Goal: Task Accomplishment & Management: Manage account settings

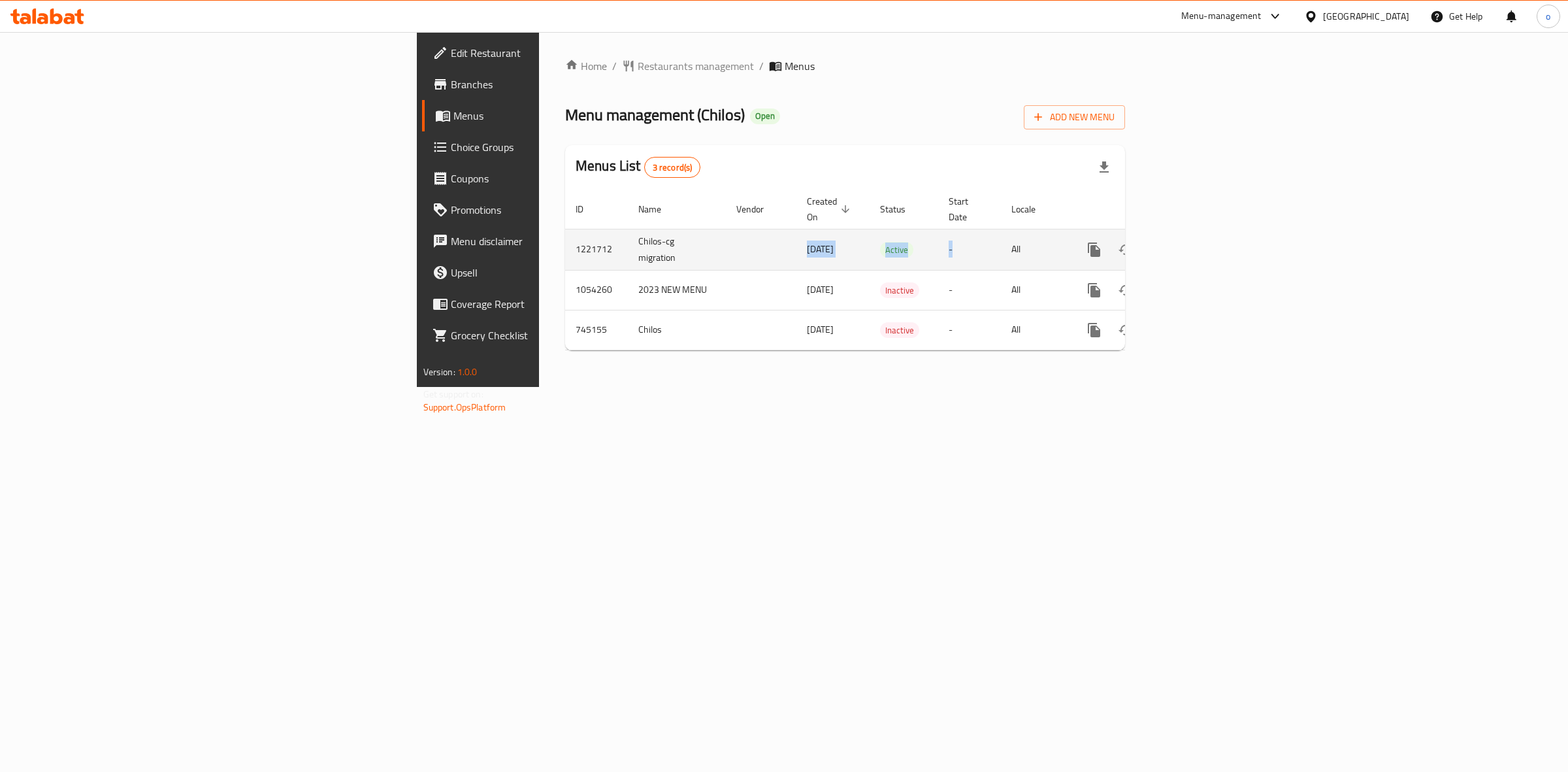
drag, startPoint x: 492, startPoint y: 225, endPoint x: 1112, endPoint y: 234, distance: 620.1
click at [1112, 234] on tr "1221712 Chilos-cg migration [DATE] Active - All" at bounding box center [889, 249] width 650 height 41
click at [1196, 242] on icon "enhanced table" at bounding box center [1188, 250] width 16 height 16
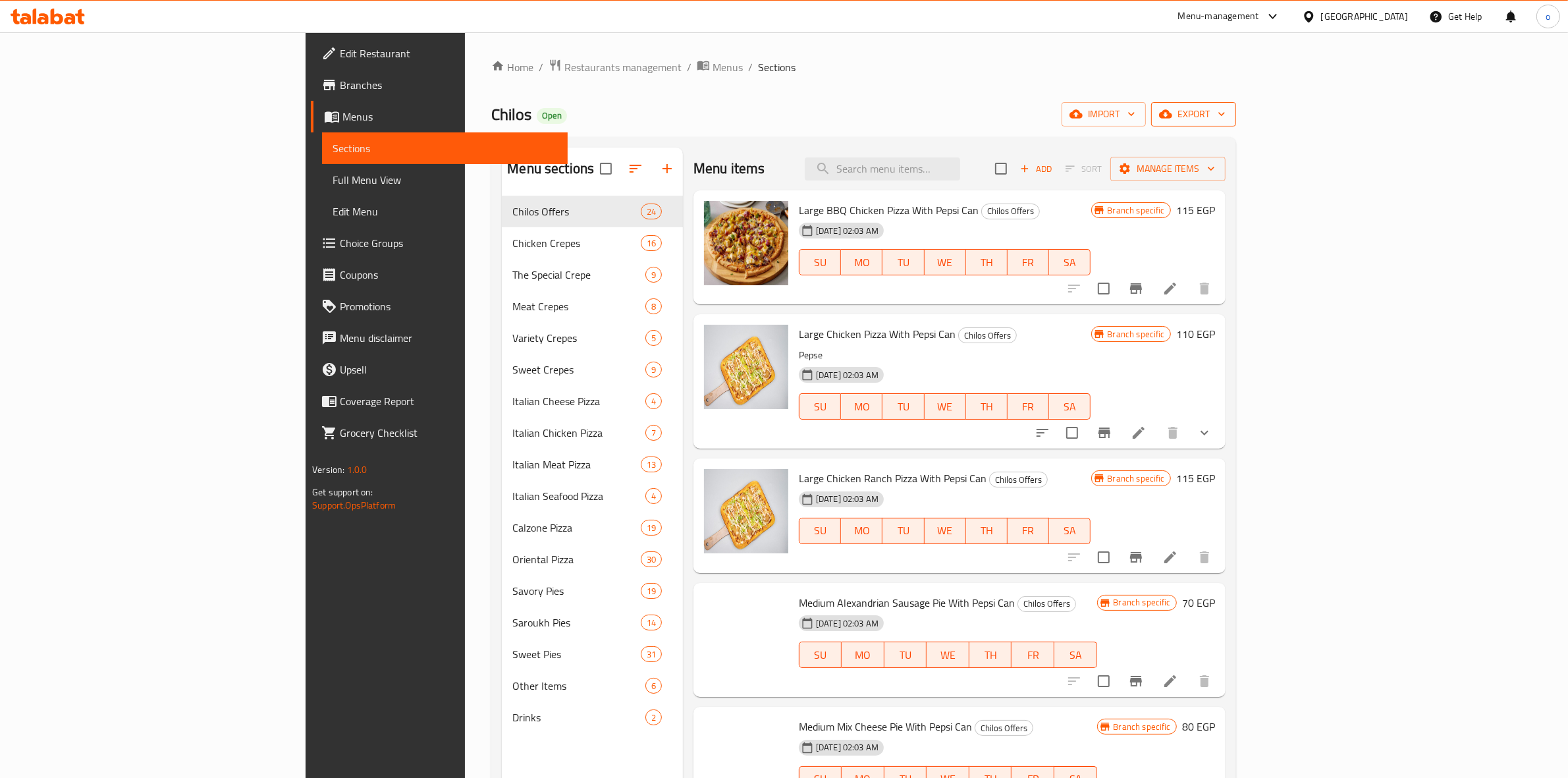
click at [1236, 125] on button "export" at bounding box center [1193, 114] width 85 height 24
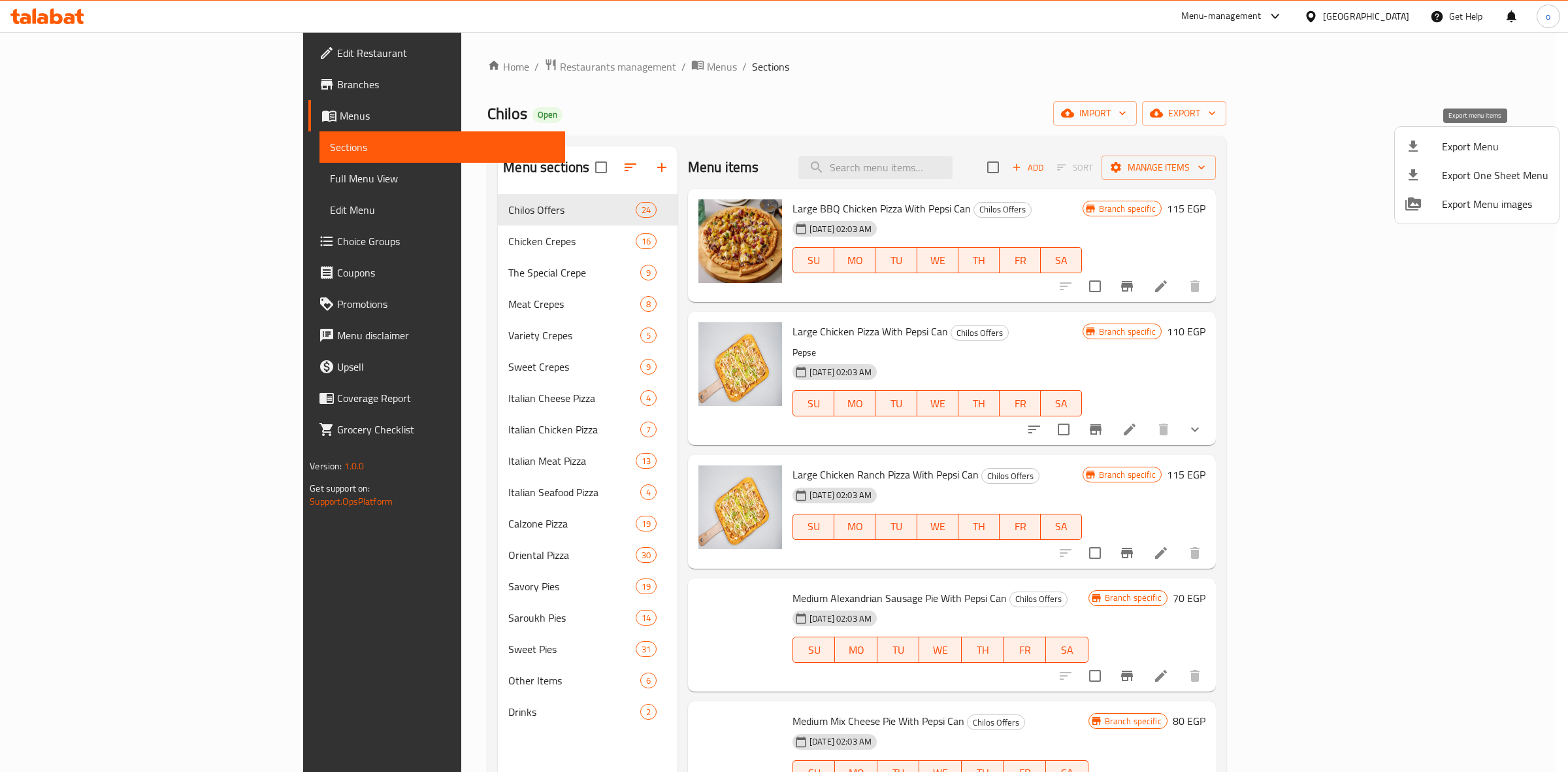
click at [1464, 154] on span "Export Menu" at bounding box center [1495, 147] width 107 height 16
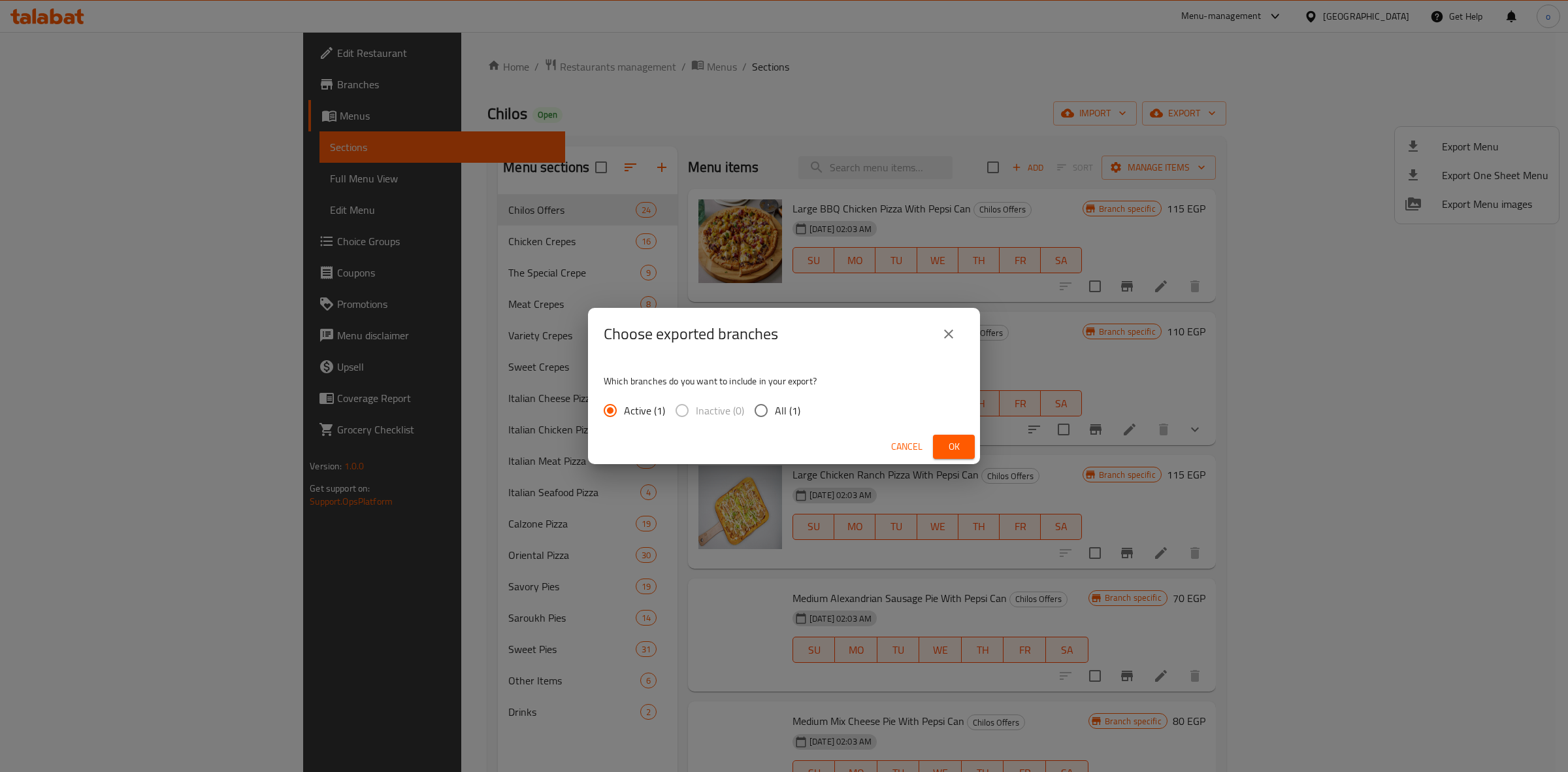
click at [787, 402] on span "All (1)" at bounding box center [787, 410] width 25 height 16
click at [775, 402] on input "All (1)" at bounding box center [761, 410] width 27 height 27
radio input "true"
click at [967, 441] on button "Ok" at bounding box center [953, 446] width 42 height 24
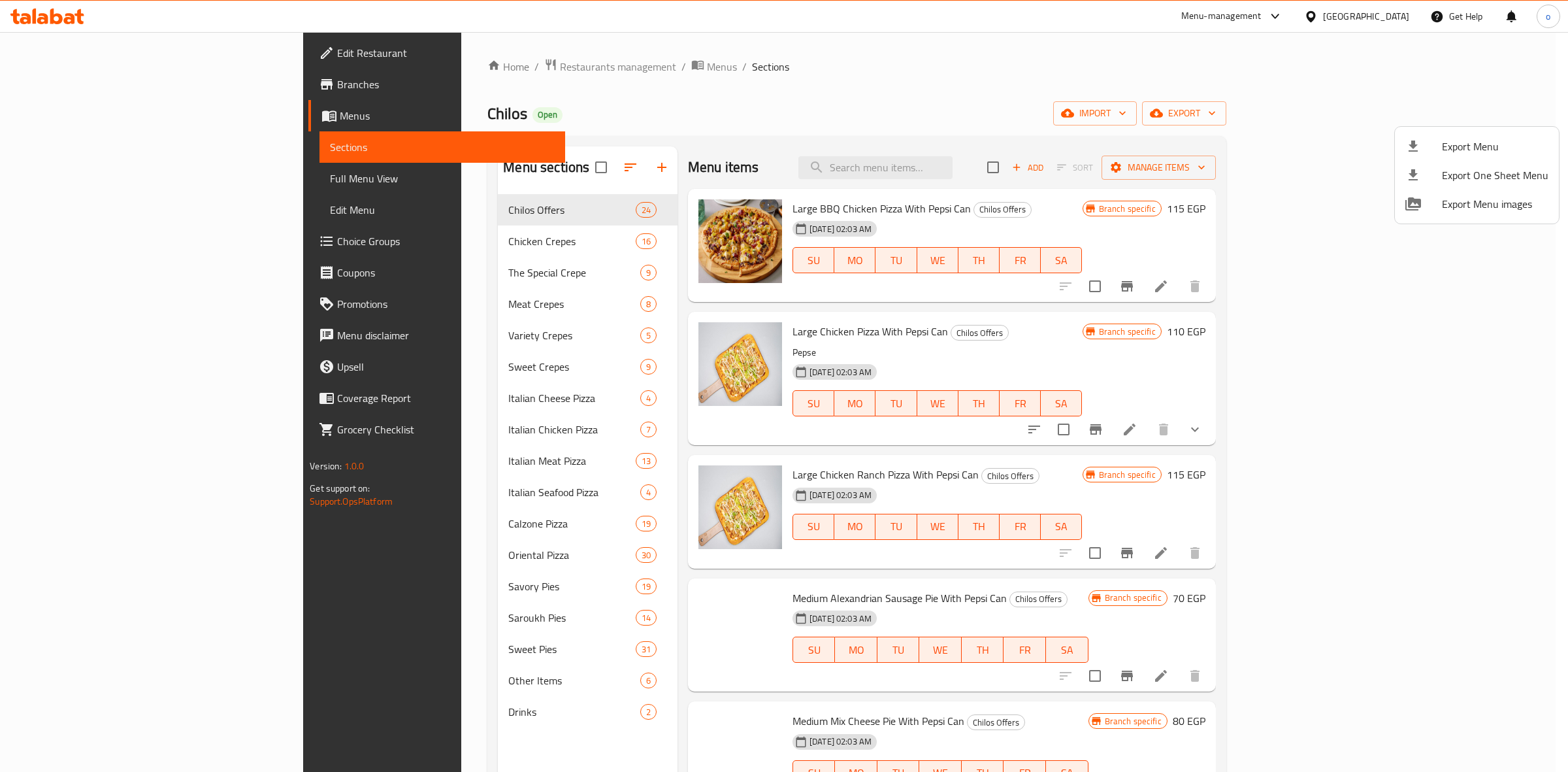
click at [694, 118] on div at bounding box center [784, 386] width 1568 height 772
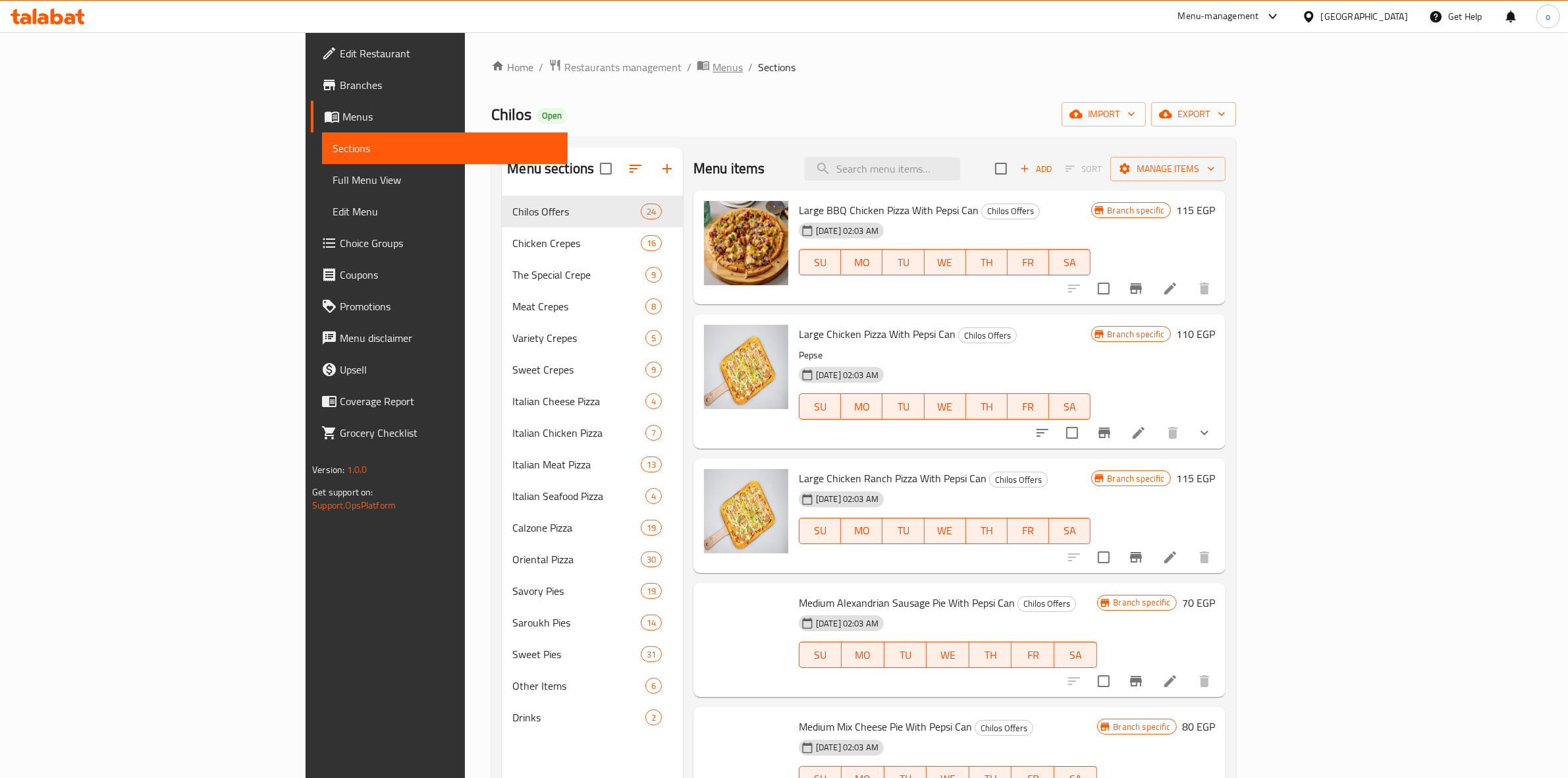
click at [713, 65] on span "Menus" at bounding box center [727, 68] width 30 height 16
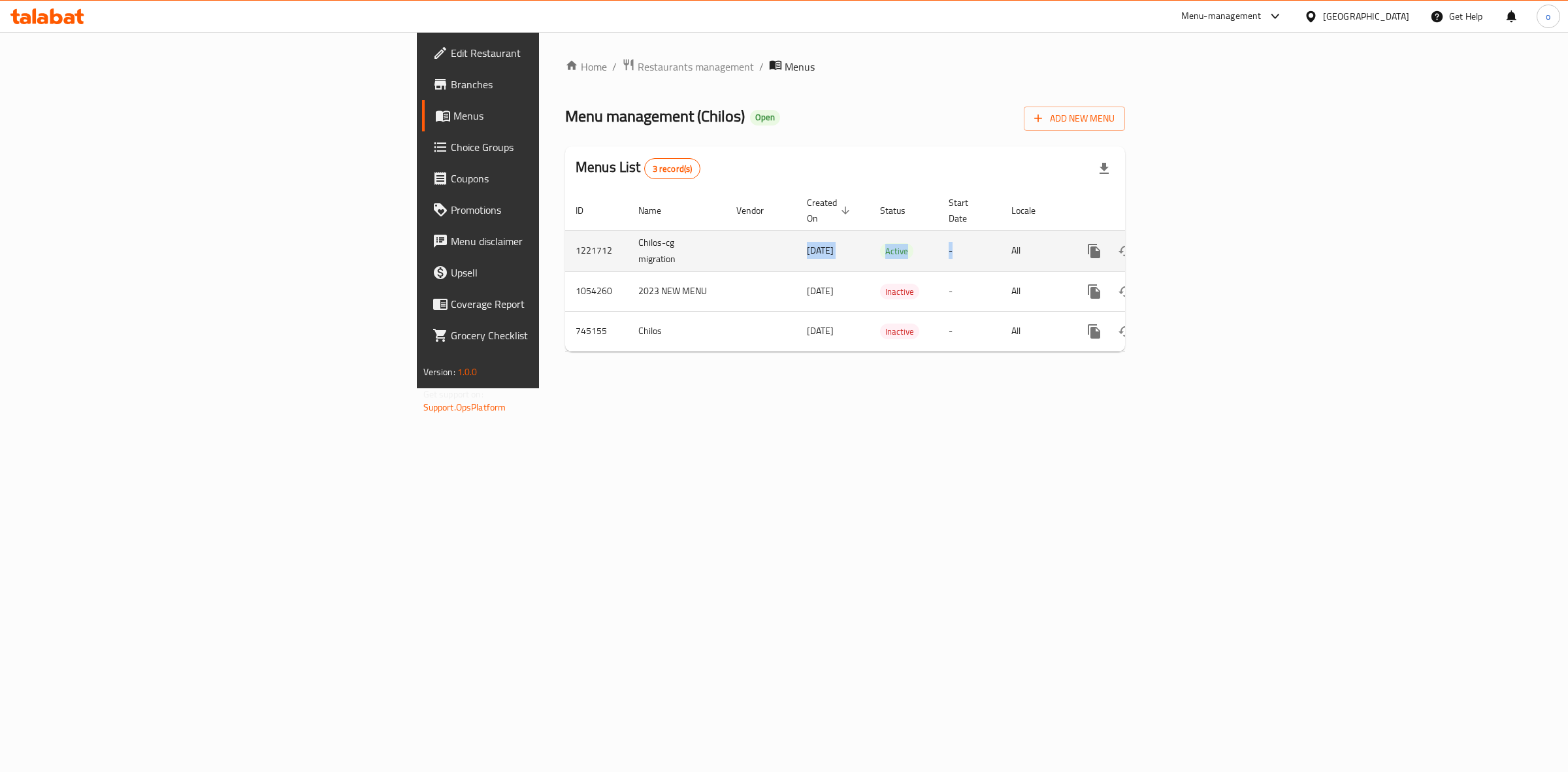
drag, startPoint x: 484, startPoint y: 249, endPoint x: 1203, endPoint y: 224, distance: 719.4
click at [1153, 230] on tr "1221712 Chilos-cg migration 03/02/2024 Active - All" at bounding box center [889, 251] width 650 height 41
click at [1204, 235] on link "enhanced table" at bounding box center [1188, 251] width 31 height 31
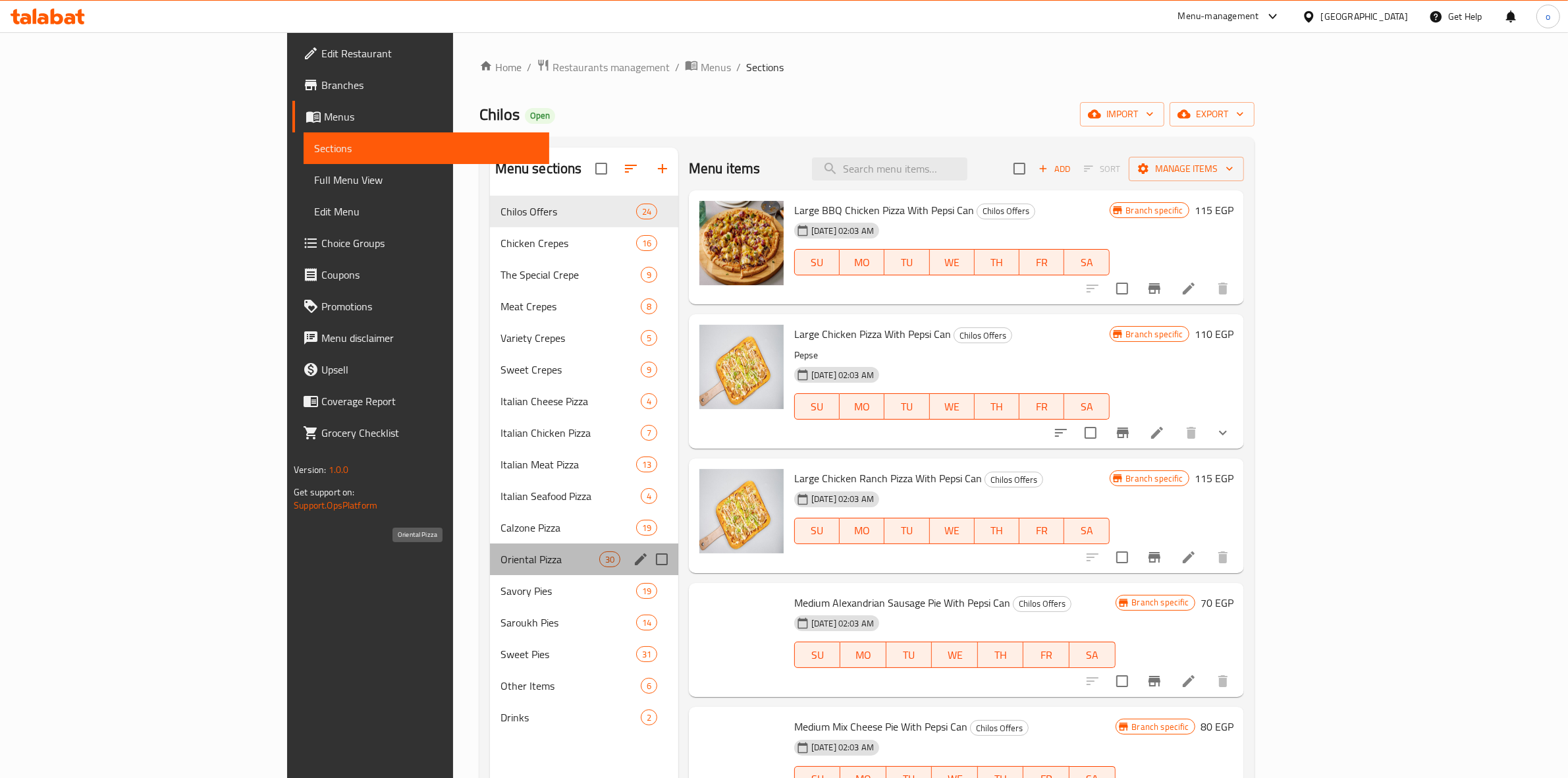
click at [500, 555] on span "Oriental Pizza" at bounding box center [549, 559] width 99 height 16
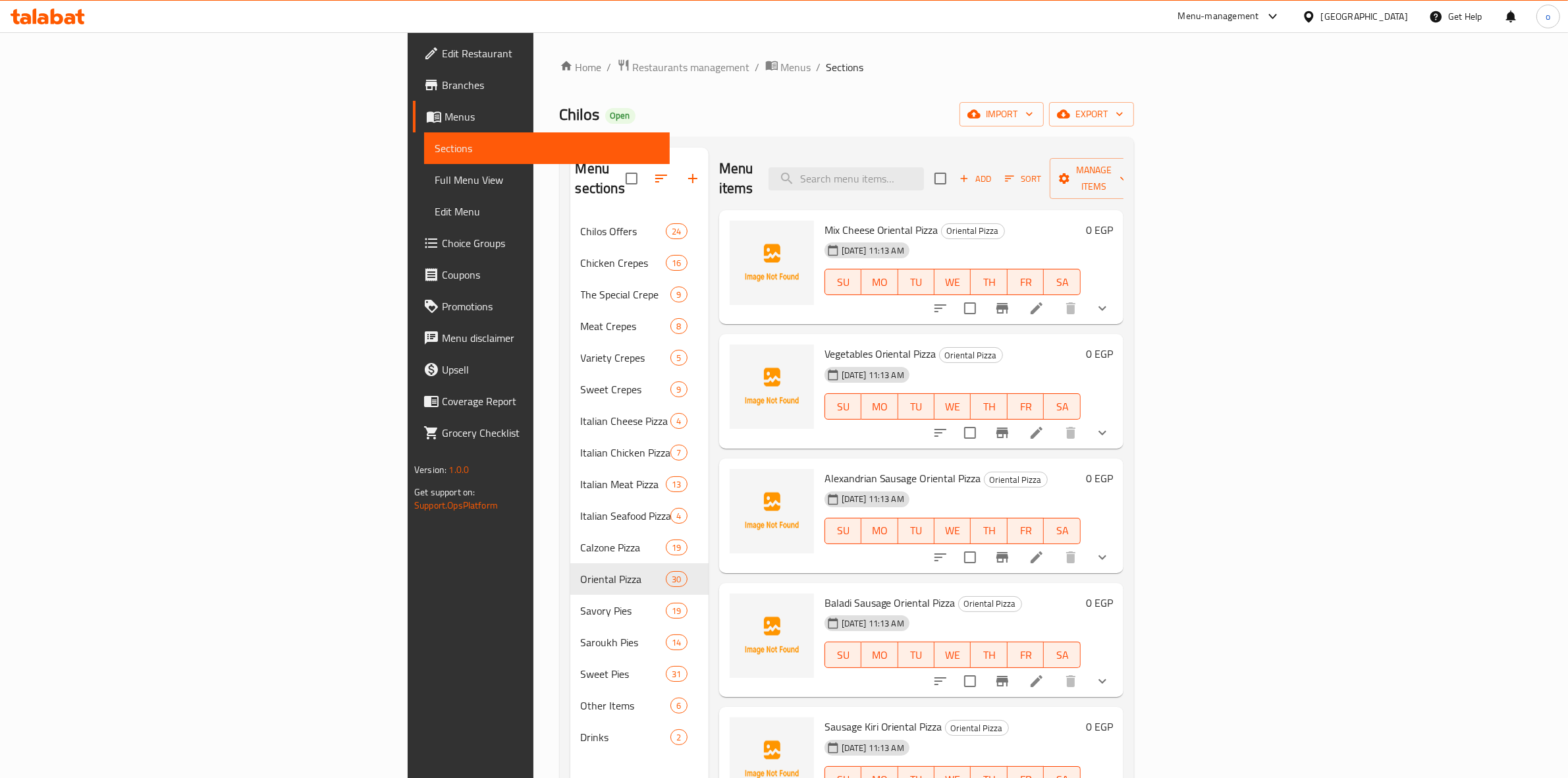
click at [993, 174] on span "Add" at bounding box center [975, 178] width 35 height 15
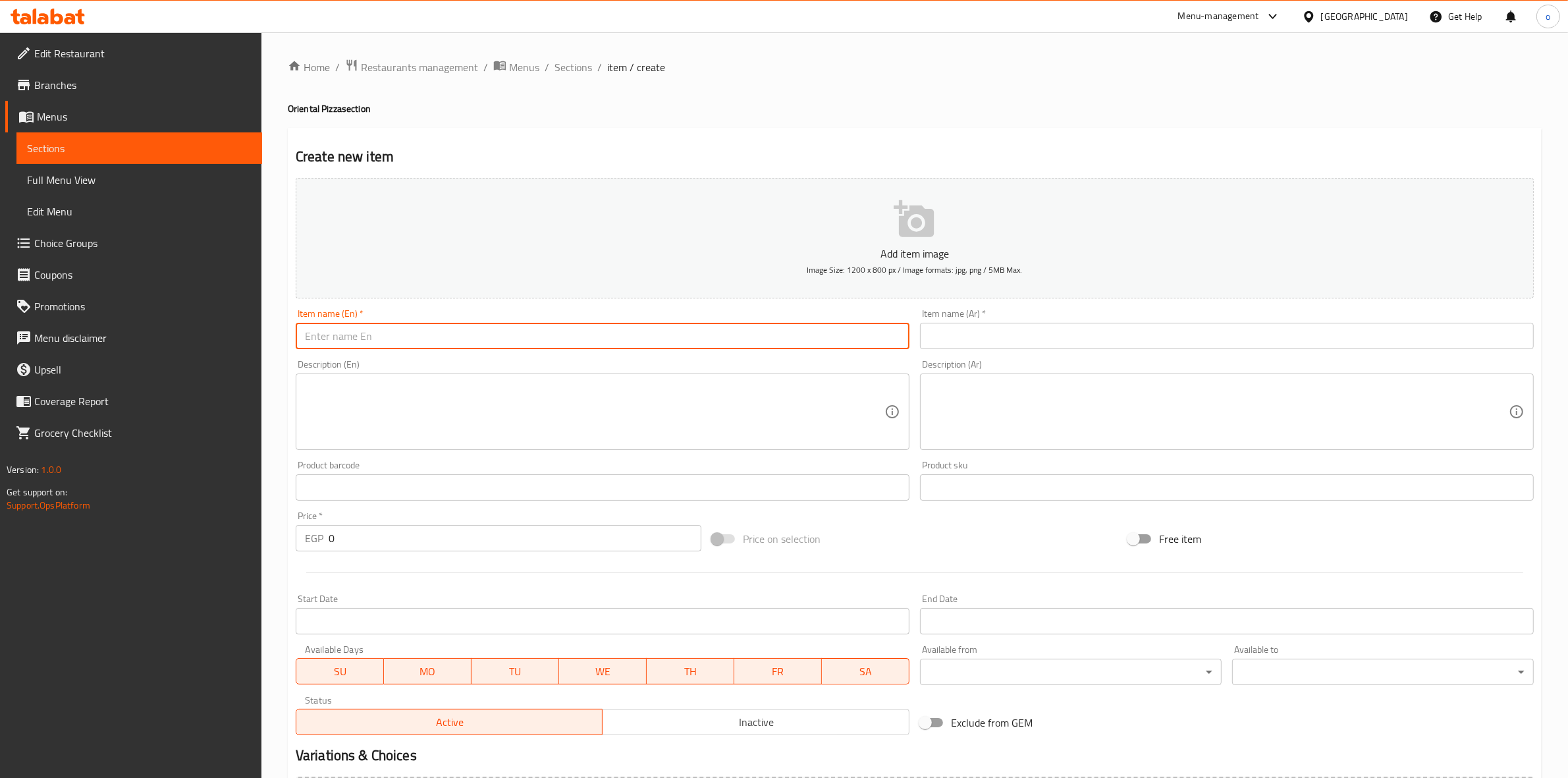
click at [530, 342] on input "text" at bounding box center [602, 336] width 614 height 26
paste input "بيتزا كاليفورنيا"
drag, startPoint x: 243, startPoint y: 336, endPoint x: 200, endPoint y: 334, distance: 43.0
click at [200, 334] on div "Edit Restaurant Branches Menus Sections Full Menu View Edit Menu Choice Groups …" at bounding box center [784, 481] width 1568 height 898
paste input "text"
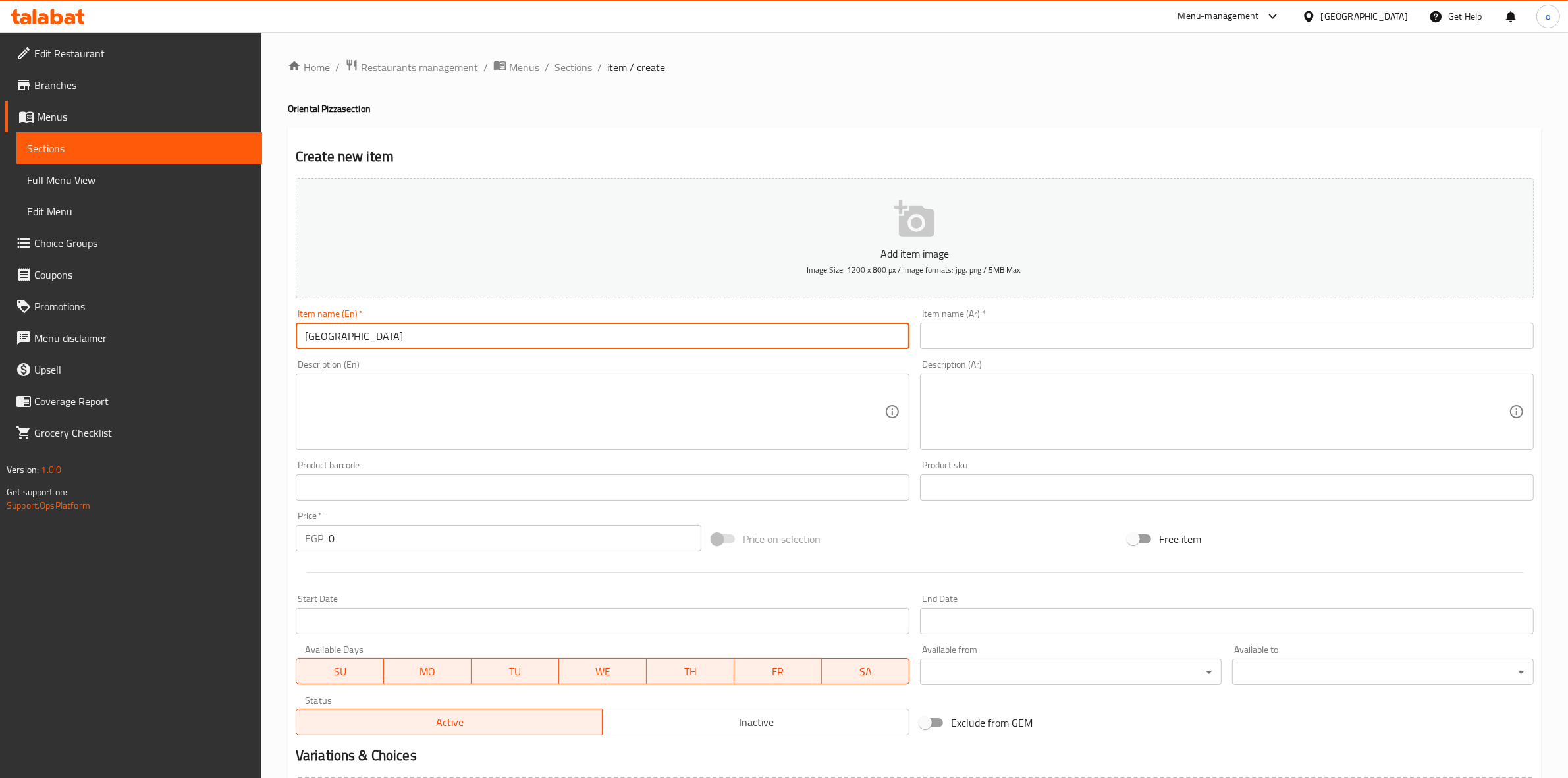
type input "بيتزا كاليفورنيا"
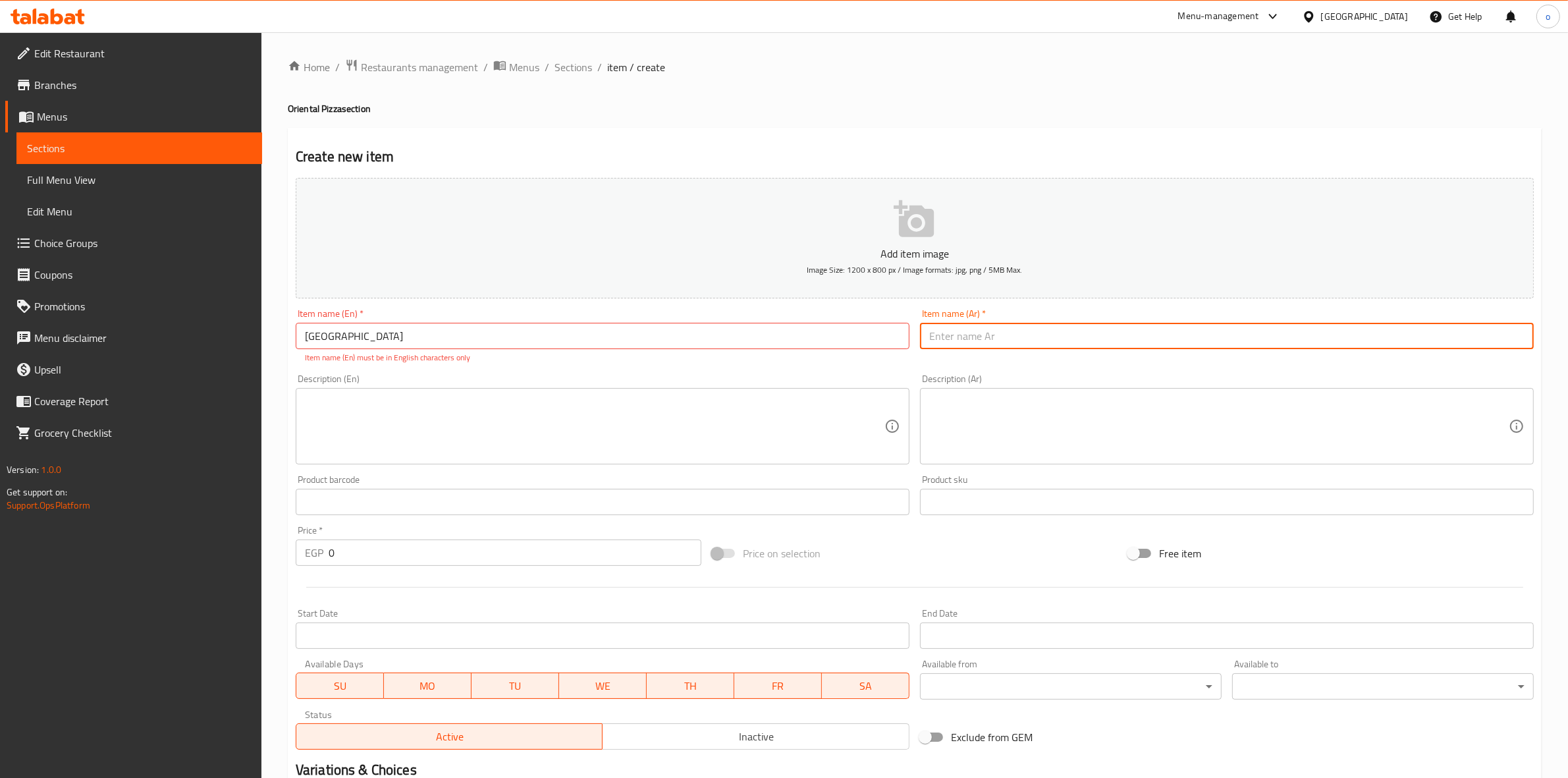
click at [1125, 334] on input "text" at bounding box center [1226, 336] width 614 height 26
paste input "بيتزا كاليفورنيا"
type input "بيتزا كاليفورنيا"
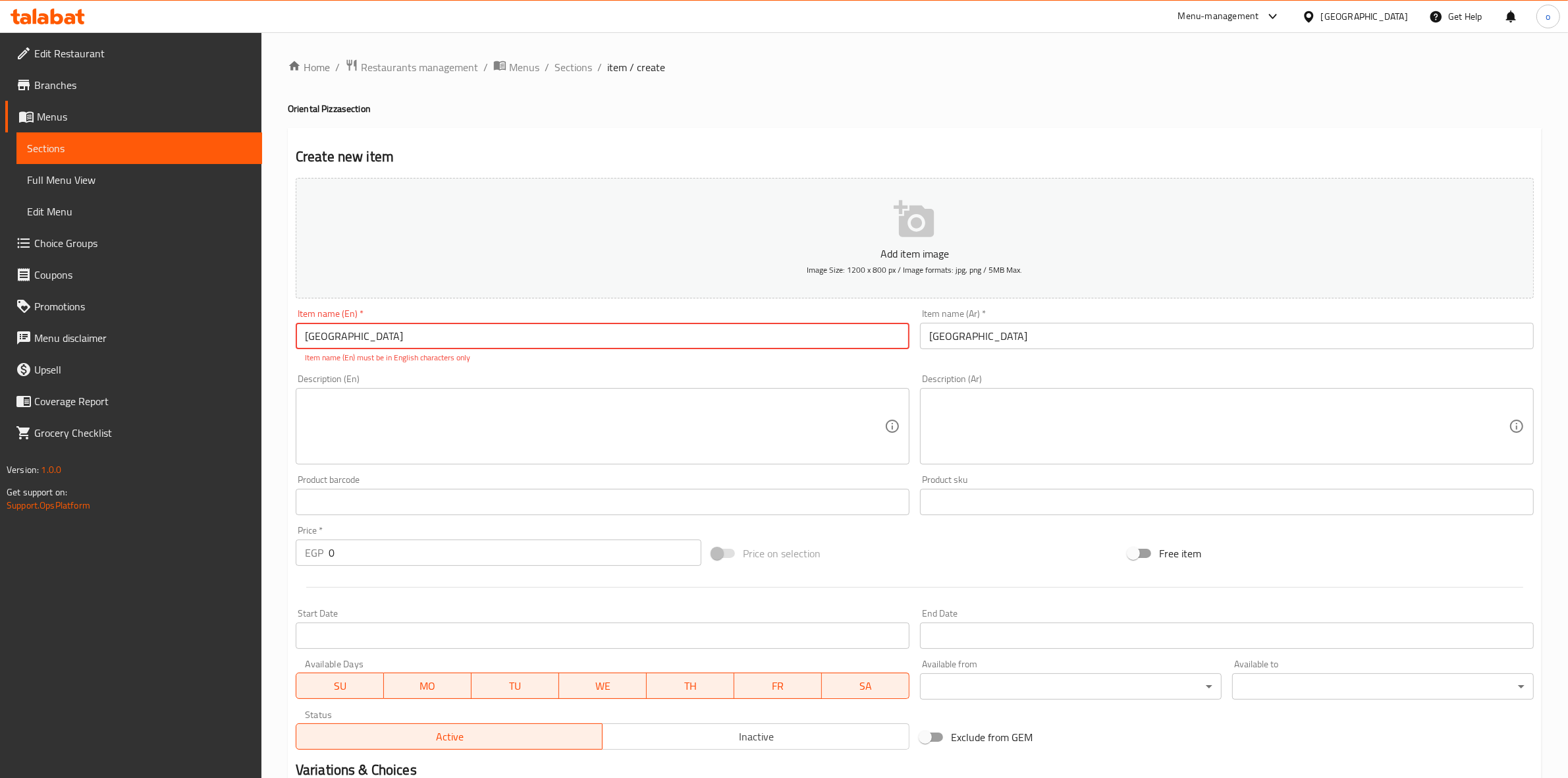
drag, startPoint x: 330, startPoint y: 341, endPoint x: 193, endPoint y: 323, distance: 138.2
click at [180, 323] on div "Edit Restaurant Branches Menus Sections Full Menu View Edit Menu Choice Groups …" at bounding box center [784, 488] width 1568 height 913
click at [482, 343] on input "text" at bounding box center [602, 336] width 614 height 26
paste input "California Pizza"
type input "California Pizza"
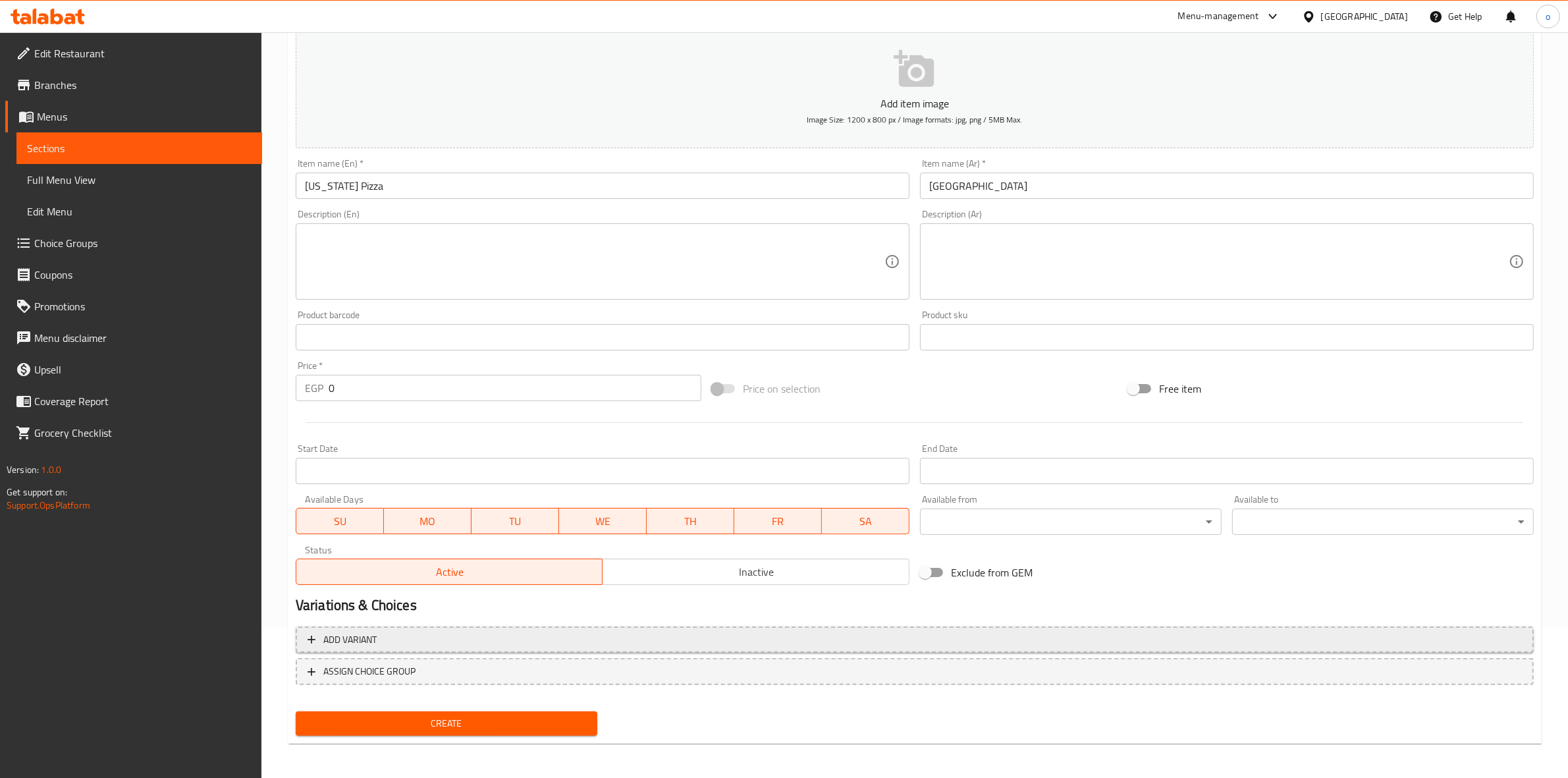
click at [476, 633] on span "Add variant" at bounding box center [914, 639] width 1215 height 17
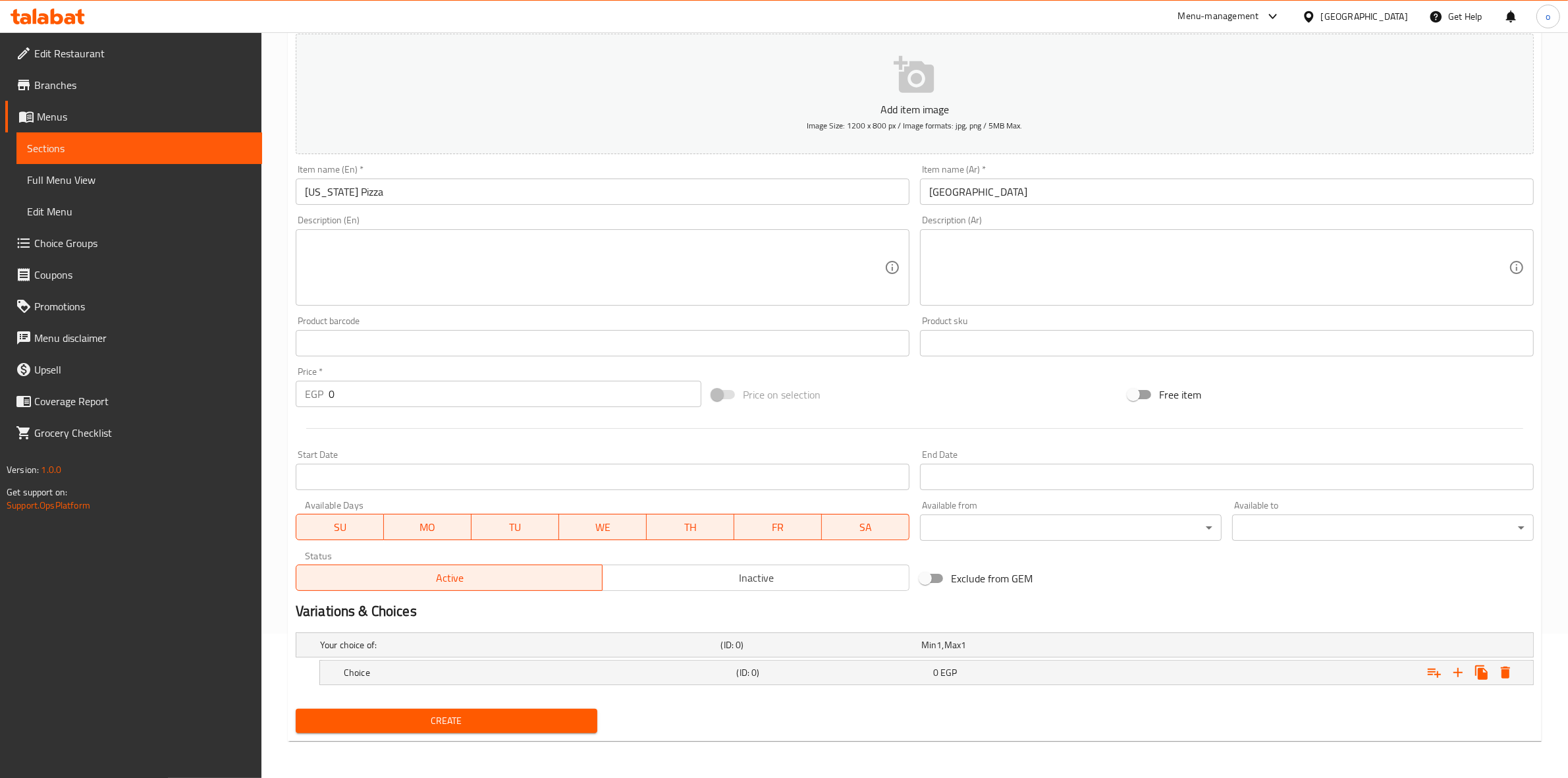
scroll to position [144, 0]
click at [452, 679] on div "Choice" at bounding box center [538, 672] width 393 height 19
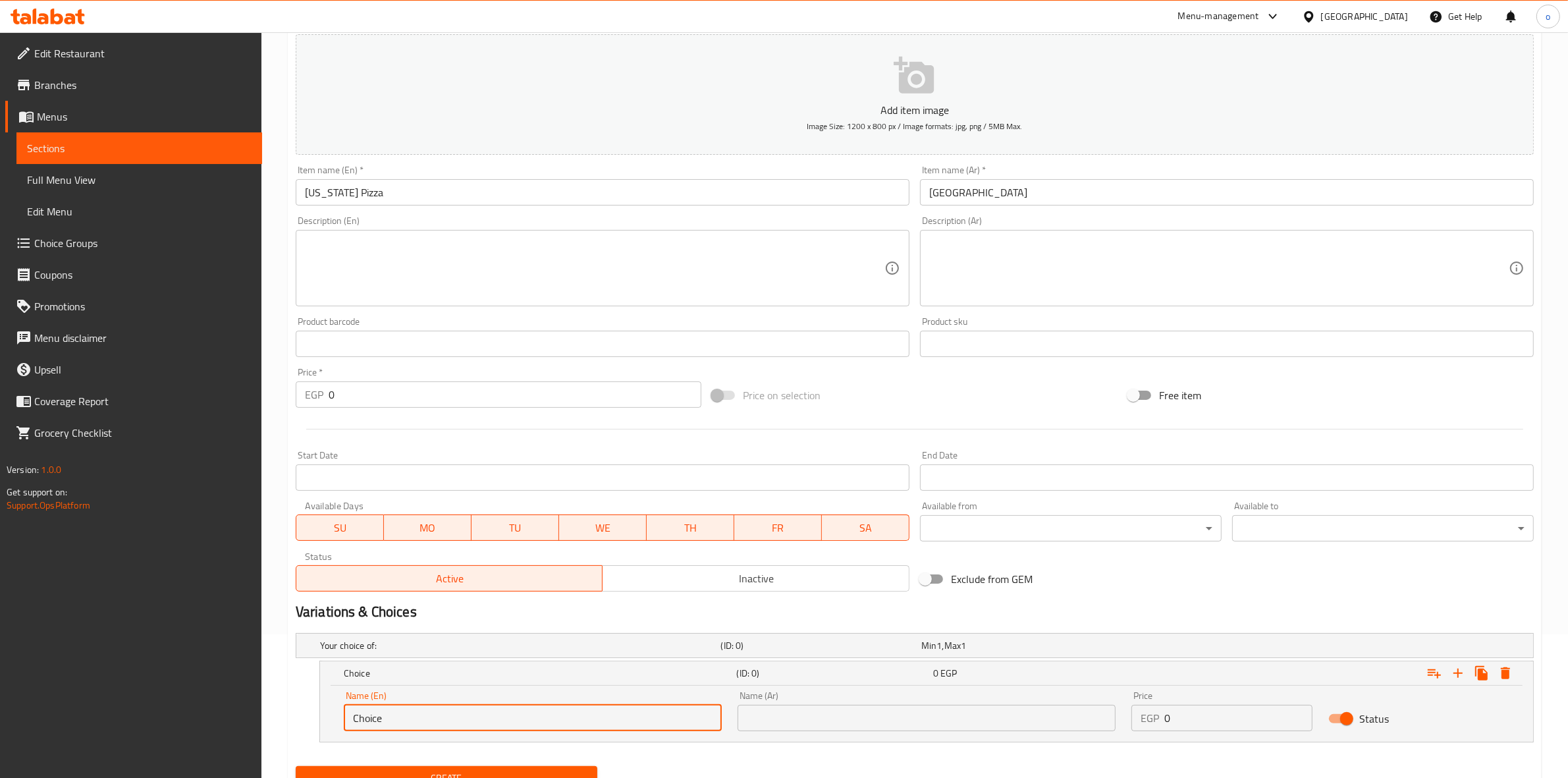
drag, startPoint x: 418, startPoint y: 725, endPoint x: 306, endPoint y: 712, distance: 112.8
click at [306, 712] on div "Choice (ID: 0) 0 EGP Name (En) Choice Name (En) Name (Ar) Name (Ar) Price EGP 0…" at bounding box center [914, 701] width 1238 height 81
type input "Medium"
click at [802, 722] on input "text" at bounding box center [927, 717] width 378 height 26
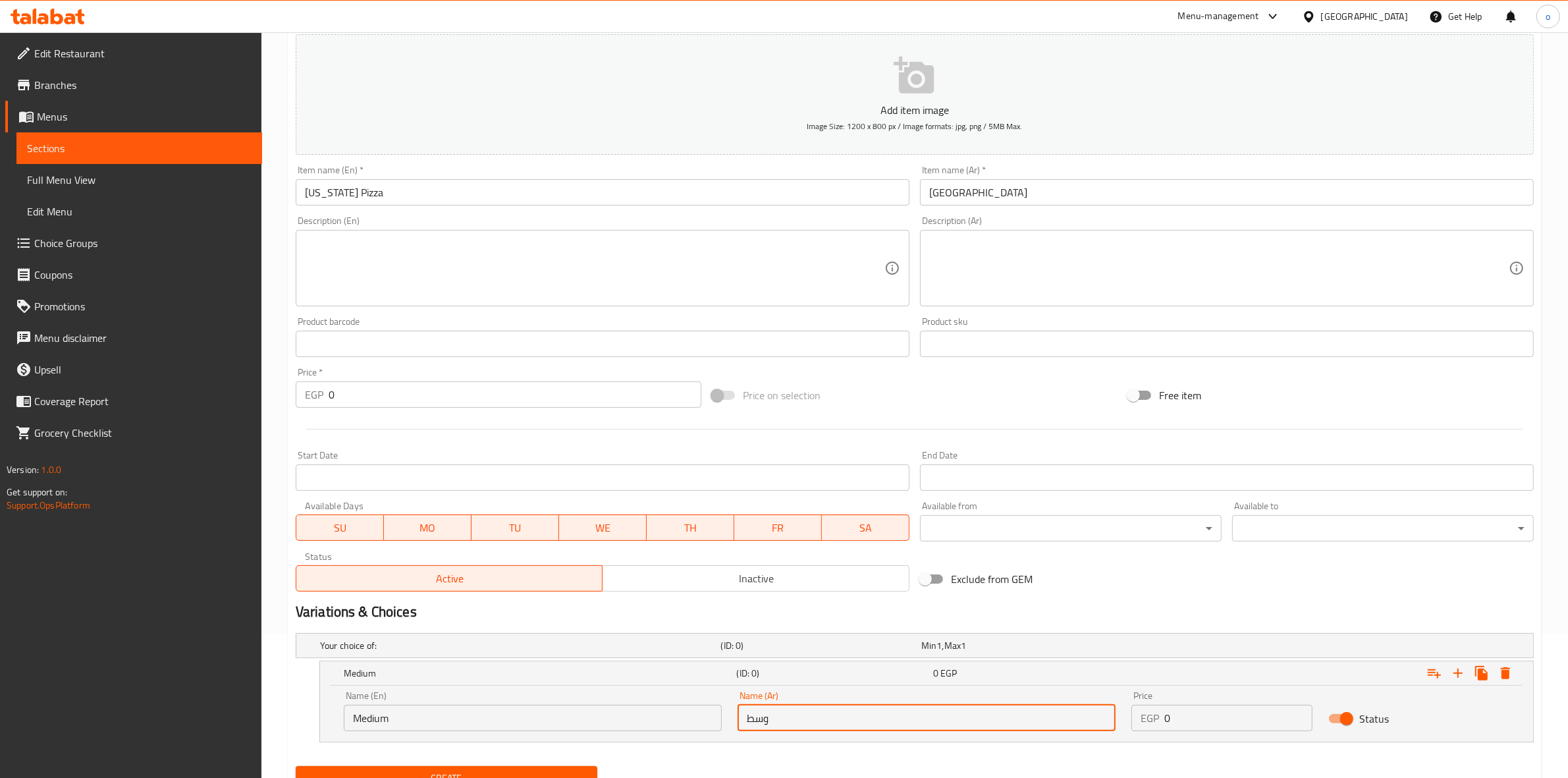
type input "وسط"
click at [774, 732] on div "Name (Ar) وسط Name (Ar)" at bounding box center [926, 710] width 393 height 56
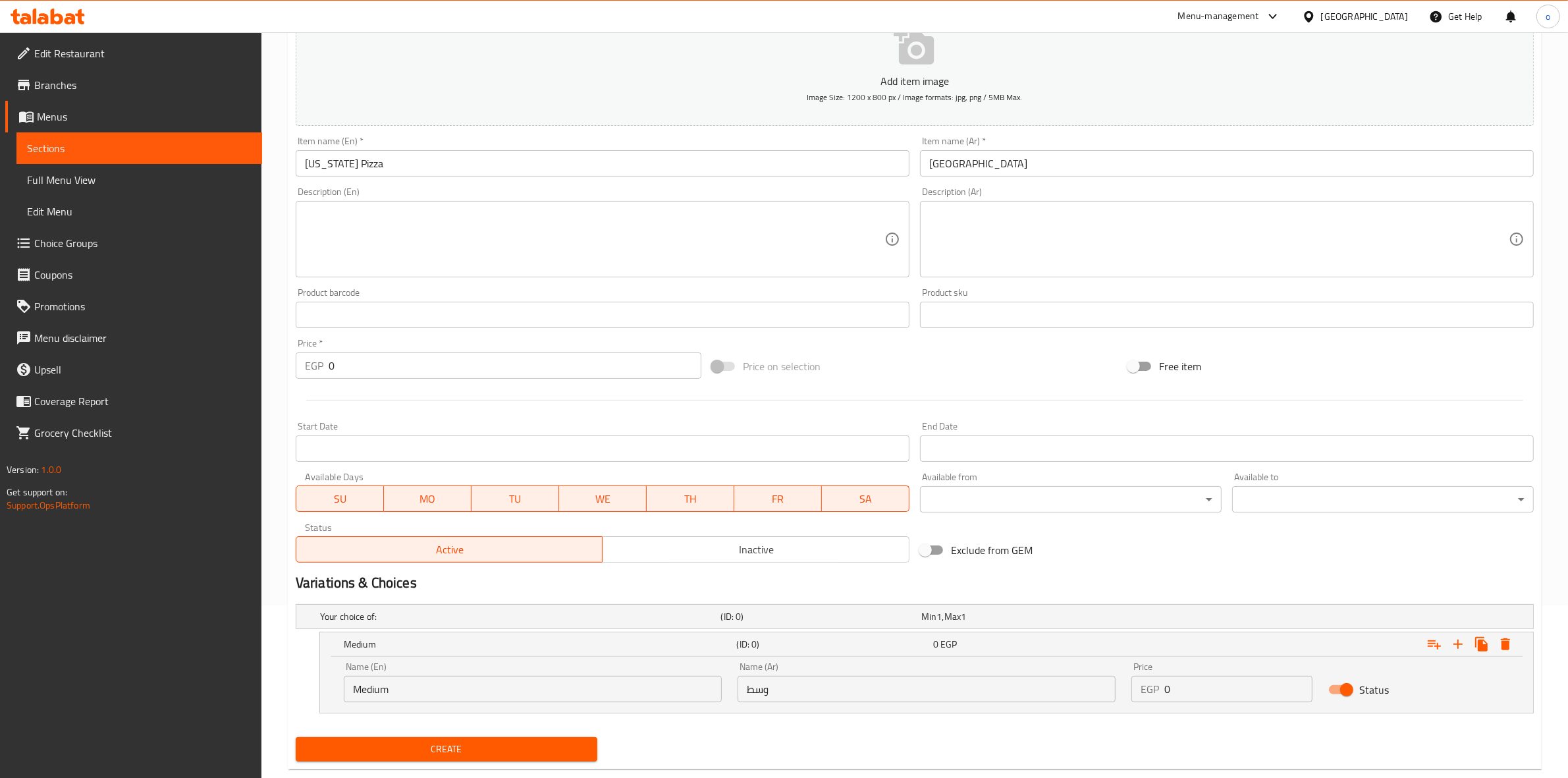
scroll to position [201, 0]
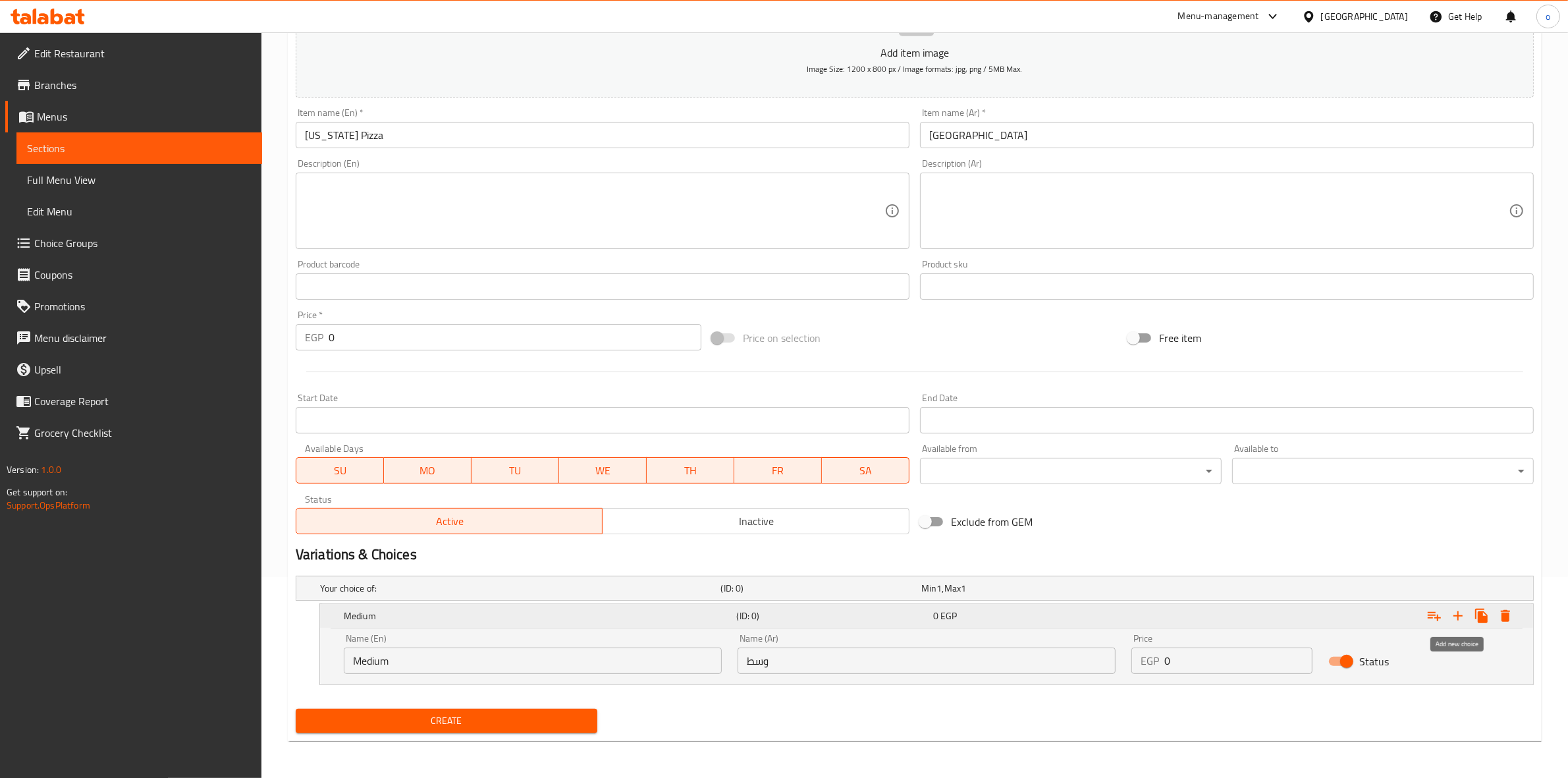
click at [1455, 618] on icon "Expand" at bounding box center [1458, 616] width 16 height 16
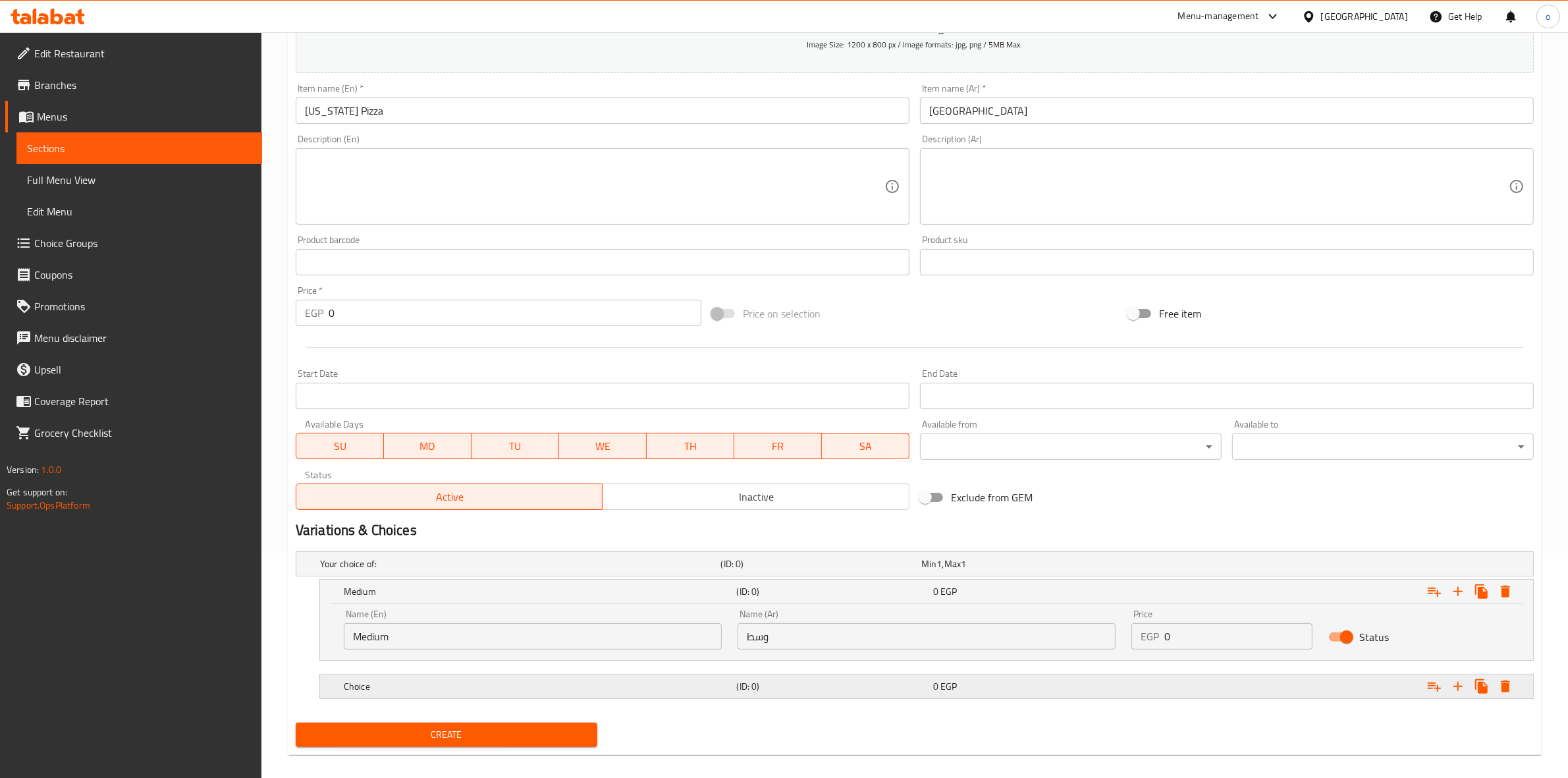
scroll to position [239, 0]
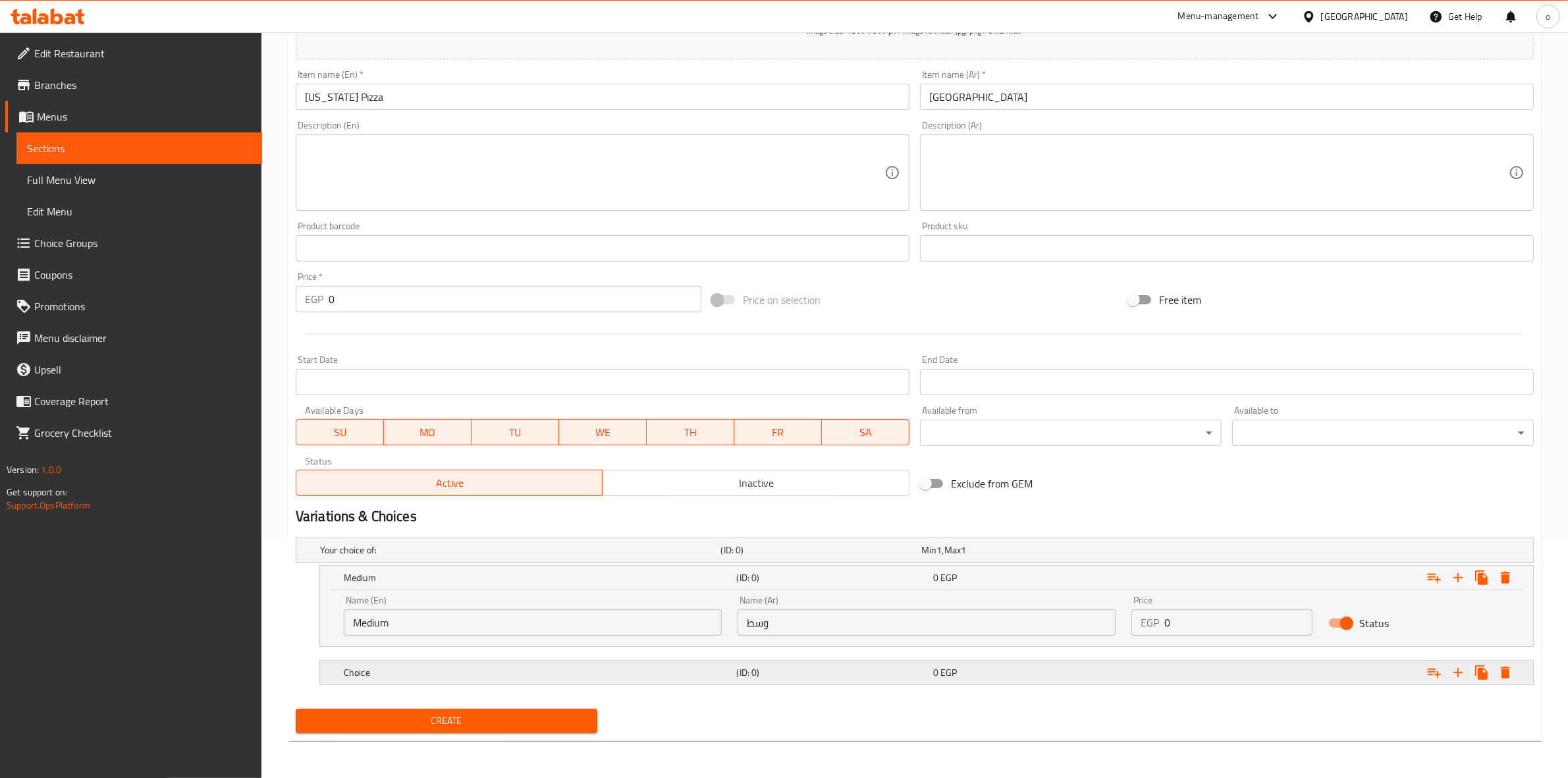
click at [445, 669] on h5 "Choice" at bounding box center [537, 671] width 388 height 13
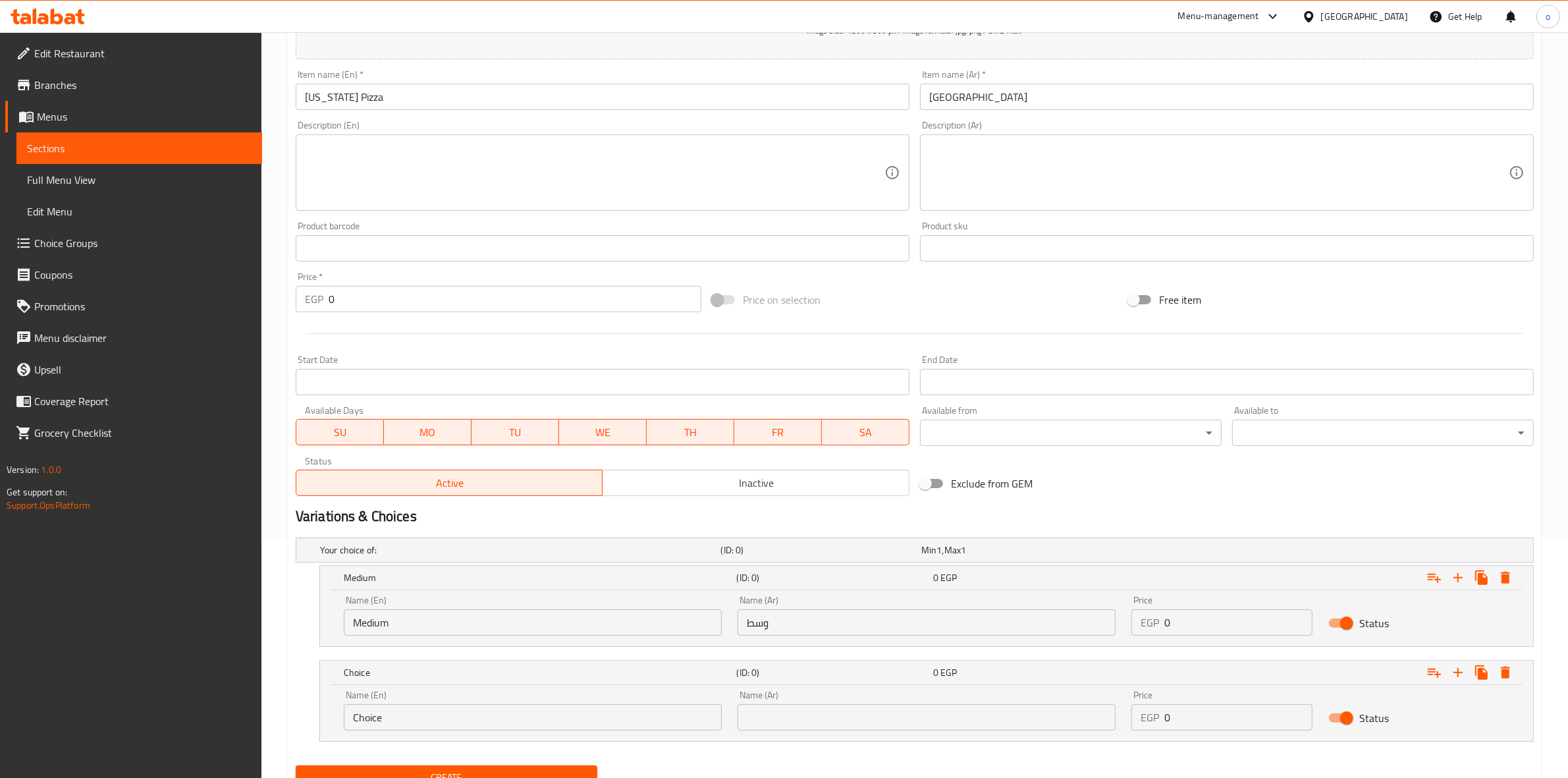
drag, startPoint x: 287, startPoint y: 709, endPoint x: 203, endPoint y: 707, distance: 84.0
click at [203, 707] on div "Edit Restaurant Branches Menus Sections Full Menu View Edit Menu Choice Groups …" at bounding box center [784, 314] width 1568 height 1041
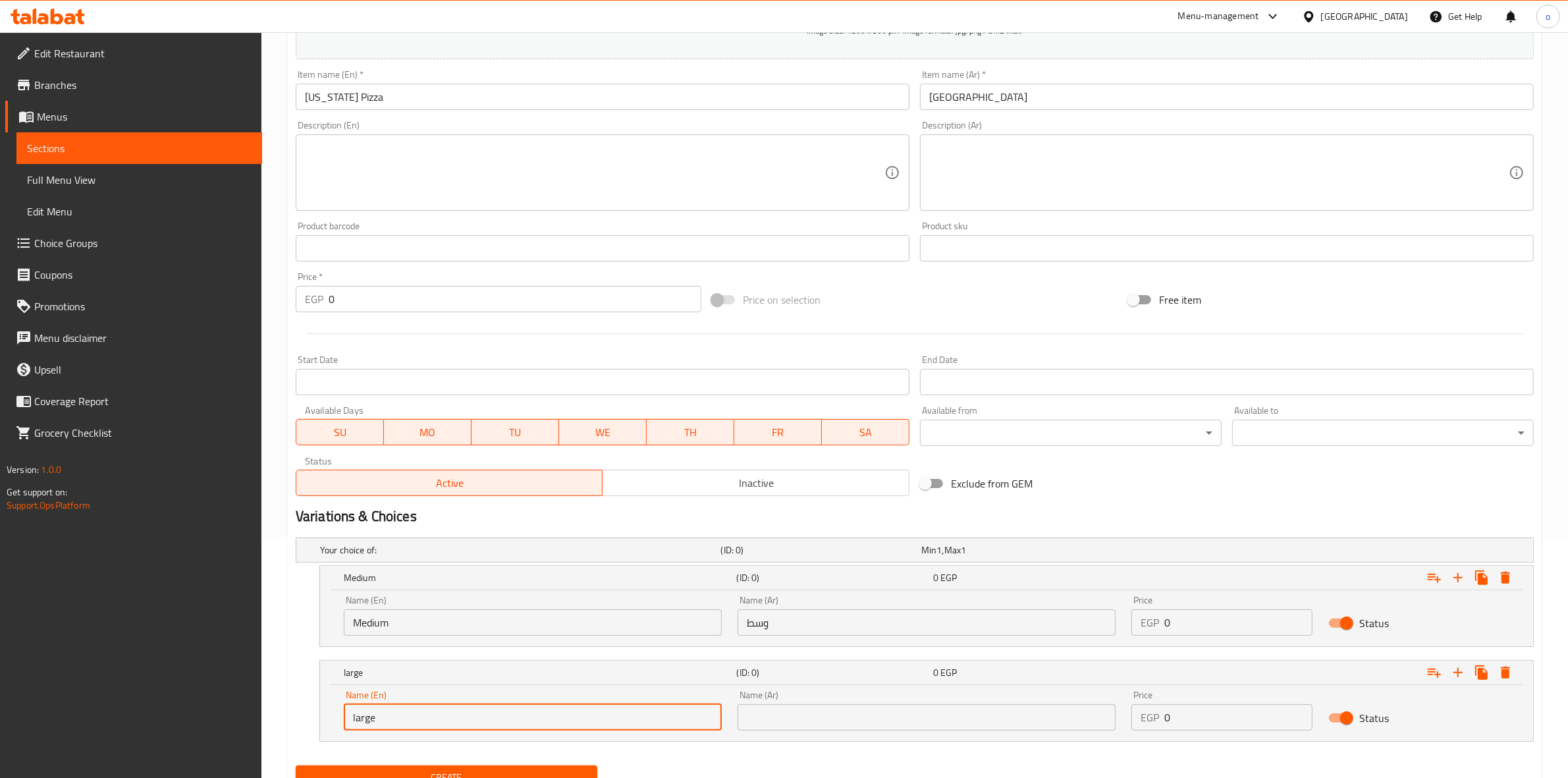
type input "large"
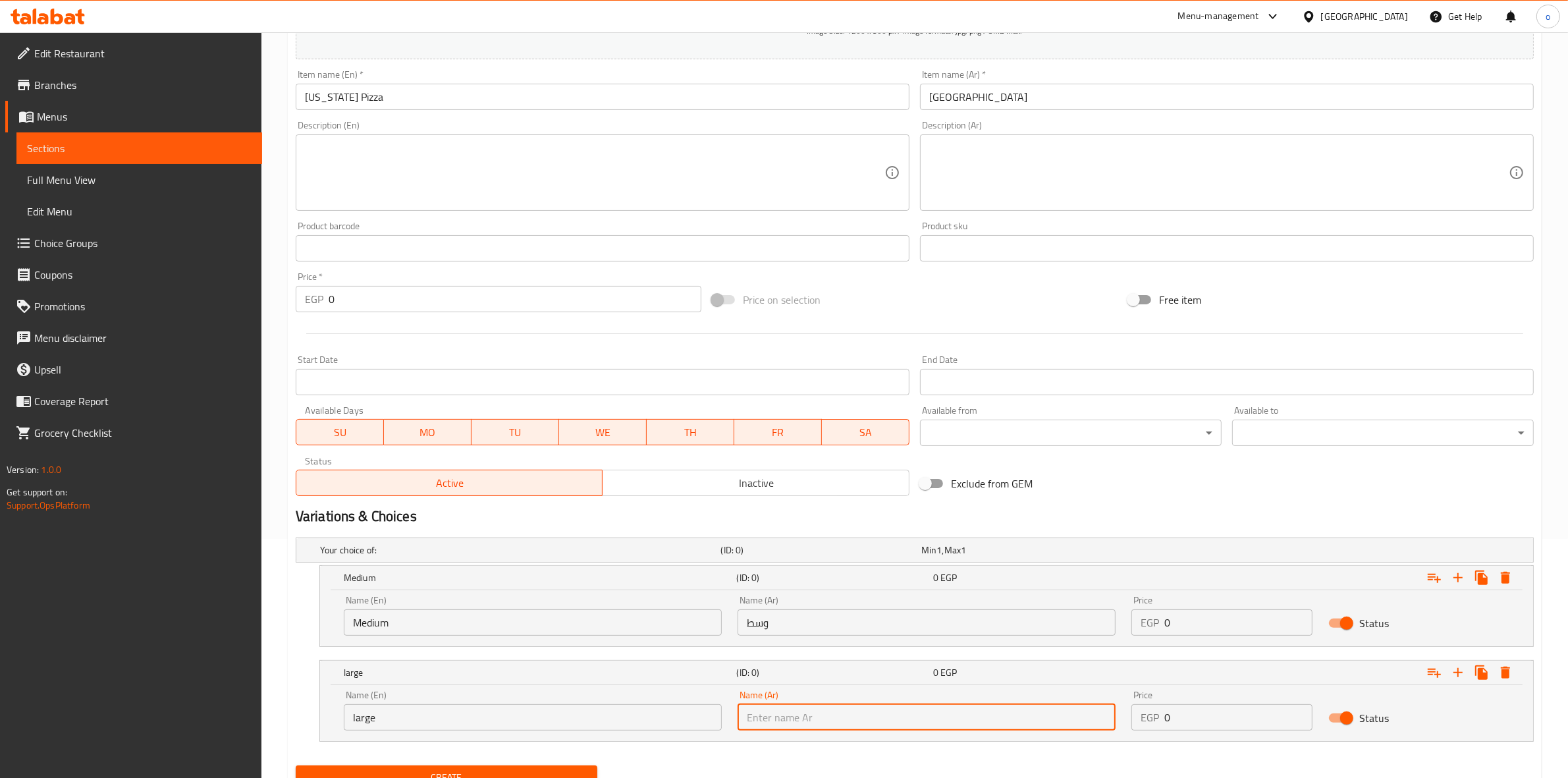
click at [897, 709] on input "text" at bounding box center [927, 716] width 378 height 26
type input "كبير"
click at [895, 752] on nav at bounding box center [914, 749] width 1238 height 11
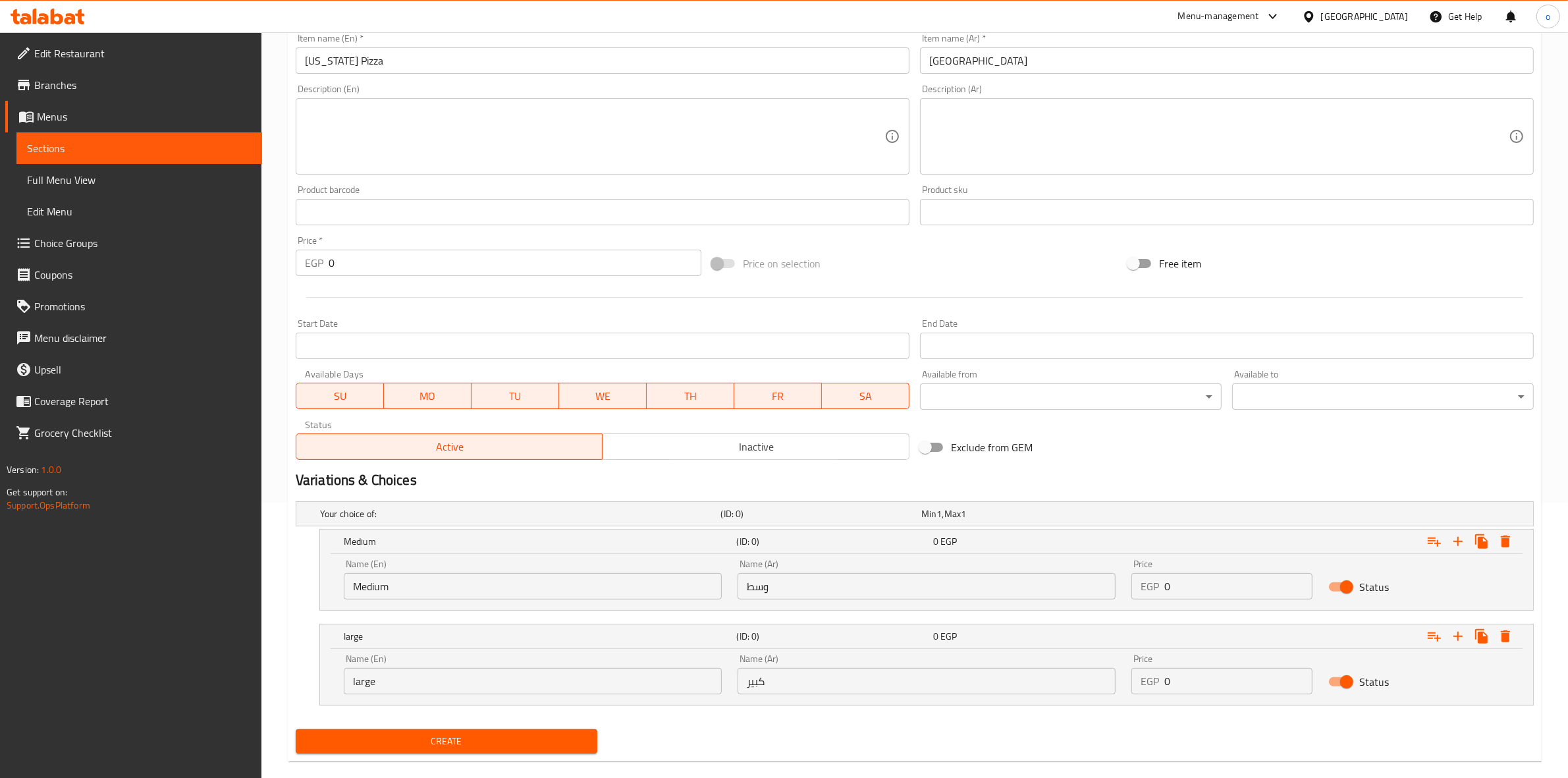
scroll to position [295, 0]
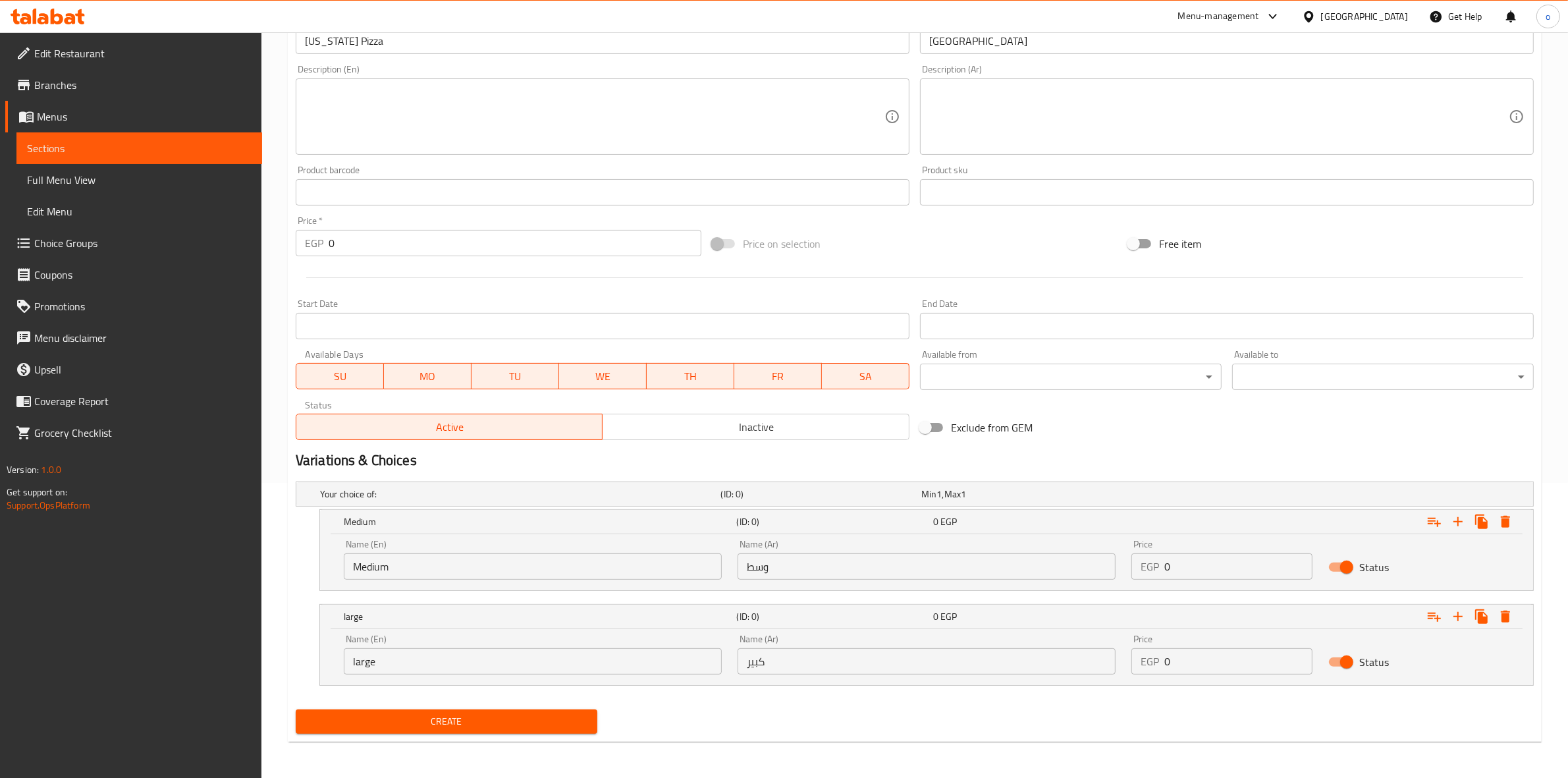
click at [555, 724] on span "Create" at bounding box center [446, 721] width 281 height 17
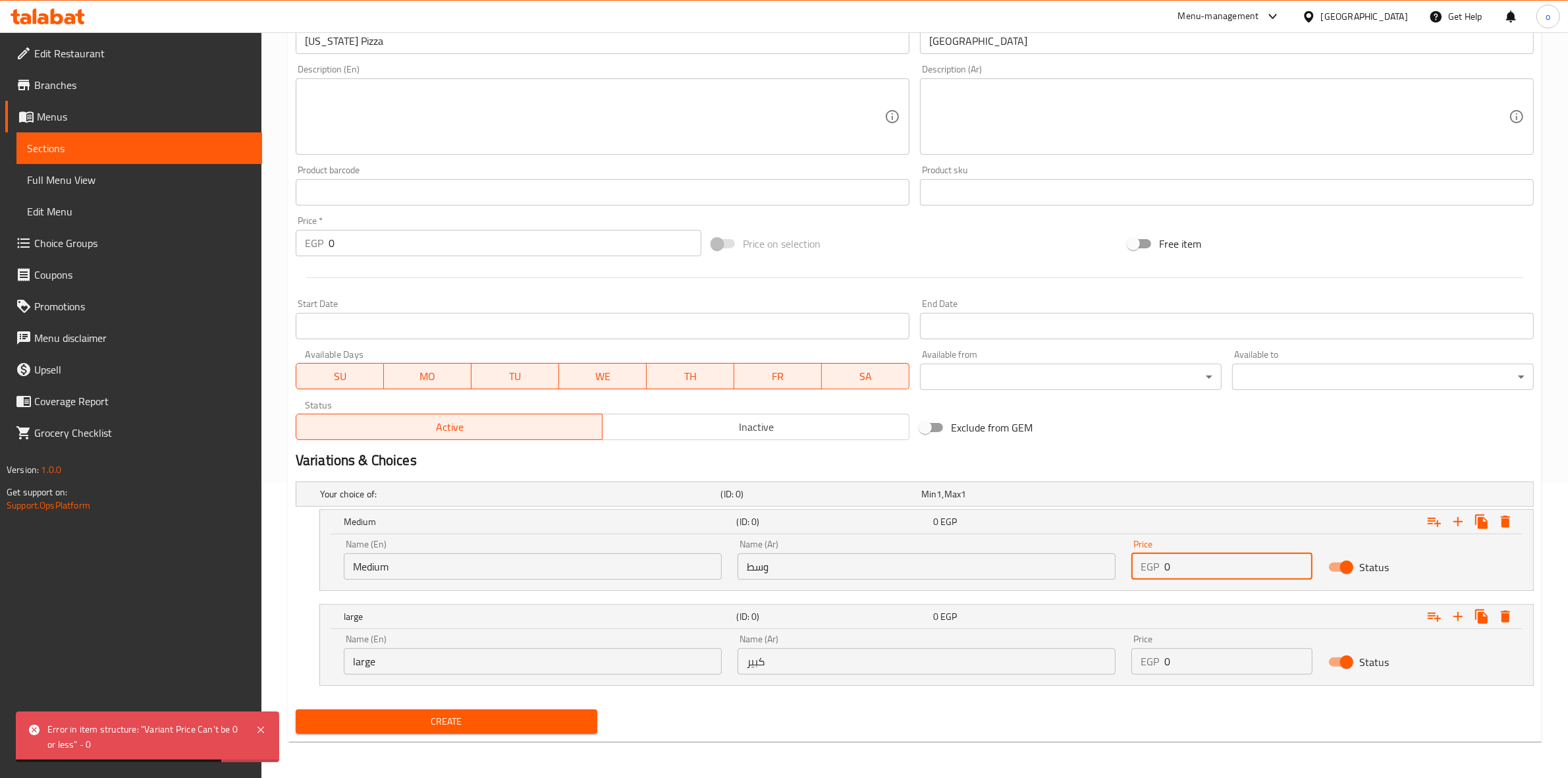
drag, startPoint x: 1215, startPoint y: 572, endPoint x: 929, endPoint y: 525, distance: 289.8
click at [1068, 586] on div "Name (En) Medium Name (En) Name (Ar) وسط Name (Ar) Price EGP 0 Price Status" at bounding box center [926, 559] width 1181 height 56
type input "170"
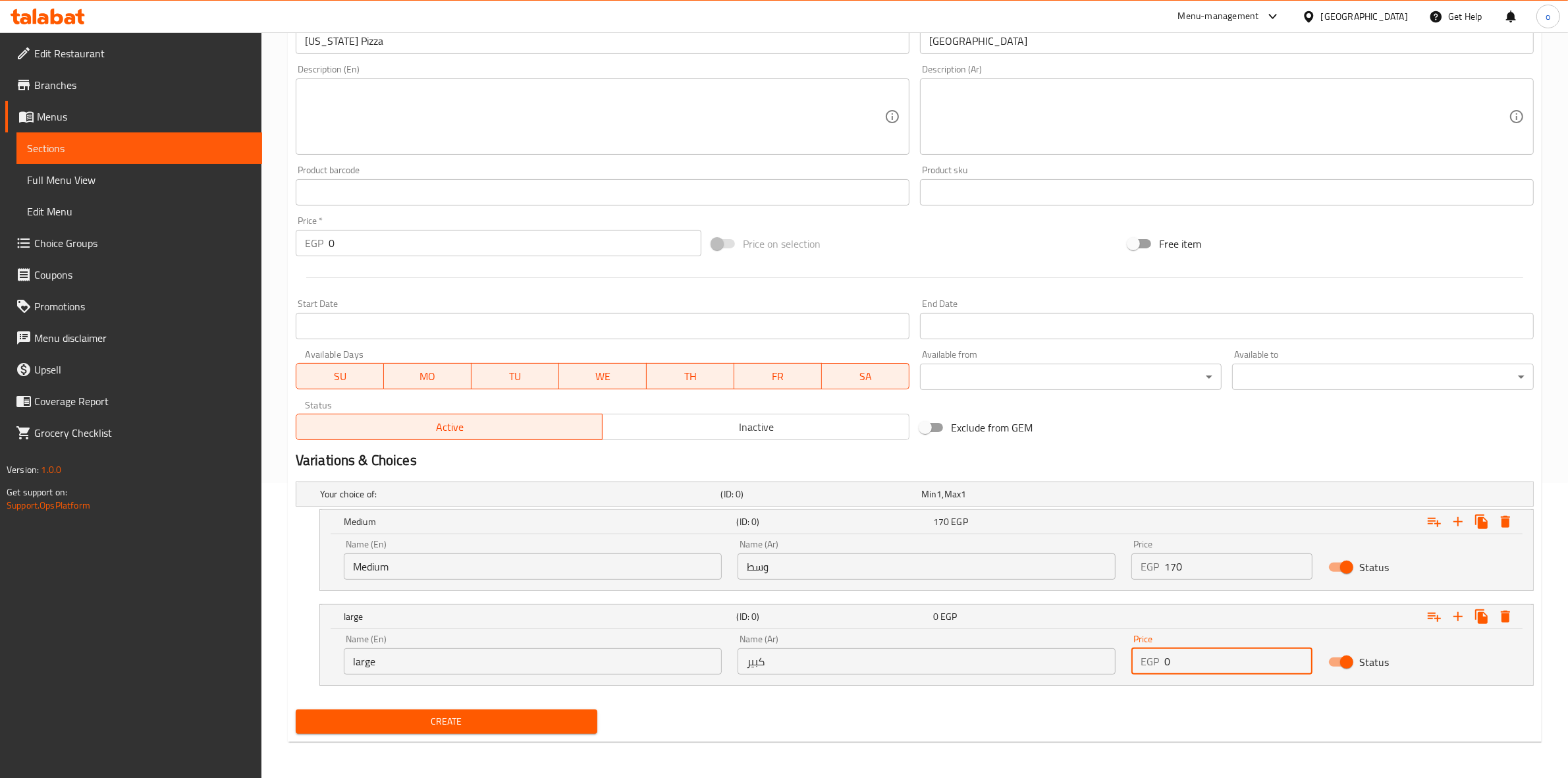
drag, startPoint x: 1173, startPoint y: 665, endPoint x: 1130, endPoint y: 665, distance: 43.0
click at [1131, 665] on div "EGP 0 Price" at bounding box center [1222, 661] width 181 height 26
type input "210"
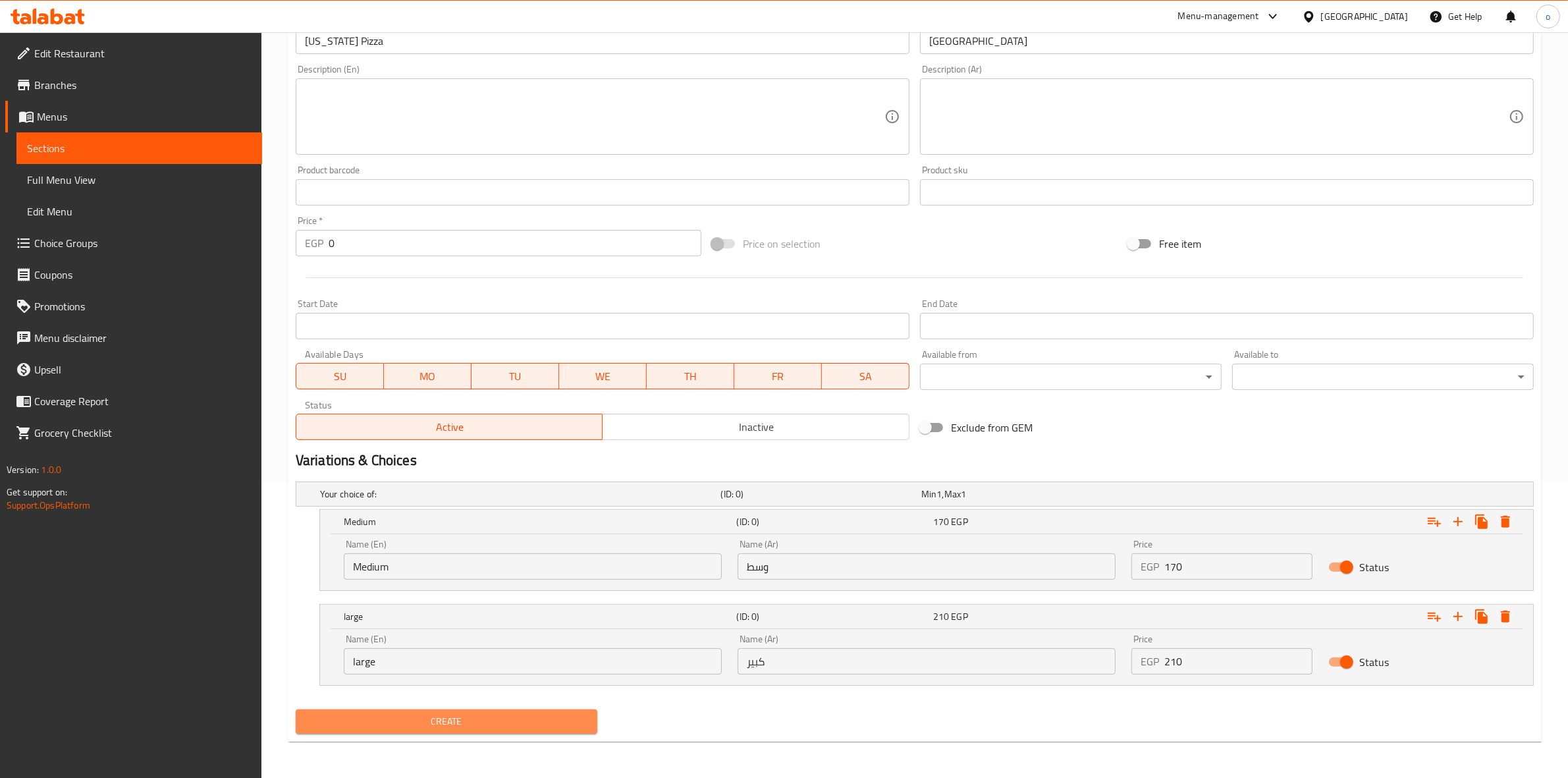
click at [420, 723] on span "Create" at bounding box center [446, 721] width 281 height 17
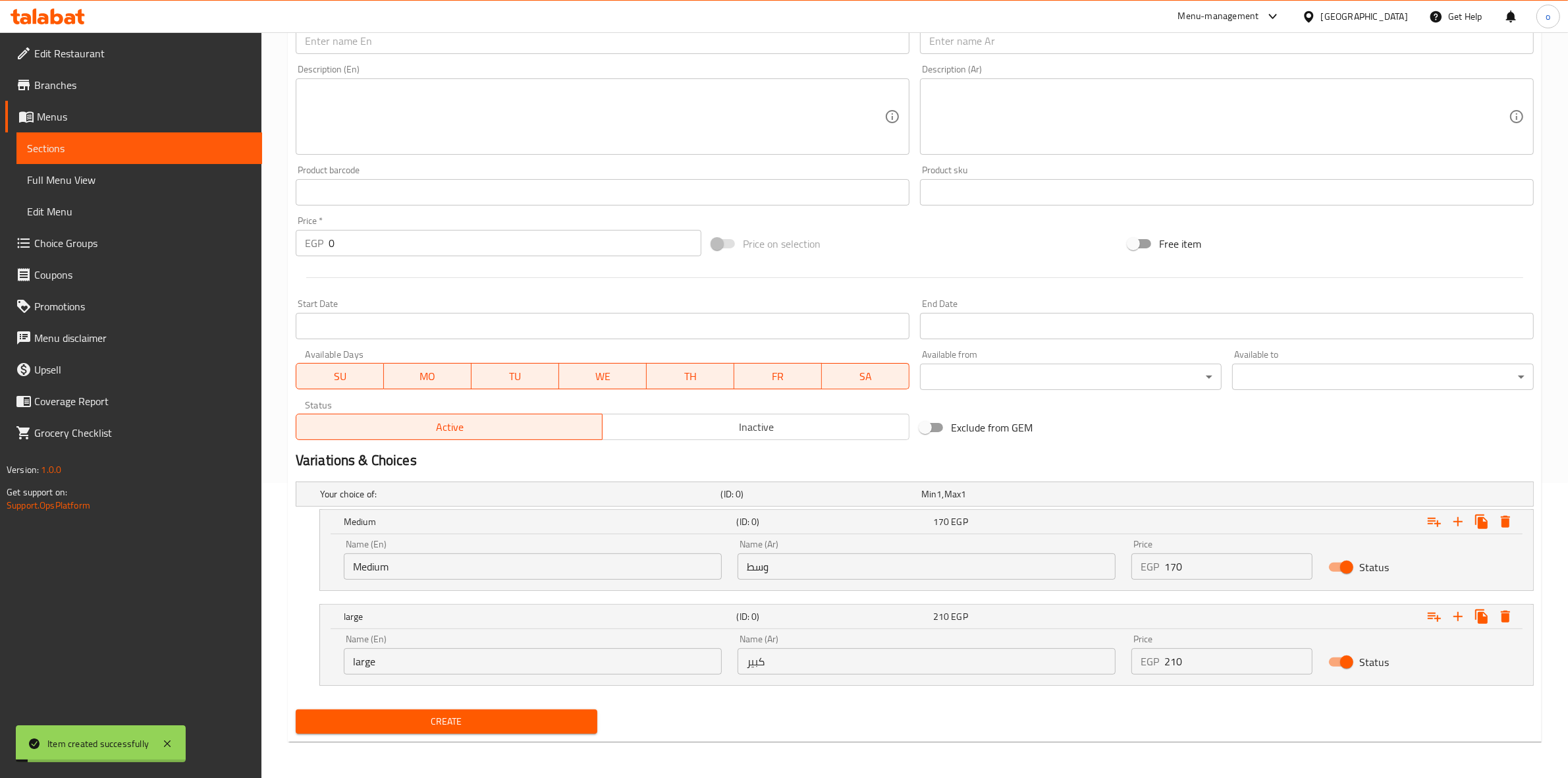
scroll to position [0, 0]
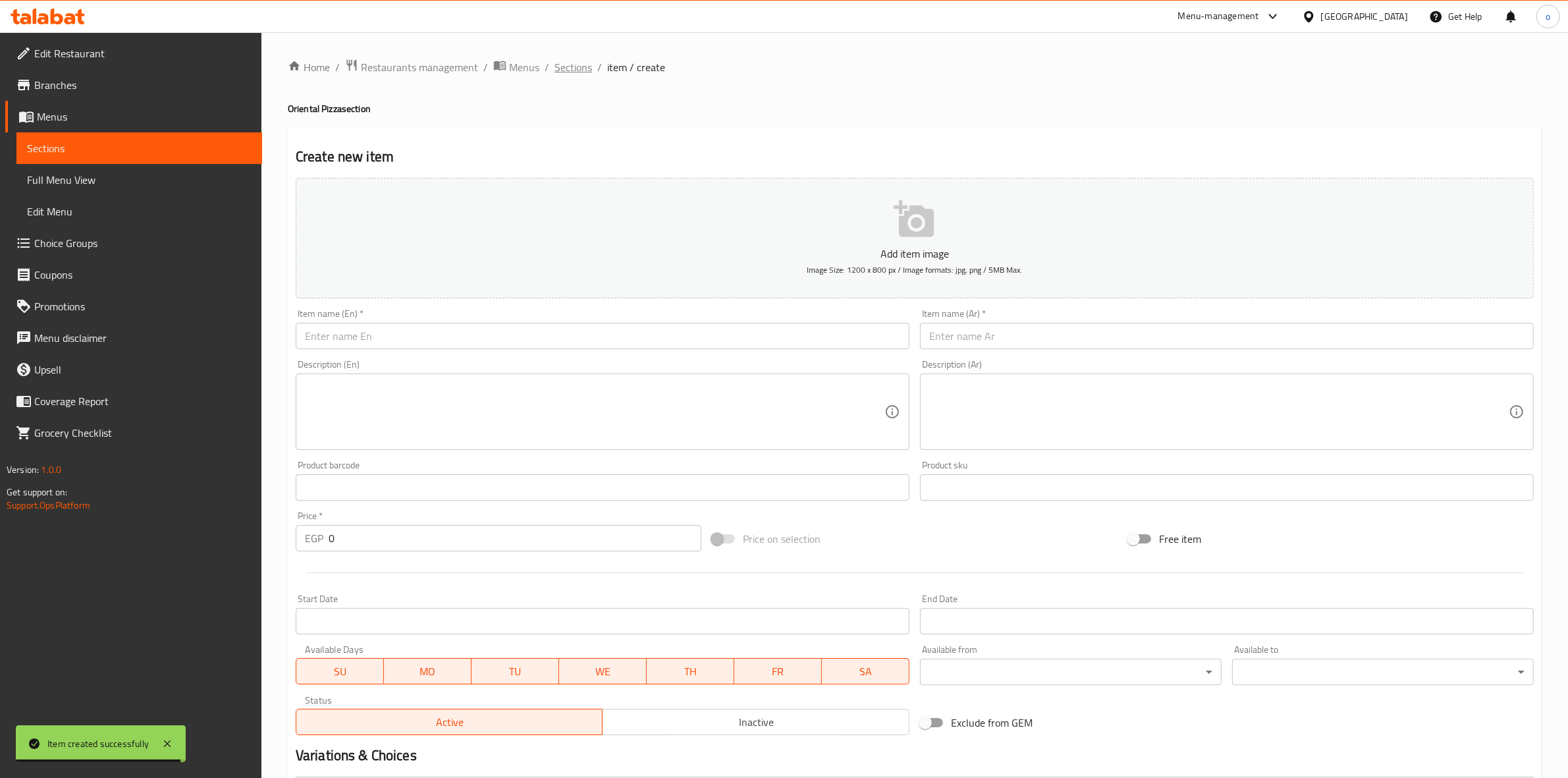
click at [573, 69] on span "Sections" at bounding box center [574, 68] width 37 height 16
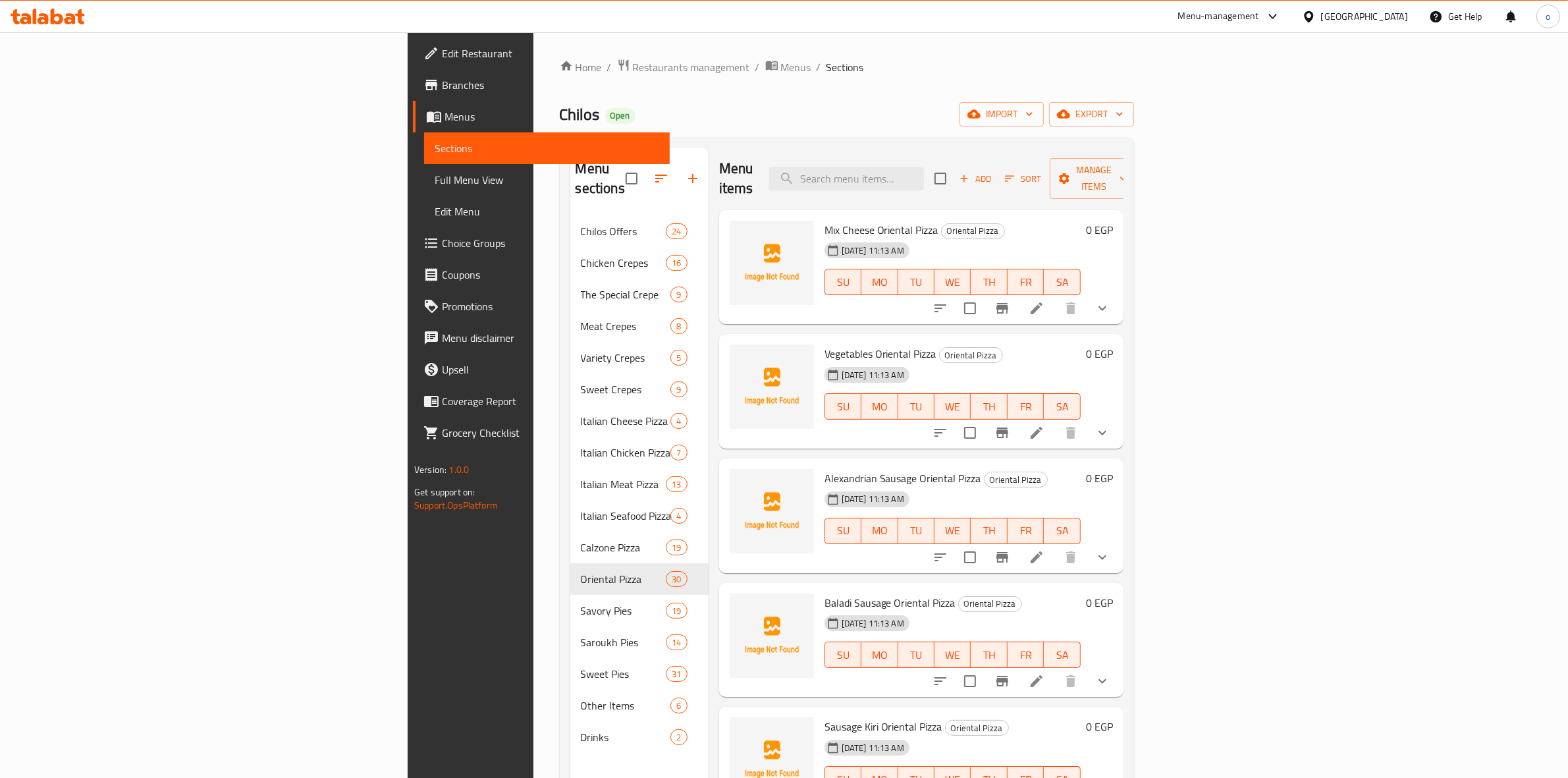
click at [931, 146] on div "Menu sections Chilos Offers 24 Chicken Crepes 16 The Special Crepe 9 Meat Crepe…" at bounding box center [847, 536] width 575 height 799
click at [924, 167] on input "search" at bounding box center [846, 179] width 156 height 23
paste input "بيتزا تشيلي"
type input "بيتزا تشيلي"
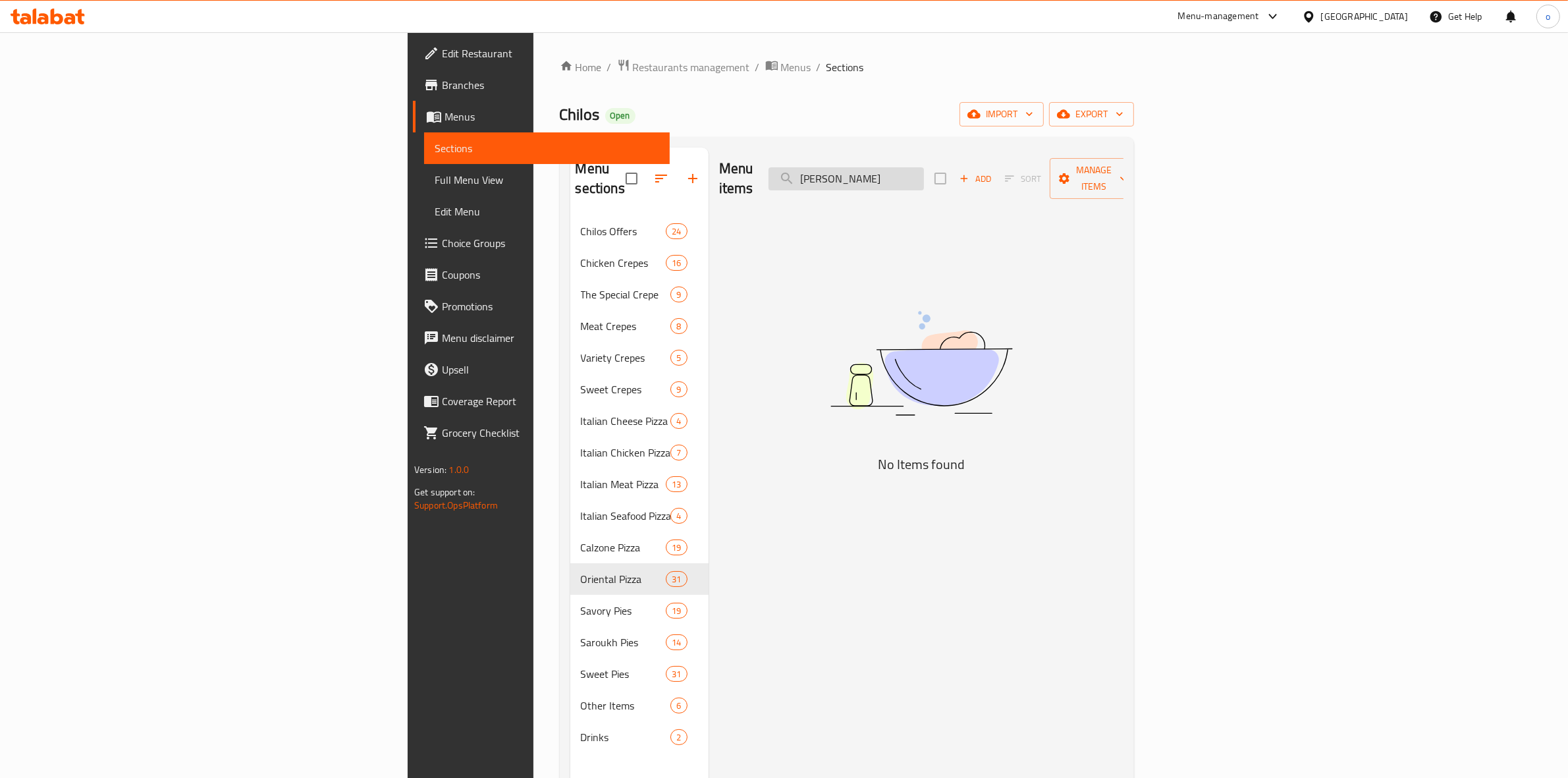
click at [924, 175] on input "بيتزا تشيلي" at bounding box center [846, 179] width 156 height 23
drag, startPoint x: 1011, startPoint y: 168, endPoint x: 950, endPoint y: 174, distance: 61.3
click at [924, 174] on input "بيتزا تشيلي" at bounding box center [846, 179] width 156 height 23
click at [1034, 238] on div "Menu items Add Sort Manage items No Items found" at bounding box center [916, 536] width 415 height 778
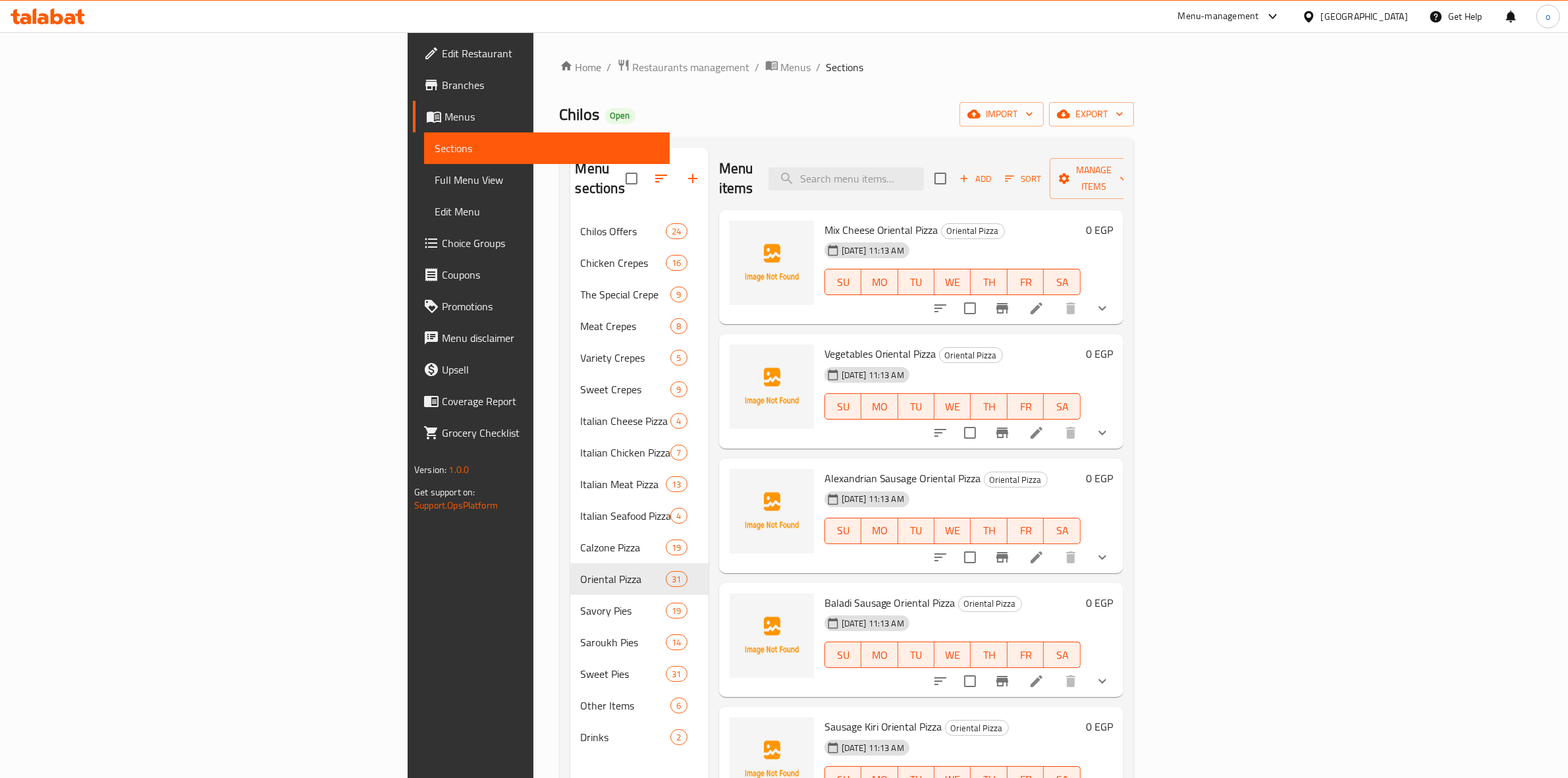
click at [1138, 180] on div "Add Sort Manage items" at bounding box center [1037, 178] width 204 height 41
click at [993, 173] on span "Add" at bounding box center [975, 178] width 35 height 15
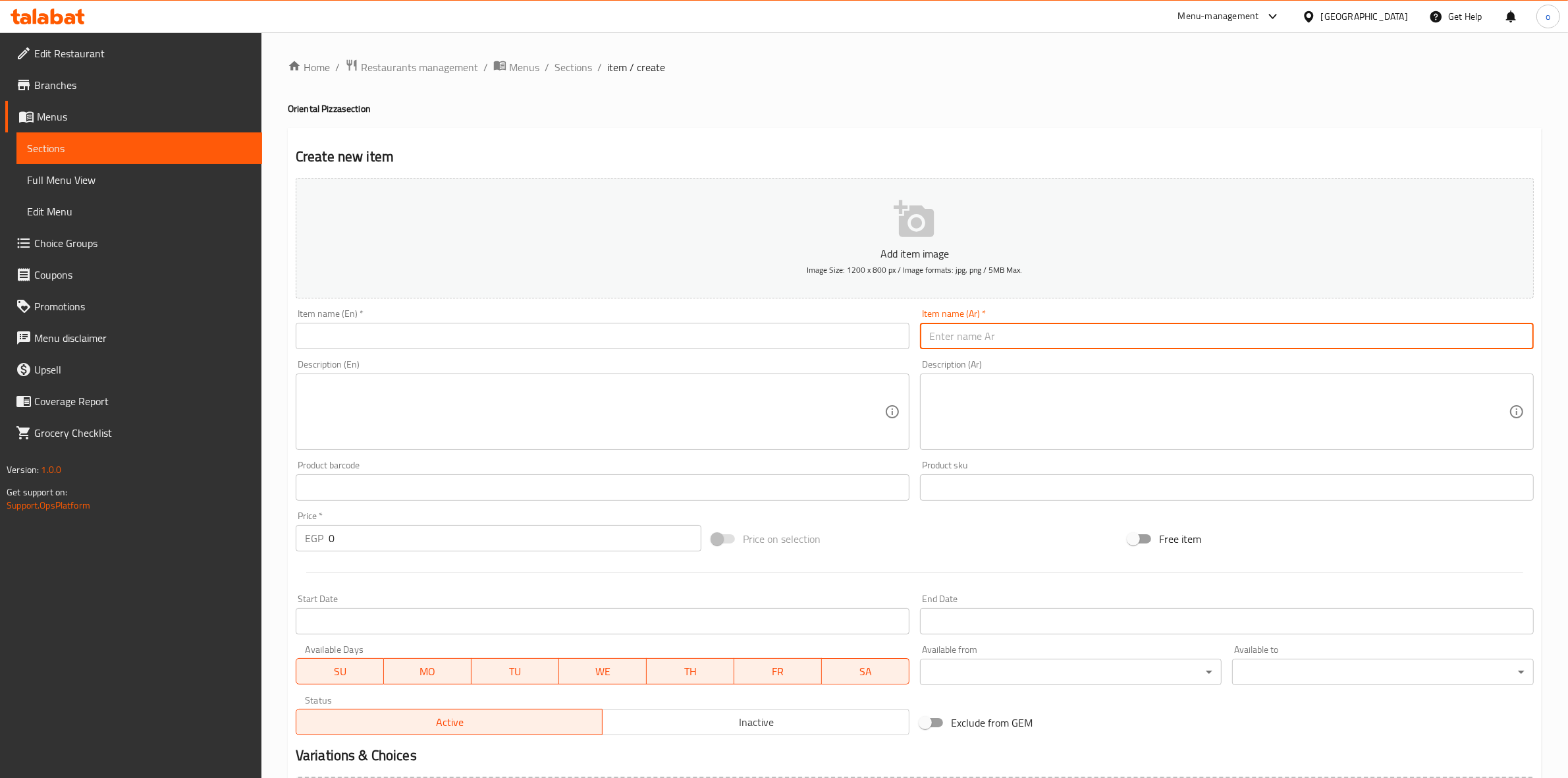
click at [1038, 329] on input "text" at bounding box center [1226, 336] width 614 height 26
paste input "بيتزا تشيلي"
type input "بيتزا تشيلي"
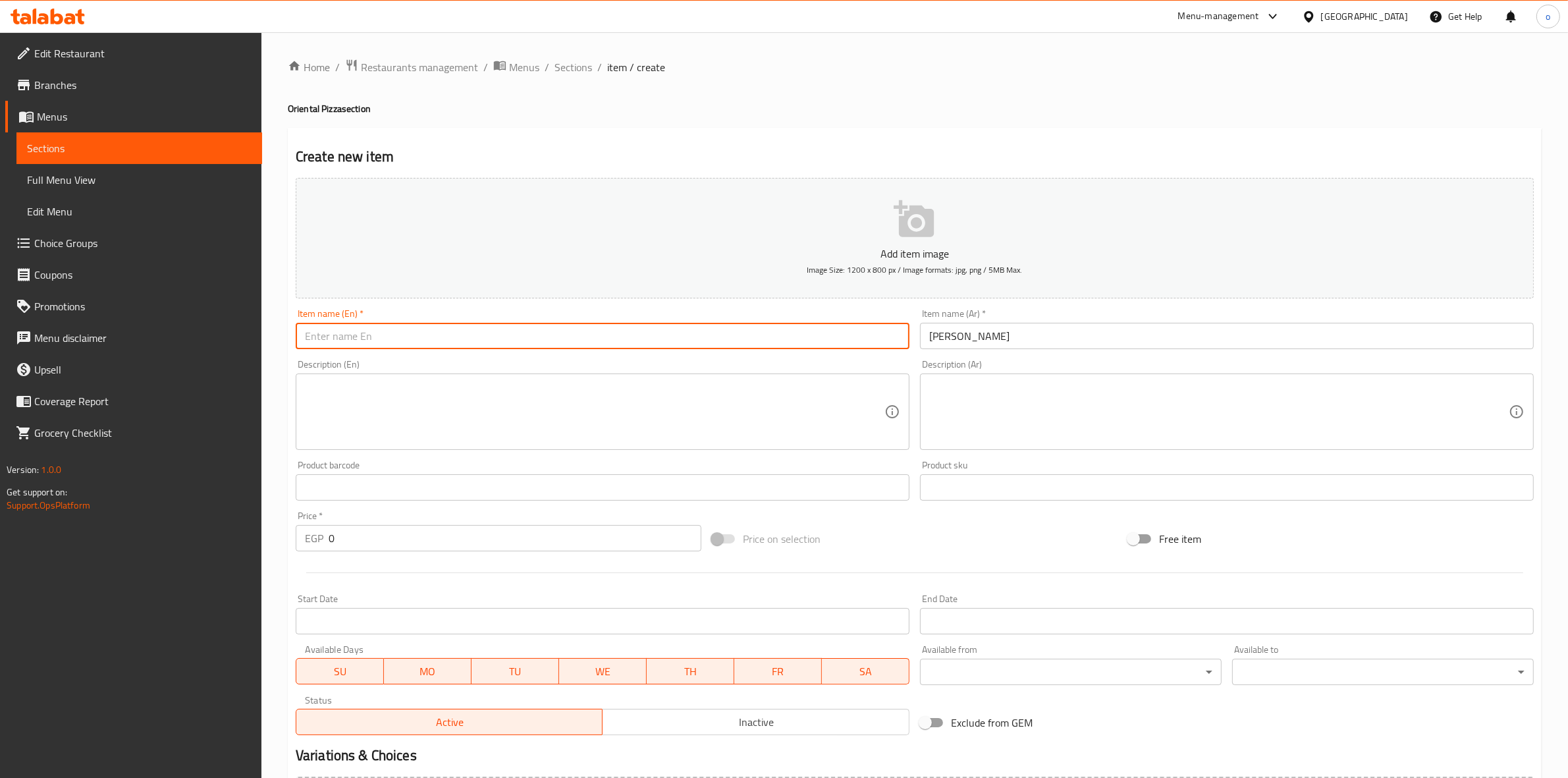
click at [740, 343] on input "text" at bounding box center [602, 336] width 614 height 26
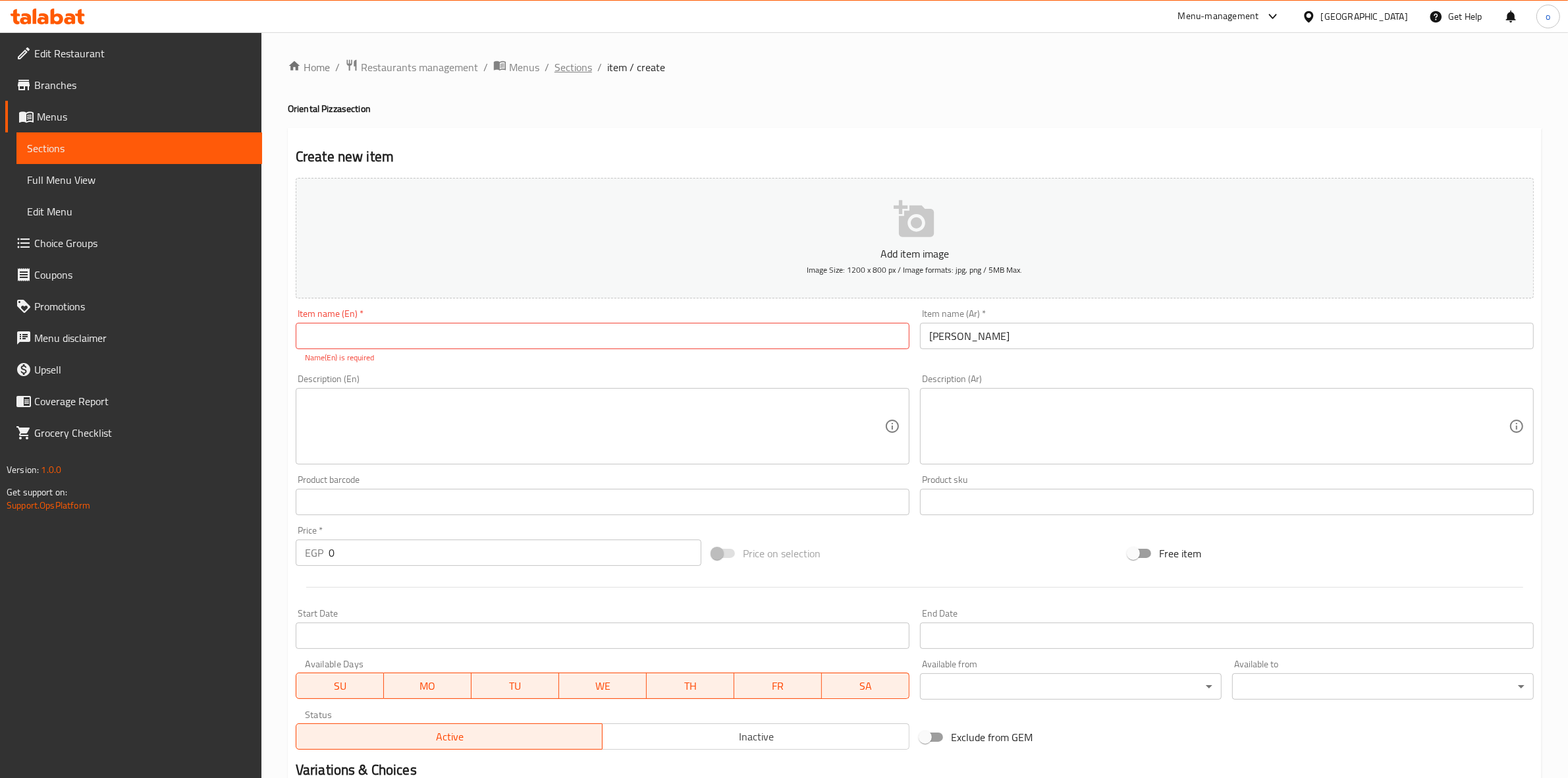
click at [567, 71] on span "Sections" at bounding box center [574, 68] width 37 height 16
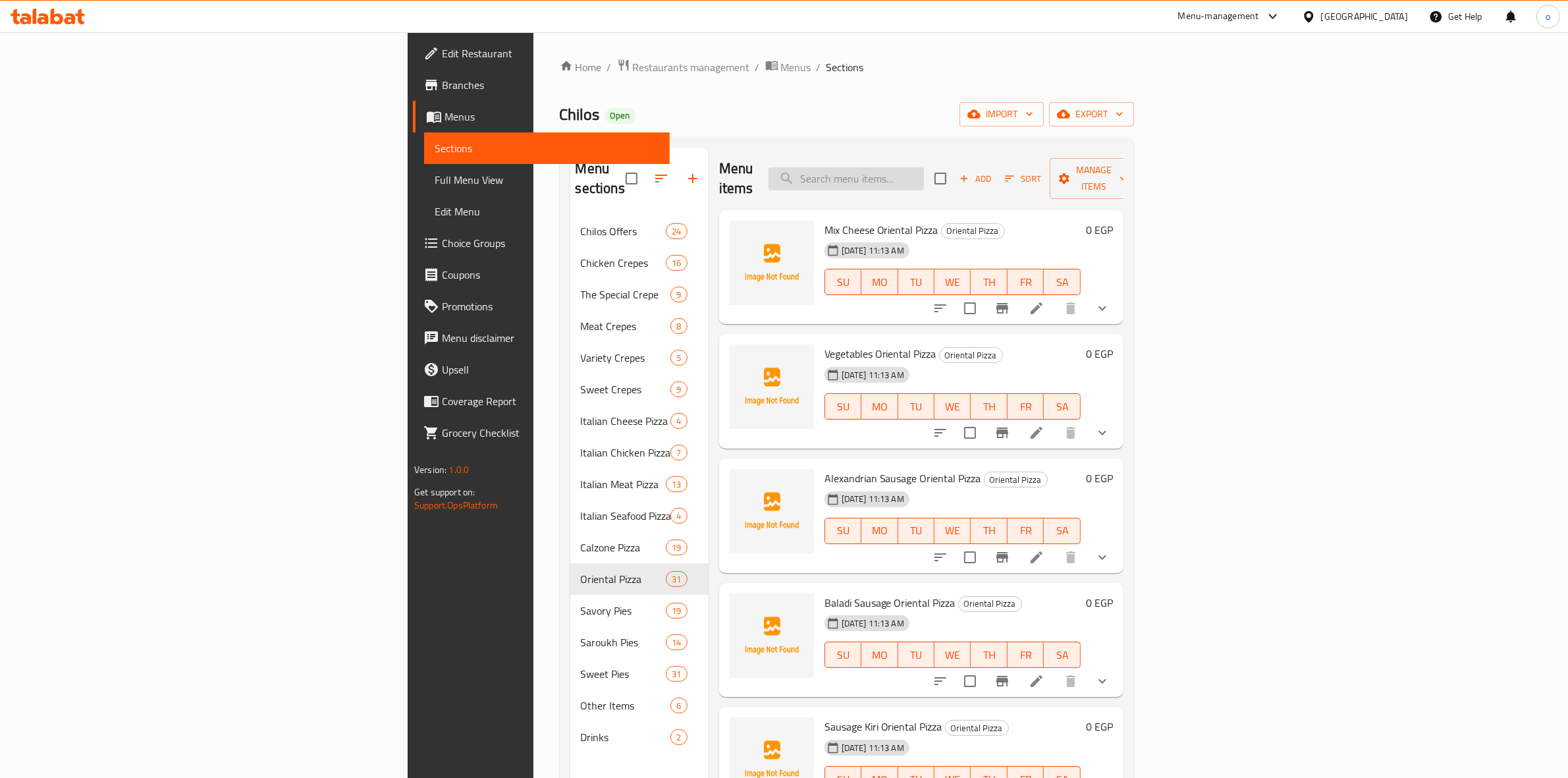
click at [924, 167] on input "search" at bounding box center [846, 179] width 156 height 23
paste input "بيتزا كاليفورنيا"
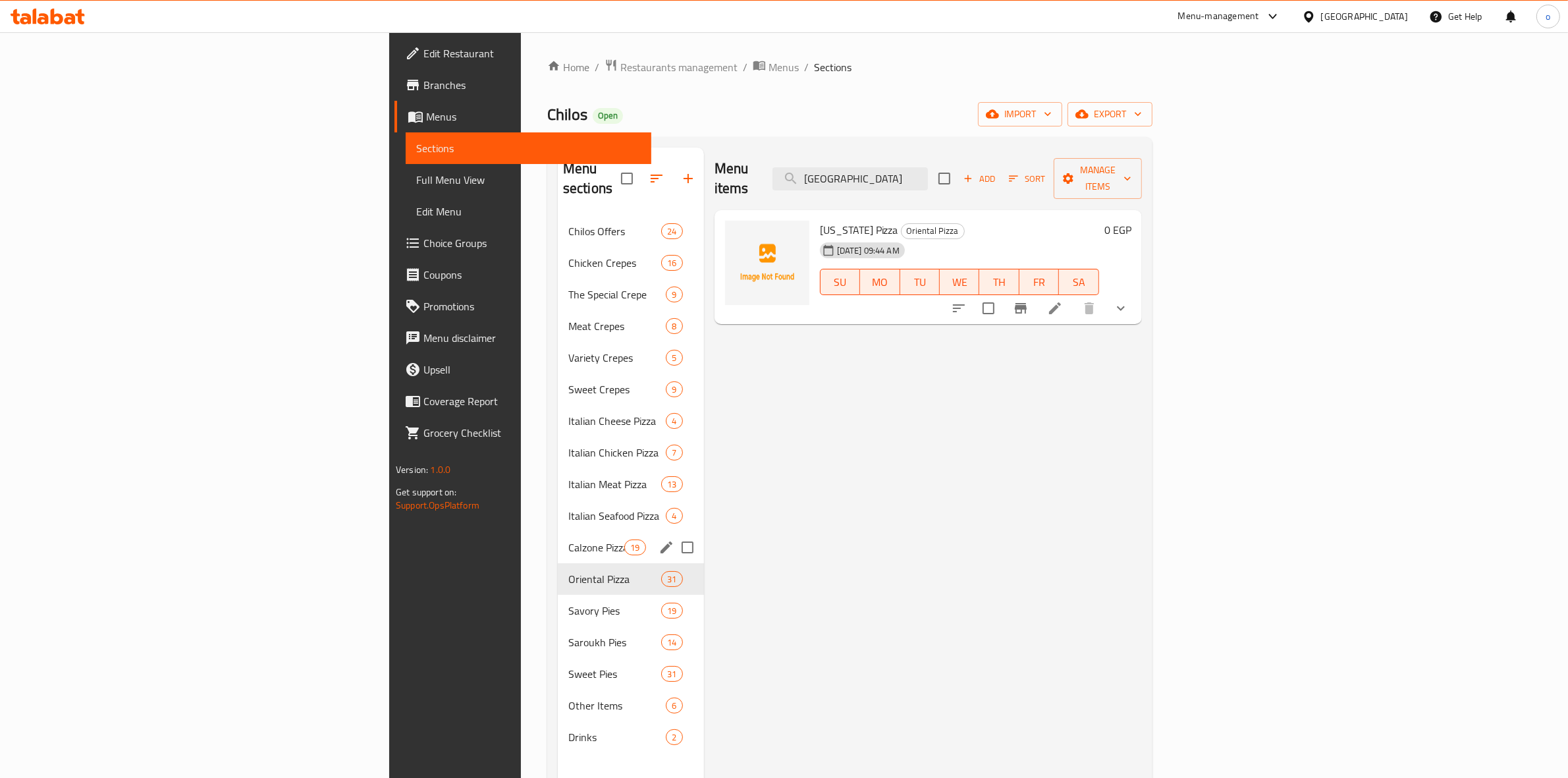
type input "بيتزا كاليفورنيا"
click at [569, 539] on span "Calzone Pizza" at bounding box center [596, 547] width 56 height 16
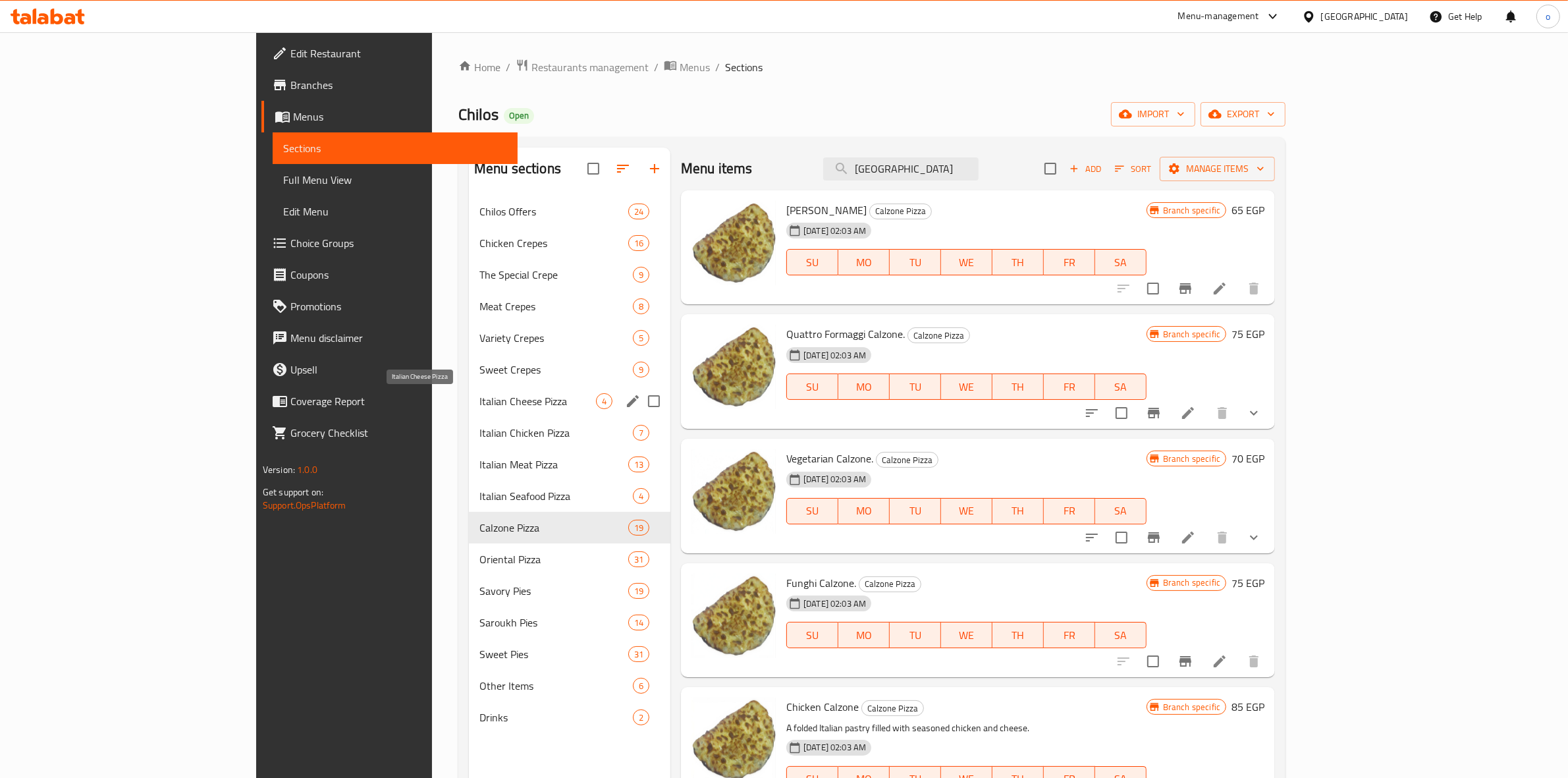
drag, startPoint x: 436, startPoint y: 403, endPoint x: 445, endPoint y: 400, distance: 9.5
click at [480, 402] on span "Italian Cheese Pizza" at bounding box center [537, 401] width 116 height 16
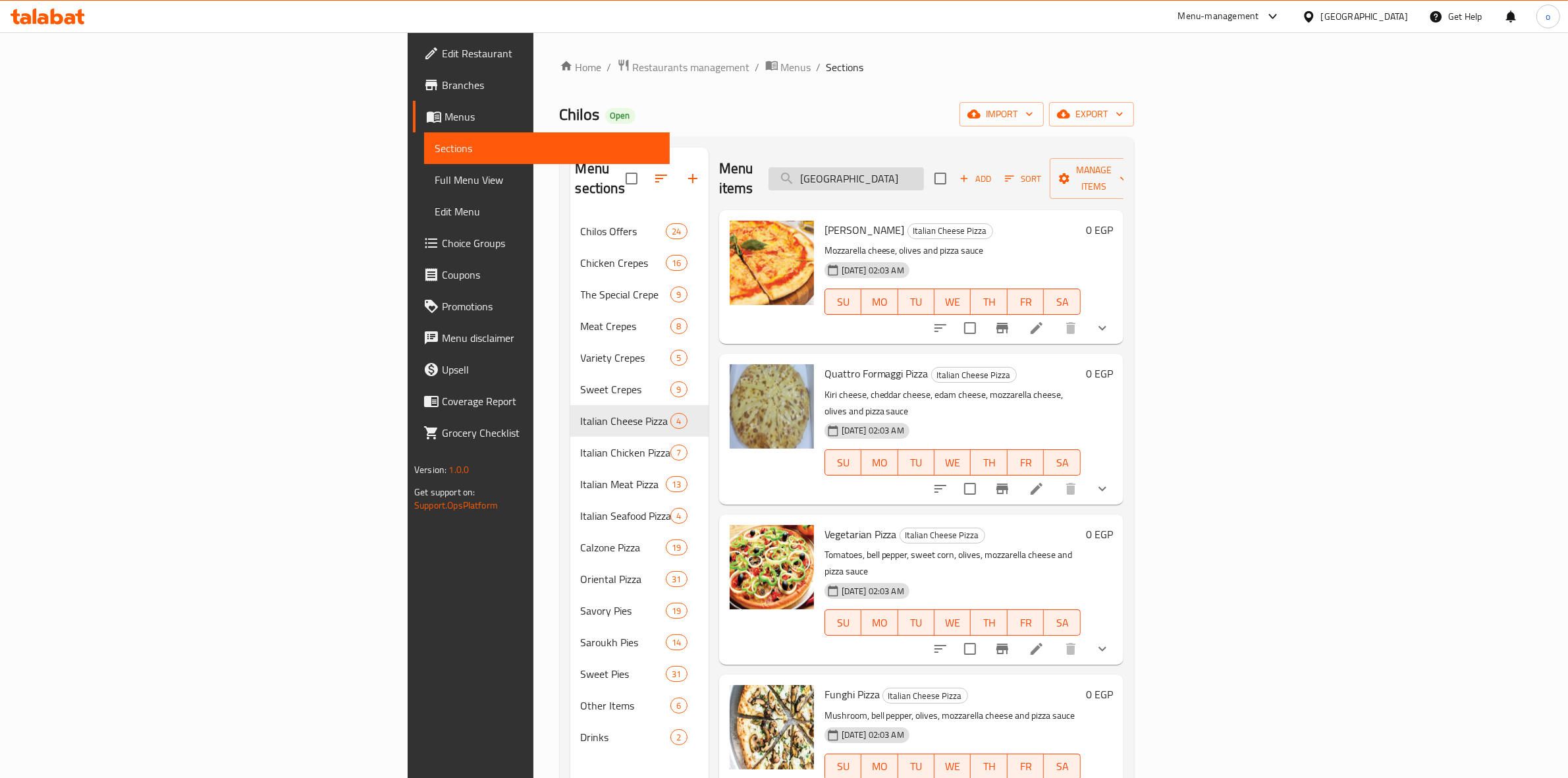
click at [924, 167] on input "بيتزا كاليفورنيا" at bounding box center [846, 179] width 156 height 23
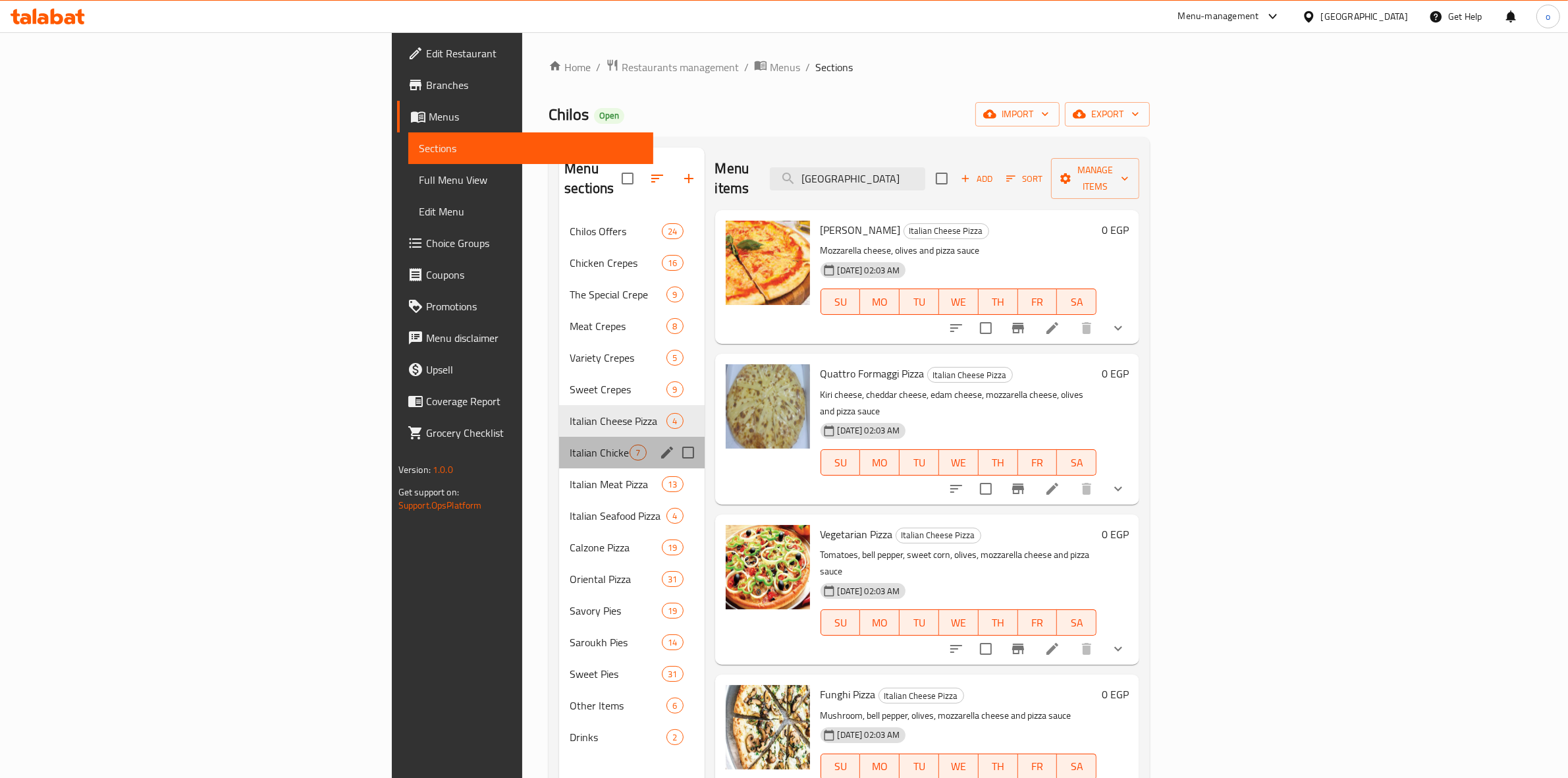
click at [559, 436] on div "Italian Chicken Pizza 7" at bounding box center [631, 452] width 145 height 31
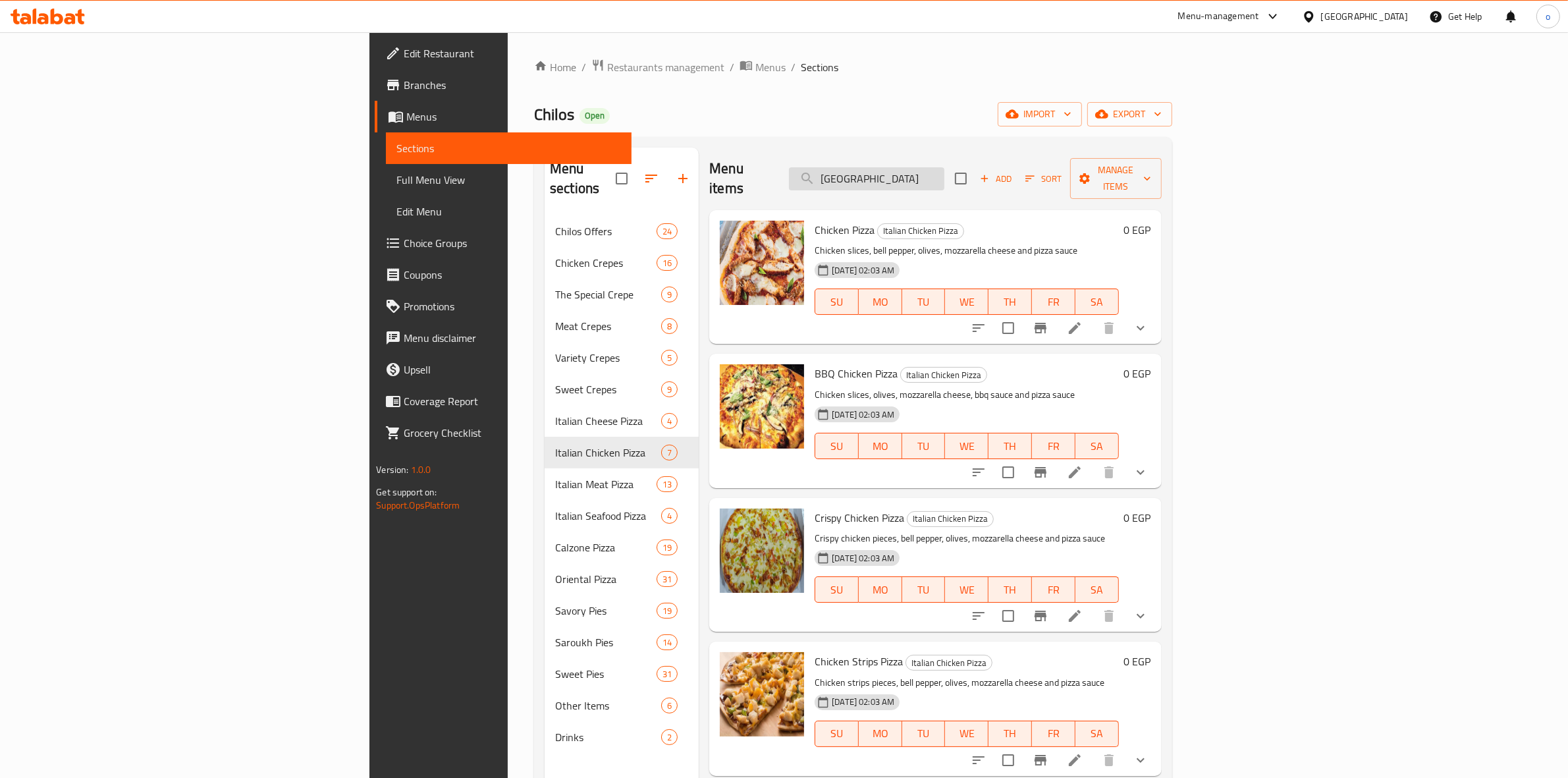
click at [945, 167] on input "بيتزا كاليفورنيا" at bounding box center [866, 179] width 156 height 23
drag, startPoint x: 1018, startPoint y: 165, endPoint x: 883, endPoint y: 181, distance: 135.9
click at [886, 173] on div "Menu items بيتزا كاليفورنيا Add Sort Manage items" at bounding box center [936, 179] width 452 height 63
click at [1013, 171] on span "Add" at bounding box center [995, 178] width 35 height 15
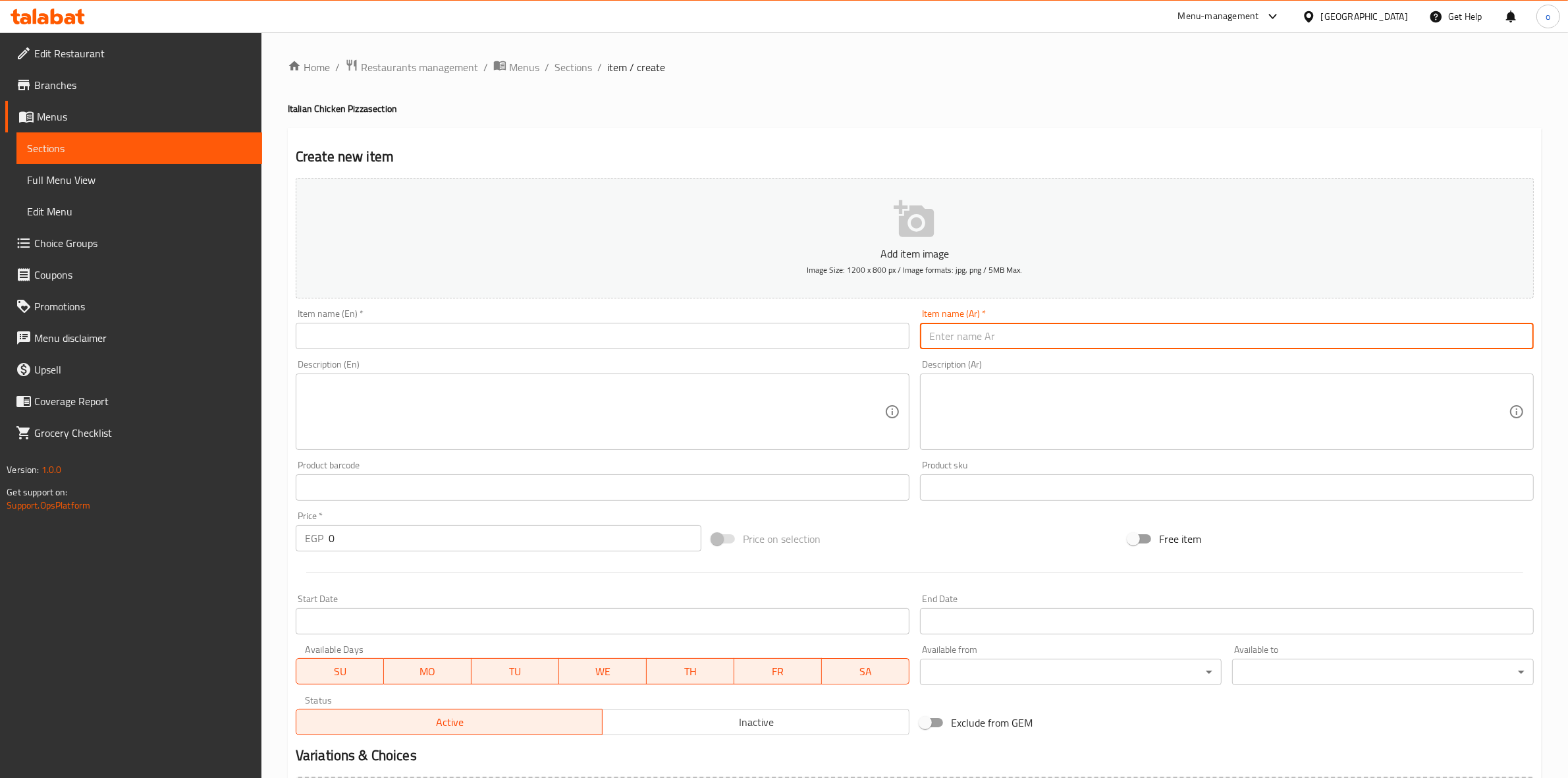
click at [1015, 333] on input "text" at bounding box center [1226, 336] width 614 height 26
paste input "بيتزا كاليفورنيا"
type input "بيتزا كاليفورنيا"
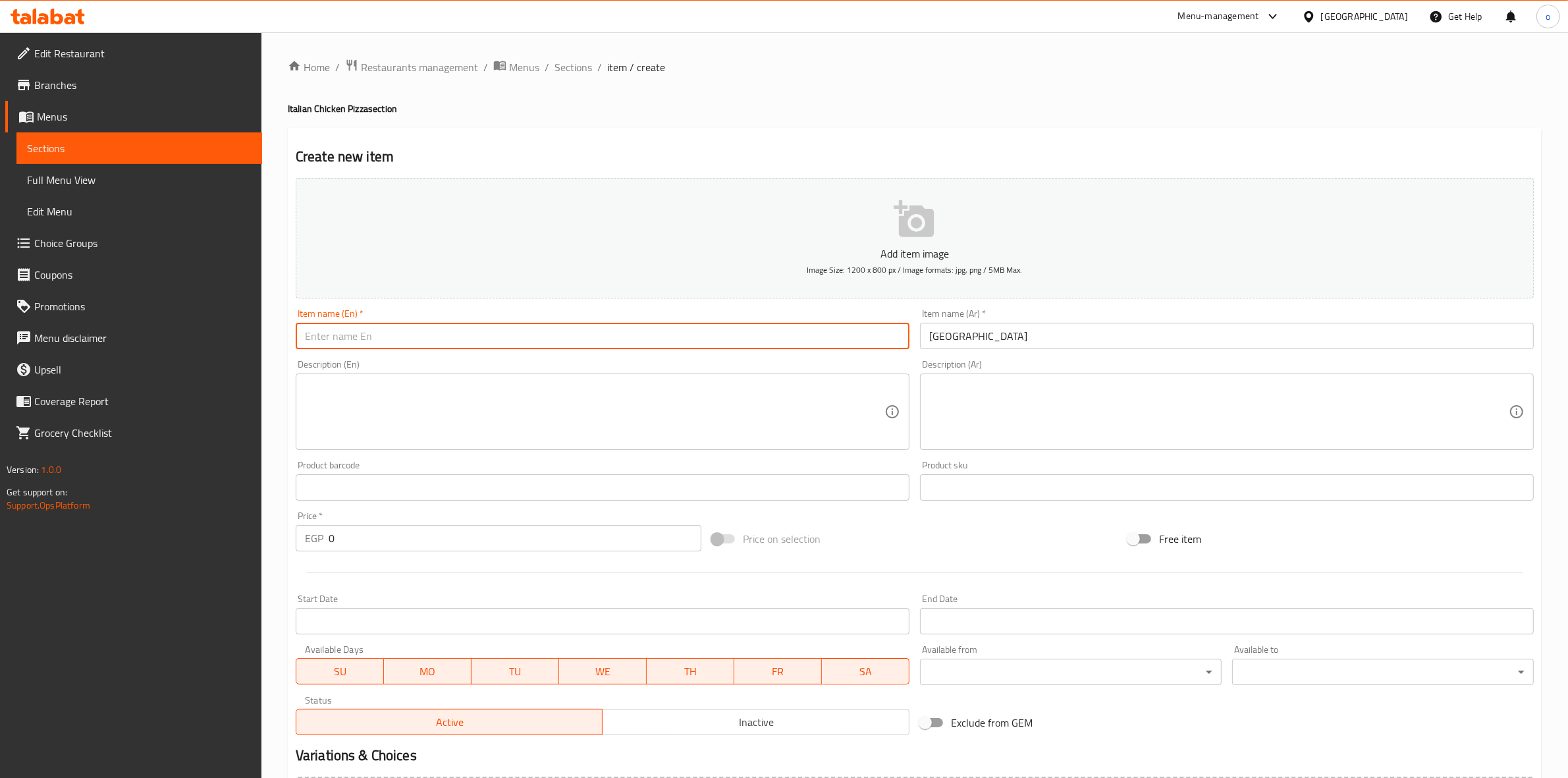
click at [812, 341] on input "text" at bounding box center [602, 336] width 614 height 26
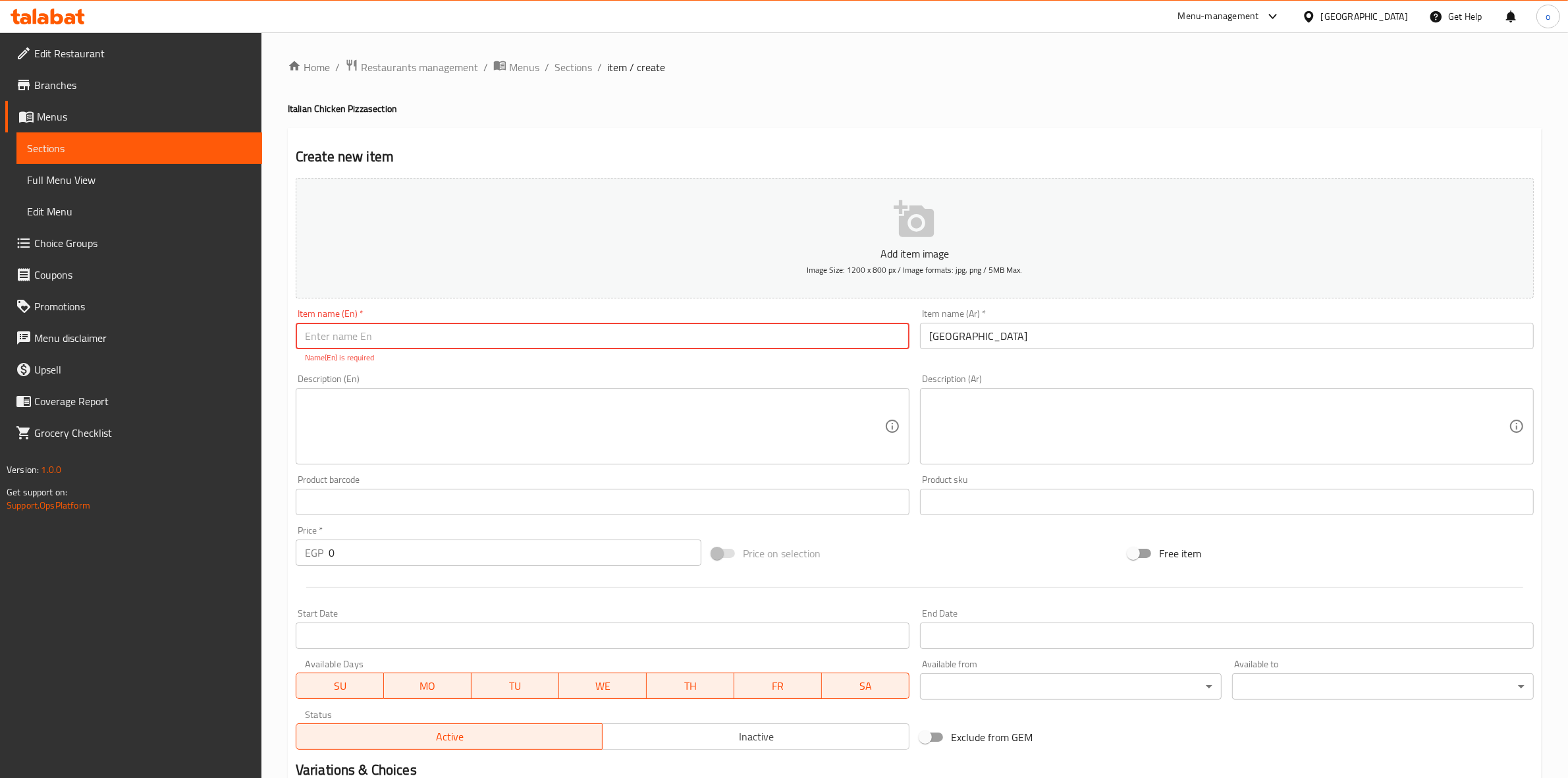
click at [649, 333] on input "text" at bounding box center [602, 336] width 614 height 26
paste input "California Pizza"
type input "California Pizza"
click at [619, 376] on div "Description (En) Description (En)" at bounding box center [602, 419] width 614 height 90
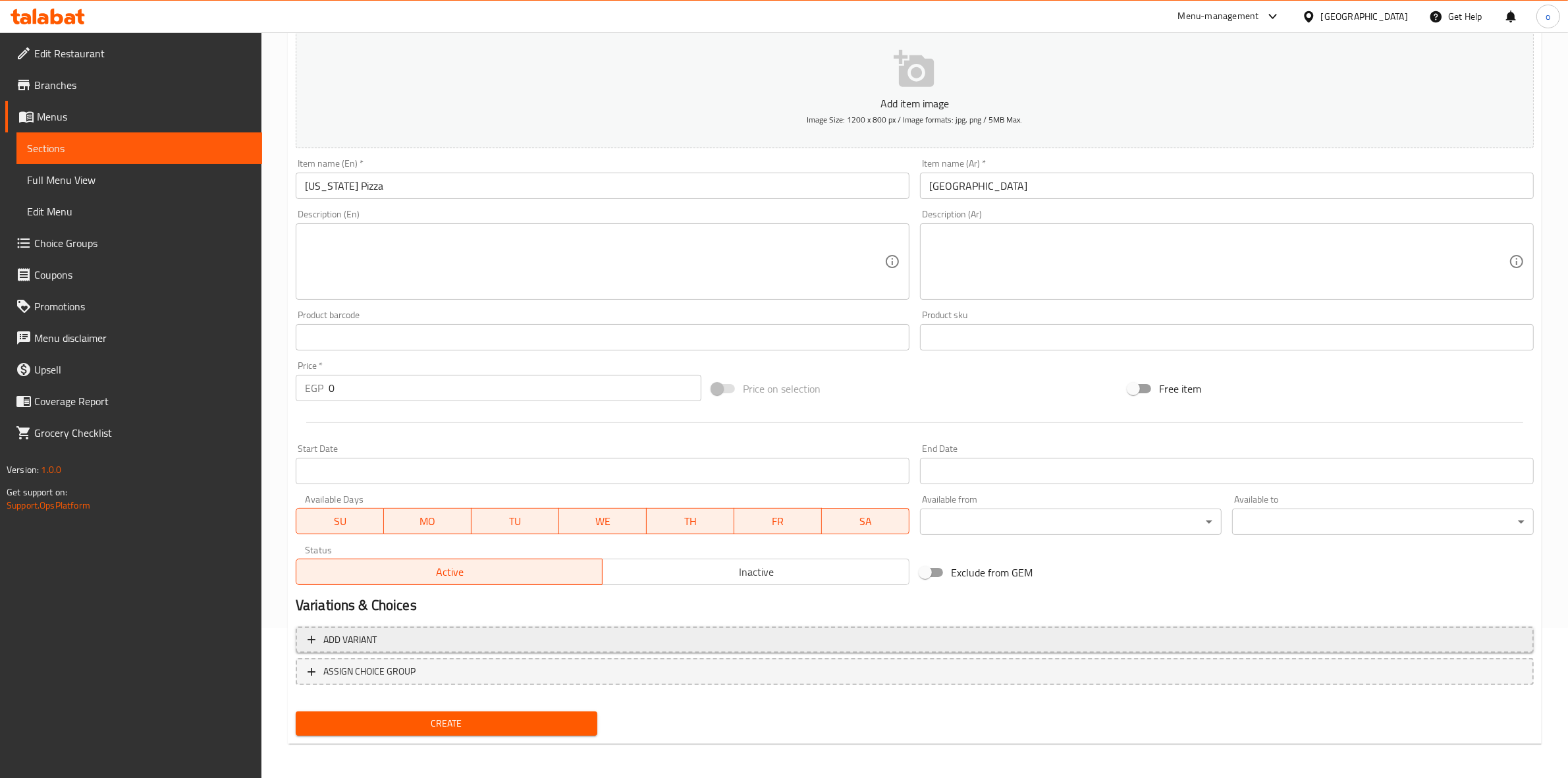
click at [465, 639] on span "Add variant" at bounding box center [914, 639] width 1215 height 17
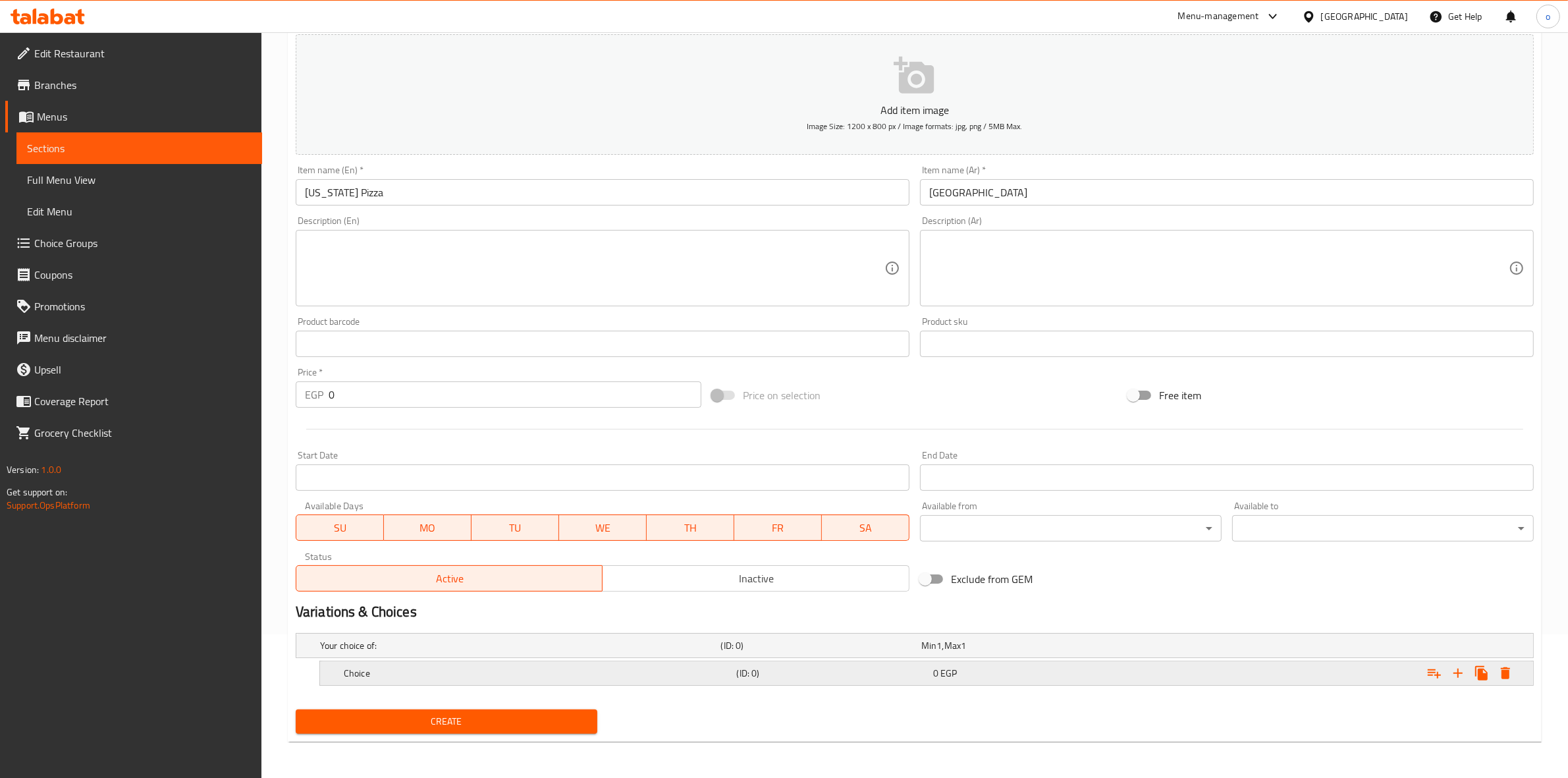
click at [425, 677] on h5 "Choice" at bounding box center [537, 672] width 388 height 13
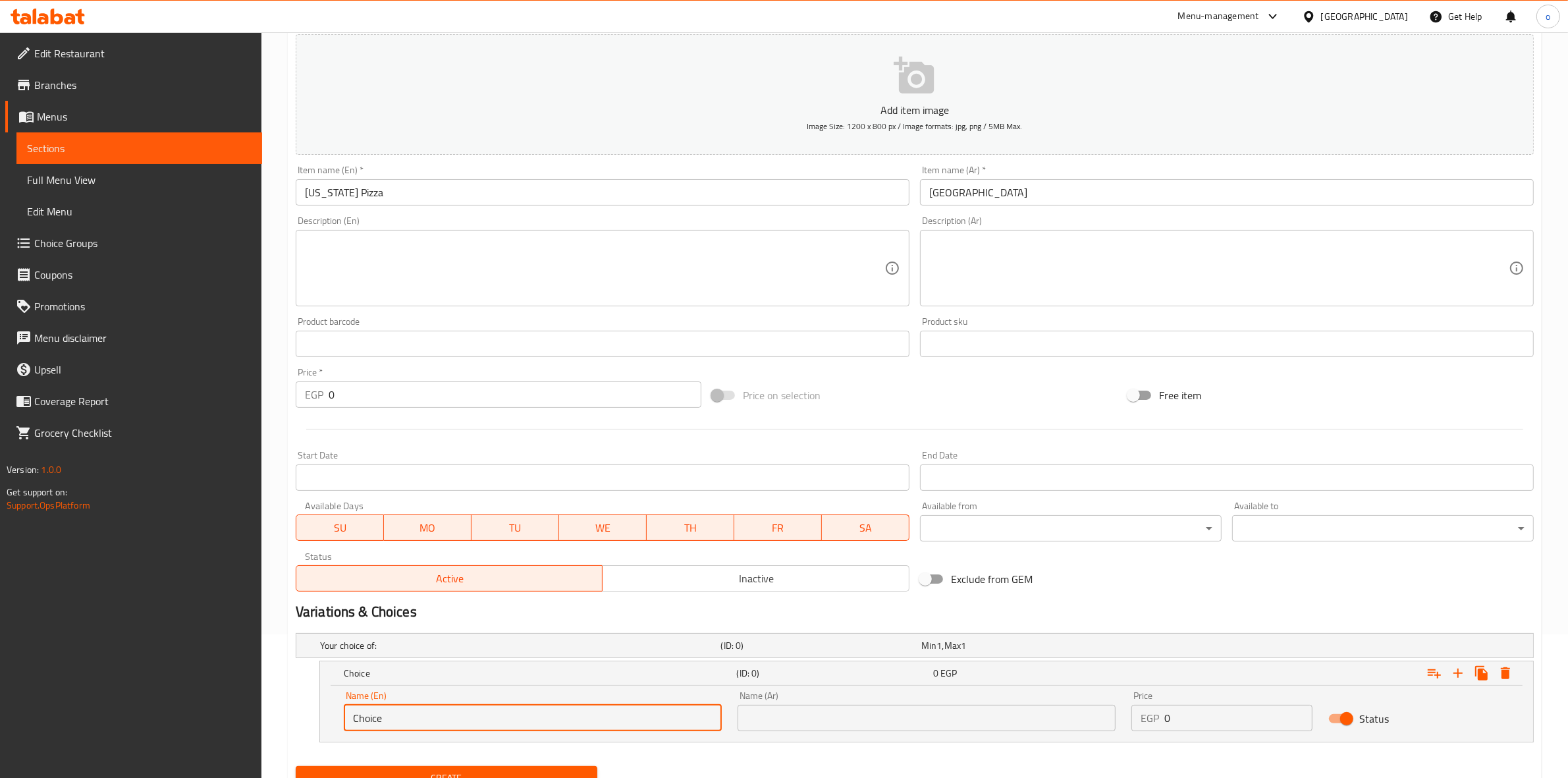
drag, startPoint x: 393, startPoint y: 706, endPoint x: 273, endPoint y: 709, distance: 120.0
click at [274, 709] on div "Home / Restaurants management / Menus / Sections / item / create Italian Chicke…" at bounding box center [914, 361] width 1307 height 946
type input "وسط"
drag, startPoint x: 398, startPoint y: 707, endPoint x: 282, endPoint y: 695, distance: 116.6
click at [282, 695] on div "Home / Restaurants management / Menus / Sections / item / create Italian Chicke…" at bounding box center [914, 361] width 1307 height 946
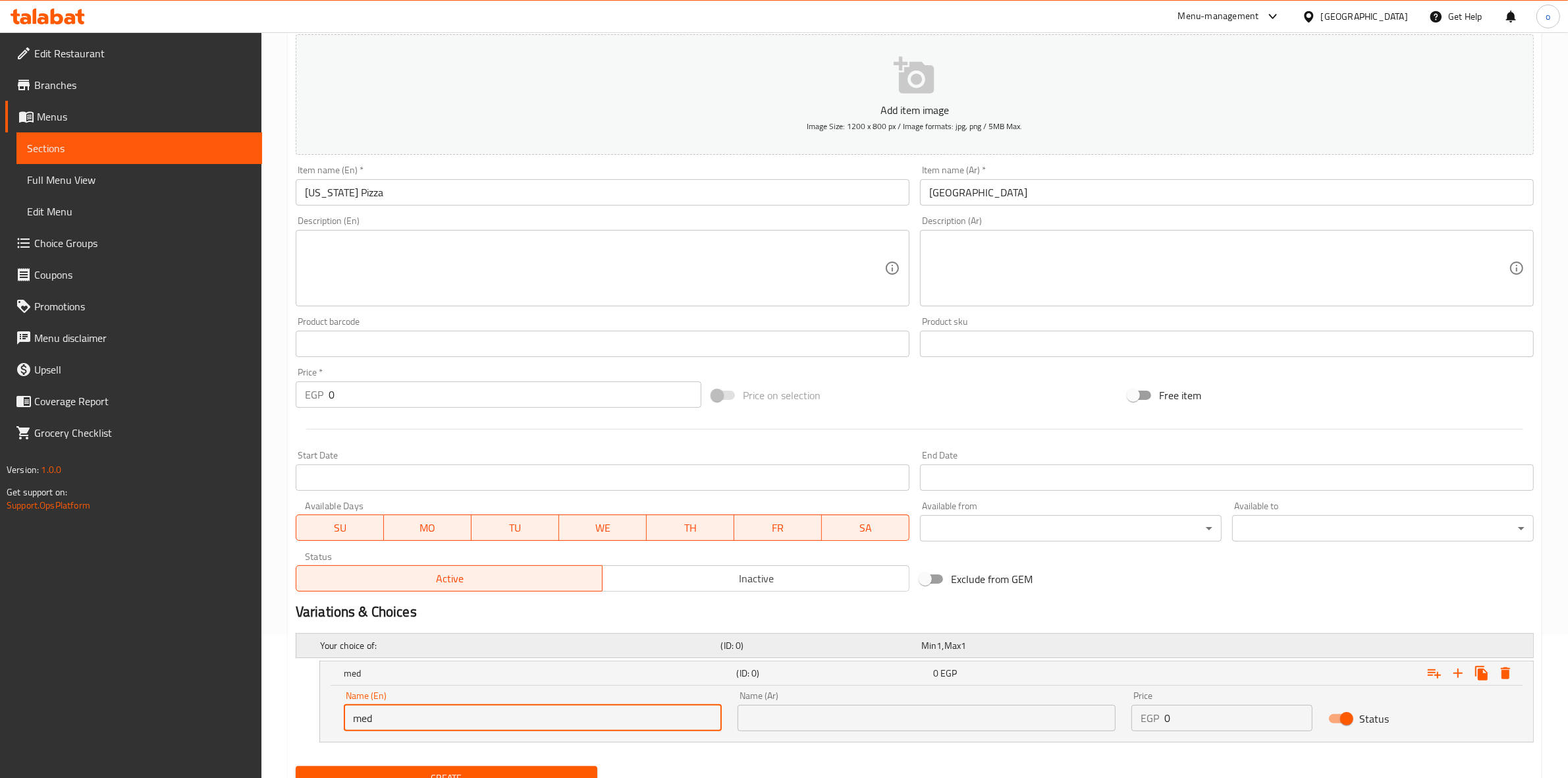
type input "Medium"
click at [781, 721] on input "text" at bounding box center [927, 717] width 378 height 26
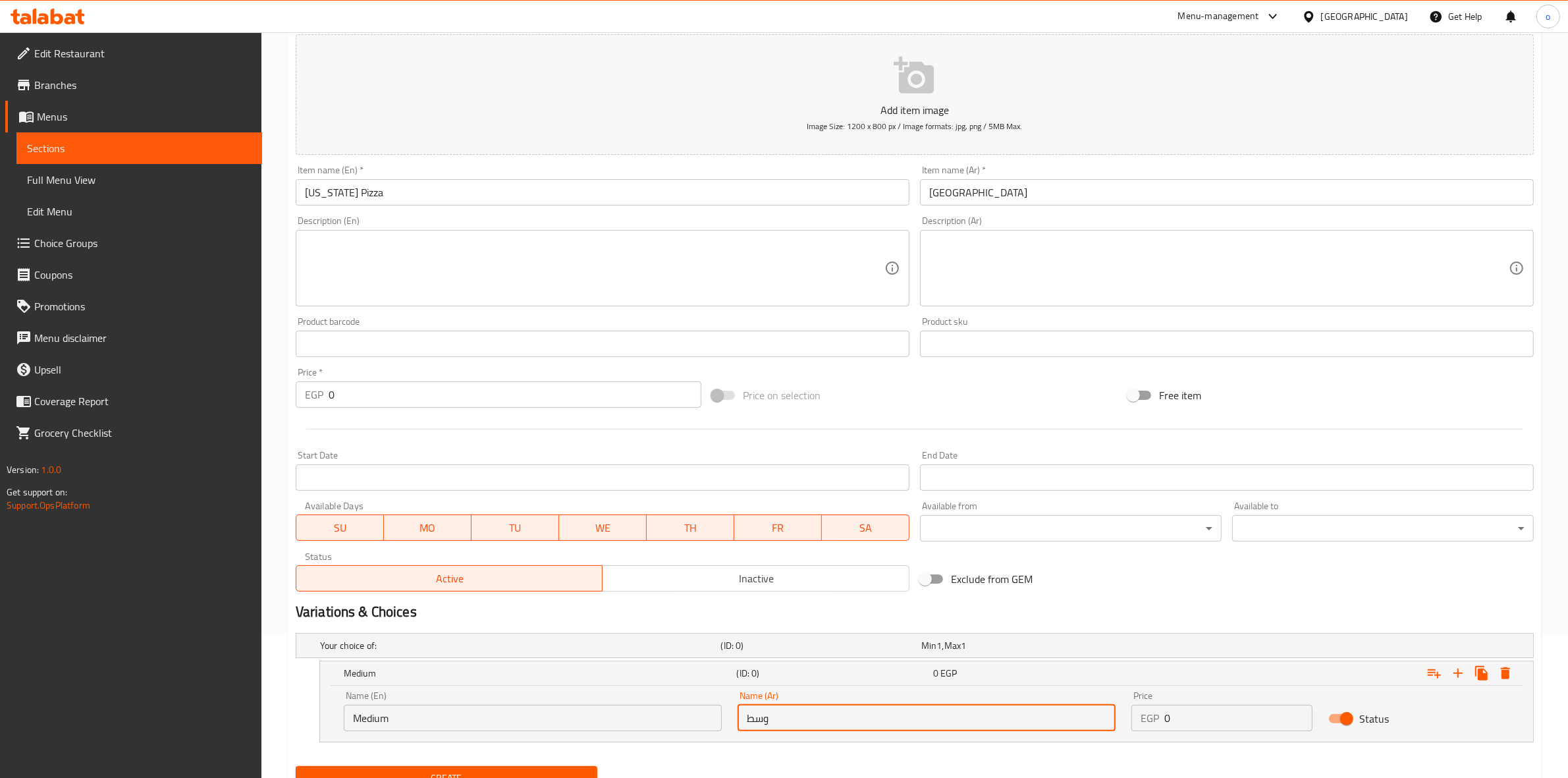
type input "وسط"
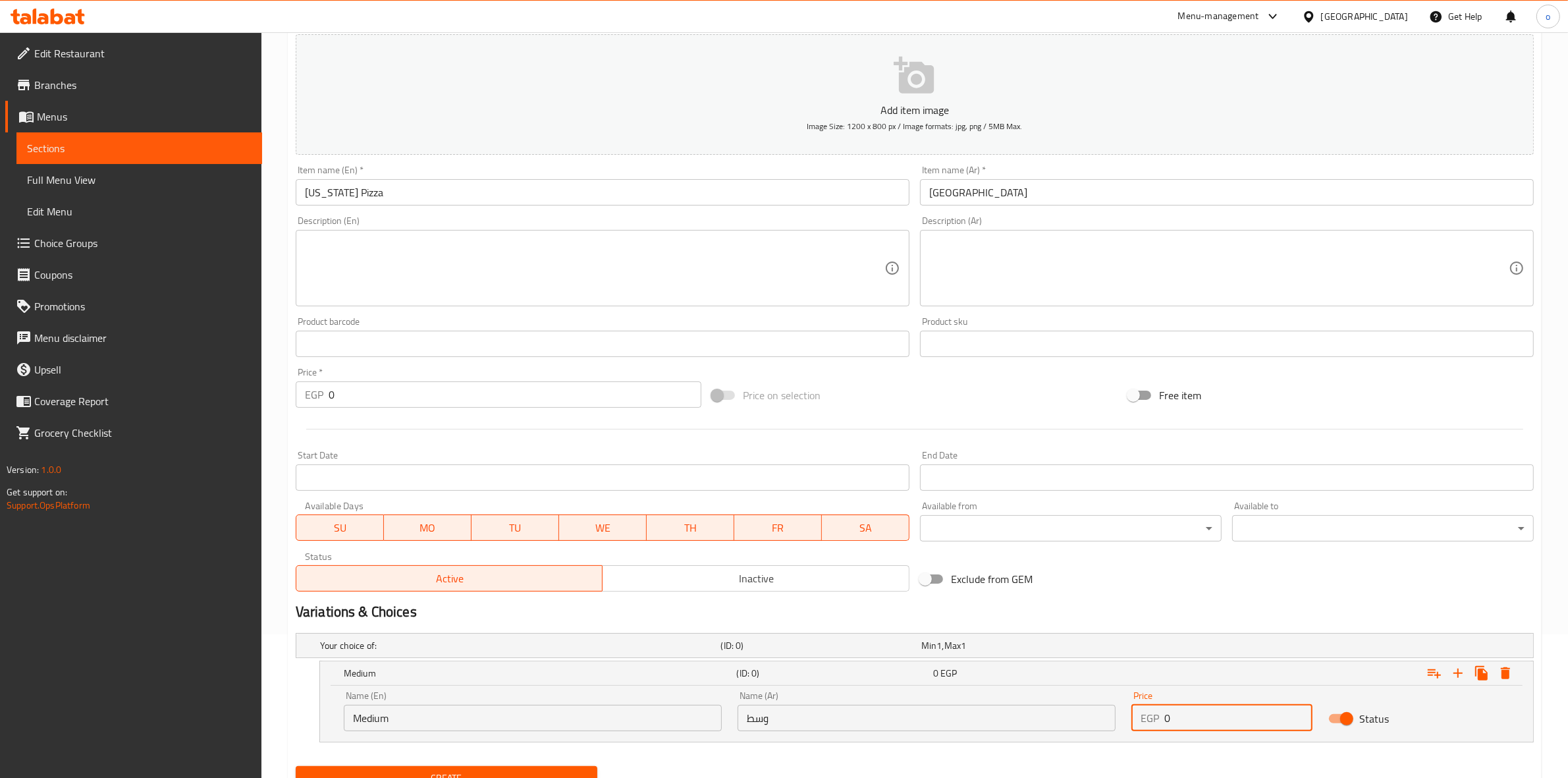
drag, startPoint x: 1203, startPoint y: 724, endPoint x: 1079, endPoint y: 696, distance: 127.1
click at [1081, 697] on div "Name (En) Medium Name (En) Name (Ar) وسط Name (Ar) Price EGP 0 Price Status" at bounding box center [926, 710] width 1181 height 56
type input "135"
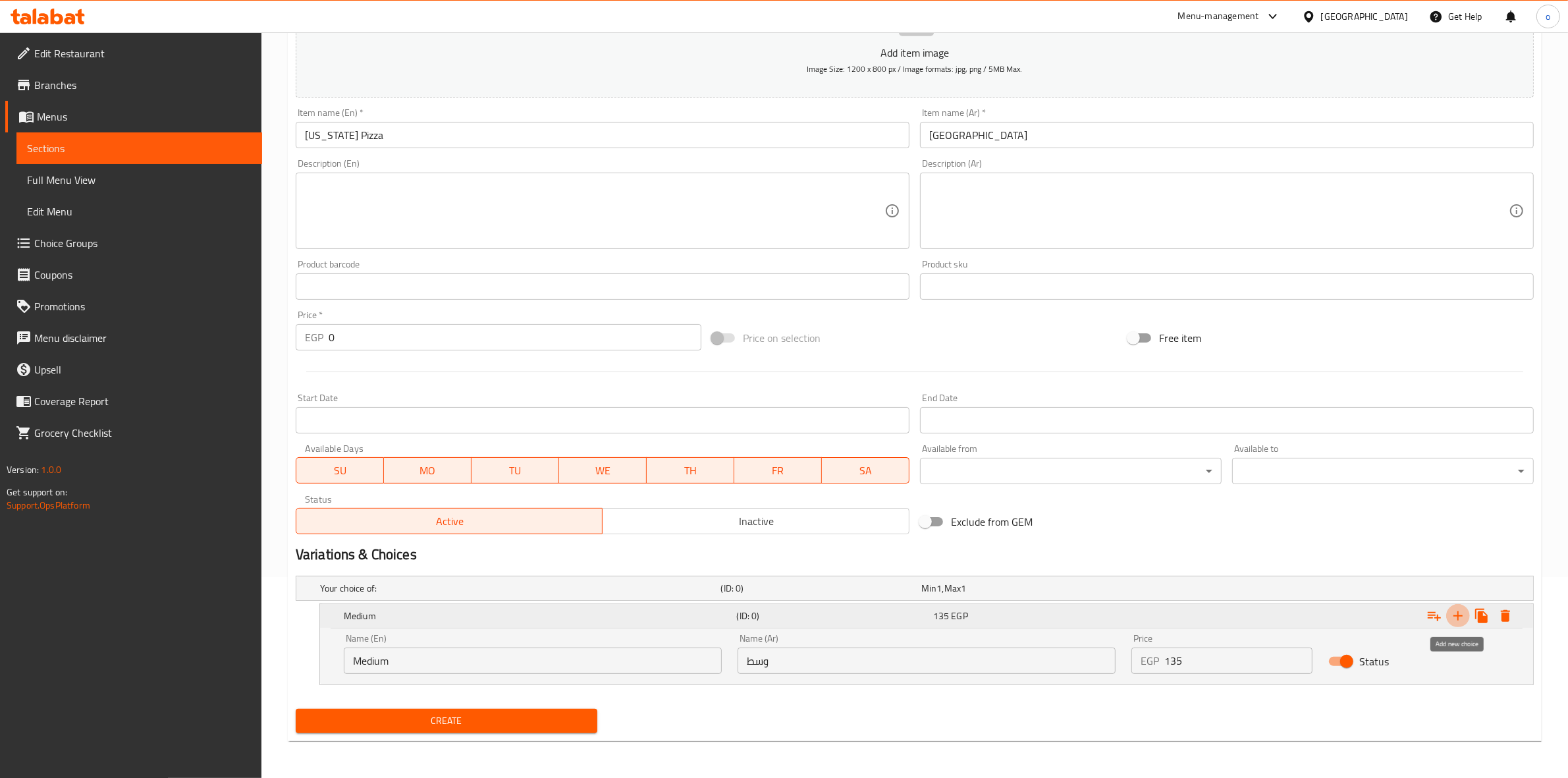
click at [1451, 616] on icon "Expand" at bounding box center [1458, 616] width 16 height 16
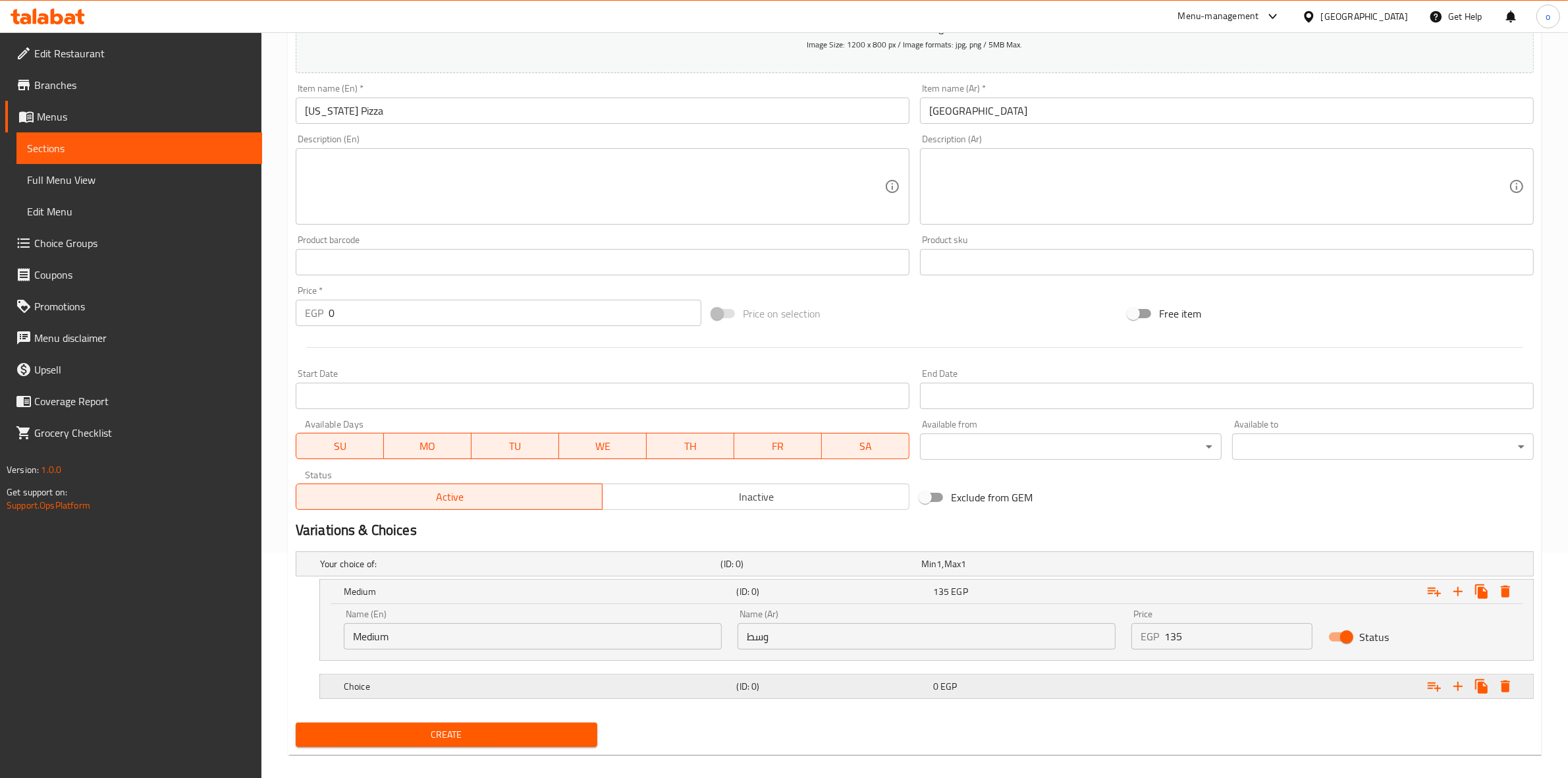
scroll to position [239, 0]
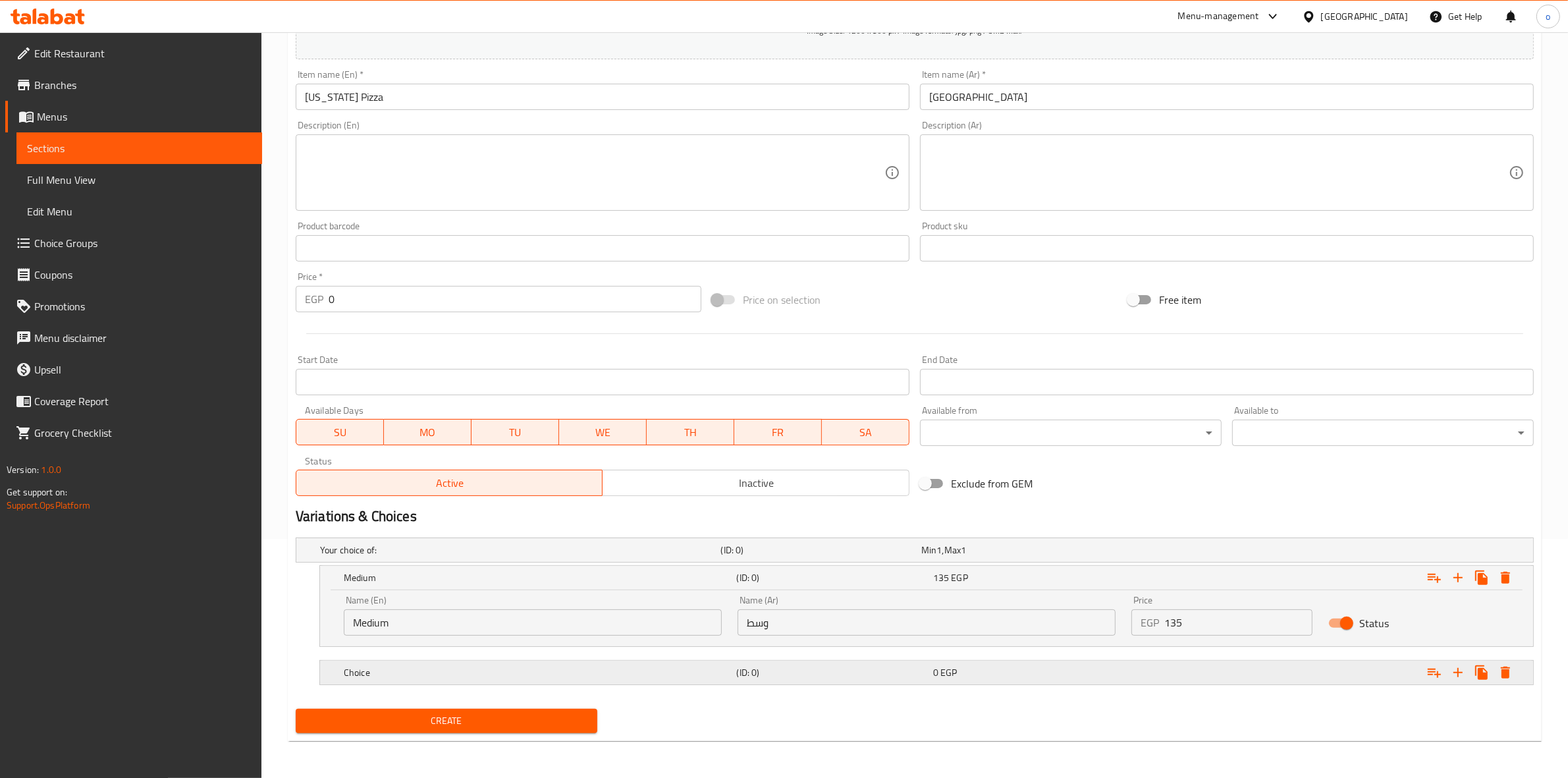
click at [572, 671] on h5 "Choice" at bounding box center [537, 671] width 388 height 13
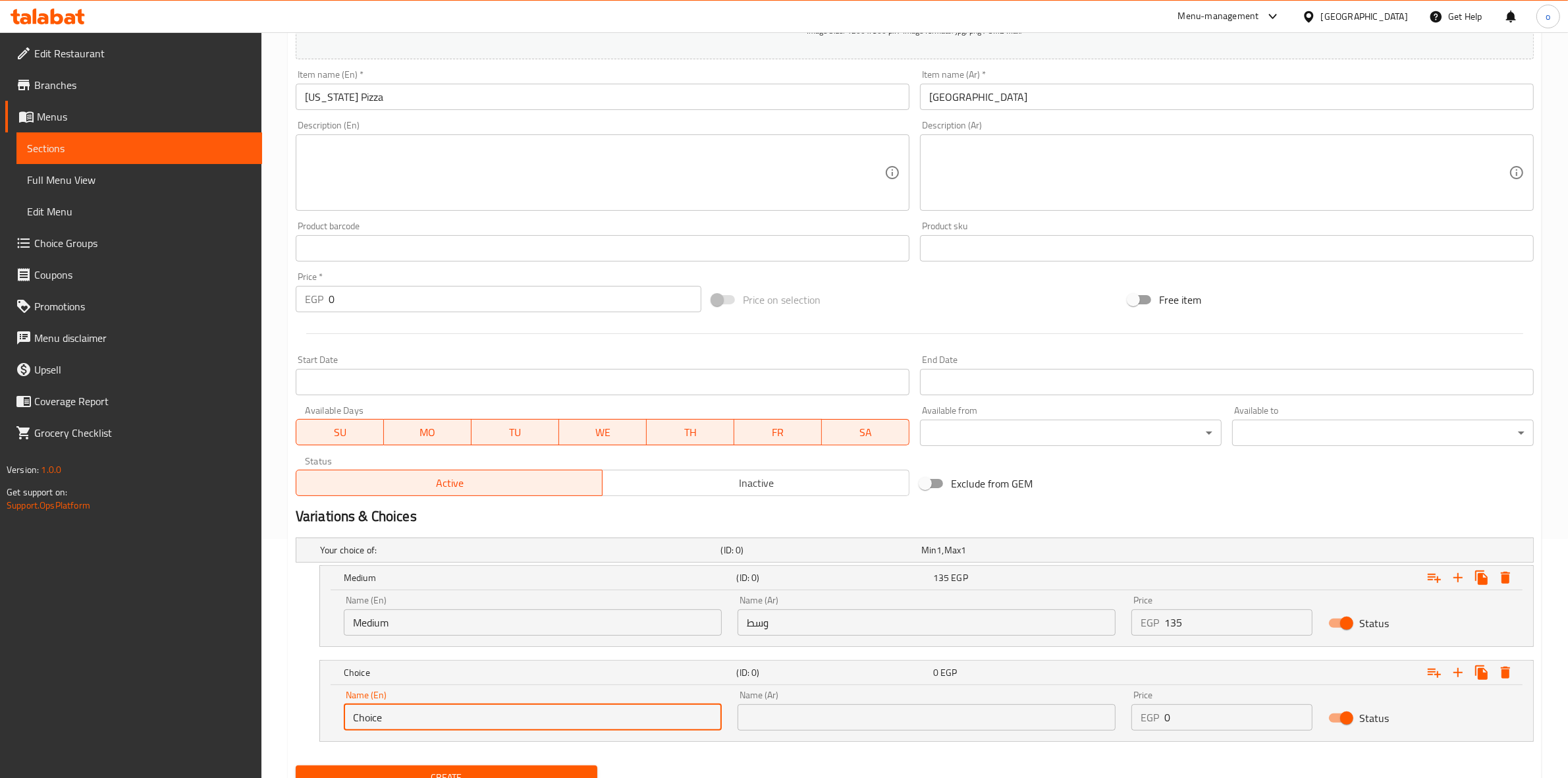
drag, startPoint x: 443, startPoint y: 711, endPoint x: 241, endPoint y: 738, distance: 203.8
click at [242, 736] on div "Edit Restaurant Branches Menus Sections Full Menu View Edit Menu Choice Groups …" at bounding box center [784, 314] width 1568 height 1041
type input "large"
click at [1084, 728] on input "text" at bounding box center [927, 716] width 378 height 26
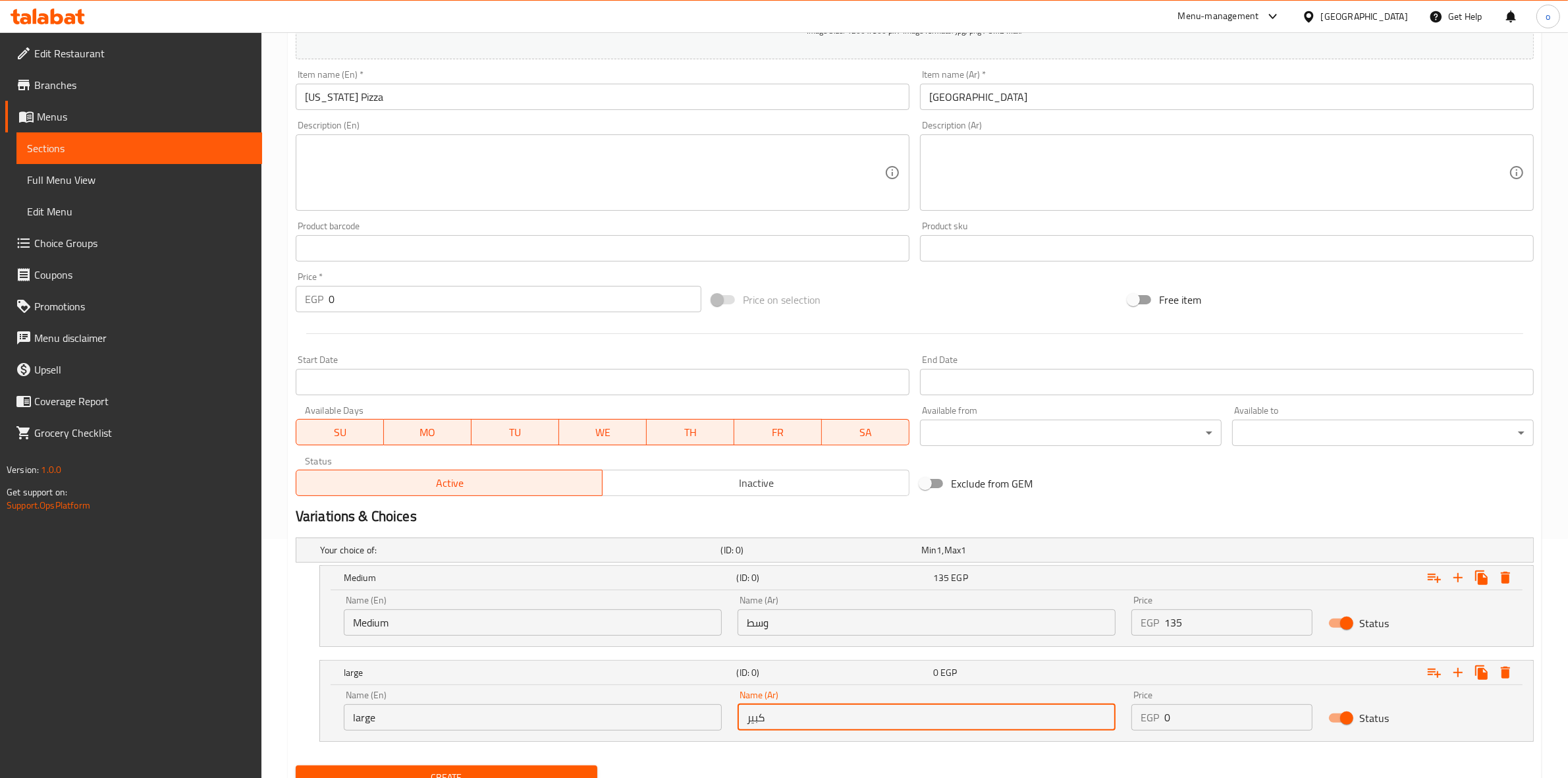
type input "كبير"
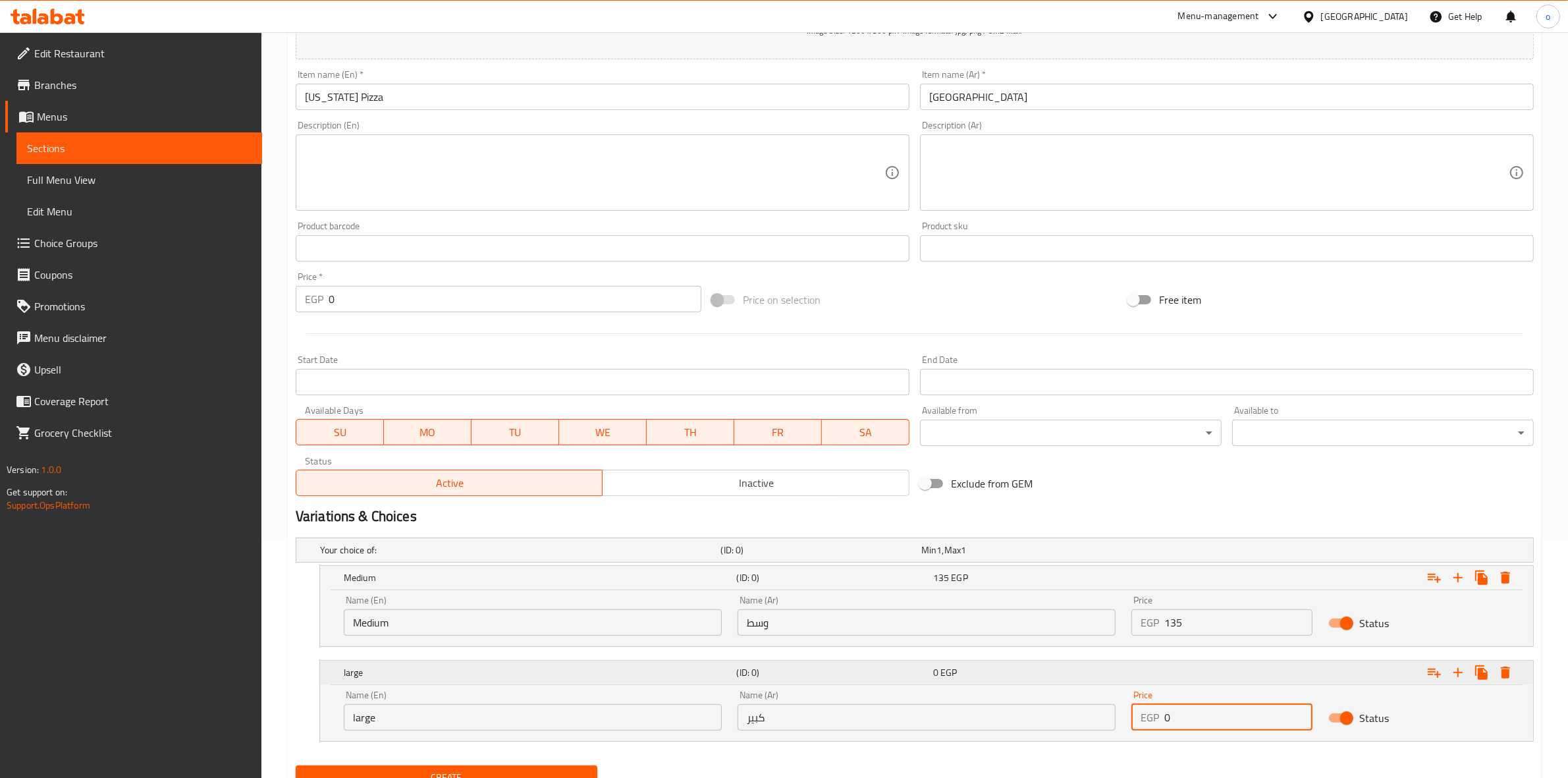
drag, startPoint x: 1230, startPoint y: 714, endPoint x: 1059, endPoint y: 683, distance: 173.8
click at [1059, 683] on div "large (ID: 0) 0 EGP Name (En) large Name (En) Name (Ar) كبير Name (Ar) Price EG…" at bounding box center [926, 701] width 1213 height 80
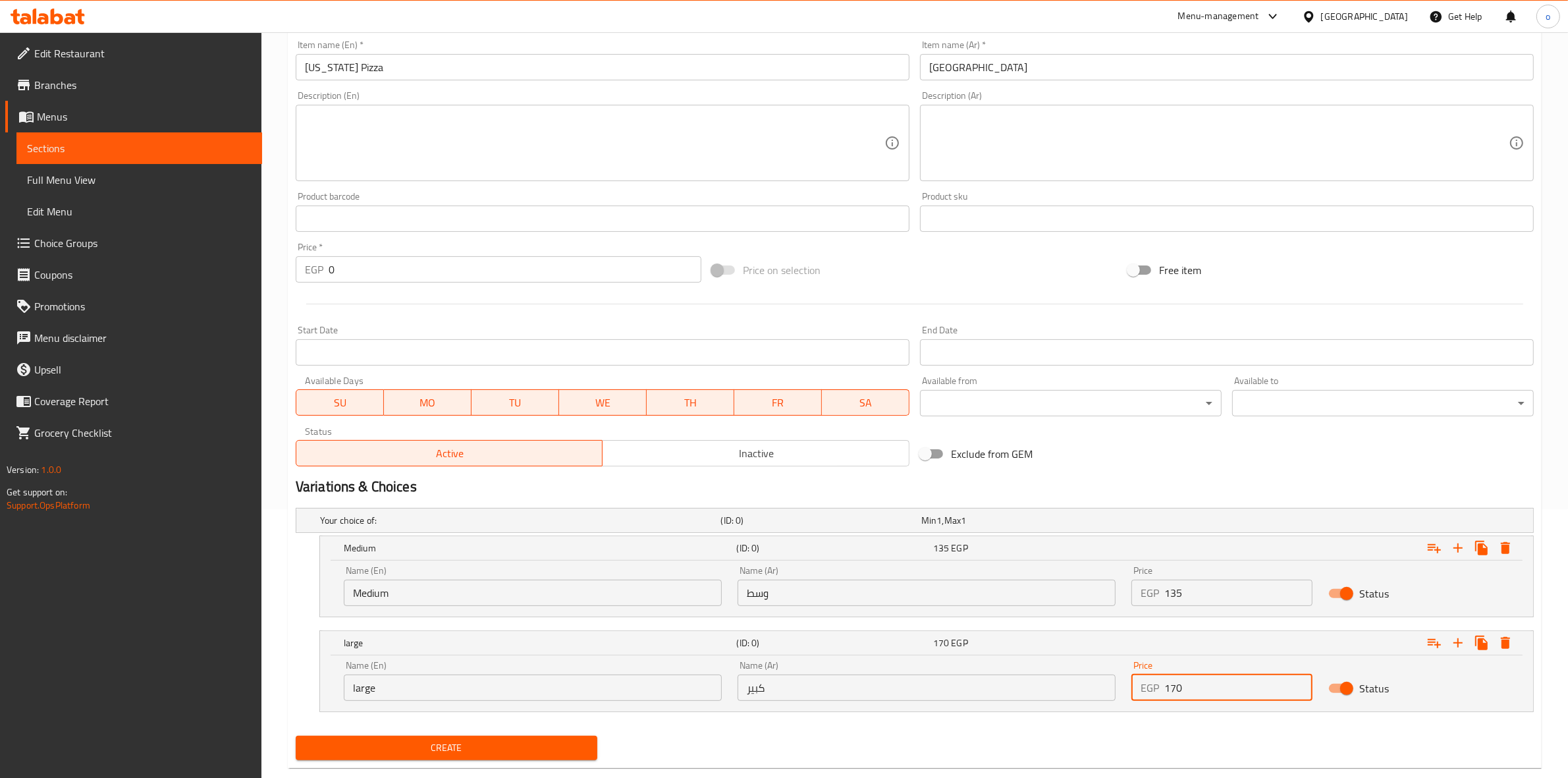
scroll to position [295, 0]
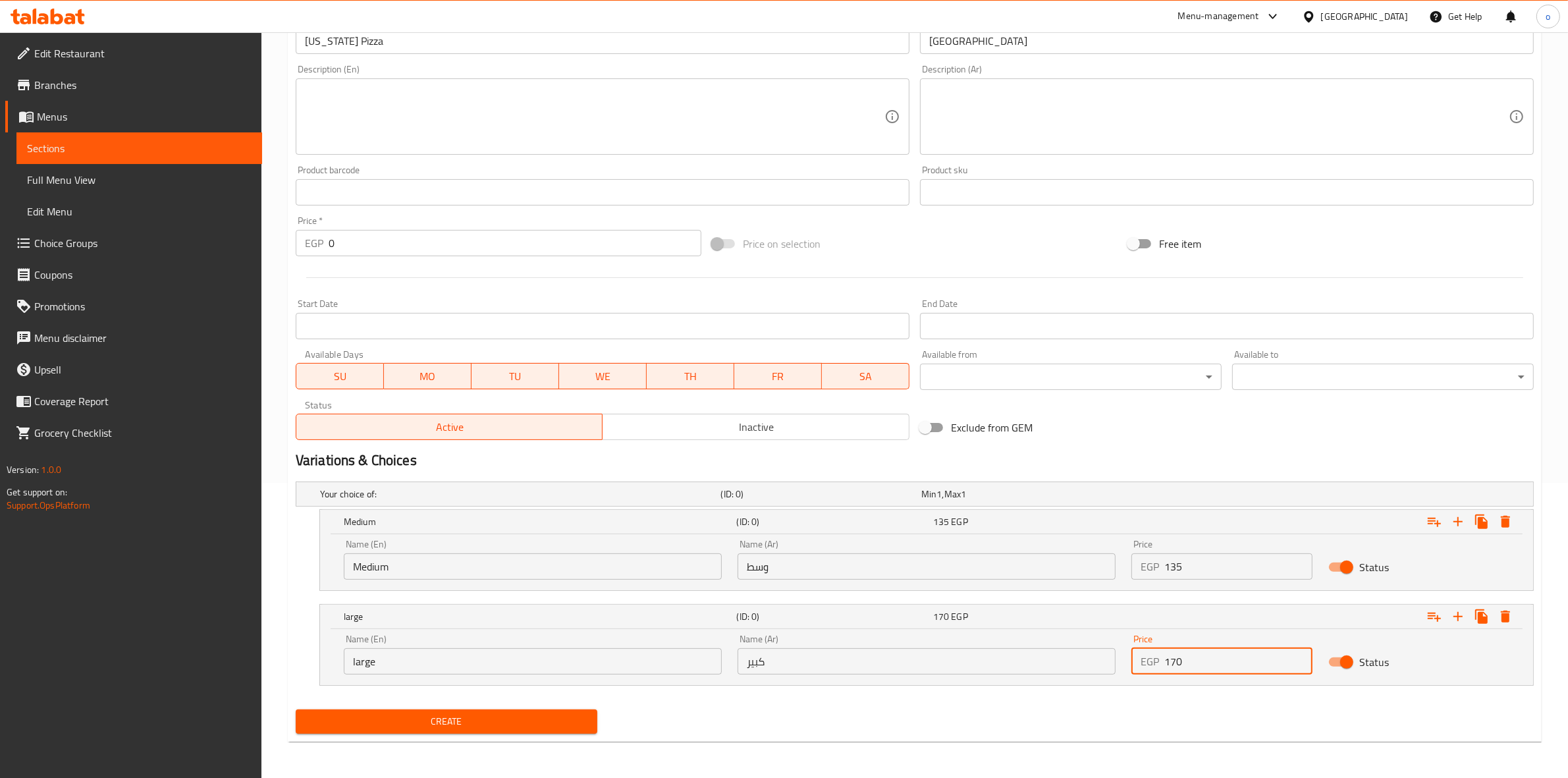
type input "170"
click at [396, 719] on span "Create" at bounding box center [446, 721] width 281 height 17
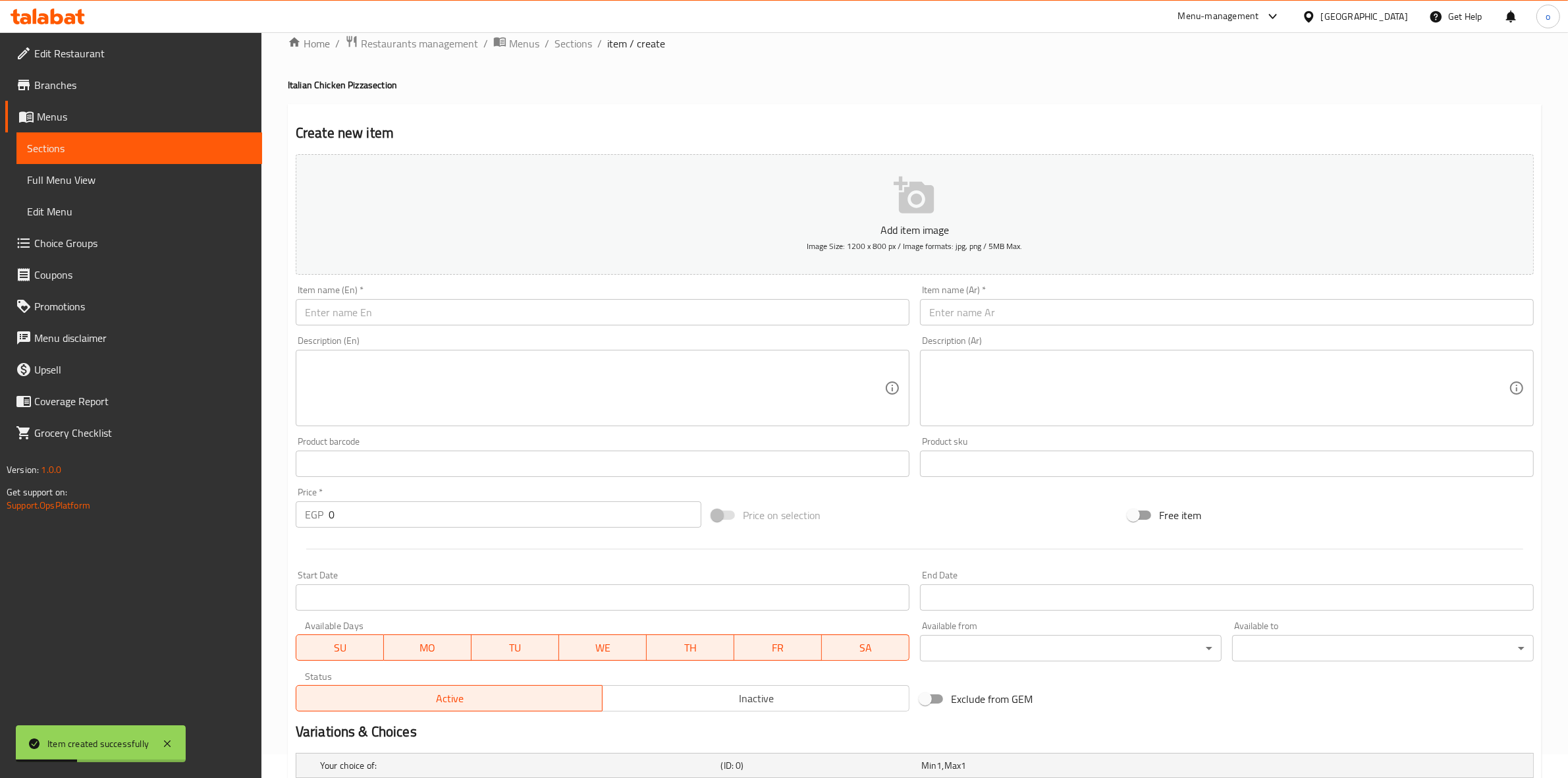
scroll to position [0, 0]
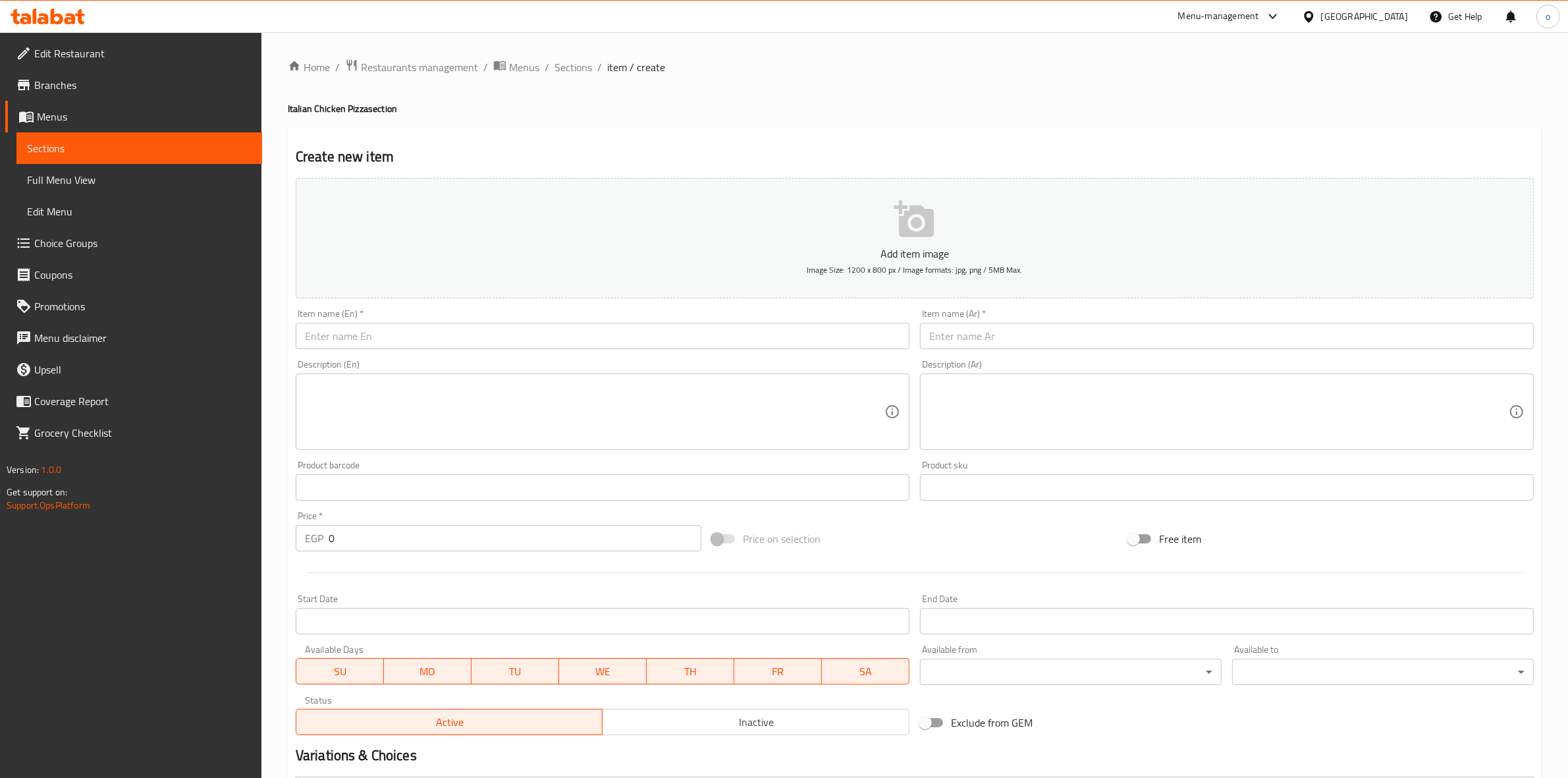
click at [966, 340] on input "text" at bounding box center [1226, 336] width 614 height 26
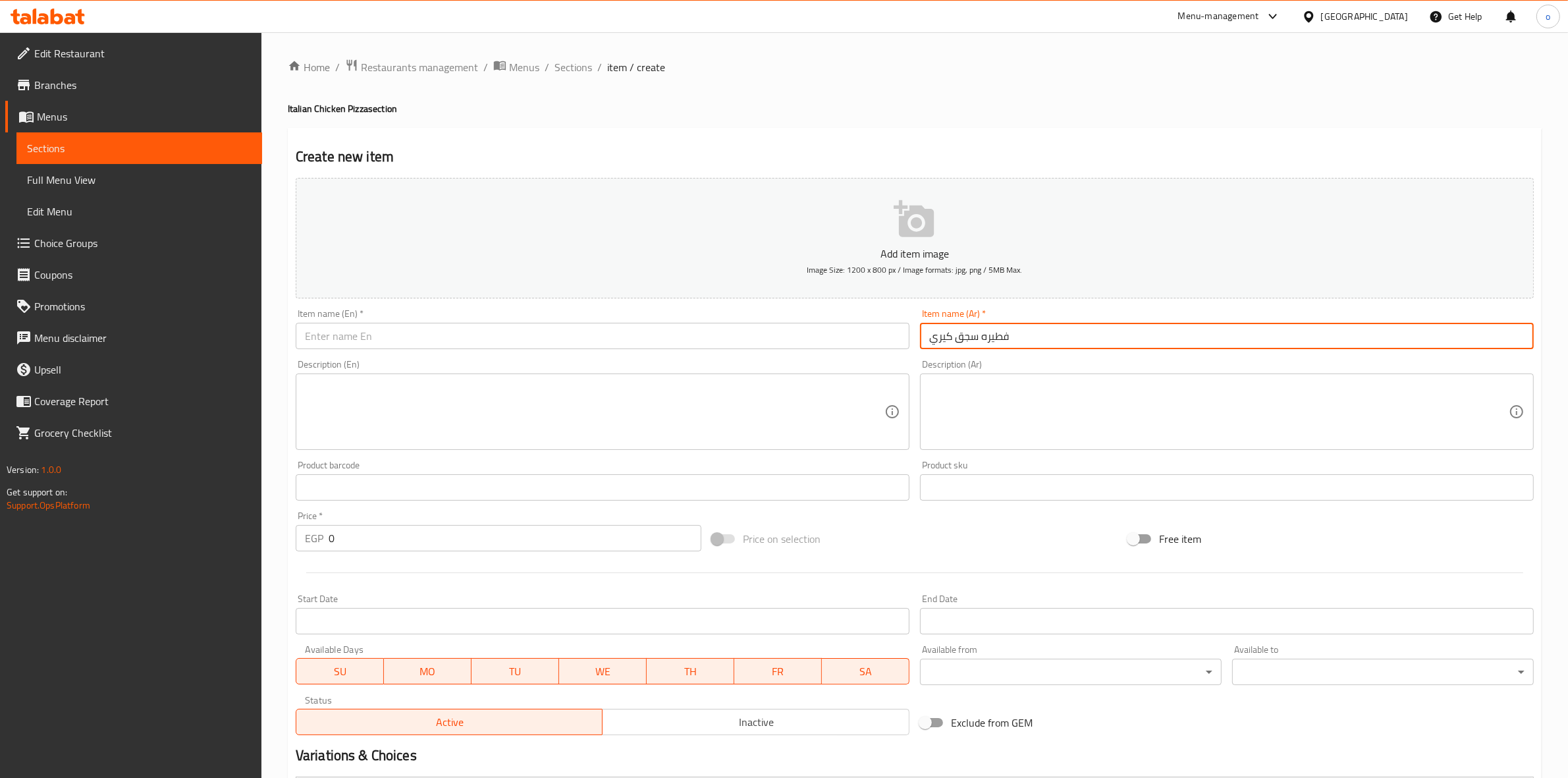
click at [989, 341] on input "فطيره سجق كيري" at bounding box center [1226, 336] width 614 height 26
click at [949, 341] on input "فطيره سجق كيري" at bounding box center [1226, 336] width 614 height 26
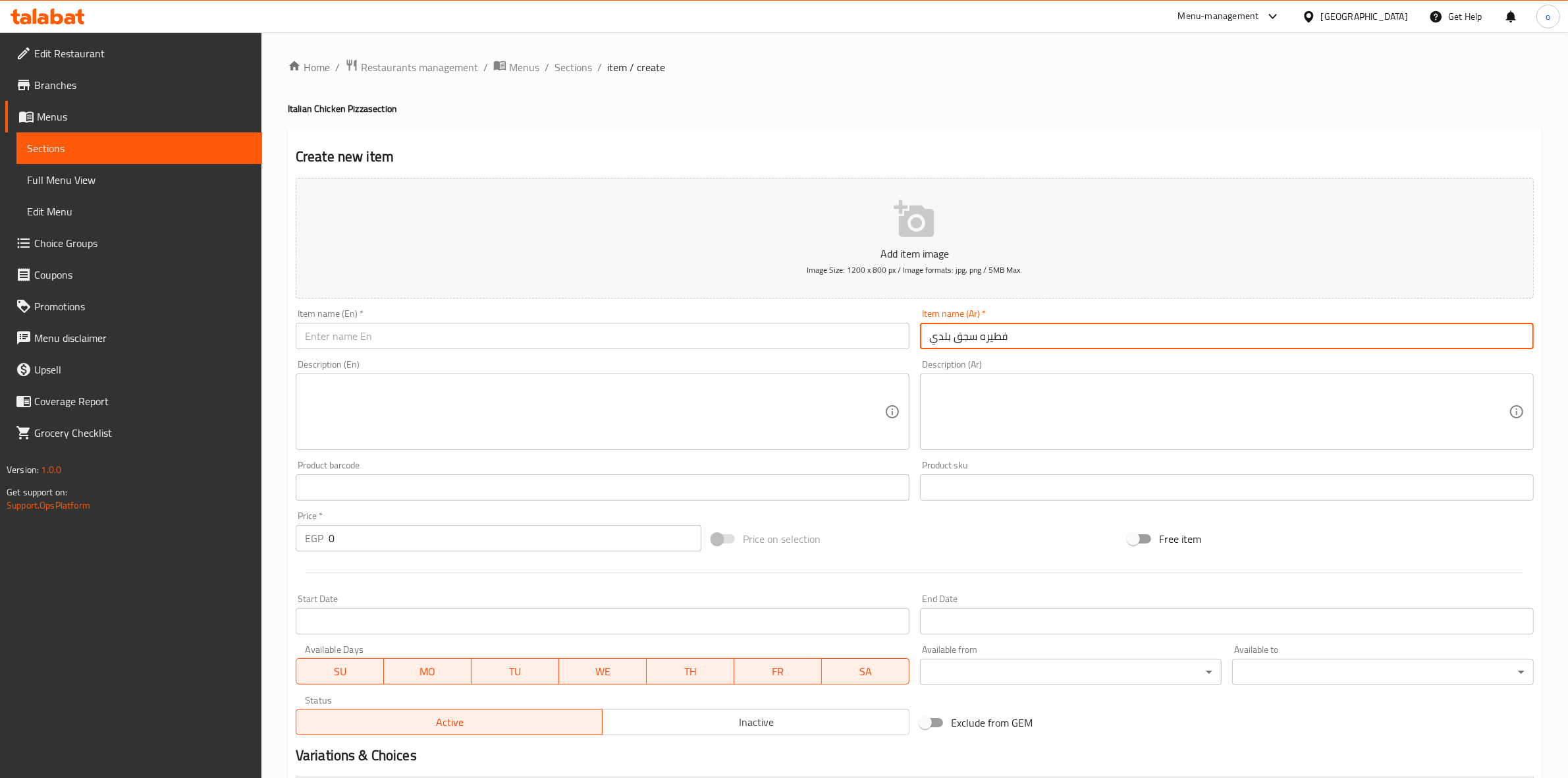
click at [965, 340] on input "فطيره سجق بلدي" at bounding box center [1226, 336] width 614 height 26
type input "فطيره سجق بلدي"
click at [607, 333] on input "text" at bounding box center [602, 336] width 614 height 26
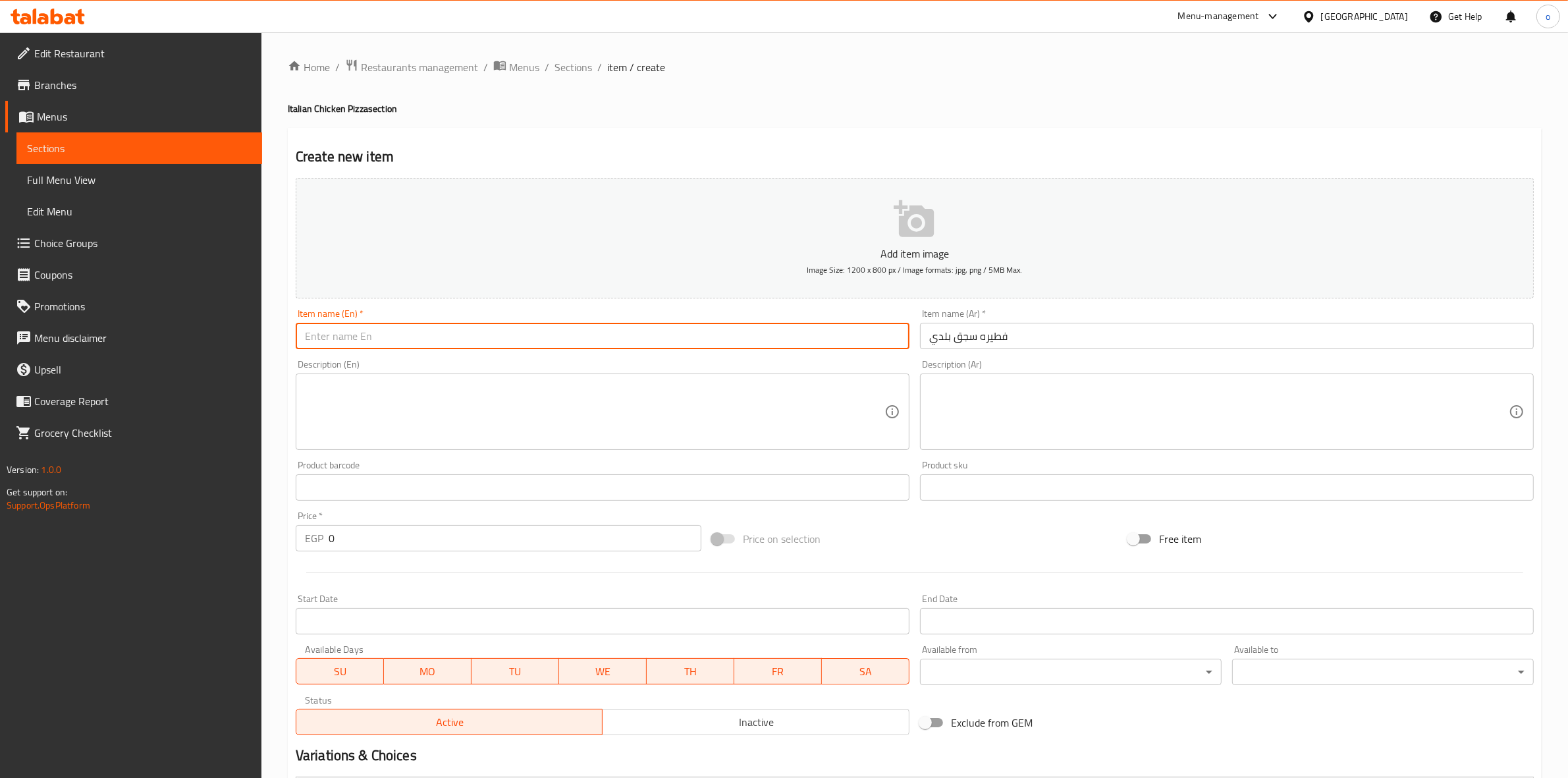
paste input "Local sausage pie"
click at [305, 338] on input "Local sausage pie" at bounding box center [602, 336] width 614 height 26
drag, startPoint x: 305, startPoint y: 338, endPoint x: 340, endPoint y: 376, distance: 51.7
click at [305, 339] on input "Local sausage pie" at bounding box center [602, 336] width 614 height 26
drag, startPoint x: 395, startPoint y: 333, endPoint x: 233, endPoint y: 330, distance: 162.0
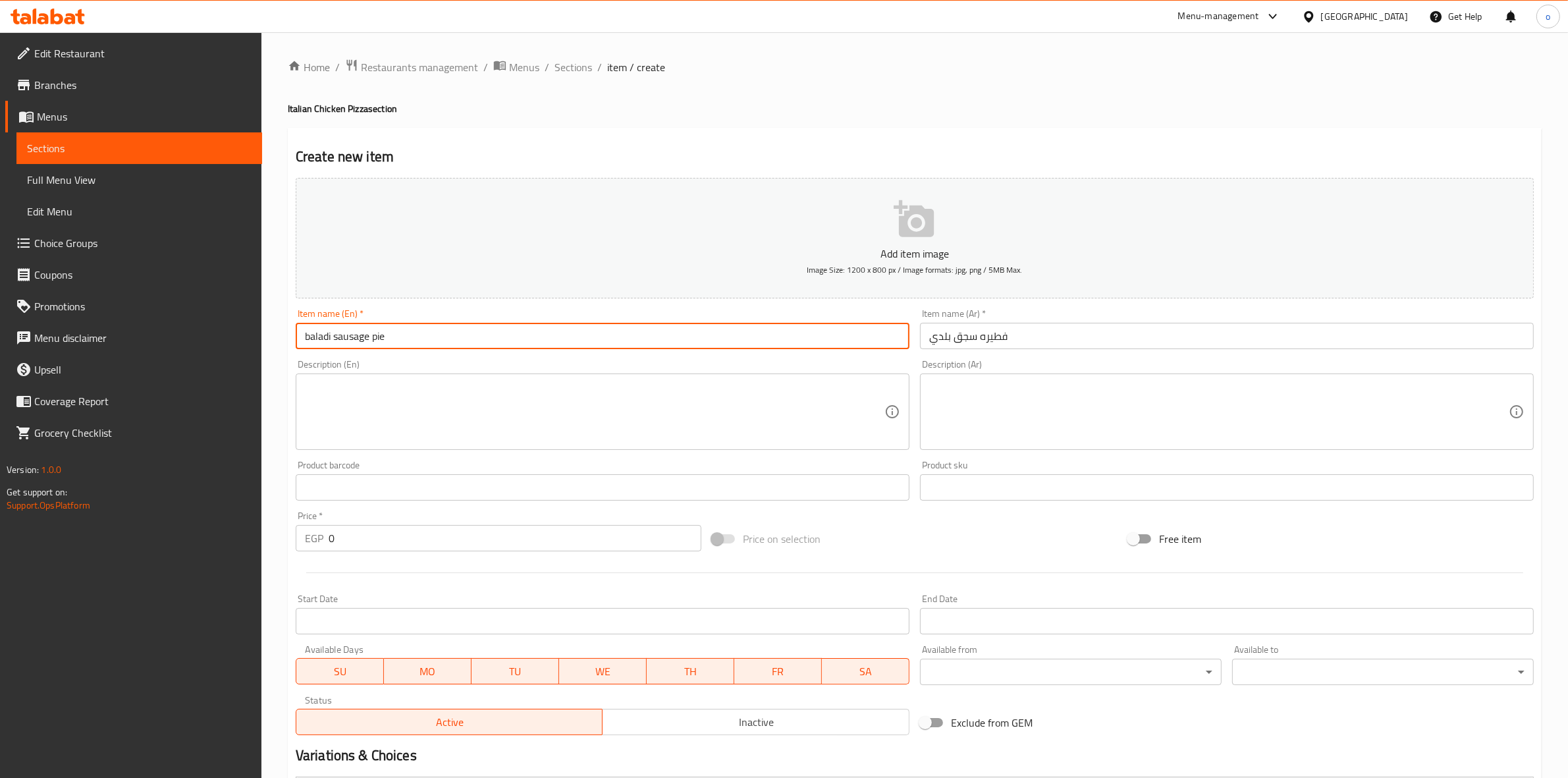
click at [233, 330] on div "Edit Restaurant Branches Menus Sections Full Menu View Edit Menu Choice Groups …" at bounding box center [784, 553] width 1568 height 1041
type input "Baladi Sausage Pie"
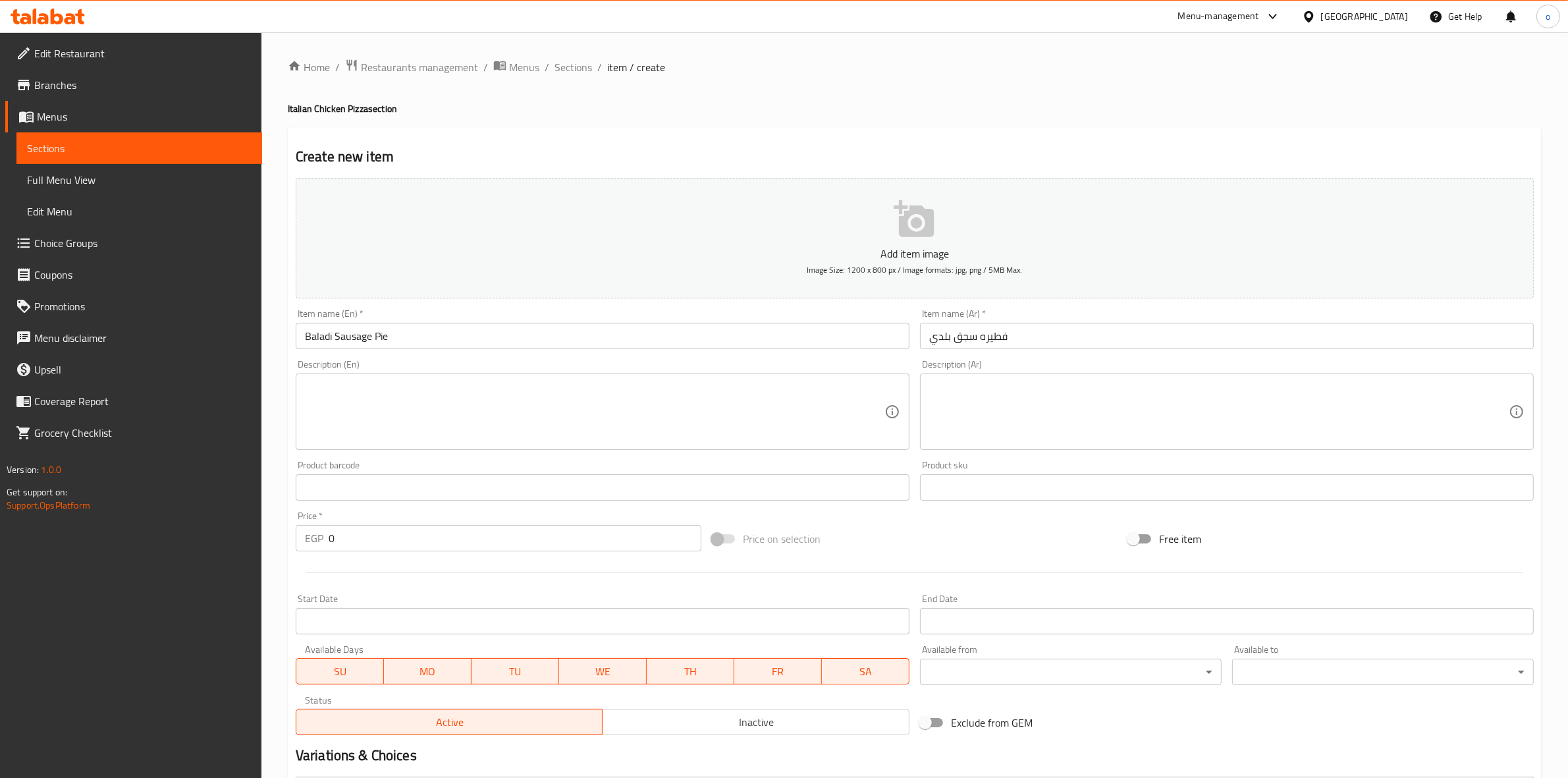
click at [487, 357] on div "Description (En) Description (En)" at bounding box center [603, 404] width 624 height 101
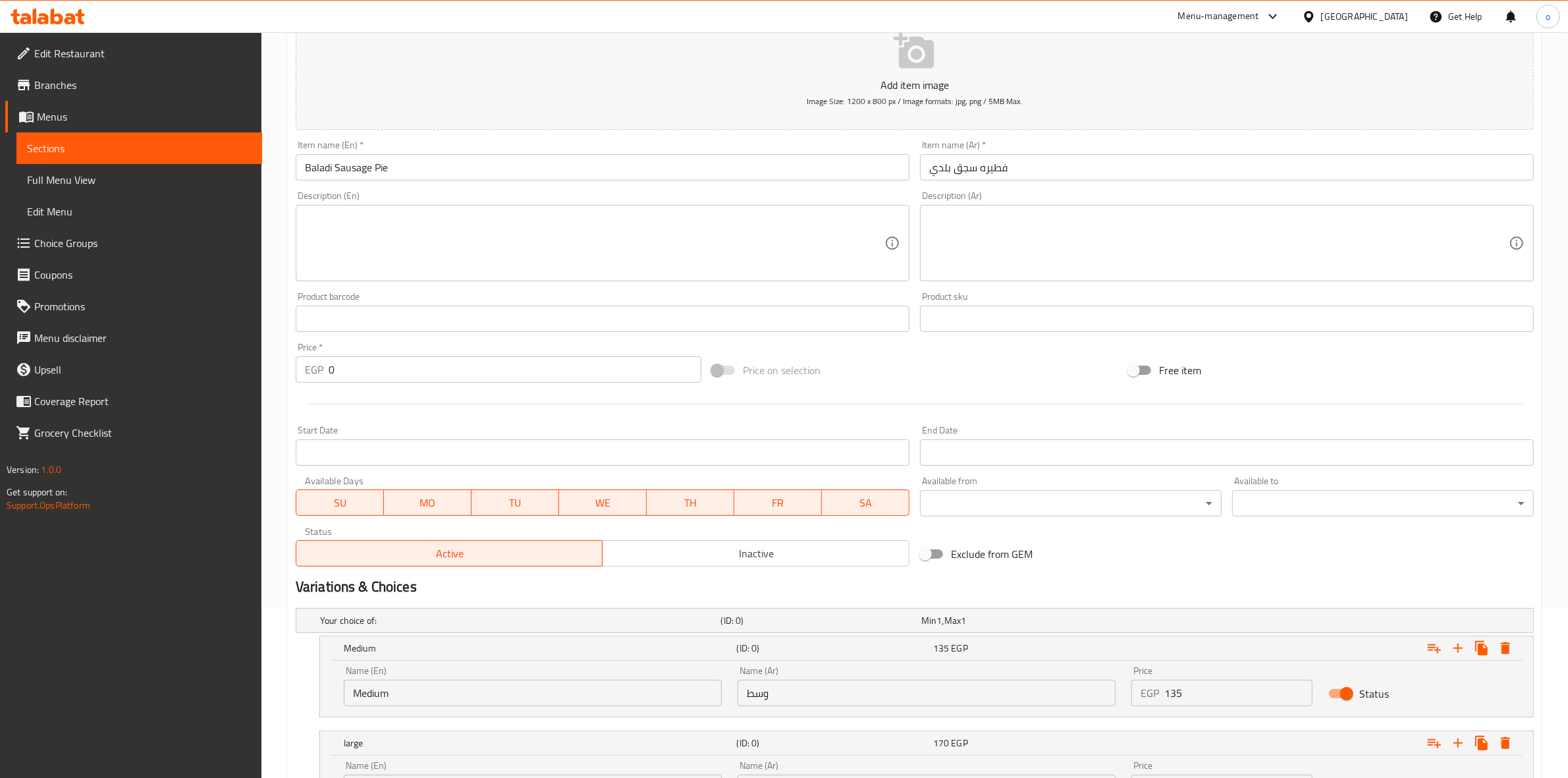
scroll to position [295, 0]
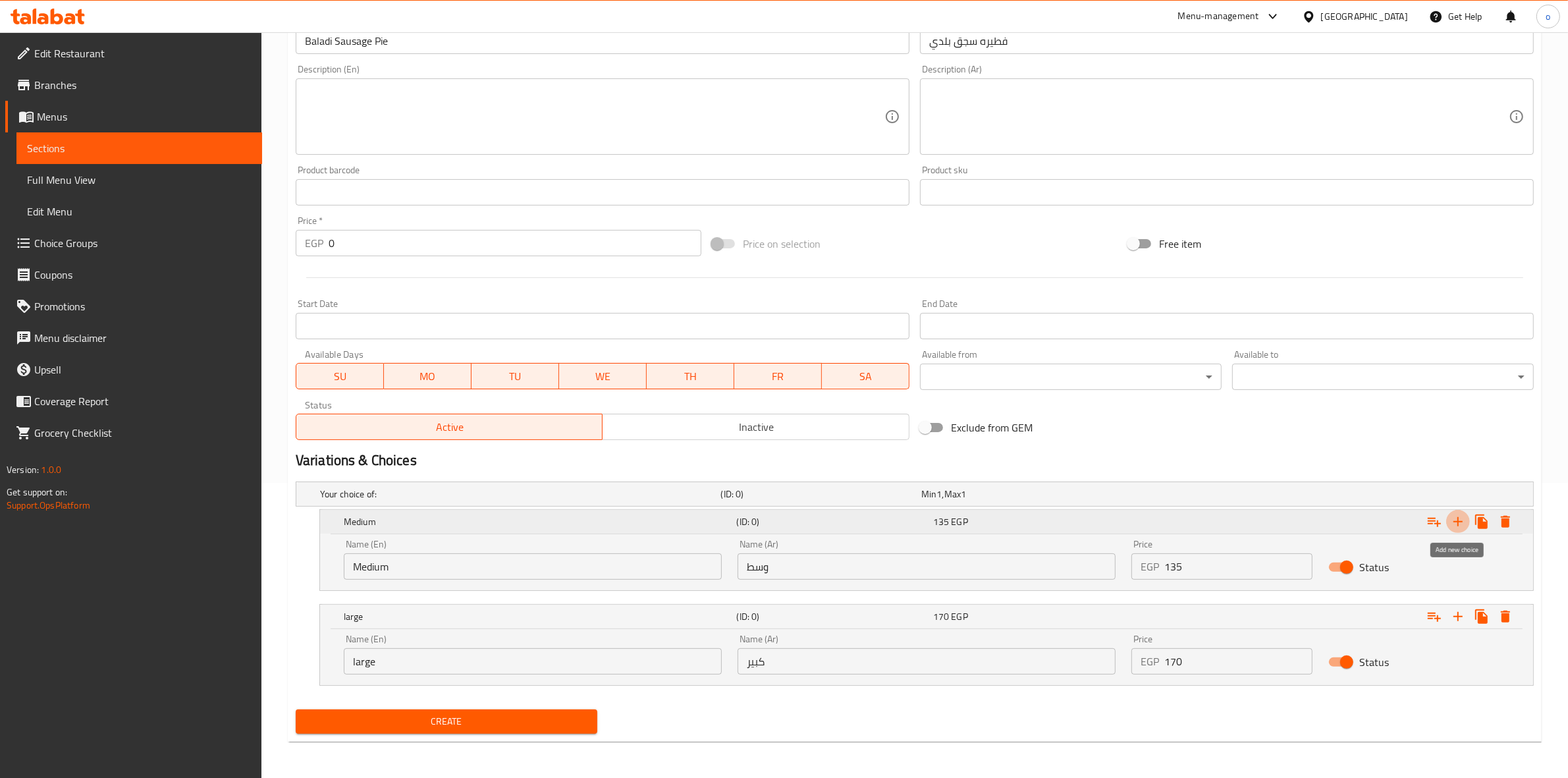
click at [1457, 525] on icon "Expand" at bounding box center [1457, 521] width 9 height 9
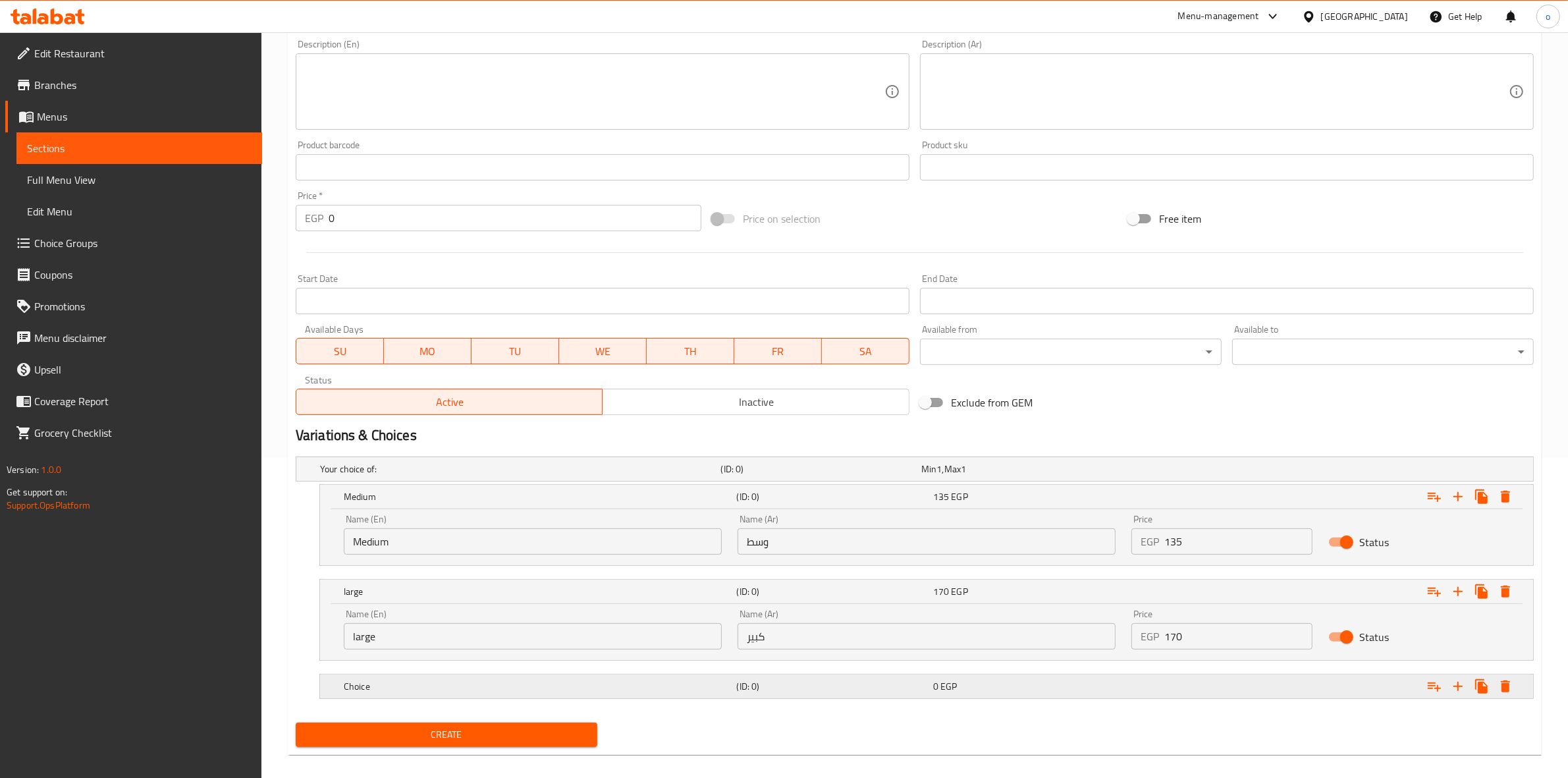
scroll to position [334, 0]
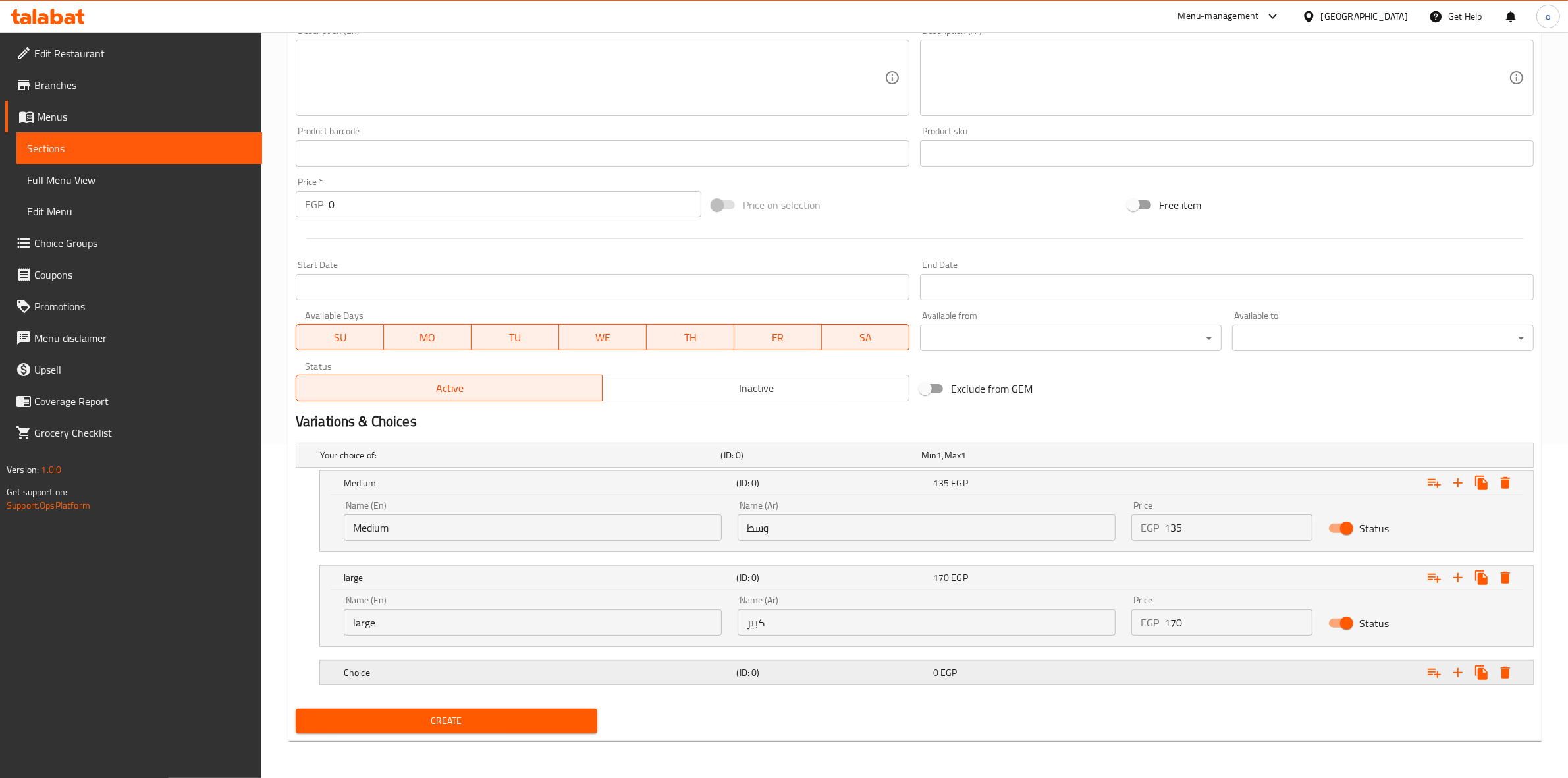
click at [459, 680] on div "Choice" at bounding box center [538, 672] width 393 height 19
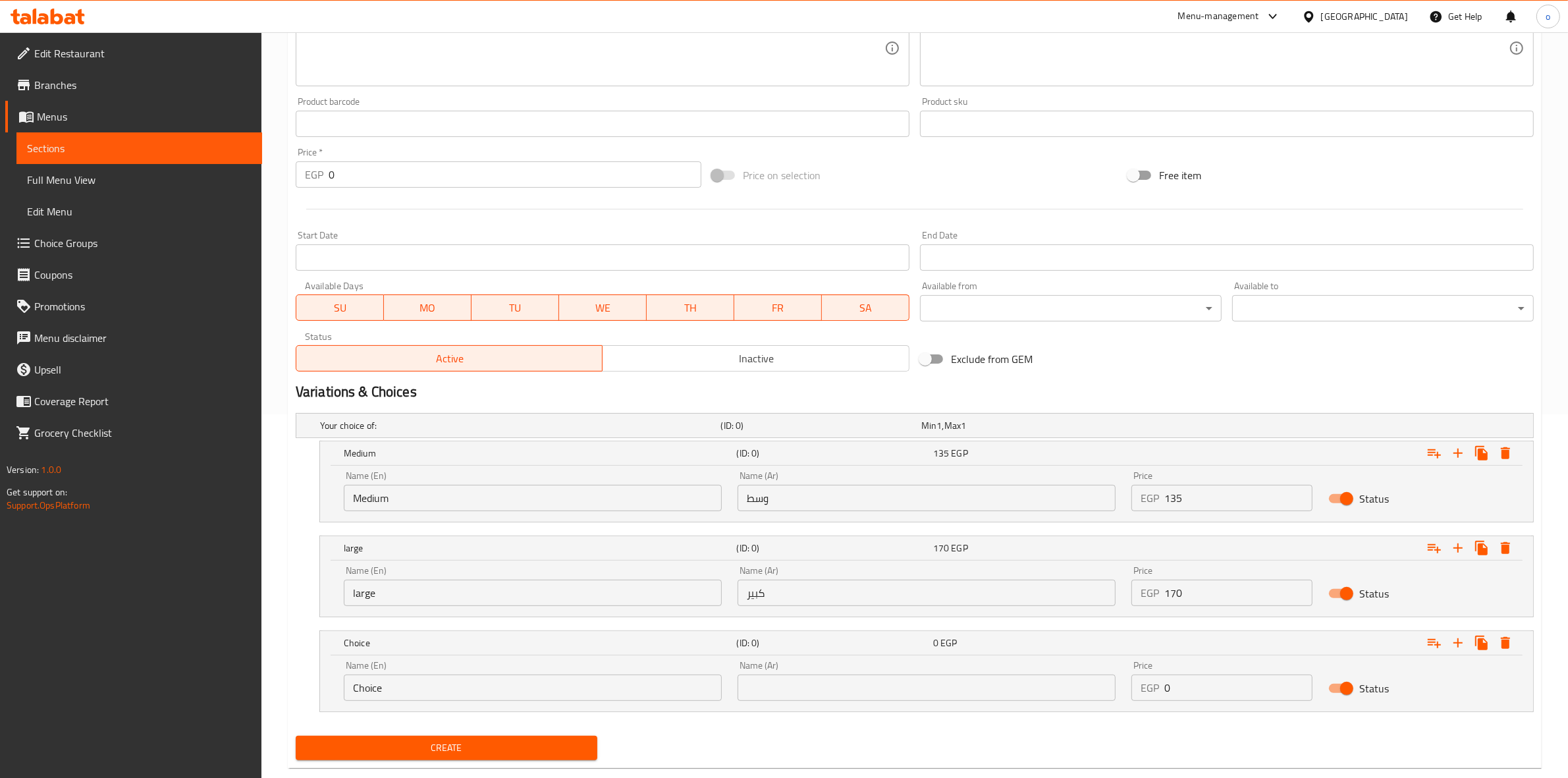
scroll to position [390, 0]
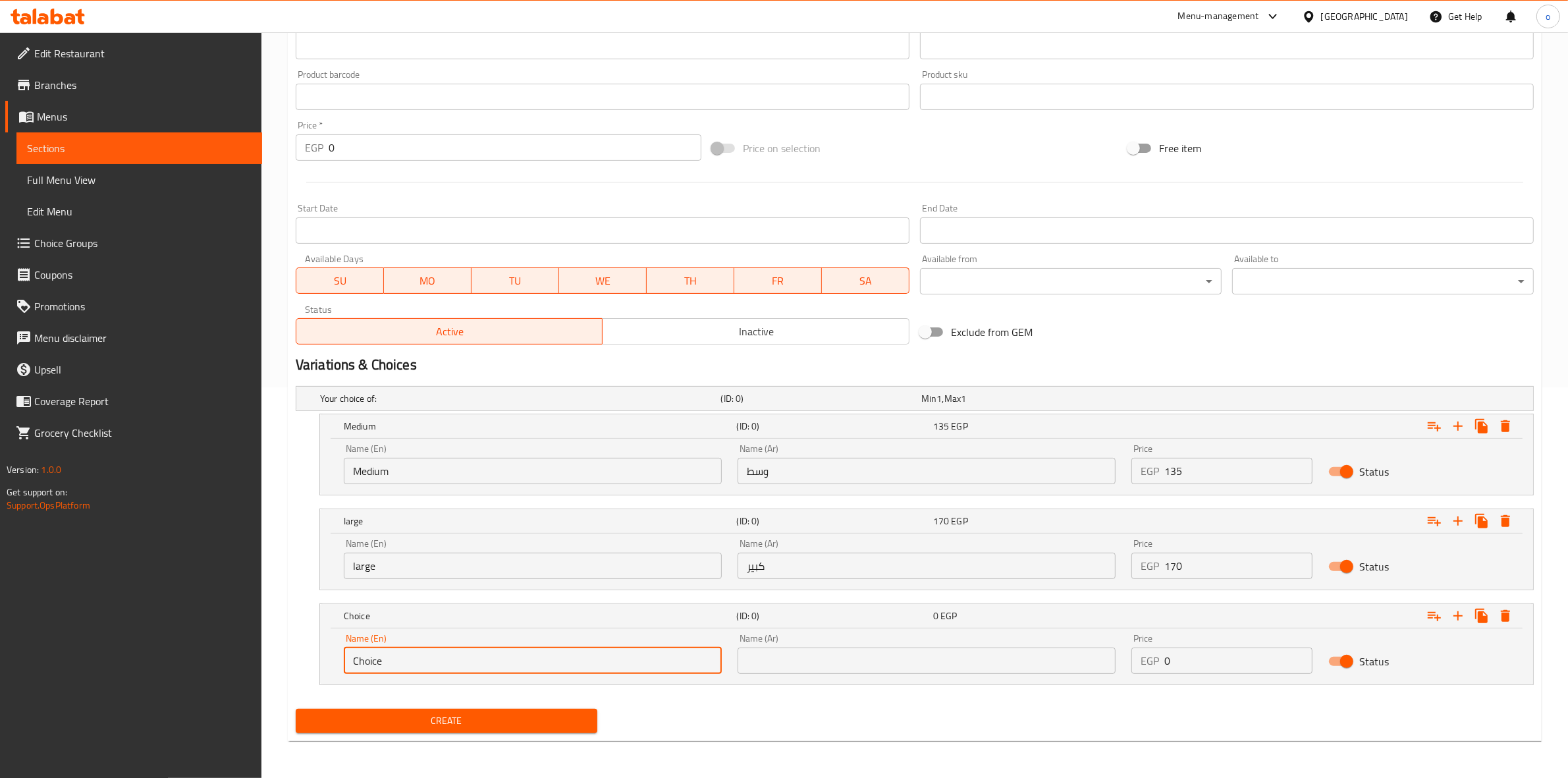
drag, startPoint x: 363, startPoint y: 662, endPoint x: 283, endPoint y: 660, distance: 80.0
click at [283, 660] on div "Home / Restaurants management / Menus / Sections / item / create Italian Chicke…" at bounding box center [914, 209] width 1307 height 1136
type input "saroukh"
click at [820, 664] on input "text" at bounding box center [927, 660] width 378 height 26
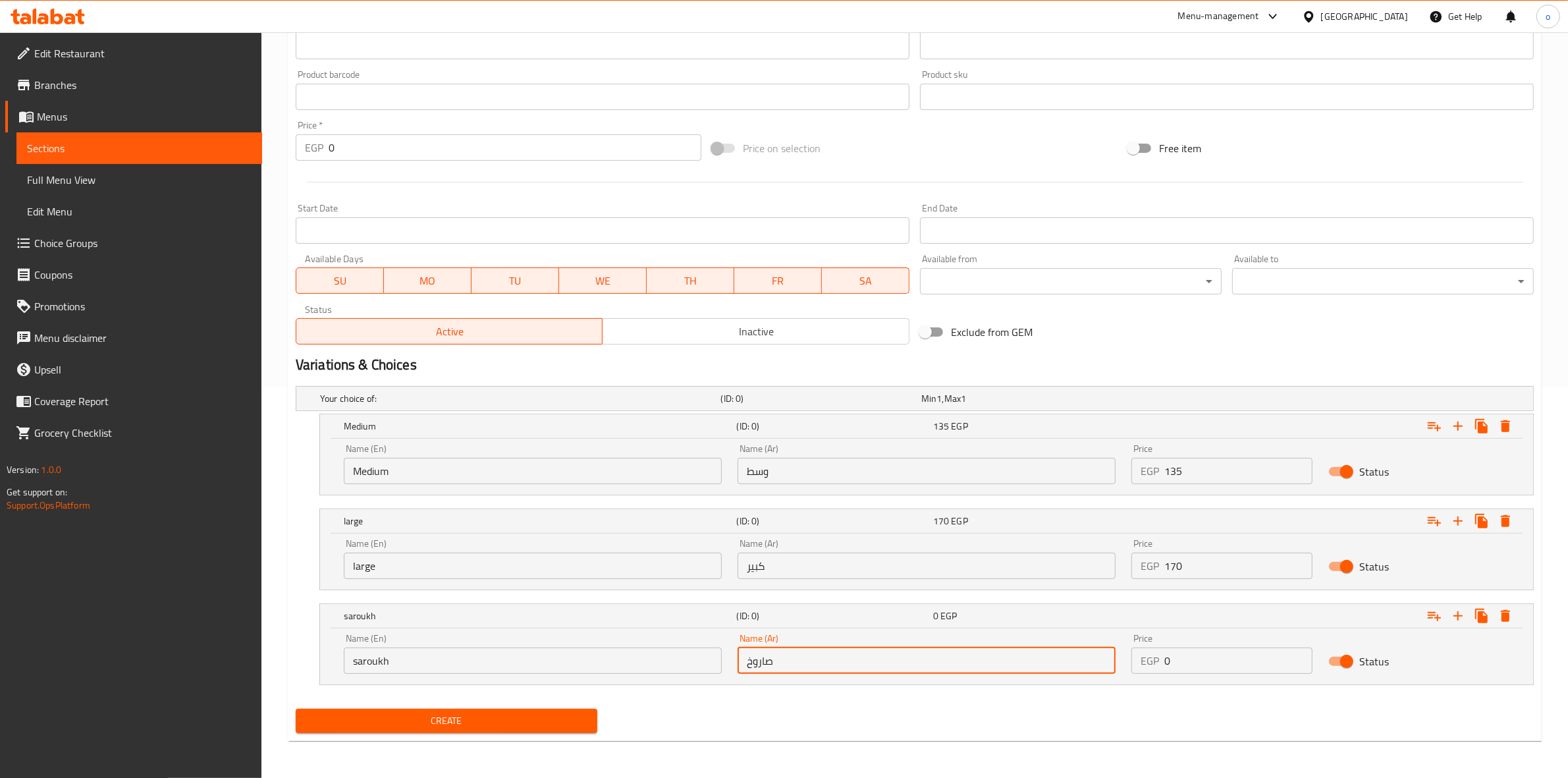
type input "صاروخ"
click at [749, 693] on nav at bounding box center [914, 692] width 1238 height 11
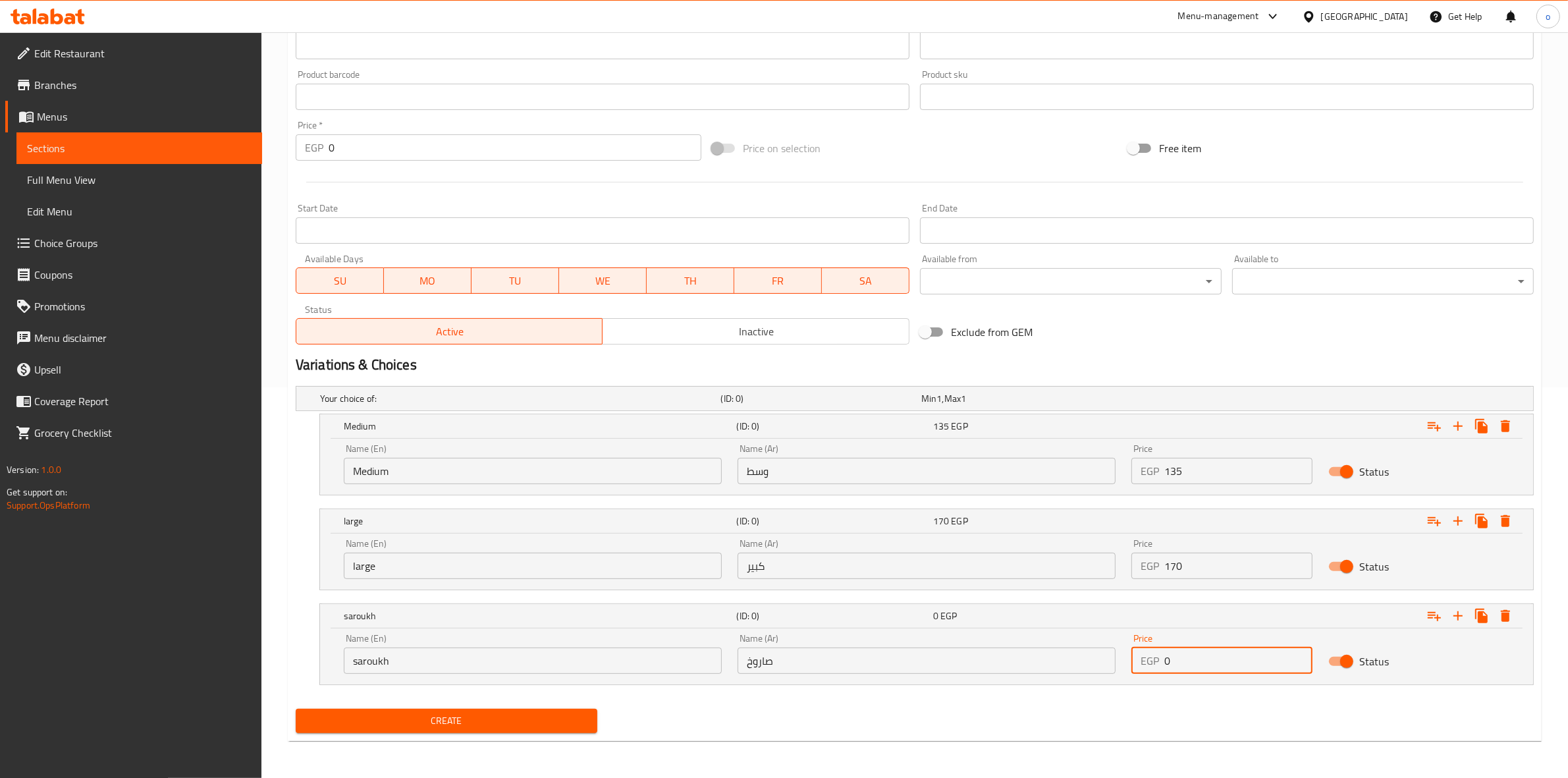
drag, startPoint x: 1174, startPoint y: 666, endPoint x: 1036, endPoint y: 643, distance: 139.9
click at [1036, 643] on div "Name (En) saroukh Name (En) Name (Ar) صاروخ Name (Ar) Price EGP 0 Price Status" at bounding box center [926, 653] width 1181 height 56
type input "80"
drag, startPoint x: 1192, startPoint y: 573, endPoint x: 1092, endPoint y: 565, distance: 100.3
click at [1092, 567] on div "Name (En) large Name (En) Name (Ar) كبير Name (Ar) Price EGP 170 Price Status" at bounding box center [926, 558] width 1181 height 56
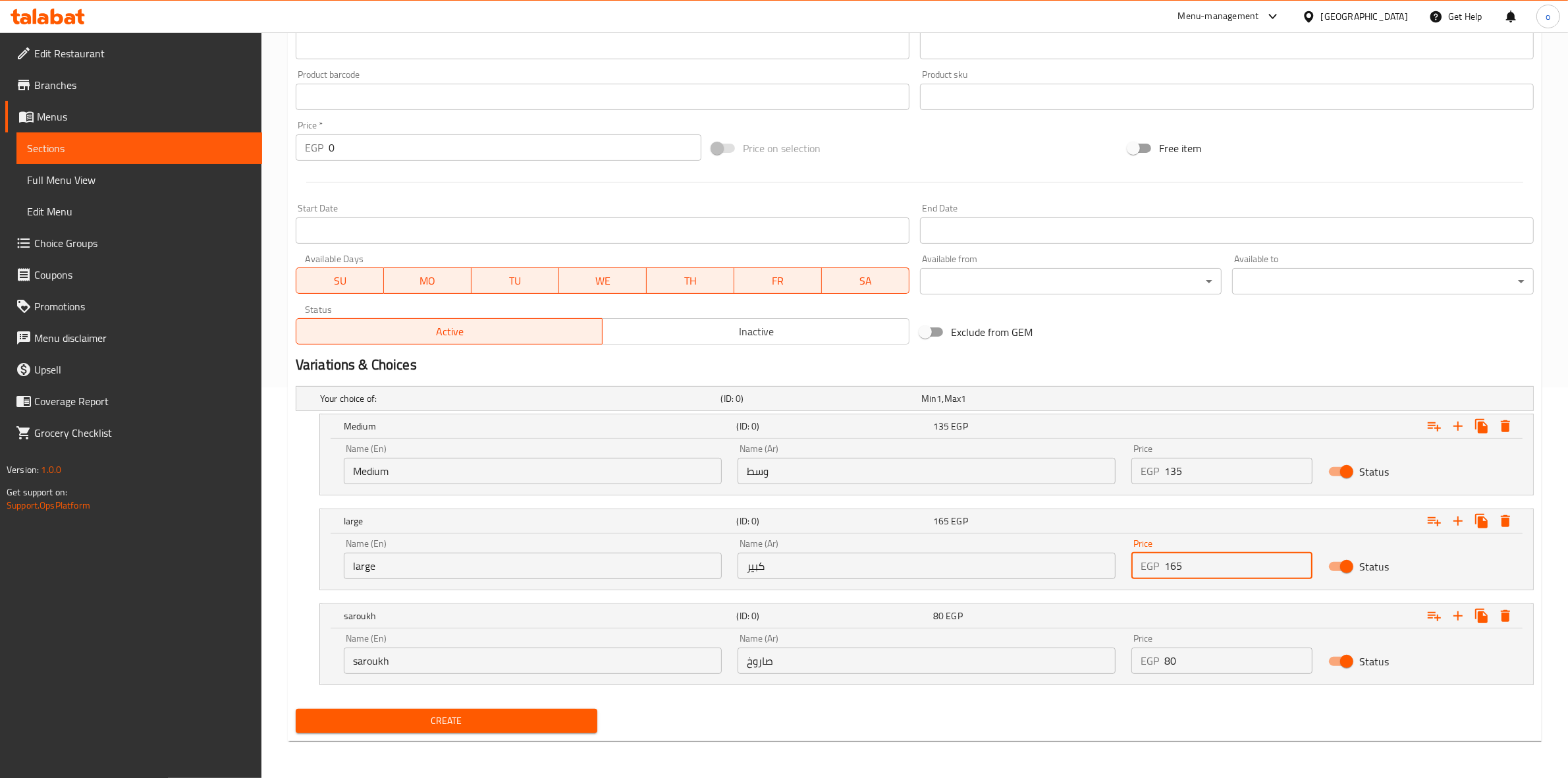
type input "165"
drag, startPoint x: 1207, startPoint y: 464, endPoint x: 1072, endPoint y: 463, distance: 135.0
click at [1074, 462] on div "Name (En) Medium Name (En) Name (Ar) وسط Name (Ar) Price EGP 135 Price Status" at bounding box center [926, 463] width 1181 height 56
type input "125"
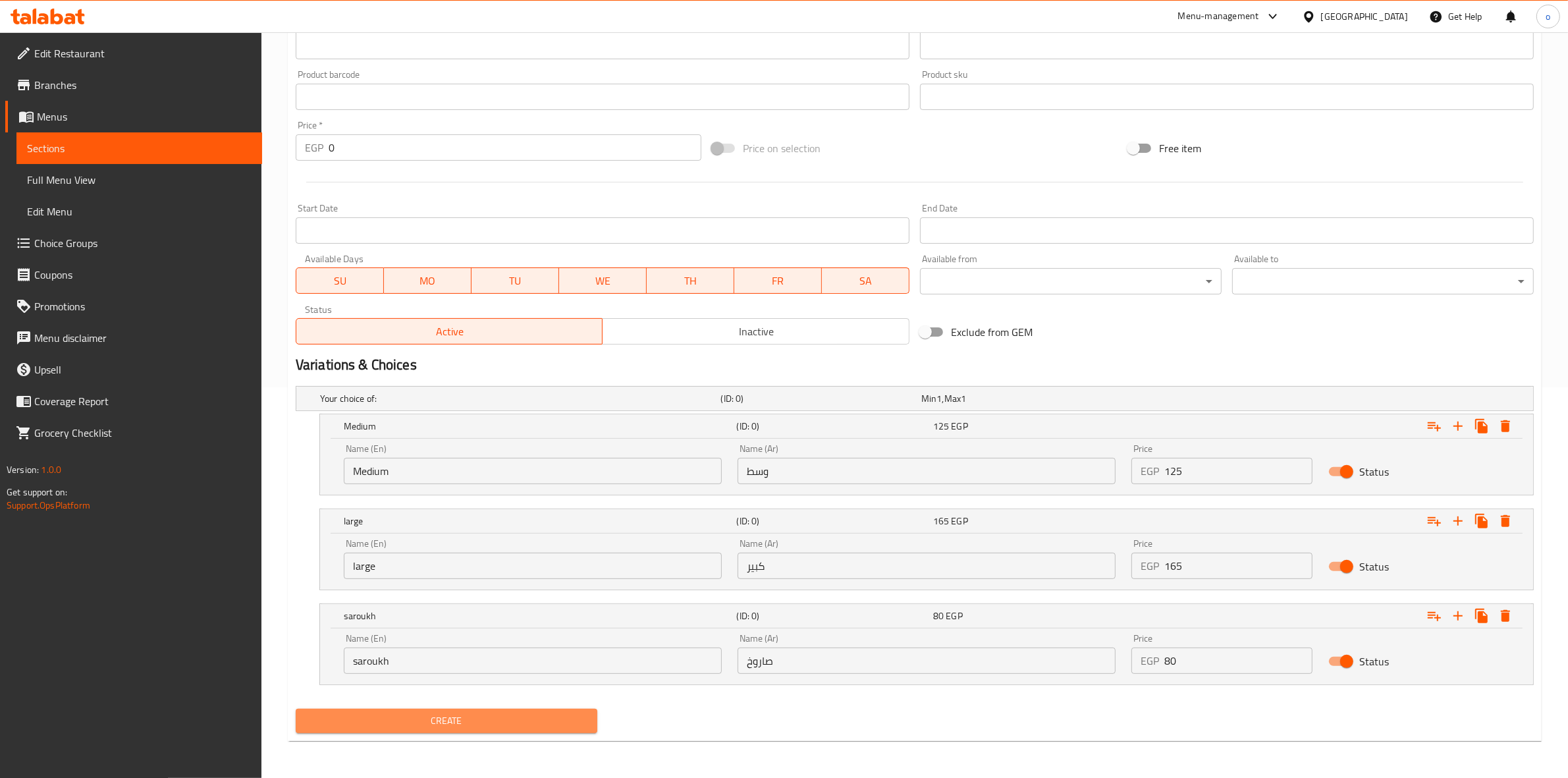
click at [478, 729] on button "Create" at bounding box center [446, 720] width 301 height 24
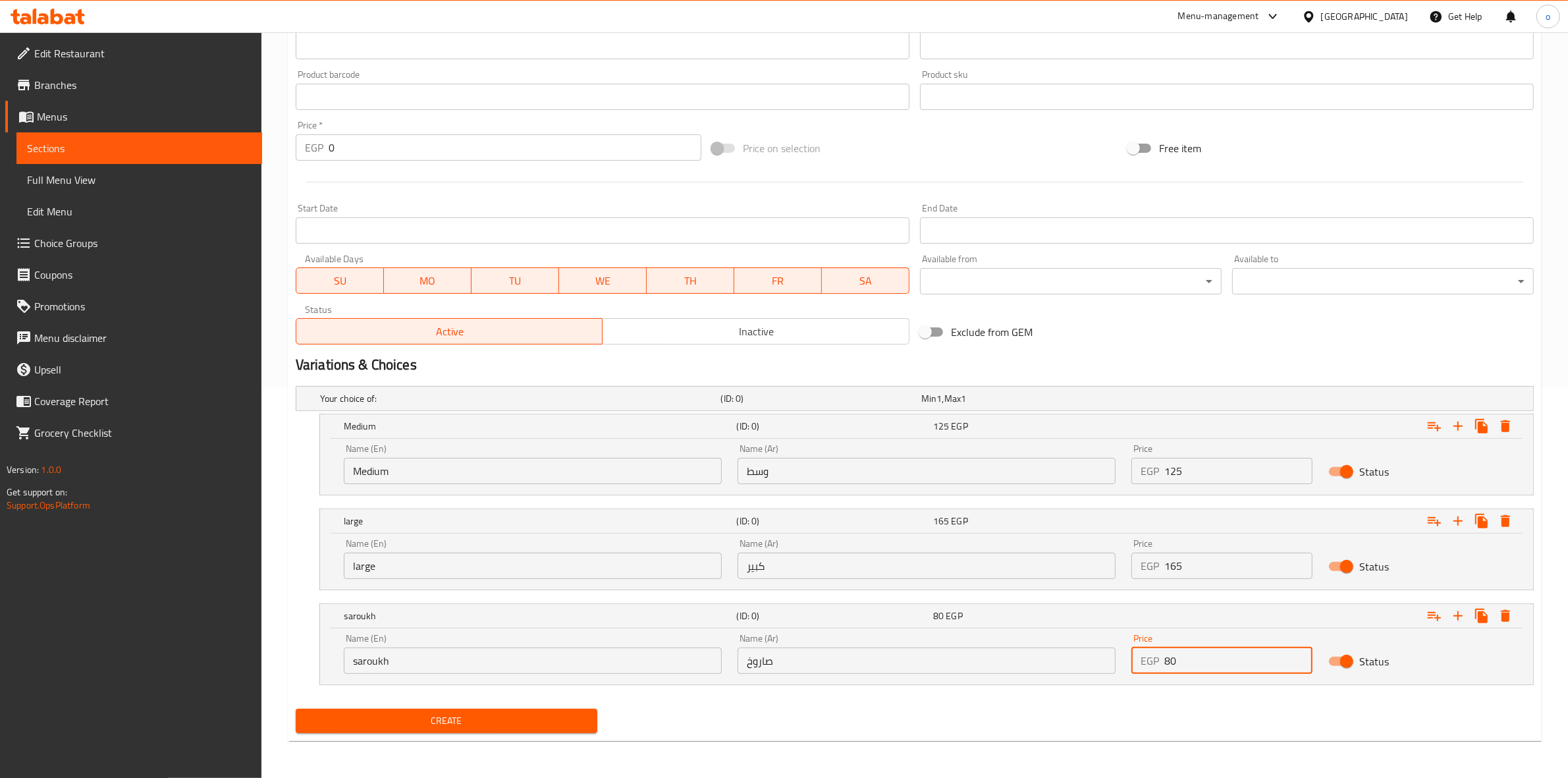
drag, startPoint x: 1173, startPoint y: 657, endPoint x: 1045, endPoint y: 669, distance: 128.6
click at [1047, 669] on div "Name (En) saroukh Name (En) Name (Ar) صاروخ Name (Ar) Price EGP 80 Price Status" at bounding box center [926, 653] width 1181 height 56
type input "85"
drag, startPoint x: 1188, startPoint y: 466, endPoint x: 1084, endPoint y: 474, distance: 104.3
click at [1084, 474] on div "Name (En) Medium Name (En) Name (Ar) وسط Name (Ar) Price EGP 125 Price Status" at bounding box center [926, 463] width 1181 height 56
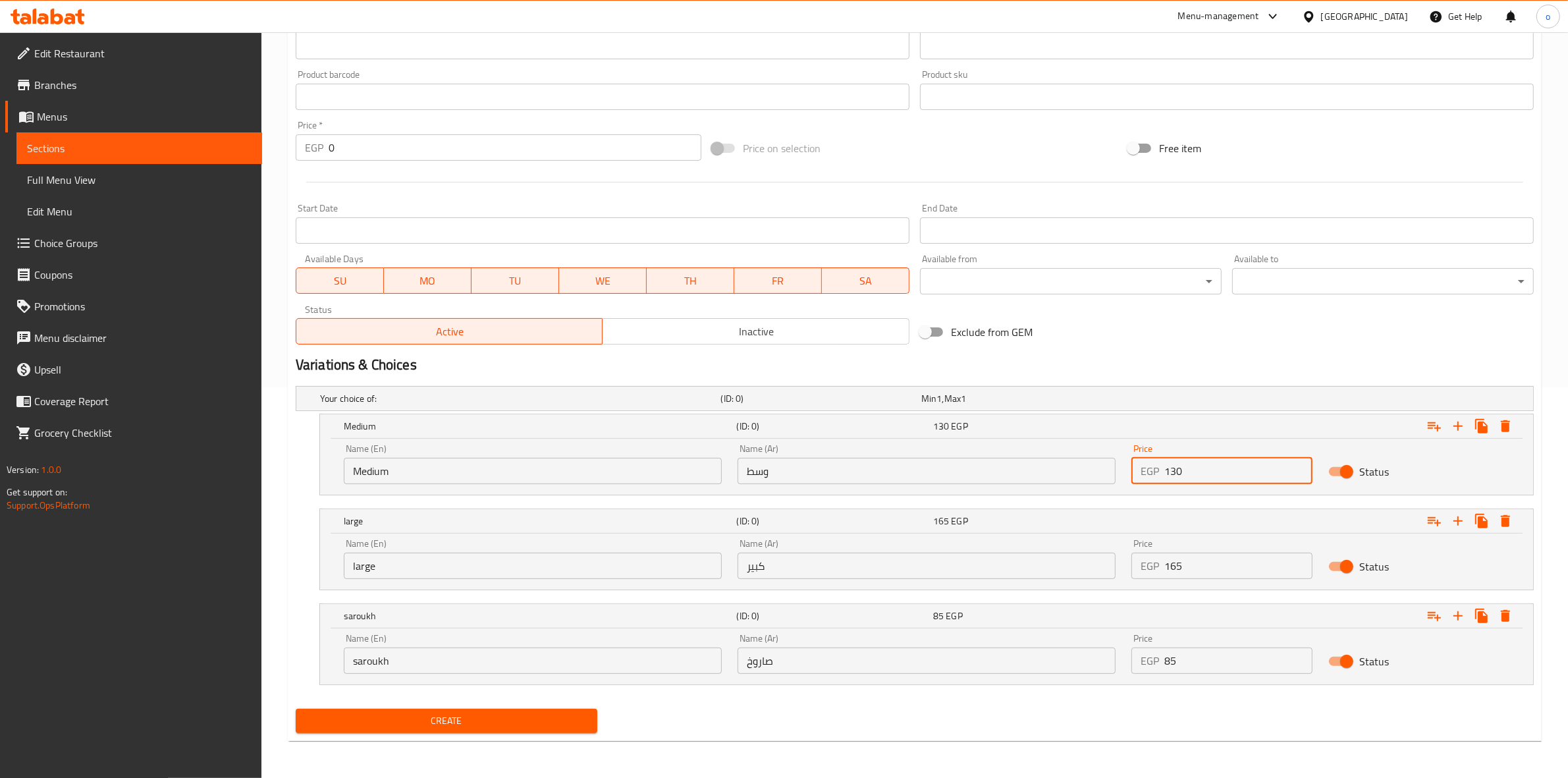
type input "130"
drag, startPoint x: 1183, startPoint y: 570, endPoint x: 1095, endPoint y: 568, distance: 88.0
click at [1095, 568] on div "Name (En) large Name (En) Name (Ar) كبير Name (Ar) Price EGP 165 Price Status" at bounding box center [926, 558] width 1181 height 56
type input "160"
click at [845, 755] on div "Home / Restaurants management / Menus / Sections / item / create Italian Chicke…" at bounding box center [914, 209] width 1307 height 1136
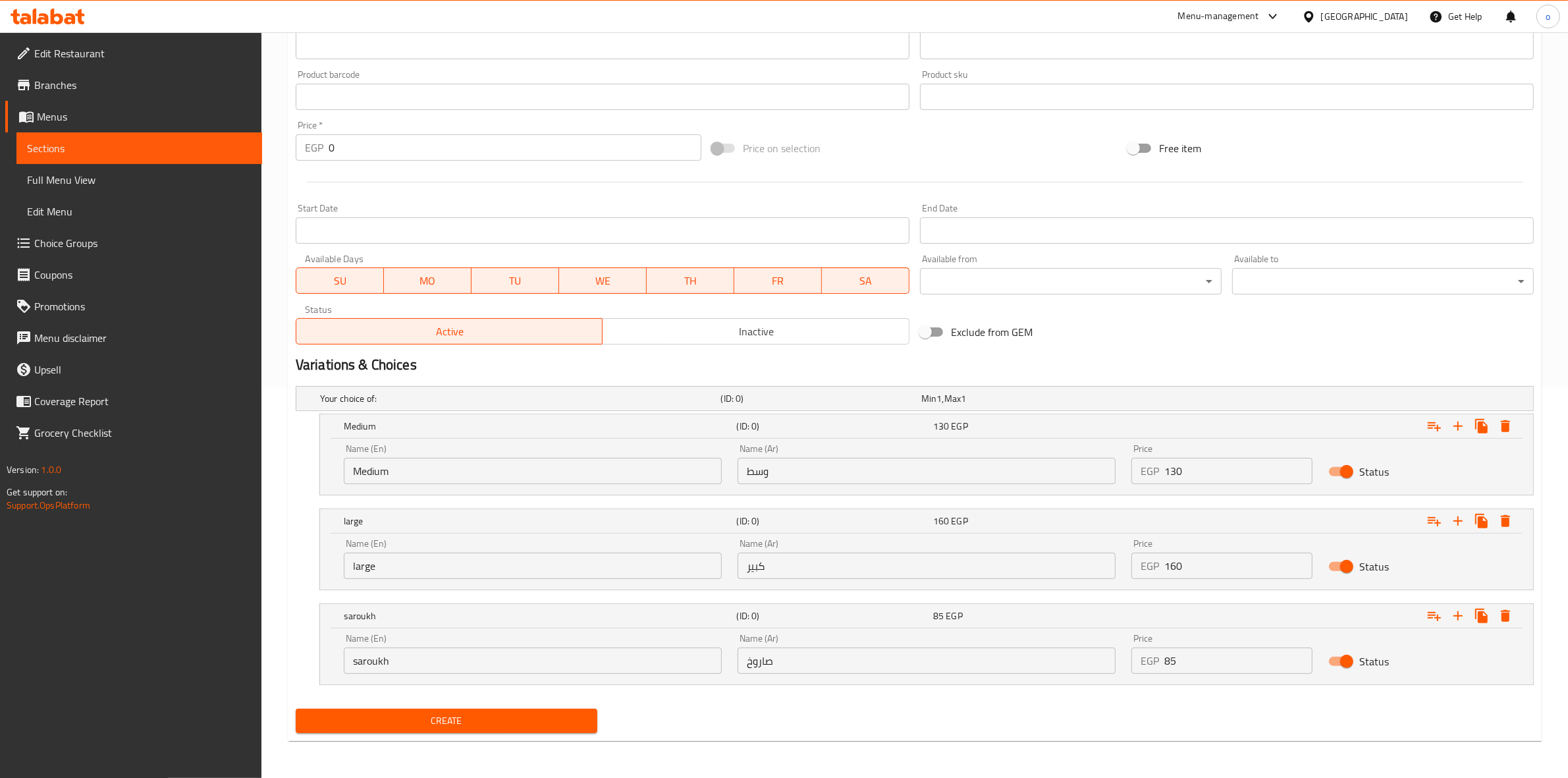
scroll to position [0, 0]
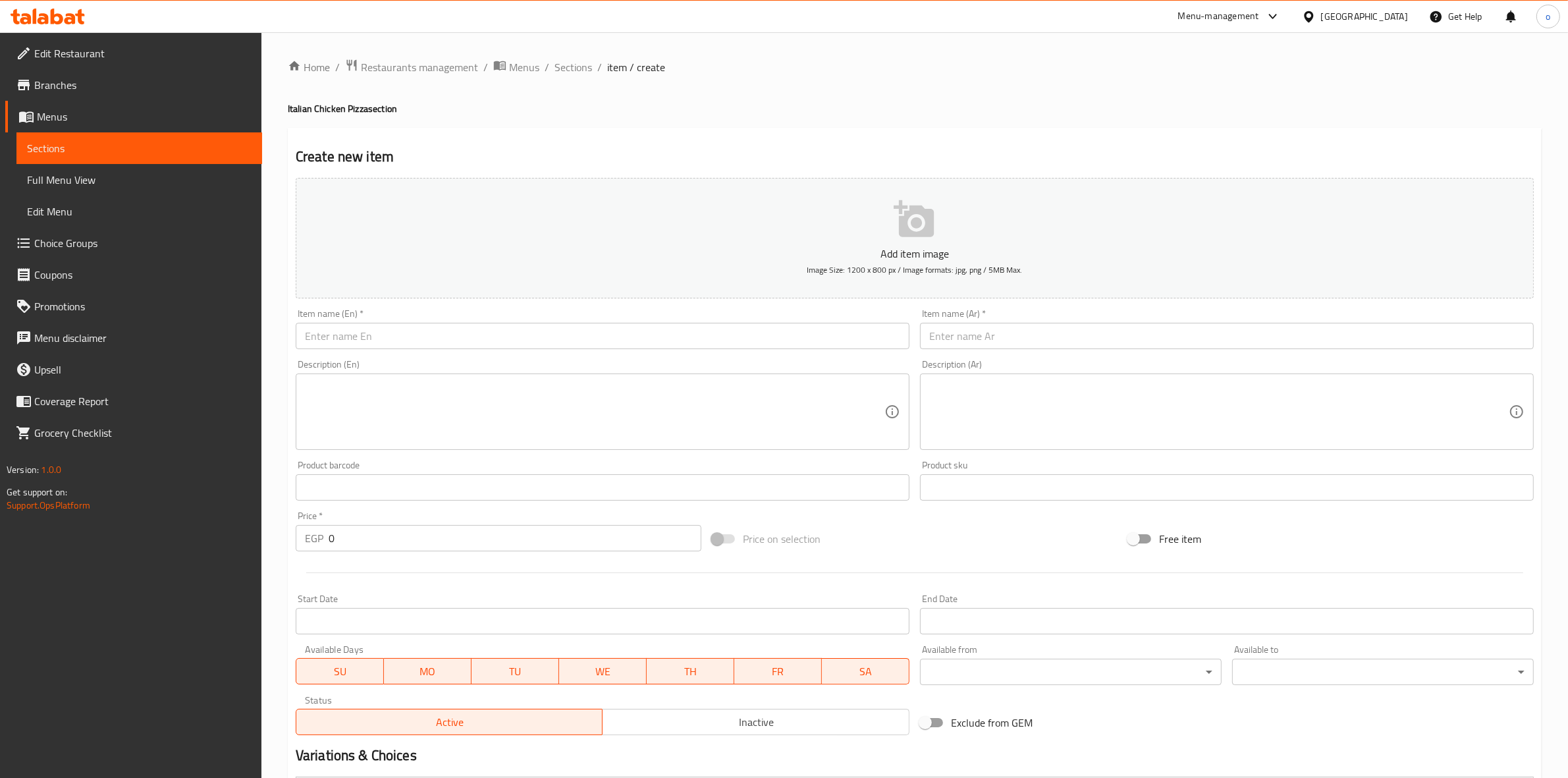
click at [996, 346] on input "text" at bounding box center [1226, 336] width 614 height 26
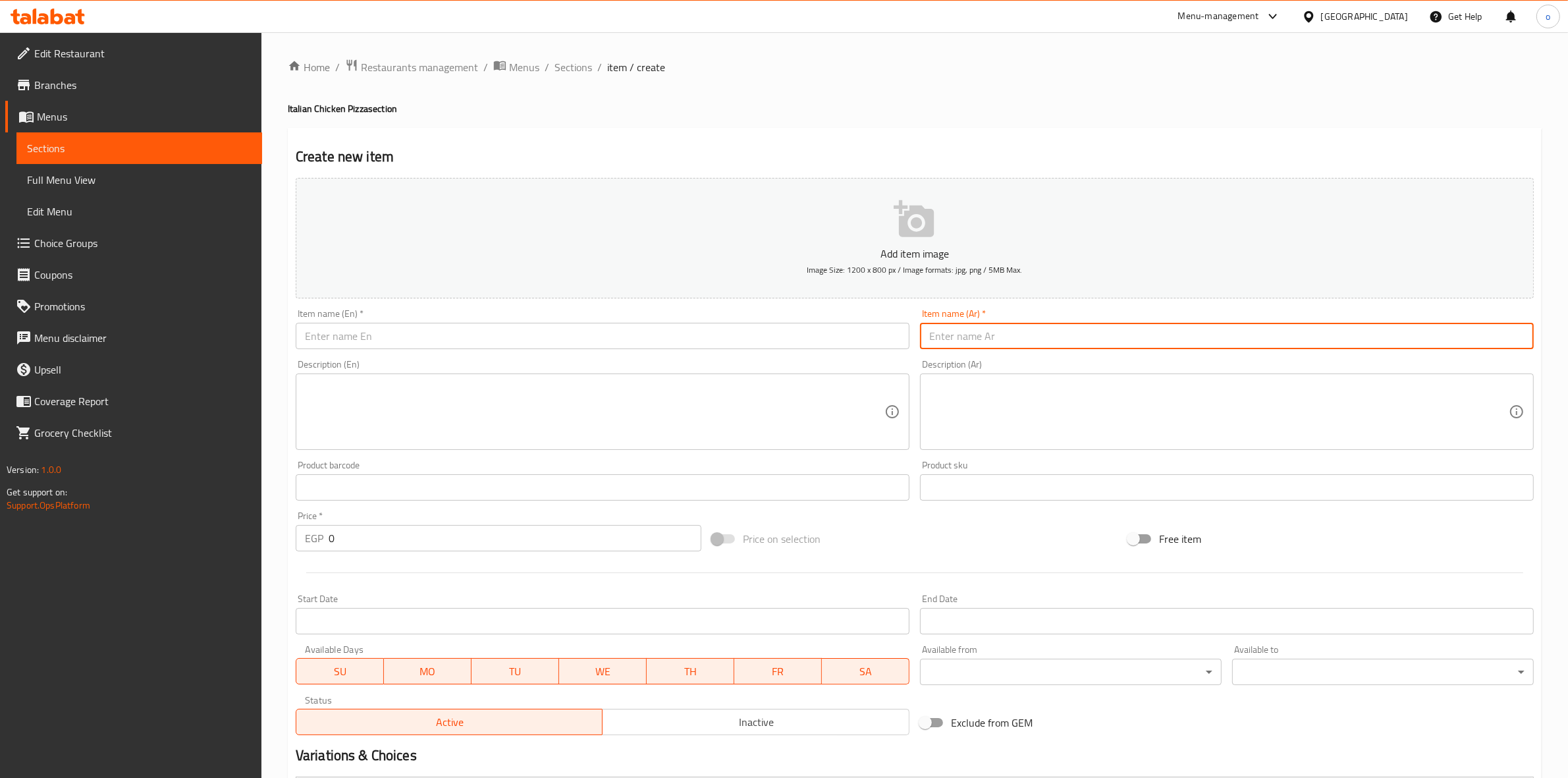
paste input "فطيرة بسطرمة"
type input "فطيرة بسطرمة"
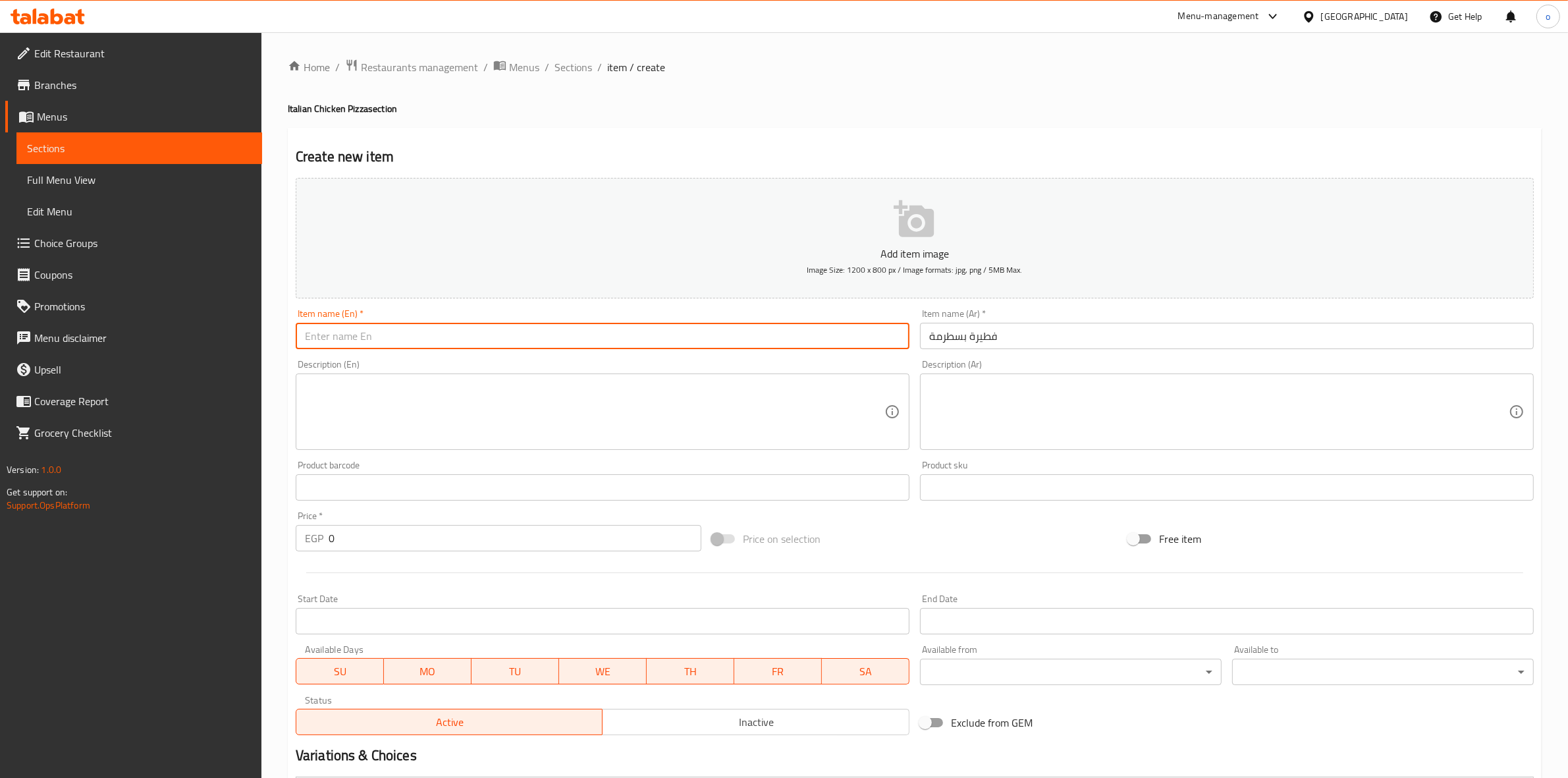
click at [555, 341] on input "text" at bounding box center [602, 336] width 614 height 26
paste input "Pastrami pie"
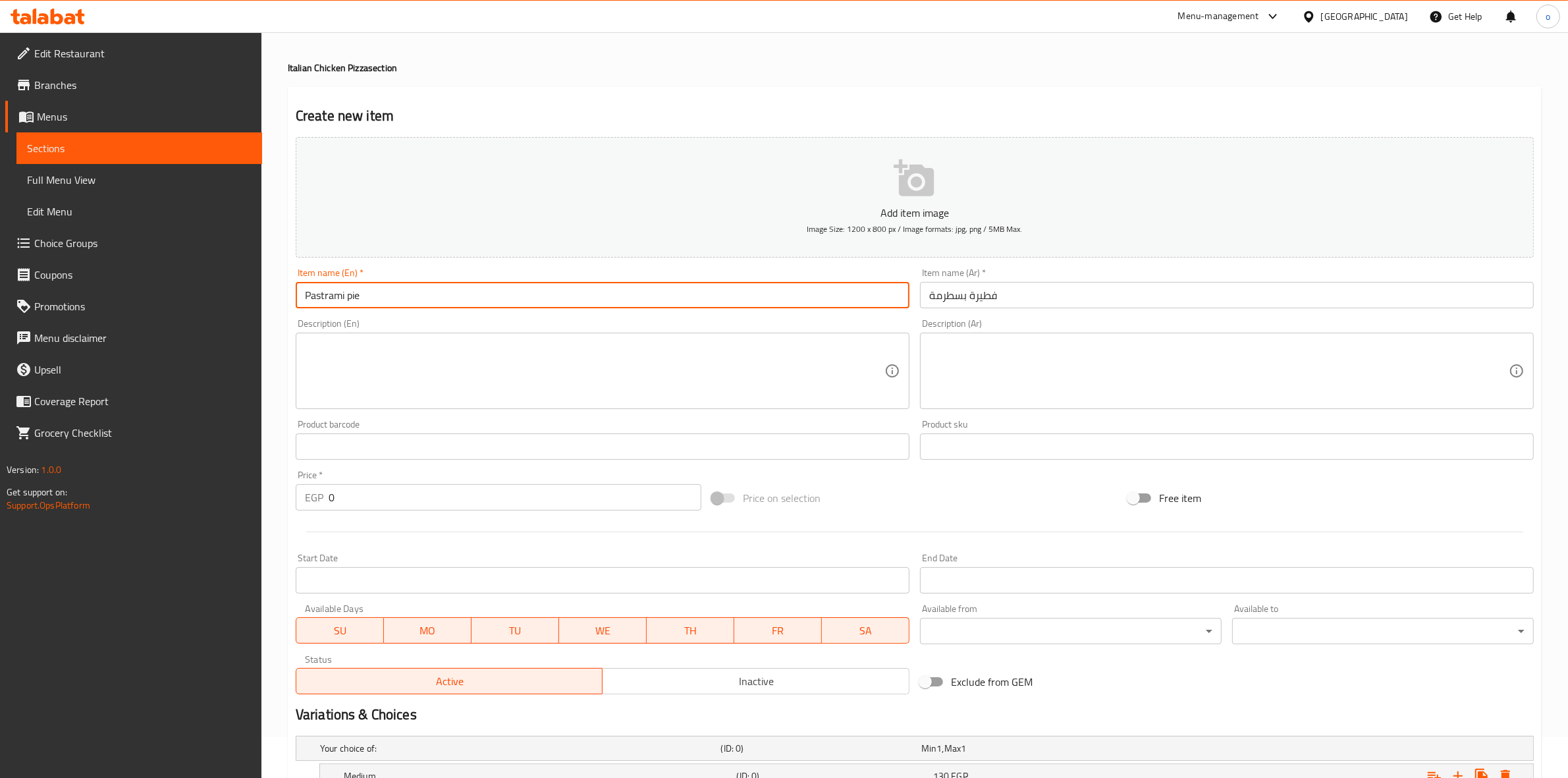
scroll to position [390, 0]
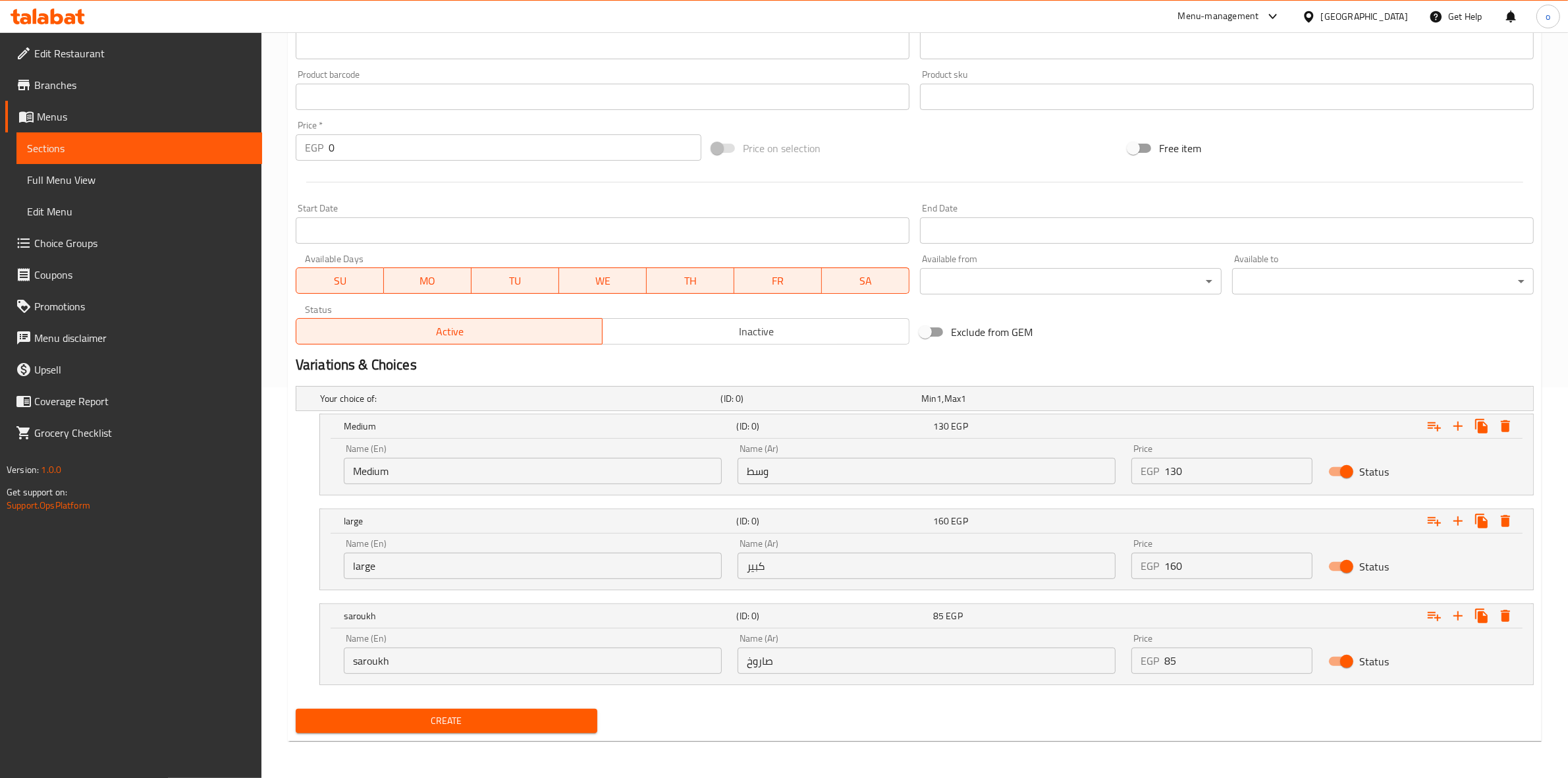
type input "Pastrami pie"
click at [546, 722] on span "Create" at bounding box center [446, 720] width 281 height 17
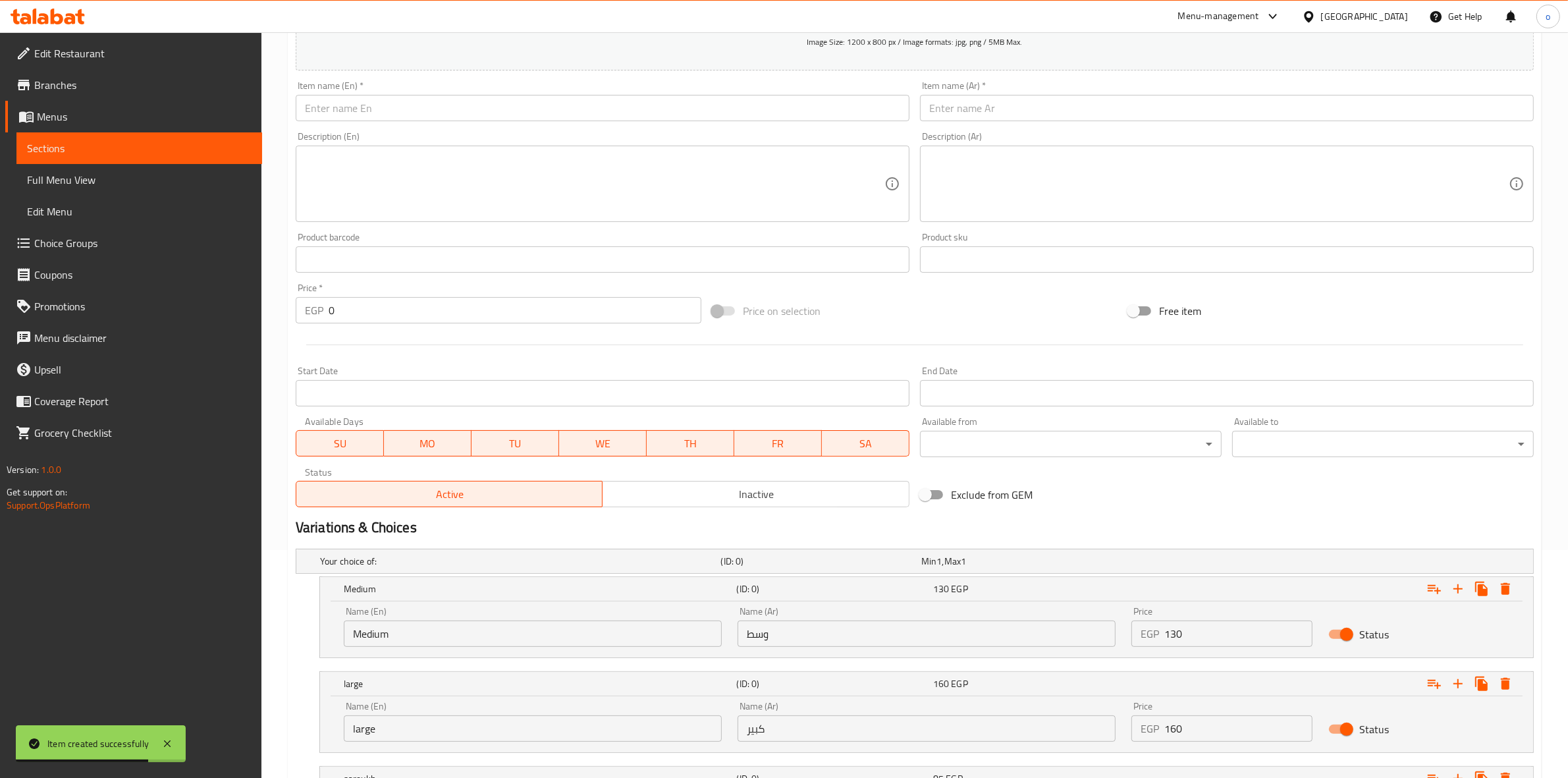
scroll to position [0, 0]
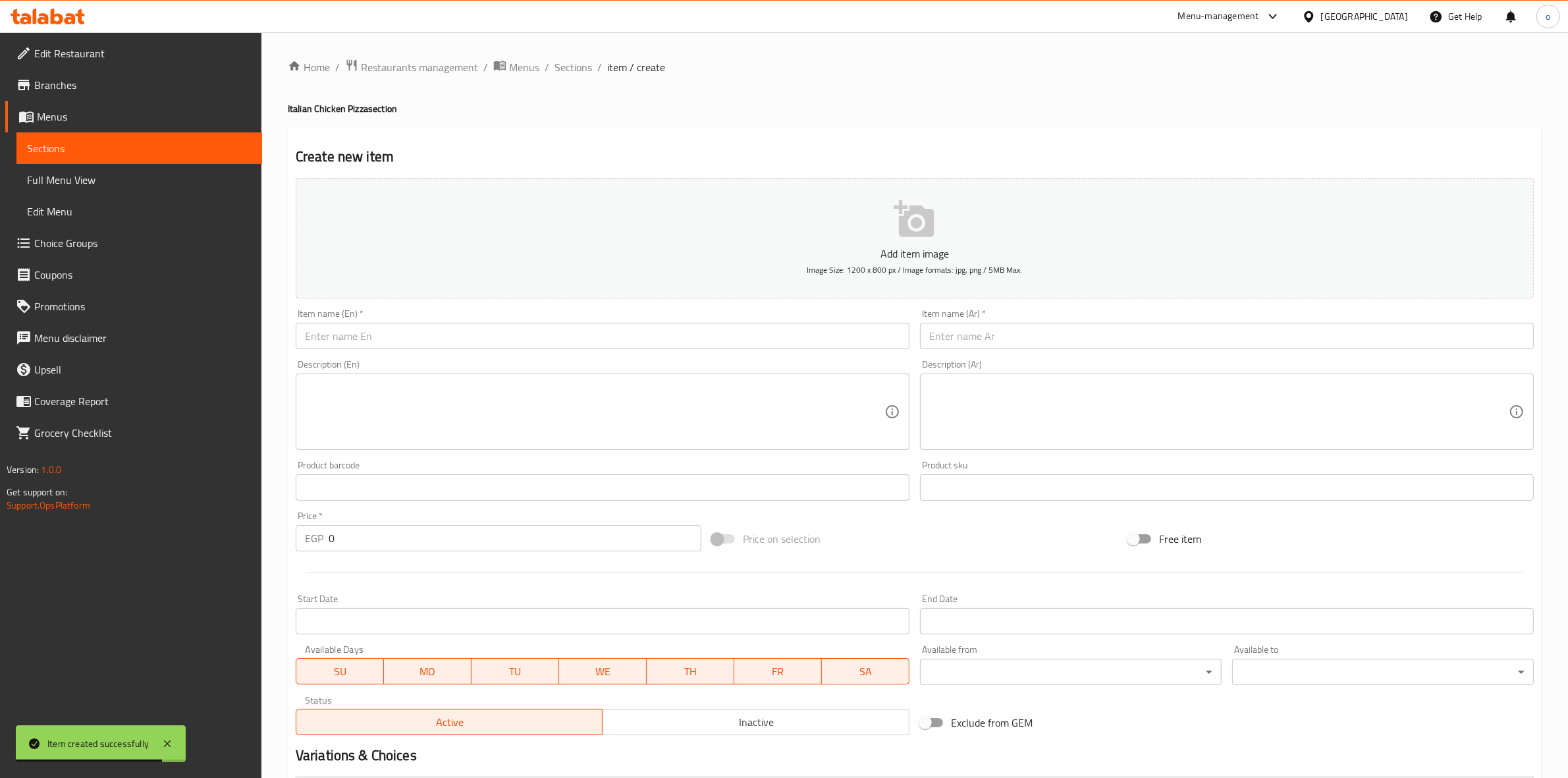
click at [990, 319] on div "Item name (Ar)   * Item name (Ar) *" at bounding box center [1226, 329] width 614 height 40
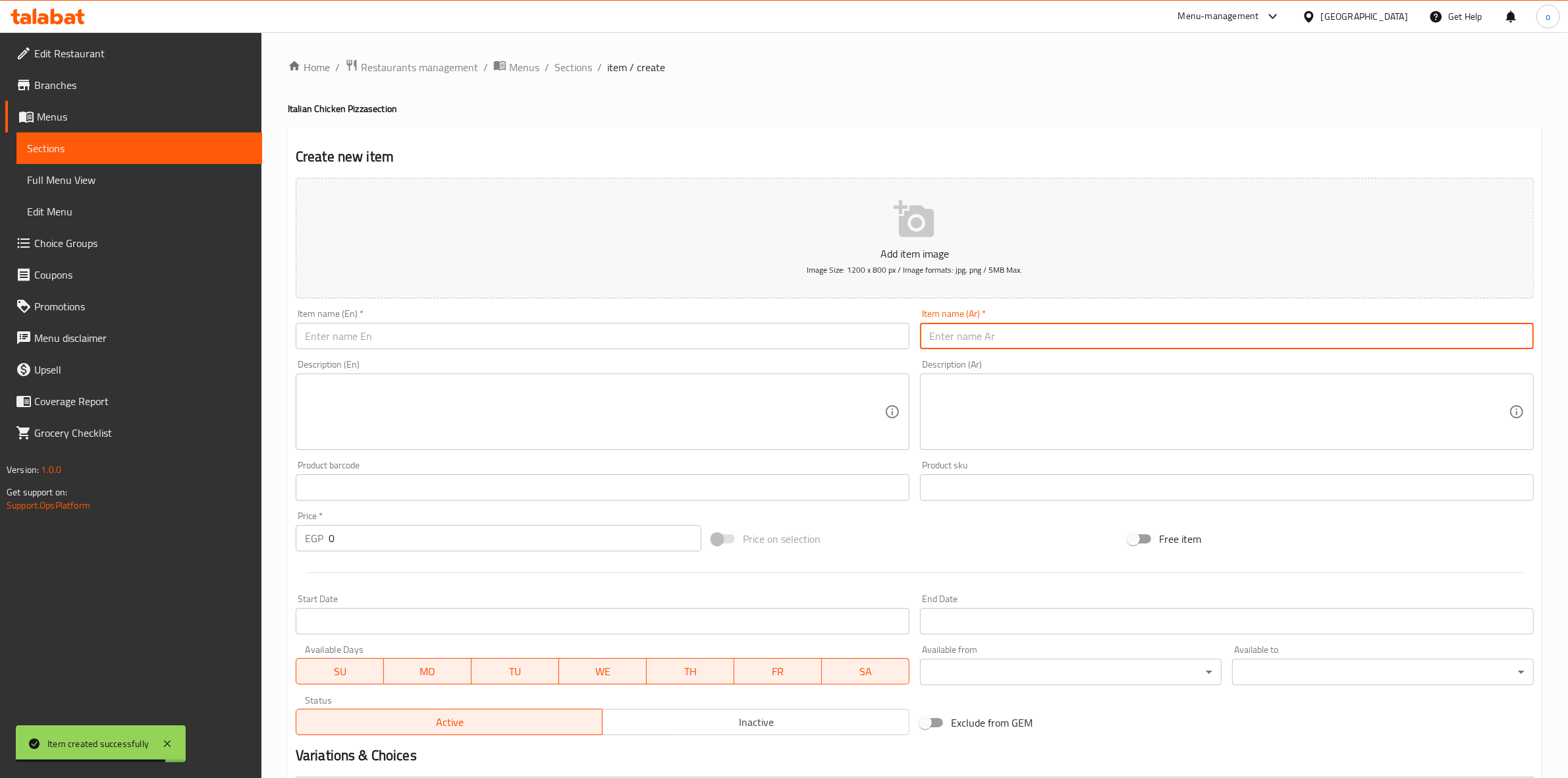
click at [952, 330] on input "text" at bounding box center [1226, 336] width 614 height 26
paste input "فطيرة تشكن بسطرمة كيري"
type input "فطيرة تشكن بسطرمة كيري"
click at [791, 334] on input "text" at bounding box center [602, 336] width 614 height 26
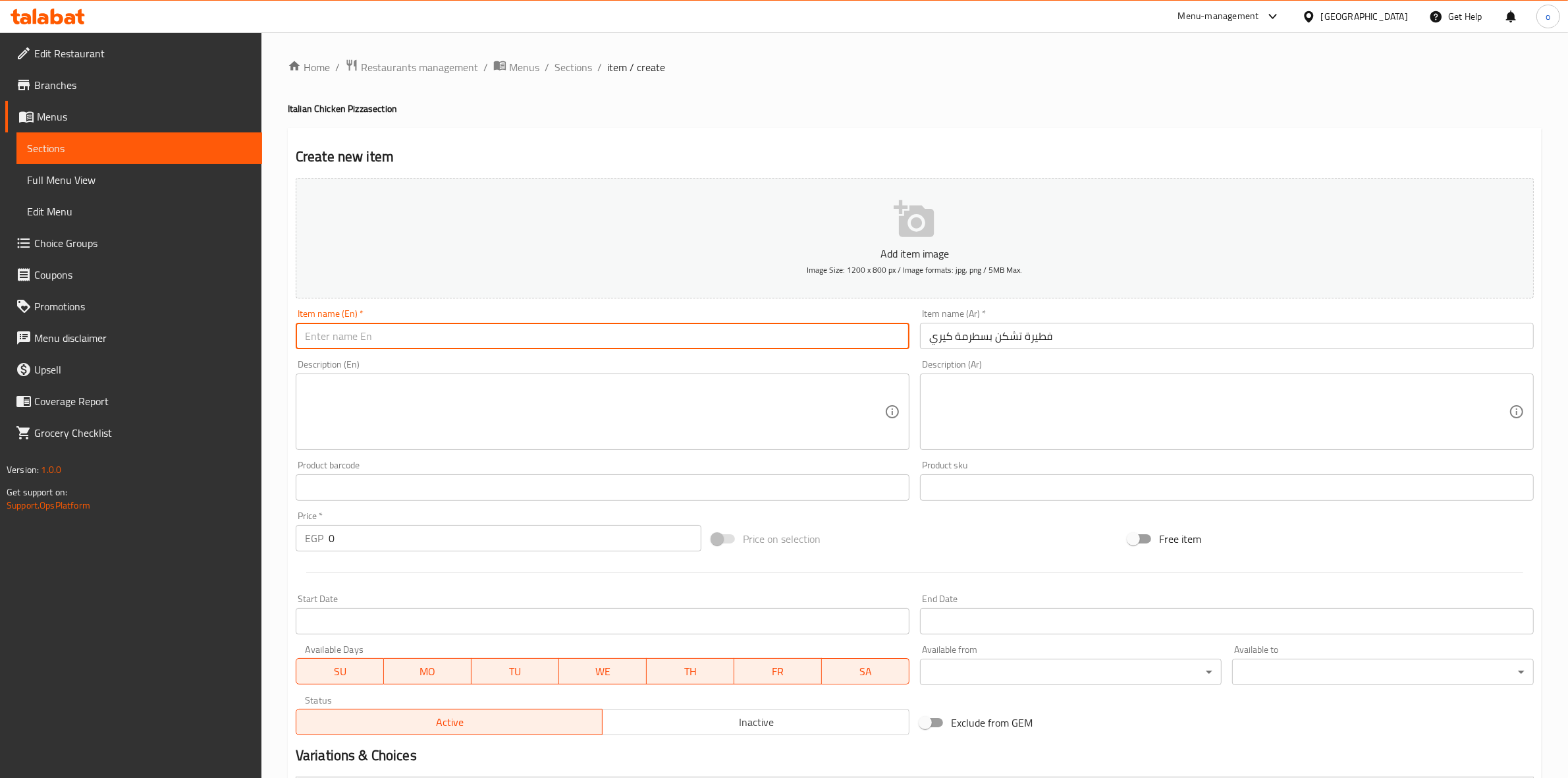
click at [504, 343] on input "text" at bounding box center [602, 336] width 614 height 26
paste input "Kiri Chicken Pastrami Pie"
type input "Kiri Chicken Pastrami Pie"
click at [586, 373] on div "Description (En) Description (En)" at bounding box center [602, 404] width 614 height 90
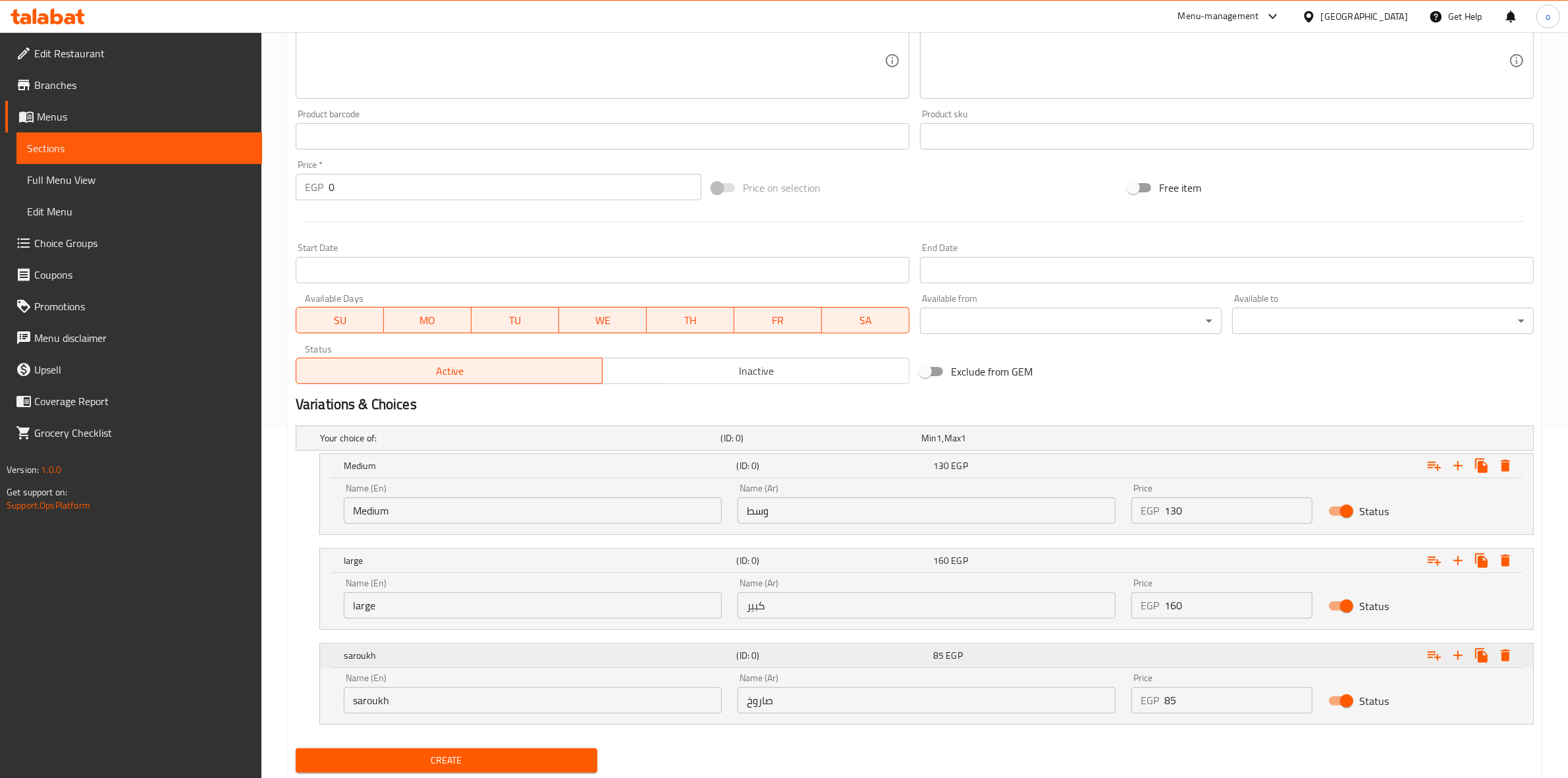
scroll to position [390, 0]
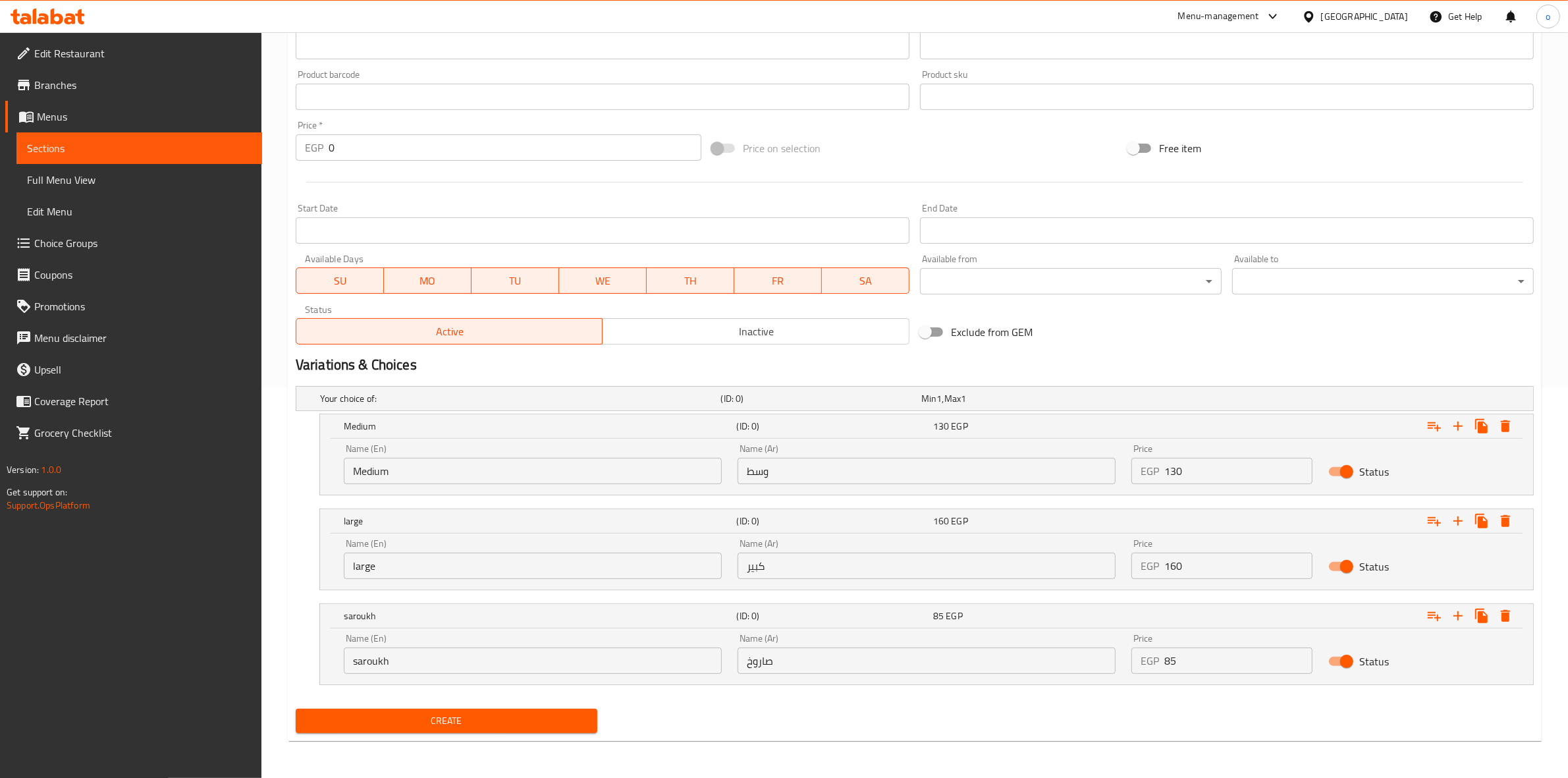
drag, startPoint x: 1068, startPoint y: 662, endPoint x: 1061, endPoint y: 659, distance: 7.6
click at [1061, 659] on div "Name (En) saroukh Name (En) Name (Ar) صاروخ Name (Ar) Price EGP 85 Price Status" at bounding box center [926, 653] width 1181 height 56
type input "100"
drag, startPoint x: 1193, startPoint y: 568, endPoint x: 1050, endPoint y: 572, distance: 143.1
click at [1050, 572] on div "Name (En) large Name (En) Name (Ar) كبير Name (Ar) Price EGP 160 Price Status" at bounding box center [926, 558] width 1181 height 56
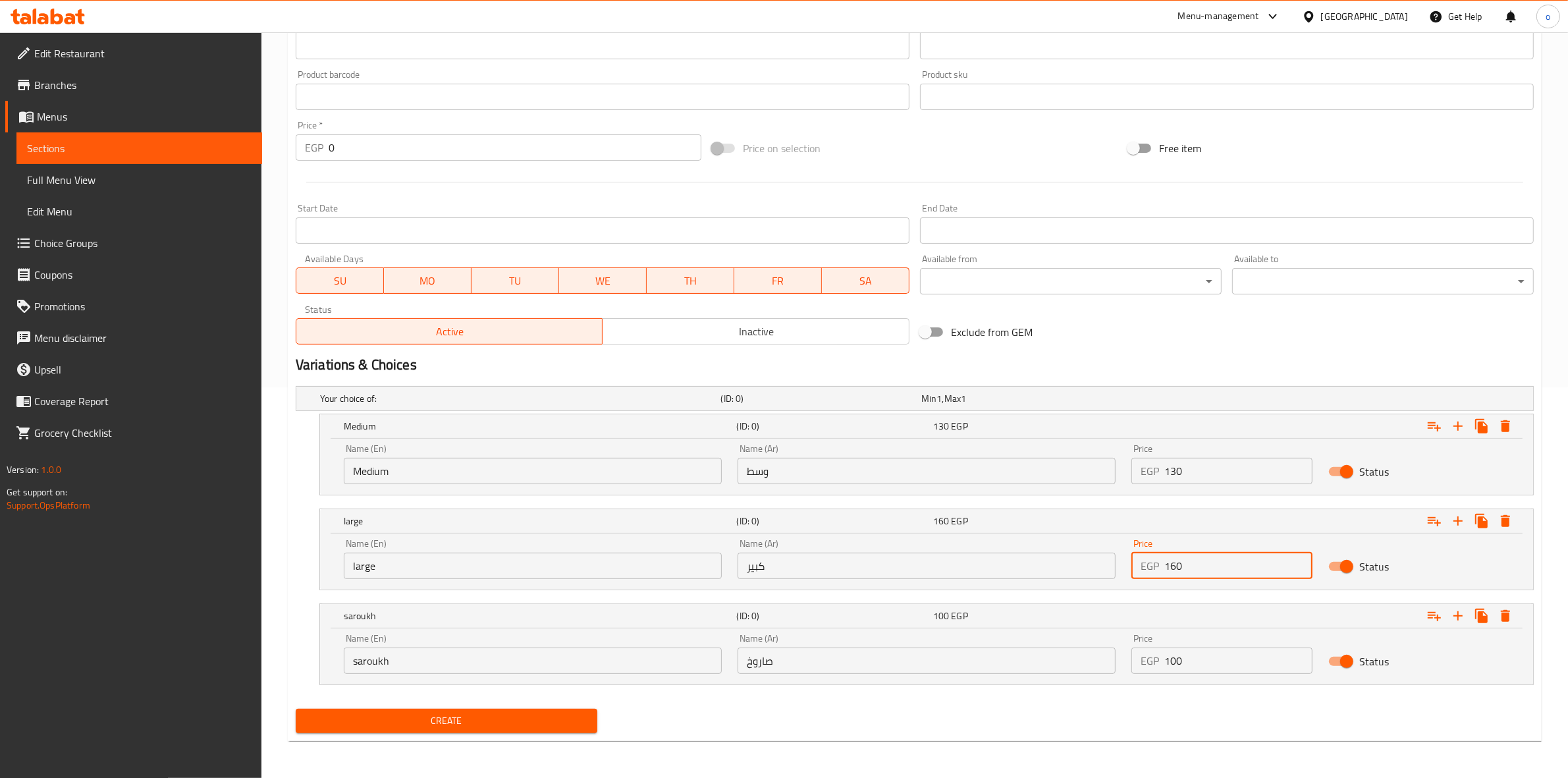
drag, startPoint x: 1008, startPoint y: 572, endPoint x: 973, endPoint y: 574, distance: 35.1
click at [973, 574] on div "Name (En) large Name (En) Name (Ar) كبير Name (Ar) Price EGP 160 Price Status" at bounding box center [926, 558] width 1181 height 56
type input "190"
drag, startPoint x: 1190, startPoint y: 481, endPoint x: 1090, endPoint y: 494, distance: 100.8
click at [1140, 478] on div "EGP 130 Price" at bounding box center [1222, 471] width 181 height 26
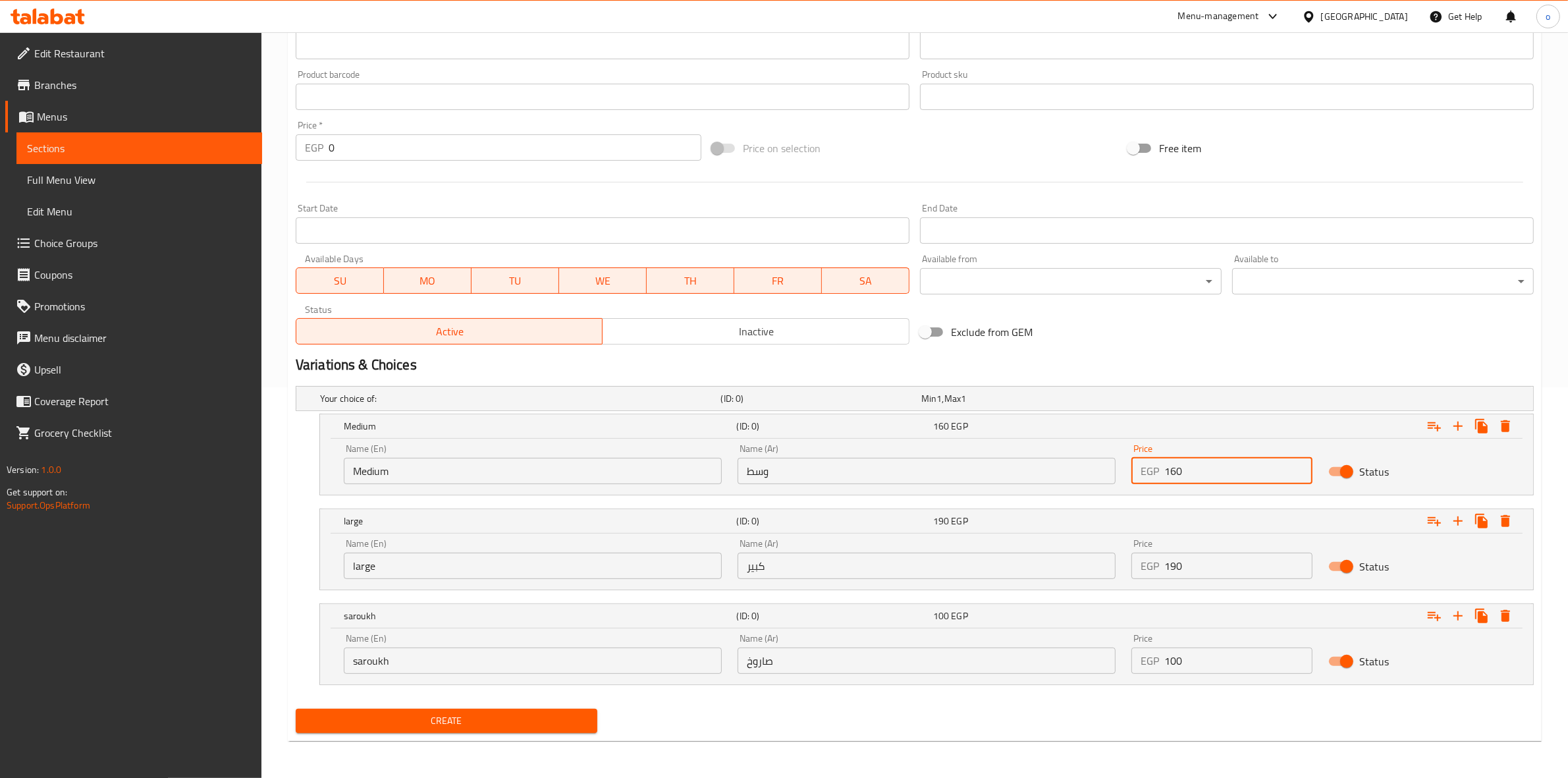
type input "160"
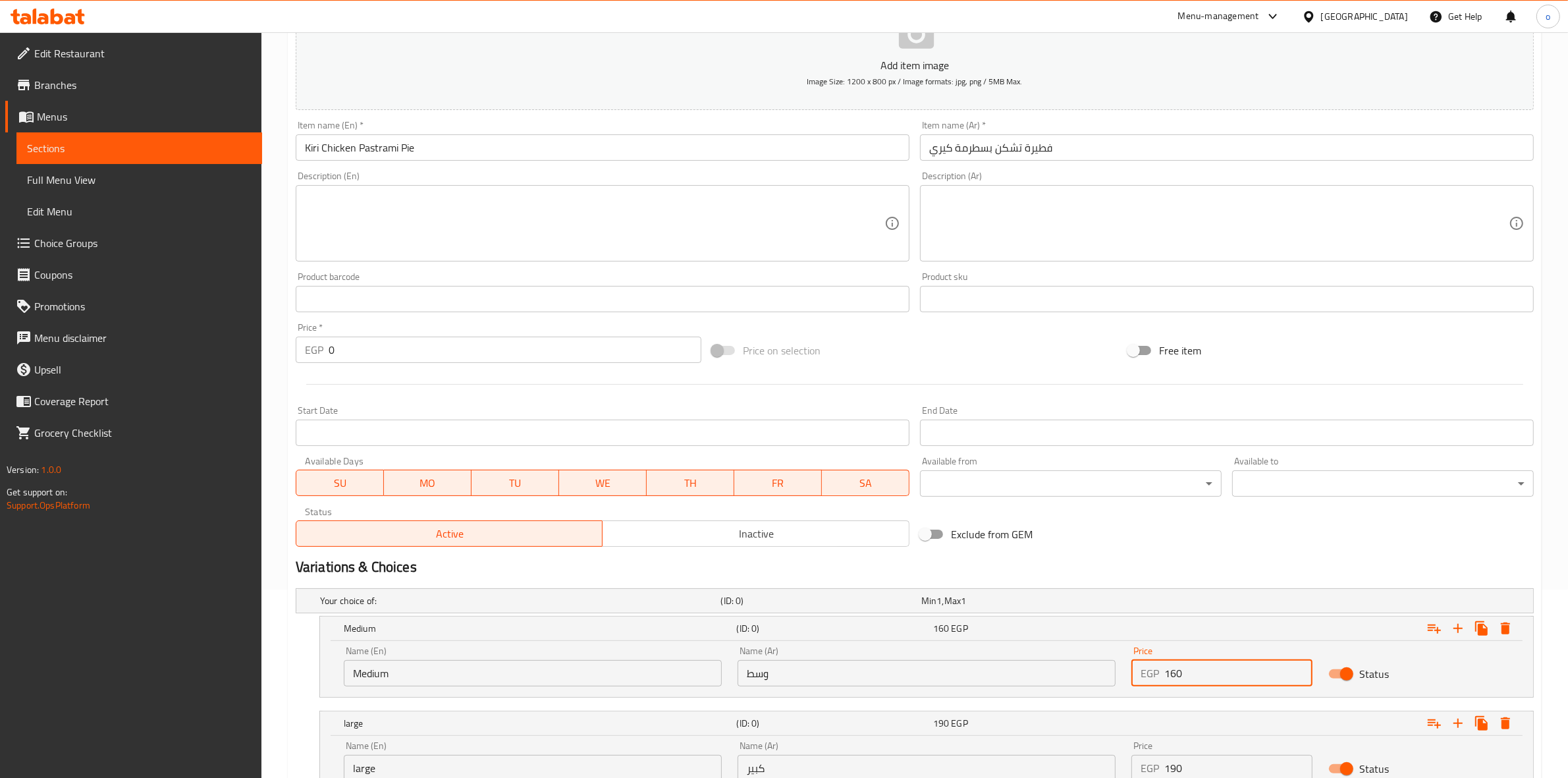
scroll to position [0, 0]
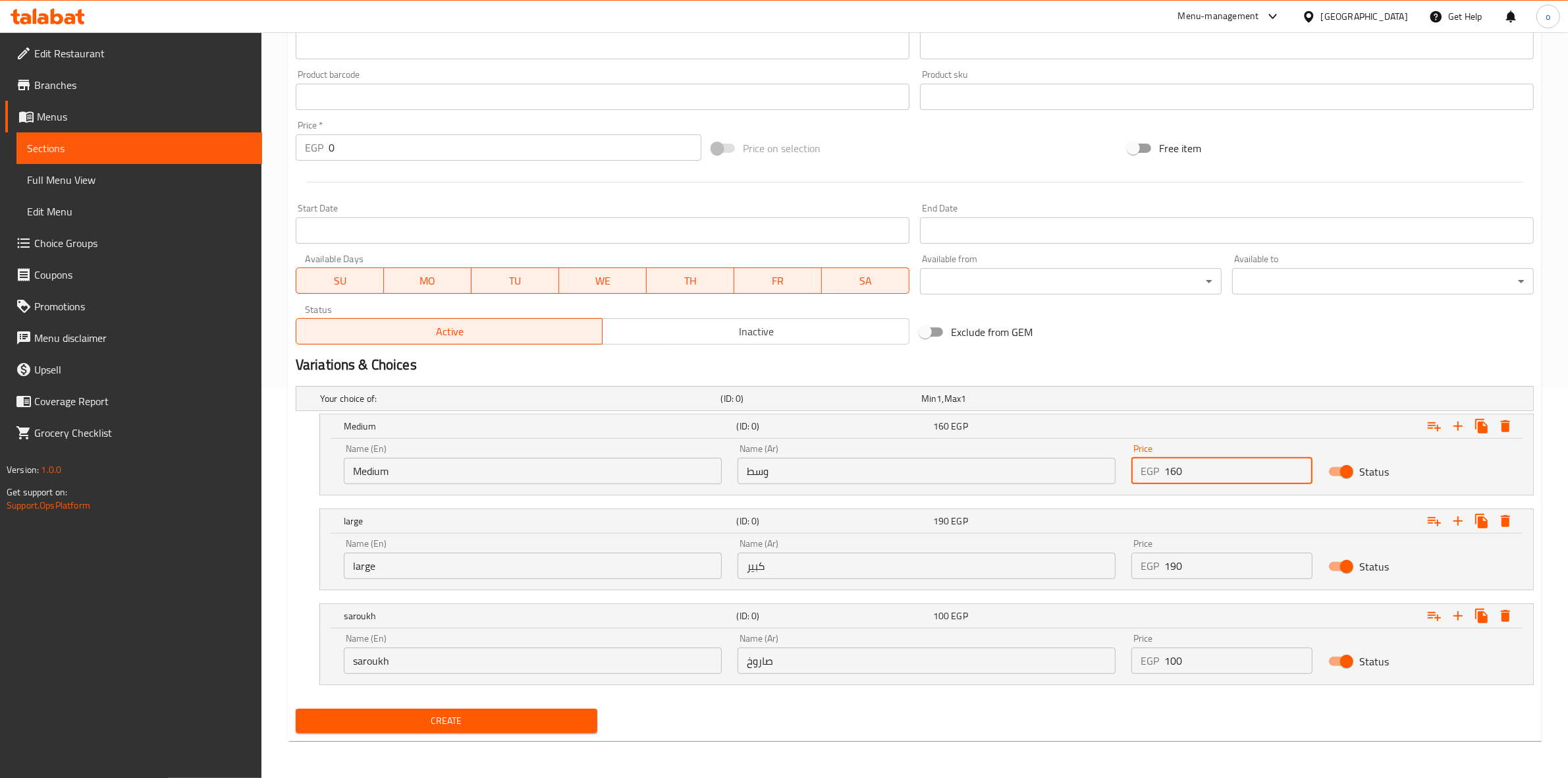
click at [458, 721] on span "Create" at bounding box center [446, 720] width 281 height 17
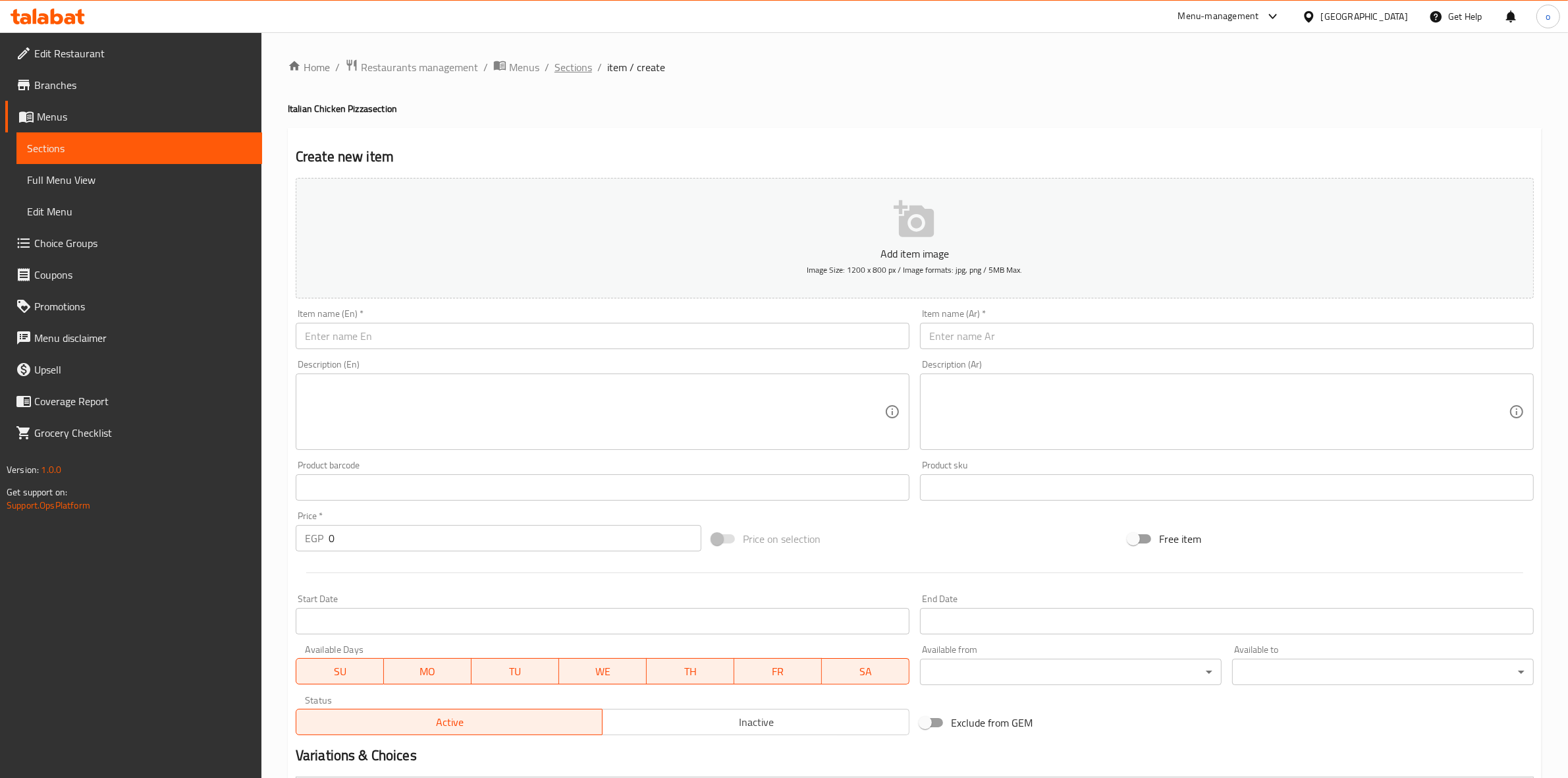
click at [574, 60] on span "Sections" at bounding box center [574, 68] width 37 height 16
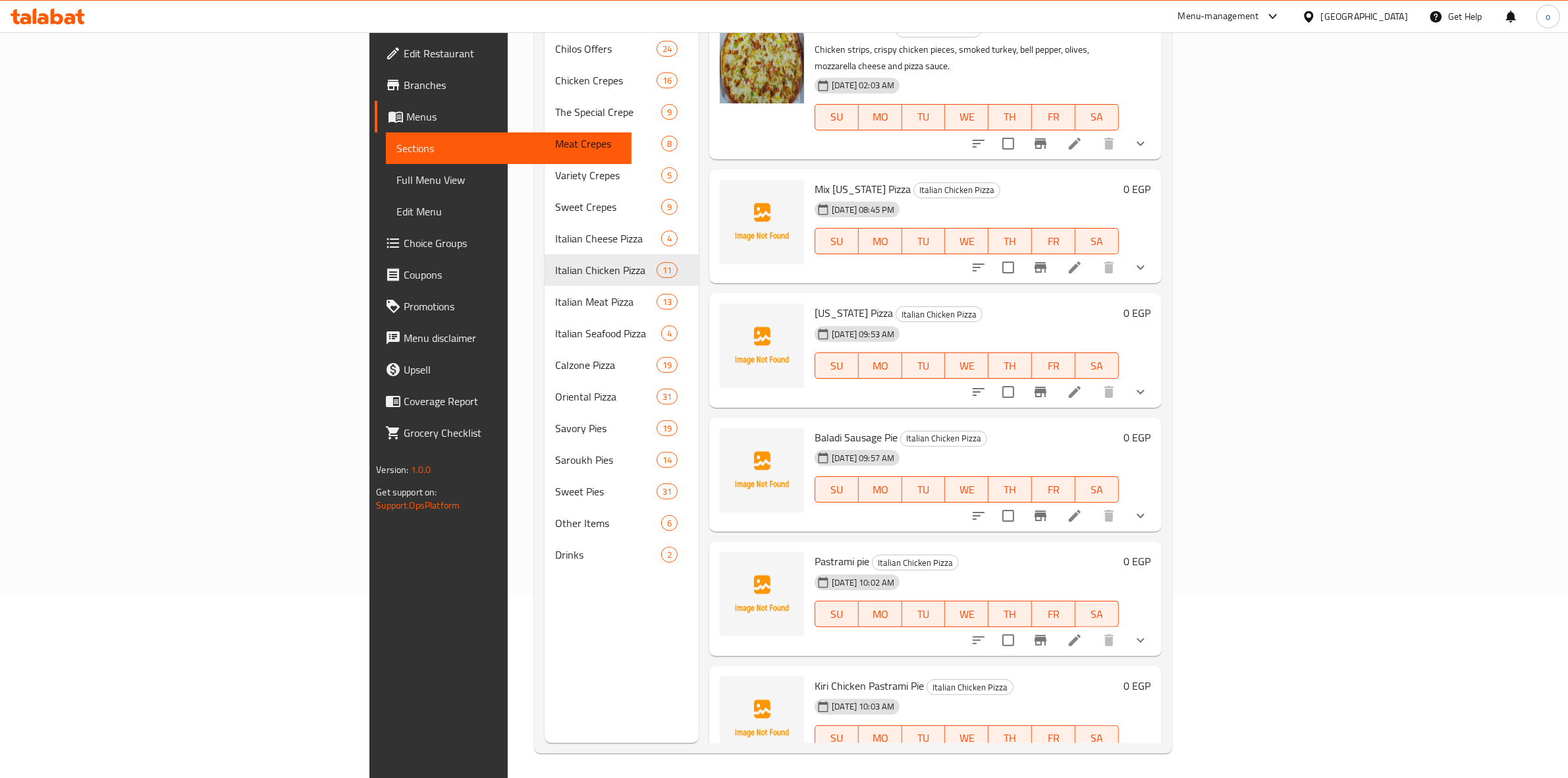
scroll to position [185, 0]
click at [1022, 500] on input "checkbox" at bounding box center [1008, 514] width 27 height 27
checkbox input "true"
drag, startPoint x: 1363, startPoint y: 586, endPoint x: 1368, endPoint y: 597, distance: 12.1
click at [1156, 622] on div at bounding box center [1060, 638] width 194 height 31
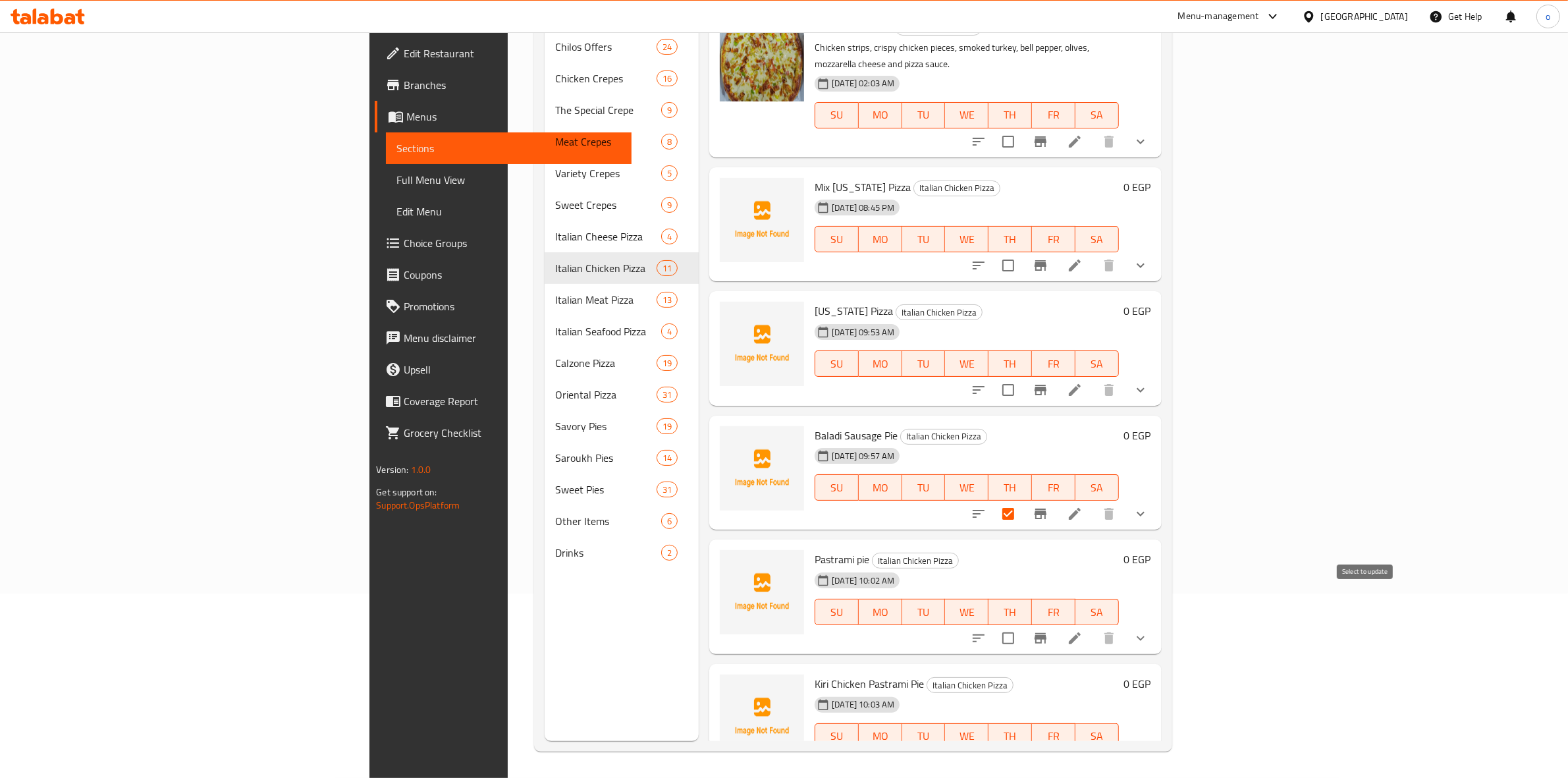
drag, startPoint x: 1368, startPoint y: 614, endPoint x: 1364, endPoint y: 622, distance: 8.9
click at [1161, 618] on div "Menu items Add Sort Manage items Chicken Pizza Italian Chicken Pizza Chicken sl…" at bounding box center [930, 351] width 462 height 778
drag, startPoint x: 1367, startPoint y: 719, endPoint x: 1371, endPoint y: 702, distance: 17.5
click at [1022, 749] on input "checkbox" at bounding box center [1008, 762] width 27 height 27
checkbox input "true"
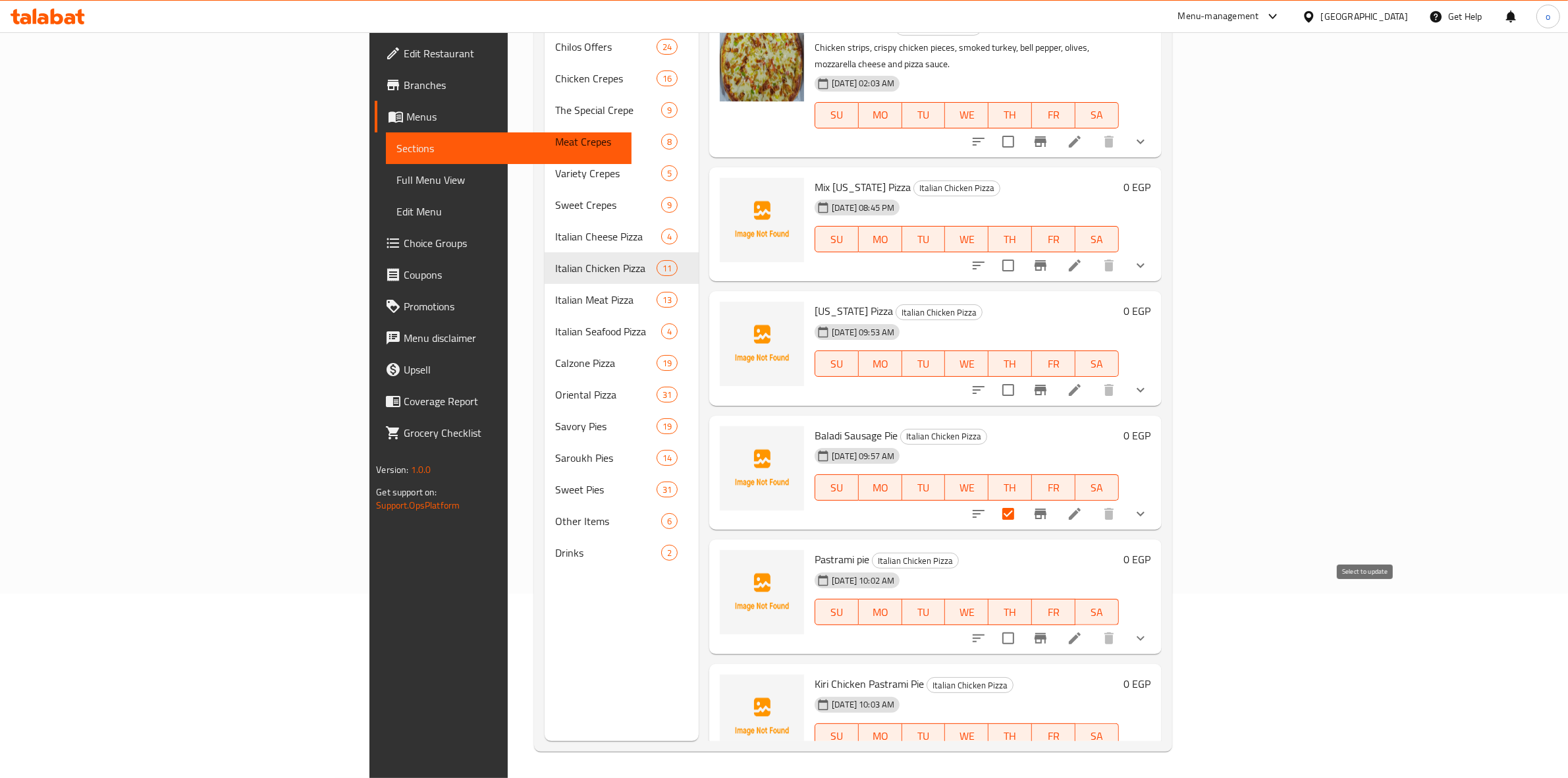
click at [1022, 624] on input "checkbox" at bounding box center [1008, 638] width 27 height 27
checkbox input "true"
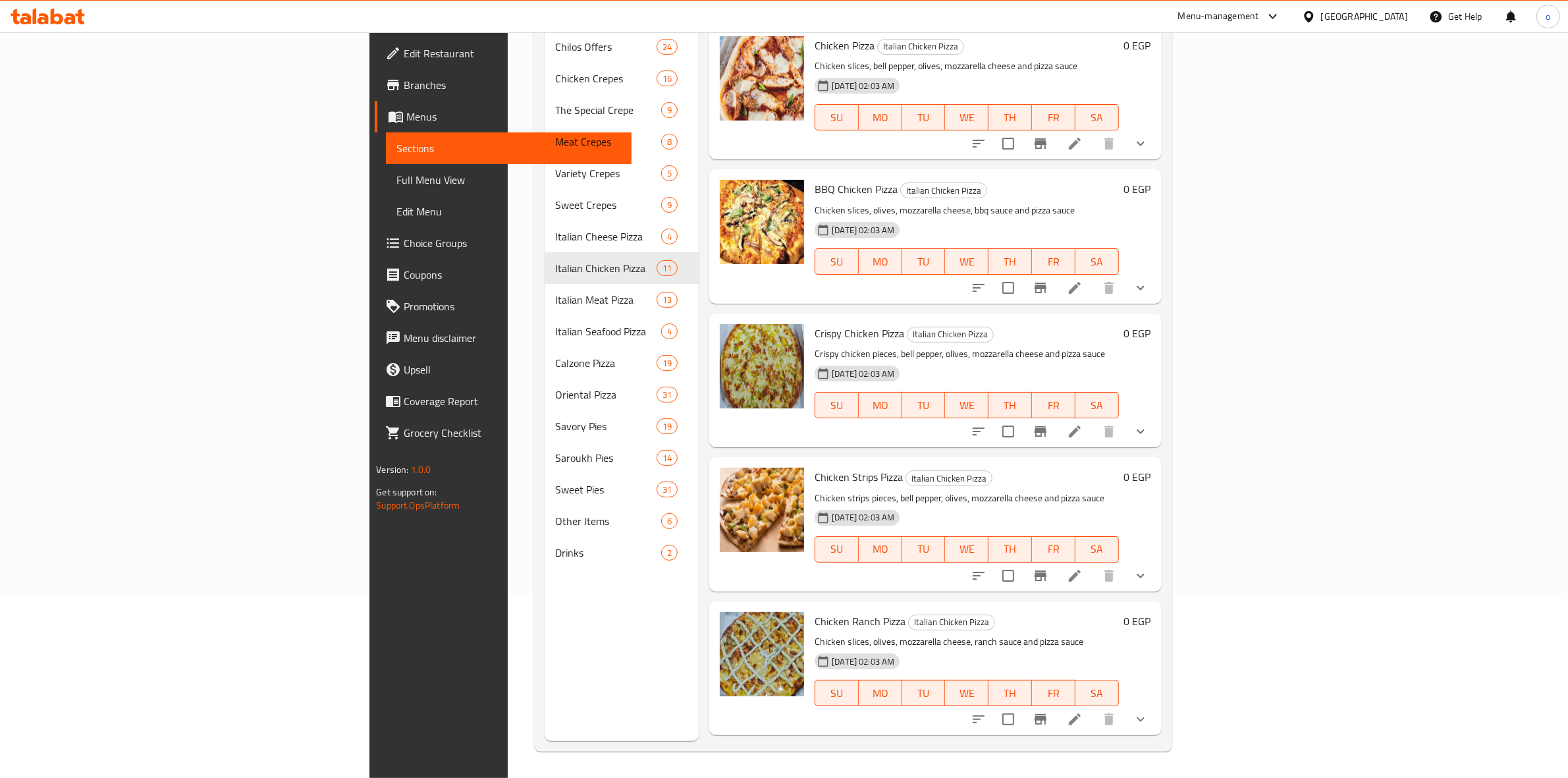
scroll to position [0, 0]
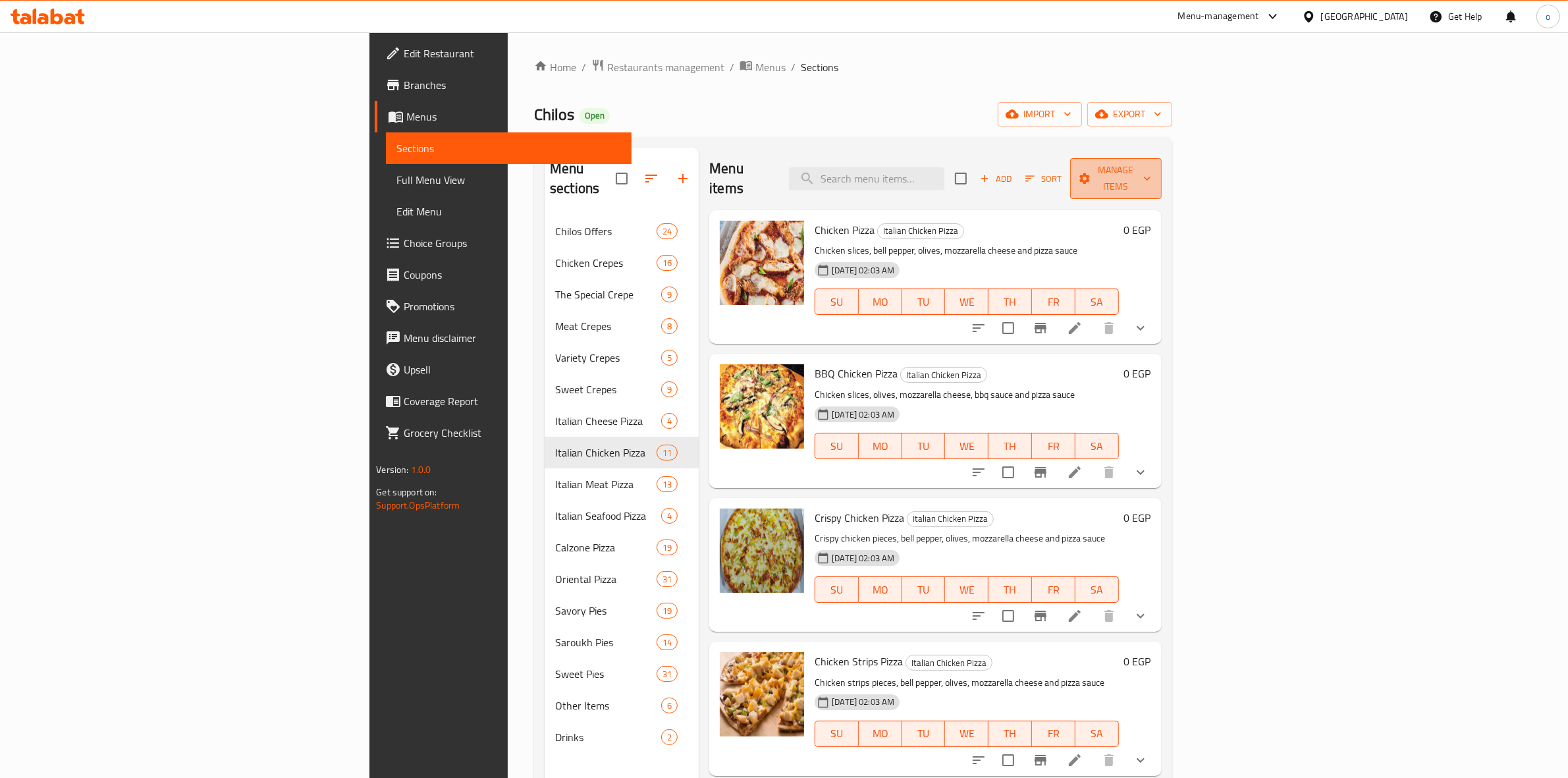
click at [1150, 171] on span "Manage items" at bounding box center [1115, 179] width 69 height 33
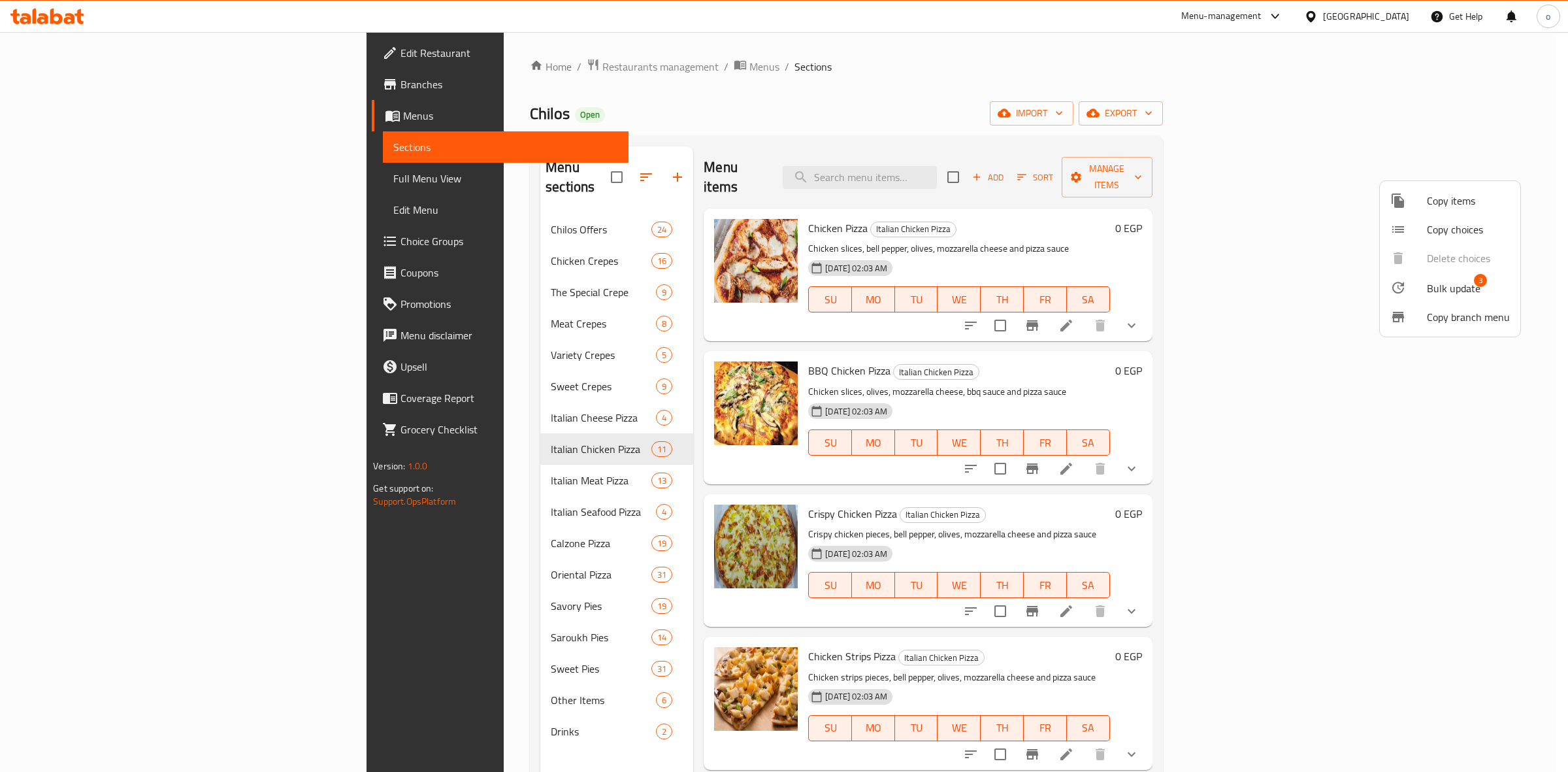
click at [1417, 285] on div at bounding box center [1409, 287] width 37 height 16
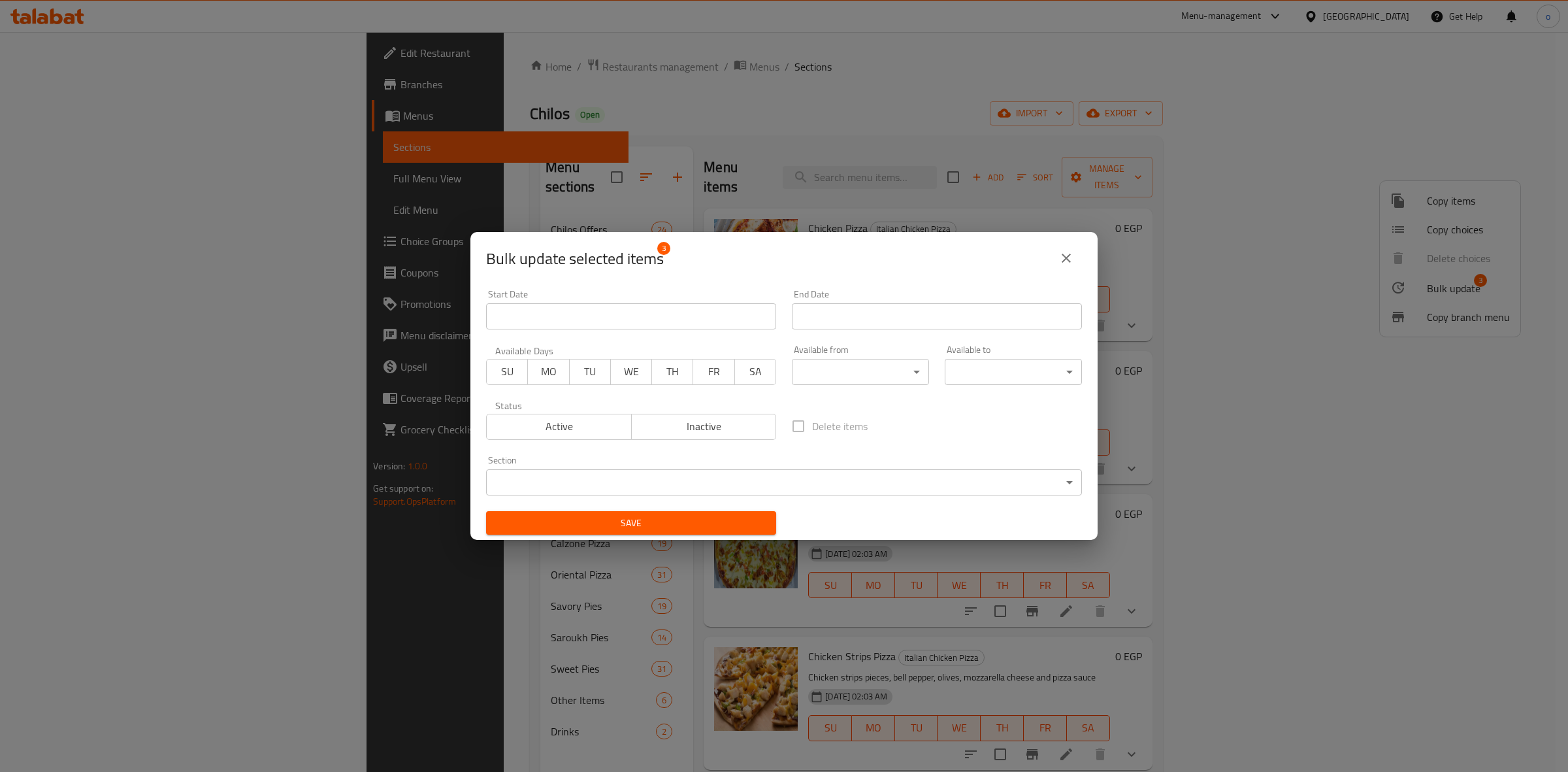
click at [704, 479] on body "​ Menu-management Egypt Get Help o Edit Restaurant Branches Menus Sections Full…" at bounding box center [784, 402] width 1568 height 740
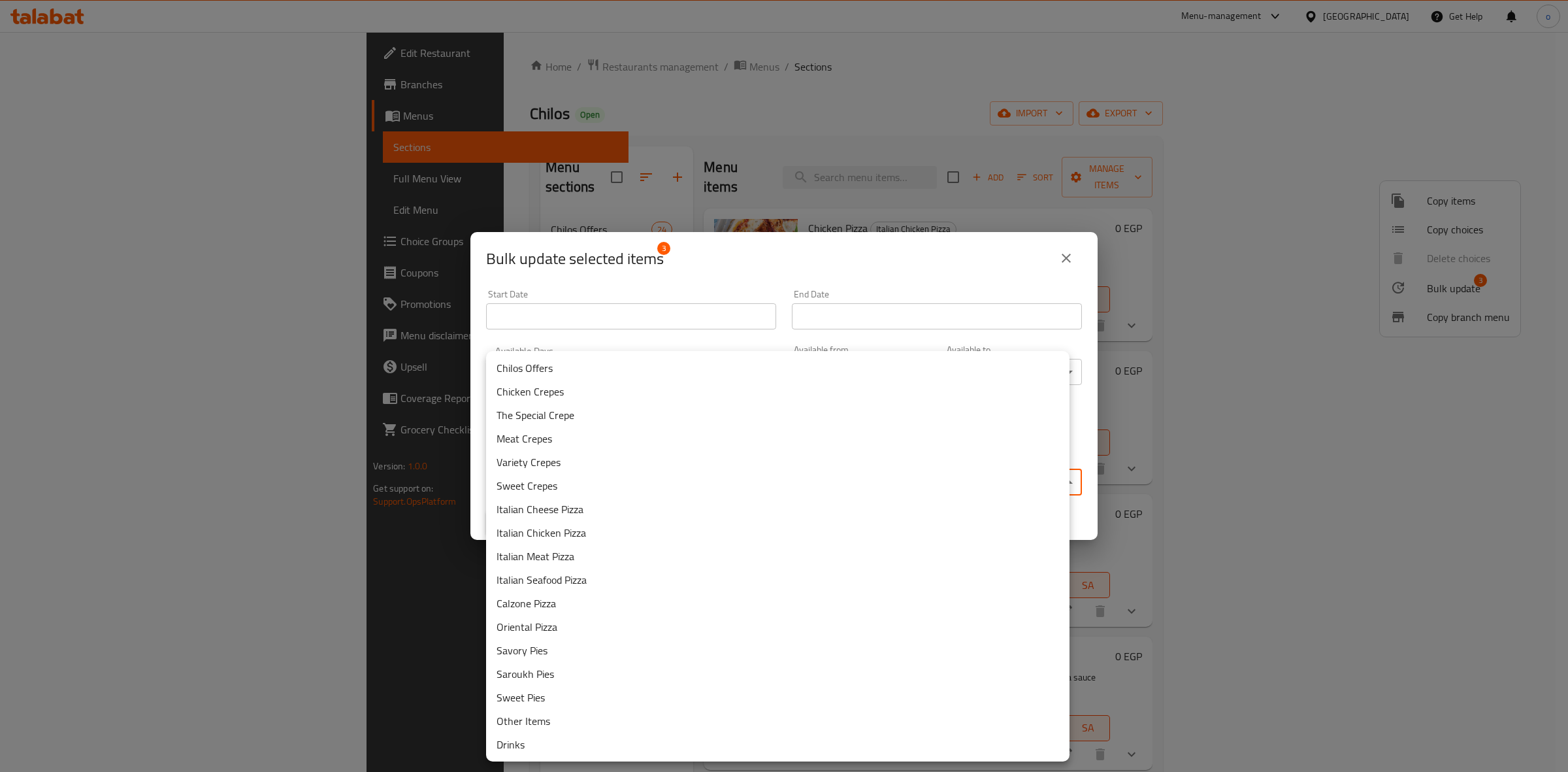
click at [580, 650] on li "Savory Pies" at bounding box center [778, 650] width 584 height 23
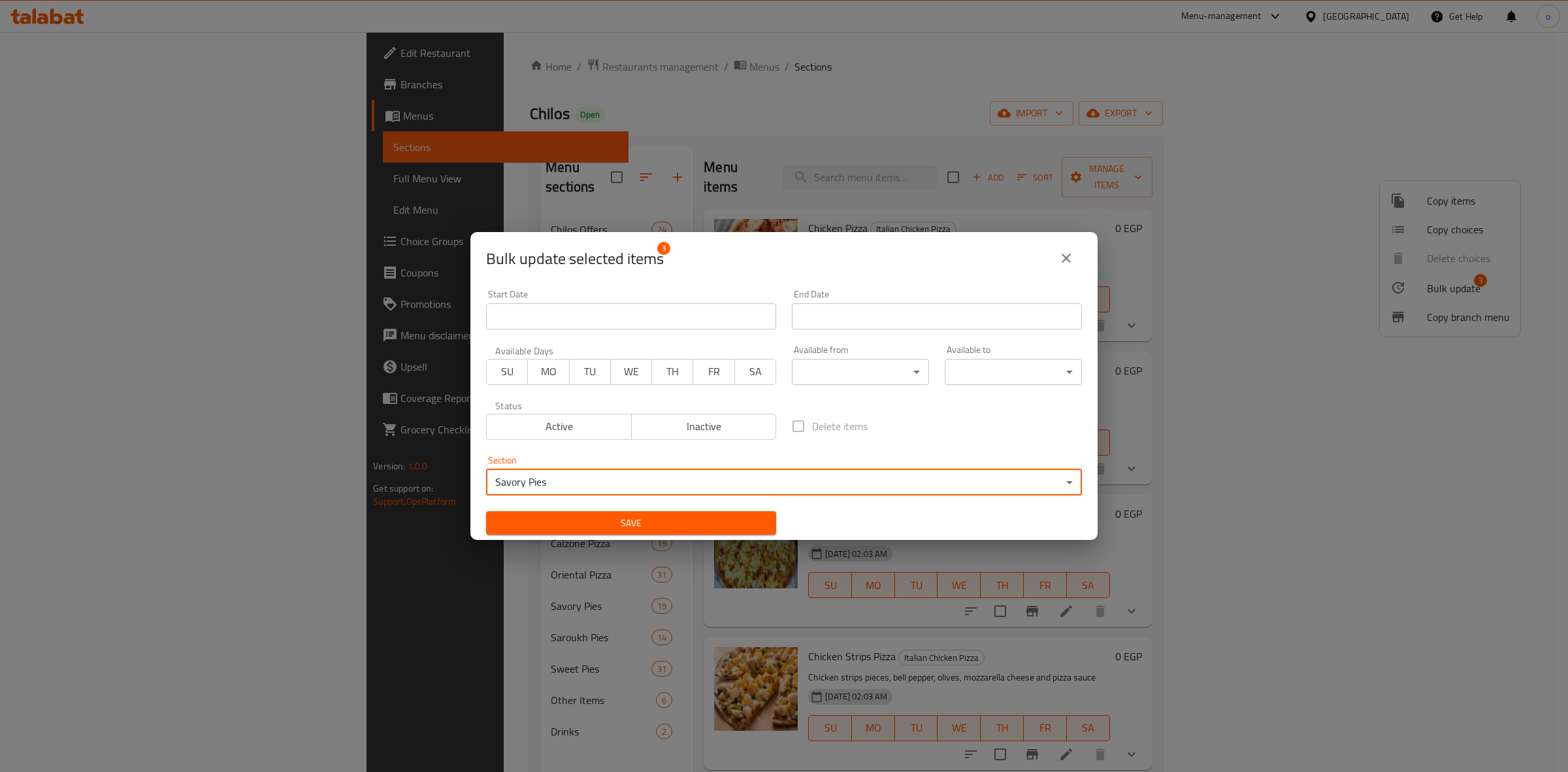
click at [602, 529] on span "Save" at bounding box center [630, 522] width 269 height 17
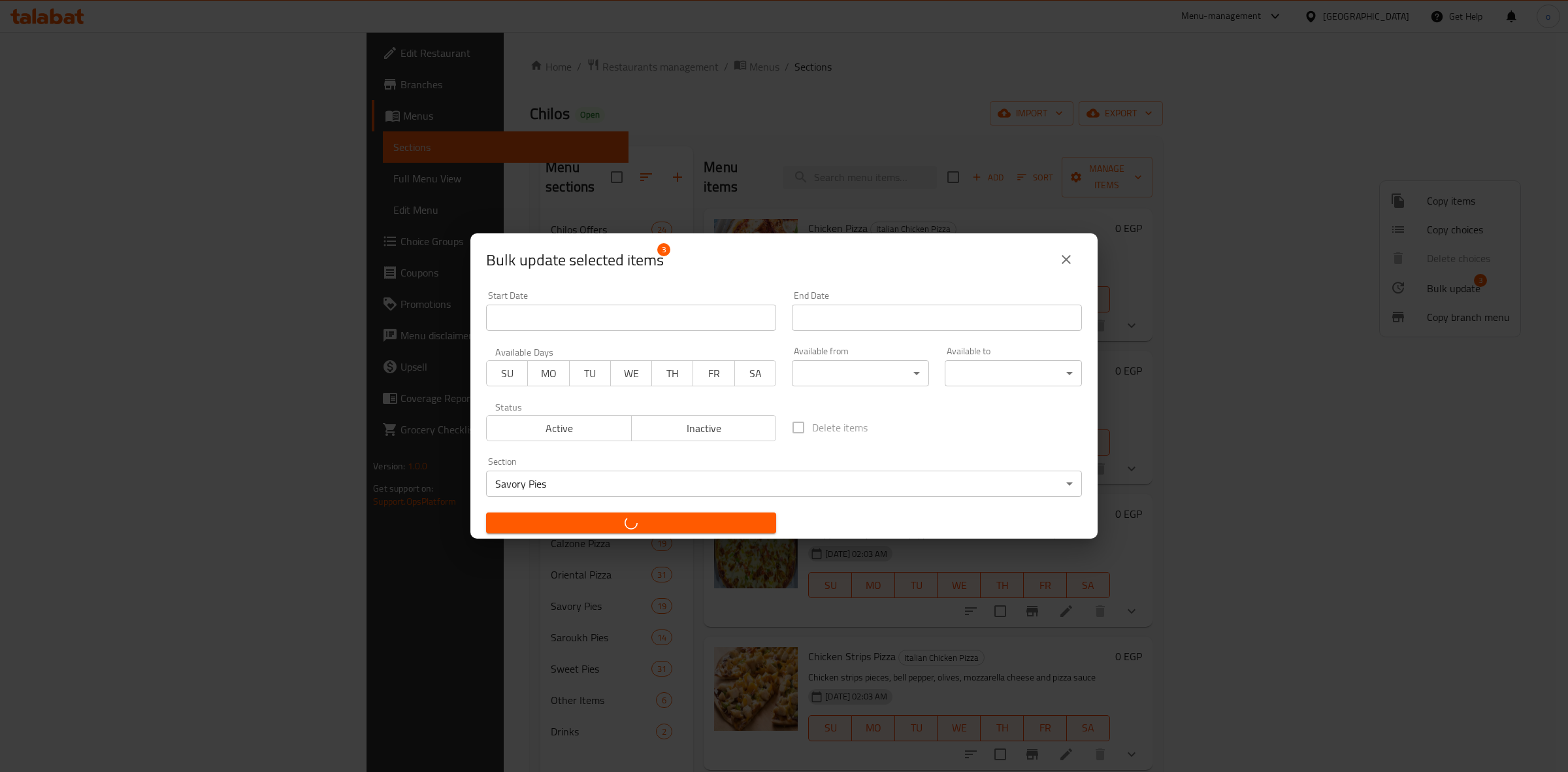
checkbox input "false"
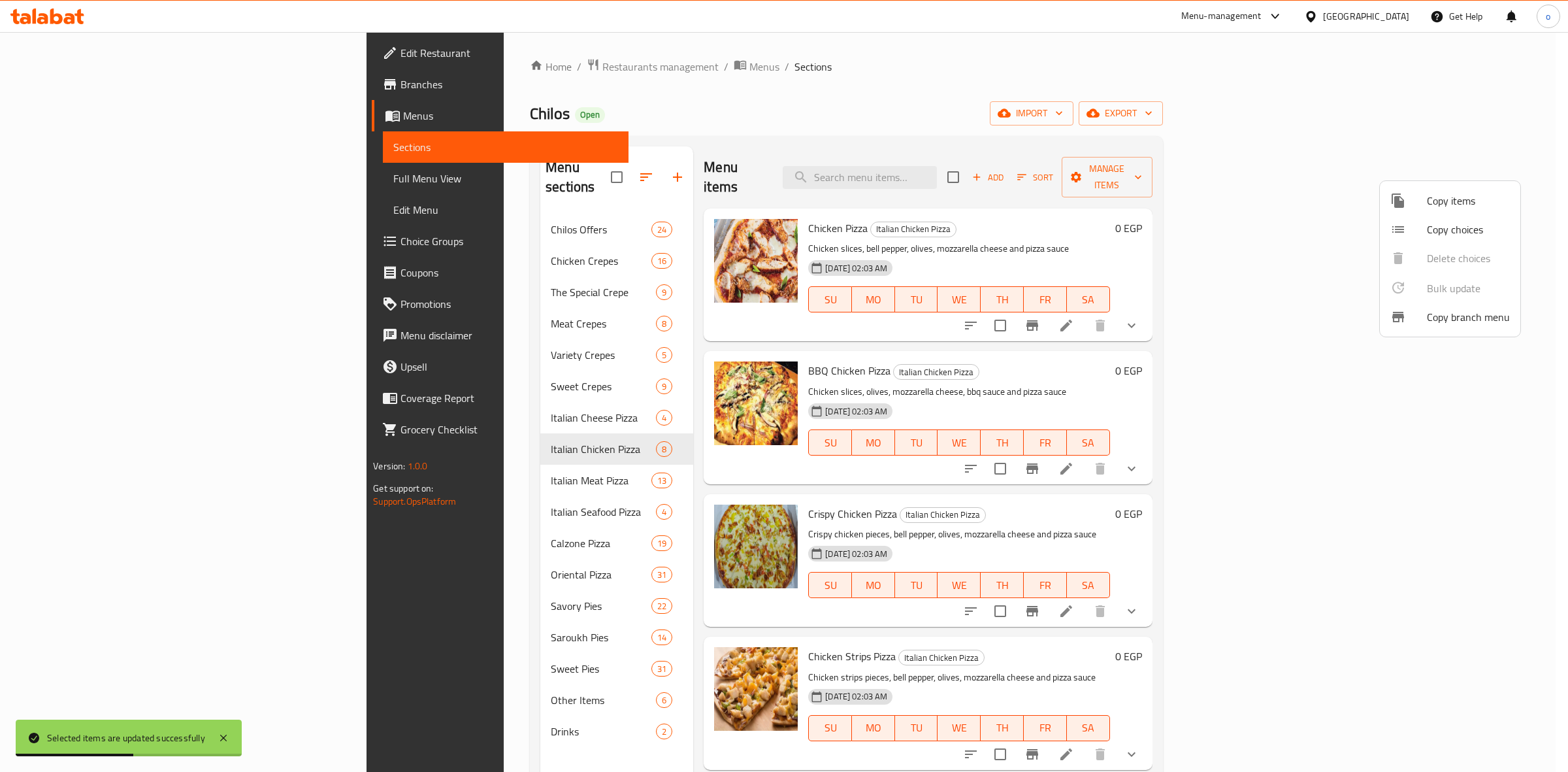
drag, startPoint x: 1504, startPoint y: 450, endPoint x: 1514, endPoint y: 462, distance: 15.6
click at [1510, 462] on div at bounding box center [784, 386] width 1568 height 772
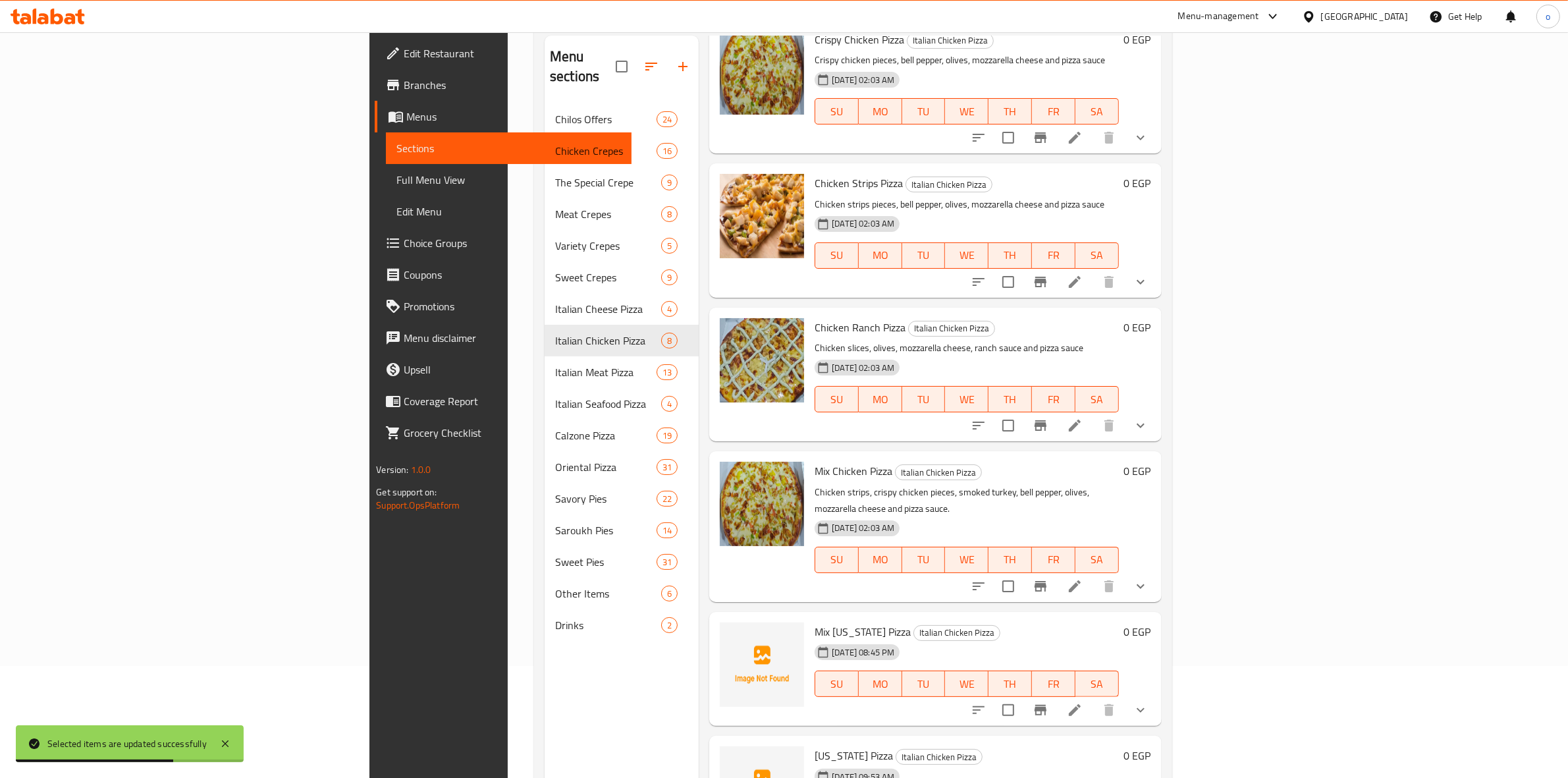
scroll to position [185, 0]
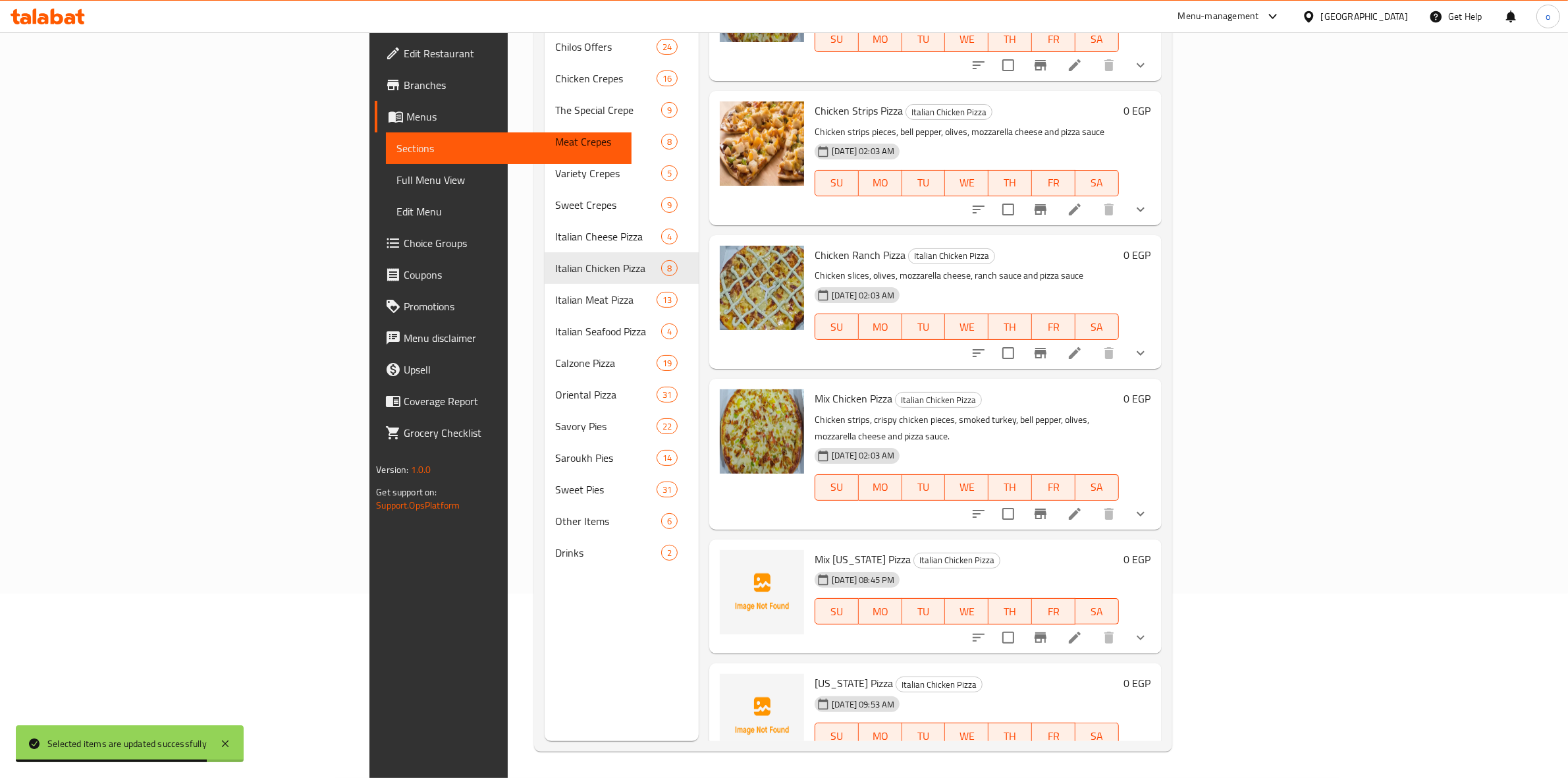
click at [1083, 629] on icon at bounding box center [1075, 637] width 16 height 16
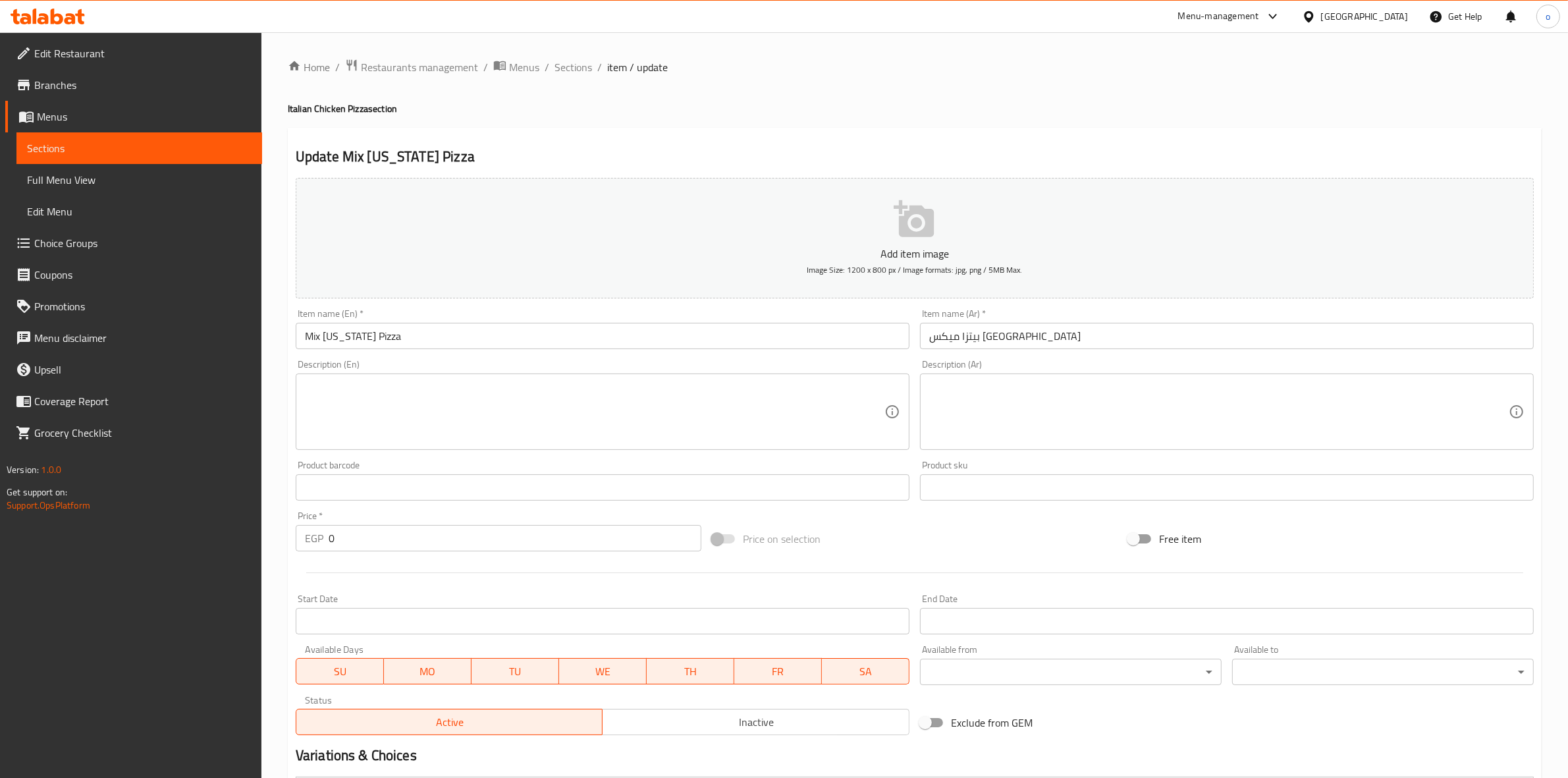
click at [576, 82] on div "Home / Restaurants management / Menus / Sections / item / update Italian Chicke…" at bounding box center [914, 550] width 1254 height 984
click at [574, 71] on span "Sections" at bounding box center [574, 68] width 37 height 16
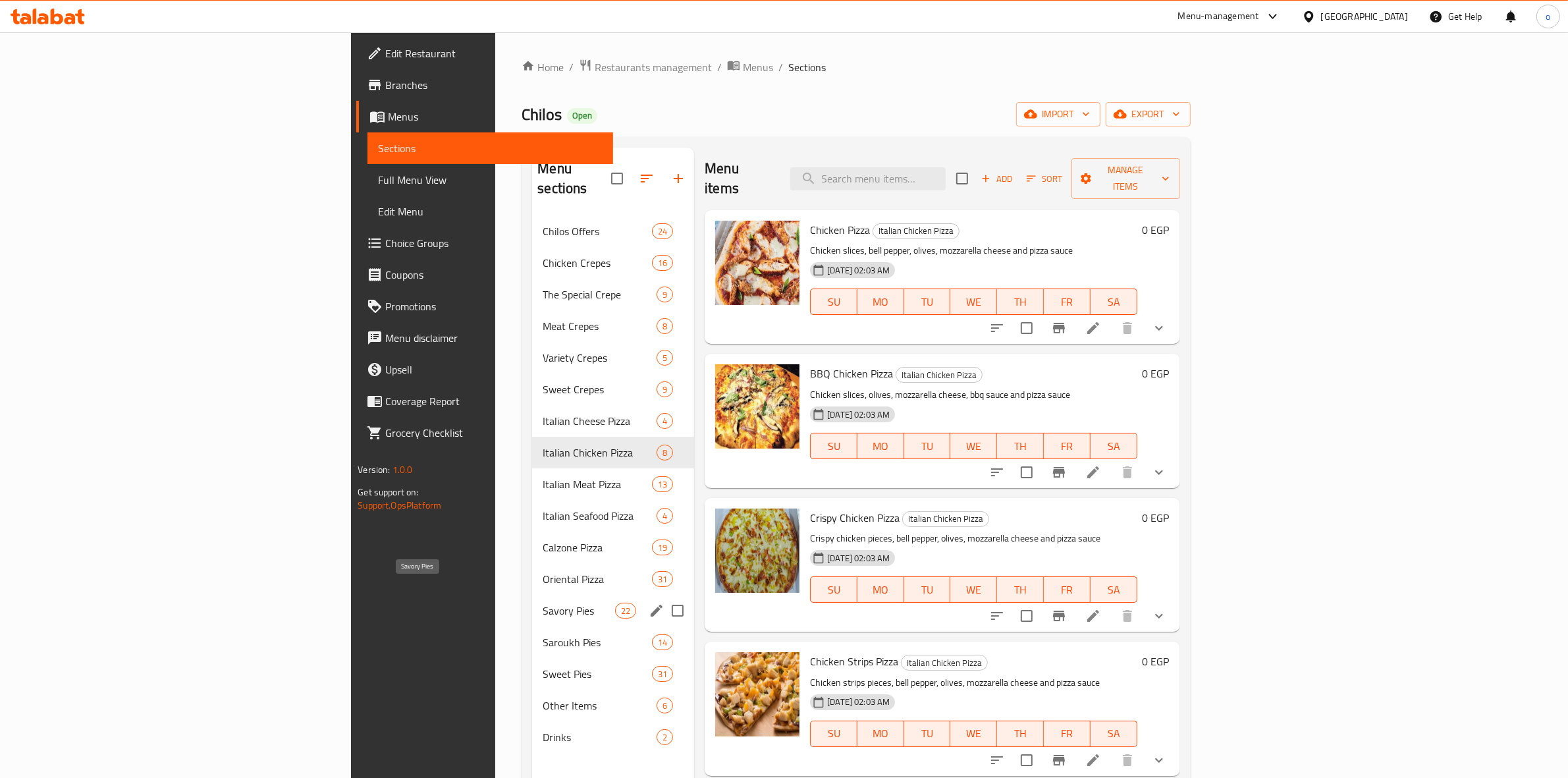
click at [542, 603] on span "Savory Pies" at bounding box center [578, 611] width 72 height 16
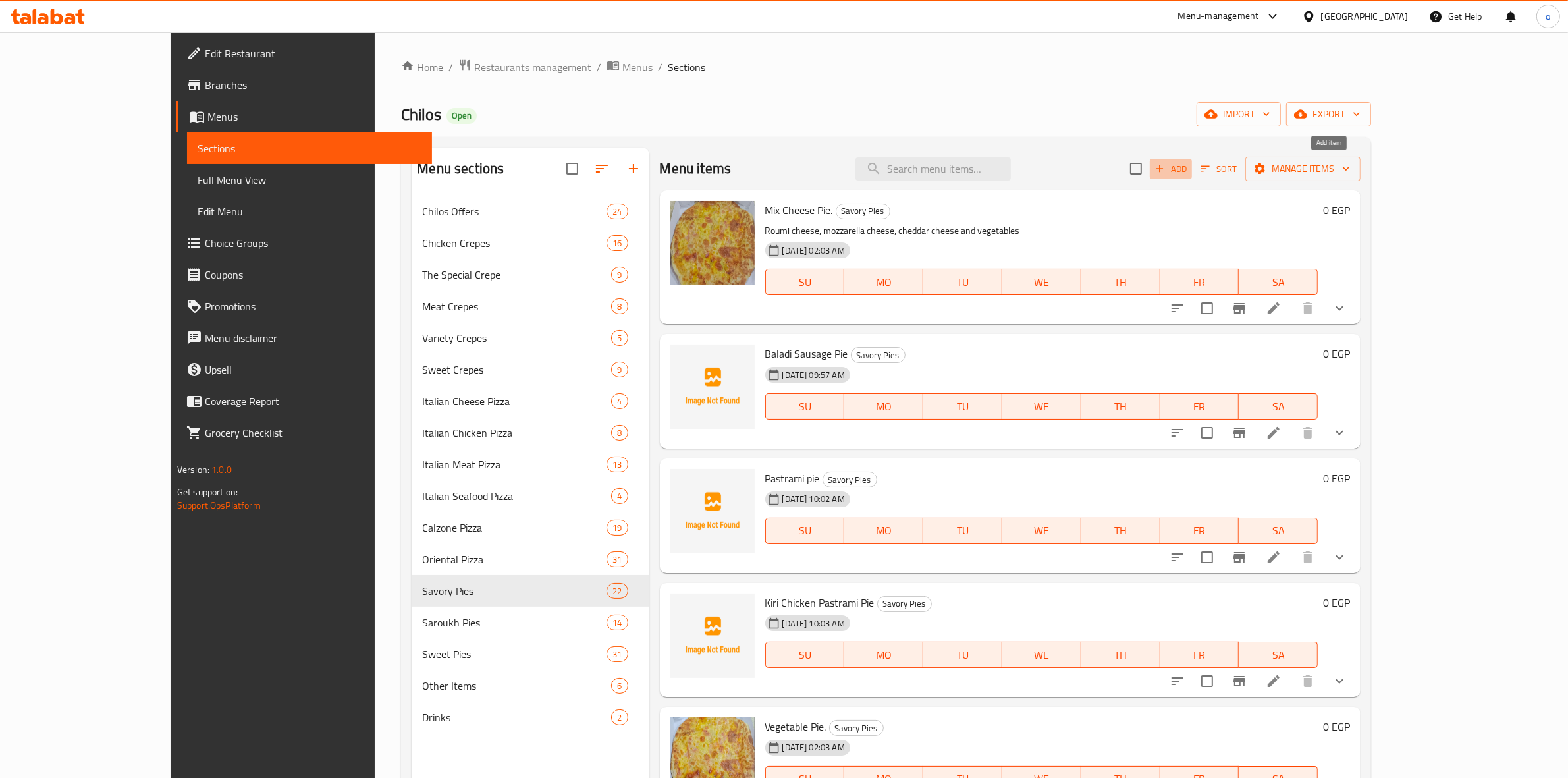
click at [1166, 168] on icon "button" at bounding box center [1160, 168] width 12 height 12
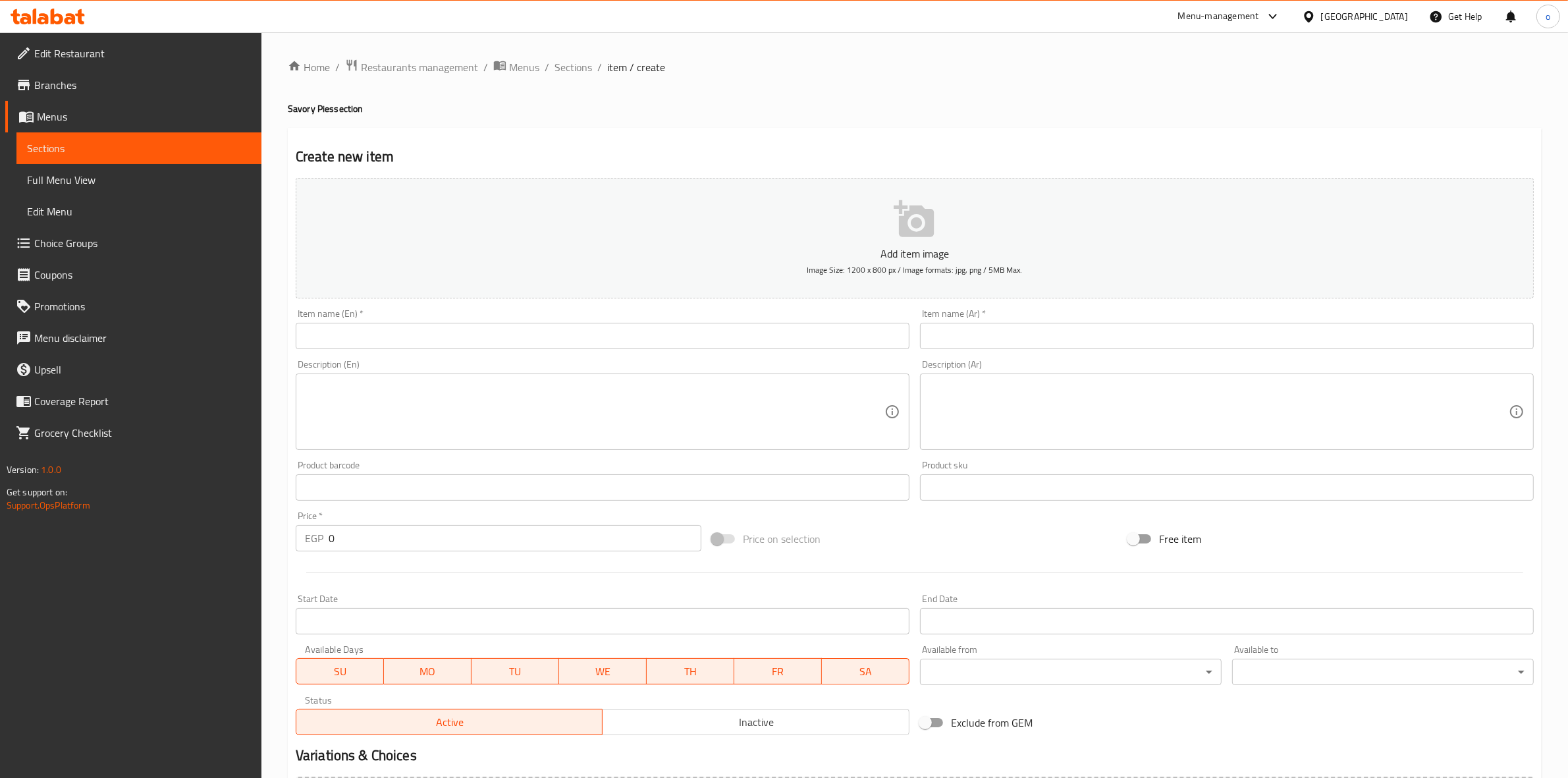
click at [969, 344] on input "text" at bounding box center [1226, 336] width 614 height 26
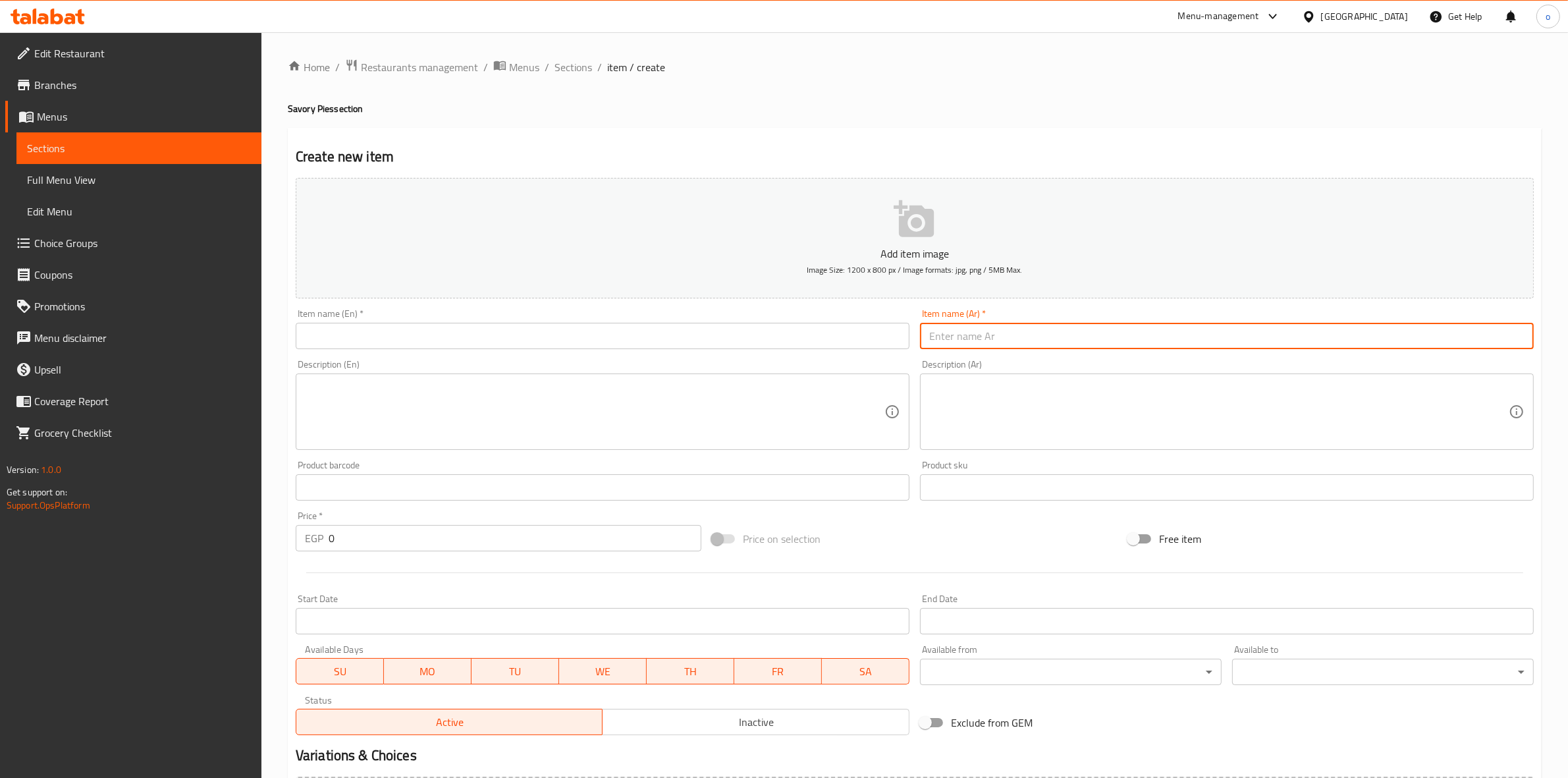
paste input "فطيرة كاليفورنيا"
type input "فطيرة كاليفورنيا"
click at [847, 335] on input "text" at bounding box center [602, 336] width 614 height 26
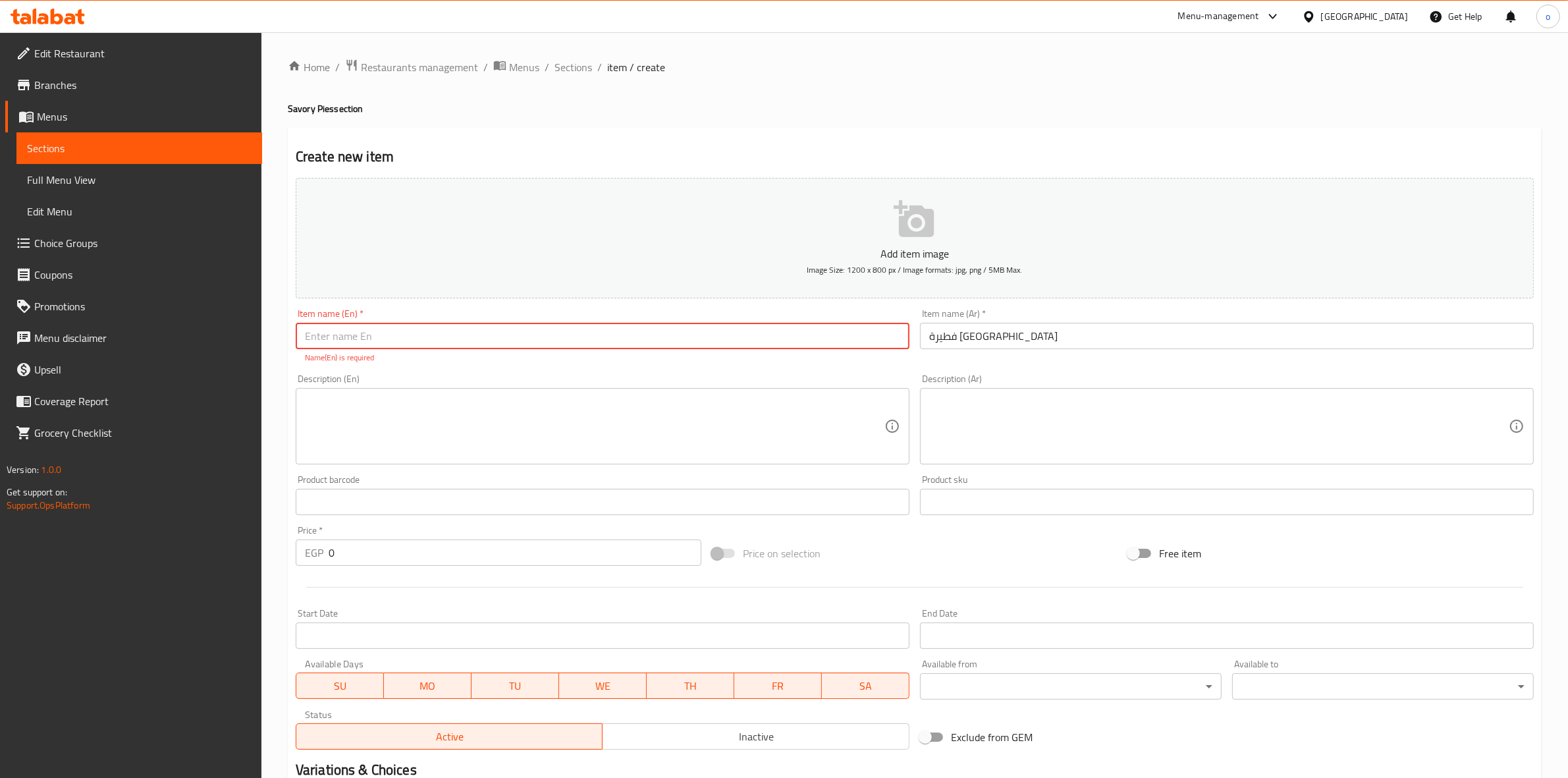
click at [761, 328] on input "text" at bounding box center [602, 336] width 614 height 26
paste input "California Pie"
type input "California Pie"
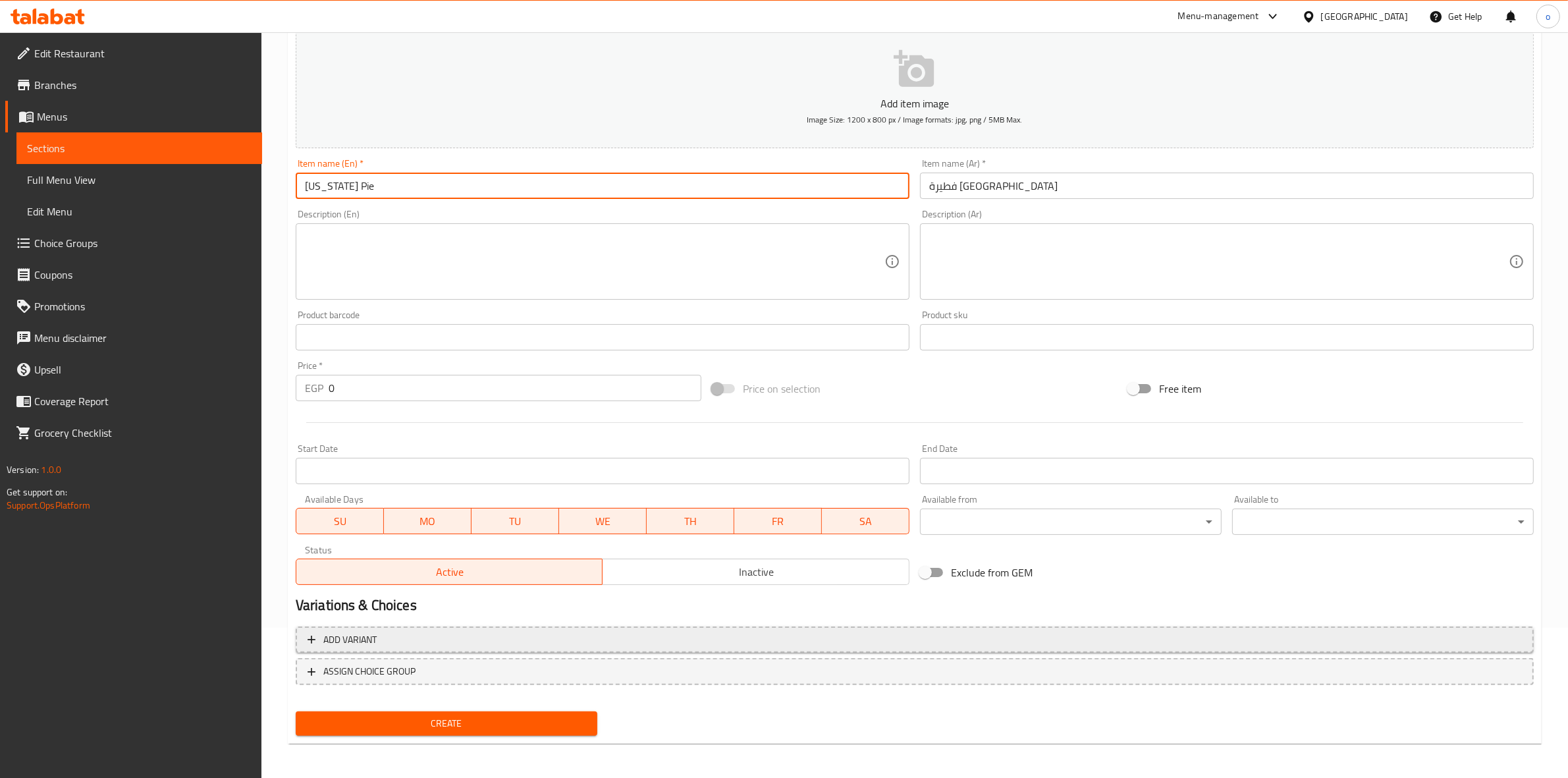
click at [492, 649] on button "Add variant" at bounding box center [914, 640] width 1238 height 27
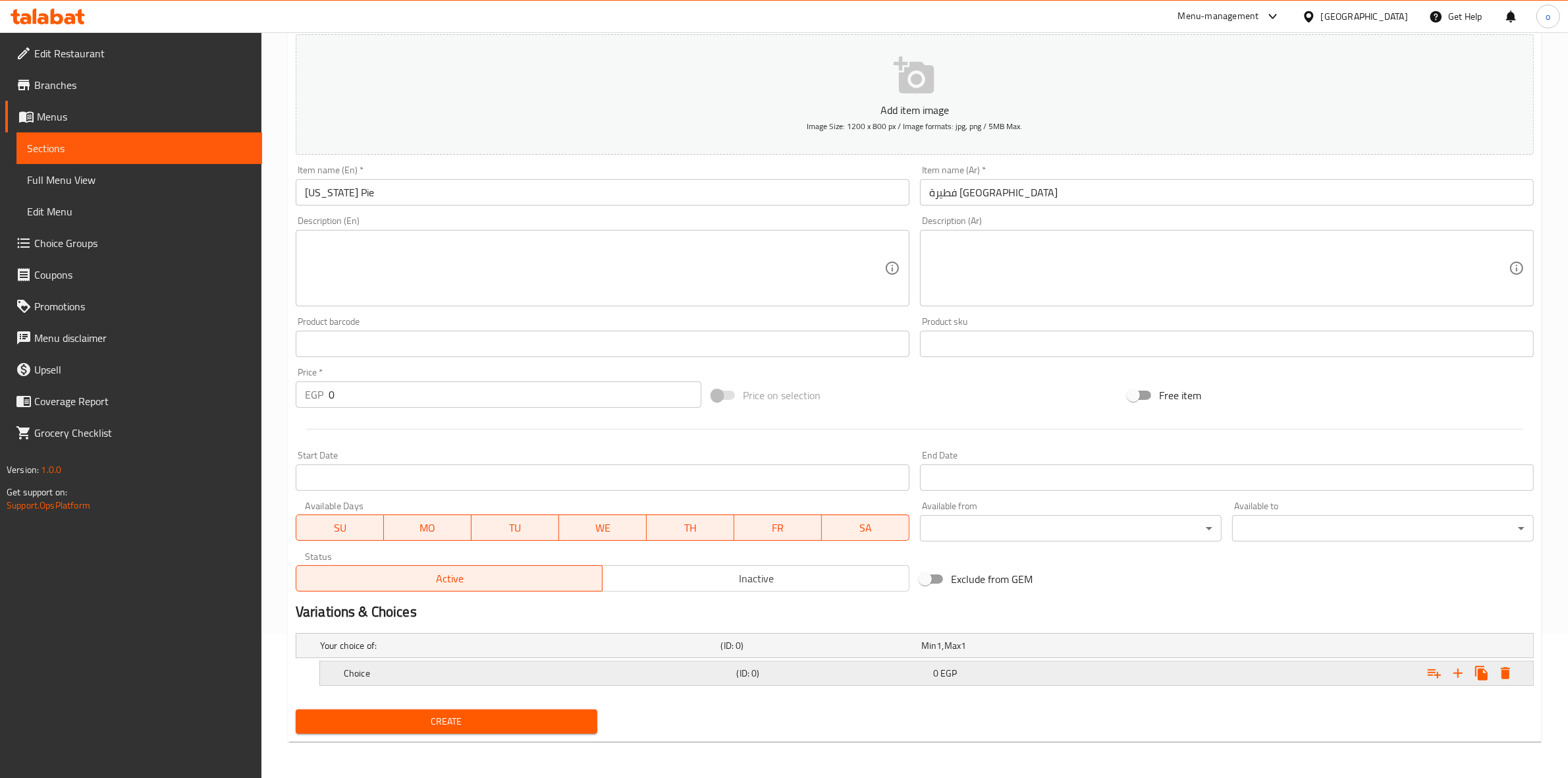
click at [485, 669] on h5 "Choice" at bounding box center [537, 672] width 388 height 13
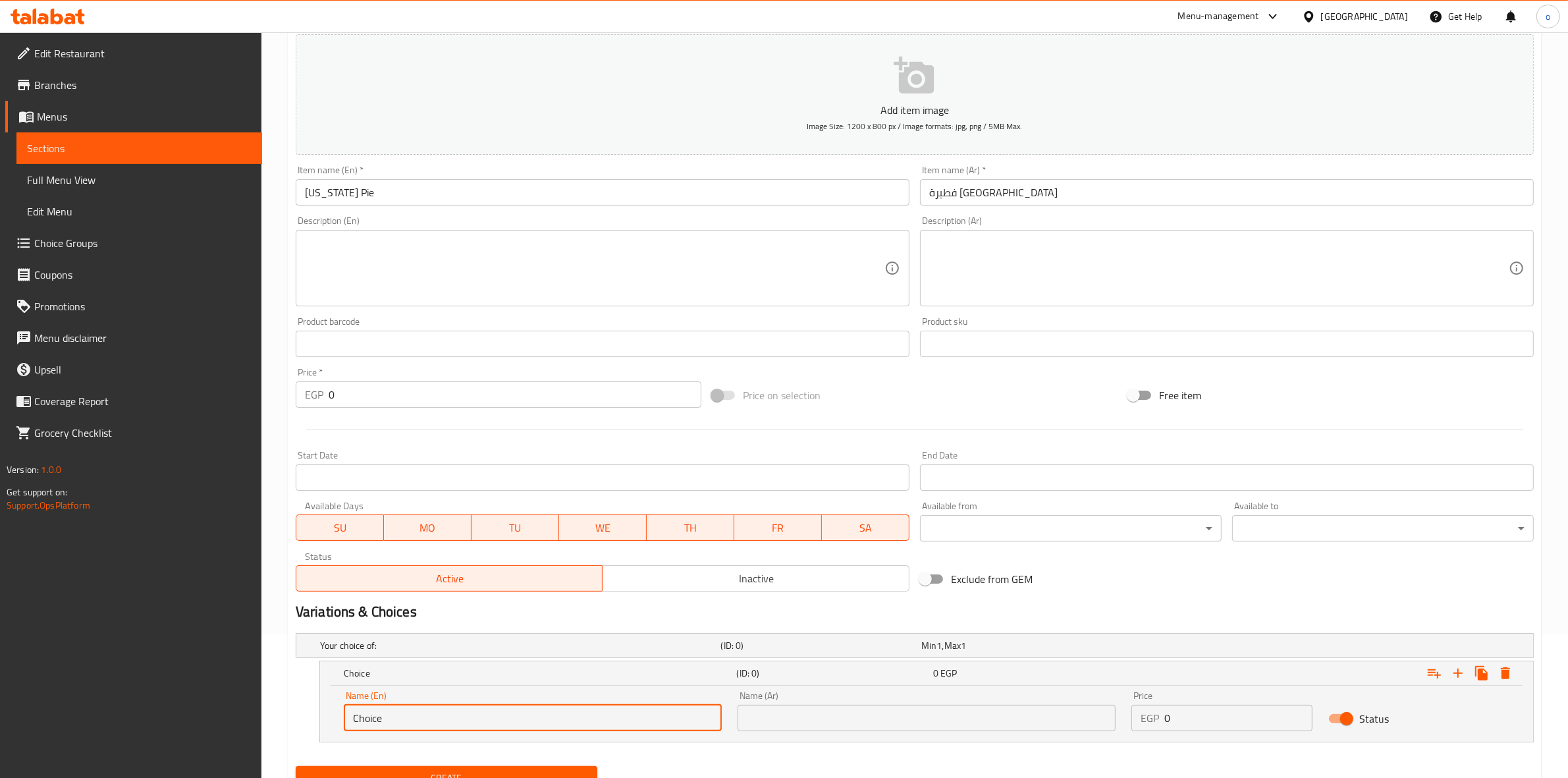
drag, startPoint x: 461, startPoint y: 723, endPoint x: 311, endPoint y: 702, distance: 151.5
click at [311, 702] on div "Choice (ID: 0) 0 EGP Name (En) Choice Name (En) Name (Ar) Name (Ar) Price EGP 0…" at bounding box center [914, 701] width 1238 height 81
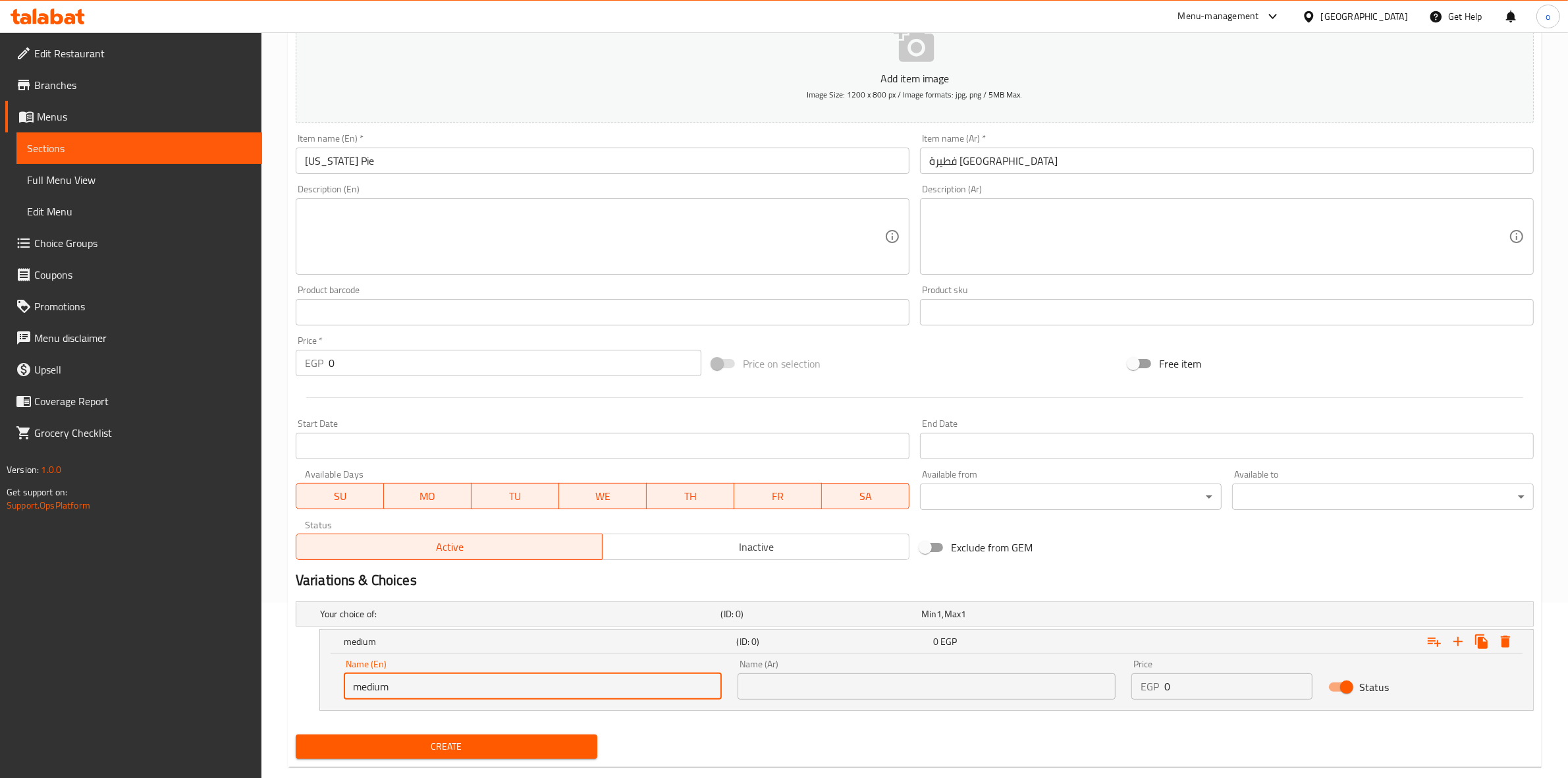
scroll to position [201, 0]
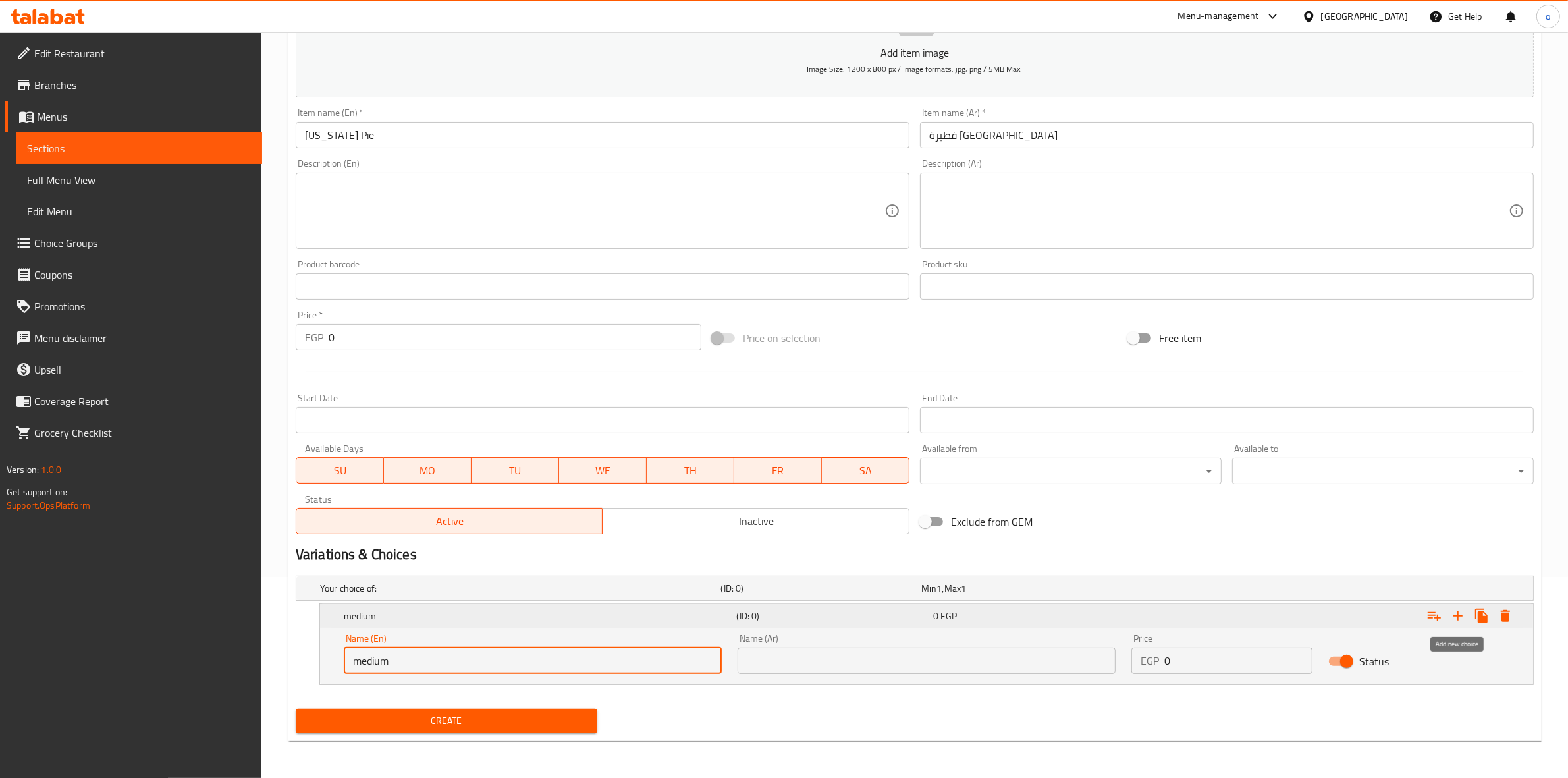
type input "medium"
click at [1462, 620] on icon "Expand" at bounding box center [1458, 616] width 16 height 16
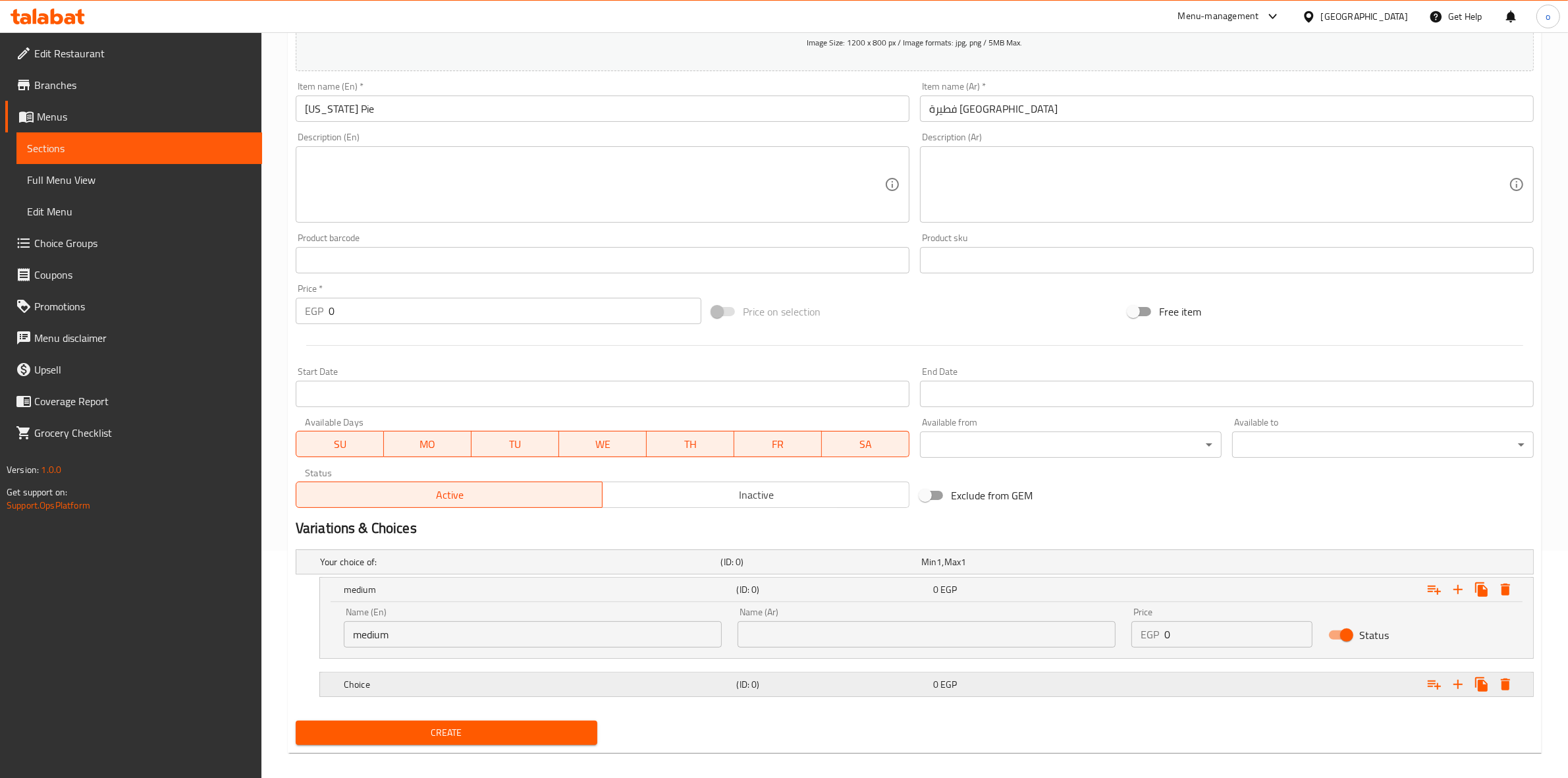
scroll to position [239, 0]
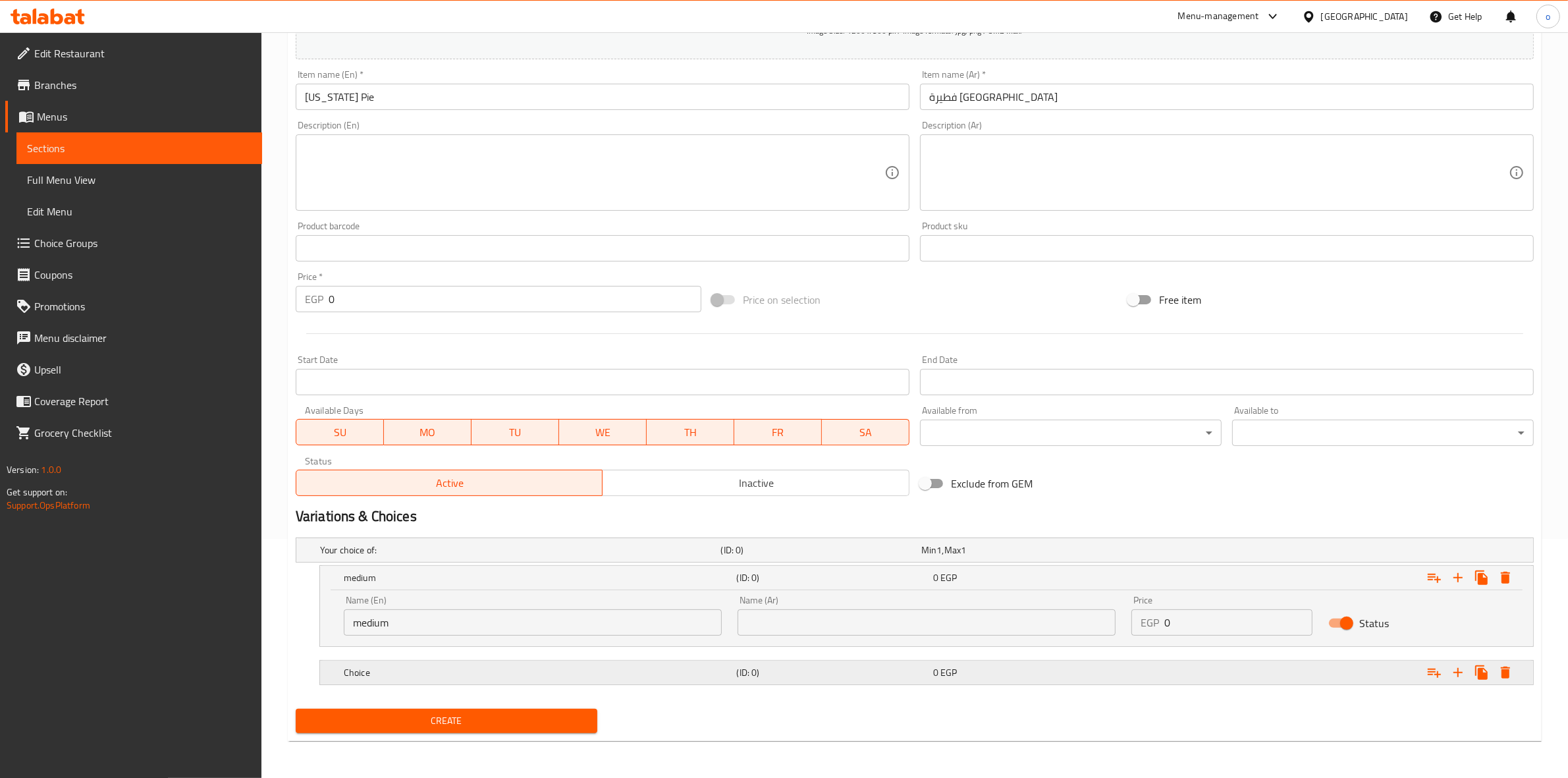
click at [393, 680] on div "Choice" at bounding box center [538, 672] width 393 height 19
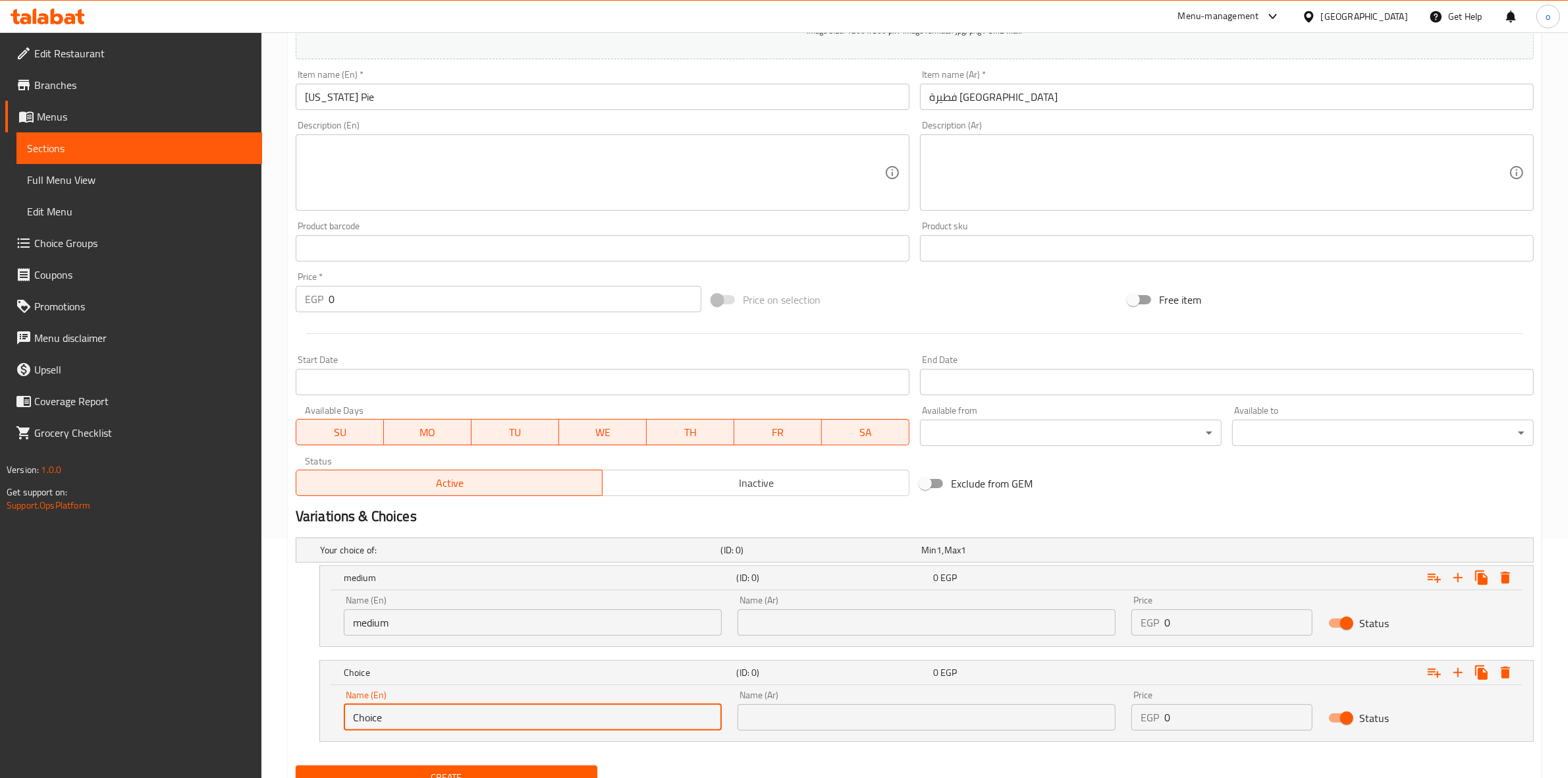
drag, startPoint x: 402, startPoint y: 718, endPoint x: 237, endPoint y: 717, distance: 165.0
click at [241, 723] on div "Edit Restaurant Branches Menus Sections Full Menu View Edit Menu Choice Groups …" at bounding box center [784, 314] width 1568 height 1041
type input "large"
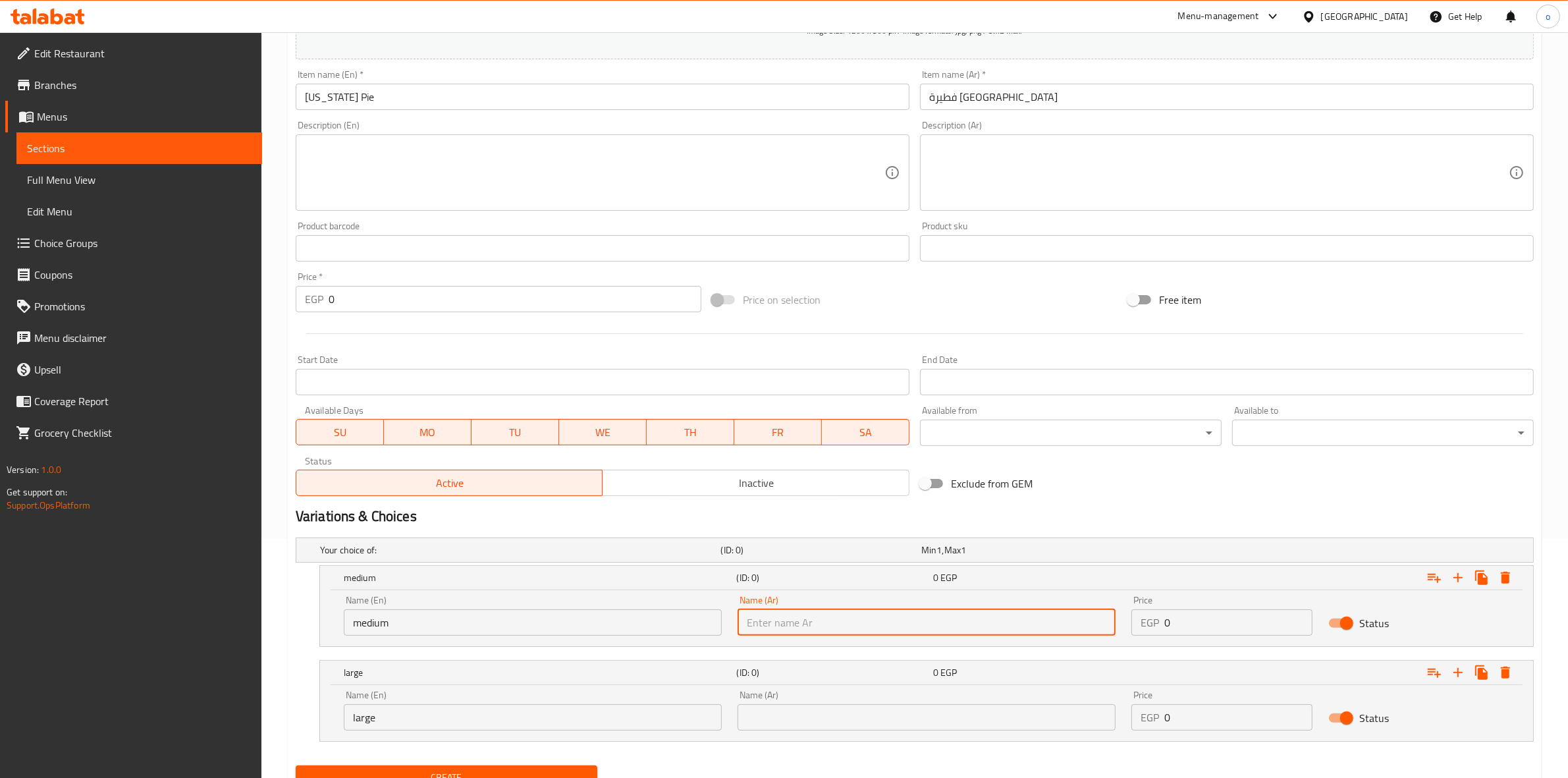
click at [860, 620] on input "text" at bounding box center [927, 621] width 378 height 26
type input "وسط"
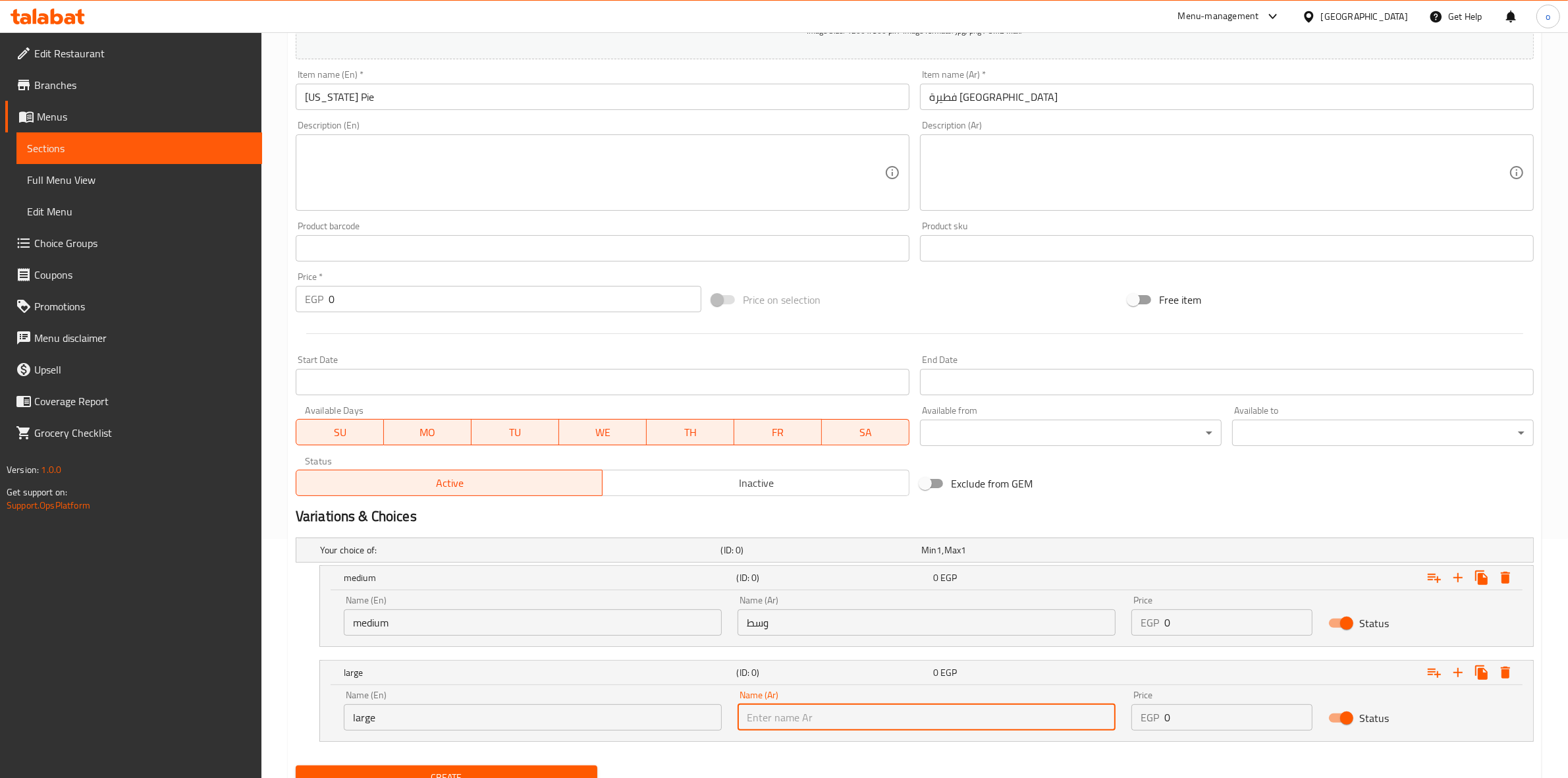
click at [790, 719] on input "text" at bounding box center [927, 716] width 378 height 26
type input "كبير"
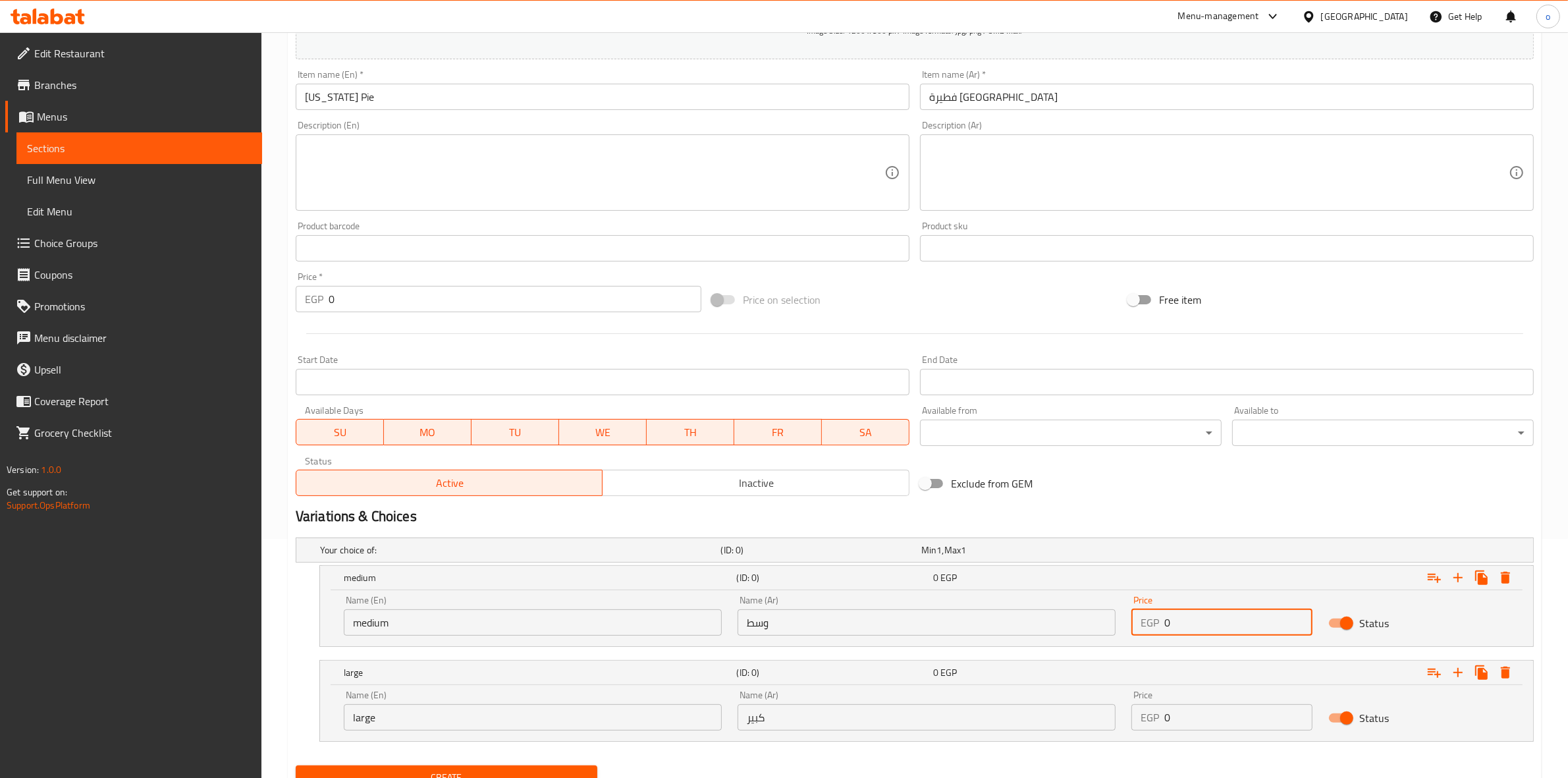
drag, startPoint x: 1171, startPoint y: 619, endPoint x: 1048, endPoint y: 620, distance: 123.0
click at [1075, 599] on div "Name (En) medium Name (En) Name (Ar) وسط Name (Ar) Price EGP 0 Price Status" at bounding box center [926, 615] width 1181 height 56
type input "145"
drag, startPoint x: 1249, startPoint y: 719, endPoint x: 1025, endPoint y: 697, distance: 225.1
click at [1025, 697] on div "Name (En) large Name (En) Name (Ar) كبير Name (Ar) Price EGP 0 Price Status" at bounding box center [926, 709] width 1181 height 56
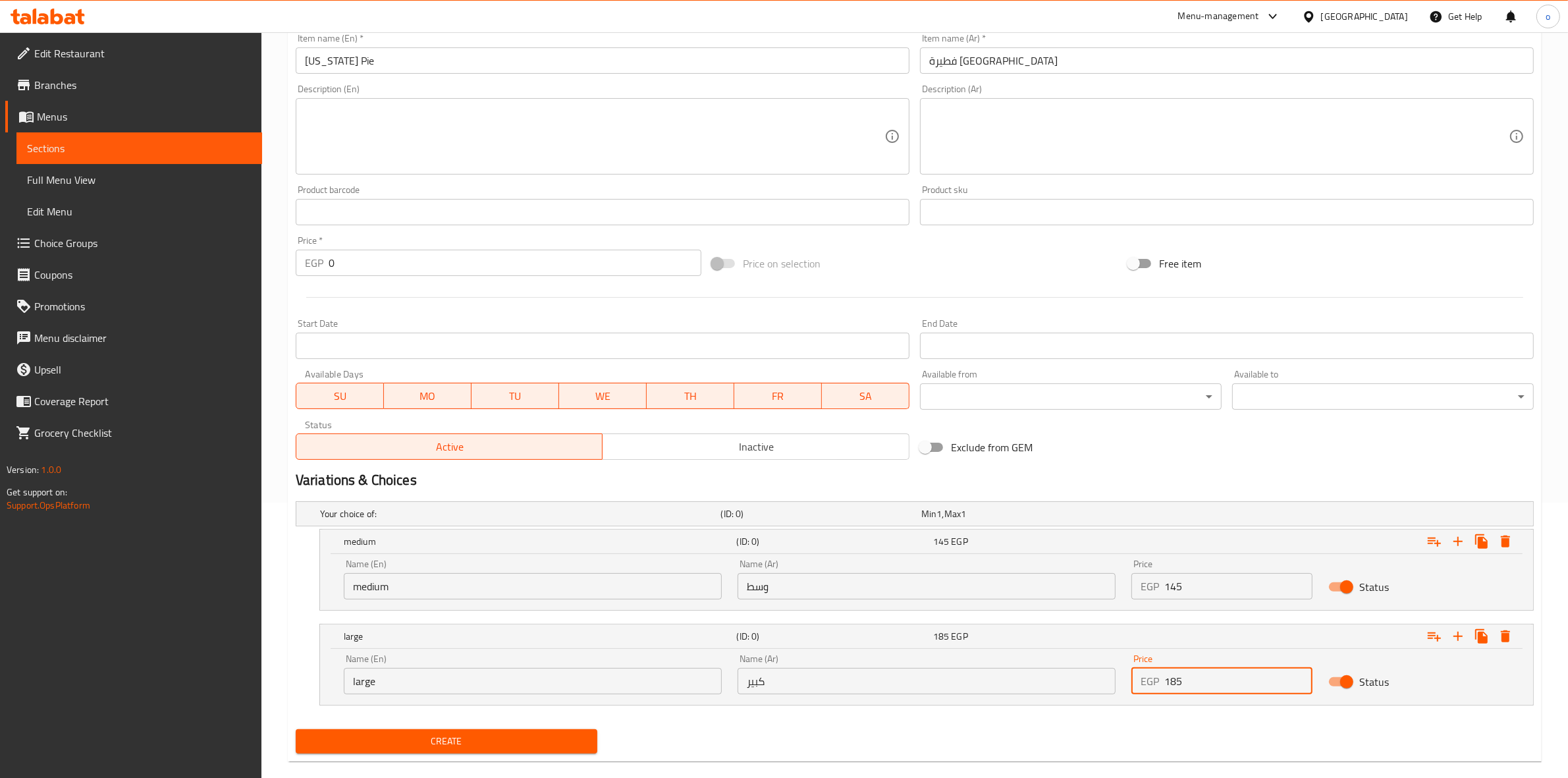
scroll to position [295, 0]
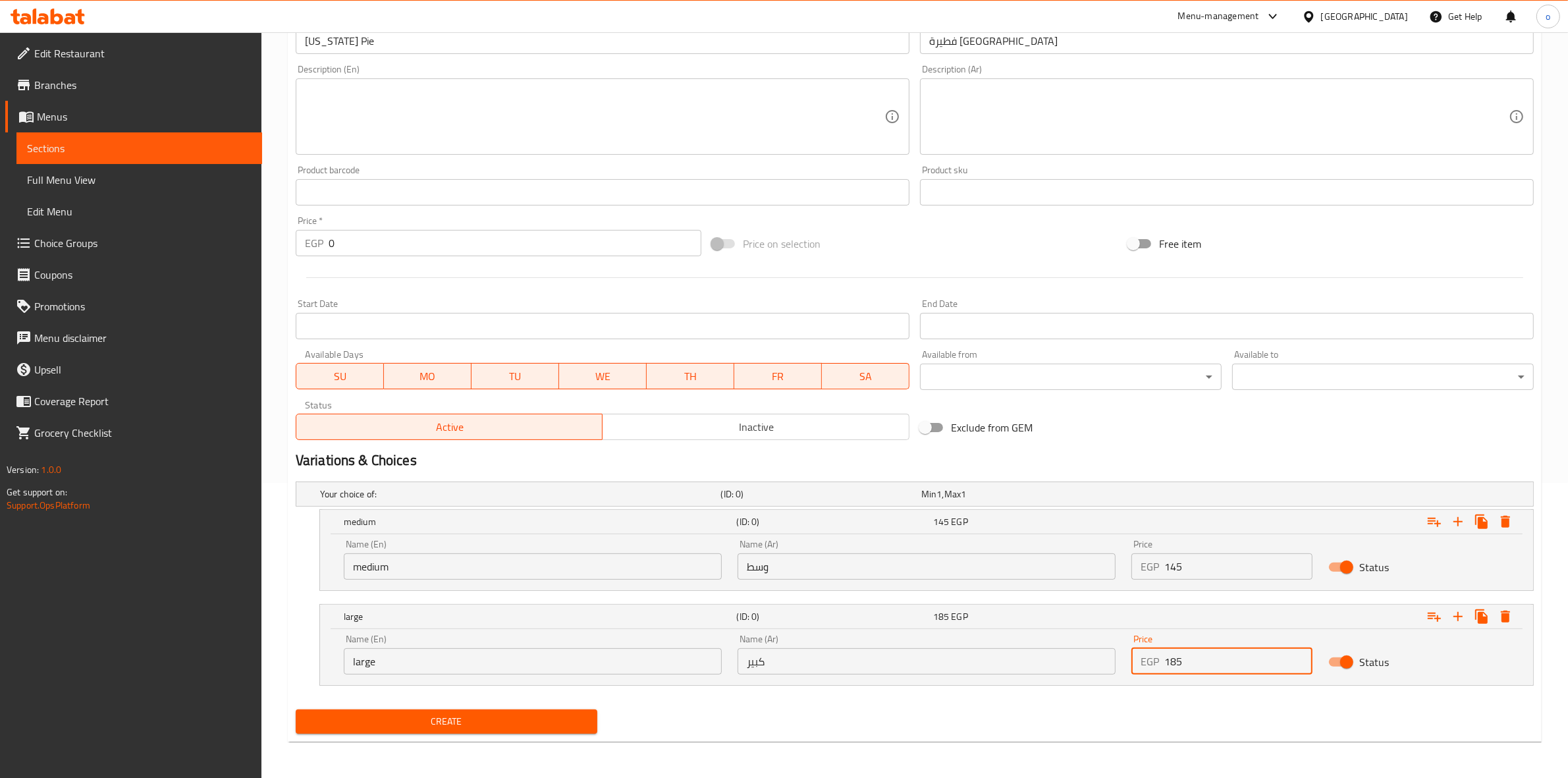
type input "185"
click at [548, 719] on span "Create" at bounding box center [446, 721] width 281 height 17
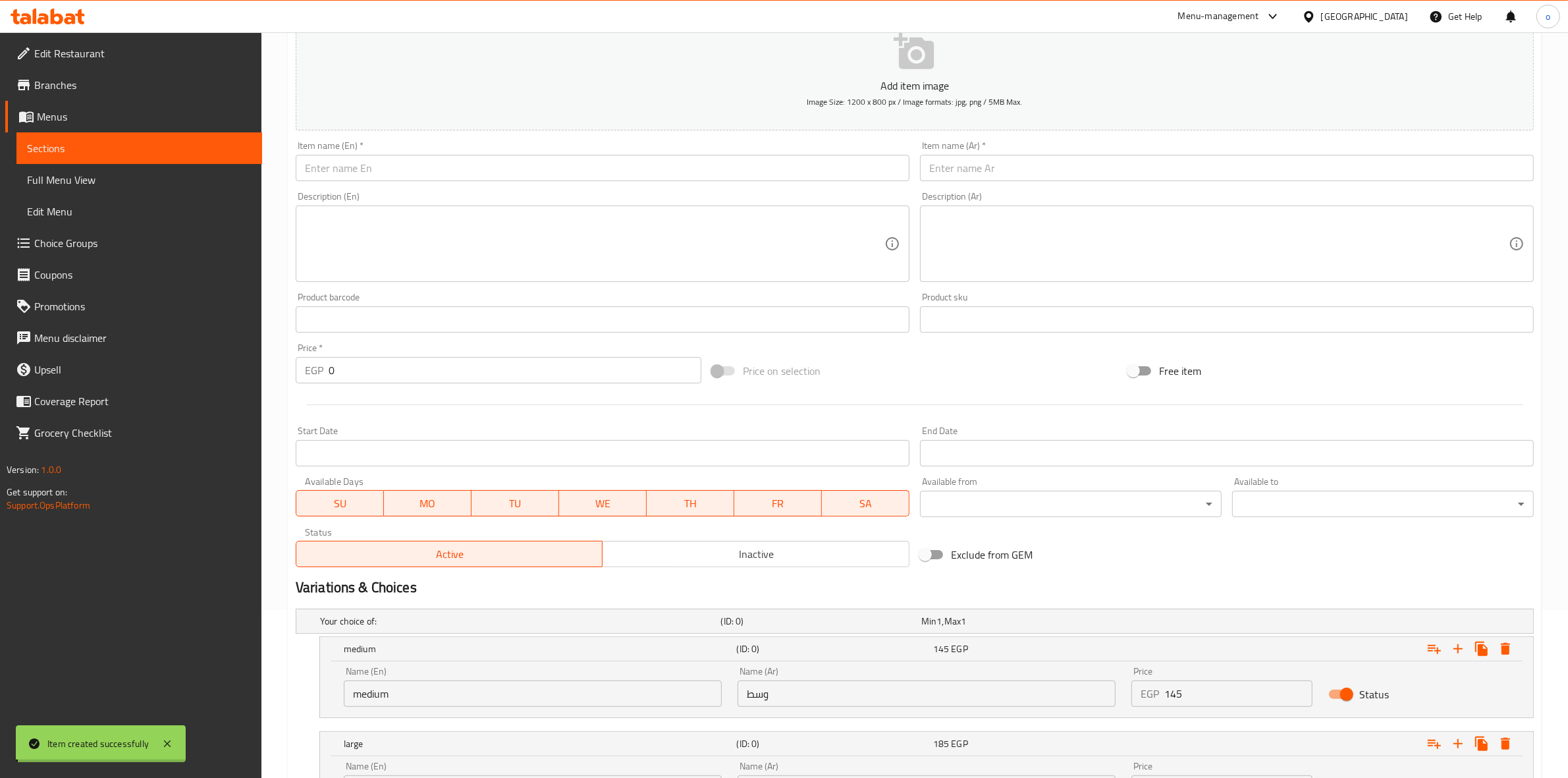
scroll to position [0, 0]
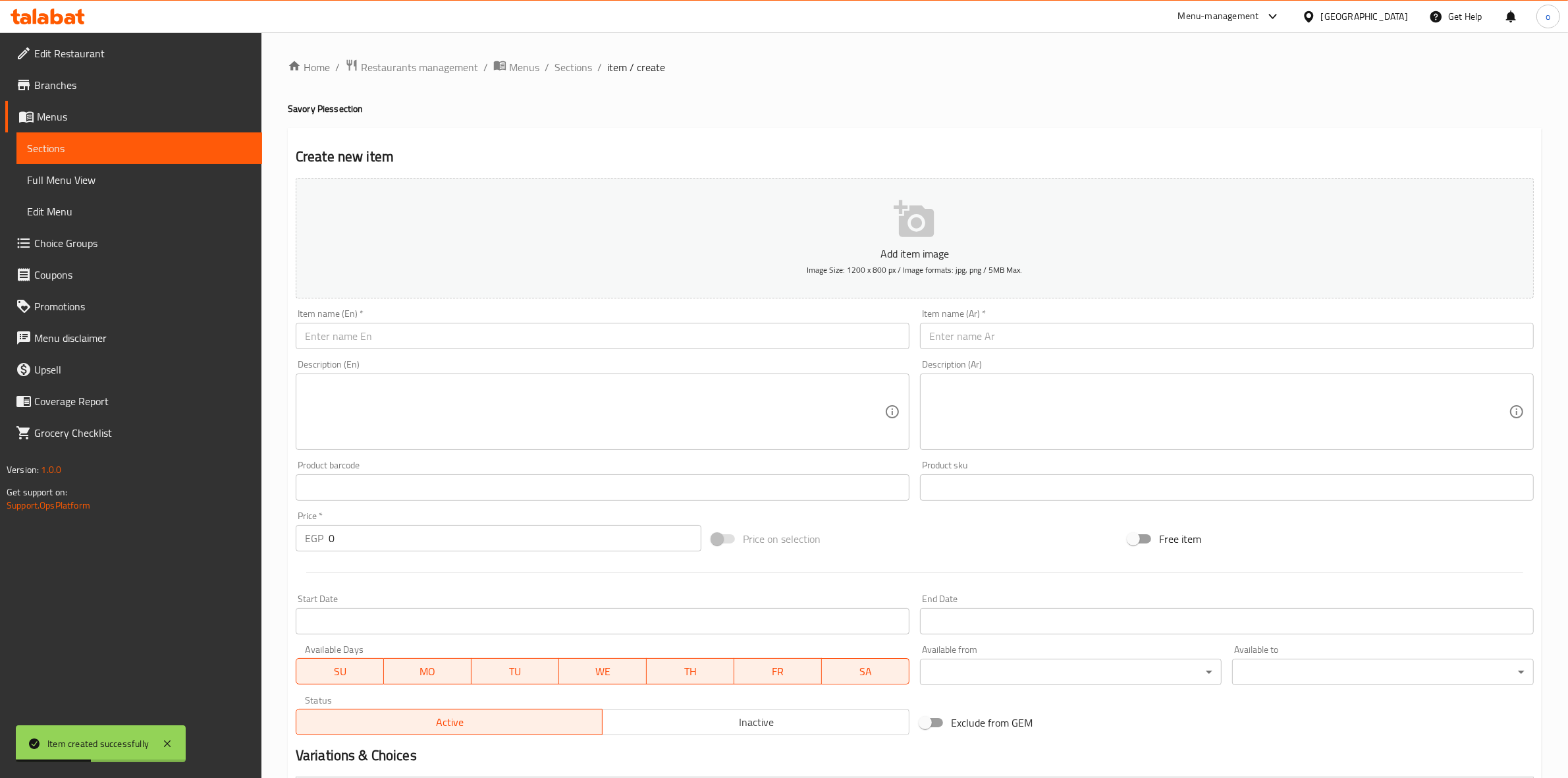
click at [965, 326] on input "text" at bounding box center [1226, 336] width 614 height 26
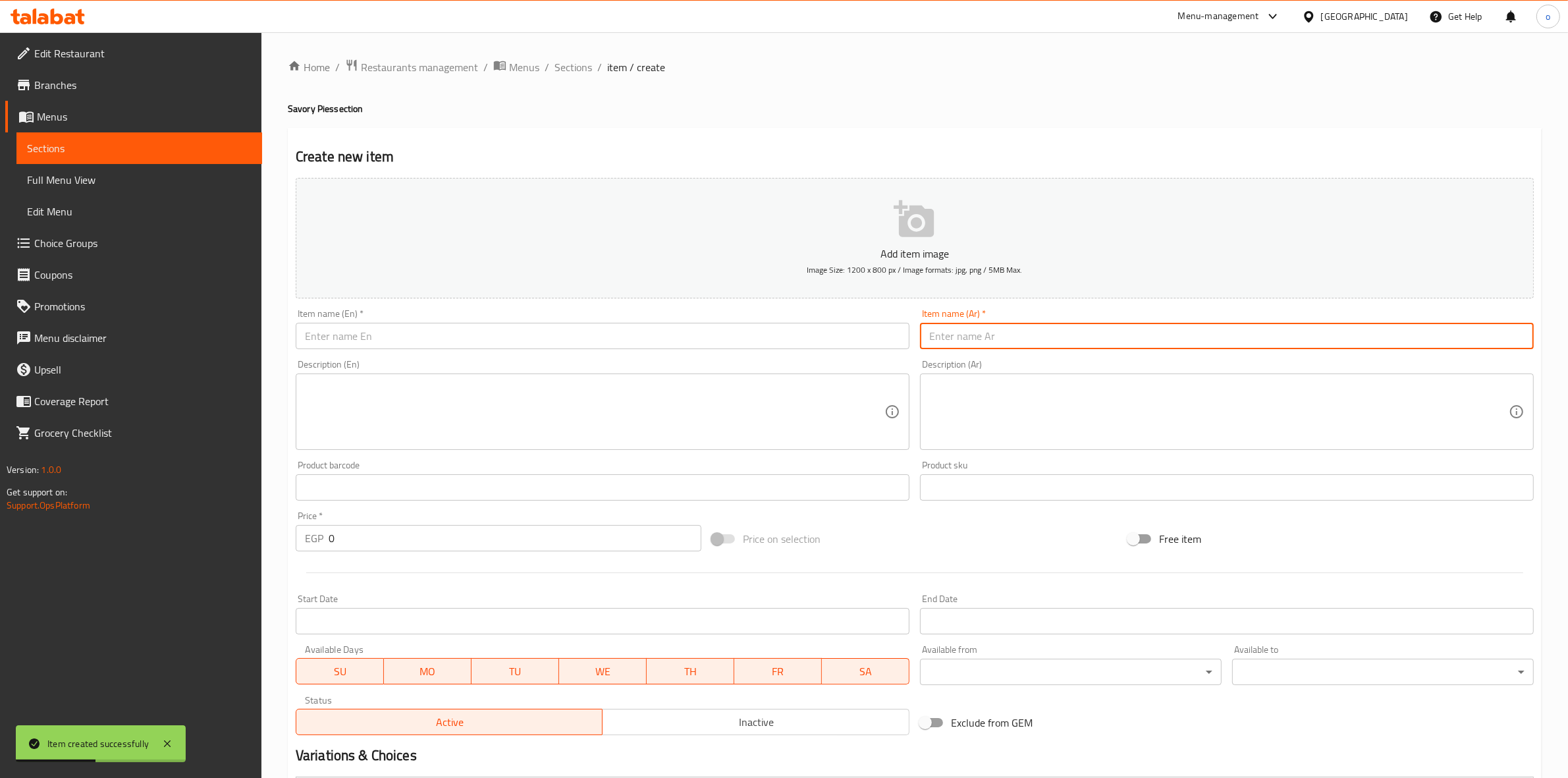
drag, startPoint x: 959, startPoint y: 341, endPoint x: 900, endPoint y: 338, distance: 59.1
click at [959, 341] on input "text" at bounding box center [1226, 336] width 614 height 26
paste input "فطيرة ميكس كاليفرونيا"
type input "فطيرة ميكس كاليفرونيا"
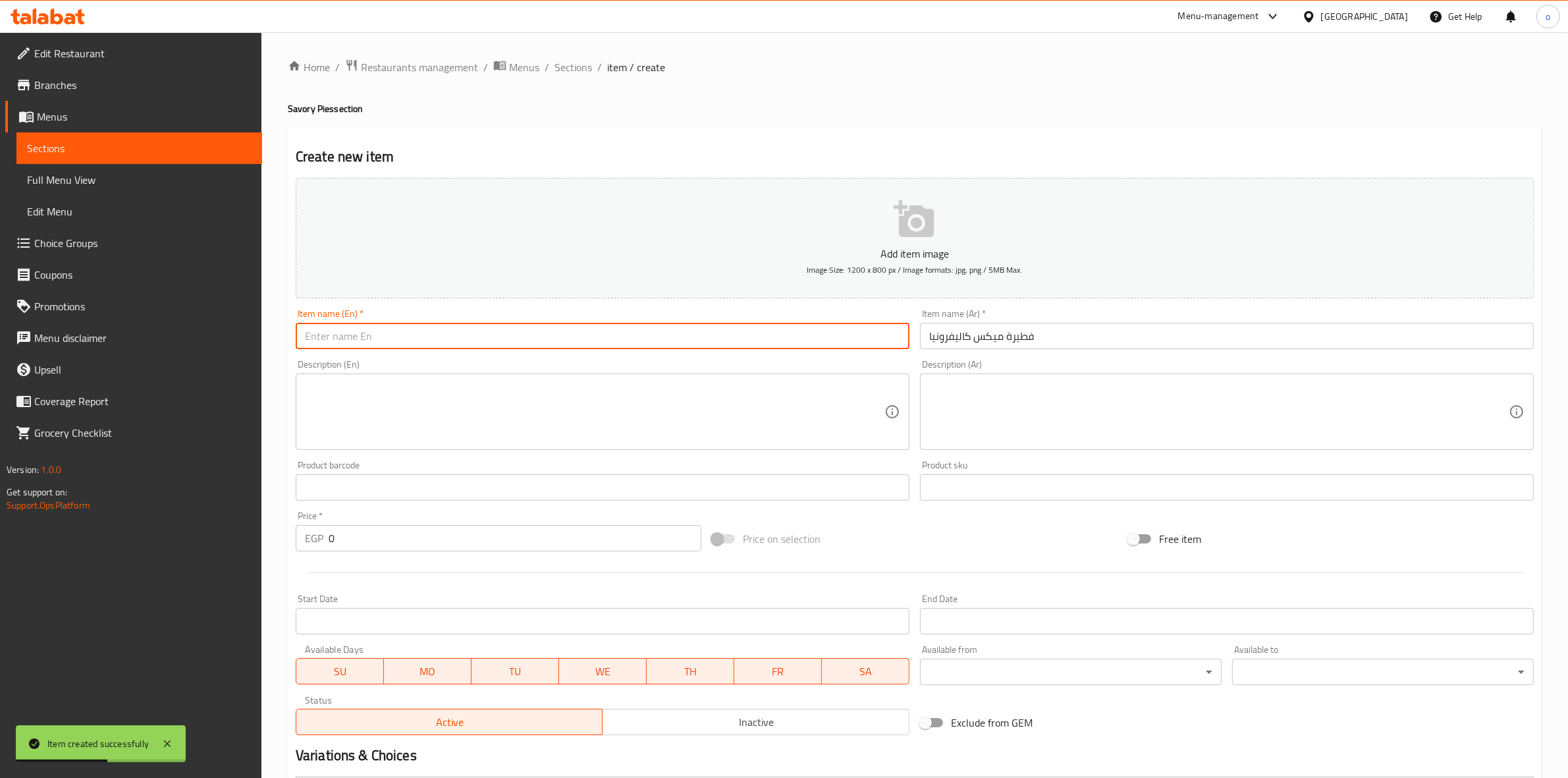
click at [778, 341] on input "text" at bounding box center [602, 336] width 614 height 26
click at [818, 344] on div "Item name (En)   * Item name (En) *" at bounding box center [603, 329] width 624 height 51
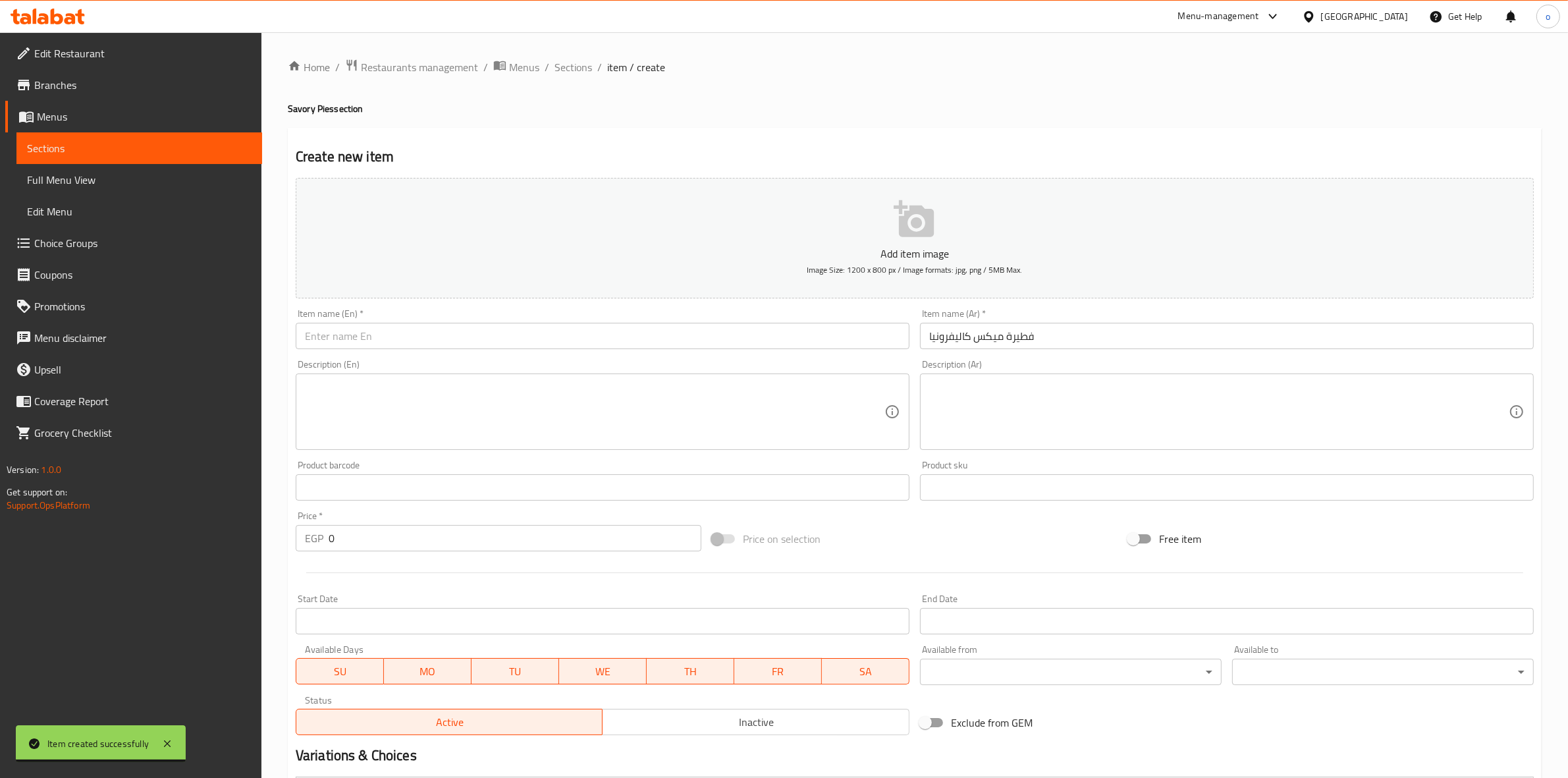
click at [817, 343] on input "text" at bounding box center [602, 336] width 614 height 26
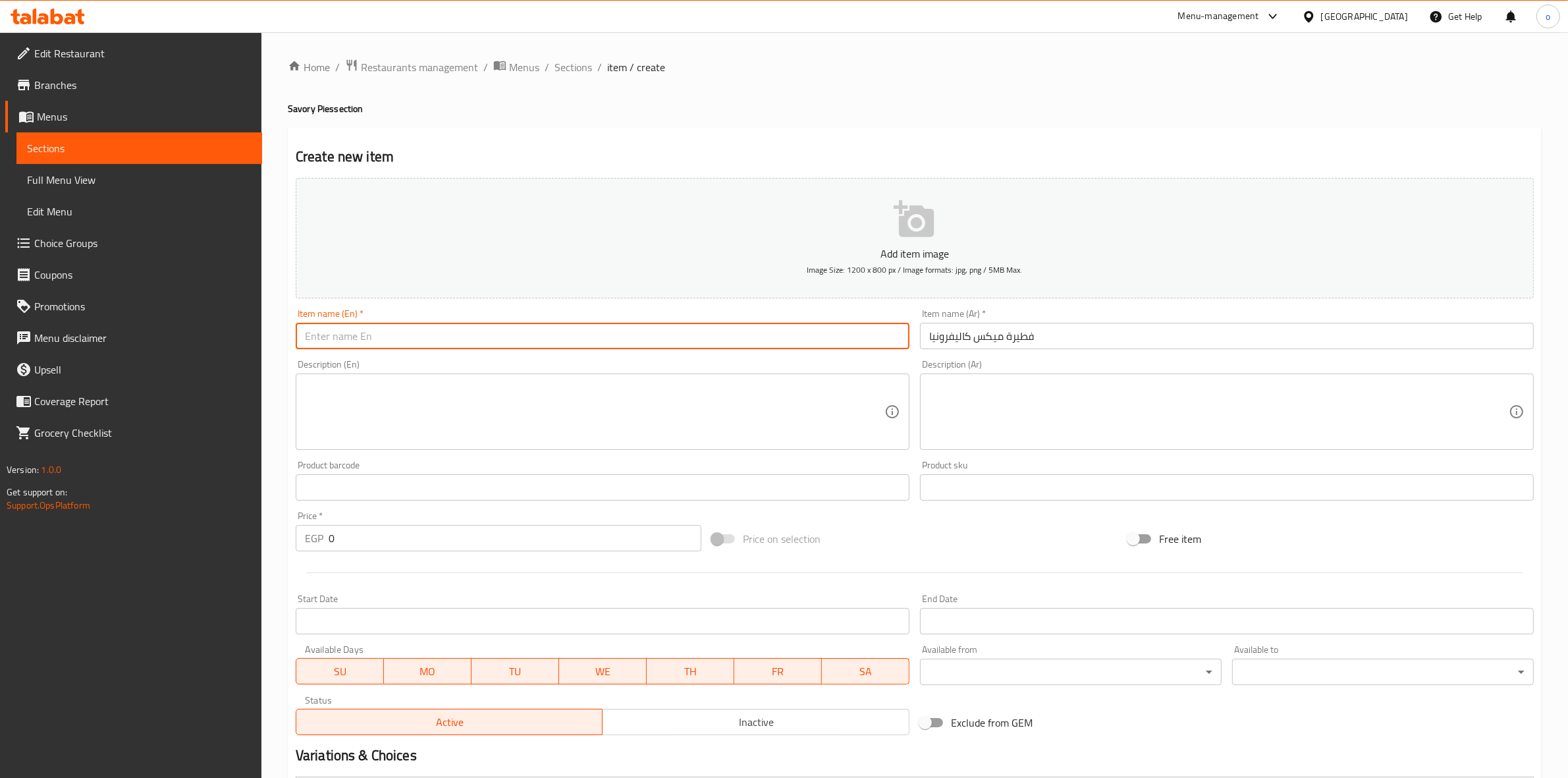
click at [817, 343] on input "text" at bounding box center [602, 336] width 614 height 26
paste input "California Mix Pie"
type input "California Mix Pie"
click at [808, 352] on div "Item name (En)   * California Mix Pie Item name (En) *" at bounding box center [603, 329] width 624 height 51
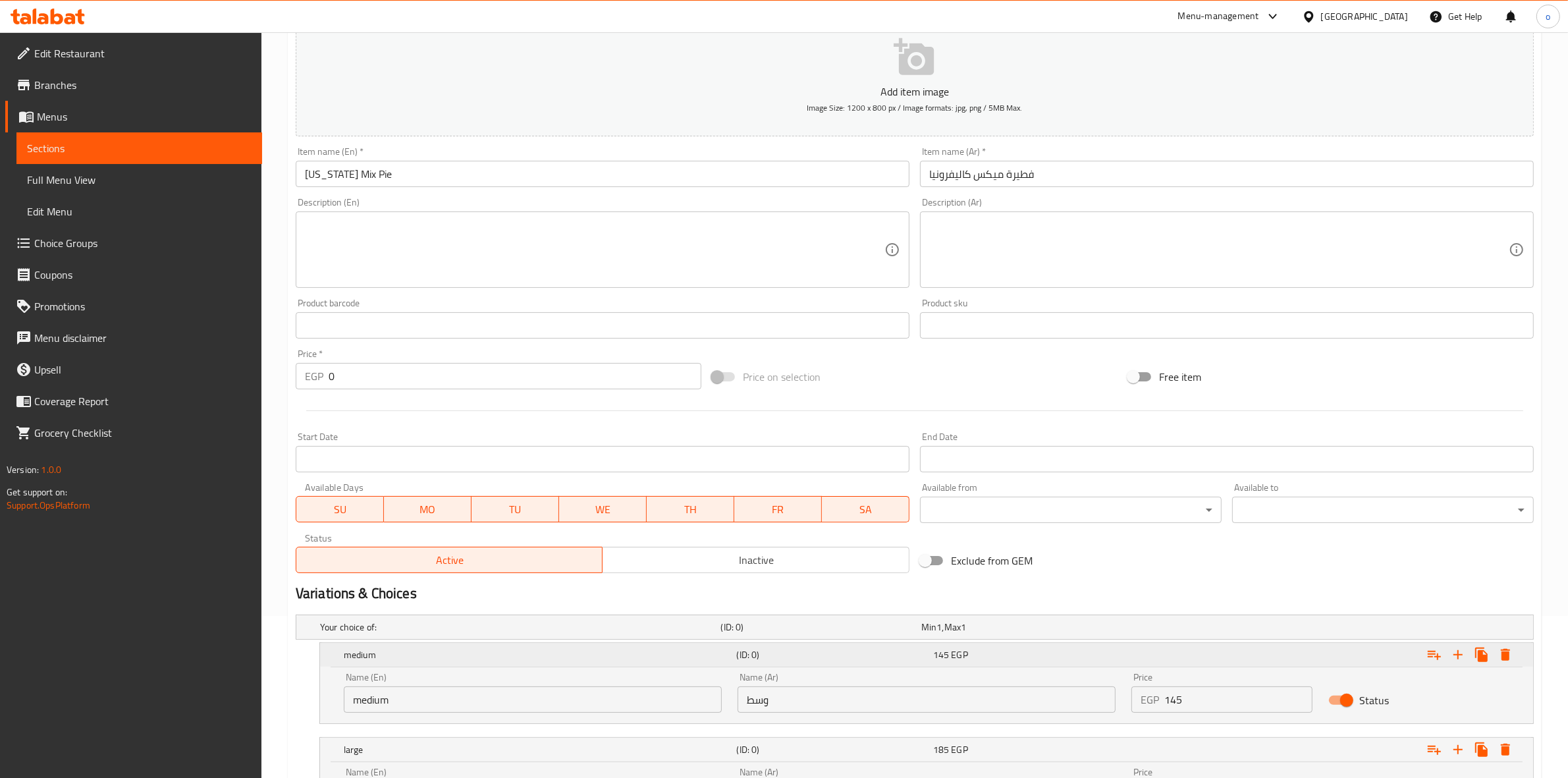
scroll to position [295, 0]
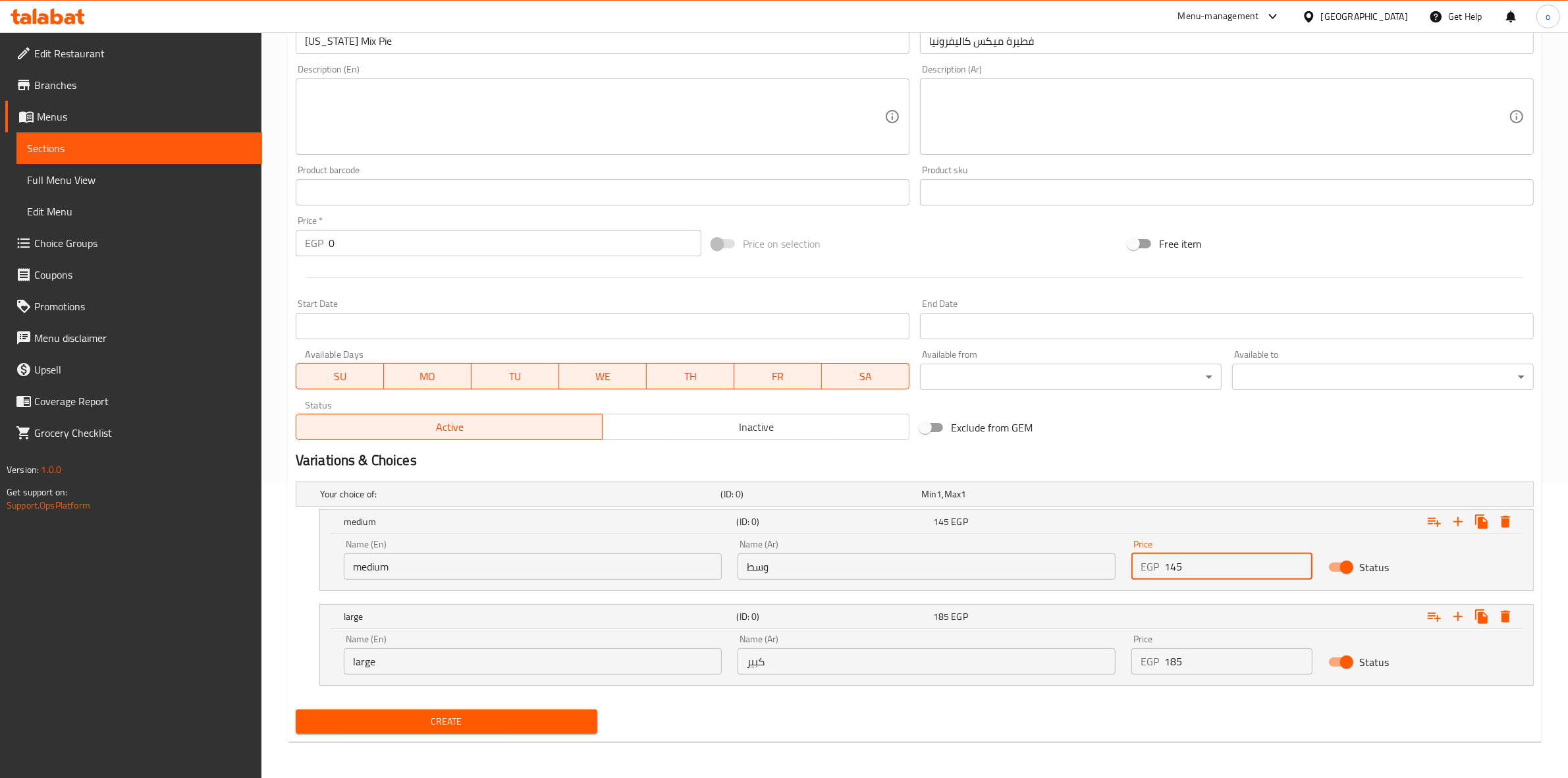
drag, startPoint x: 1196, startPoint y: 565, endPoint x: 1062, endPoint y: 561, distance: 134.1
click at [1065, 561] on div "Name (En) medium Name (En) Name (Ar) وسط Name (Ar) Price EGP 145 Price Status" at bounding box center [926, 559] width 1181 height 56
type input "170"
click at [1087, 666] on div "Name (En) large Name (En) Name (Ar) كبير Name (Ar) Price EGP 185 Price Status" at bounding box center [926, 654] width 1181 height 56
click at [1171, 673] on div "Price EGP 185 Price" at bounding box center [1222, 654] width 197 height 56
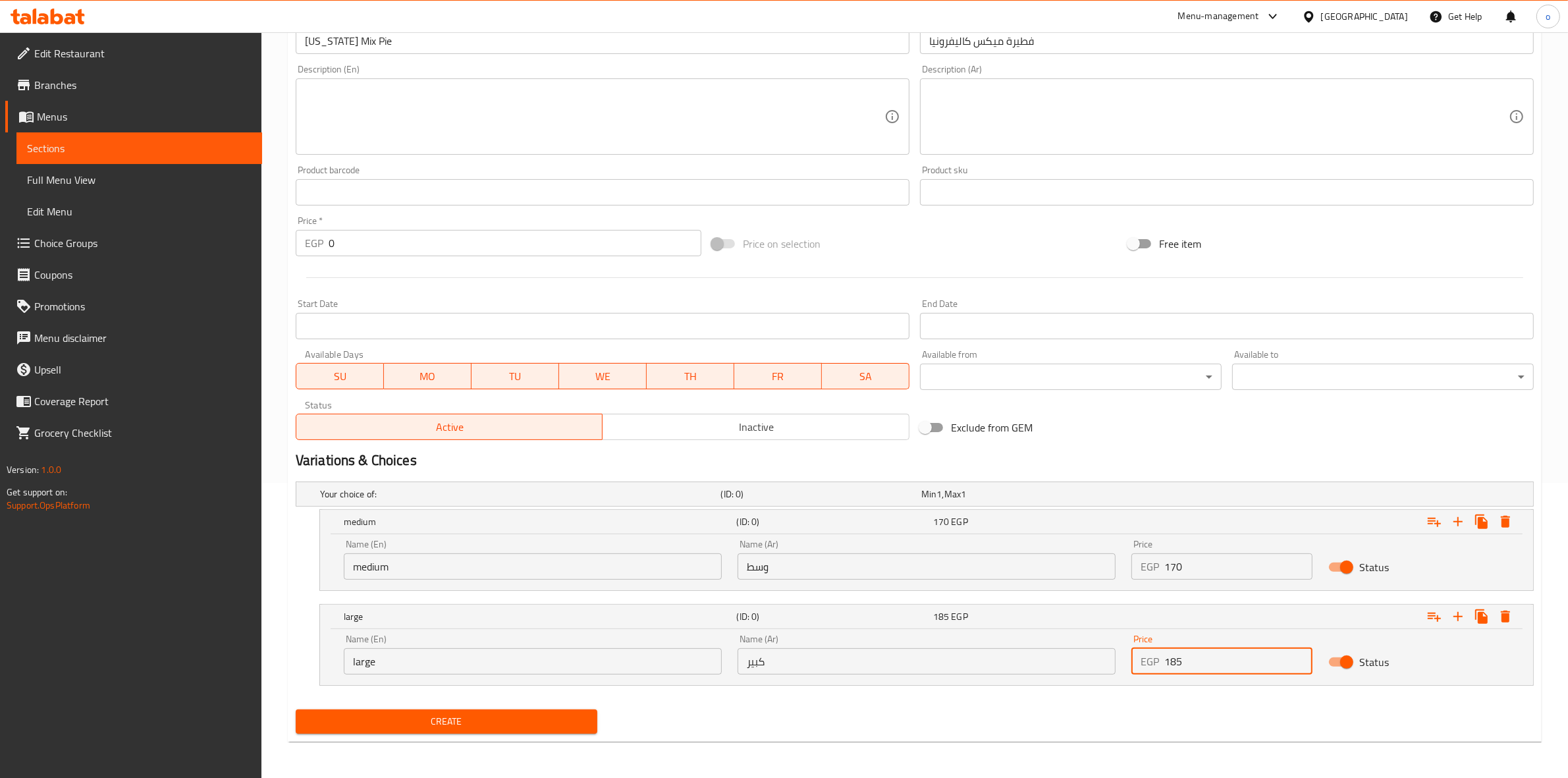
drag, startPoint x: 1184, startPoint y: 667, endPoint x: 1093, endPoint y: 667, distance: 91.0
click at [1093, 667] on div "Name (En) large Name (En) Name (Ar) كبير Name (Ar) Price EGP 185 Price Status" at bounding box center [926, 654] width 1181 height 56
type input "210"
click at [1015, 719] on div "Create" at bounding box center [915, 721] width 1249 height 35
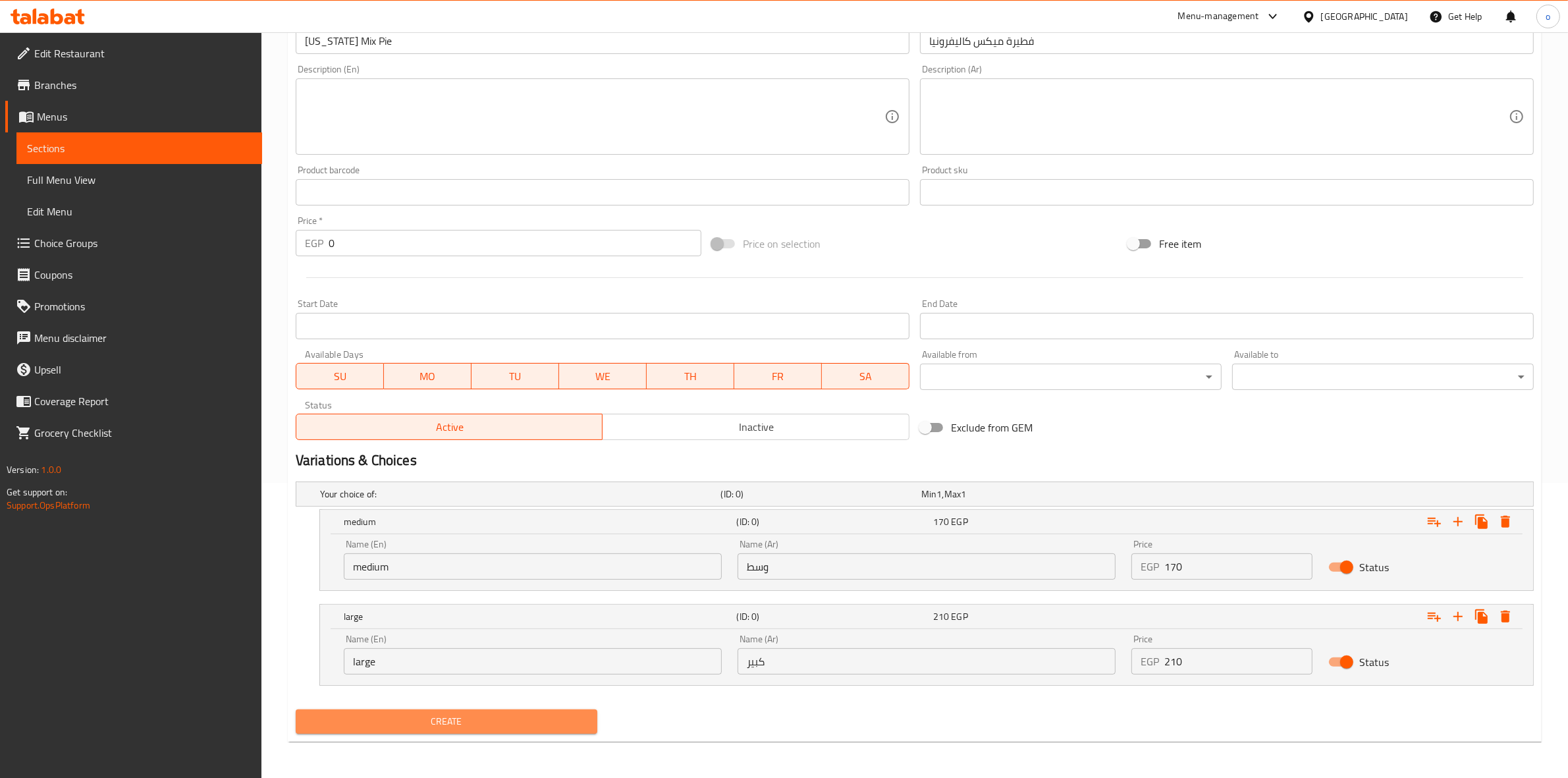
click at [537, 709] on button "Create" at bounding box center [446, 721] width 301 height 24
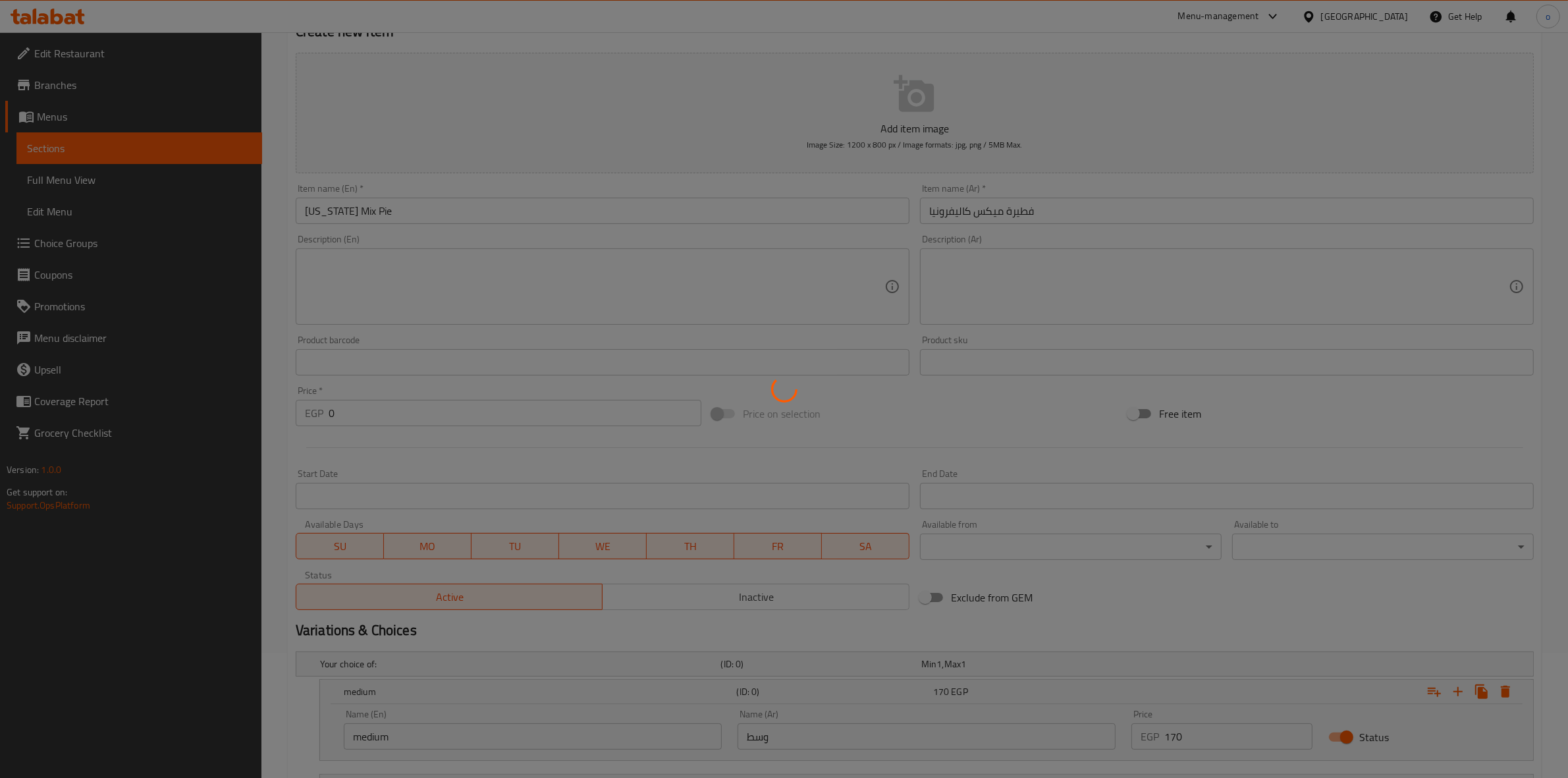
scroll to position [0, 0]
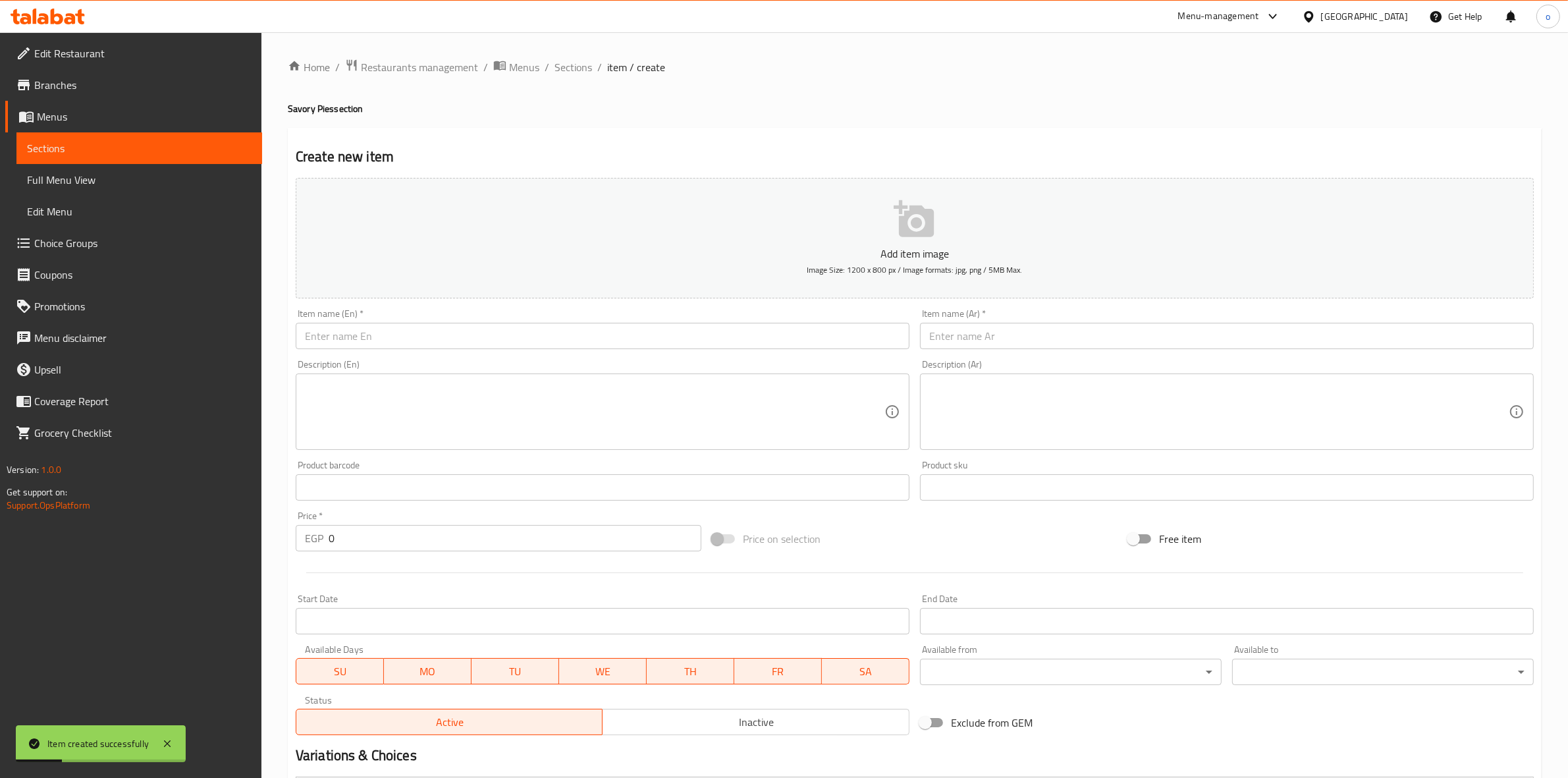
click at [997, 351] on div "Item name (Ar)   * Item name (Ar) *" at bounding box center [1227, 329] width 624 height 51
click at [992, 344] on input "text" at bounding box center [1226, 336] width 614 height 26
paste input "فطيرة ميكس تيستى"
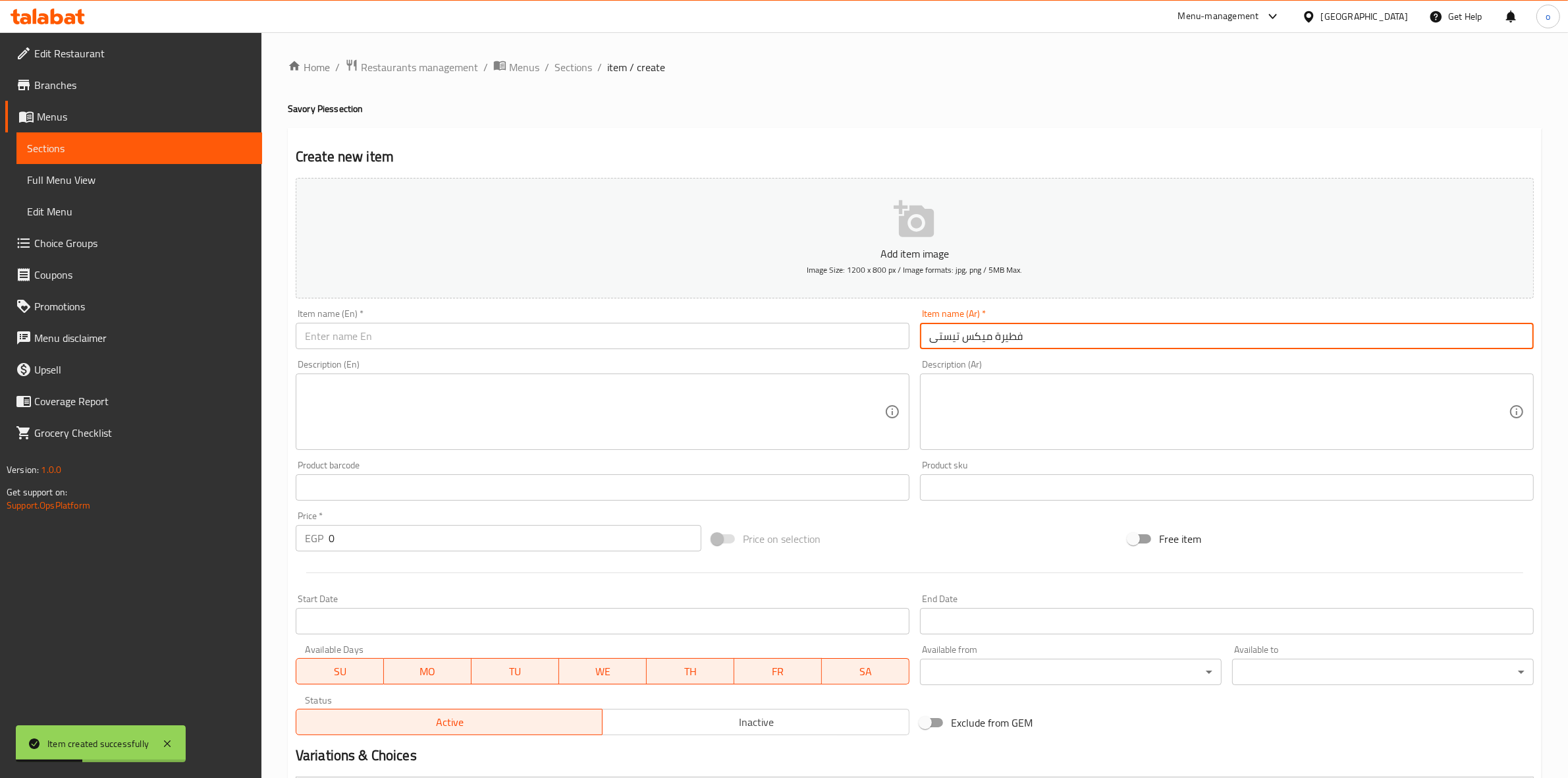
type input "فطيرة ميكس تيستى"
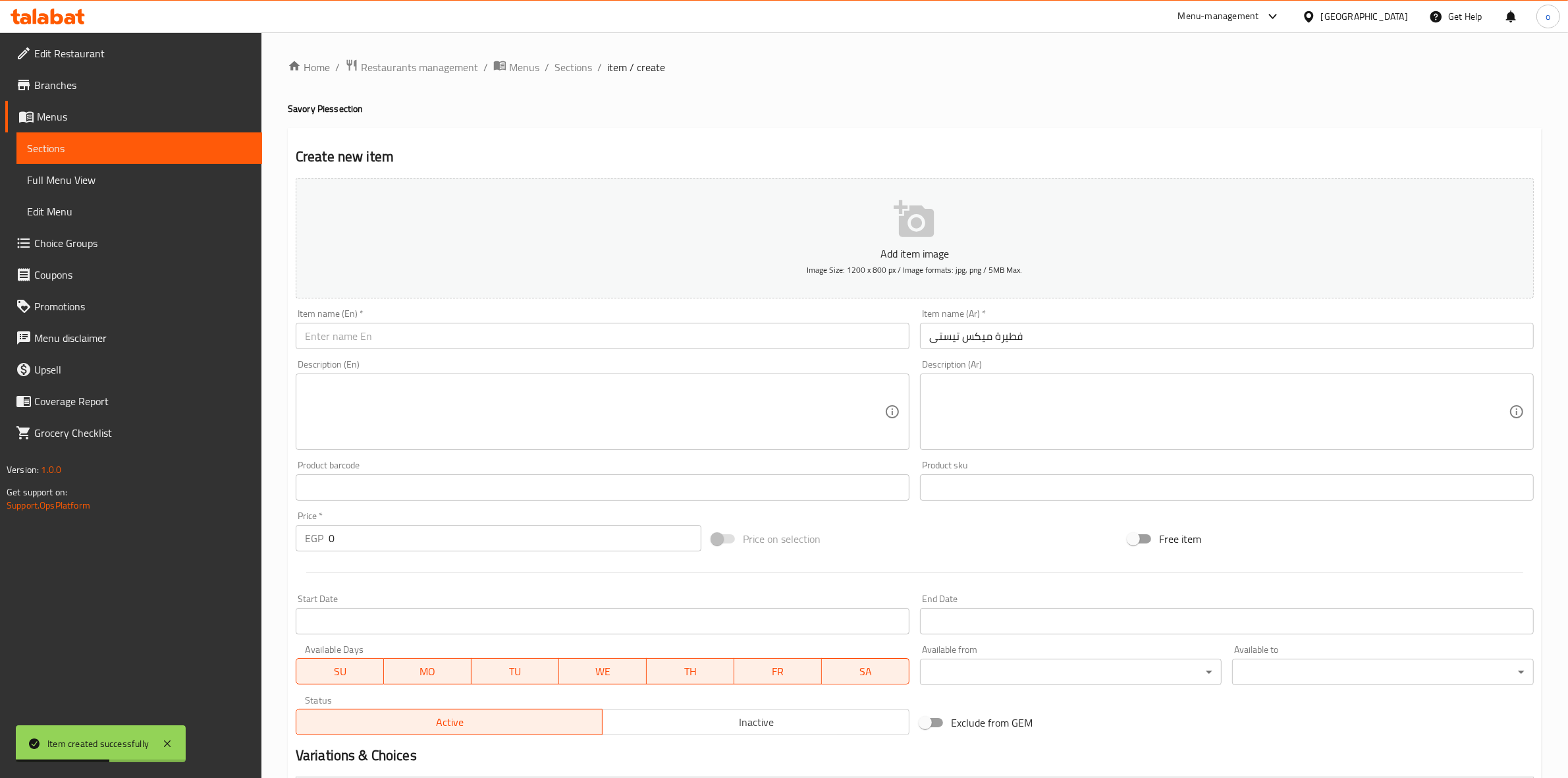
drag, startPoint x: 707, startPoint y: 323, endPoint x: 693, endPoint y: 337, distance: 19.8
click at [703, 328] on div "Item name (En)   * Item name (En) *" at bounding box center [602, 329] width 614 height 40
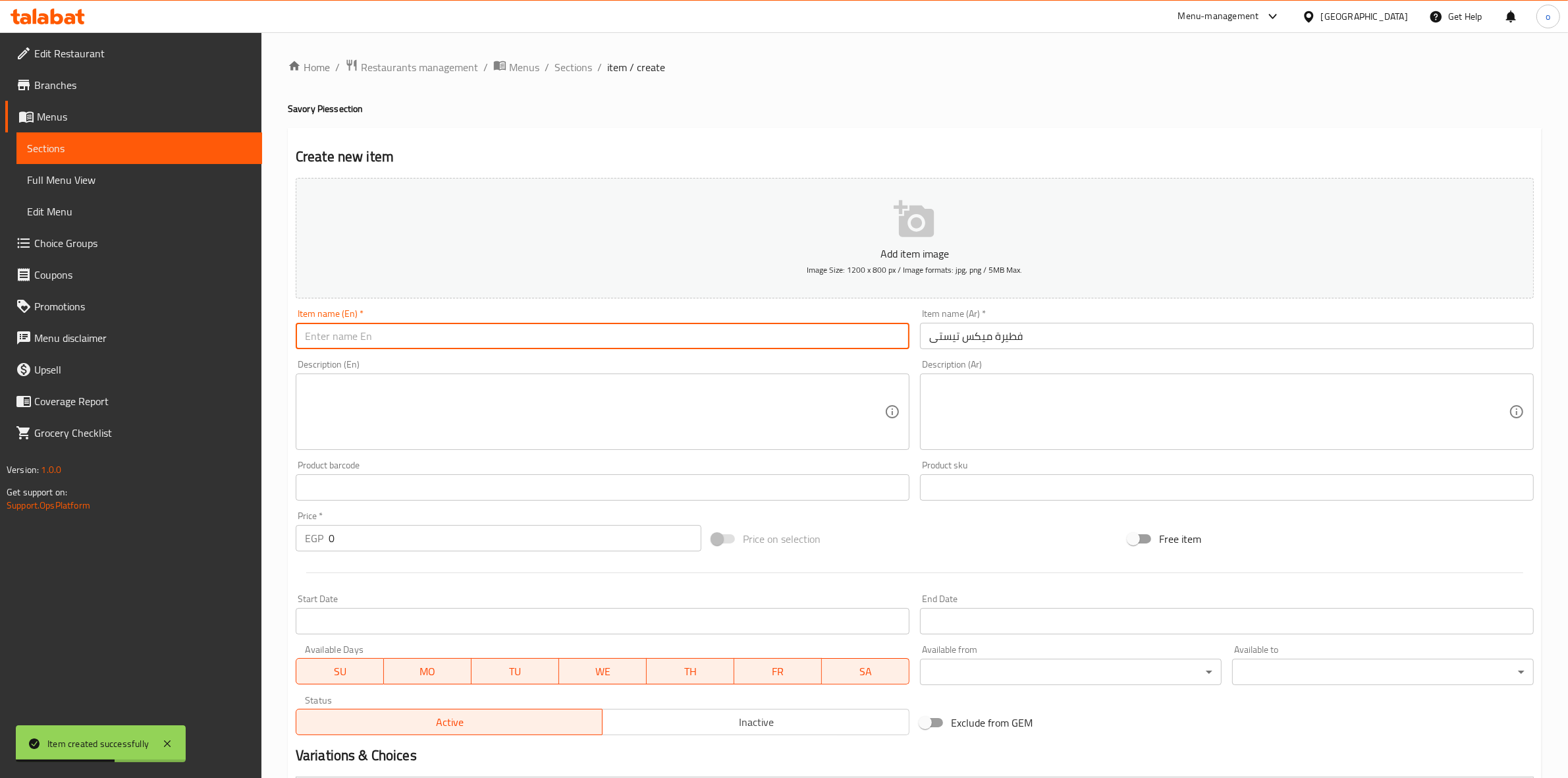
click at [688, 343] on input "text" at bounding box center [602, 336] width 614 height 26
click at [623, 340] on input "text" at bounding box center [602, 336] width 614 height 26
click at [609, 351] on div "Item name (En)   * Item name (En) *" at bounding box center [603, 329] width 624 height 51
click at [554, 326] on input "text" at bounding box center [602, 336] width 614 height 26
paste input "Tasty Mix Pie"
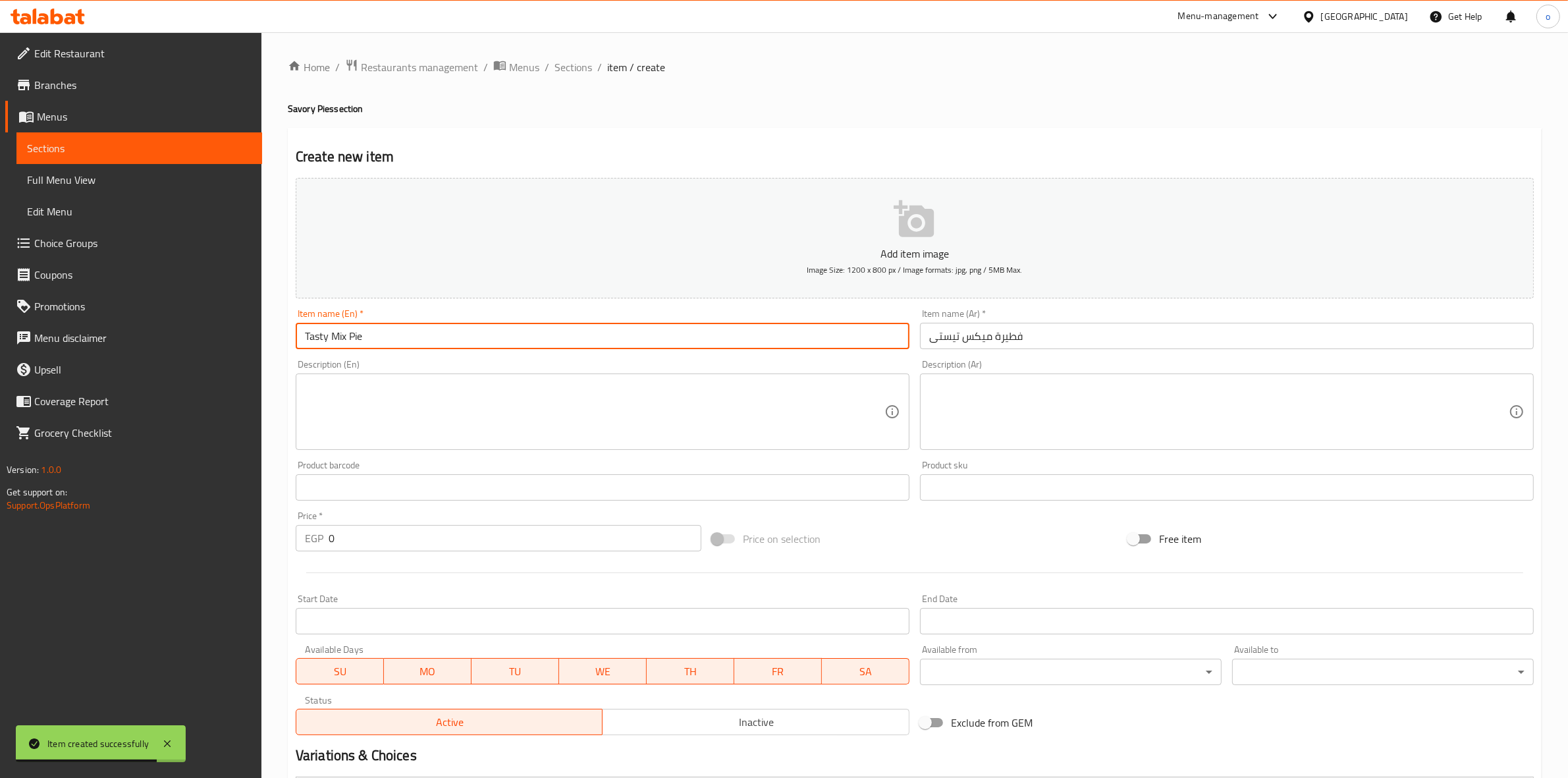
type input "Tasty Mix Pie"
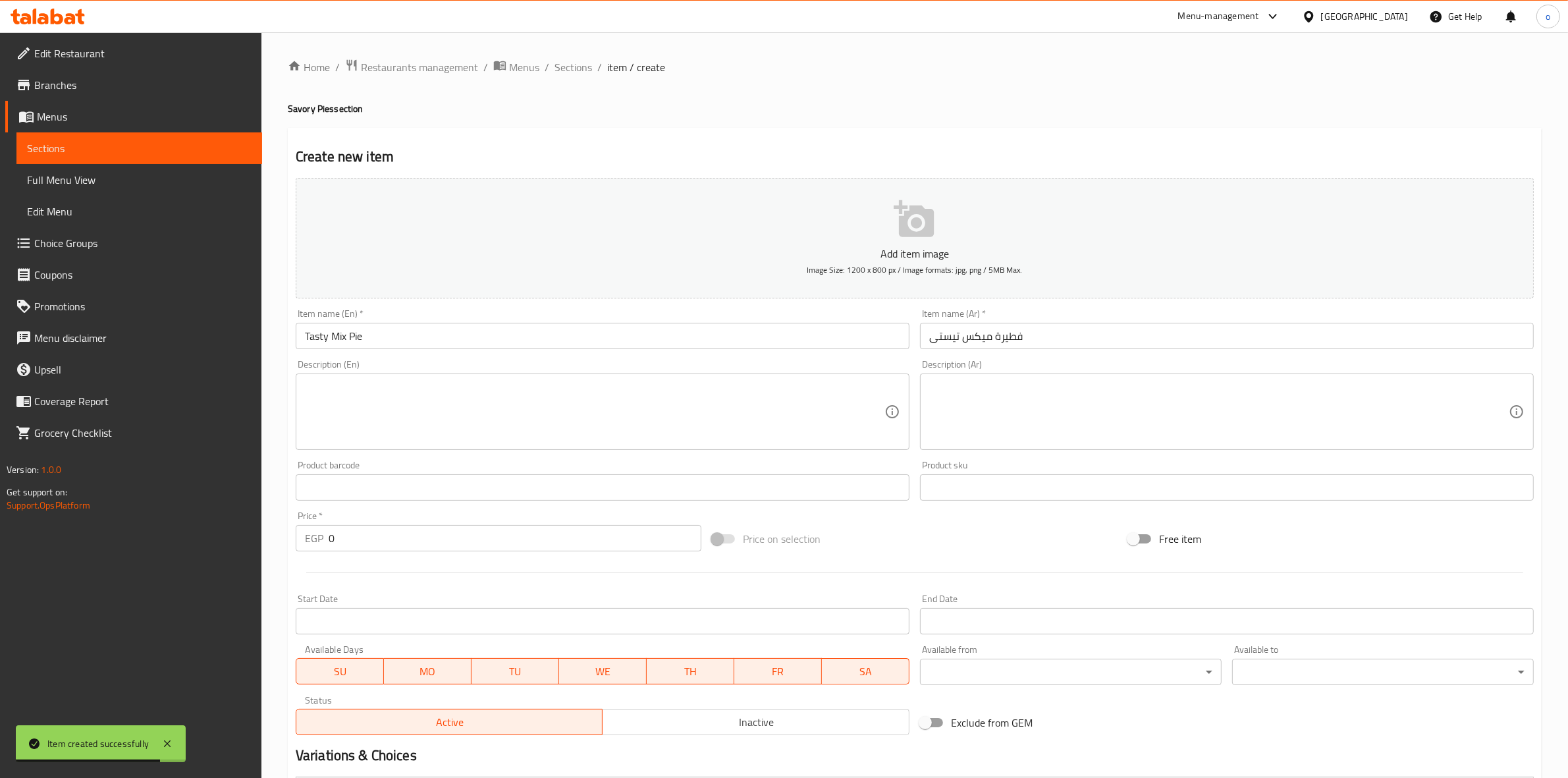
click at [538, 369] on div "Description (En) Description (En)" at bounding box center [602, 404] width 614 height 90
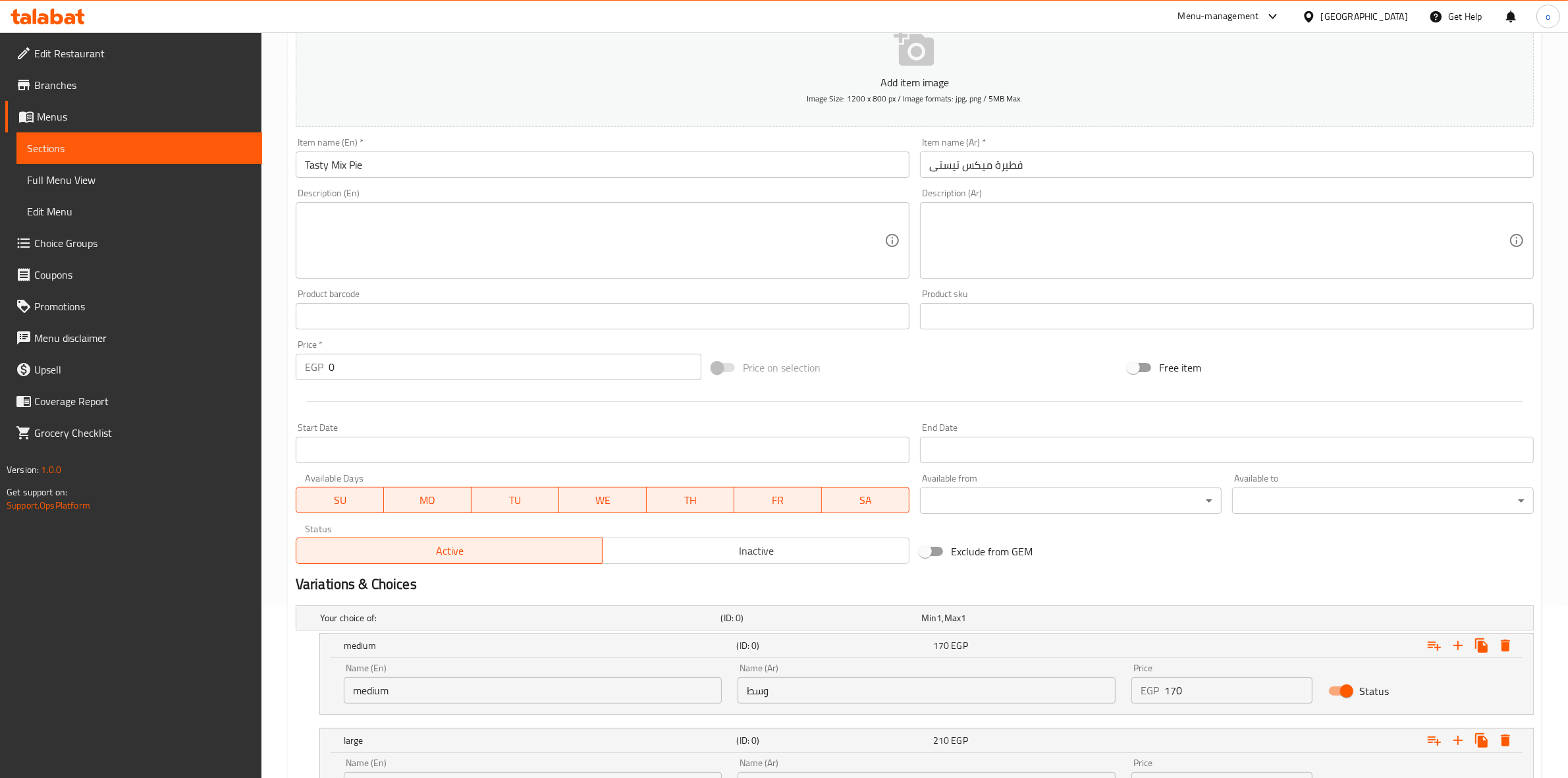
scroll to position [295, 0]
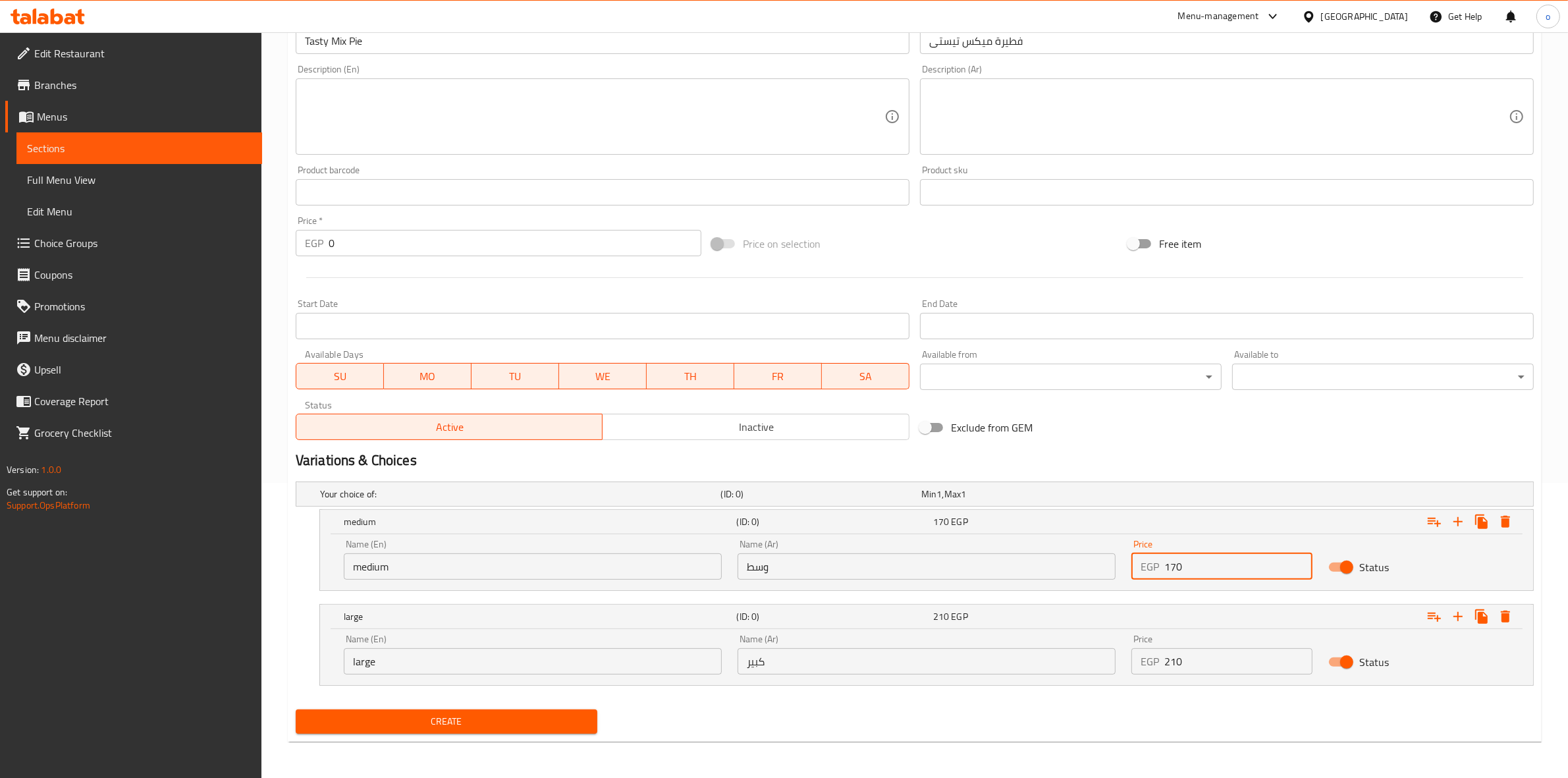
drag, startPoint x: 1128, startPoint y: 565, endPoint x: 1072, endPoint y: 565, distance: 56.0
click at [1072, 565] on div "Name (En) medium Name (En) Name (Ar) وسط Name (Ar) Price EGP 170 Price Status" at bounding box center [926, 559] width 1181 height 56
type input "160"
drag, startPoint x: 1197, startPoint y: 670, endPoint x: 1080, endPoint y: 669, distance: 117.0
click at [1080, 669] on div "Name (En) large Name (En) Name (Ar) كبير Name (Ar) Price EGP 210 Price Status" at bounding box center [926, 654] width 1181 height 56
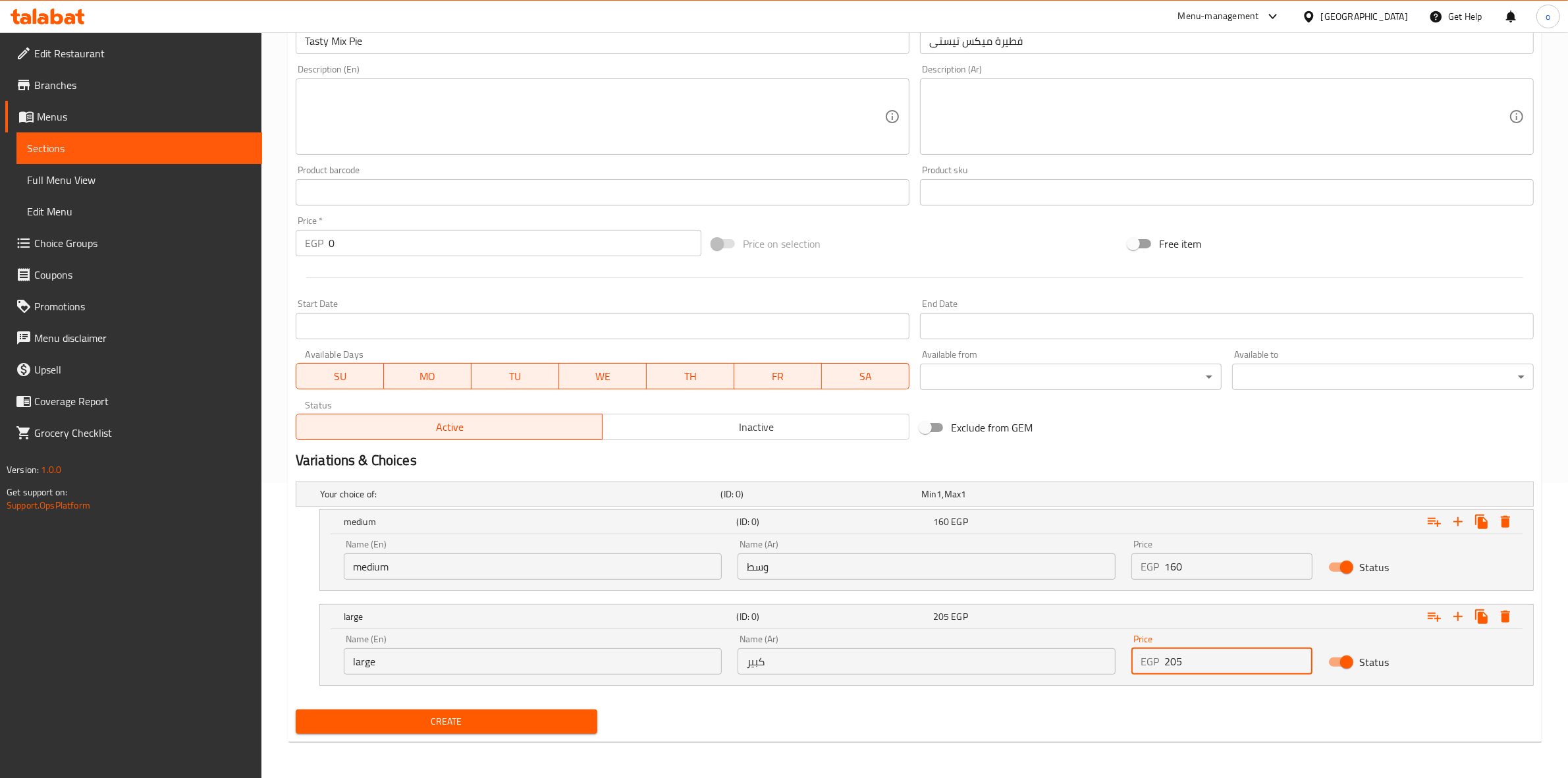
type input "205"
click at [540, 714] on span "Create" at bounding box center [446, 721] width 281 height 17
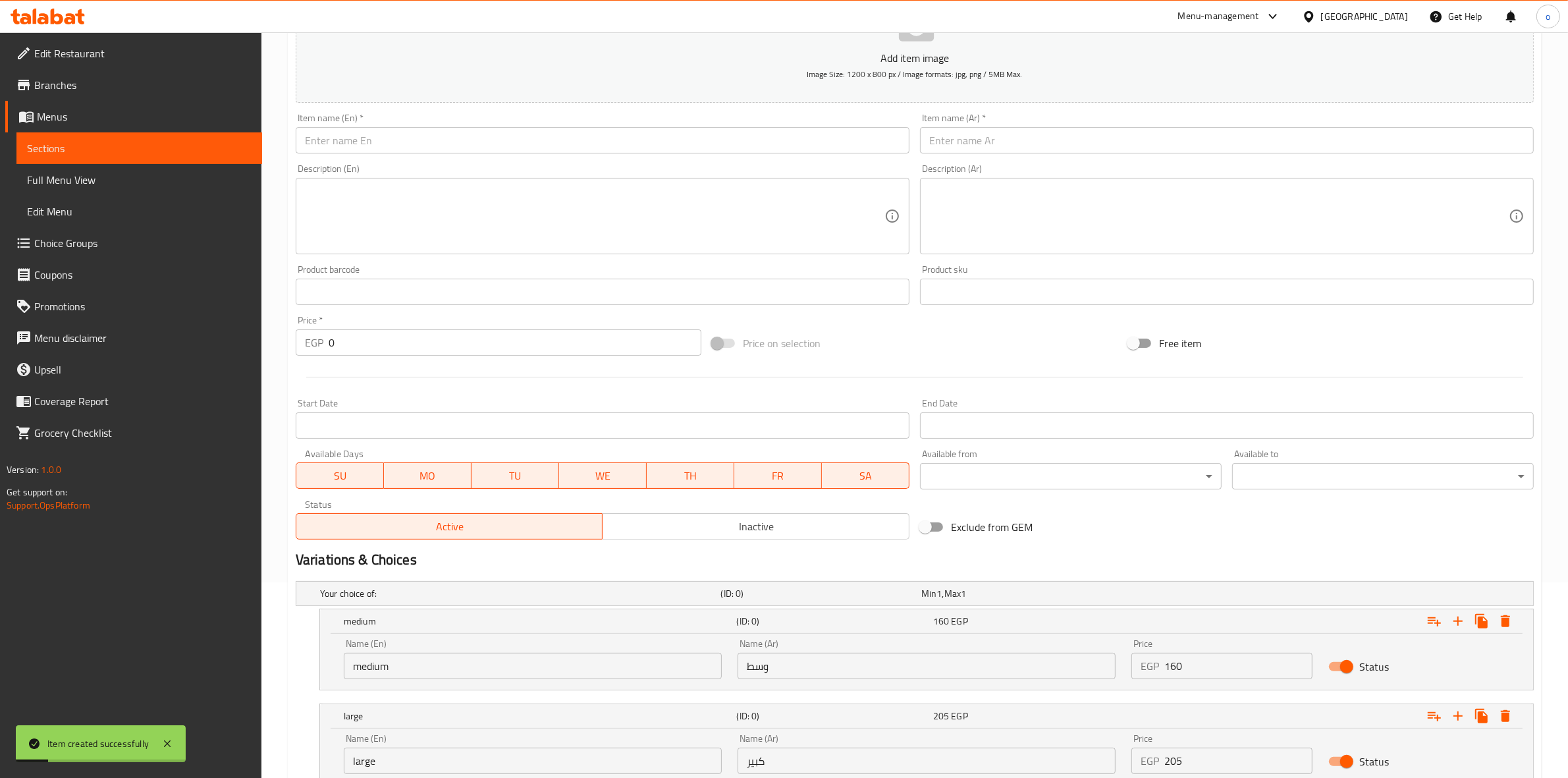
scroll to position [130, 0]
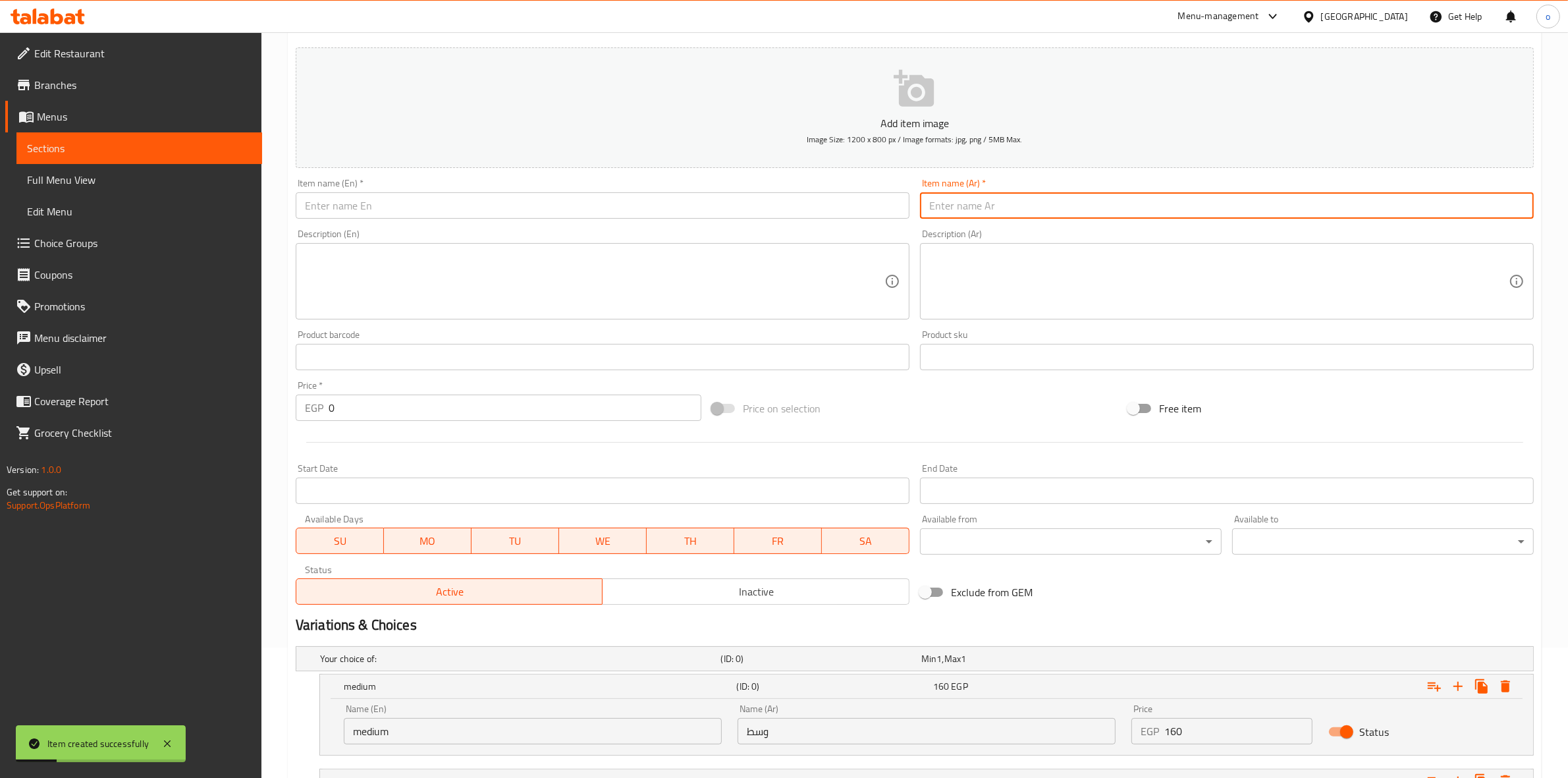
click at [1002, 196] on input "text" at bounding box center [1226, 205] width 614 height 26
paste input "فطيرة ميكس لحوم كيرى"
type input "فطيرة ميكس لحوم كيرى"
click at [696, 171] on div "Add item image Image Size: 1200 x 800 px / Image formats: jpg, png / 5MB Max." at bounding box center [915, 108] width 1249 height 131
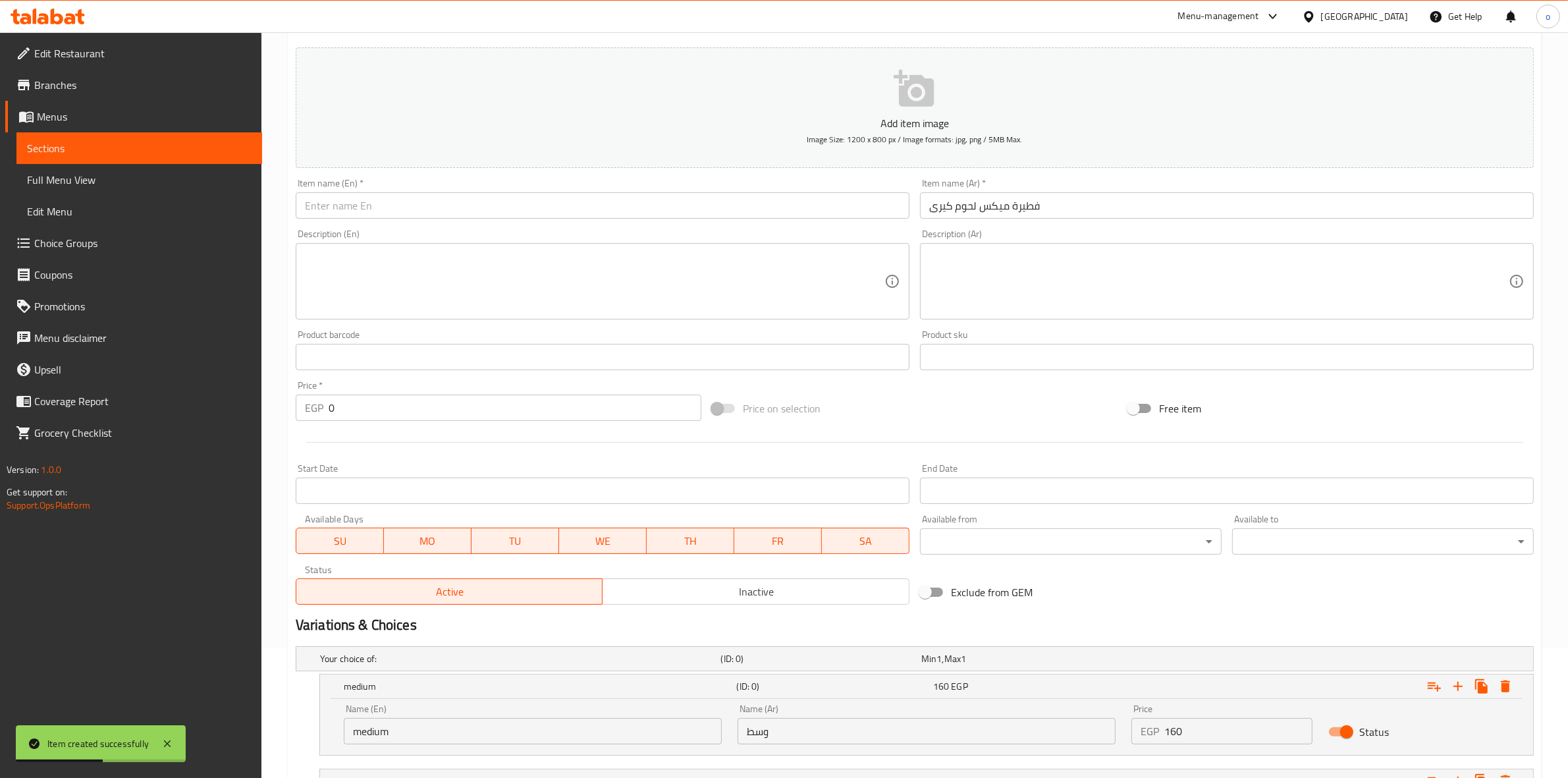
click at [685, 199] on input "text" at bounding box center [602, 205] width 614 height 26
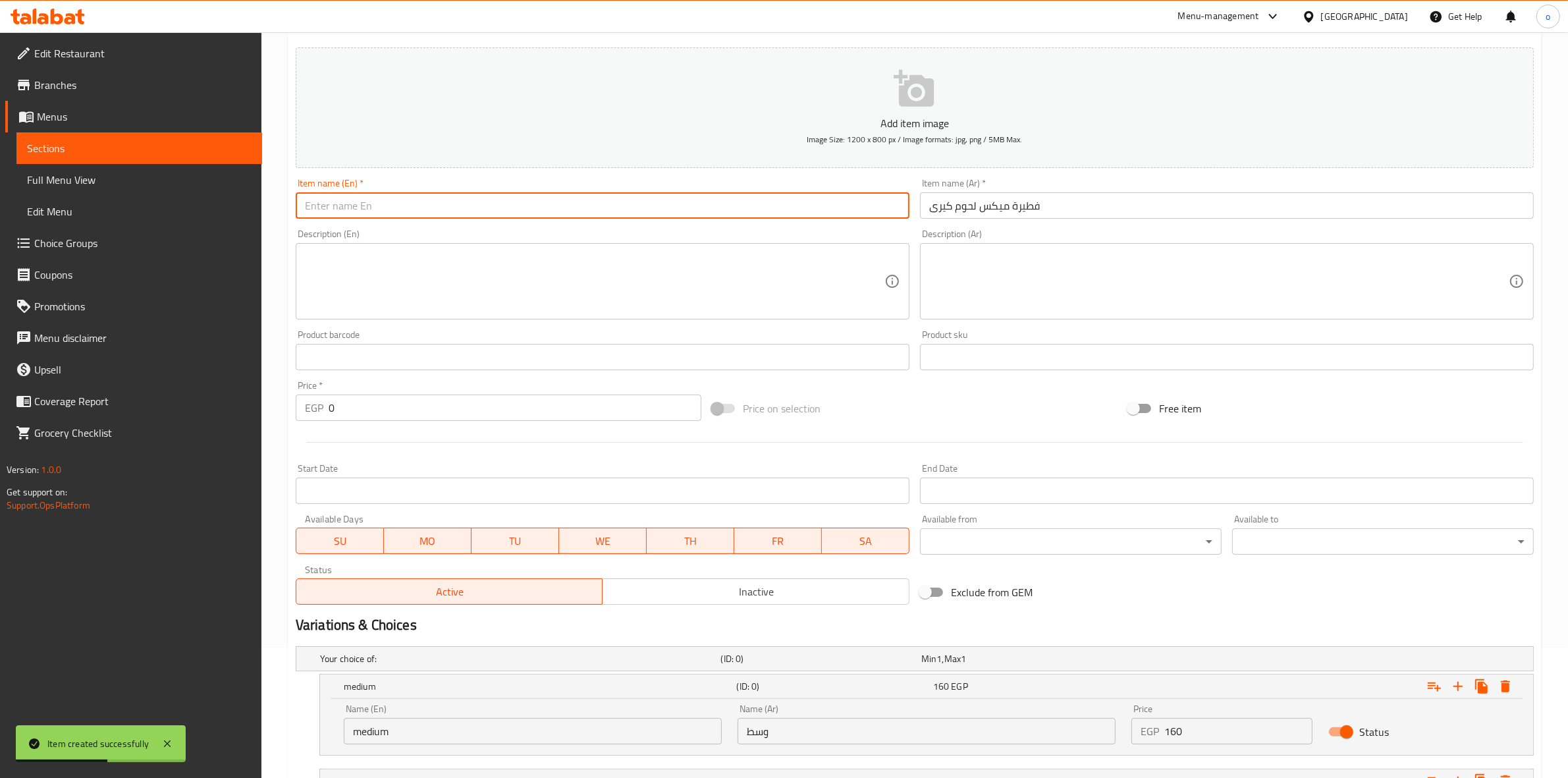
paste input "Kiri Meat Mix Pie"
type input "Kiri Meat Mix Pie"
click at [685, 239] on div "Description (En) Description (En)" at bounding box center [602, 274] width 614 height 90
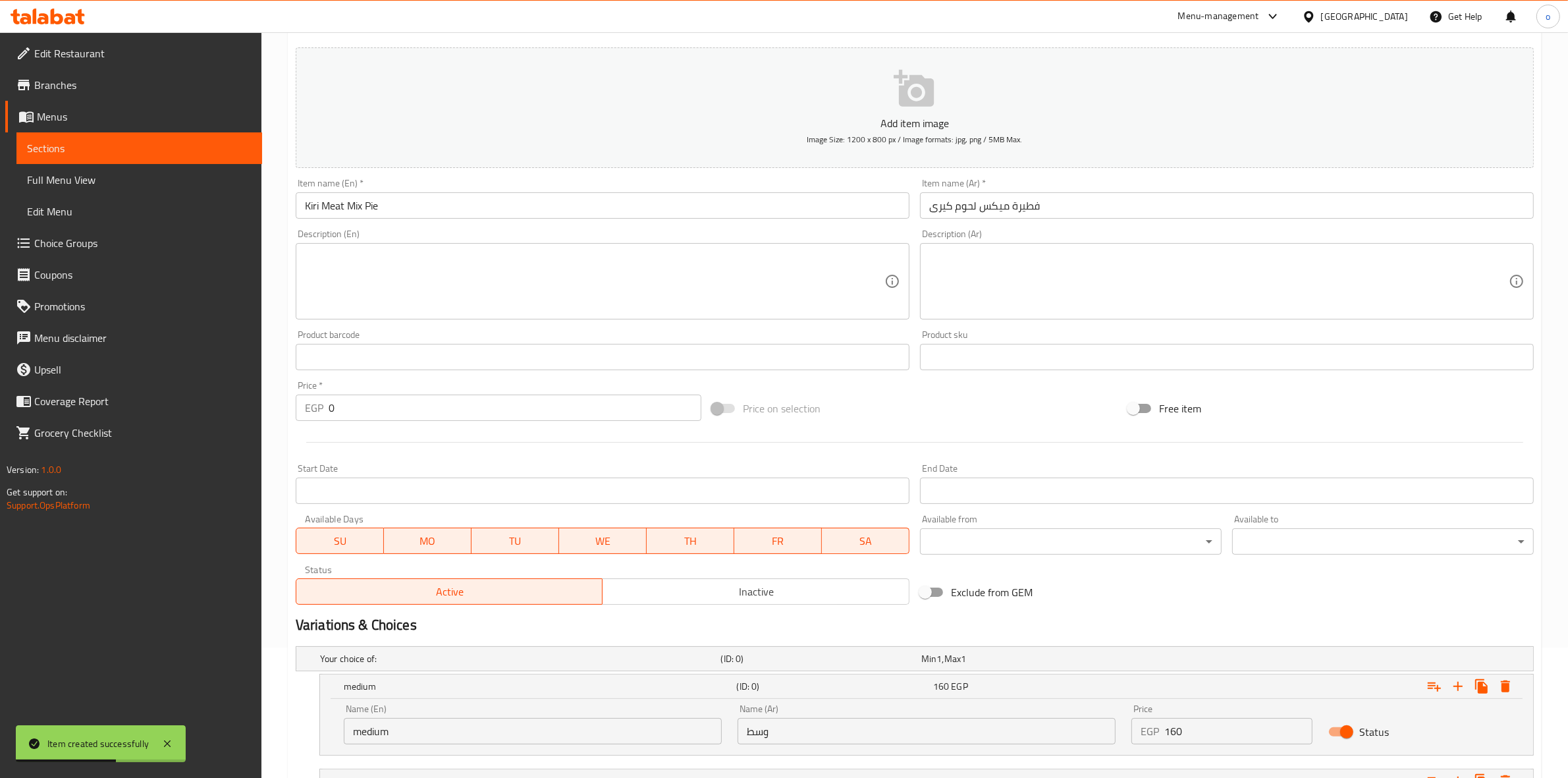
click at [687, 254] on textarea at bounding box center [595, 282] width 579 height 63
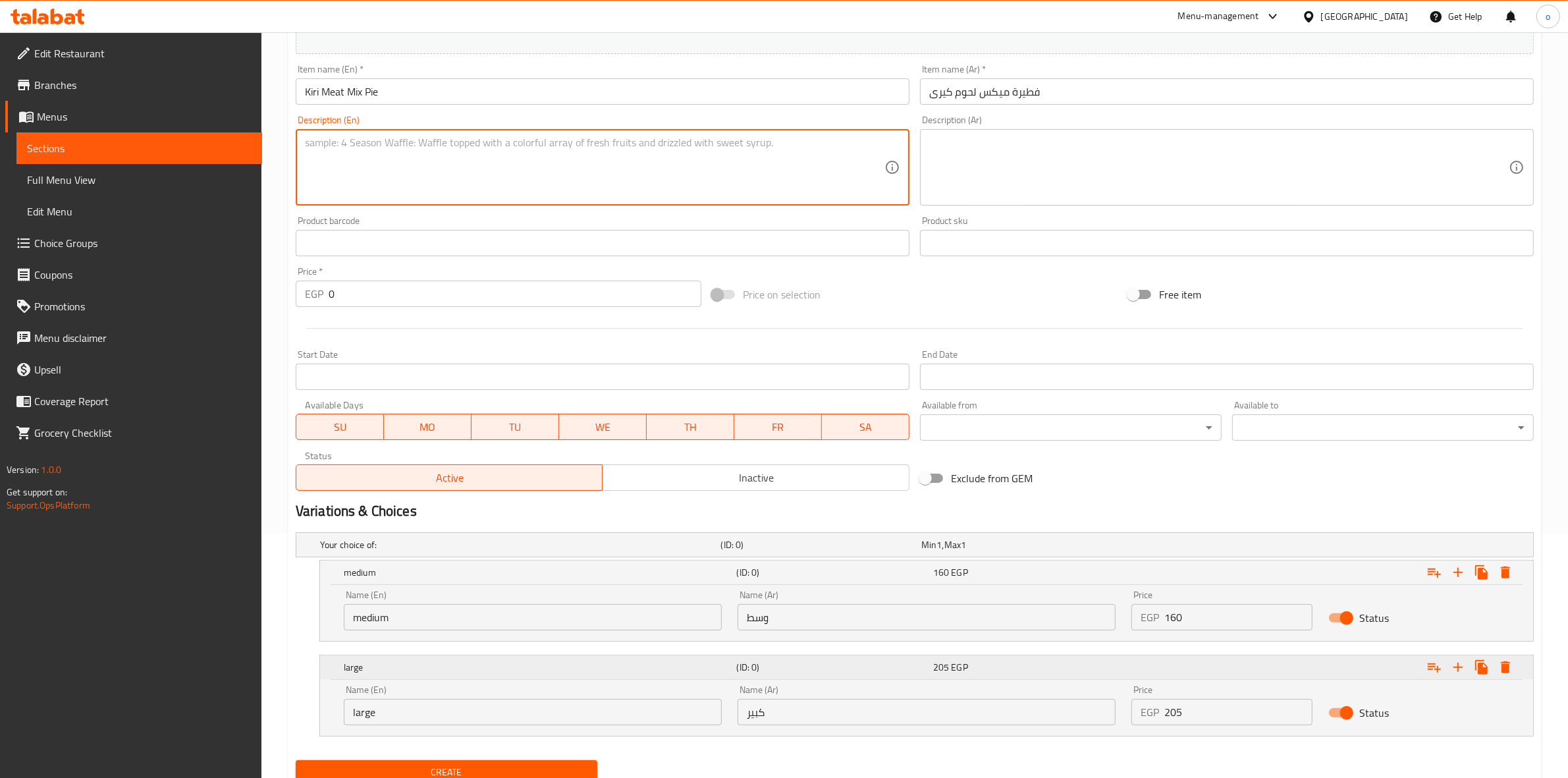
scroll to position [295, 0]
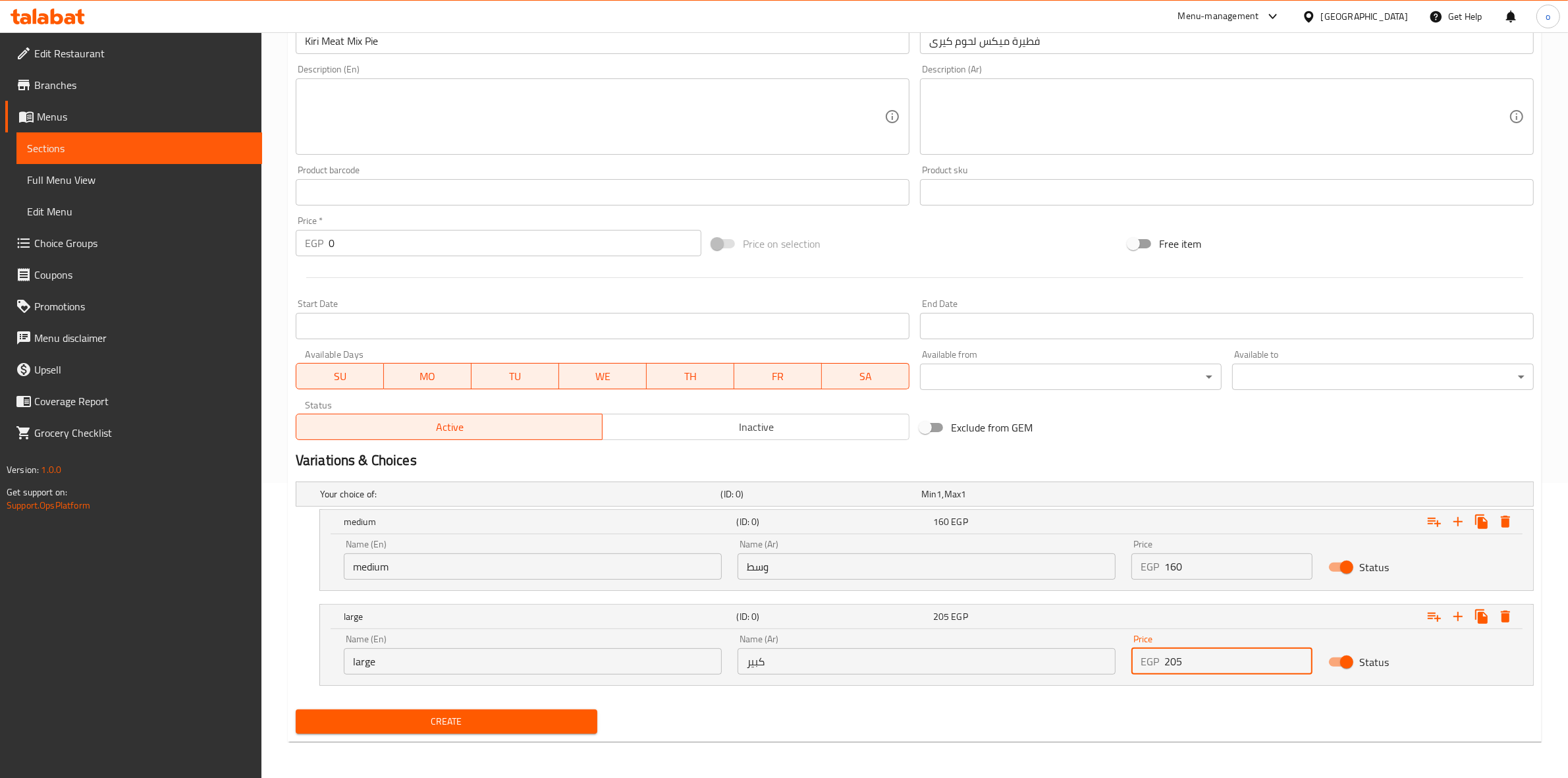
drag, startPoint x: 1182, startPoint y: 665, endPoint x: 1071, endPoint y: 661, distance: 111.1
click at [1064, 661] on div "Name (En) large Name (En) Name (Ar) كبير Name (Ar) Price EGP 205 Price Status" at bounding box center [926, 654] width 1181 height 56
type input "205"
drag, startPoint x: 1176, startPoint y: 564, endPoint x: 1102, endPoint y: 562, distance: 74.0
click at [1102, 562] on div "Name (En) medium Name (En) Name (Ar) وسط Name (Ar) Price EGP 160 Price Status" at bounding box center [926, 559] width 1181 height 56
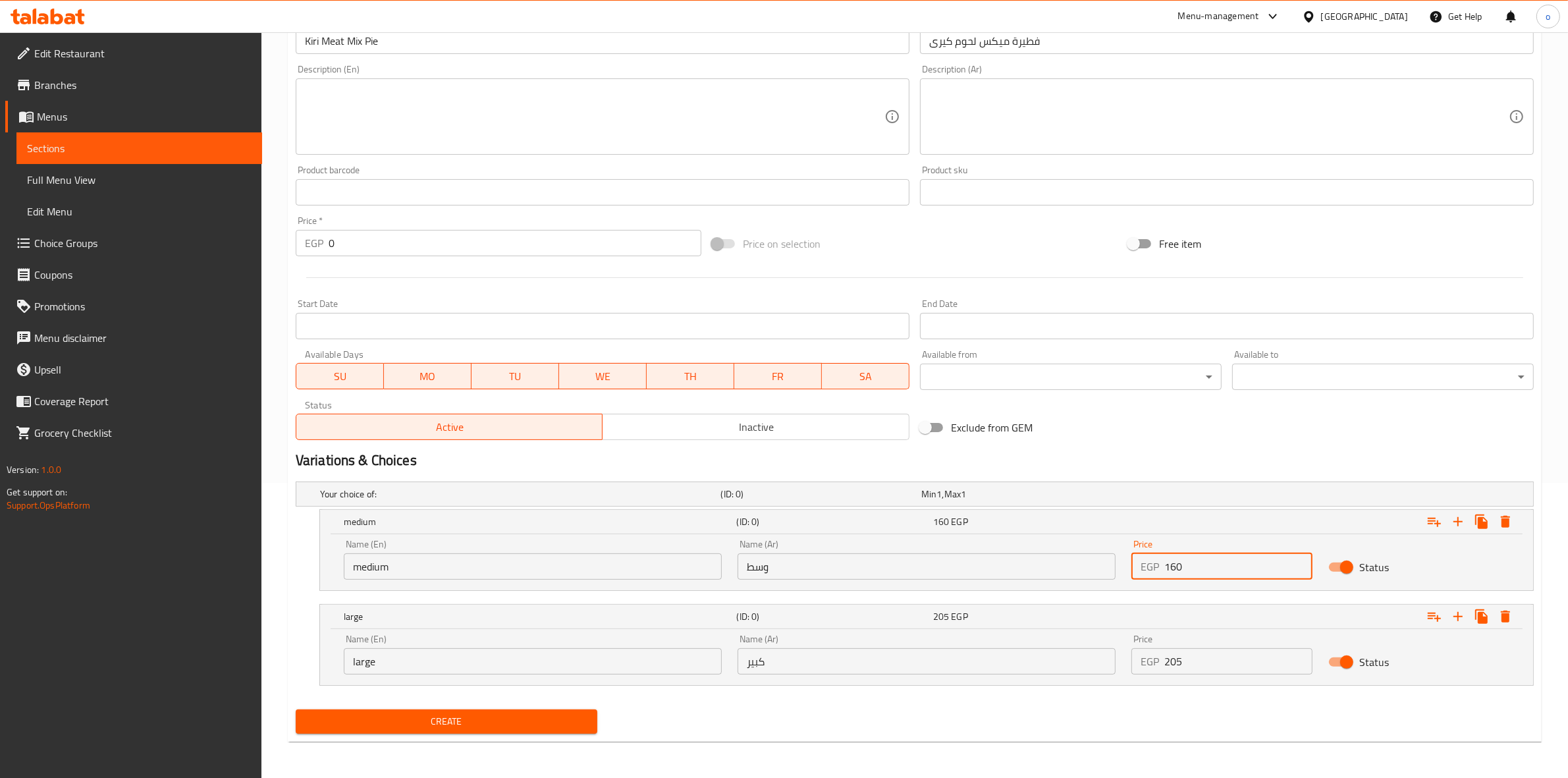
type input "160"
click at [546, 716] on span "Create" at bounding box center [446, 721] width 281 height 17
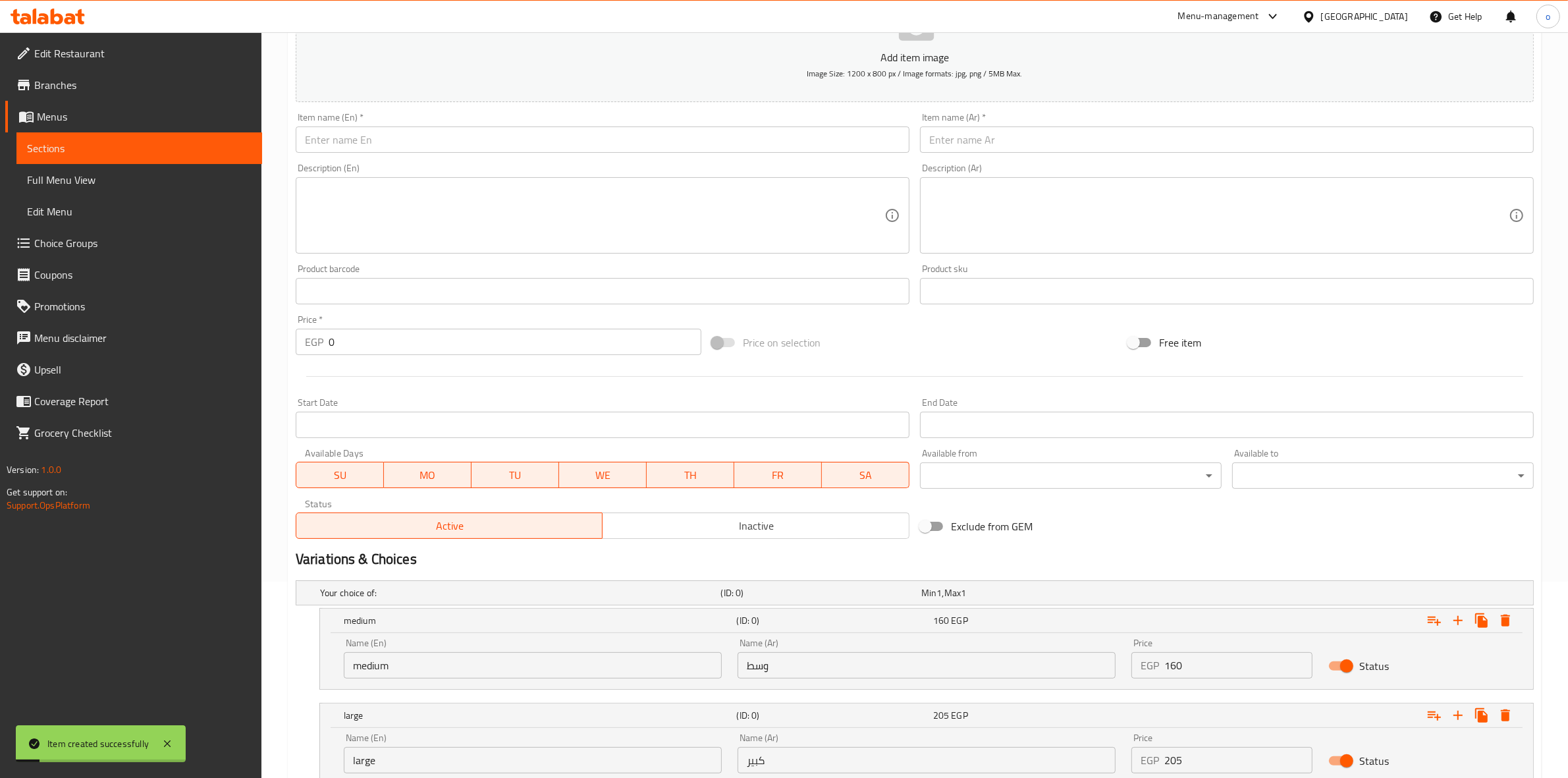
scroll to position [130, 0]
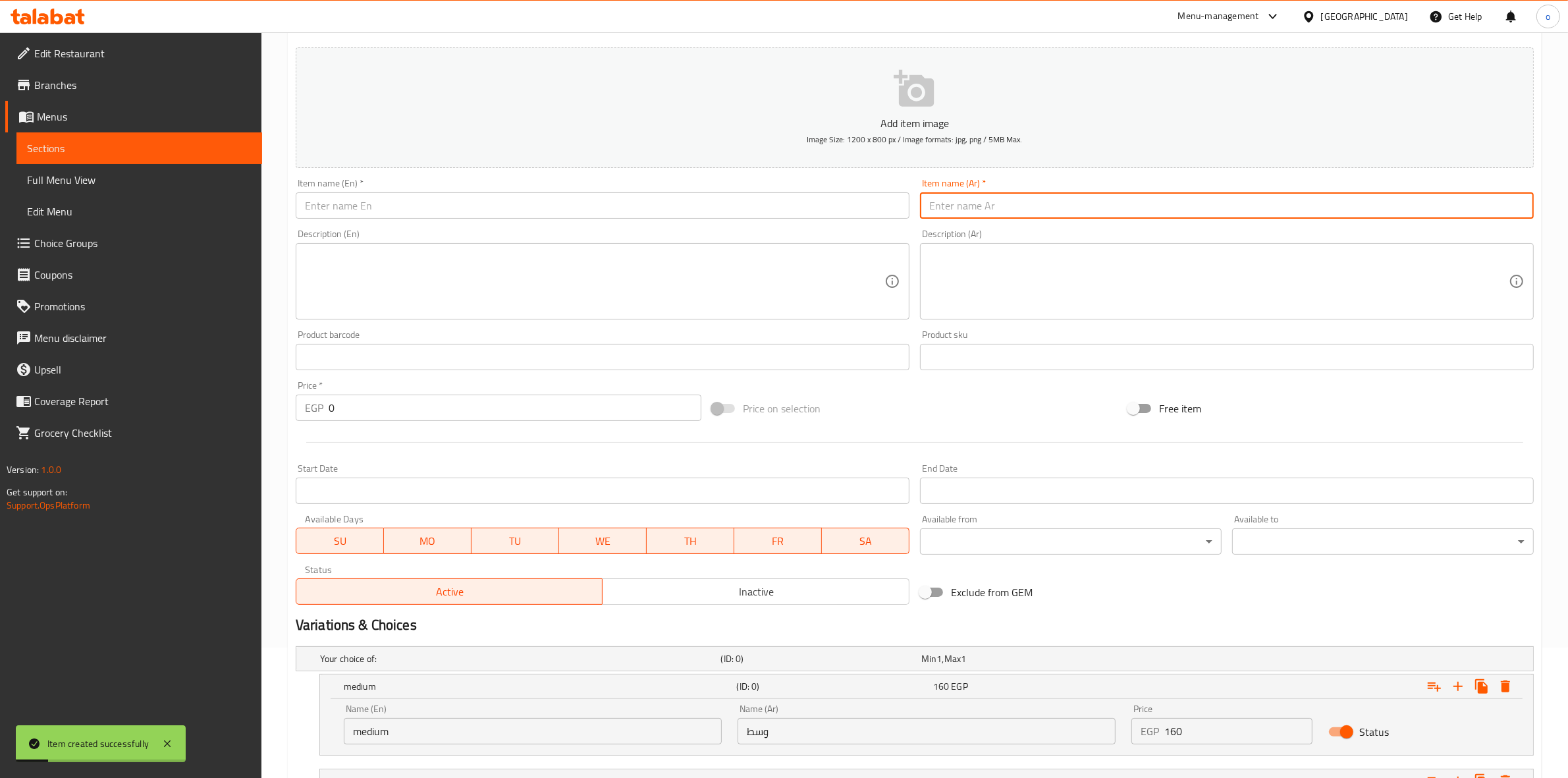
click at [1014, 203] on input "text" at bounding box center [1226, 205] width 614 height 26
paste input "فطيرة سجق بسطرمة كيرى"
type input "فطيرة سجق بسطرمة كيرى"
click at [775, 176] on div "Item name (En)   * Item name (En) *" at bounding box center [603, 199] width 624 height 51
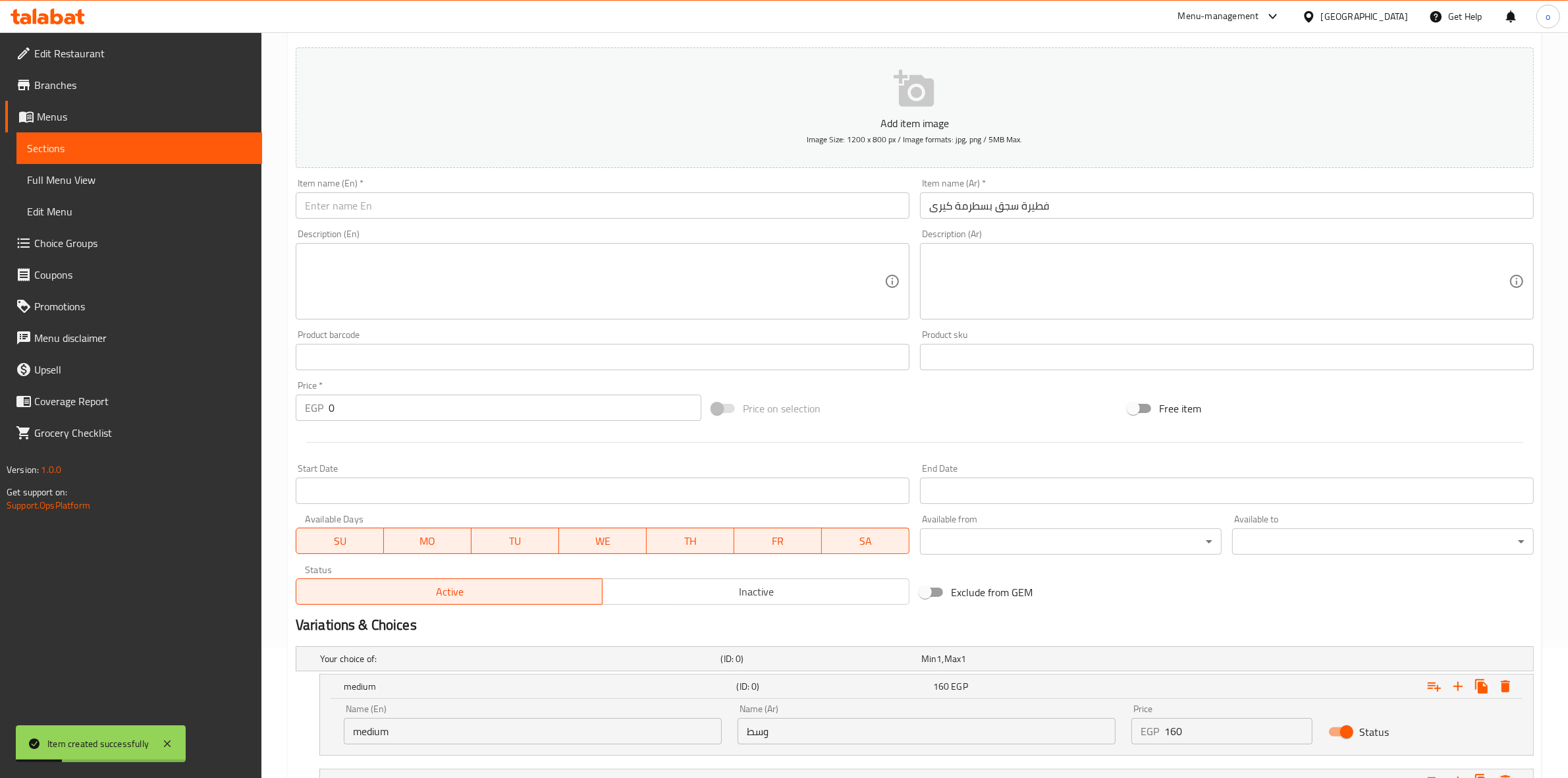
drag, startPoint x: 772, startPoint y: 193, endPoint x: 784, endPoint y: 171, distance: 25.1
click at [772, 193] on input "text" at bounding box center [602, 205] width 614 height 26
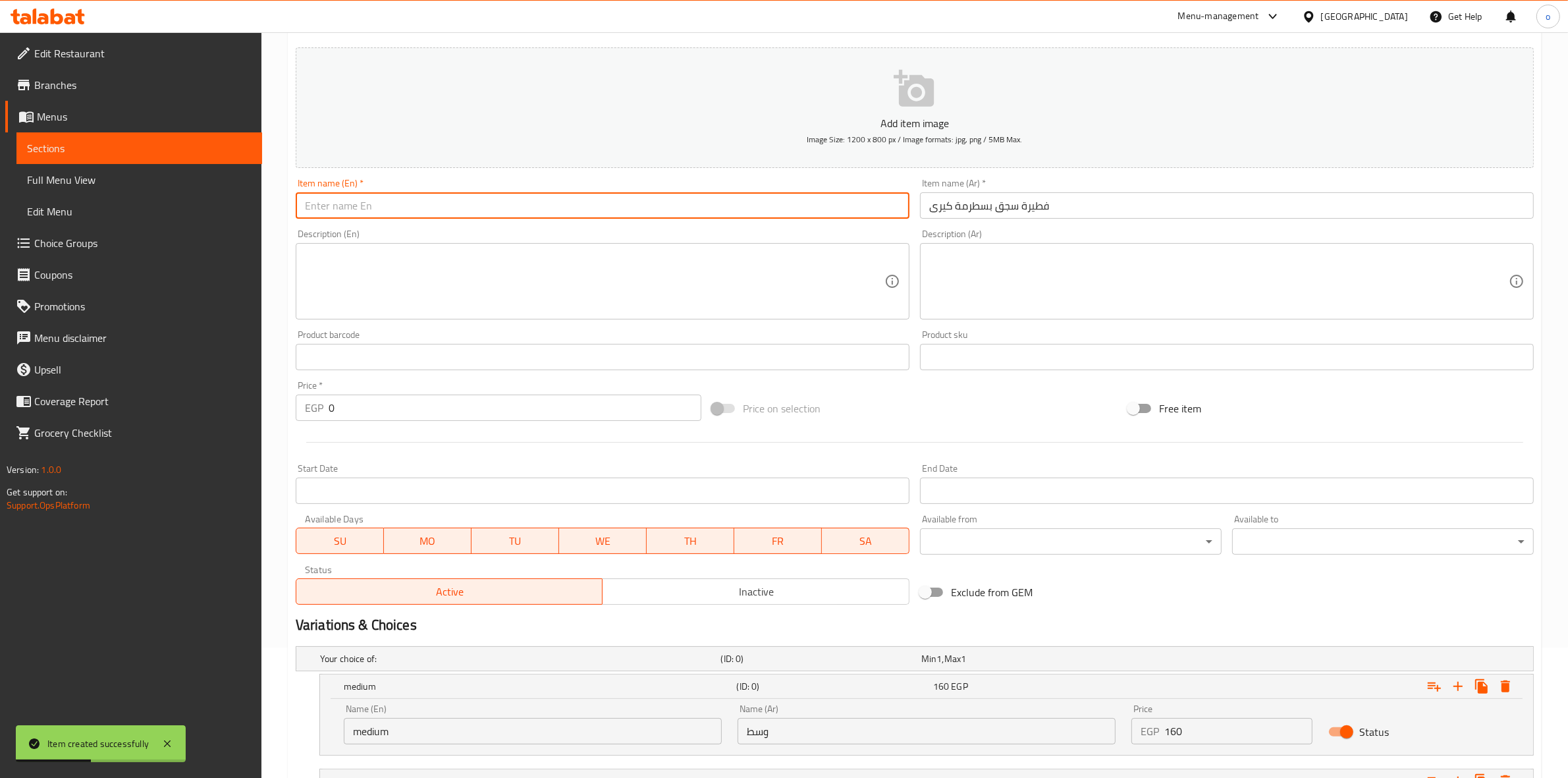
click at [653, 208] on input "text" at bounding box center [602, 205] width 614 height 26
paste input "Kiri Sausage Pastrami Pie"
type input "Kiri Sausage Pastrami Pie"
click at [664, 254] on textarea at bounding box center [595, 282] width 579 height 63
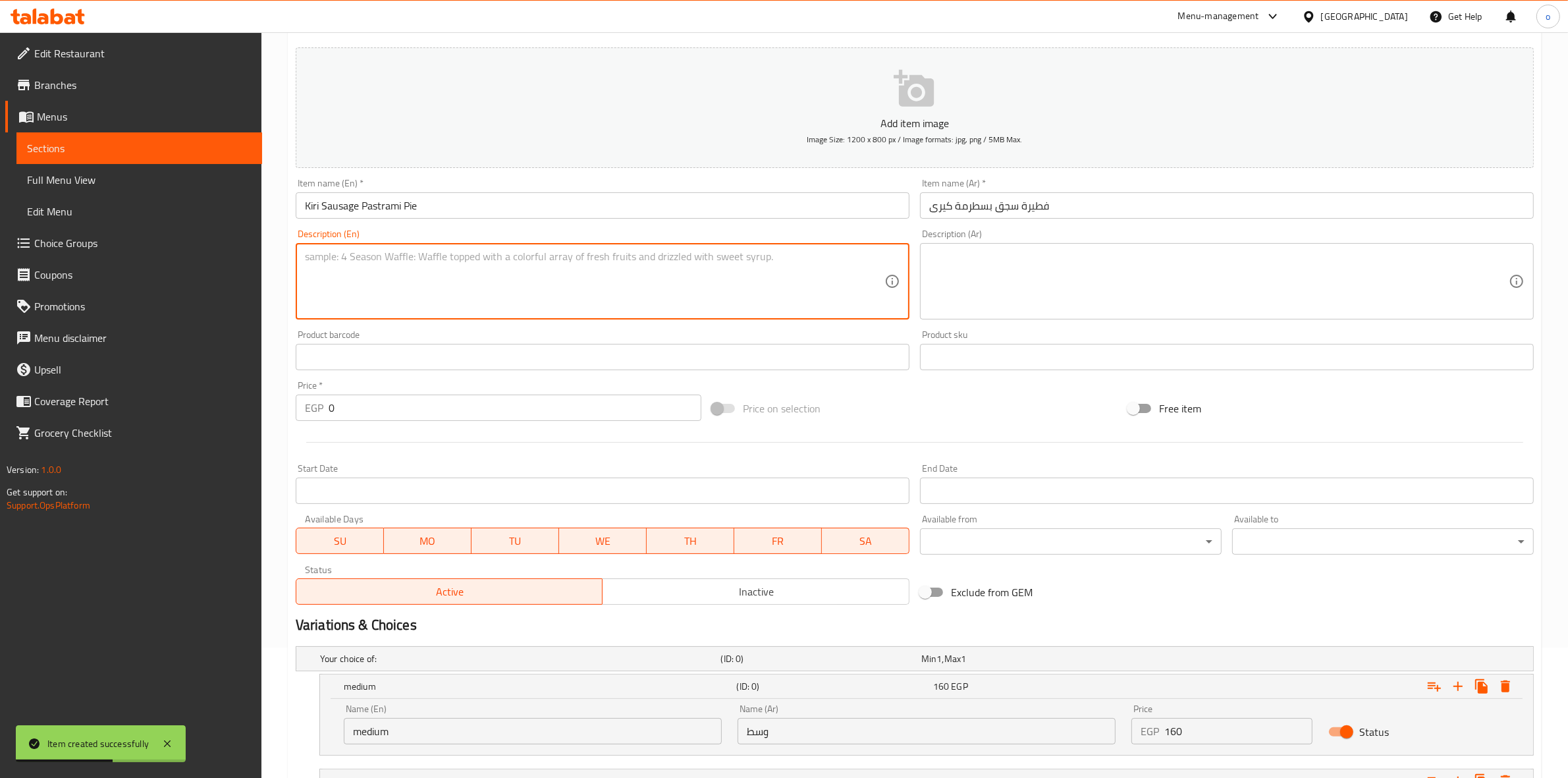
click at [728, 229] on div "Description (En) Description (En)" at bounding box center [602, 274] width 614 height 90
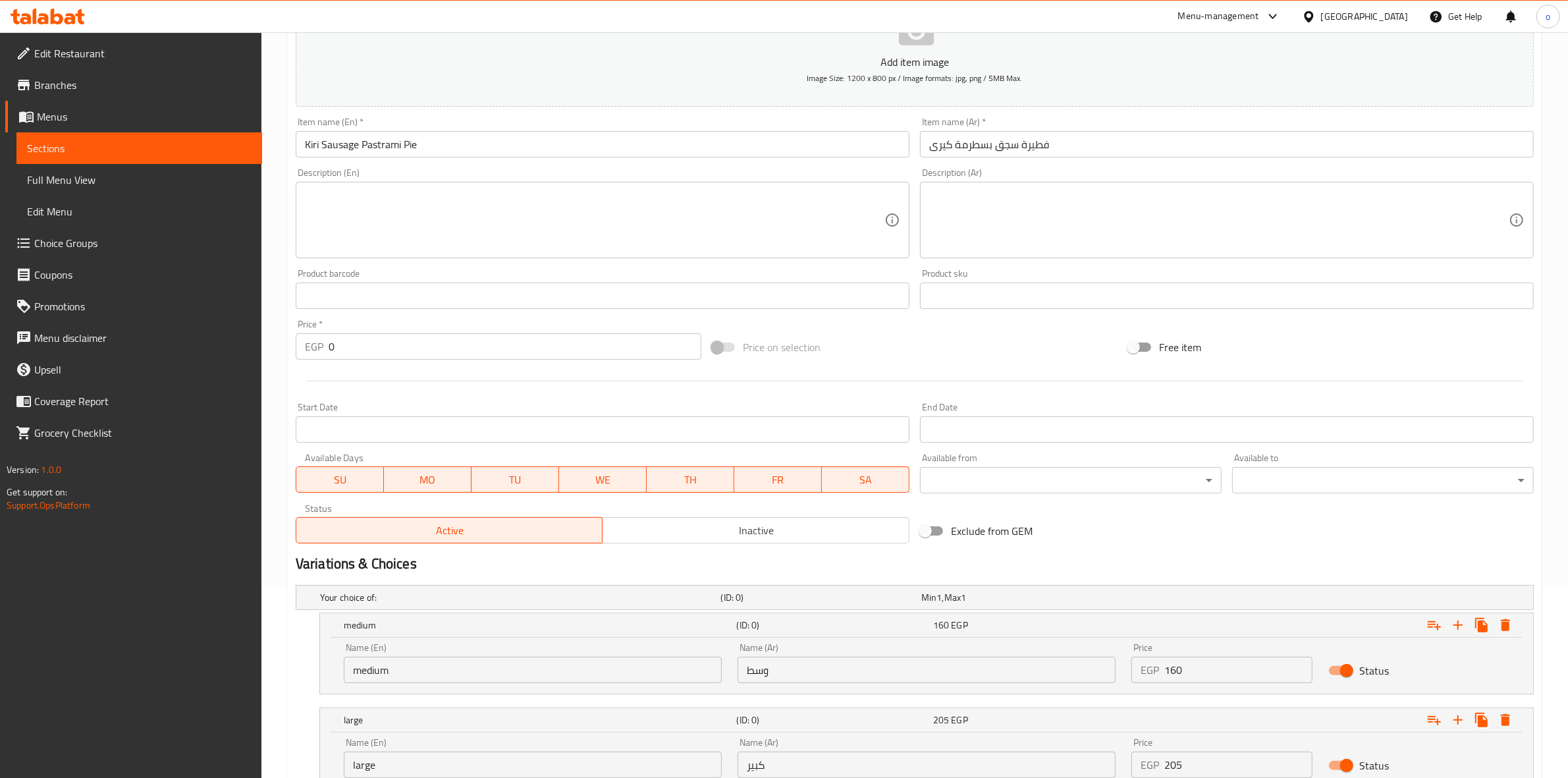
scroll to position [295, 0]
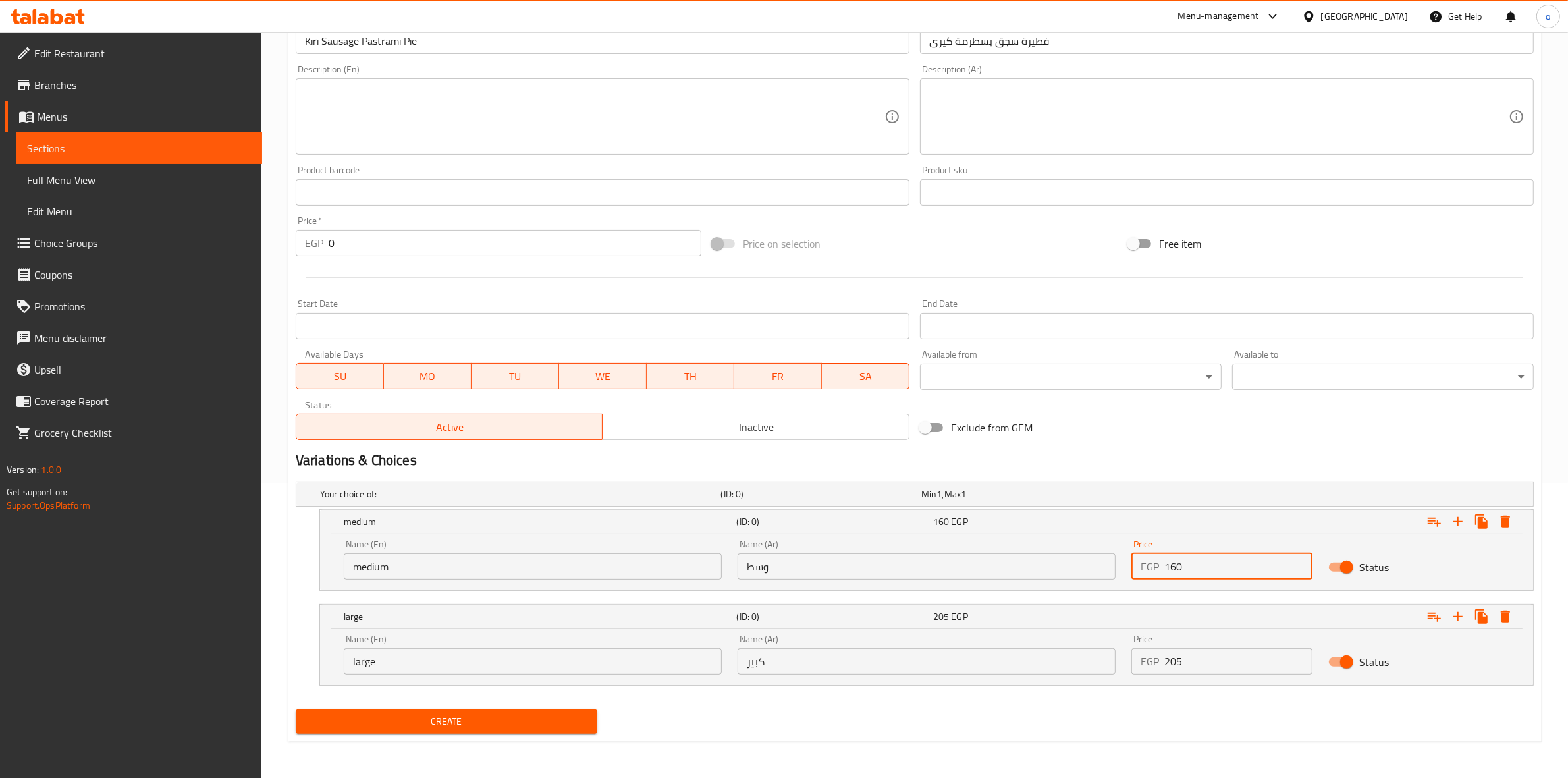
drag, startPoint x: 1182, startPoint y: 571, endPoint x: 1087, endPoint y: 564, distance: 95.3
click at [1087, 564] on div "Name (En) medium Name (En) Name (Ar) وسط Name (Ar) Price EGP 160 Price Status" at bounding box center [926, 559] width 1181 height 56
type input "155"
drag, startPoint x: 1158, startPoint y: 654, endPoint x: 1084, endPoint y: 662, distance: 74.4
click at [1084, 662] on div "Name (En) large Name (En) Name (Ar) كبير Name (Ar) Price EGP 205 Price Status" at bounding box center [926, 654] width 1181 height 56
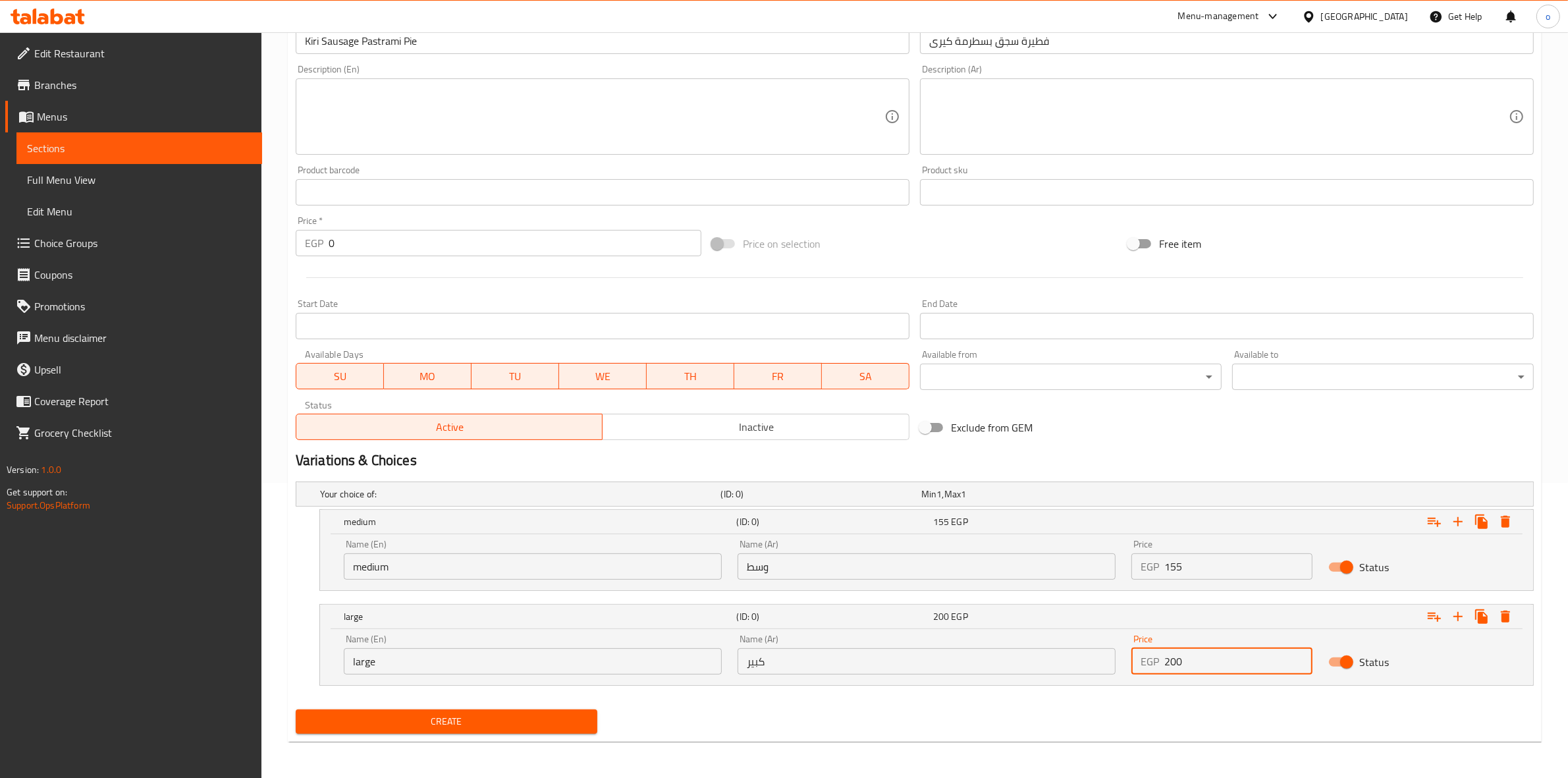
type input "200"
click at [509, 721] on span "Create" at bounding box center [446, 721] width 281 height 17
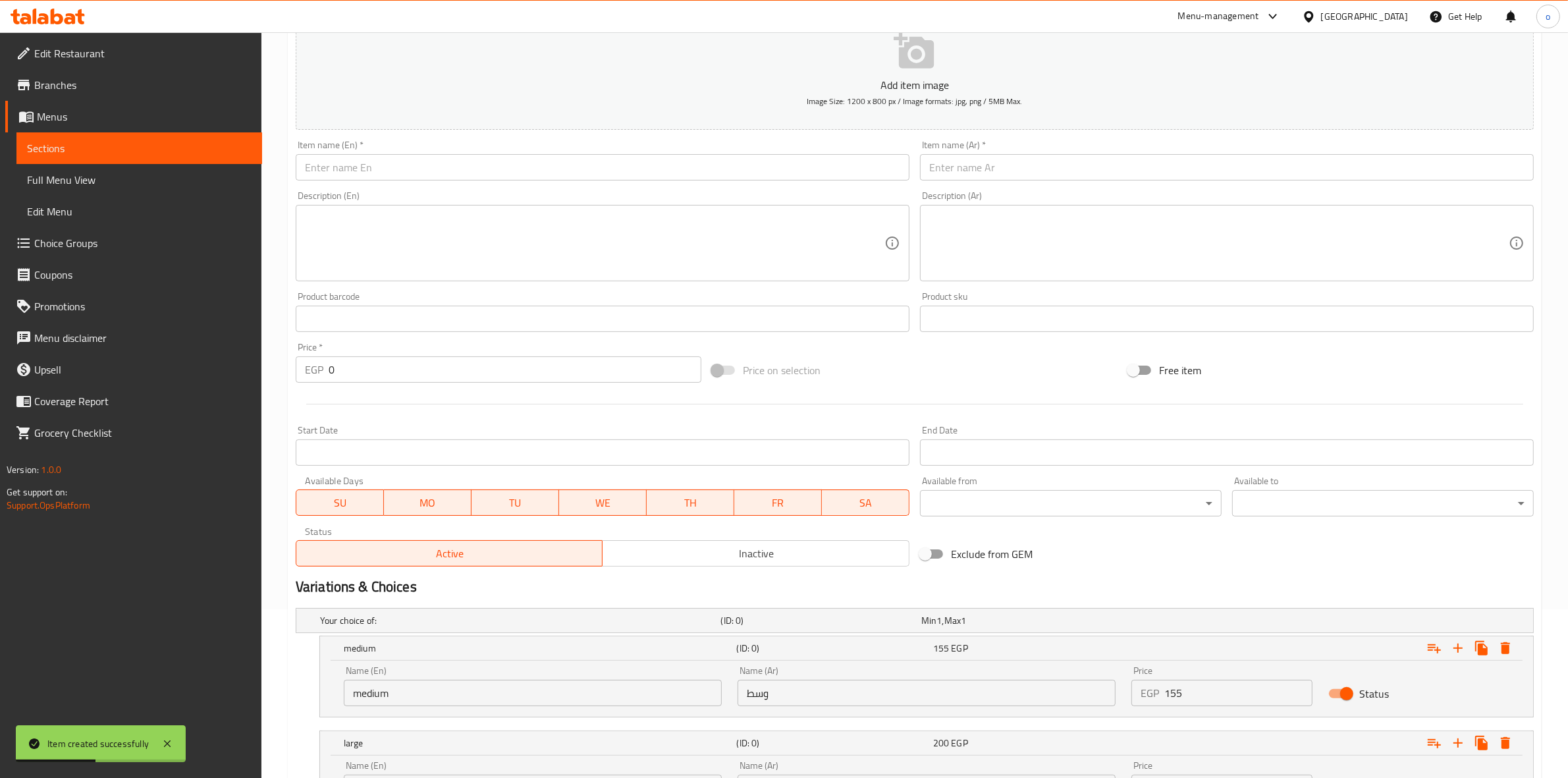
scroll to position [48, 0]
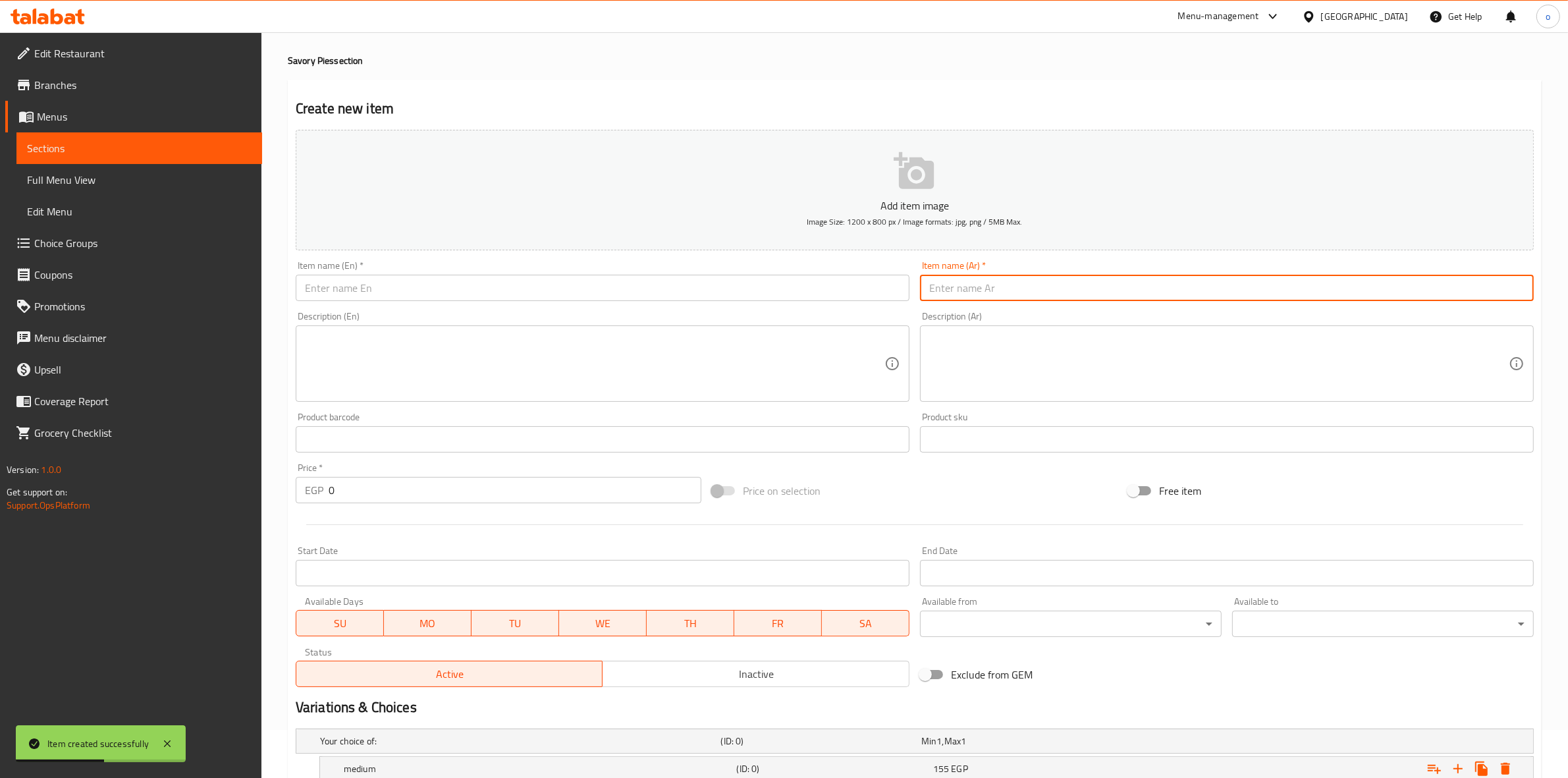
click at [1038, 281] on input "text" at bounding box center [1226, 288] width 614 height 26
paste input "فطيرة ميكس تشيلي"
type input "فطيرة ميكس تشيلي"
click at [842, 287] on input "text" at bounding box center [602, 288] width 614 height 26
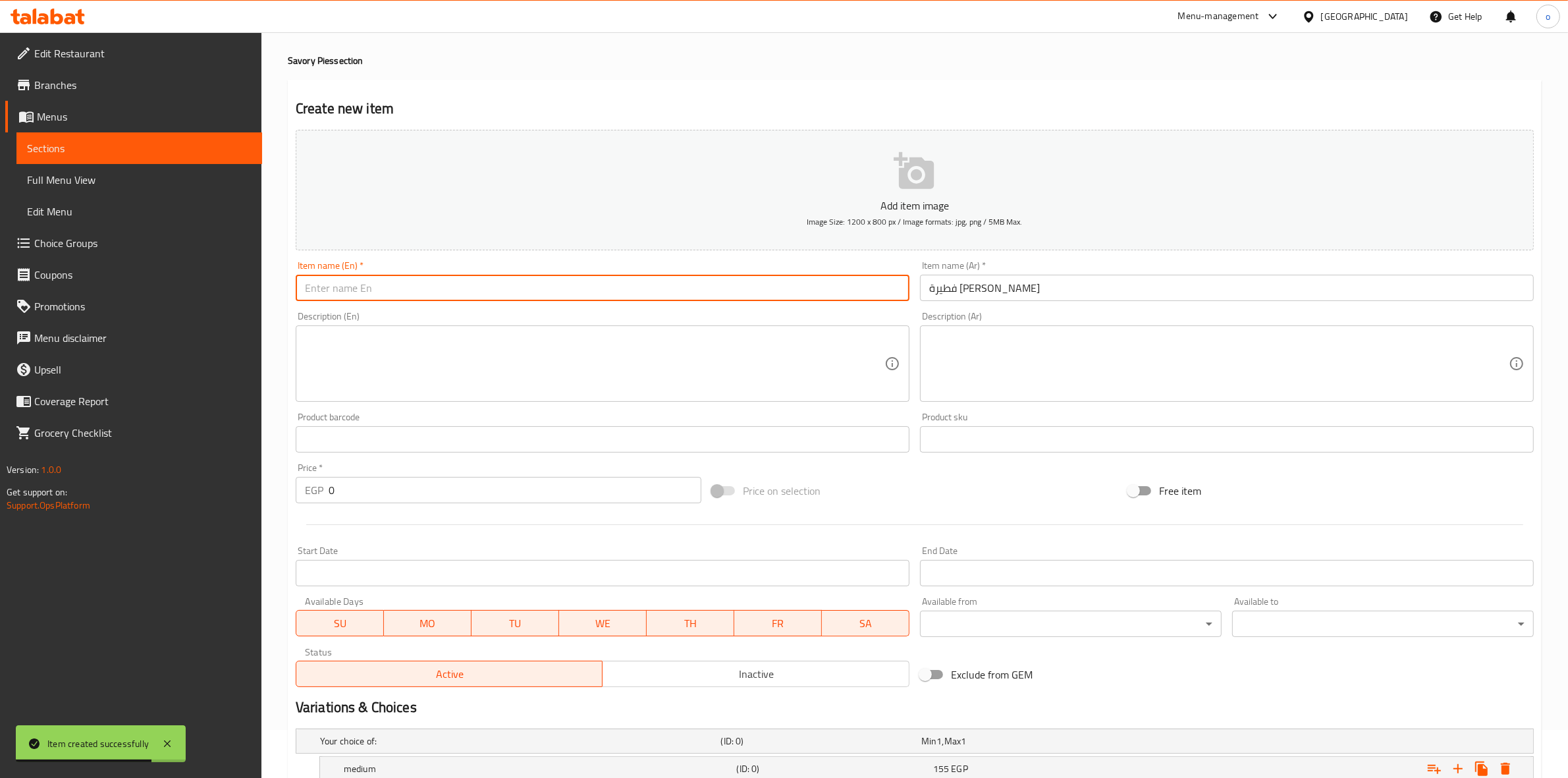
paste input "Mix Chili Pie"
type input "Mix Chili Pie"
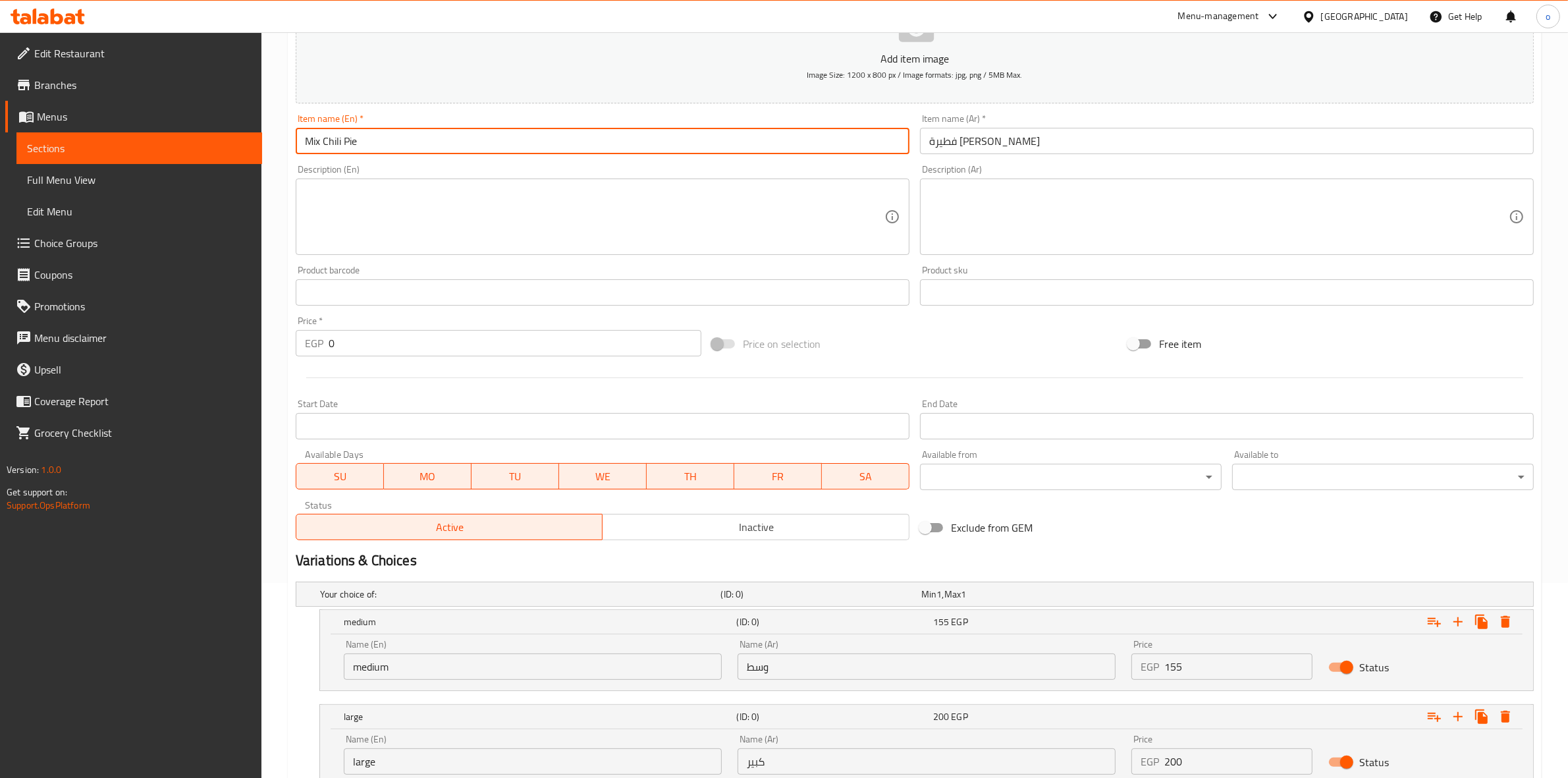
scroll to position [295, 0]
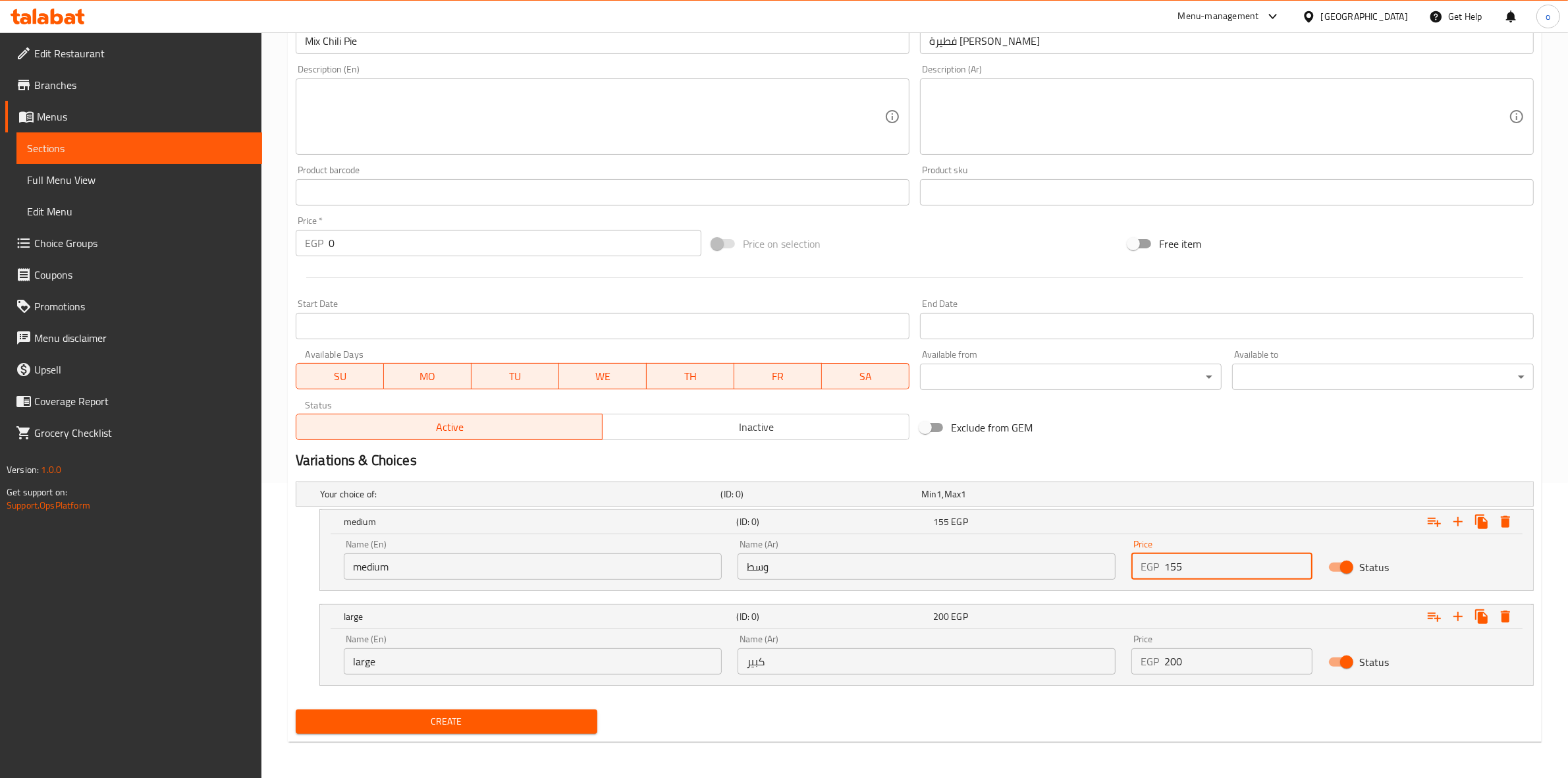
drag, startPoint x: 1186, startPoint y: 572, endPoint x: 1143, endPoint y: 560, distance: 44.6
click at [1143, 560] on div "EGP 155 Price" at bounding box center [1222, 566] width 181 height 26
type input "155"
drag, startPoint x: 1186, startPoint y: 657, endPoint x: 1069, endPoint y: 659, distance: 117.0
click at [1069, 659] on div "Name (En) large Name (En) Name (Ar) كبير Name (Ar) Price EGP 200 Price Status" at bounding box center [926, 654] width 1181 height 56
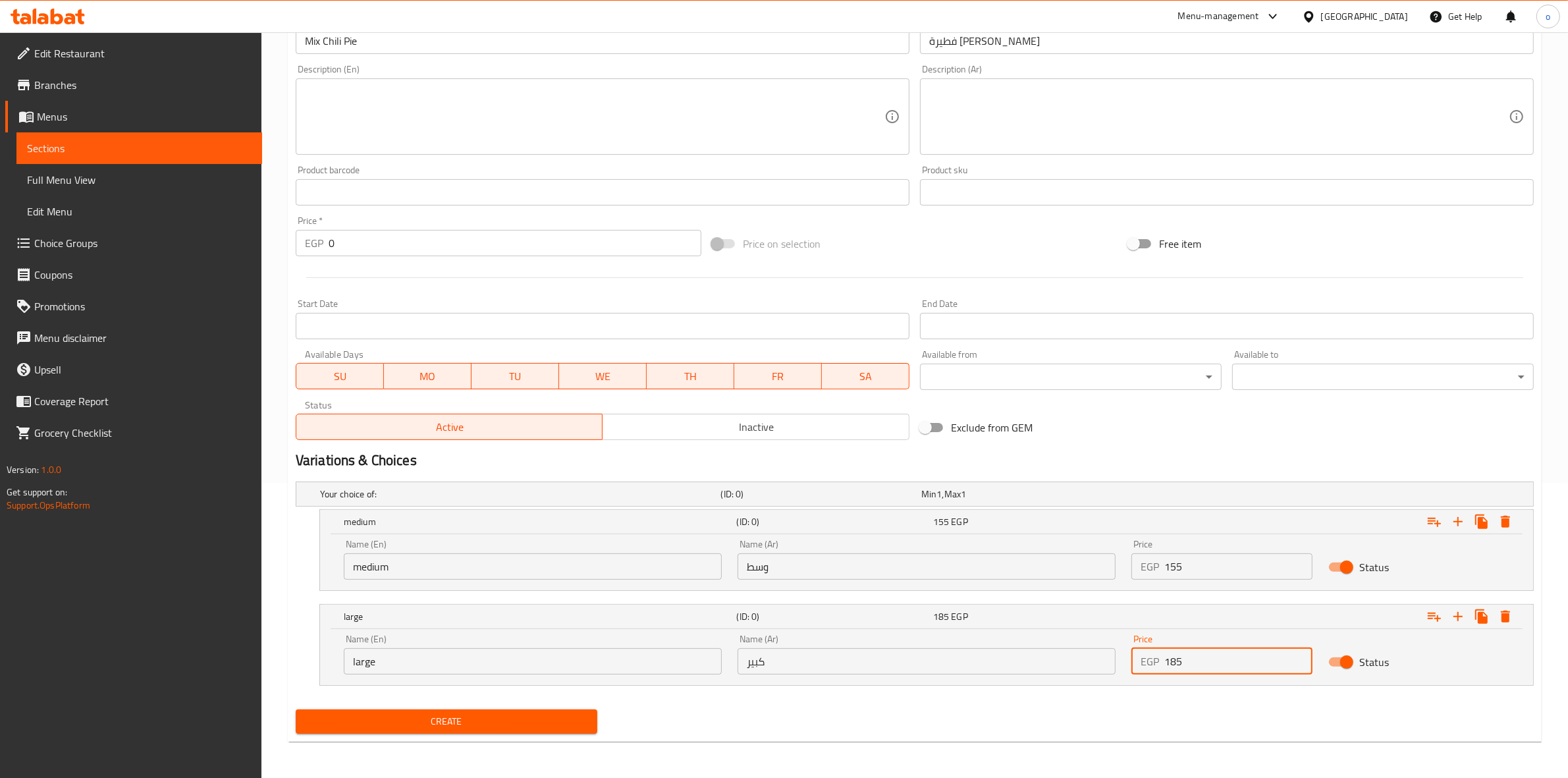
type input "185"
click at [908, 723] on div "Create" at bounding box center [915, 721] width 1249 height 35
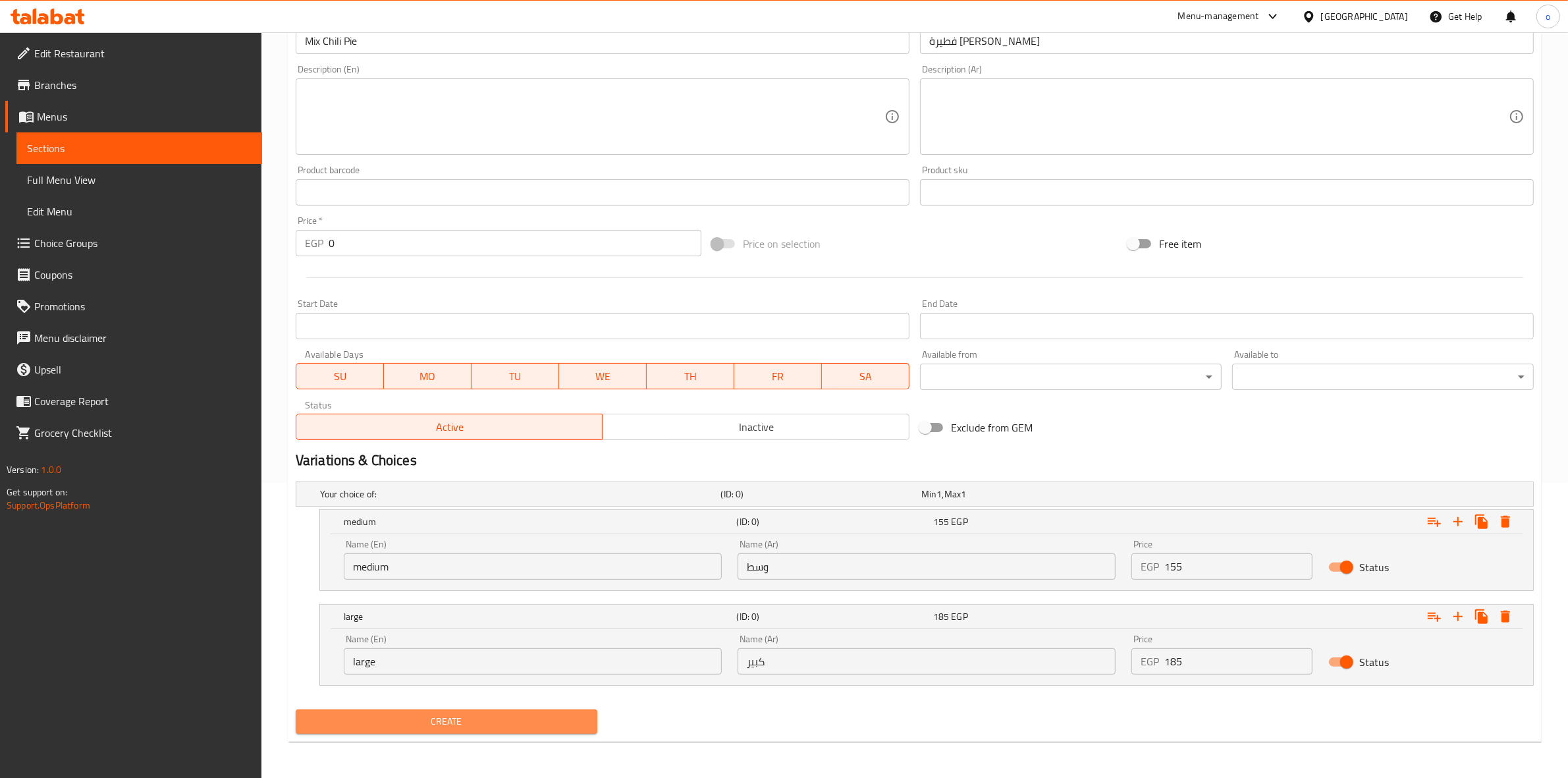
click at [517, 719] on span "Create" at bounding box center [446, 721] width 281 height 17
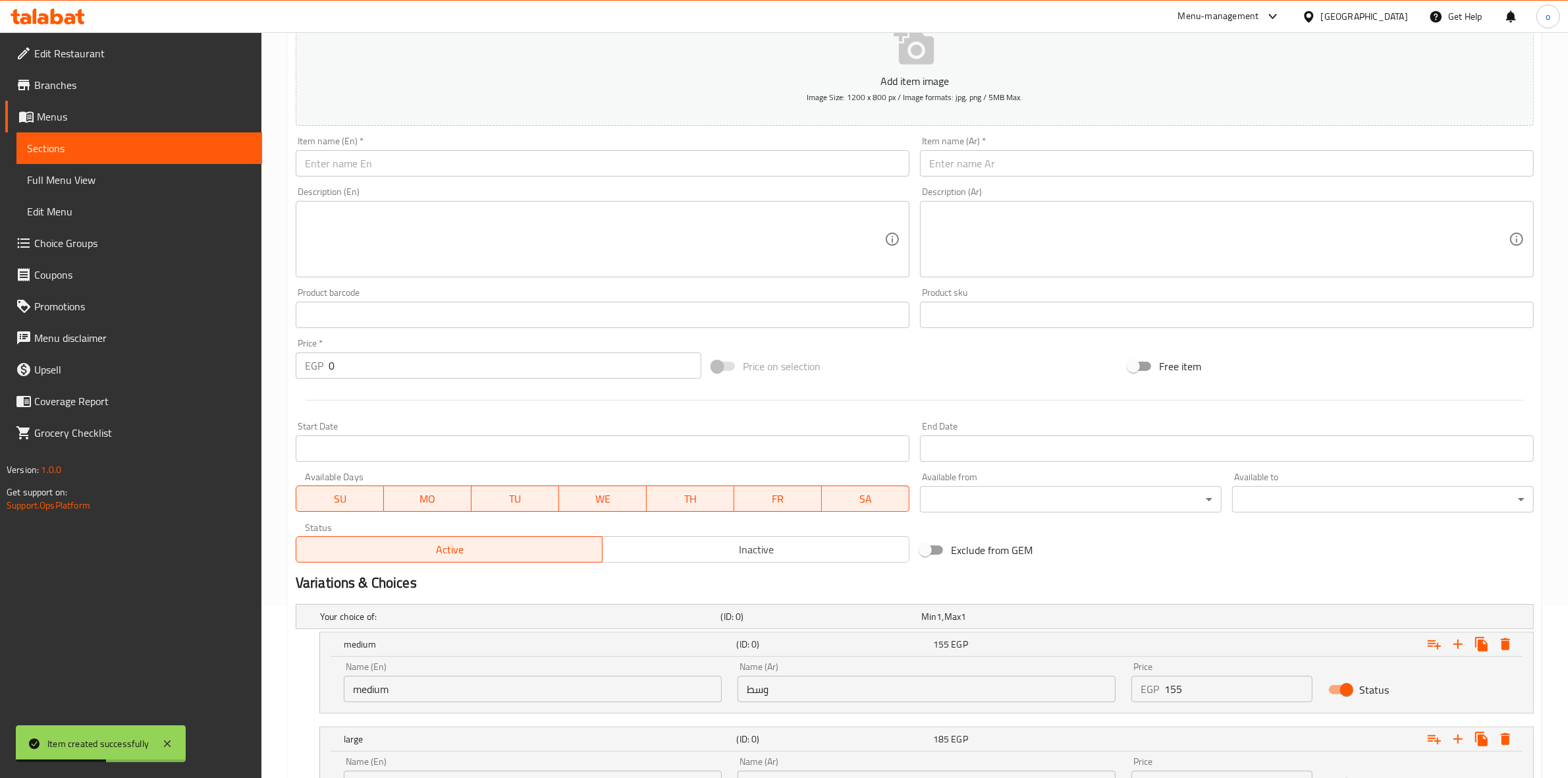
scroll to position [0, 0]
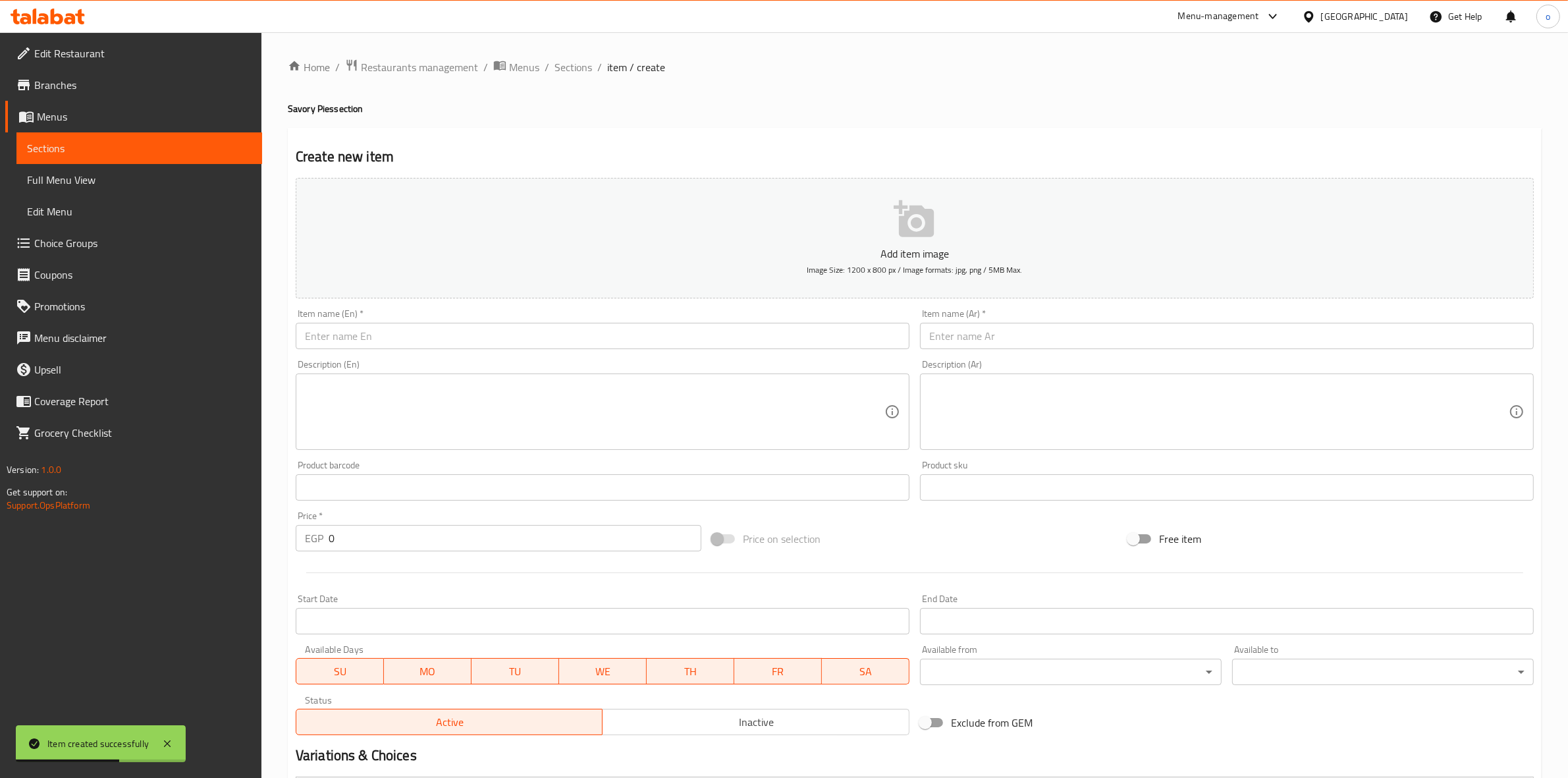
drag, startPoint x: 1004, startPoint y: 346, endPoint x: 1004, endPoint y: 337, distance: 9.0
click at [1004, 344] on input "text" at bounding box center [1226, 336] width 614 height 26
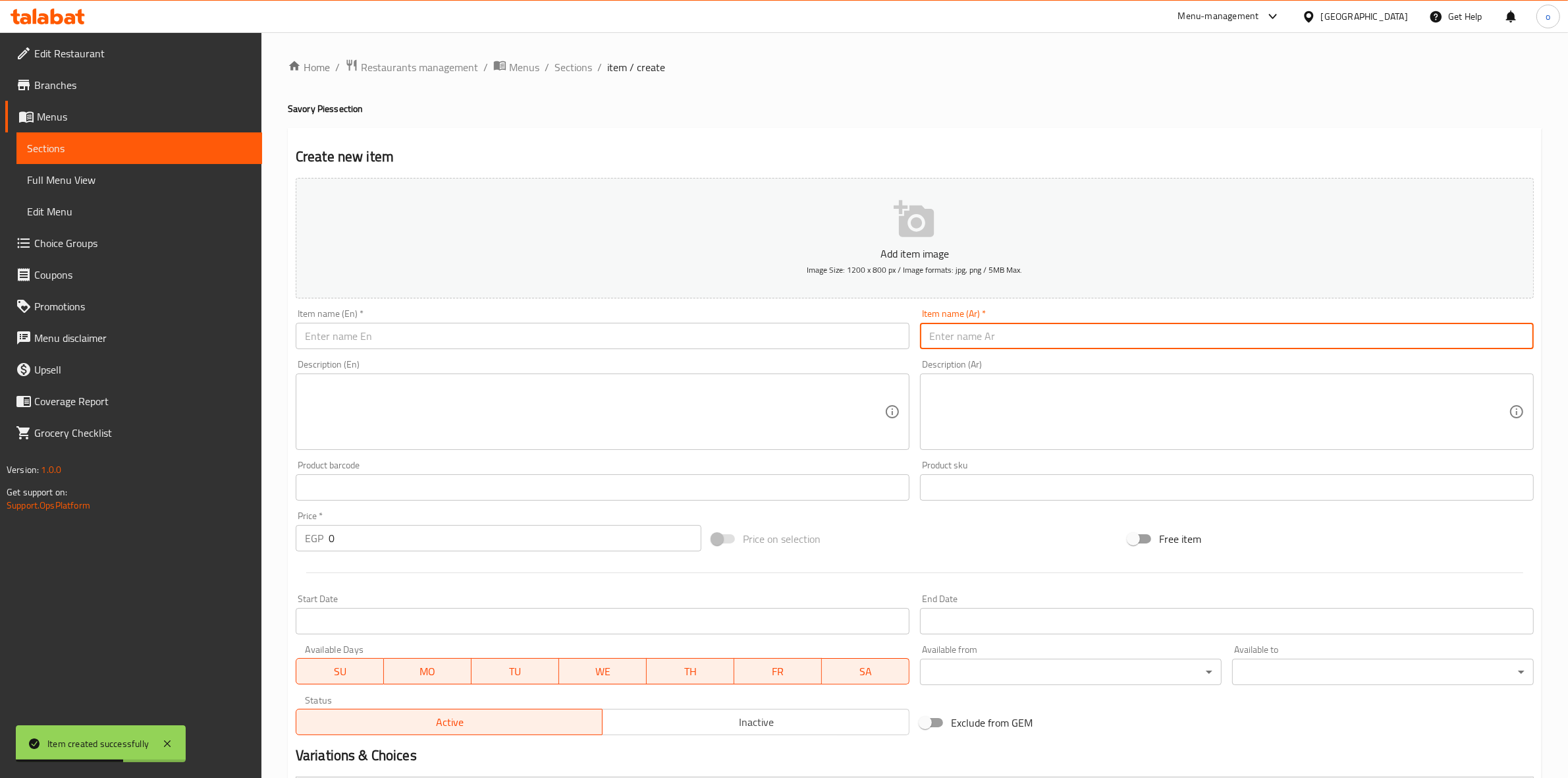
paste input "فطيرة تشيكن رانش"
type input "فطيرة تشيكن رانش"
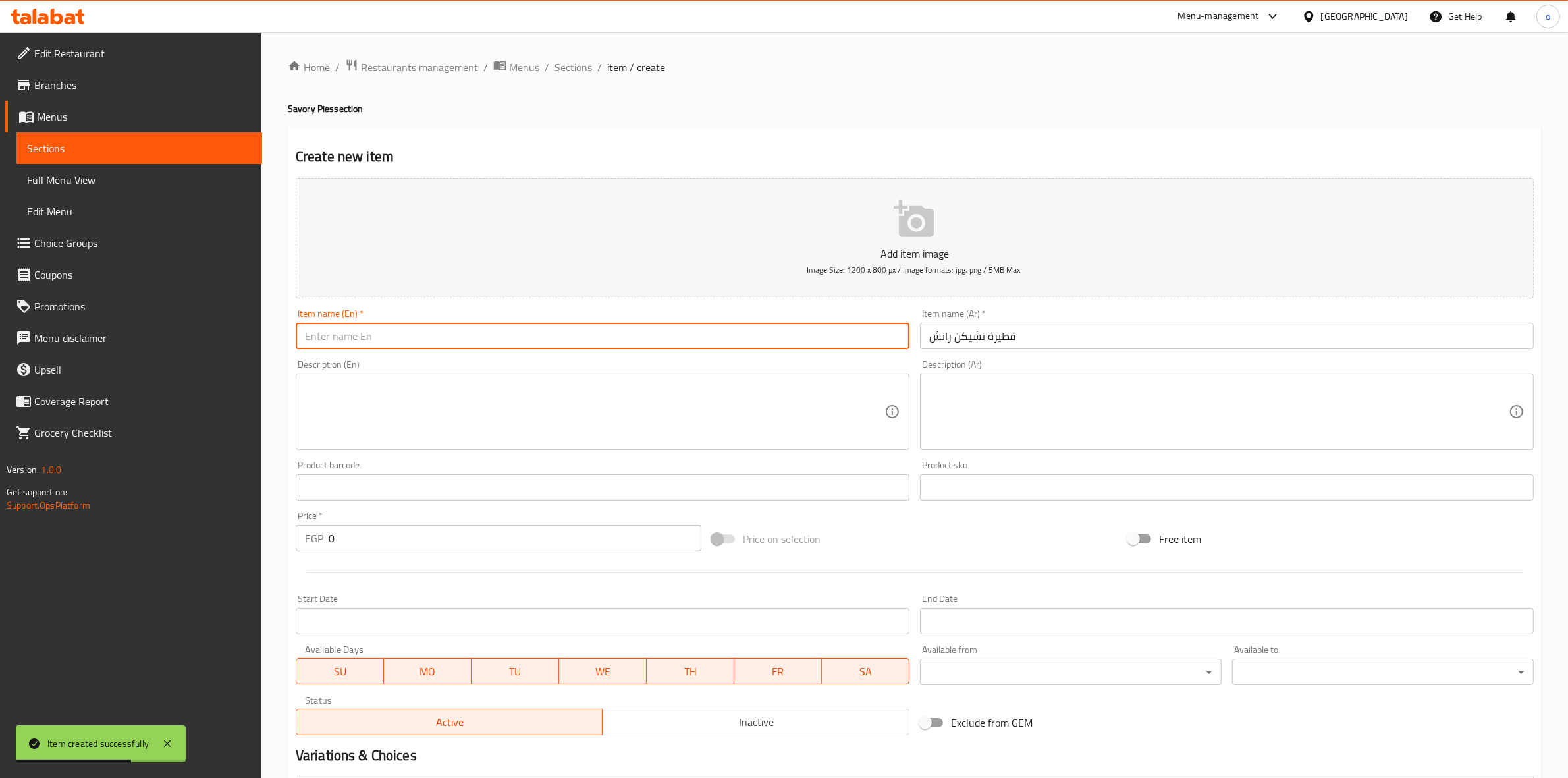
click at [805, 323] on input "text" at bounding box center [602, 336] width 614 height 26
click at [759, 341] on input "text" at bounding box center [602, 336] width 614 height 26
paste input "Chicken Ranch Pie"
type input "Chicken Ranch Pie"
click at [749, 374] on div "Description (En)" at bounding box center [602, 411] width 614 height 76
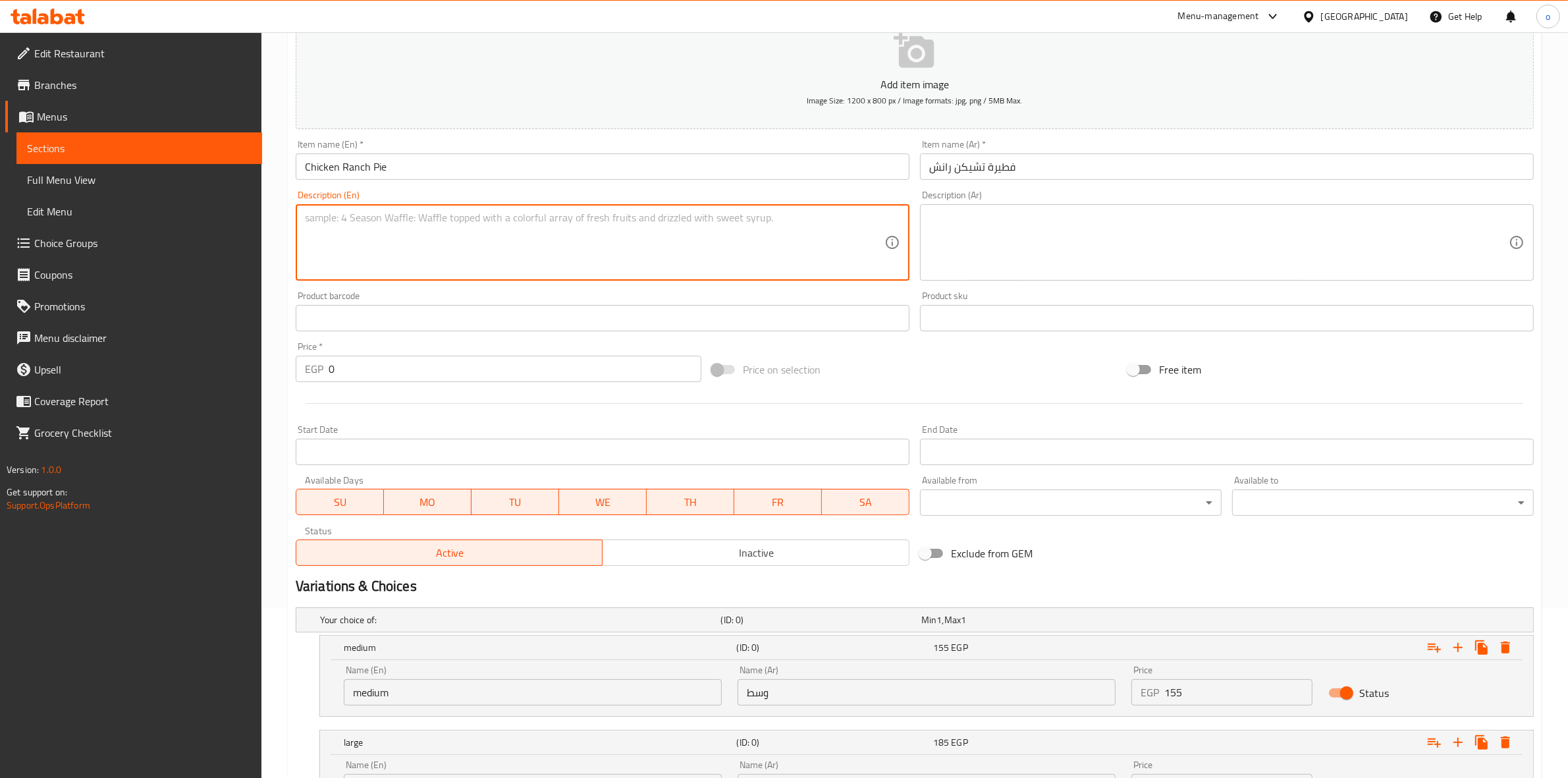
scroll to position [295, 0]
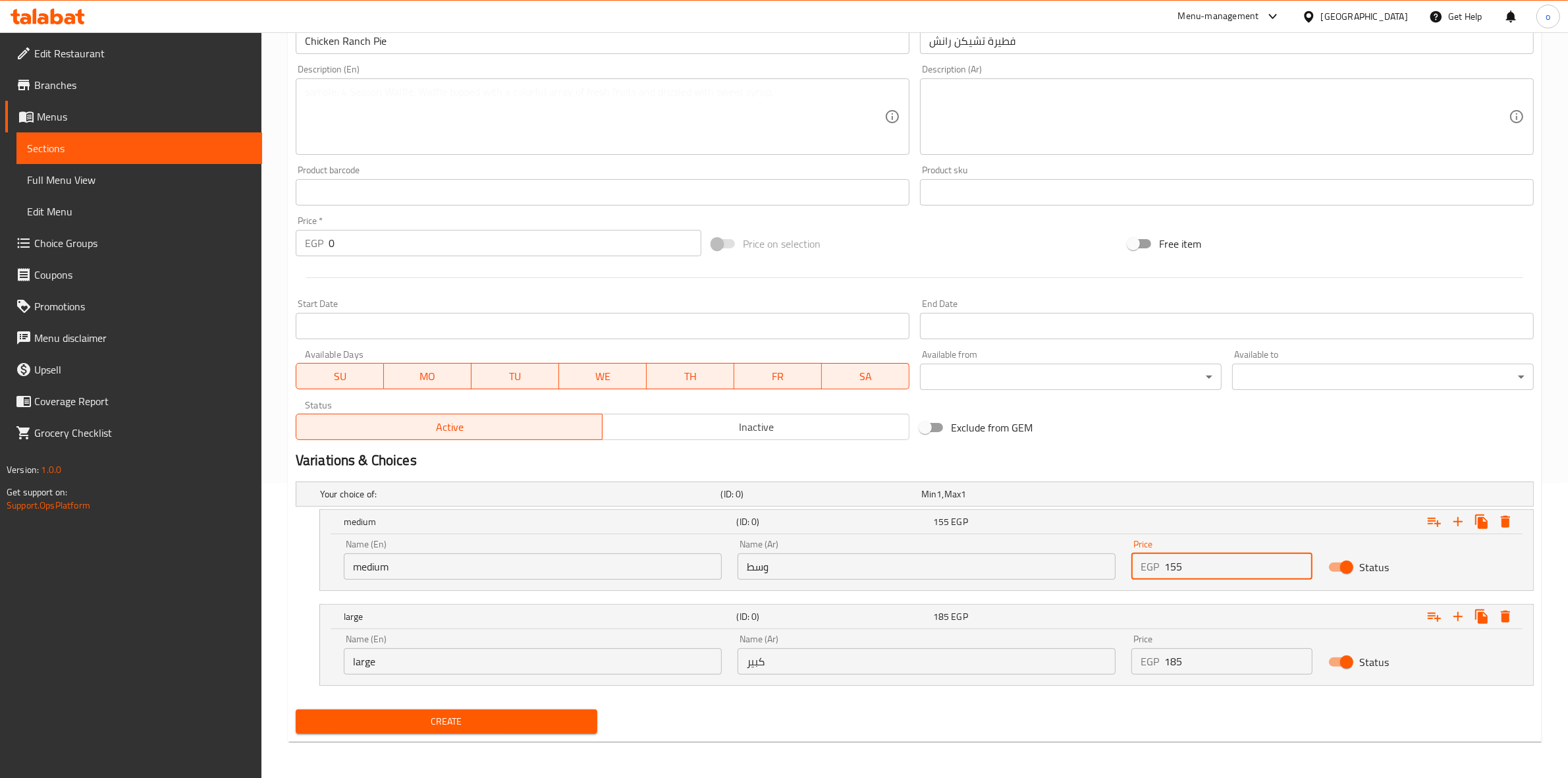
drag, startPoint x: 1197, startPoint y: 565, endPoint x: 1090, endPoint y: 562, distance: 107.0
click at [1098, 562] on div "Name (En) medium Name (En) Name (Ar) وسط Name (Ar) Price EGP 155 Price Status" at bounding box center [926, 559] width 1181 height 56
type input "160"
drag, startPoint x: 1137, startPoint y: 661, endPoint x: 1030, endPoint y: 659, distance: 107.0
click at [1033, 659] on div "Name (En) large Name (En) Name (Ar) كبير Name (Ar) Price EGP 185 Price Status" at bounding box center [926, 654] width 1181 height 56
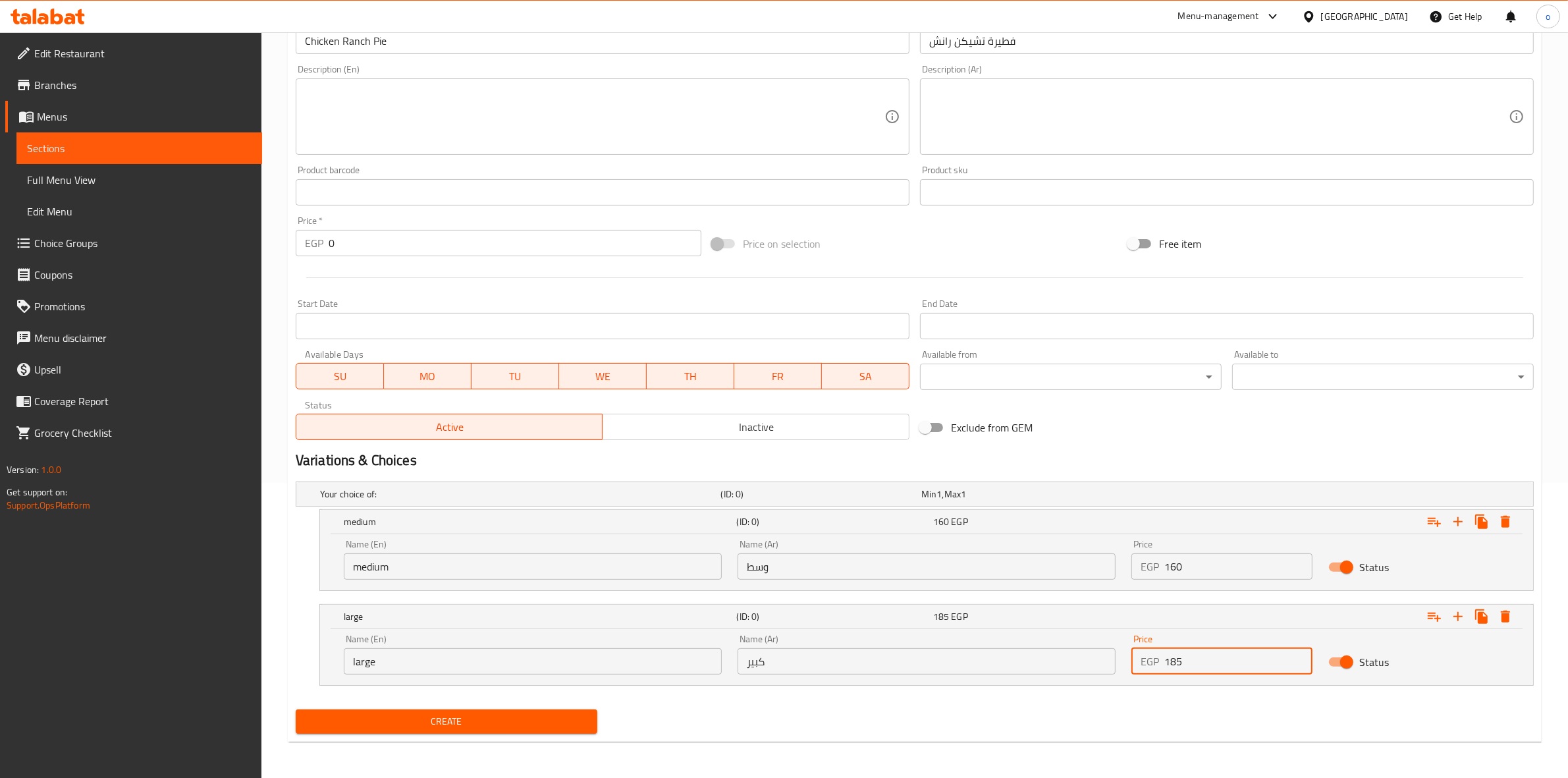
type input "185"
click at [518, 706] on div "Create" at bounding box center [446, 721] width 312 height 35
click at [519, 713] on span "Create" at bounding box center [446, 721] width 281 height 17
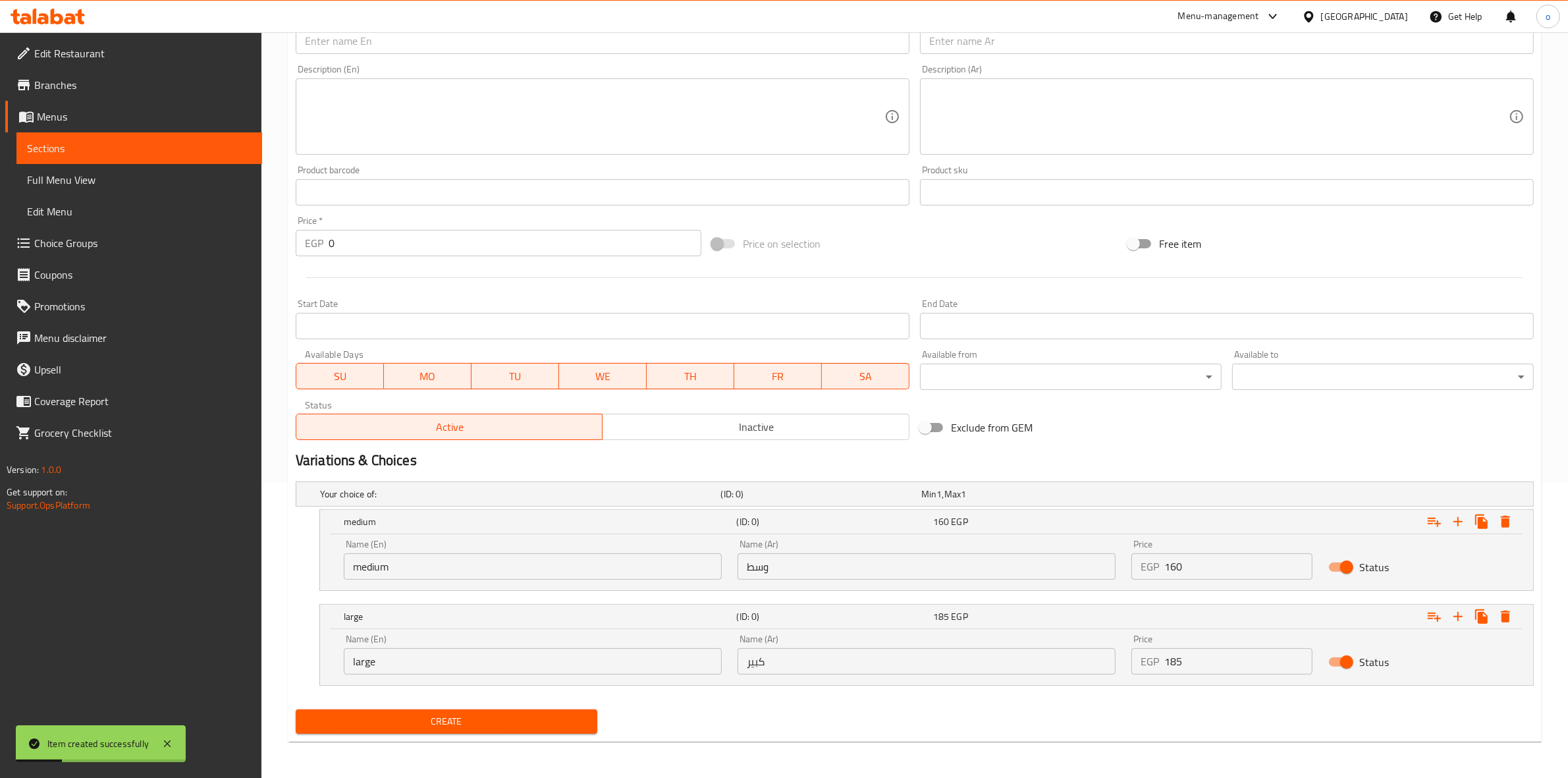
scroll to position [130, 0]
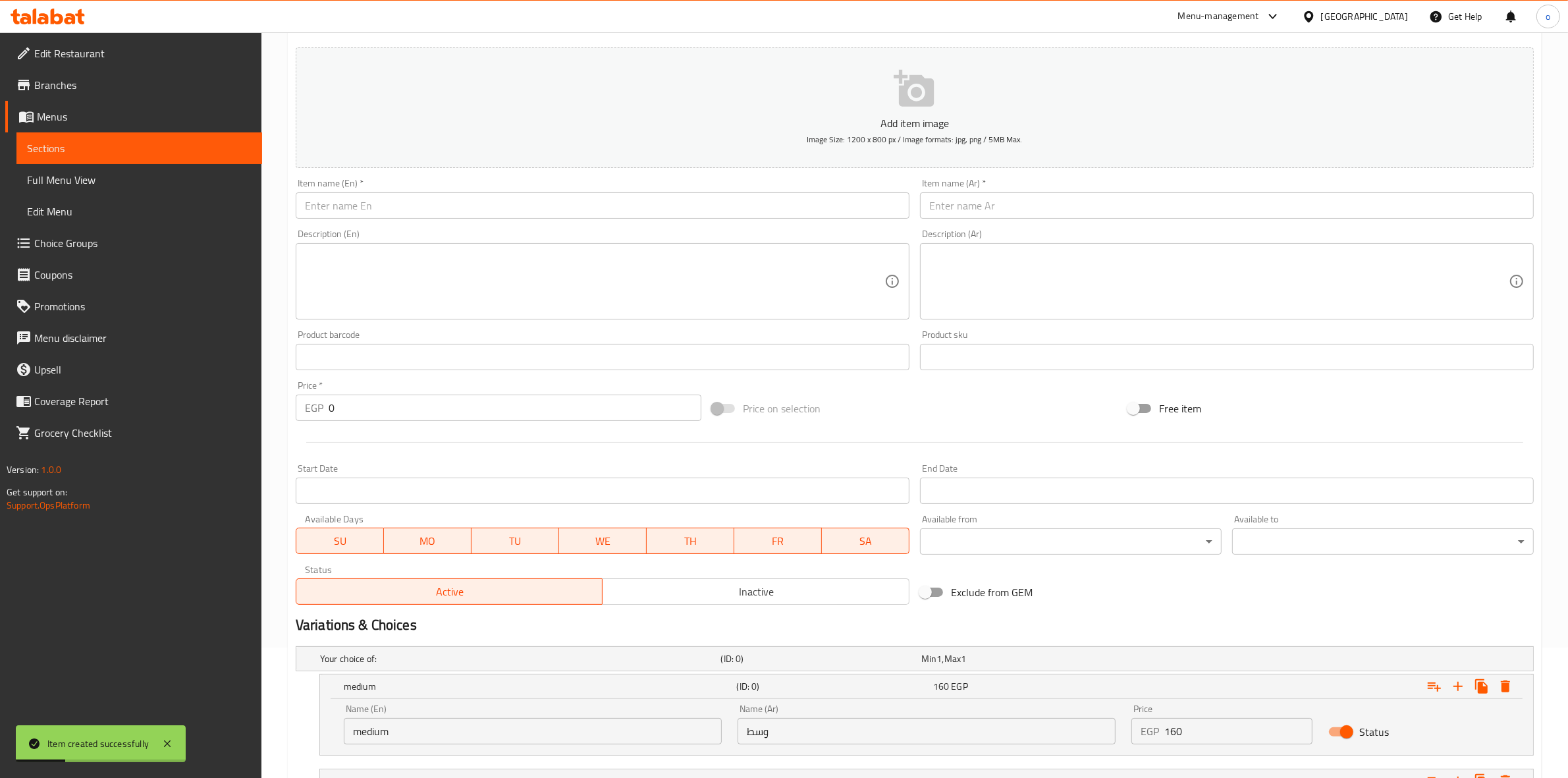
click at [1032, 205] on input "text" at bounding box center [1226, 205] width 614 height 26
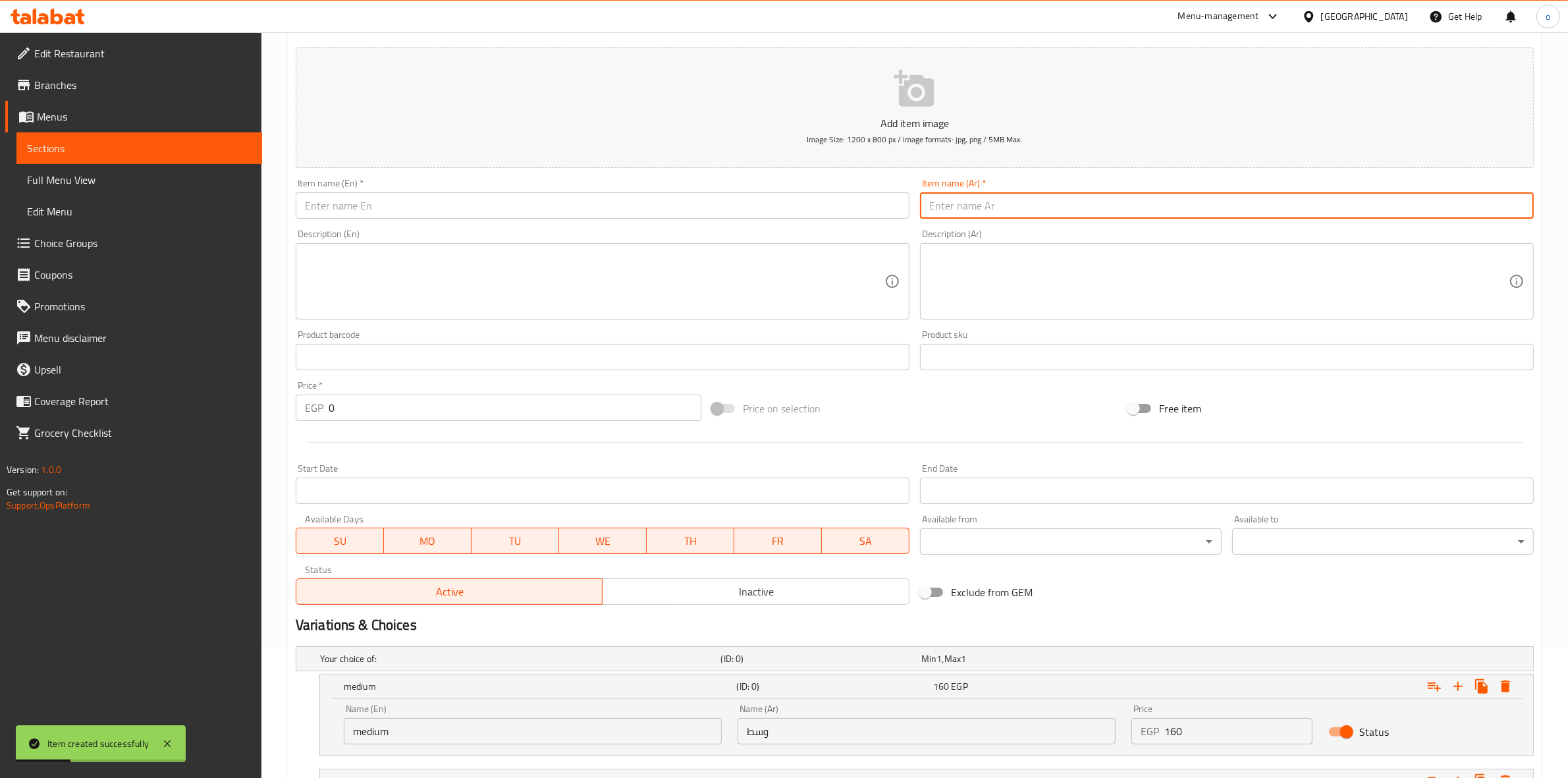
paste input "فطيرة تشيكن باربيكيوي"
type input "فطيرة تشيكن باربيكيوي"
click at [631, 206] on input "text" at bounding box center [602, 205] width 614 height 26
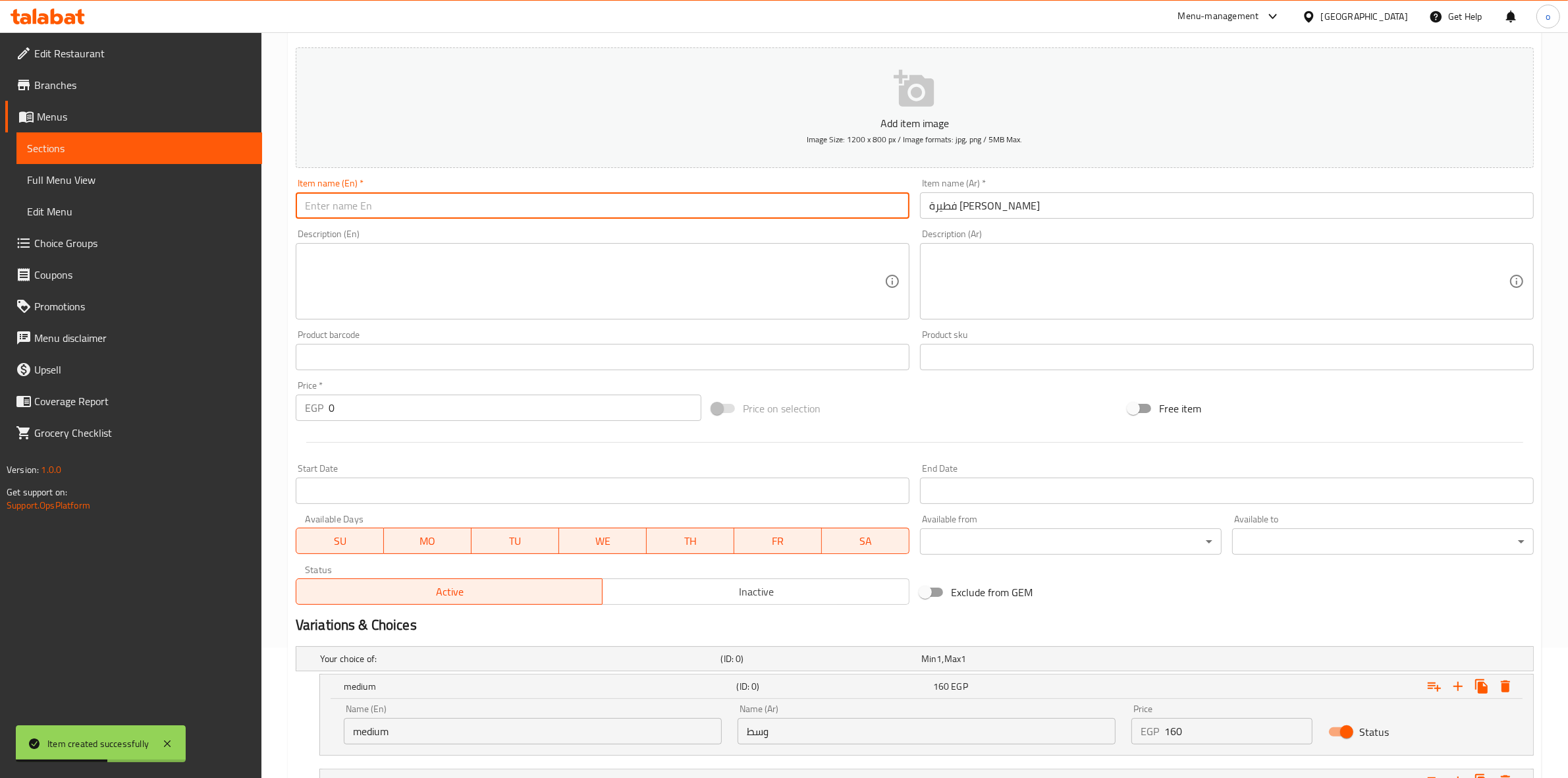
click at [667, 228] on div "Description (En) Description (En)" at bounding box center [603, 274] width 624 height 101
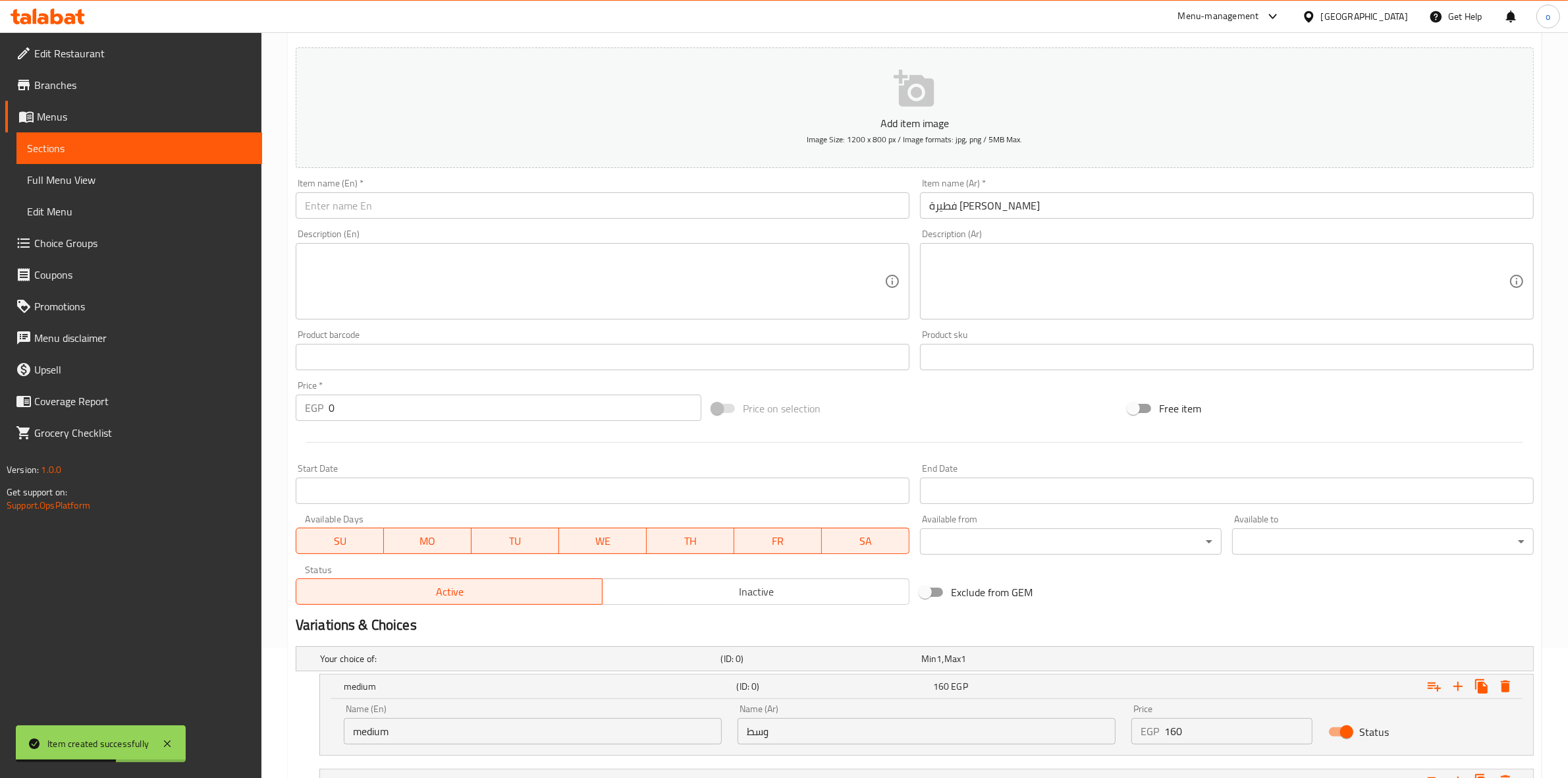
click at [661, 219] on div "Item name (En)   * Item name (En) *" at bounding box center [603, 199] width 624 height 51
click at [661, 208] on input "text" at bounding box center [602, 205] width 614 height 26
paste input "BBQ Chicken Pie"
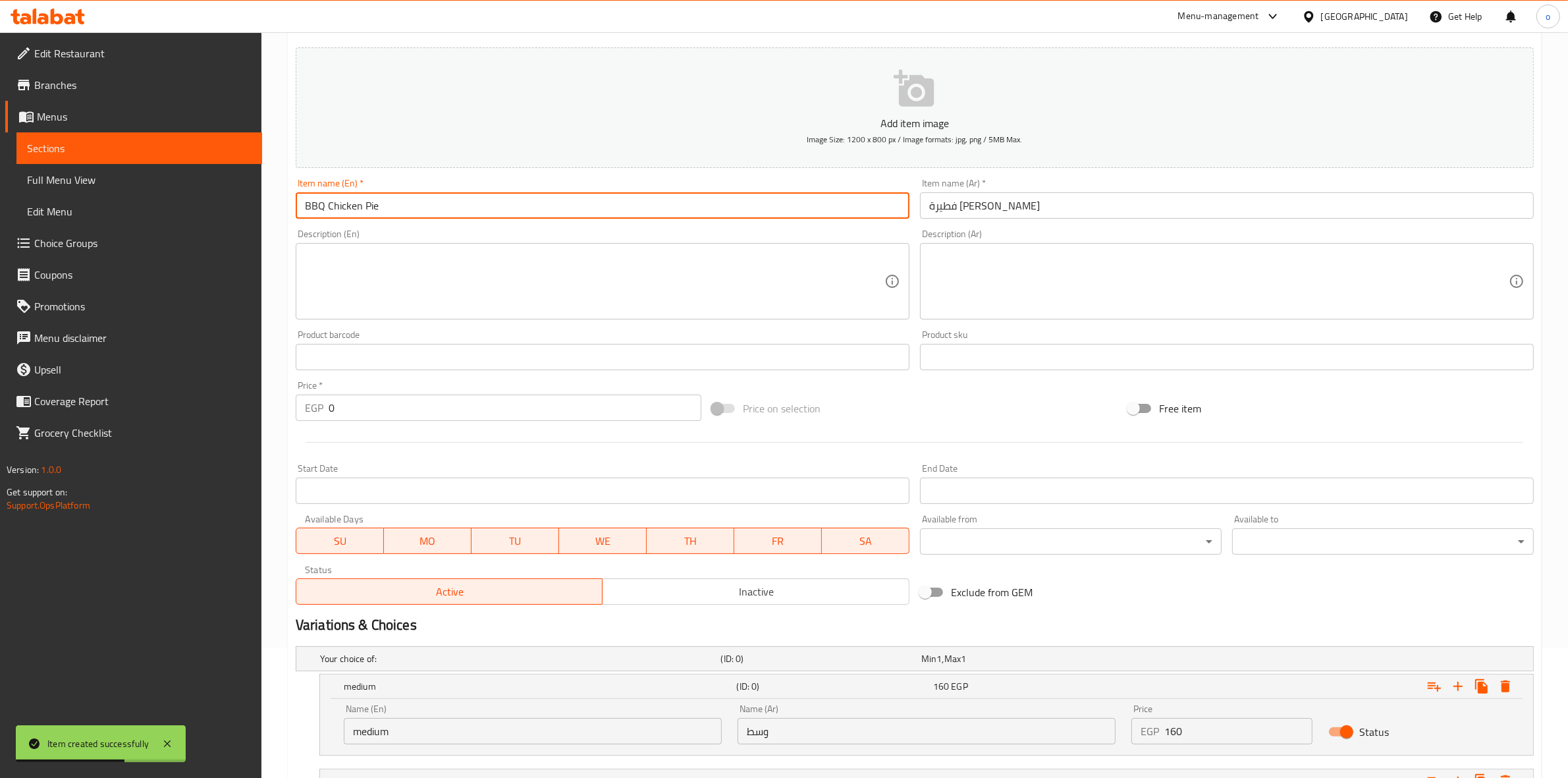
type input "BBQ Chicken Pie"
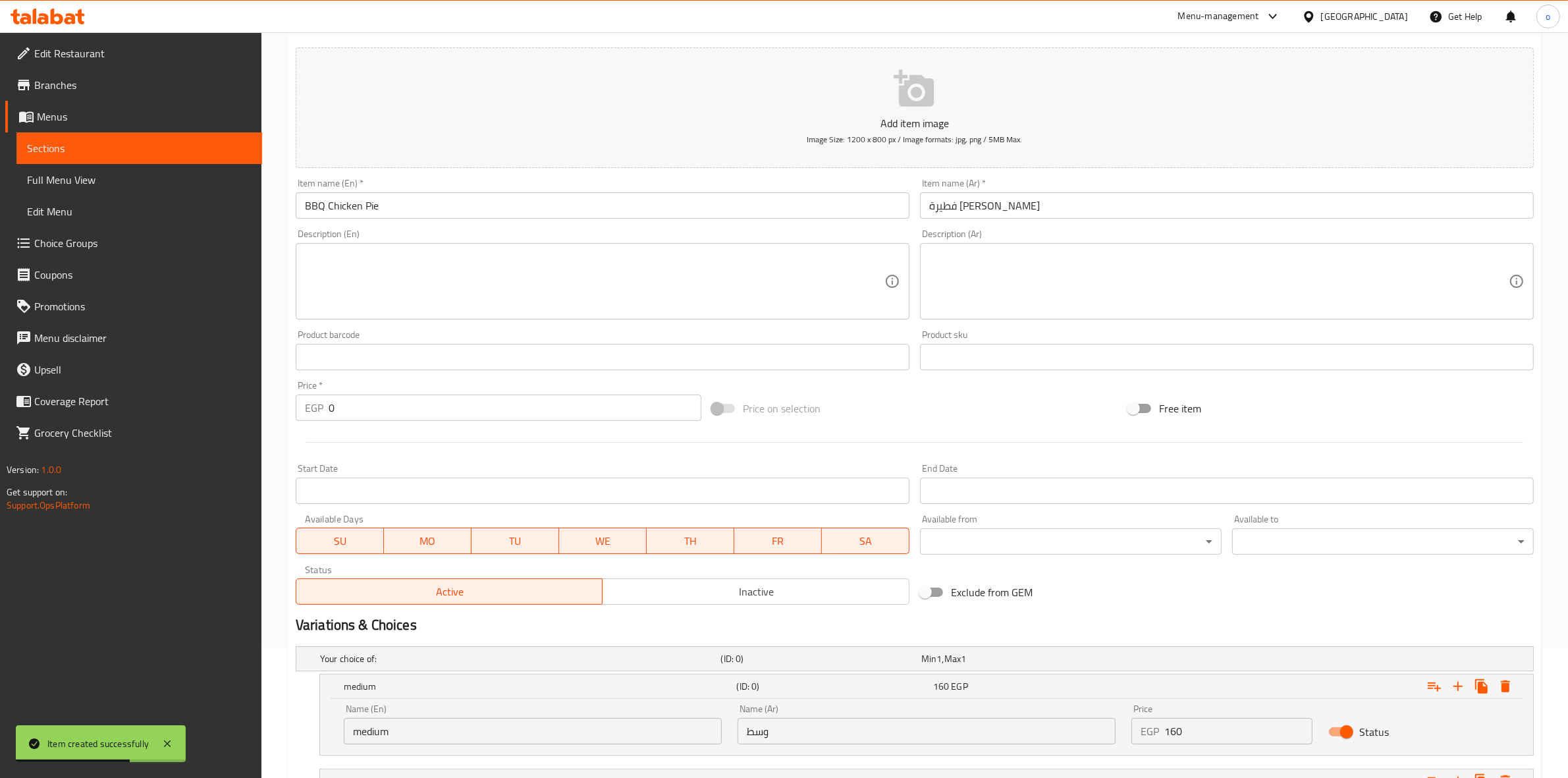
drag, startPoint x: 662, startPoint y: 224, endPoint x: 650, endPoint y: 232, distance: 14.4
click at [662, 224] on div "Description (En) Description (En)" at bounding box center [603, 274] width 624 height 101
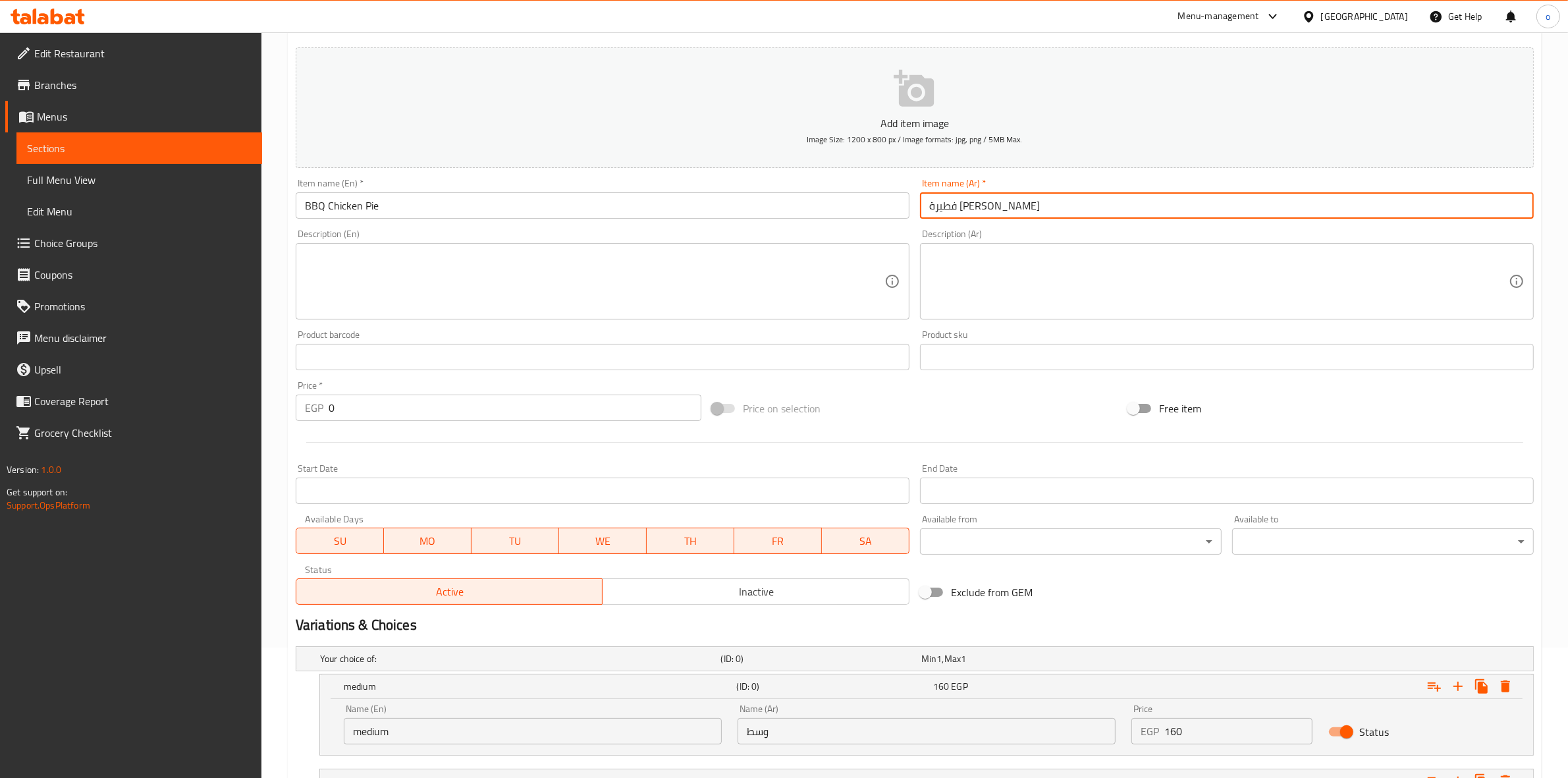
drag, startPoint x: 935, startPoint y: 214, endPoint x: 923, endPoint y: 212, distance: 12.2
click at [929, 214] on input "فطيرة تشيكن باربيكيوي" at bounding box center [1226, 205] width 614 height 26
type input "فطيرة تشيكن باربيكيو"
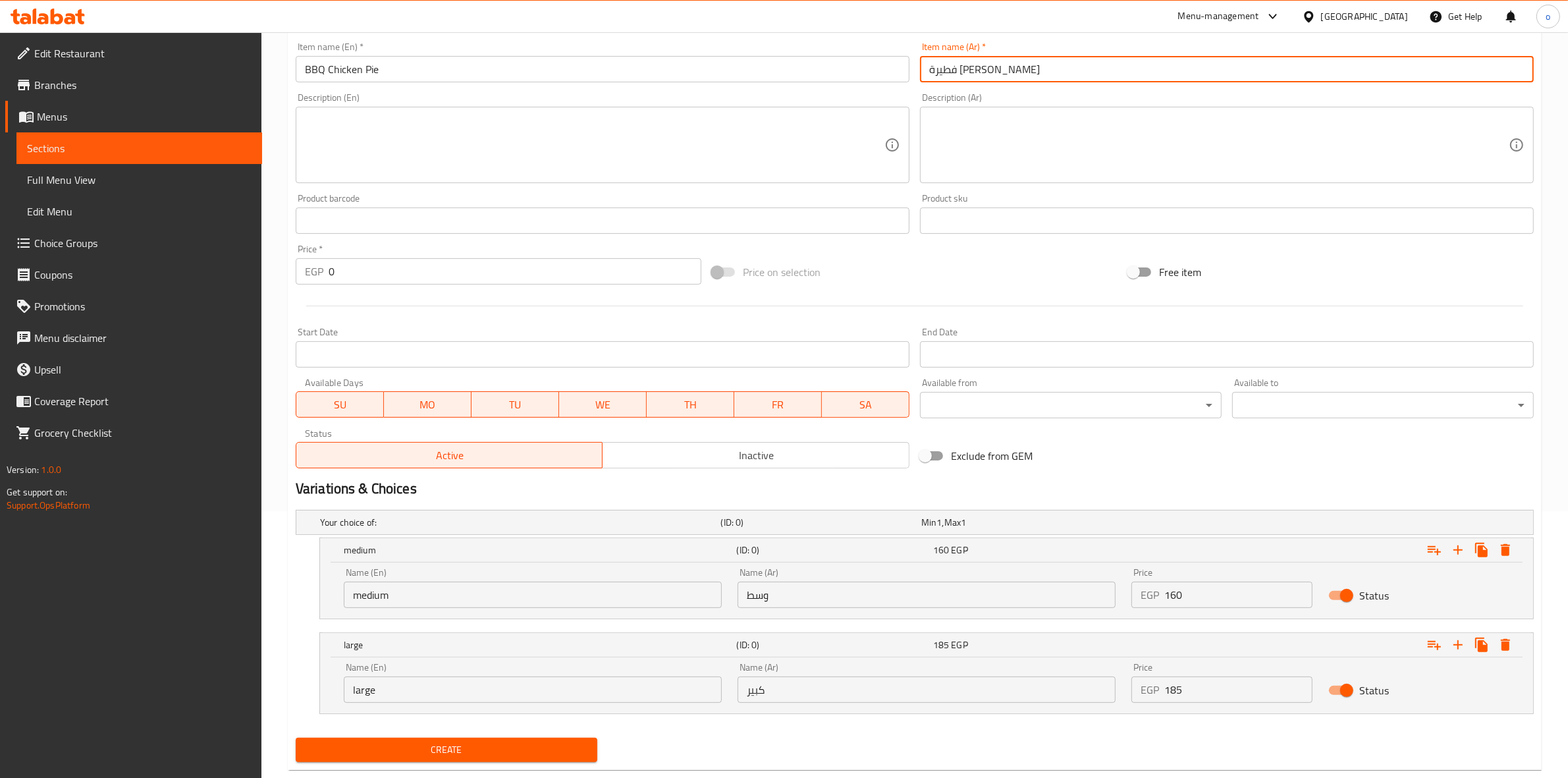
scroll to position [295, 0]
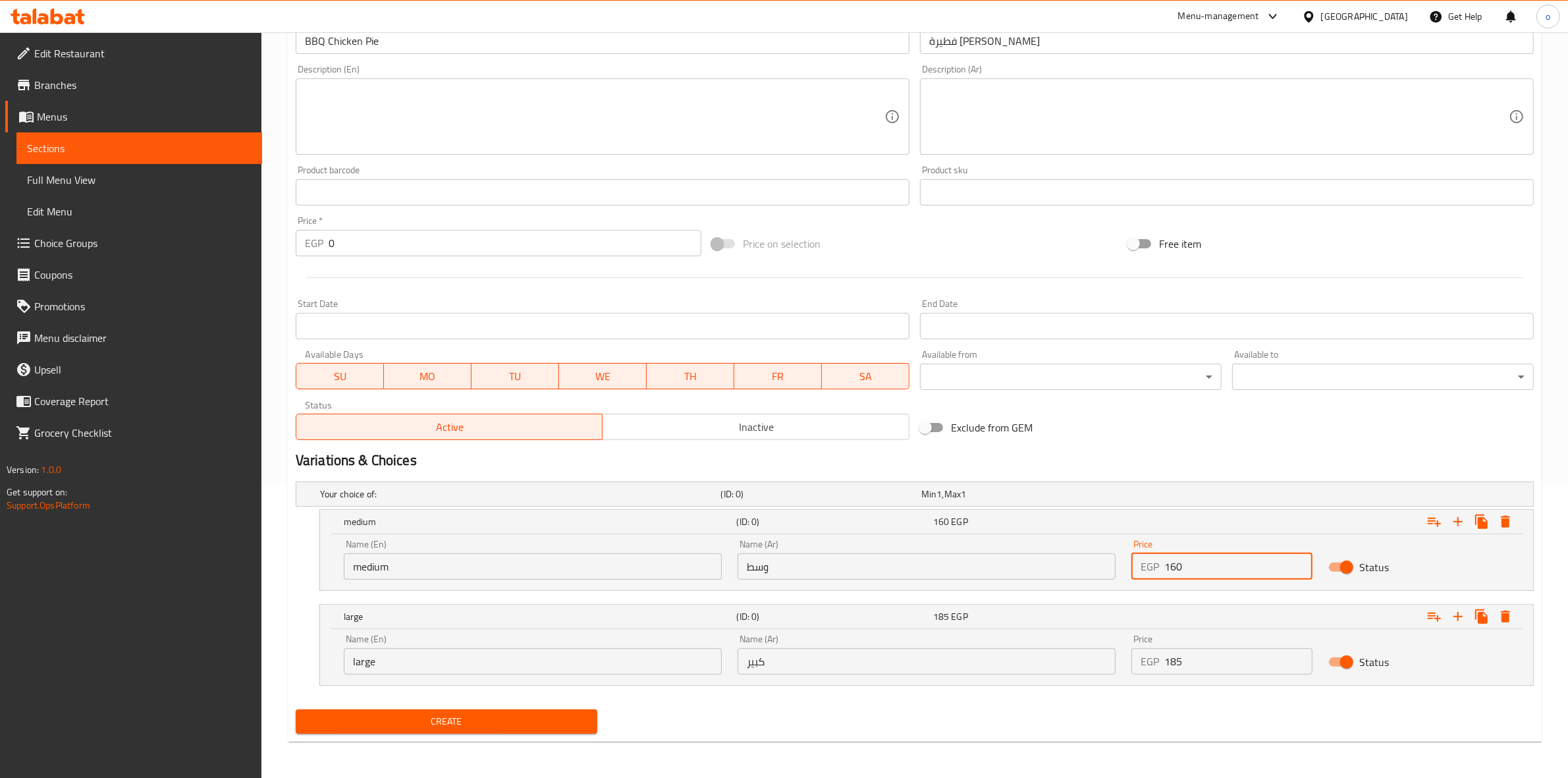
drag, startPoint x: 1220, startPoint y: 567, endPoint x: 1043, endPoint y: 559, distance: 177.2
click at [1043, 559] on div "Name (En) medium Name (En) Name (Ar) وسط Name (Ar) Price EGP 160 Price Status" at bounding box center [926, 559] width 1181 height 56
type input "160"
drag, startPoint x: 1084, startPoint y: 623, endPoint x: 881, endPoint y: 557, distance: 213.5
click at [887, 573] on div "Your choice of: (ID: 0) Min 1 , Max 1 Name (En) Your choice of: Name (En) Name …" at bounding box center [915, 589] width 1249 height 228
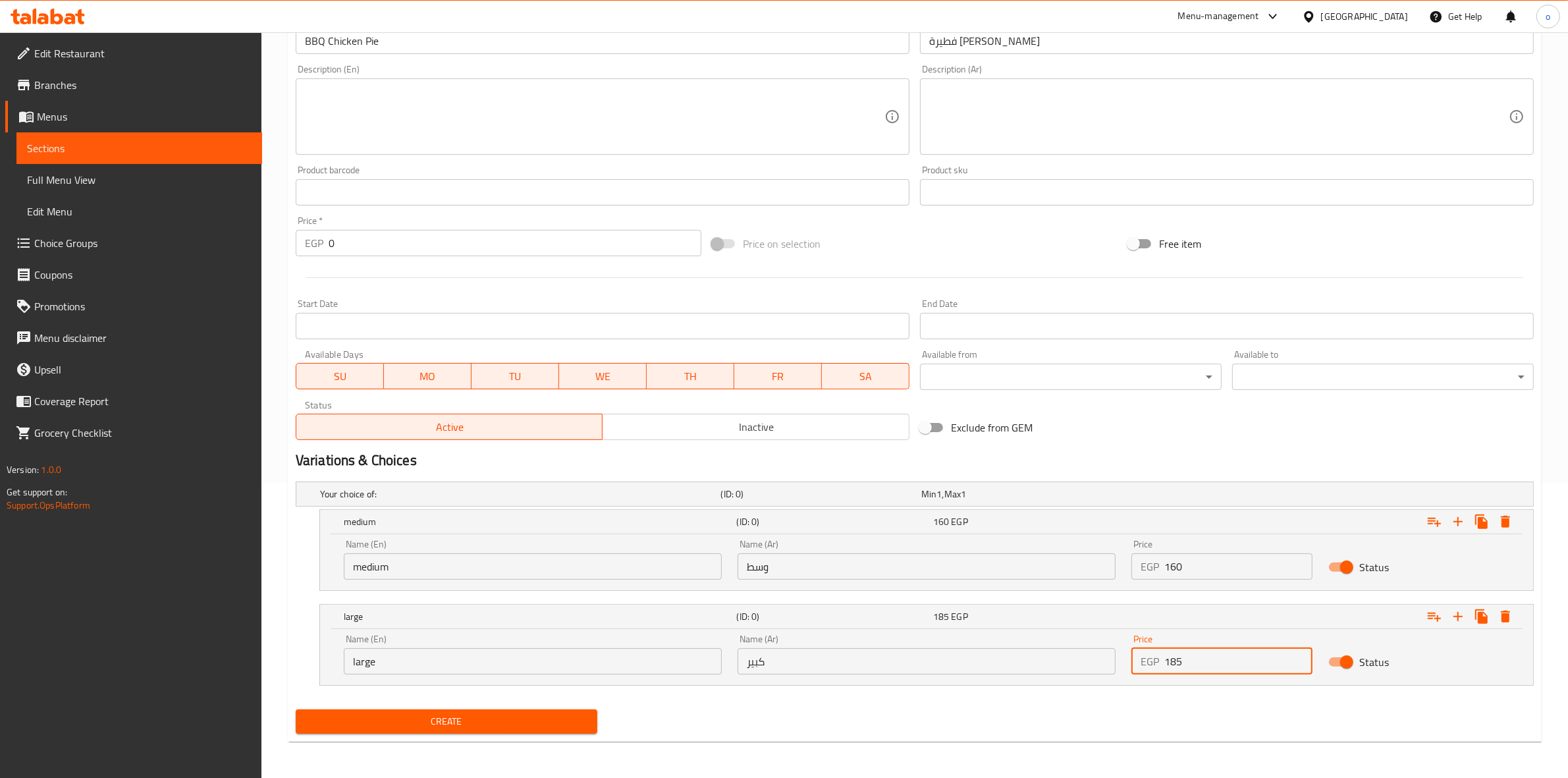
click at [1199, 649] on input "185" at bounding box center [1238, 661] width 148 height 26
drag, startPoint x: 1222, startPoint y: 650, endPoint x: 1068, endPoint y: 615, distance: 157.9
click at [1080, 627] on div "large (ID: 0) 185 EGP Name (En) large Name (En) Name (Ar) كبير Name (Ar) Price …" at bounding box center [926, 645] width 1213 height 80
type input "0"
type input "185"
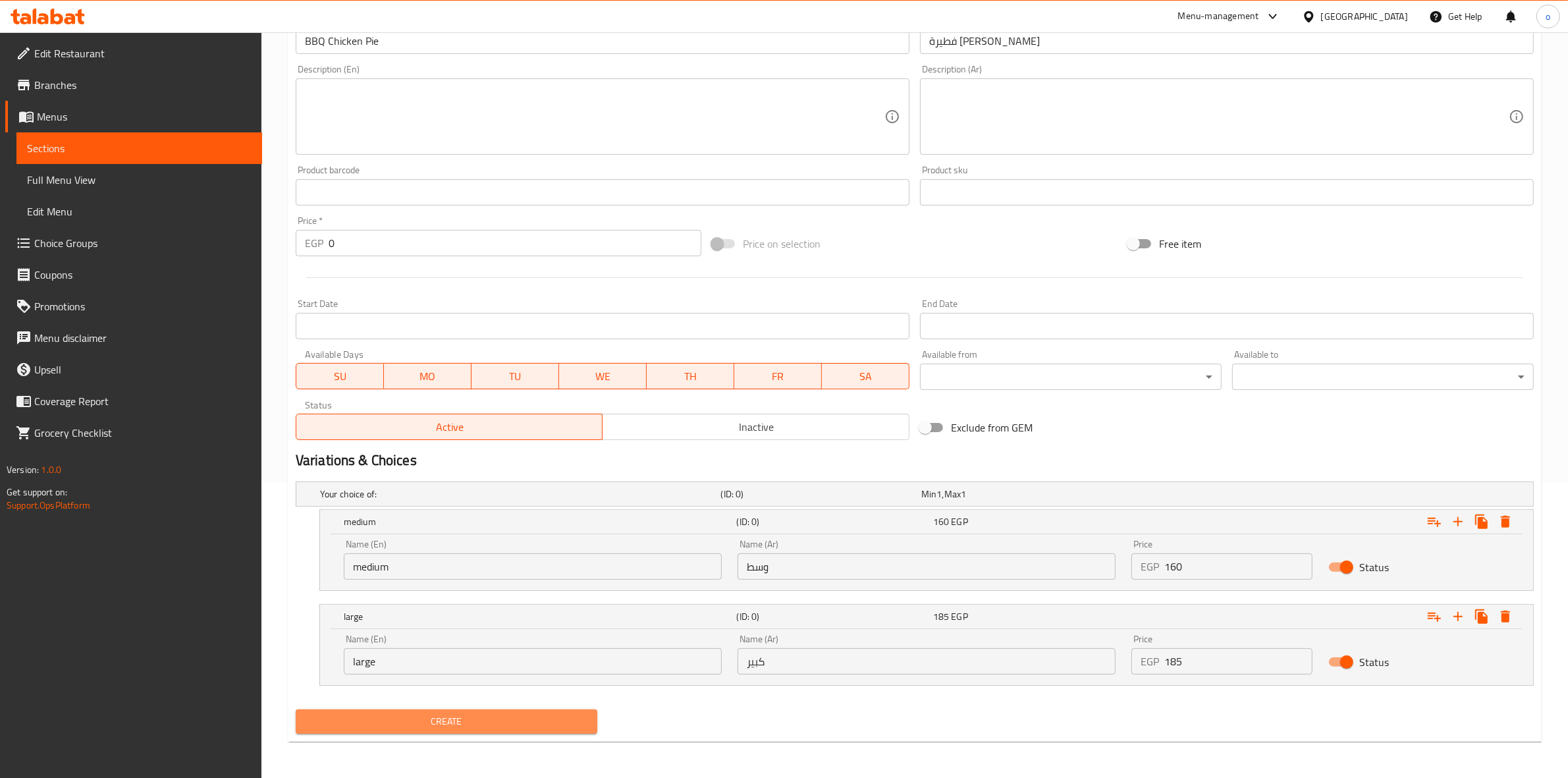
click at [478, 721] on span "Create" at bounding box center [446, 721] width 281 height 17
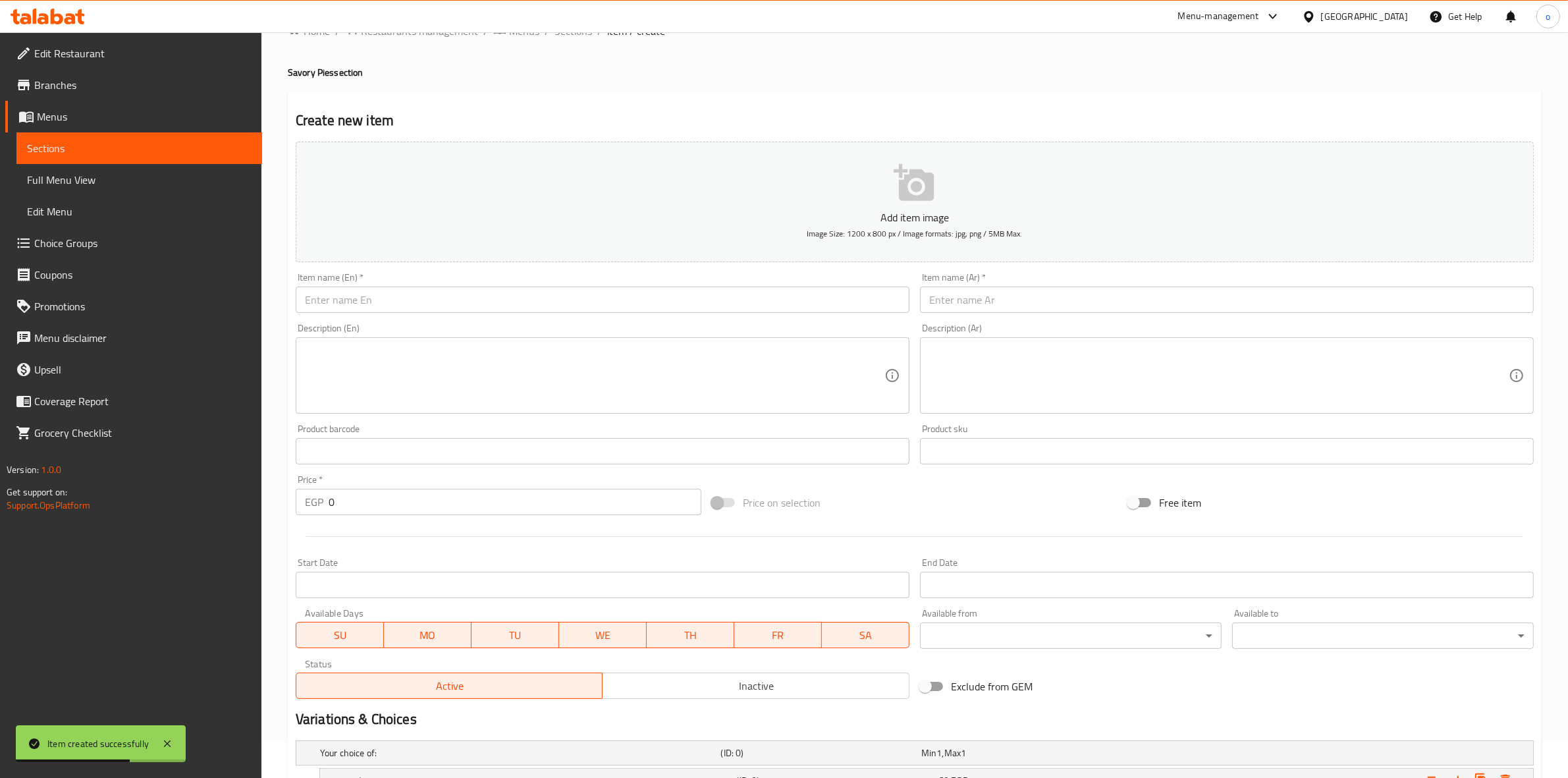
scroll to position [0, 0]
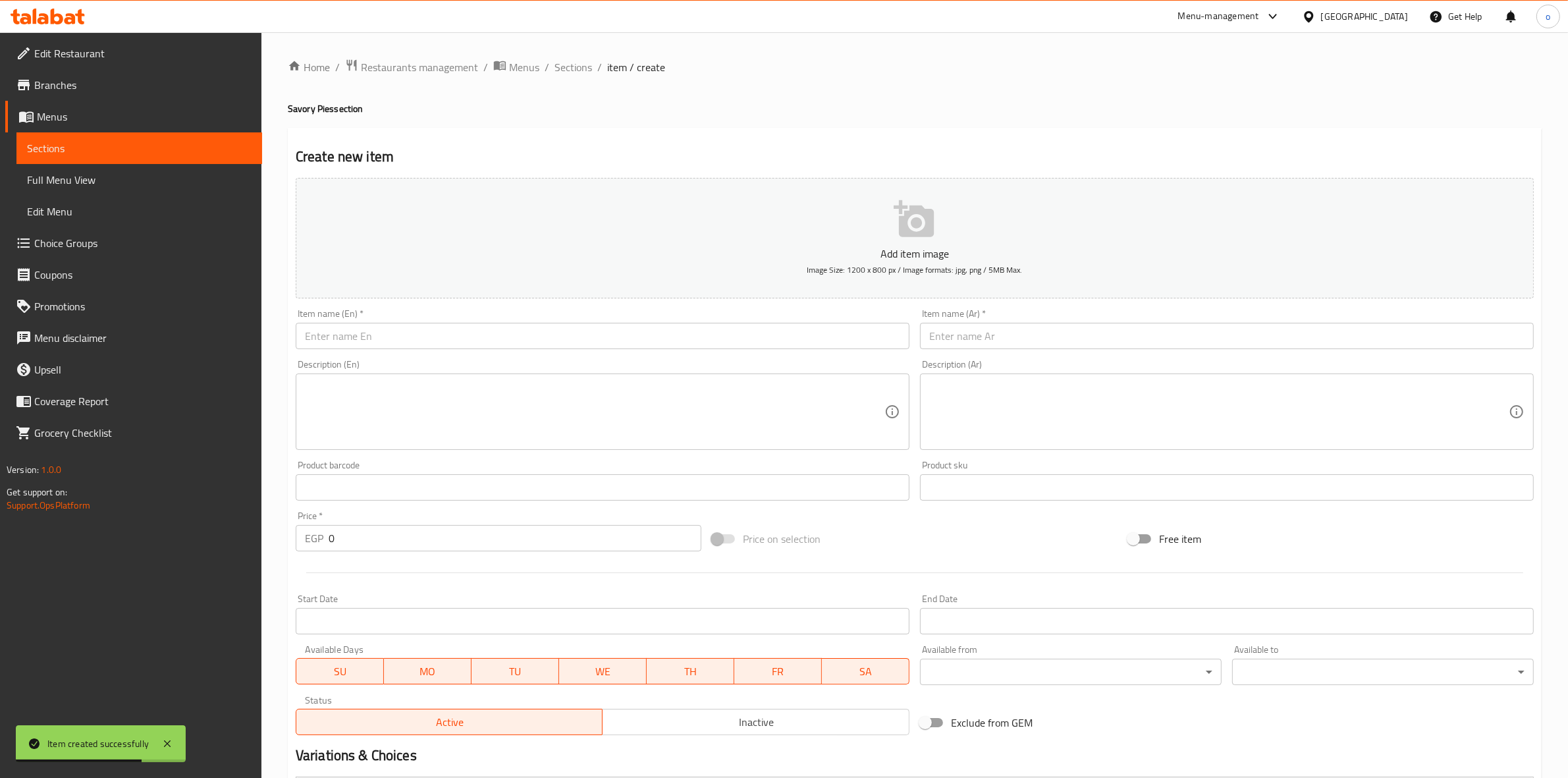
click at [973, 337] on input "text" at bounding box center [1226, 336] width 614 height 26
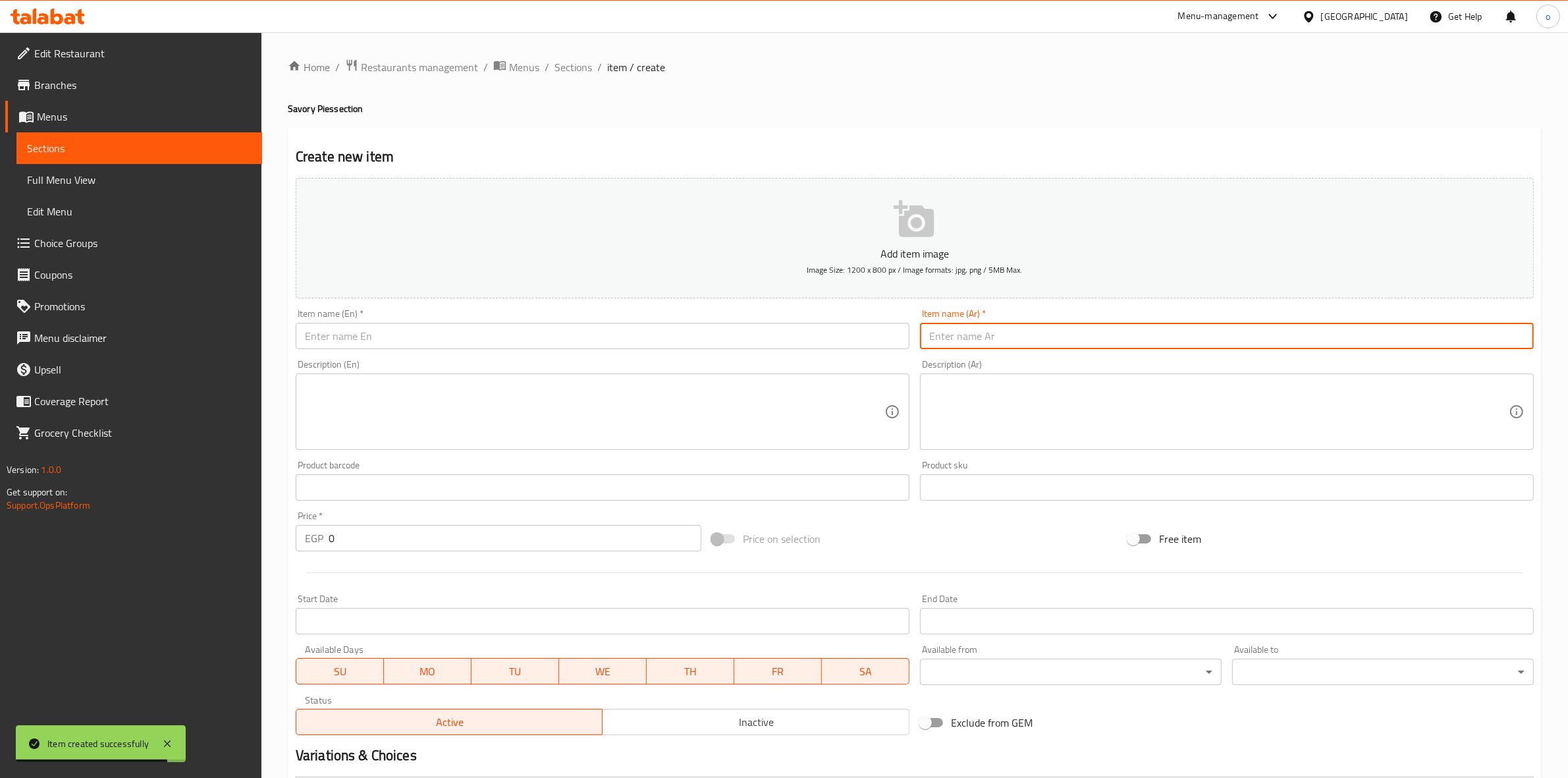
paste input "فطيرة سيفو رانش"
type input "فطيرة سيفو رانش"
click at [617, 331] on input "text" at bounding box center [602, 336] width 614 height 26
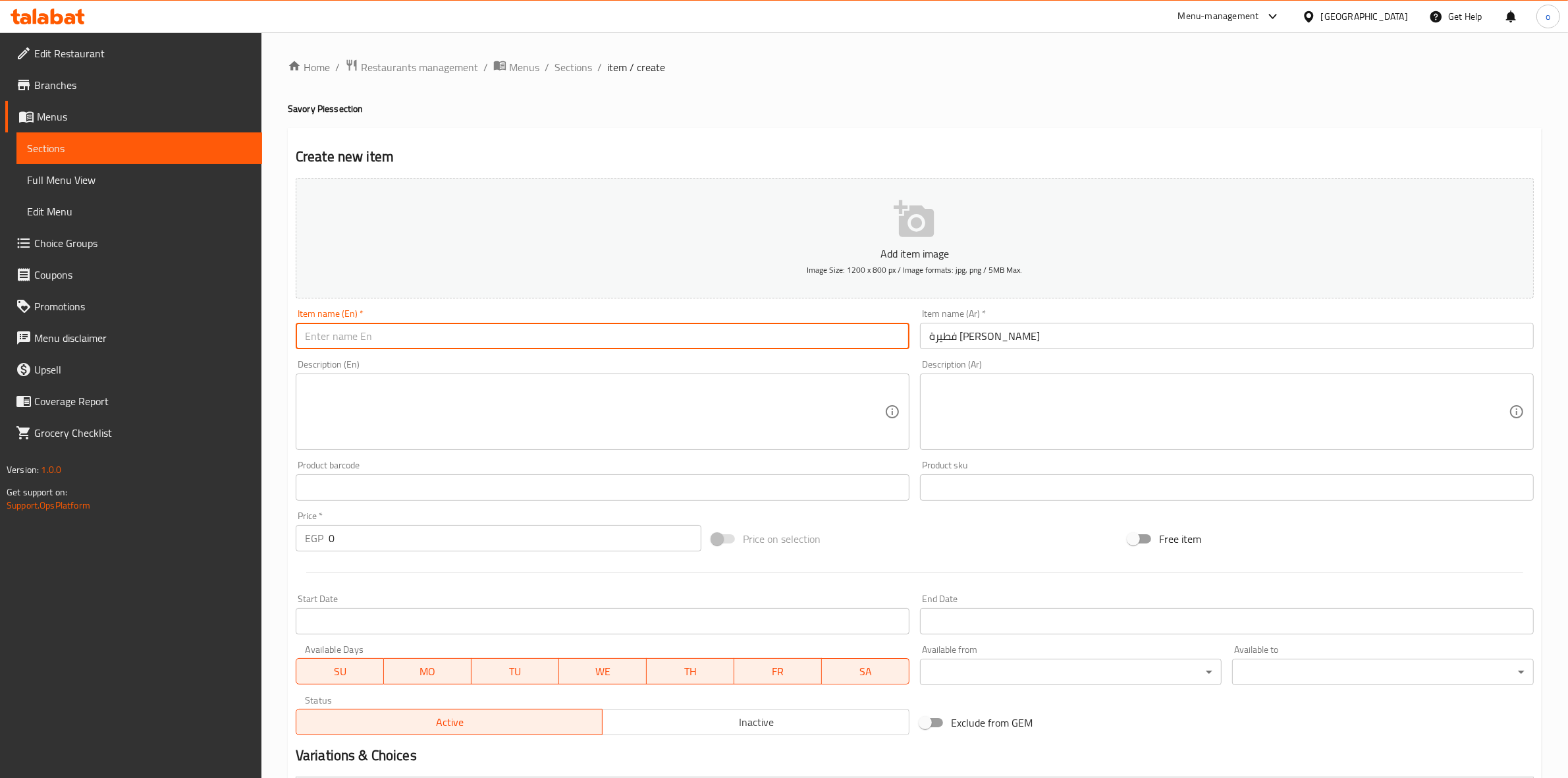
paste input "Seafo Ranch Pie"
type input "Seafo Ranch Pie"
click at [429, 360] on div "Description (En) Description (En)" at bounding box center [602, 404] width 614 height 90
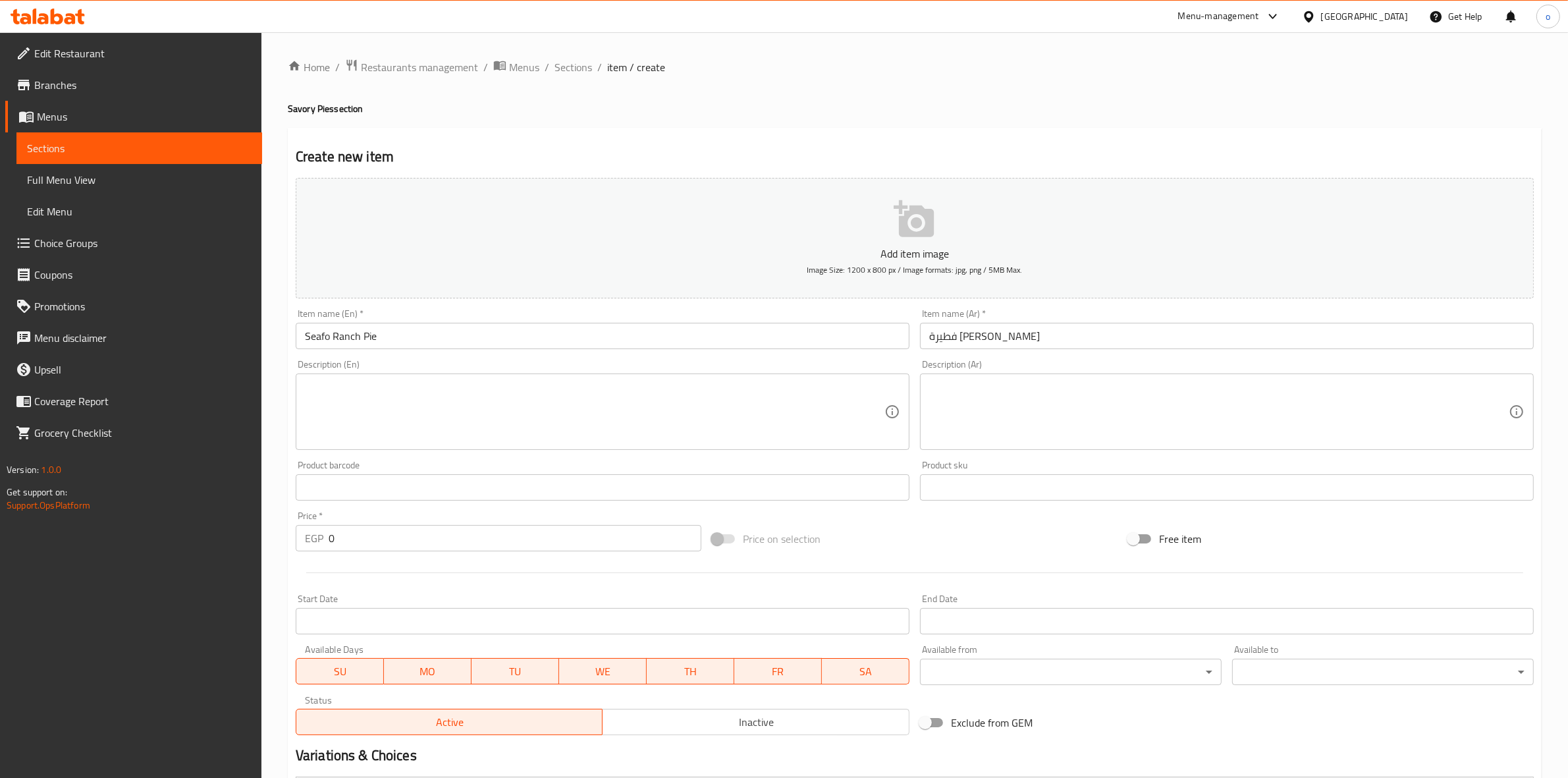
click at [1009, 522] on div "Price on selection" at bounding box center [914, 538] width 416 height 35
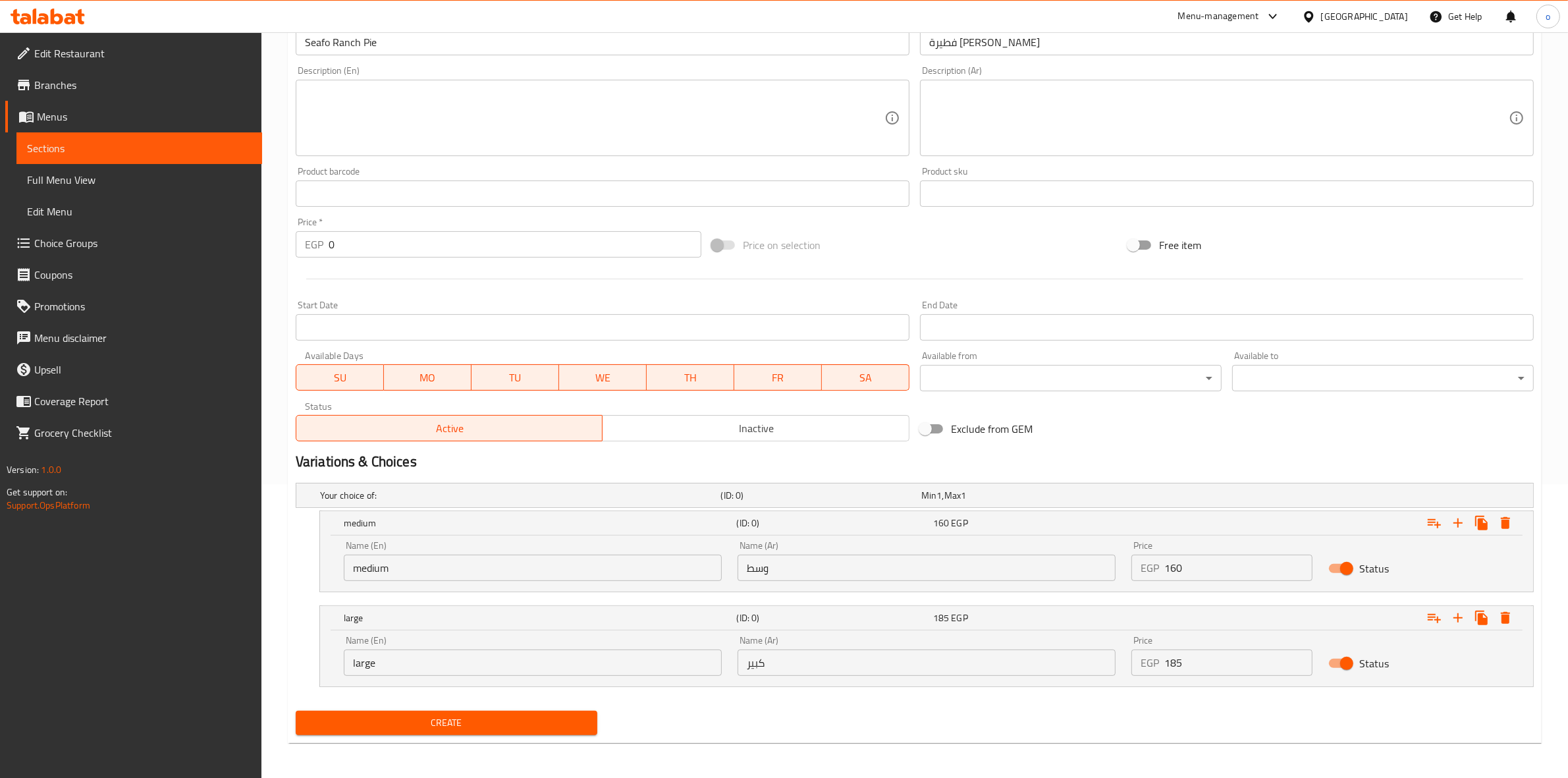
scroll to position [295, 0]
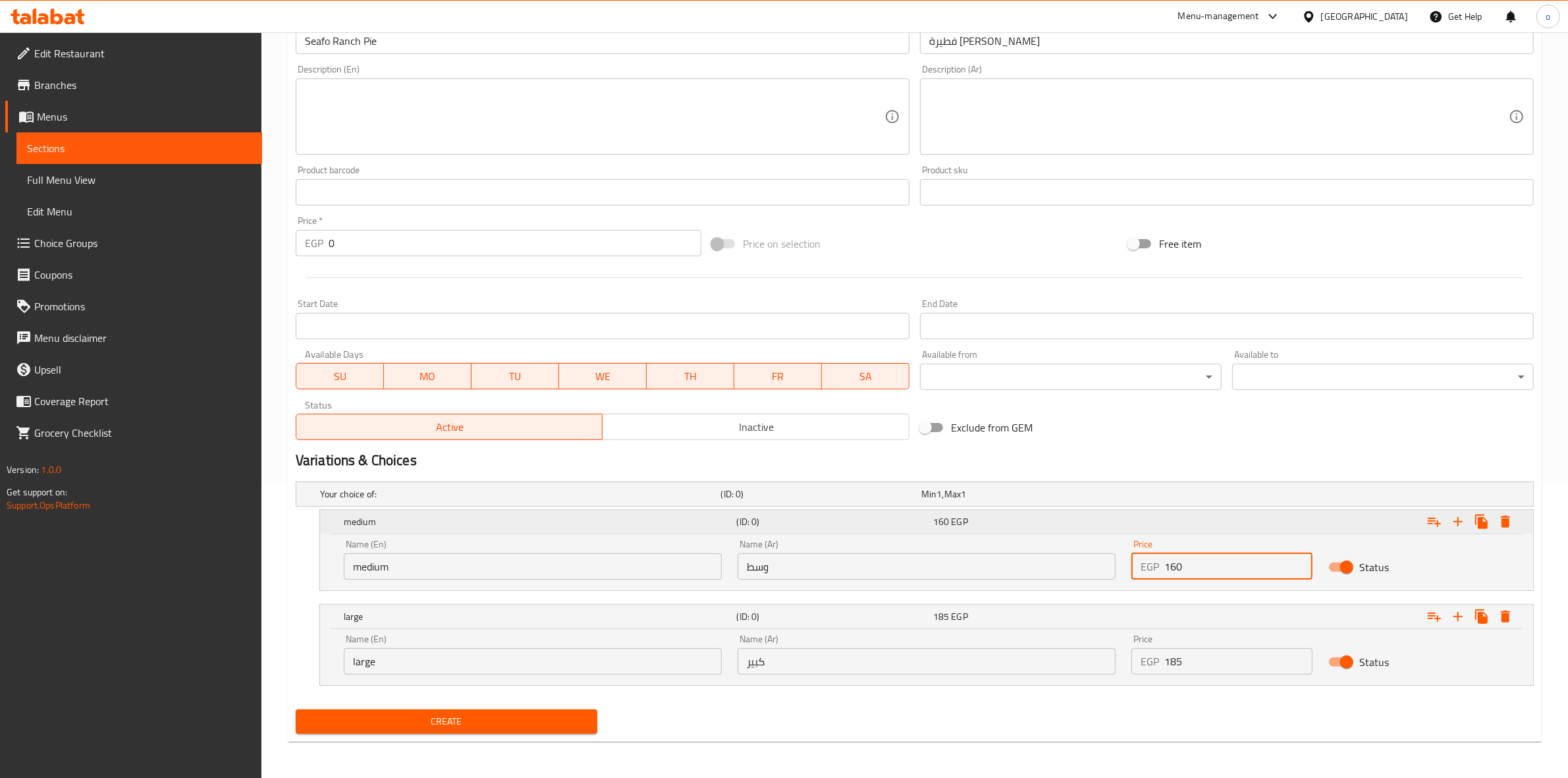
drag, startPoint x: 1185, startPoint y: 562, endPoint x: 1003, endPoint y: 519, distance: 187.0
click at [1108, 569] on div "Name (En) medium Name (En) Name (Ar) وسط Name (Ar) Price EGP 160 Price Status" at bounding box center [926, 559] width 1181 height 56
type input "200"
drag, startPoint x: 1202, startPoint y: 660, endPoint x: 1100, endPoint y: 657, distance: 102.0
click at [1100, 659] on div "Name (En) large Name (En) Name (Ar) كبير Name (Ar) Price EGP 185 Price Status" at bounding box center [926, 654] width 1181 height 56
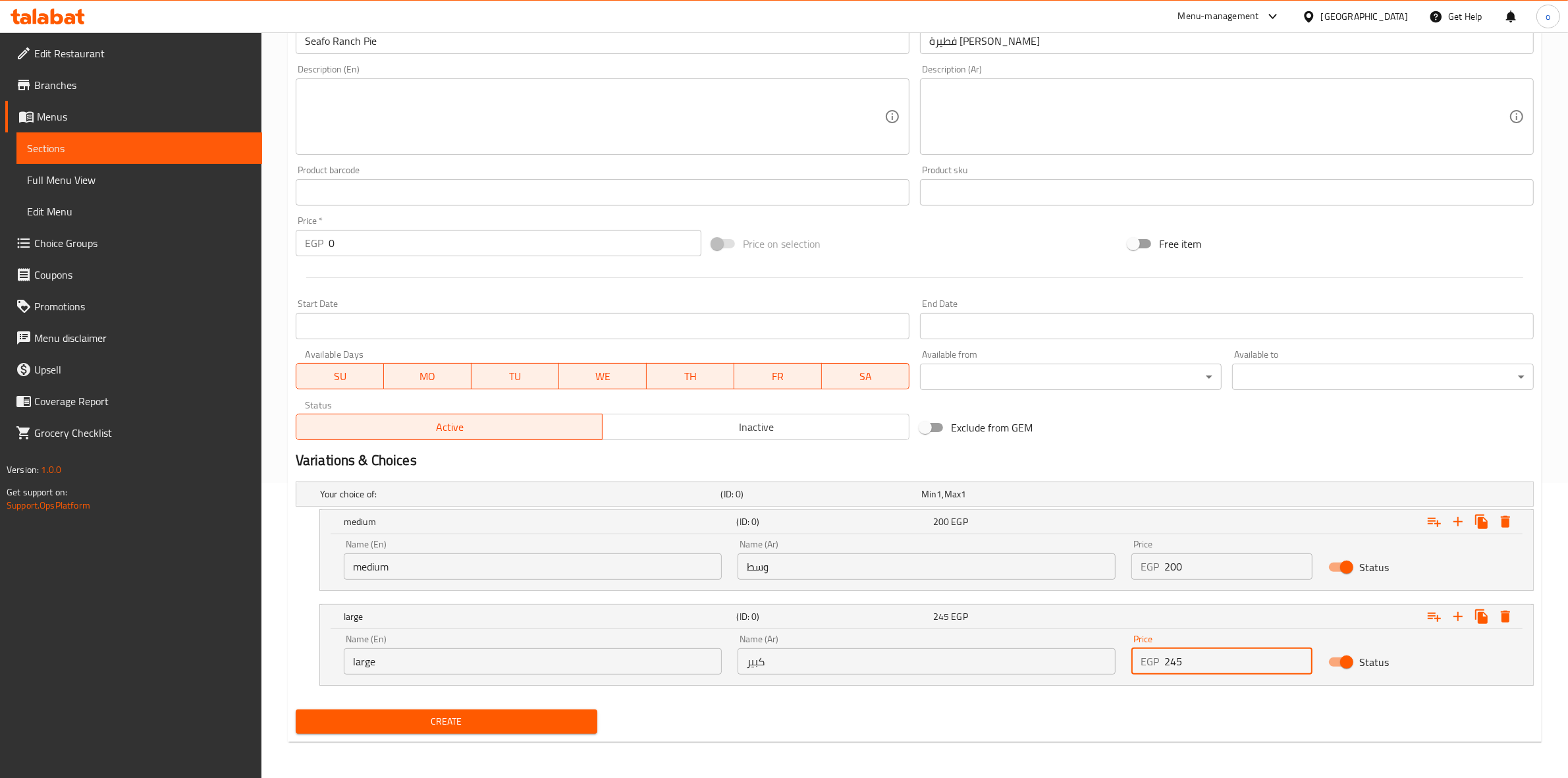
type input "245"
click at [409, 721] on span "Create" at bounding box center [446, 721] width 281 height 17
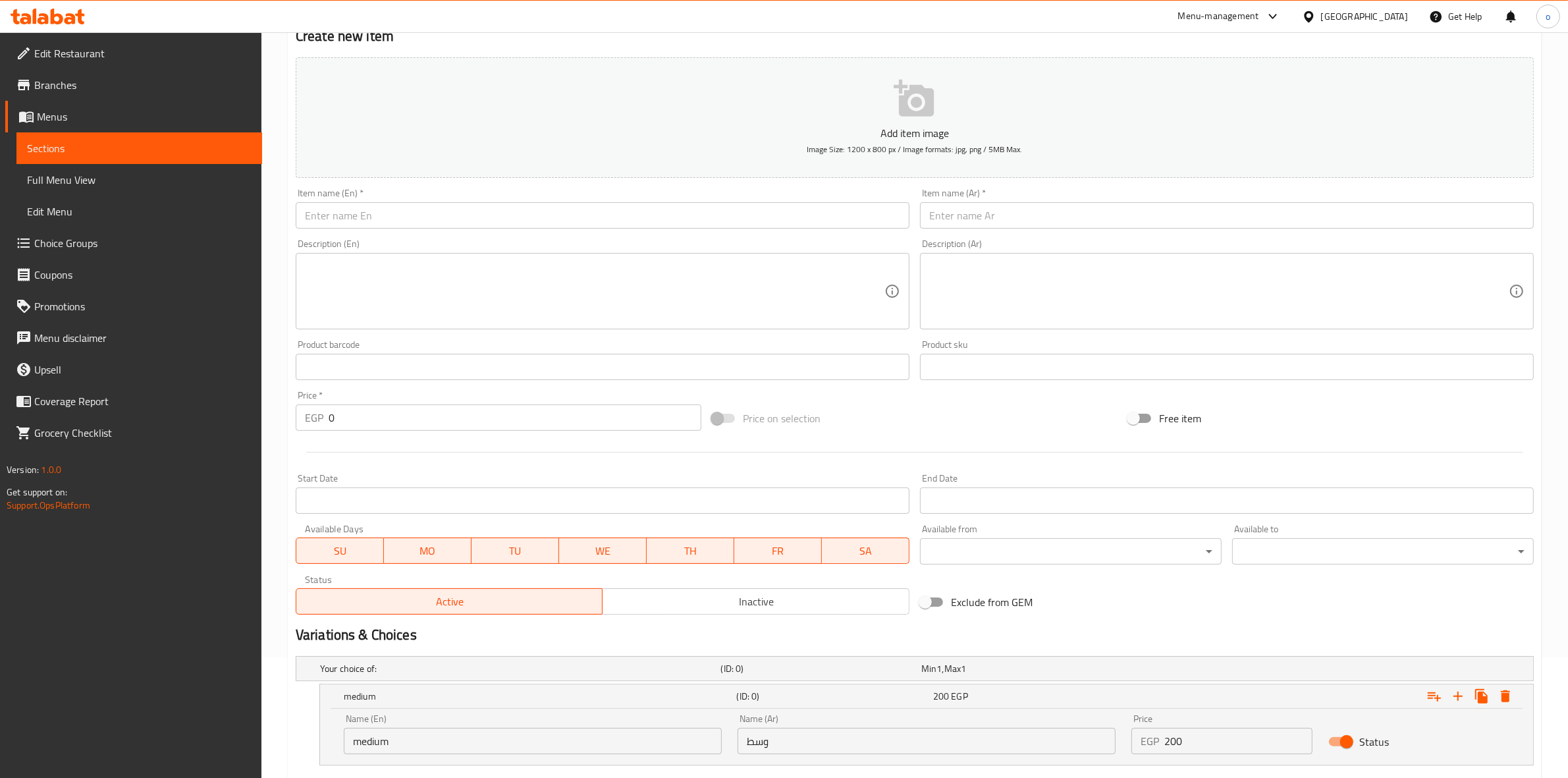
scroll to position [0, 0]
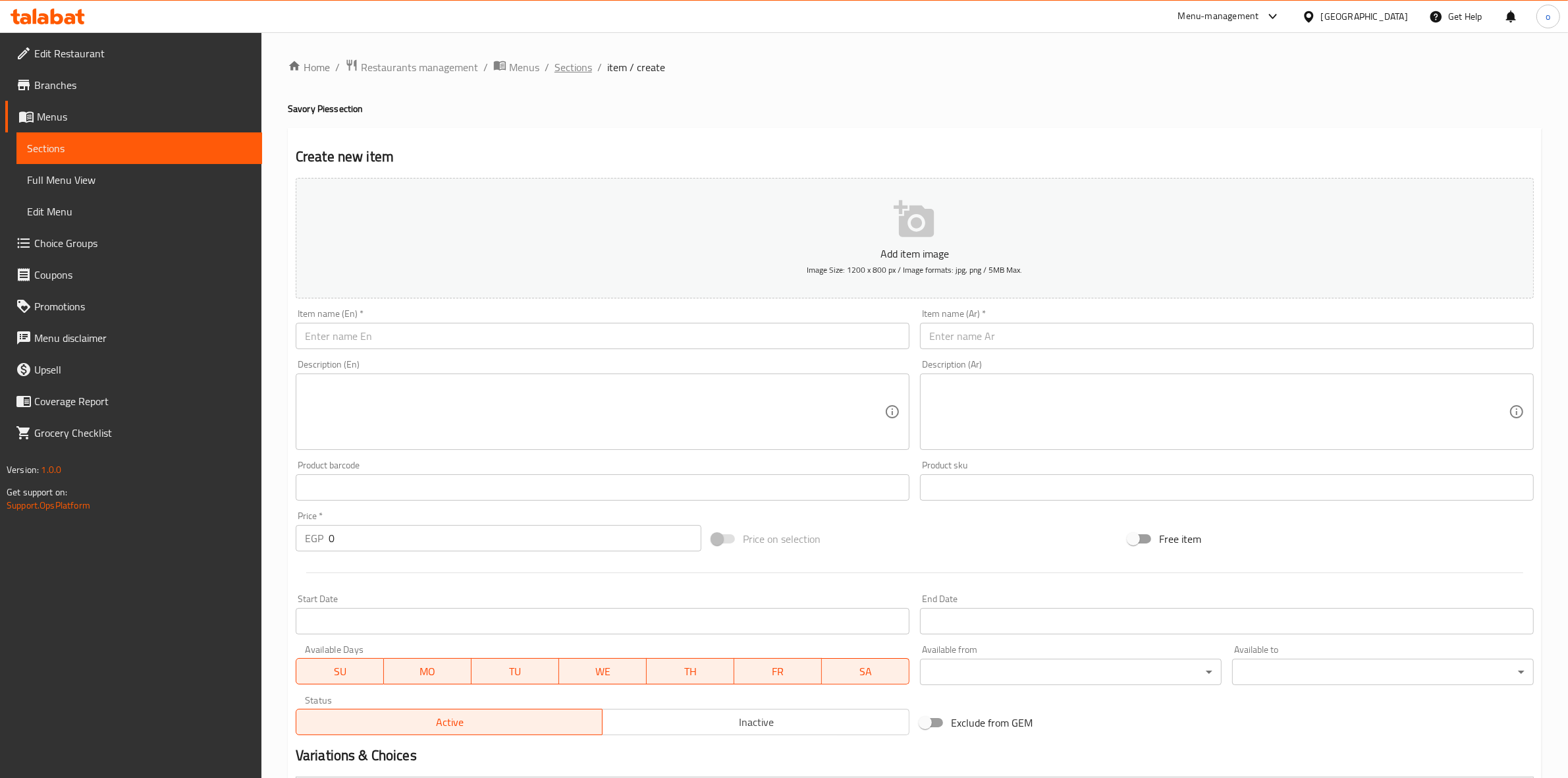
click at [562, 71] on span "Sections" at bounding box center [574, 68] width 37 height 16
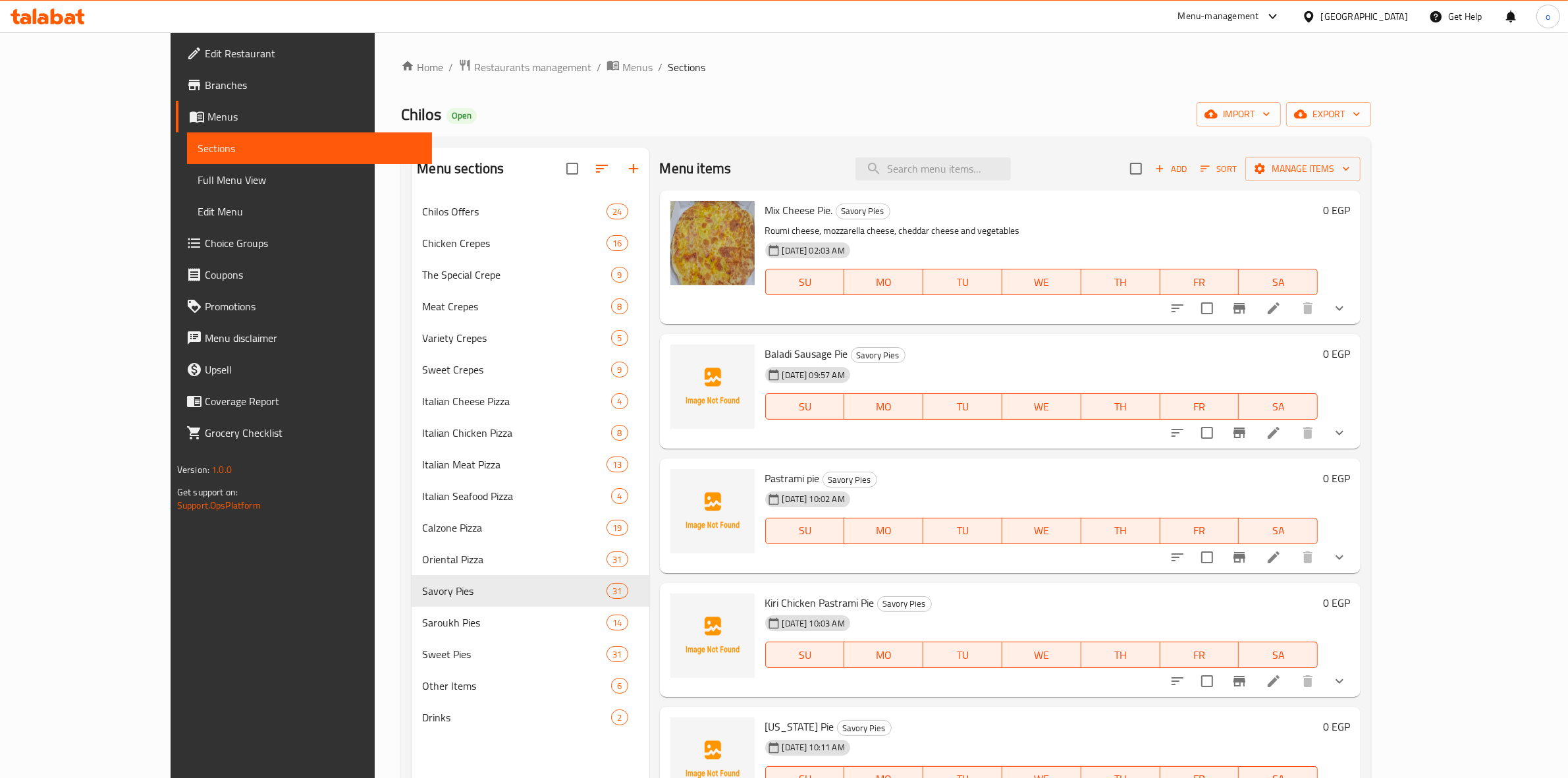
click at [1166, 168] on icon "button" at bounding box center [1160, 168] width 12 height 12
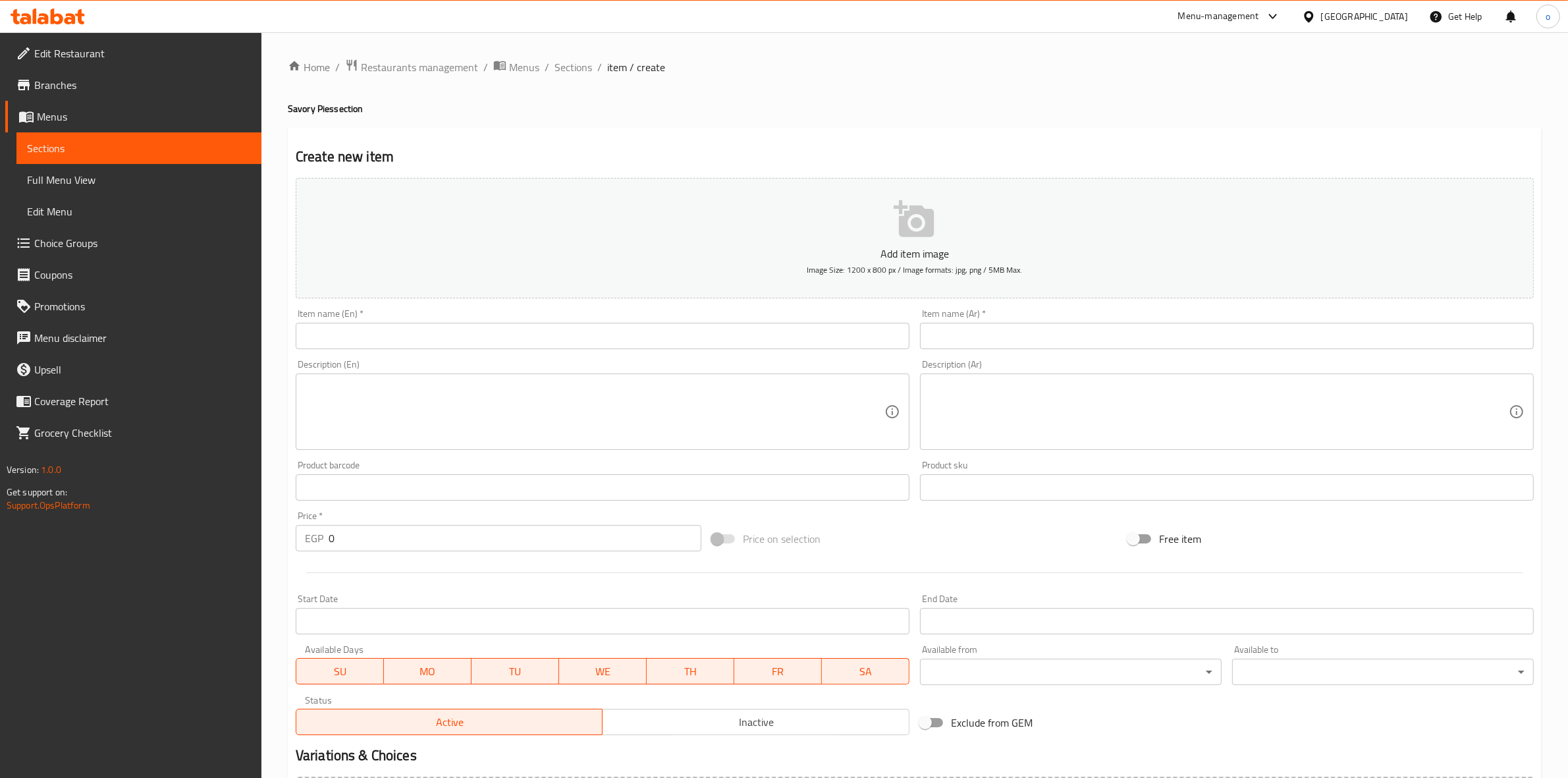
click at [993, 321] on div "Item name (Ar)   * Item name (Ar) *" at bounding box center [1226, 329] width 614 height 40
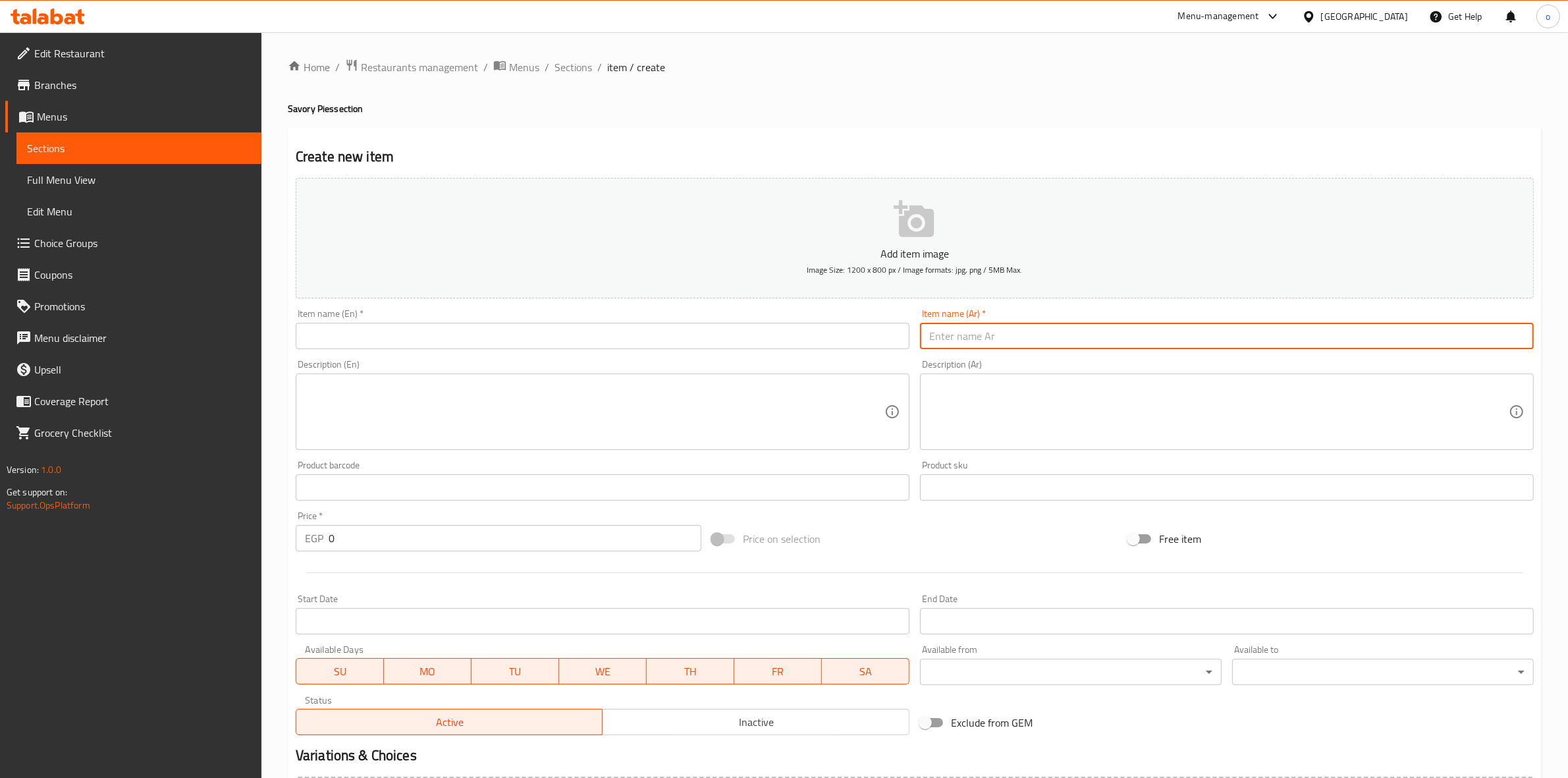
click at [963, 328] on input "text" at bounding box center [1226, 336] width 614 height 26
paste input "الفطير المشلتت بالزبدة الفلاحي"
type input "الفطير المشلتت بالزبدة الفلاحي"
click at [896, 331] on input "text" at bounding box center [602, 336] width 614 height 26
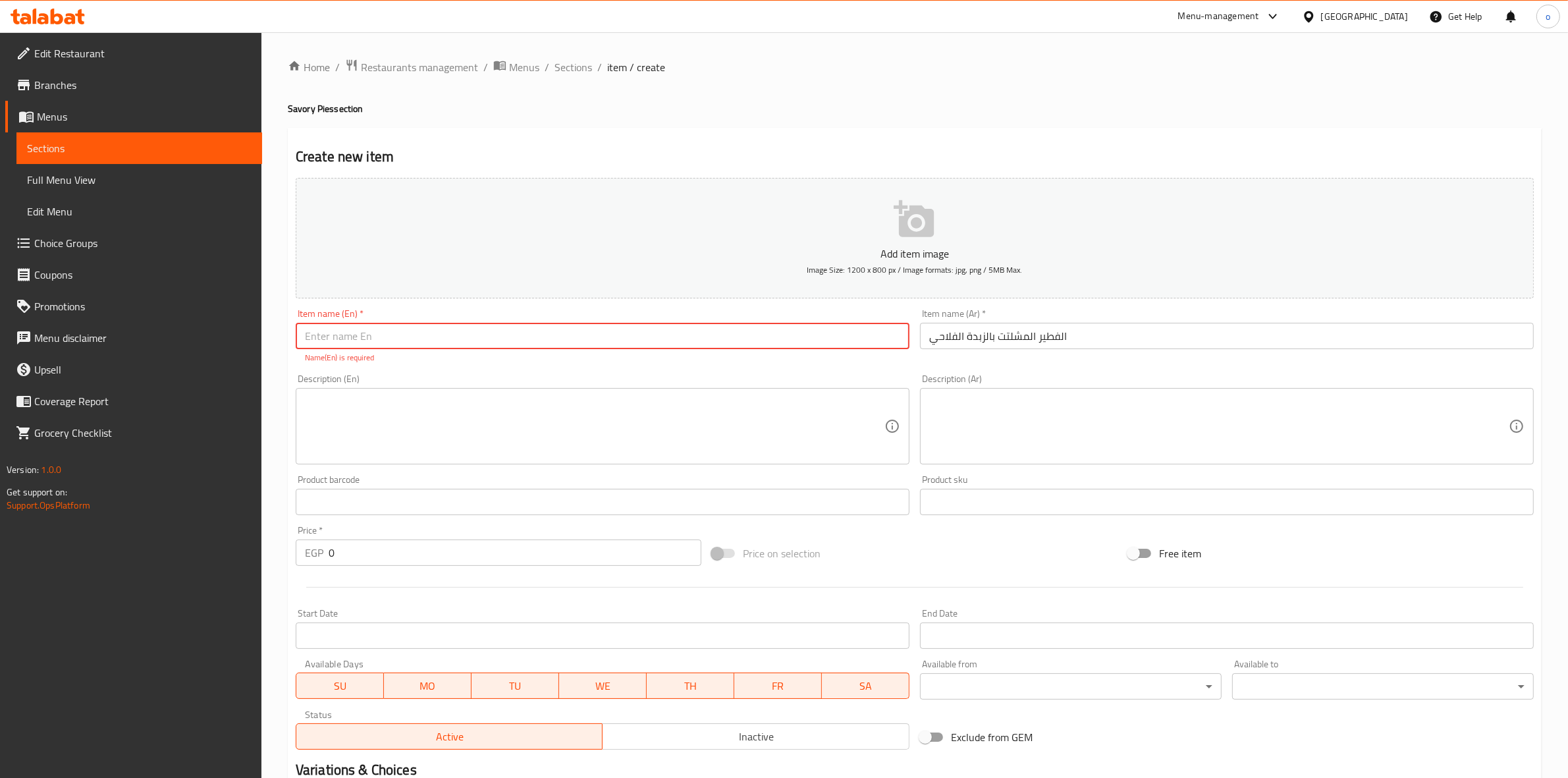
click at [526, 335] on div "Item name (En)   * Item name (En) * Name(En) is required" at bounding box center [602, 337] width 614 height 55
drag, startPoint x: 511, startPoint y: 335, endPoint x: 501, endPoint y: 335, distance: 10.0
click at [511, 335] on input "text" at bounding box center [602, 336] width 614 height 26
paste input "Peasant buttered pie"
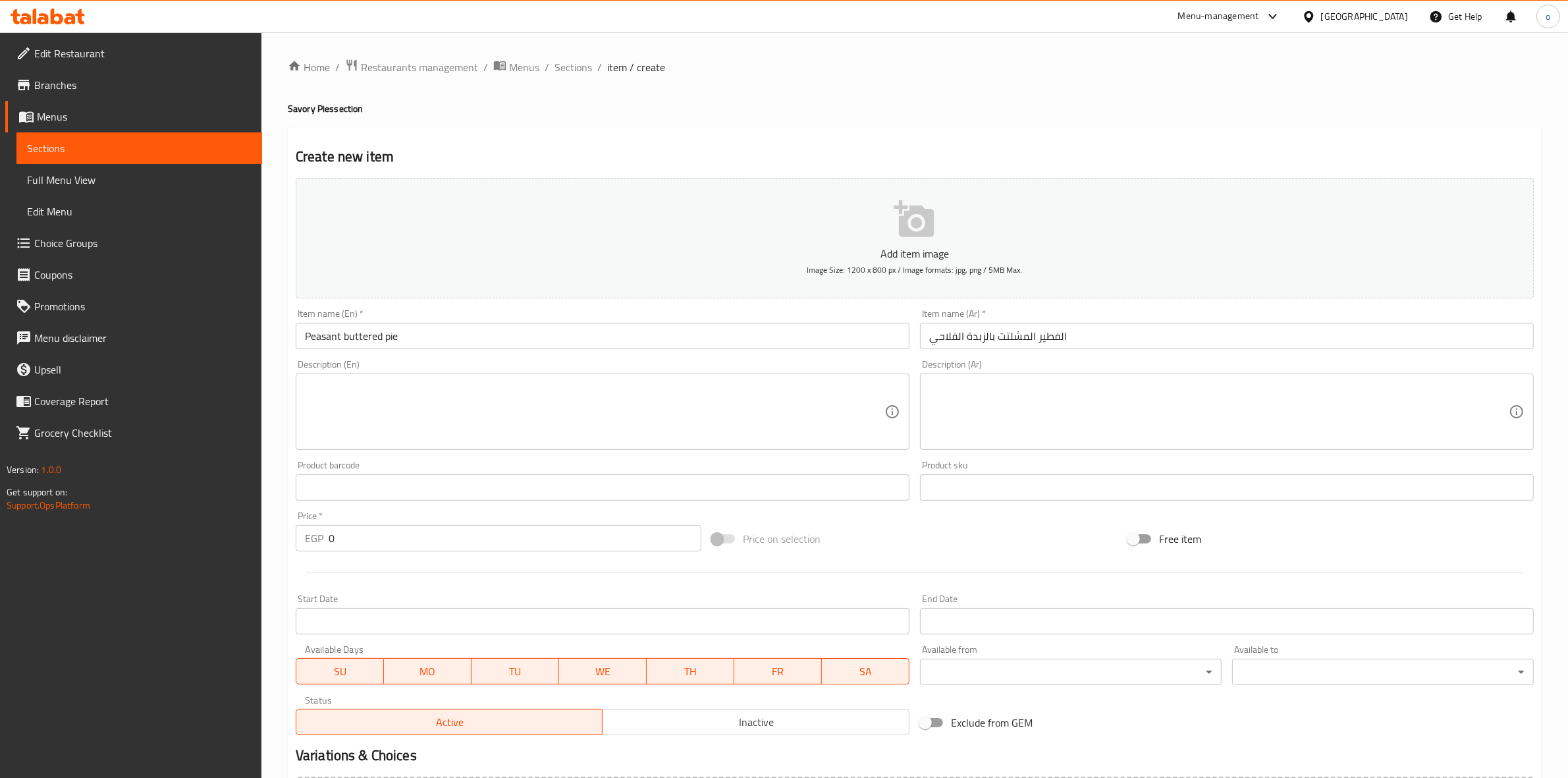
click at [376, 349] on div "Item name (En)   * Peasant buttered pie Item name (En) *" at bounding box center [603, 329] width 624 height 51
click at [1015, 333] on input "الفطير المشلتت بالزبدة الفلاحي" at bounding box center [1226, 336] width 614 height 26
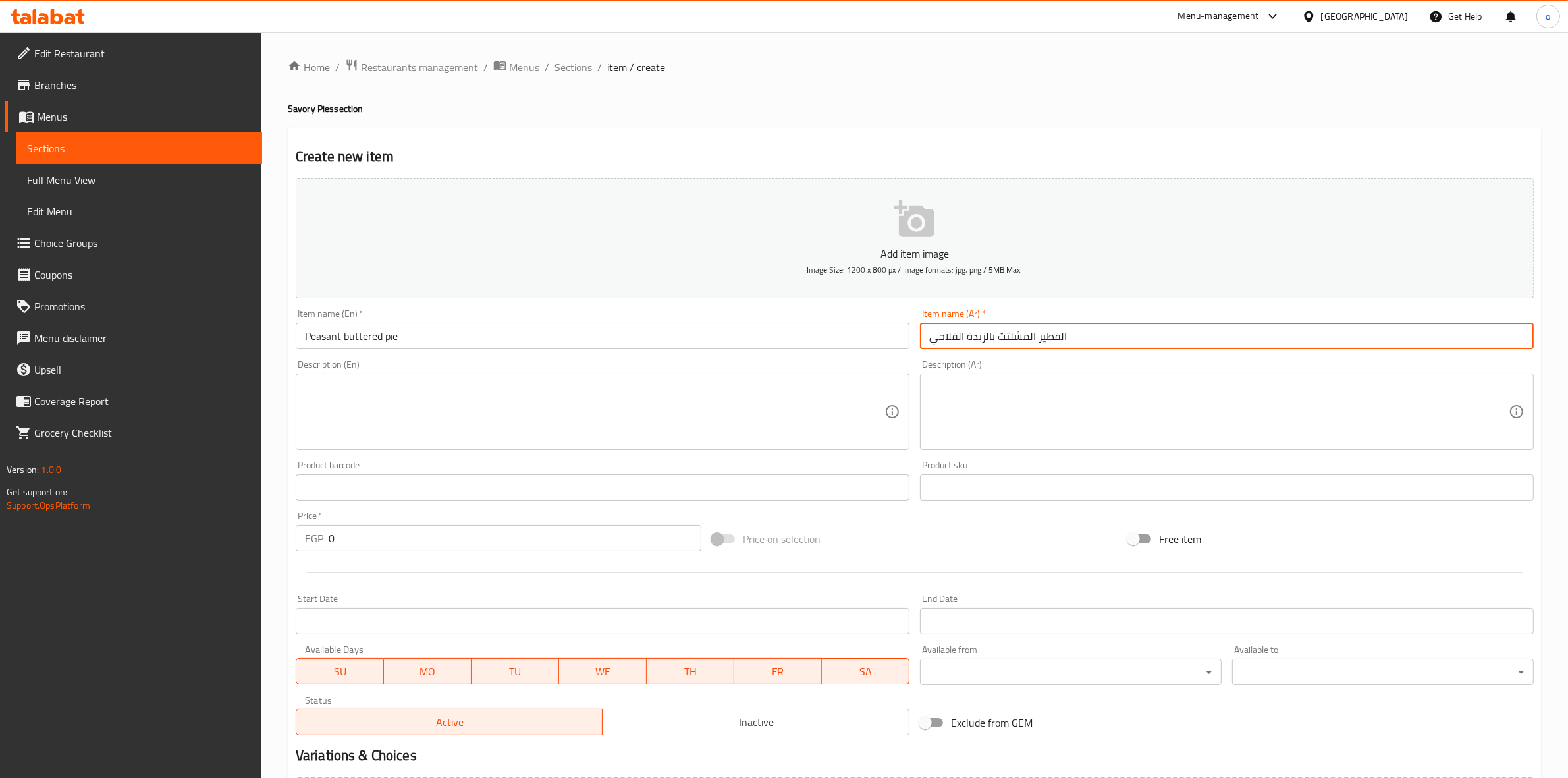
click at [1015, 333] on input "الفطير المشلتت بالزبدة الفلاحي" at bounding box center [1226, 336] width 614 height 26
click at [320, 342] on input "Peasant buttered pie" at bounding box center [602, 336] width 614 height 26
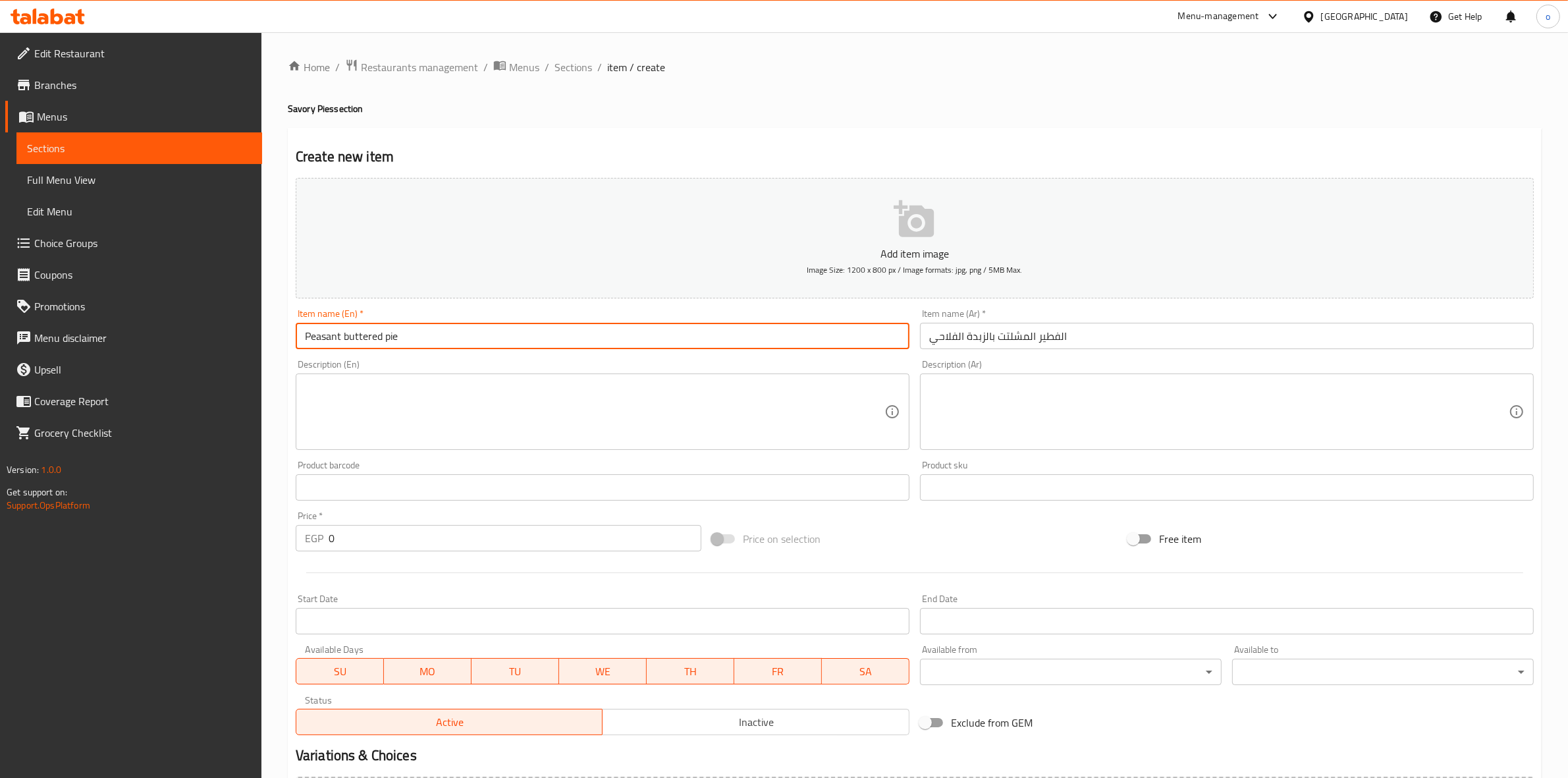
click at [320, 342] on input "Peasant buttered pie" at bounding box center [602, 336] width 614 height 26
paste input "Feteer Meshaltet"
type input "Feteer Meshaltet buttered pie"
click at [443, 340] on input "Feteer Meshaltet buttered pie" at bounding box center [602, 336] width 614 height 26
click at [436, 340] on input "Feteer Meshaltet buttered pie" at bounding box center [602, 336] width 614 height 26
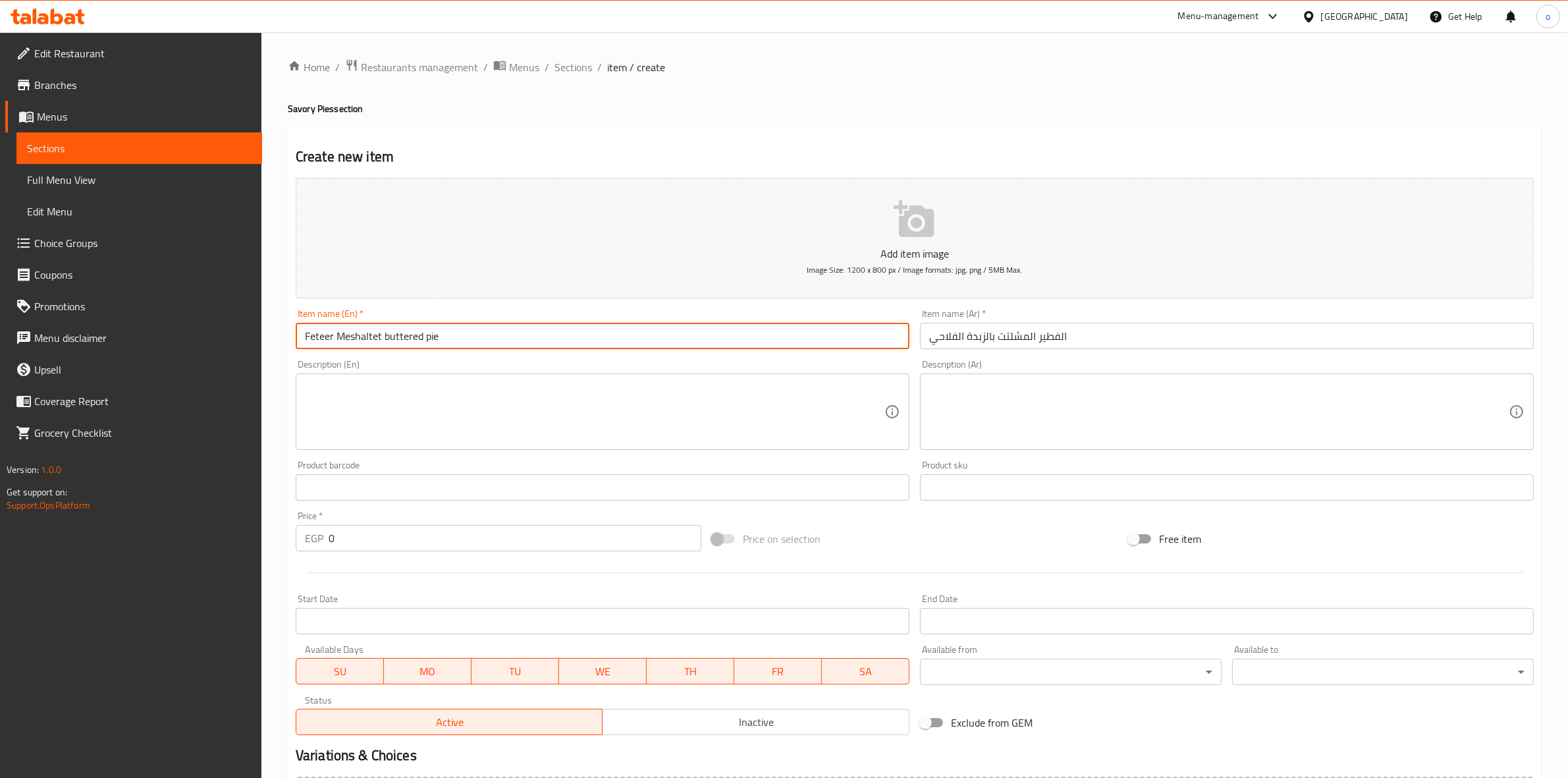
click at [436, 340] on input "Feteer Meshaltet buttered pie" at bounding box center [602, 336] width 614 height 26
click at [430, 340] on input "Feteer Meshaltet buttered pie" at bounding box center [602, 336] width 614 height 26
click at [430, 341] on input "Feteer Meshaltet buttered pie" at bounding box center [602, 336] width 614 height 26
click at [430, 343] on input "text" at bounding box center [602, 336] width 614 height 26
paste input "Feteer Meshaltet"
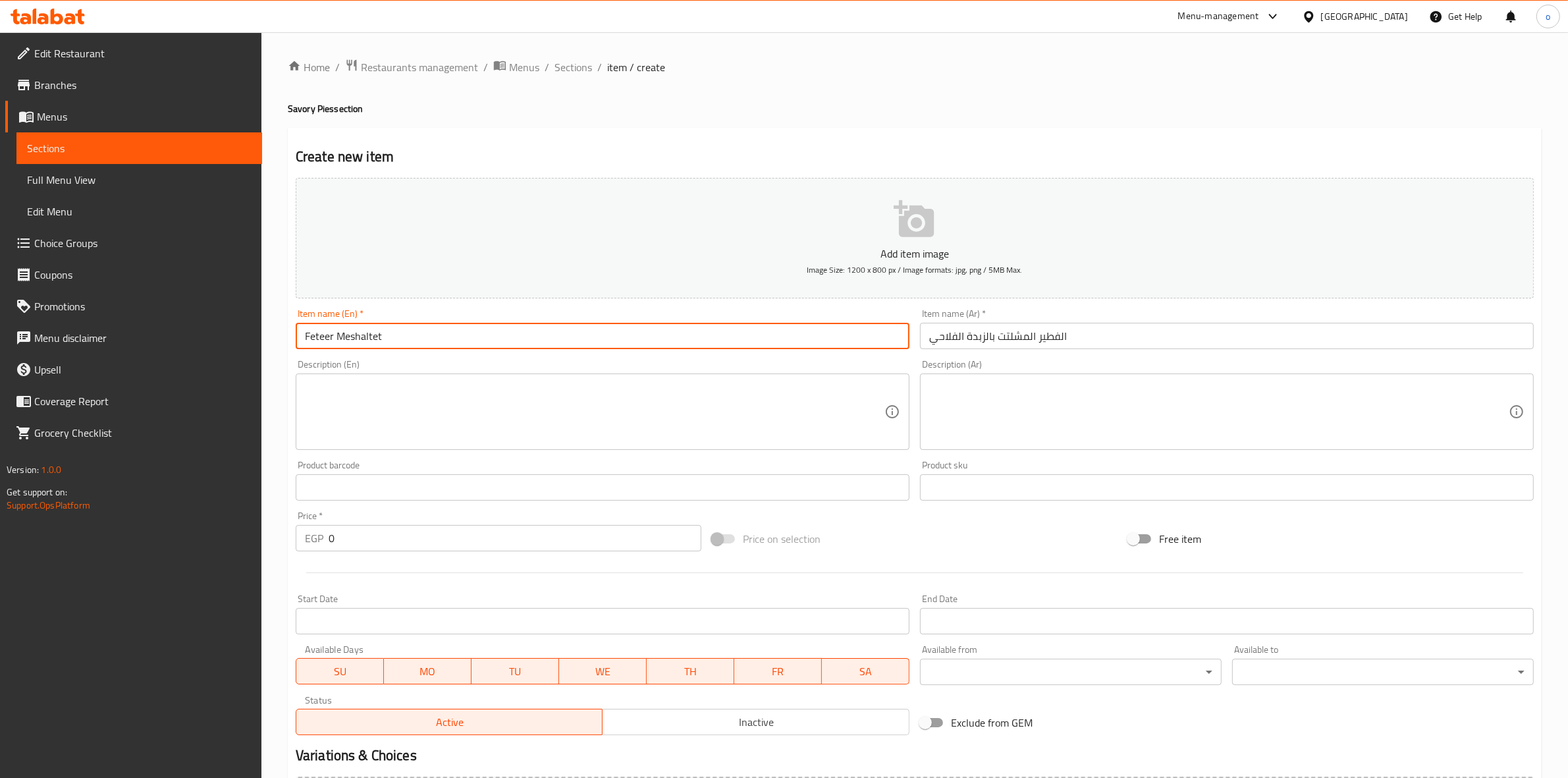
click at [410, 337] on input "Feteer Meshaltet" at bounding box center [602, 336] width 614 height 26
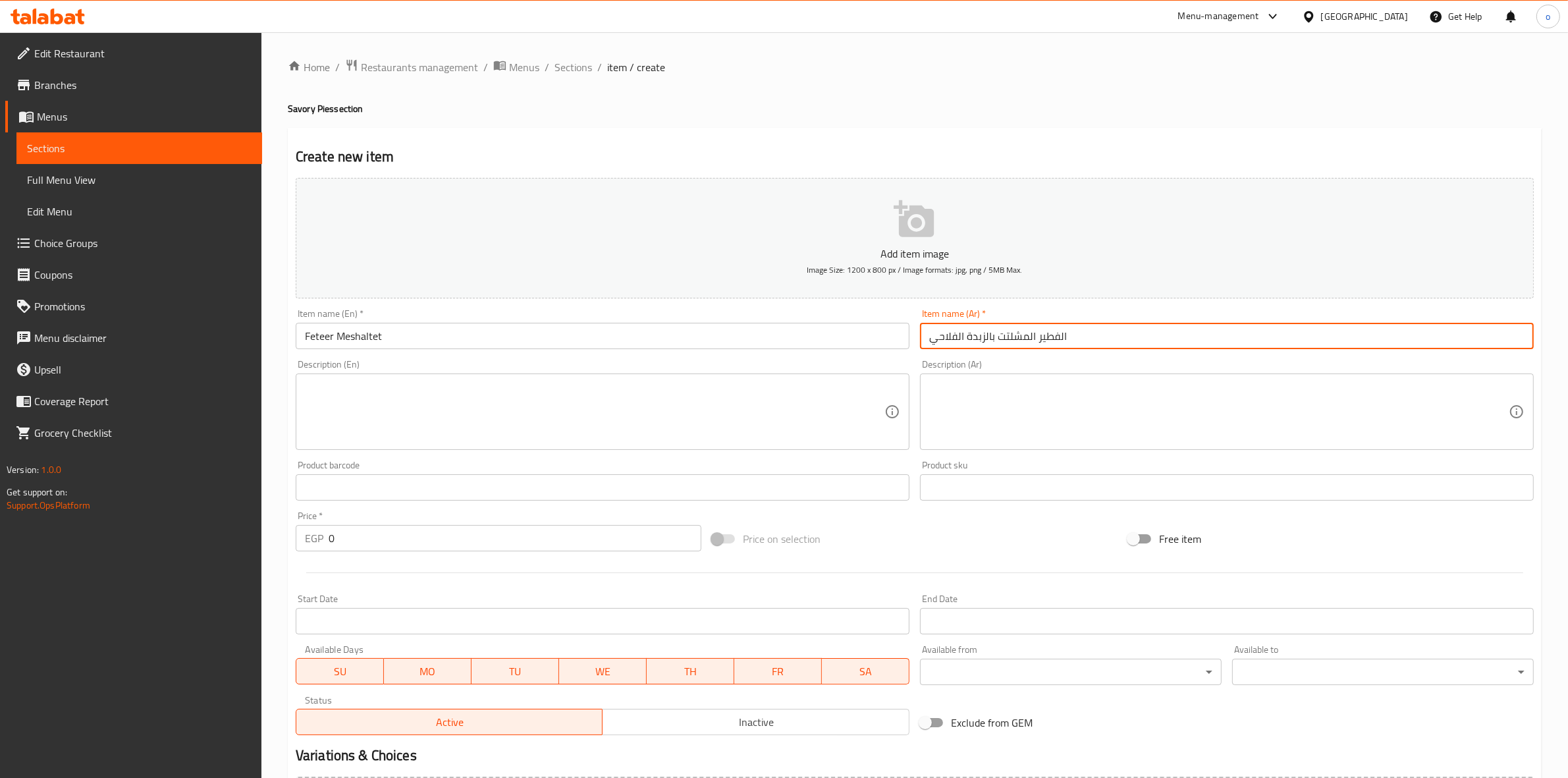
click at [992, 338] on input "الفطير المشلتت بالزبدة الفلاحي" at bounding box center [1226, 336] width 614 height 26
click at [985, 338] on input "الفطير المشلتت بالزبدة الفلاحي" at bounding box center [1226, 336] width 614 height 26
click at [958, 337] on input "الفطير المشلتت بالزبدة الفلاحي" at bounding box center [1226, 336] width 614 height 26
click at [936, 337] on input "الفطير المشلتت بالزبدة الفلاحي" at bounding box center [1226, 336] width 614 height 26
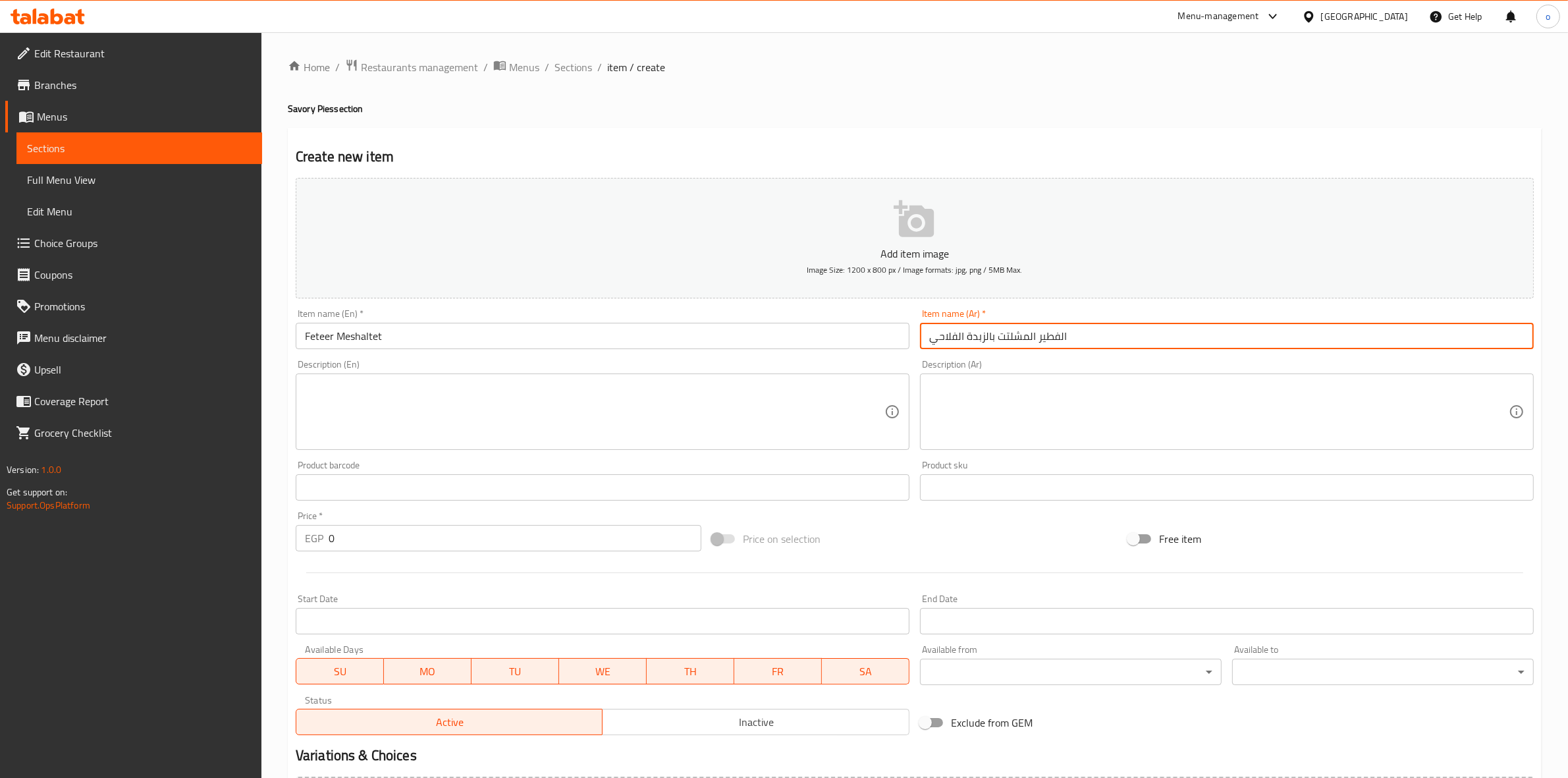
click at [936, 337] on input "الفطير المشلتت بالزبدة الفلاحي" at bounding box center [1226, 336] width 614 height 26
click at [434, 337] on input "Feteer Meshaltet" at bounding box center [602, 336] width 614 height 26
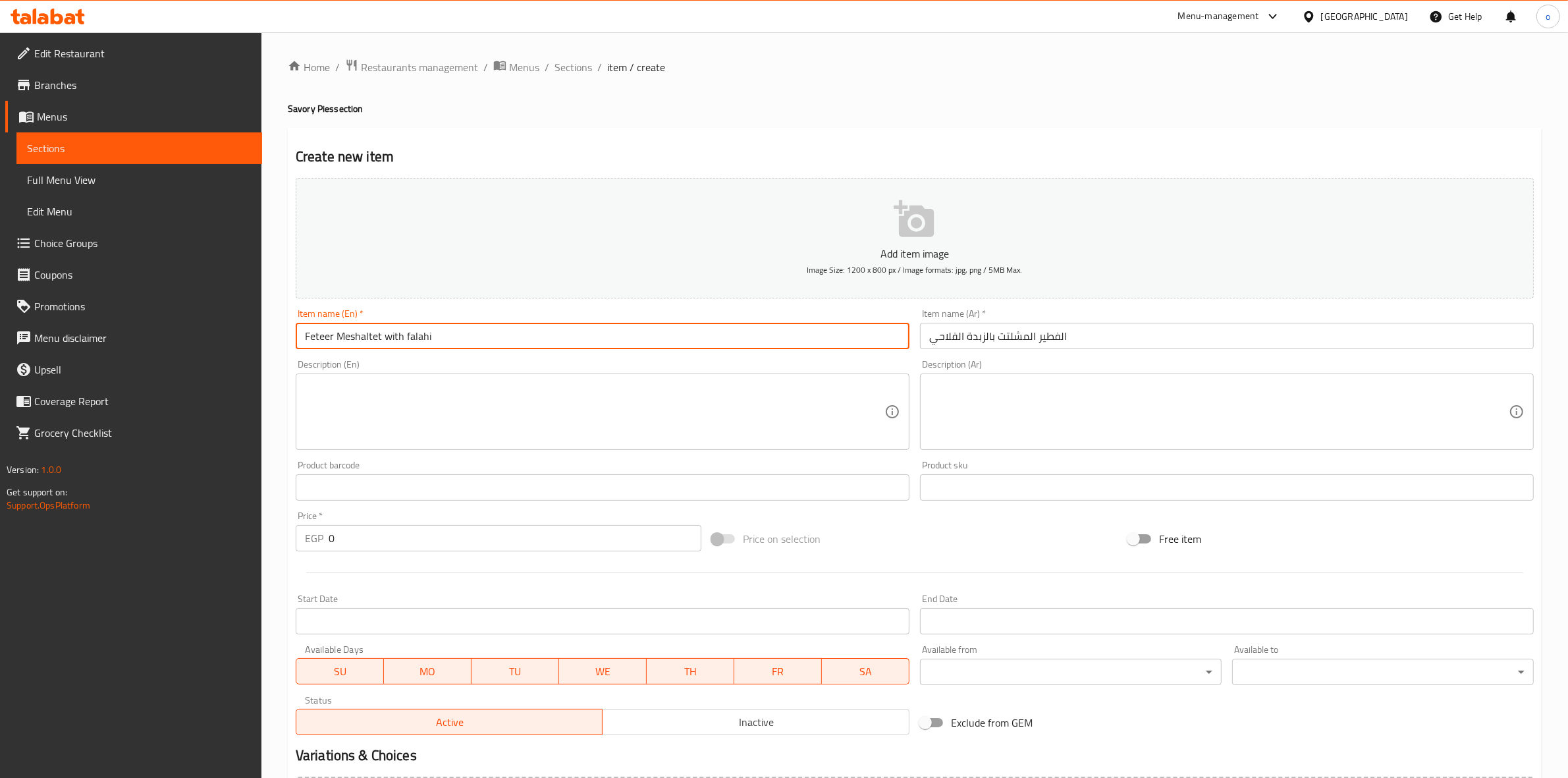
paste input "butter"
type input "Feteer Meshaltet with falahi butter"
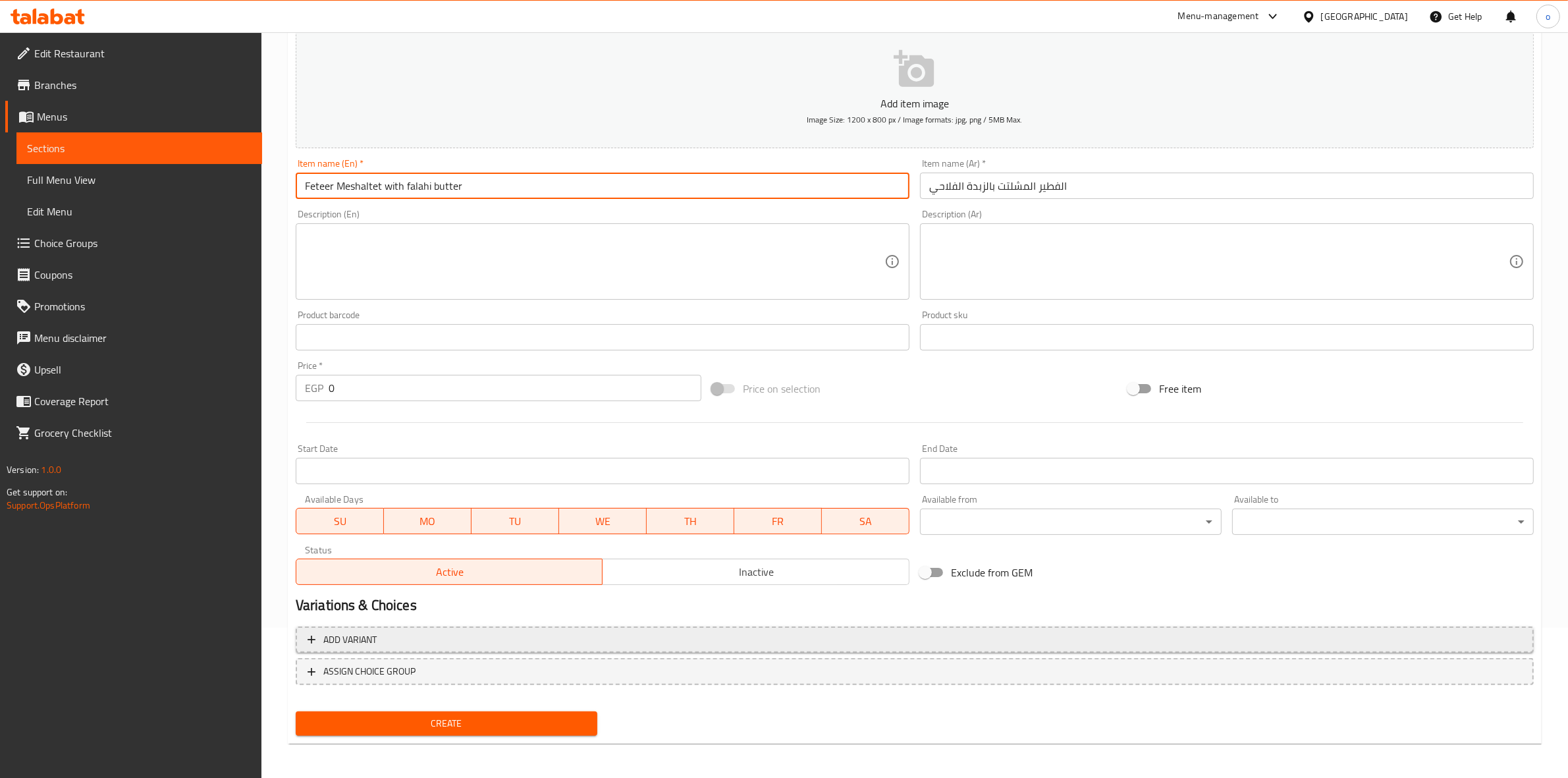
click at [480, 632] on span "Add variant" at bounding box center [914, 639] width 1215 height 17
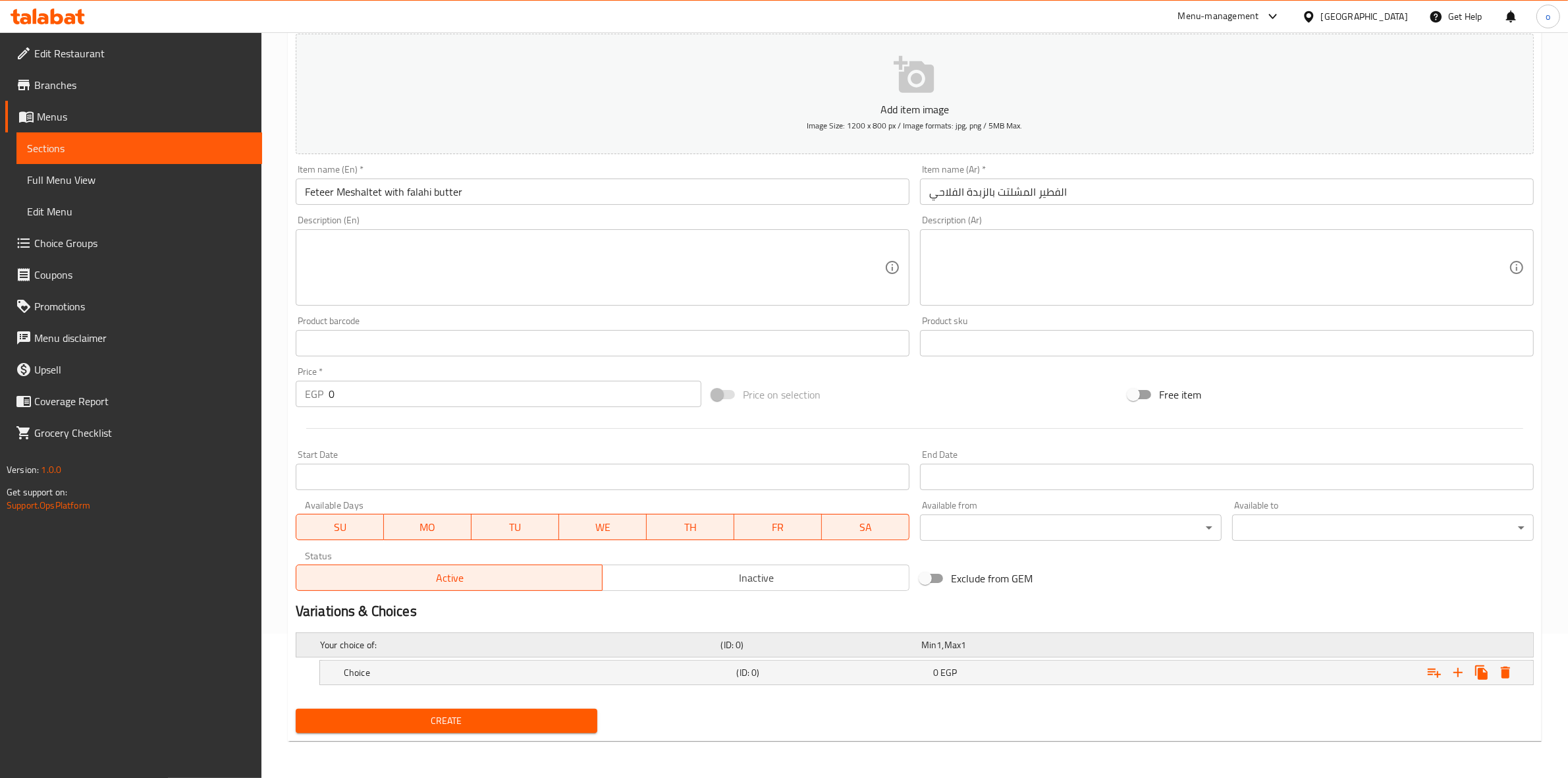
scroll to position [144, 0]
click at [494, 666] on h5 "Choice" at bounding box center [537, 672] width 388 height 13
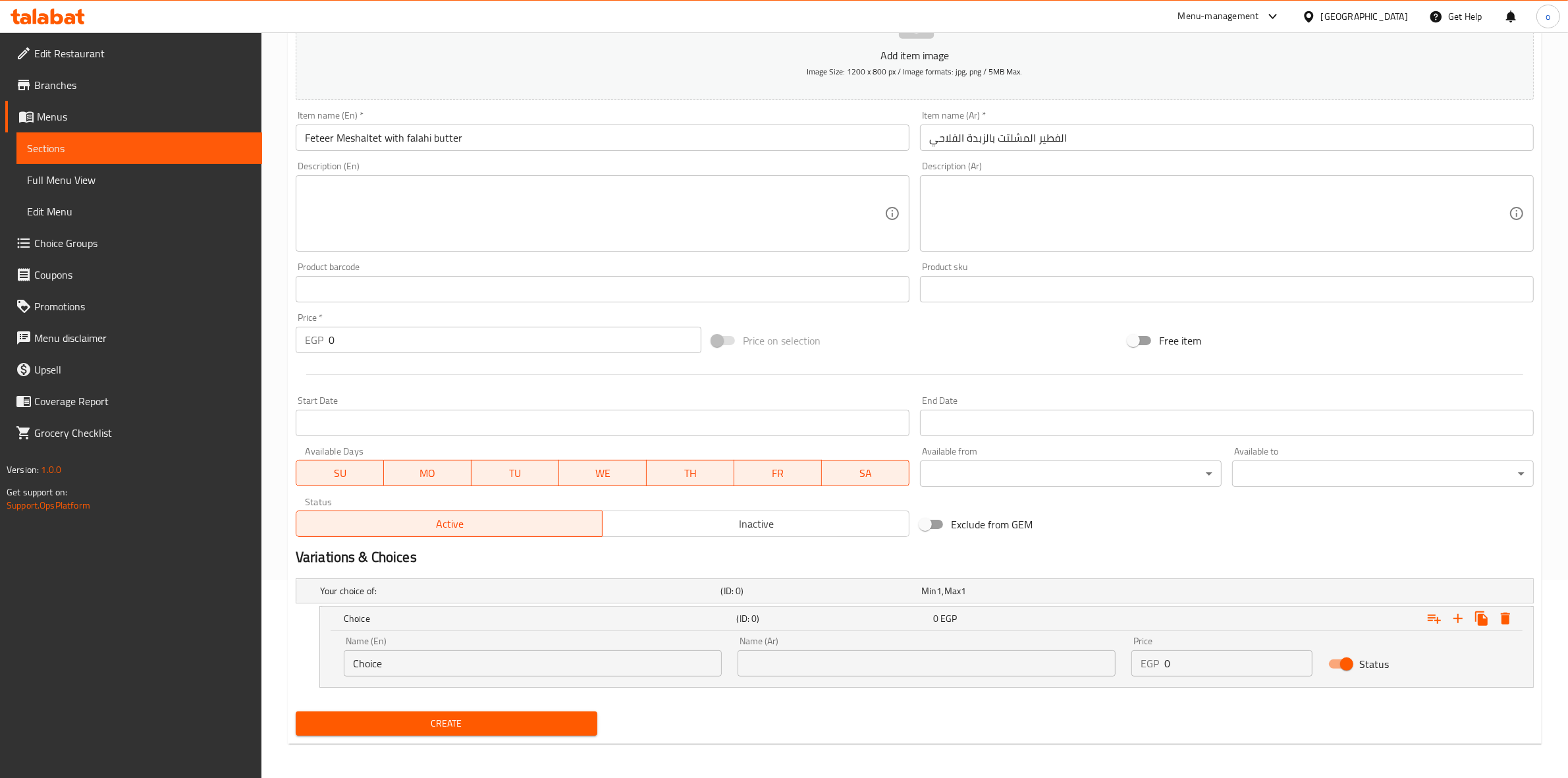
scroll to position [200, 0]
drag, startPoint x: 466, startPoint y: 673, endPoint x: 330, endPoint y: 670, distance: 136.0
click at [330, 670] on div "Name (En) Choice Name (En) Name (Ar) Name (Ar) Price EGP 0 Price Status" at bounding box center [926, 657] width 1213 height 56
click at [392, 637] on div "Name (En) Choice Name (En)" at bounding box center [532, 655] width 378 height 40
click at [391, 676] on div "Name (En) Choice Name (En)" at bounding box center [532, 655] width 393 height 56
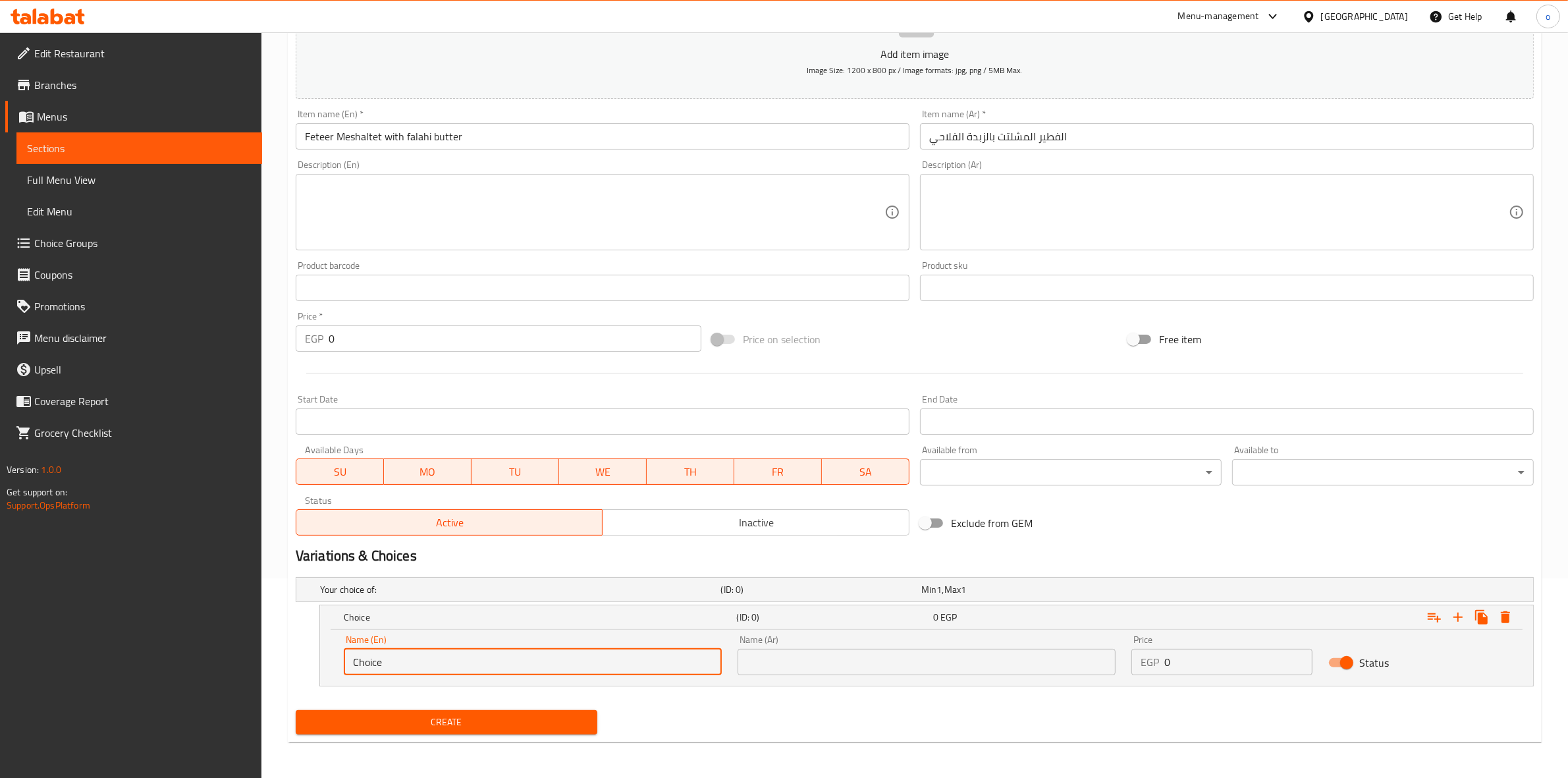
drag, startPoint x: 380, startPoint y: 666, endPoint x: 420, endPoint y: 670, distance: 40.2
click at [381, 665] on input "Choice" at bounding box center [532, 662] width 378 height 26
drag, startPoint x: 390, startPoint y: 669, endPoint x: 297, endPoint y: 668, distance: 93.0
click at [300, 668] on div "Choice (ID: 0) 0 EGP Name (En) Choice Name (En) Name (Ar) Name (Ar) Price EGP 0…" at bounding box center [914, 645] width 1238 height 81
click at [456, 665] on input "text" at bounding box center [532, 662] width 378 height 26
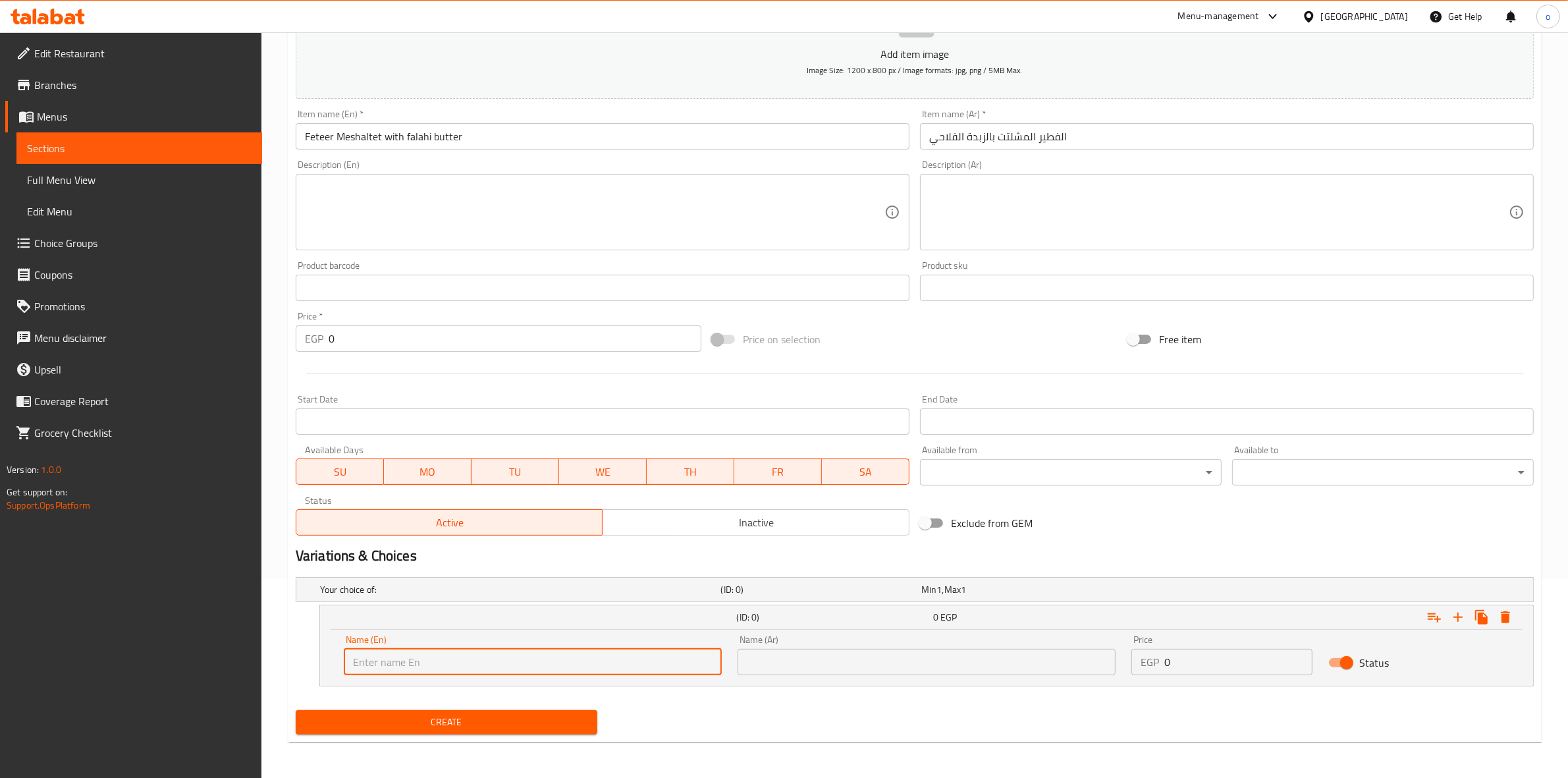
type input "Medium"
click at [774, 669] on input "text" at bounding box center [927, 662] width 378 height 26
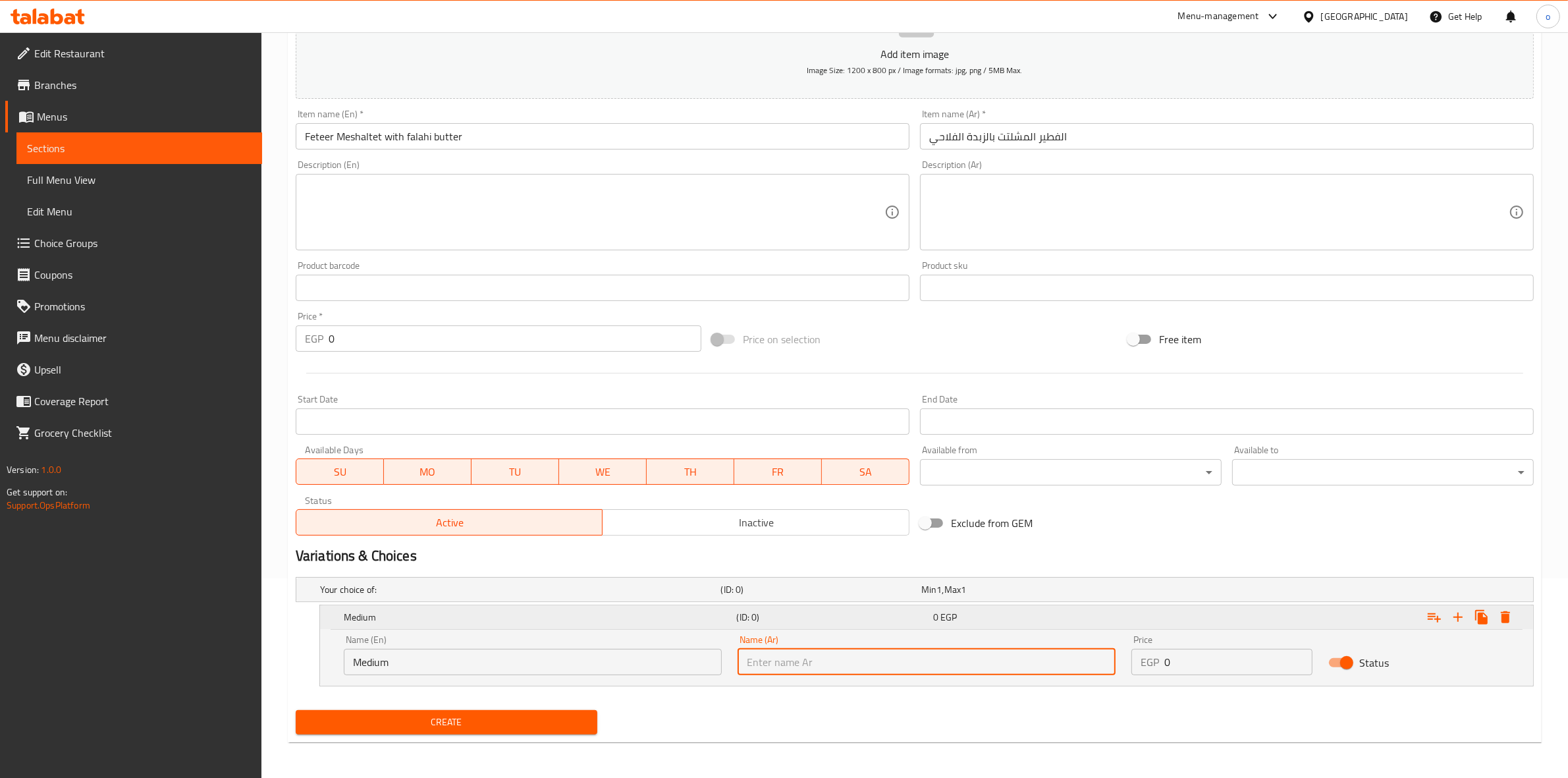
type input "وسط"
click at [1465, 613] on button "Expand" at bounding box center [1457, 617] width 23 height 23
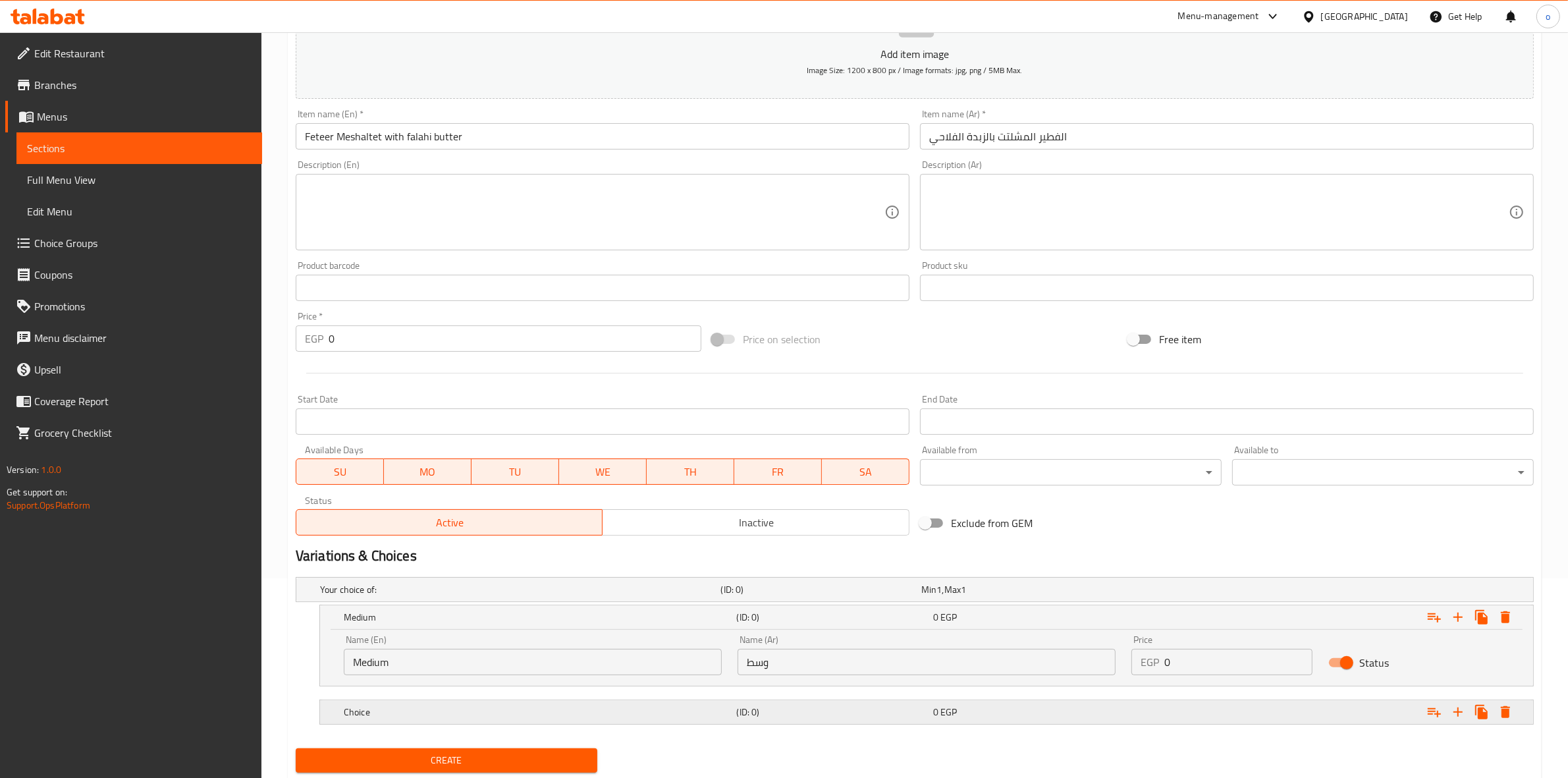
click at [910, 725] on div "Choice (ID: 0) 0 EGP" at bounding box center [931, 712] width 1178 height 29
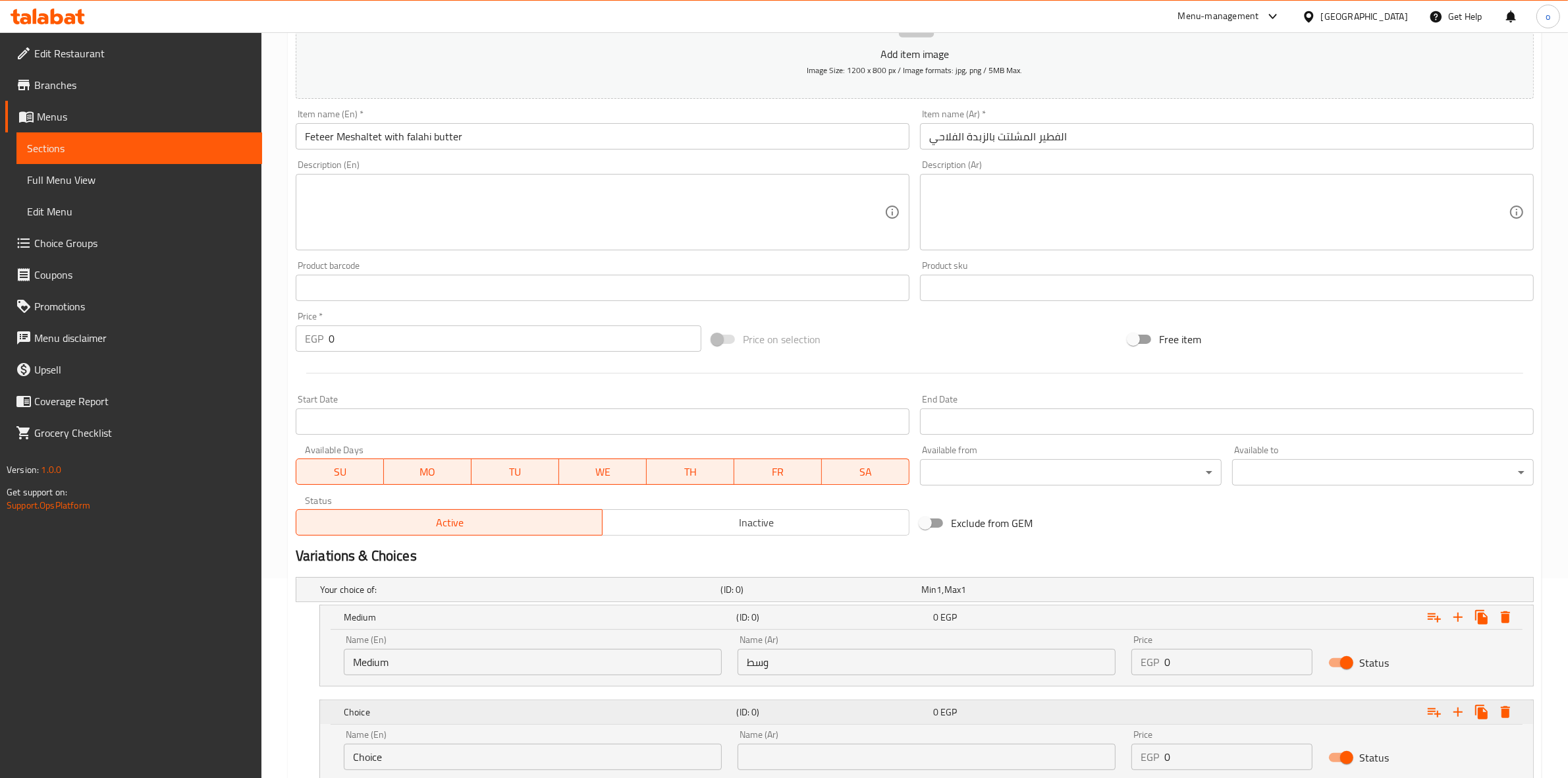
click at [894, 718] on div "(ID: 0)" at bounding box center [832, 711] width 196 height 19
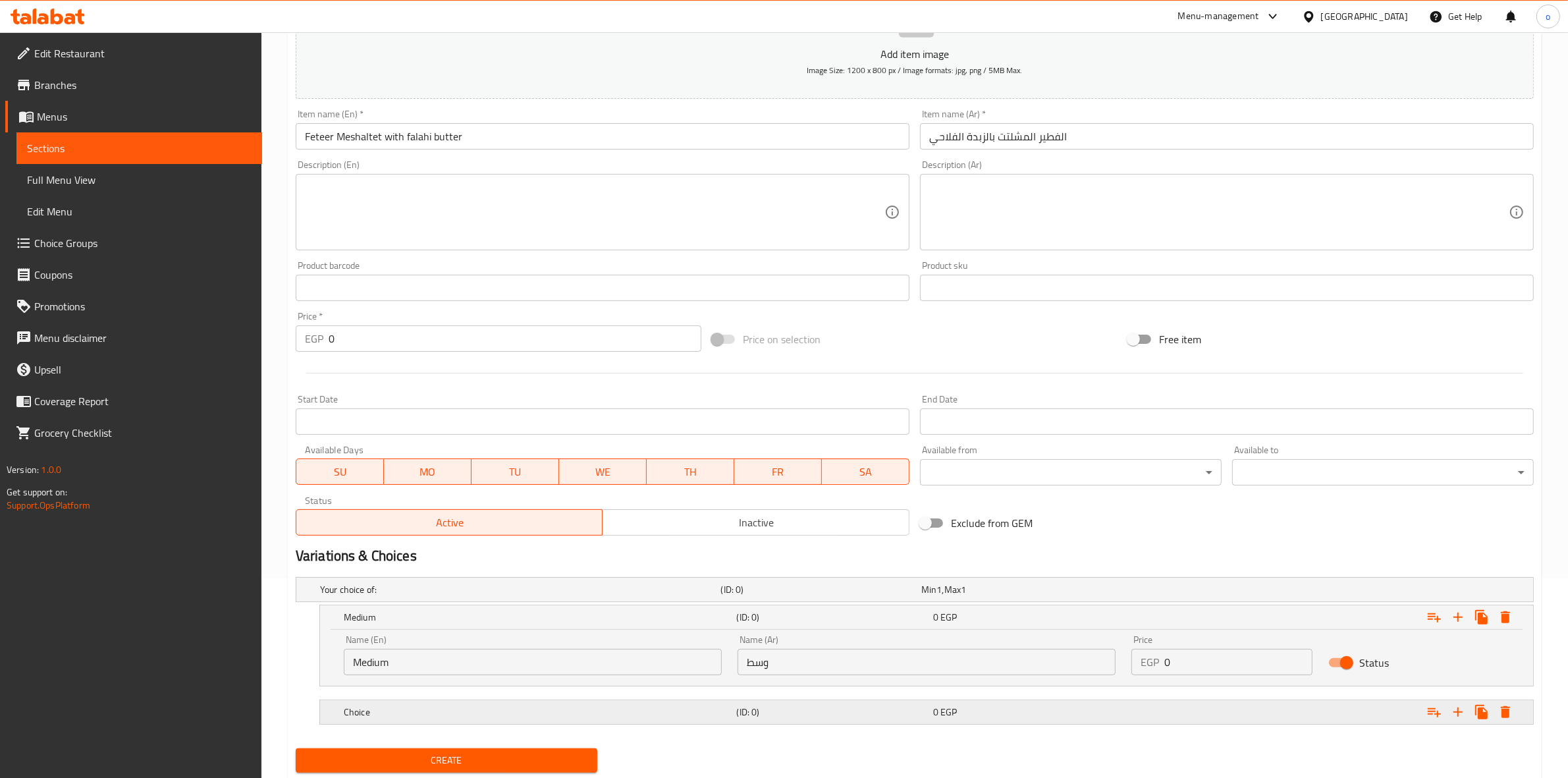
click at [557, 711] on h5 "Choice" at bounding box center [537, 711] width 388 height 13
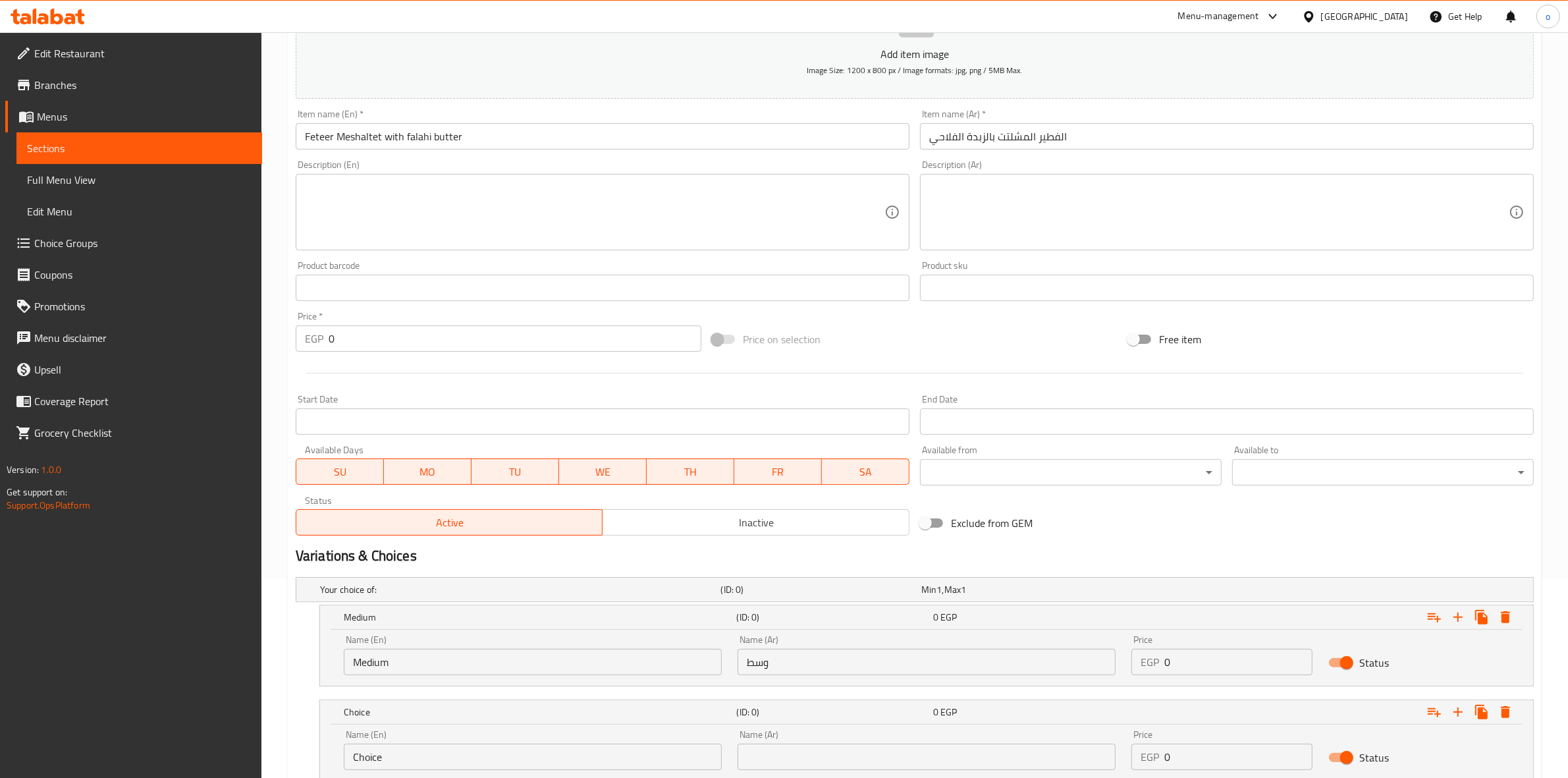
drag, startPoint x: 395, startPoint y: 738, endPoint x: 366, endPoint y: 743, distance: 29.4
click at [363, 741] on div "Name (En) Choice Name (En)" at bounding box center [532, 749] width 378 height 40
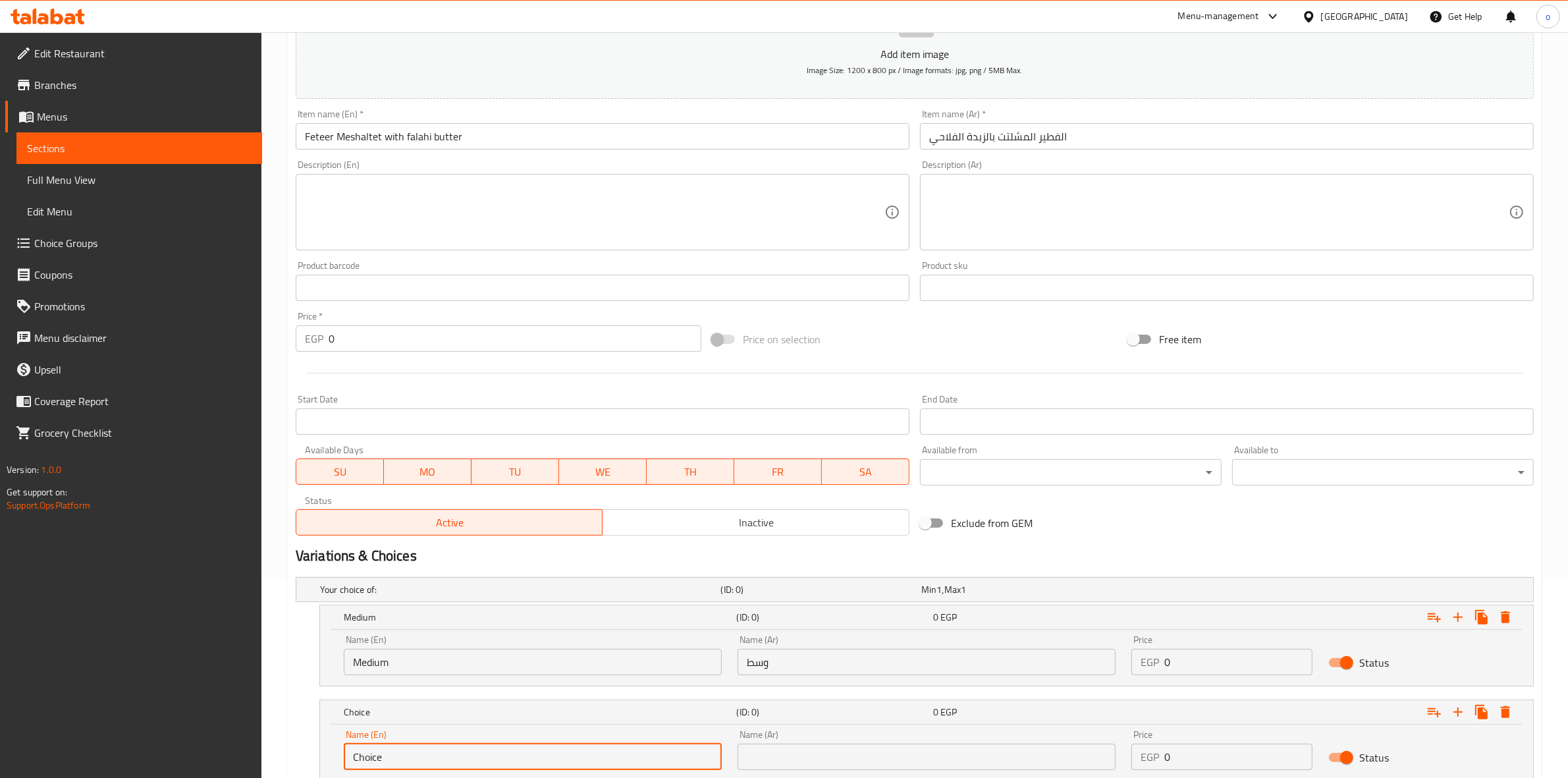
click at [367, 745] on input "Choice" at bounding box center [532, 756] width 378 height 26
click at [370, 748] on input "text" at bounding box center [532, 756] width 378 height 26
type input "large"
click at [822, 753] on input "text" at bounding box center [927, 756] width 378 height 26
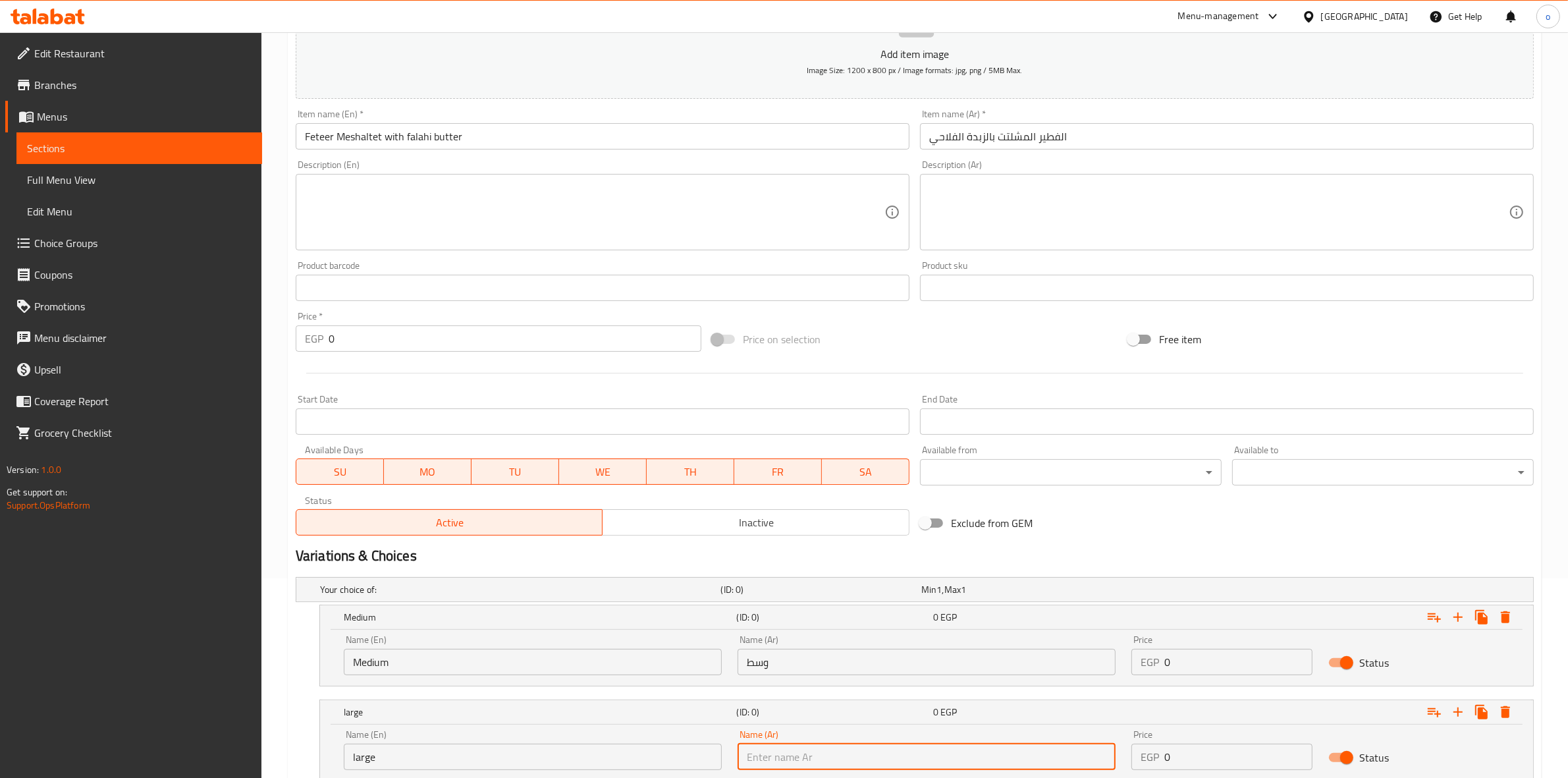
type input "كبير"
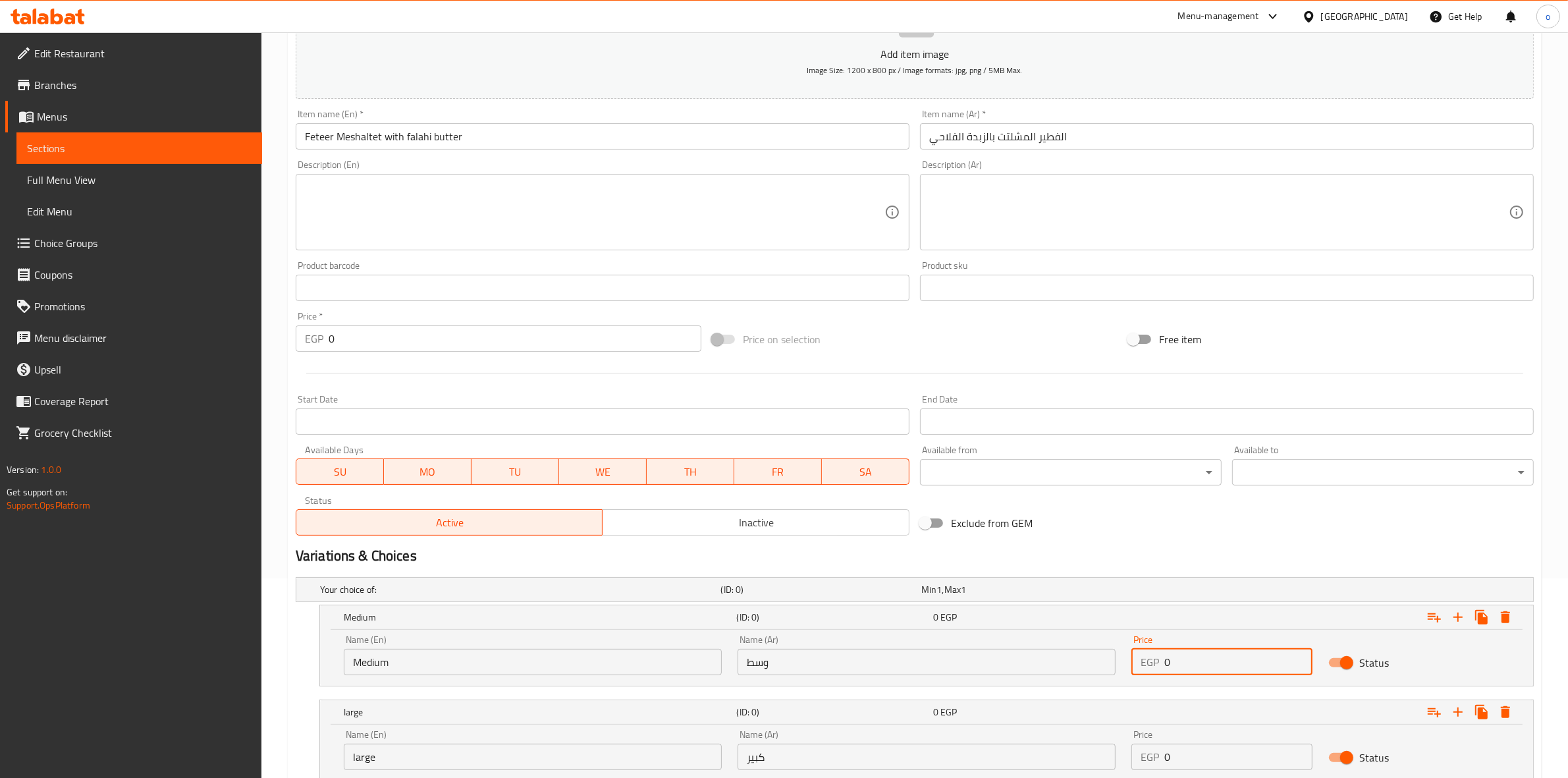
drag, startPoint x: 1199, startPoint y: 664, endPoint x: 1033, endPoint y: 677, distance: 166.5
click at [1034, 670] on div "Name (En) Medium Name (En) Name (Ar) وسط Name (Ar) Price EGP 0 Price Status" at bounding box center [926, 655] width 1181 height 56
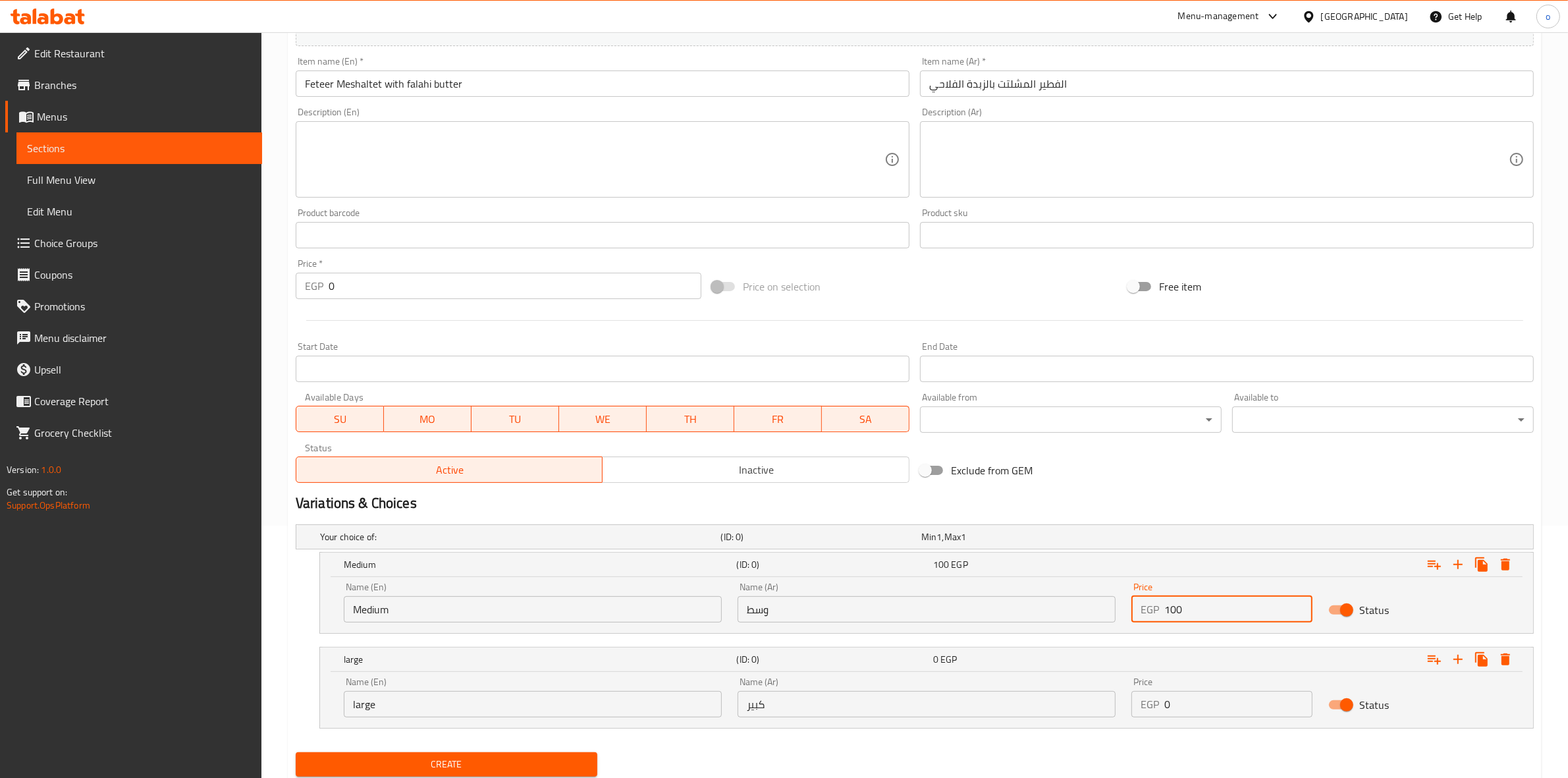
scroll to position [282, 0]
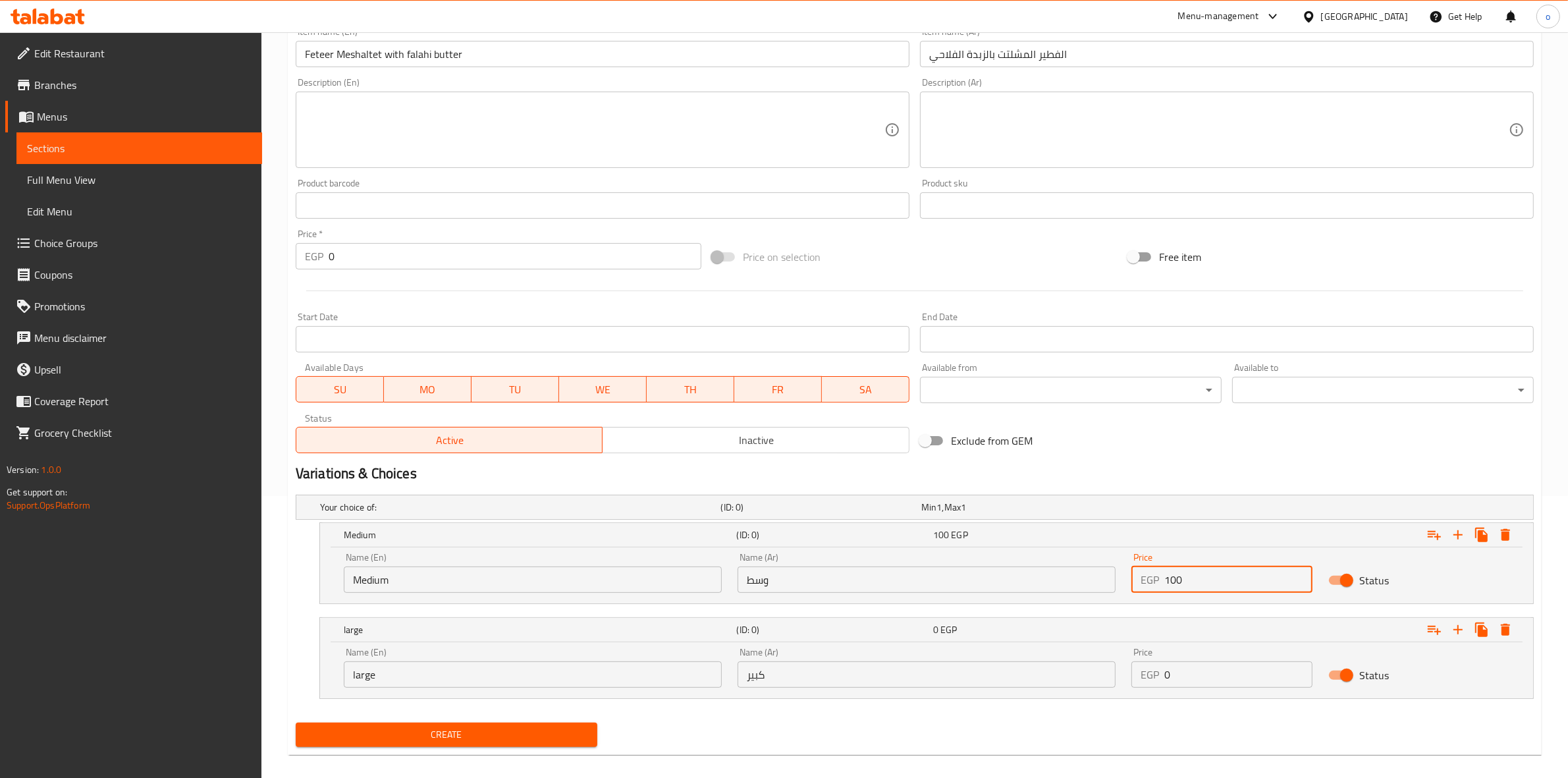
type input "100"
drag, startPoint x: 1118, startPoint y: 665, endPoint x: 1104, endPoint y: 679, distance: 19.8
click at [1107, 669] on div "Name (En) large Name (En) Name (Ar) كبير Name (Ar) Price EGP 0 Price Status" at bounding box center [926, 666] width 1181 height 56
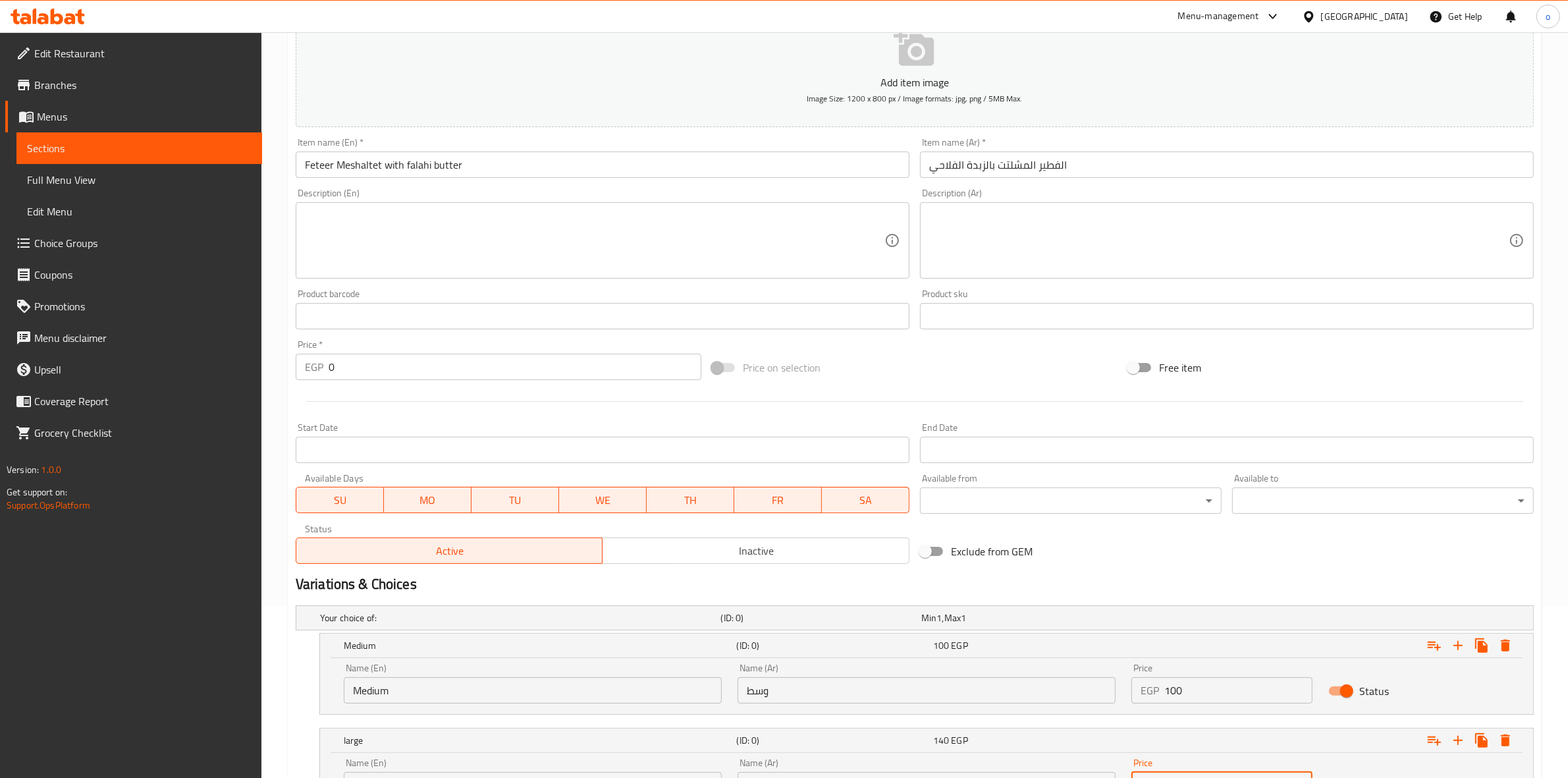
scroll to position [295, 0]
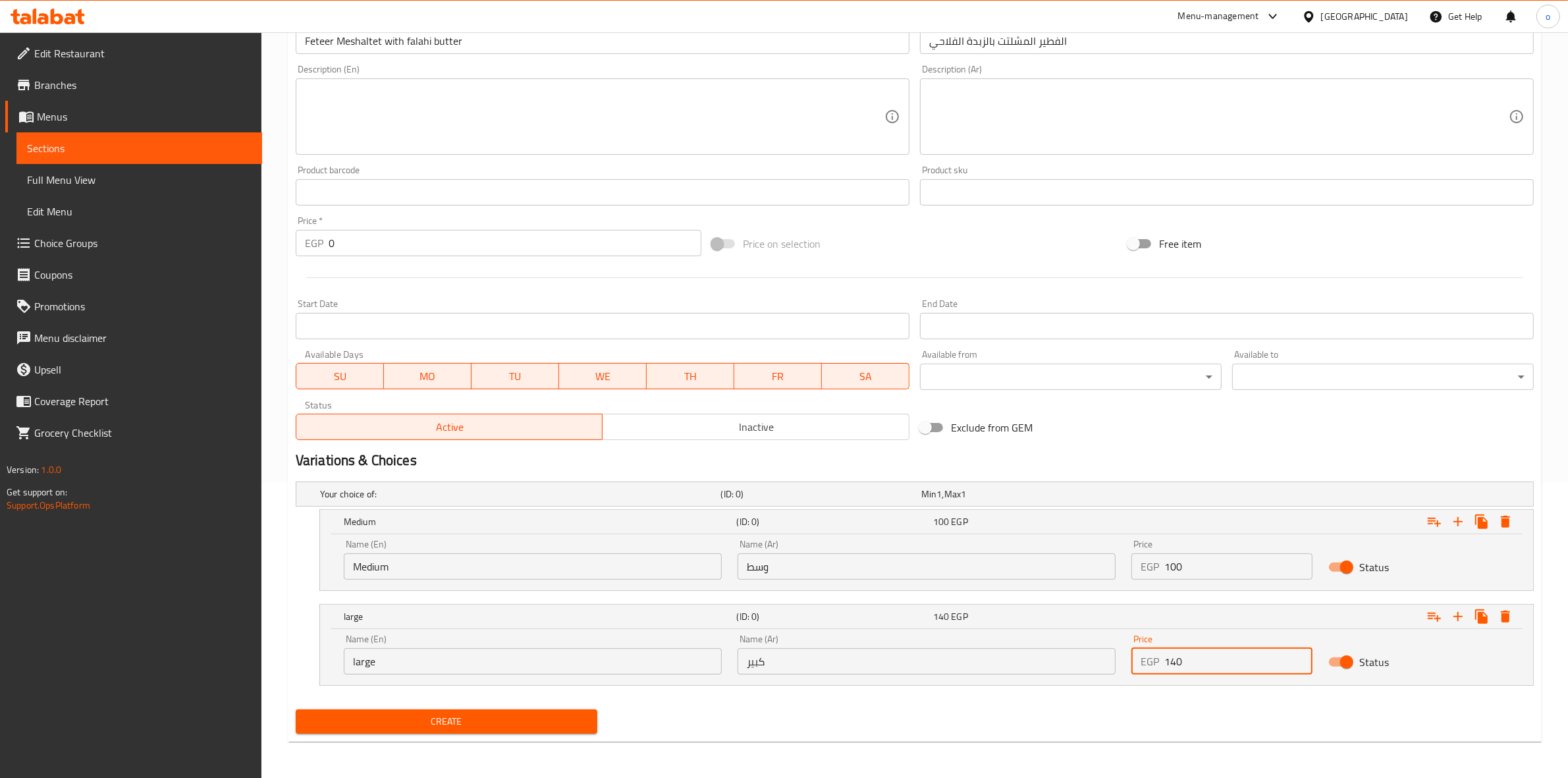
type input "140"
click at [492, 712] on button "Create" at bounding box center [446, 721] width 301 height 24
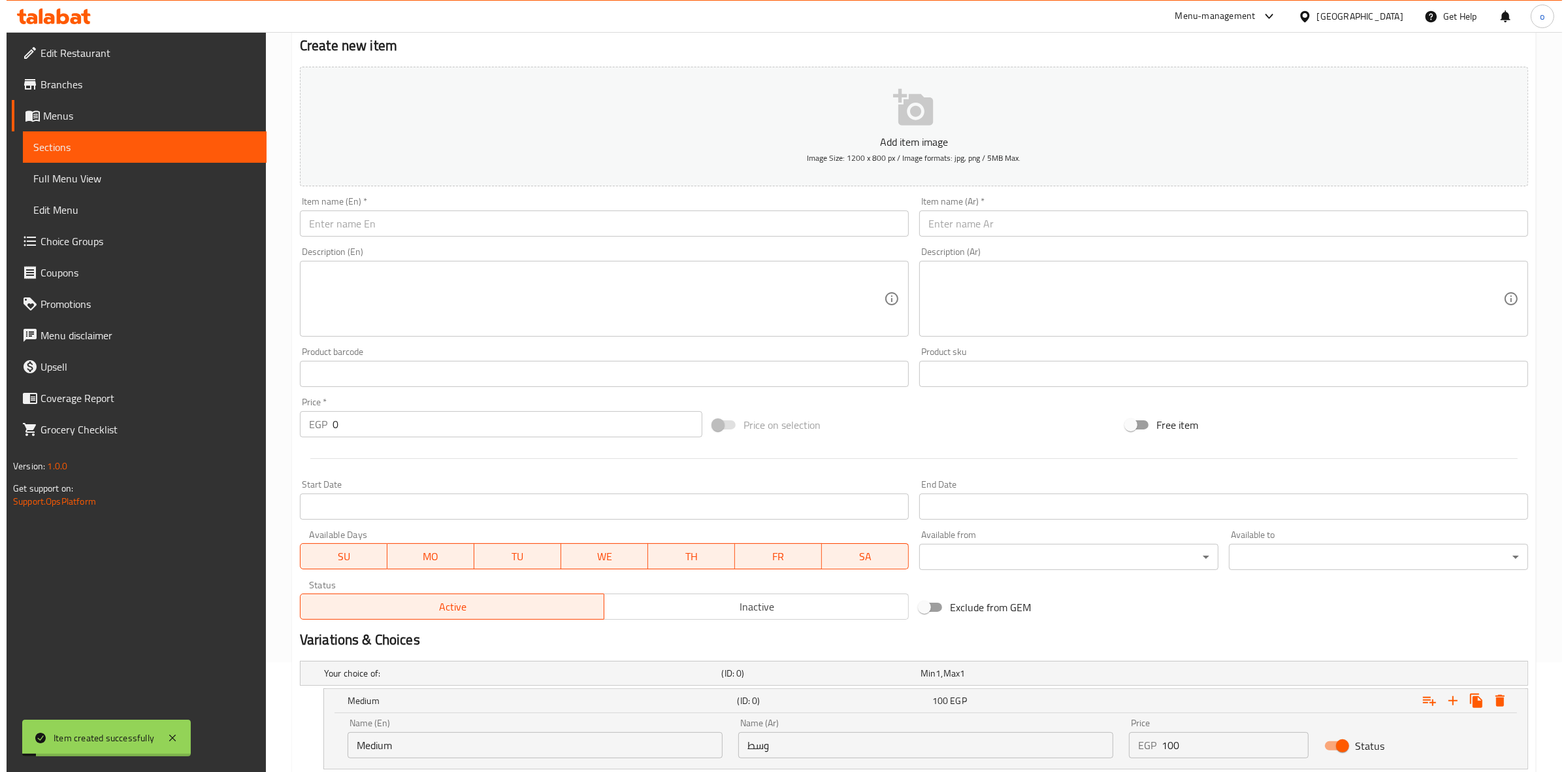
scroll to position [0, 0]
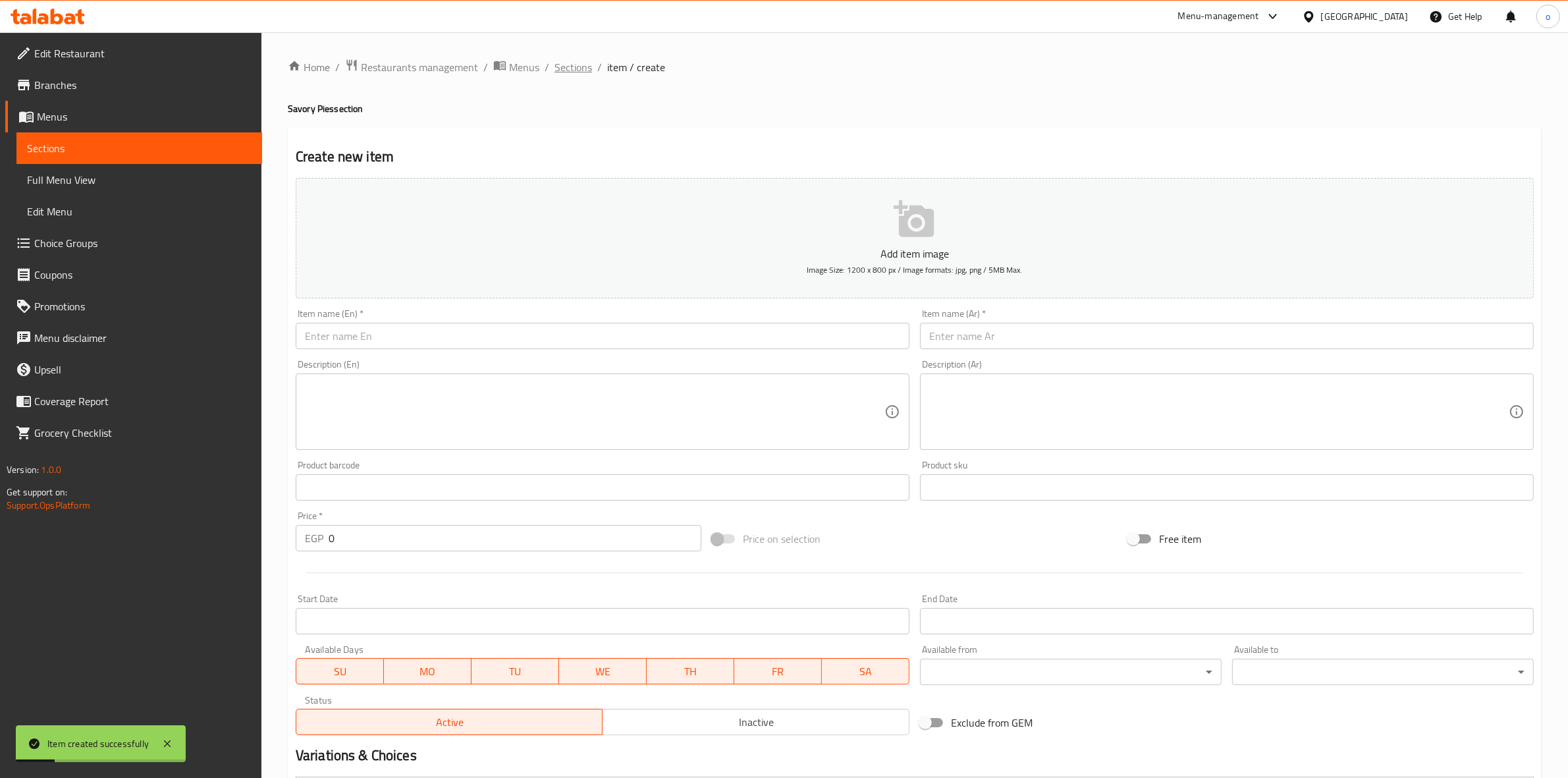
click at [558, 61] on span "Sections" at bounding box center [574, 68] width 37 height 16
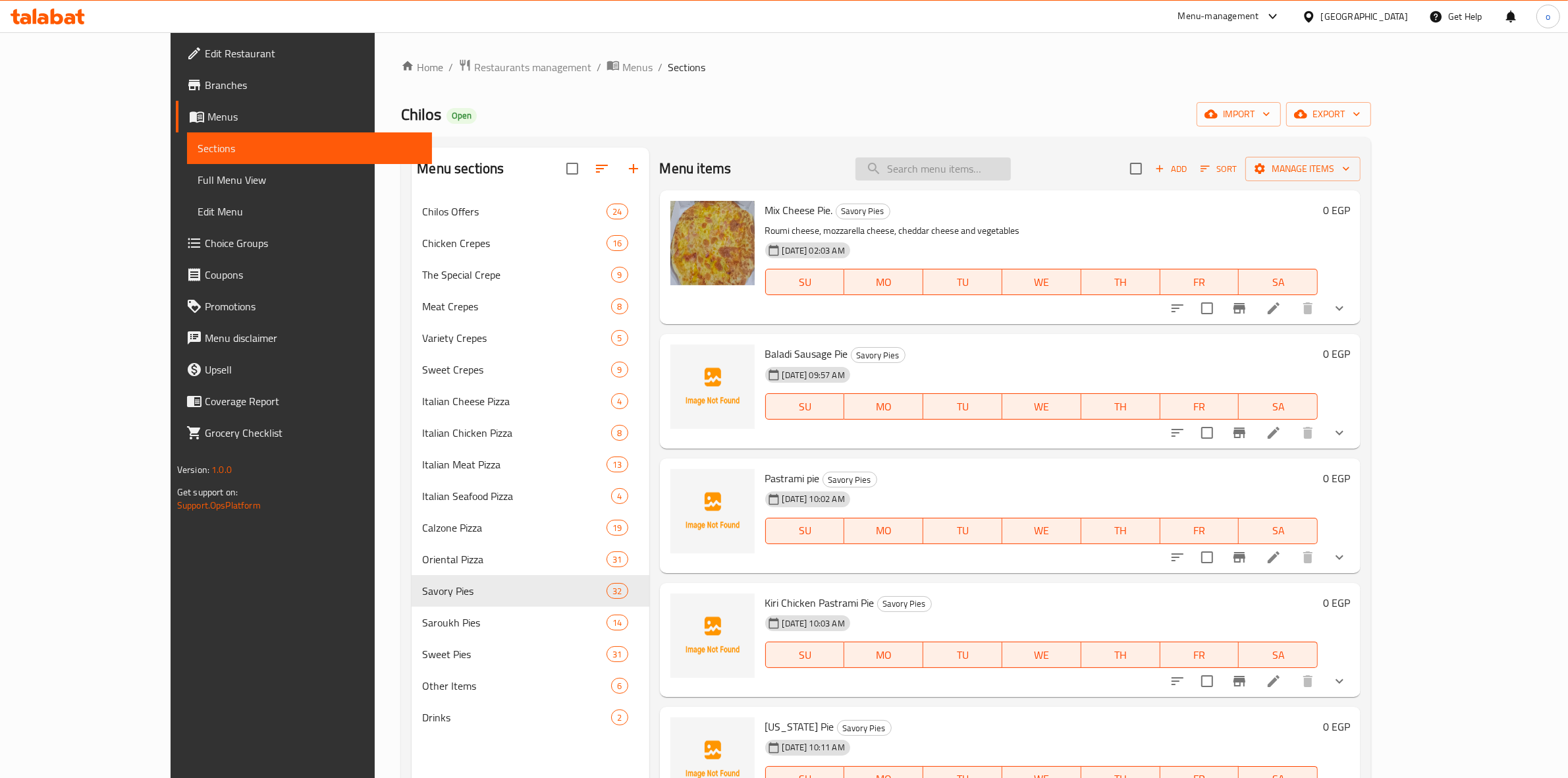
click at [973, 160] on input "search" at bounding box center [933, 169] width 156 height 23
paste input "بيتزا كاليفورنيا"
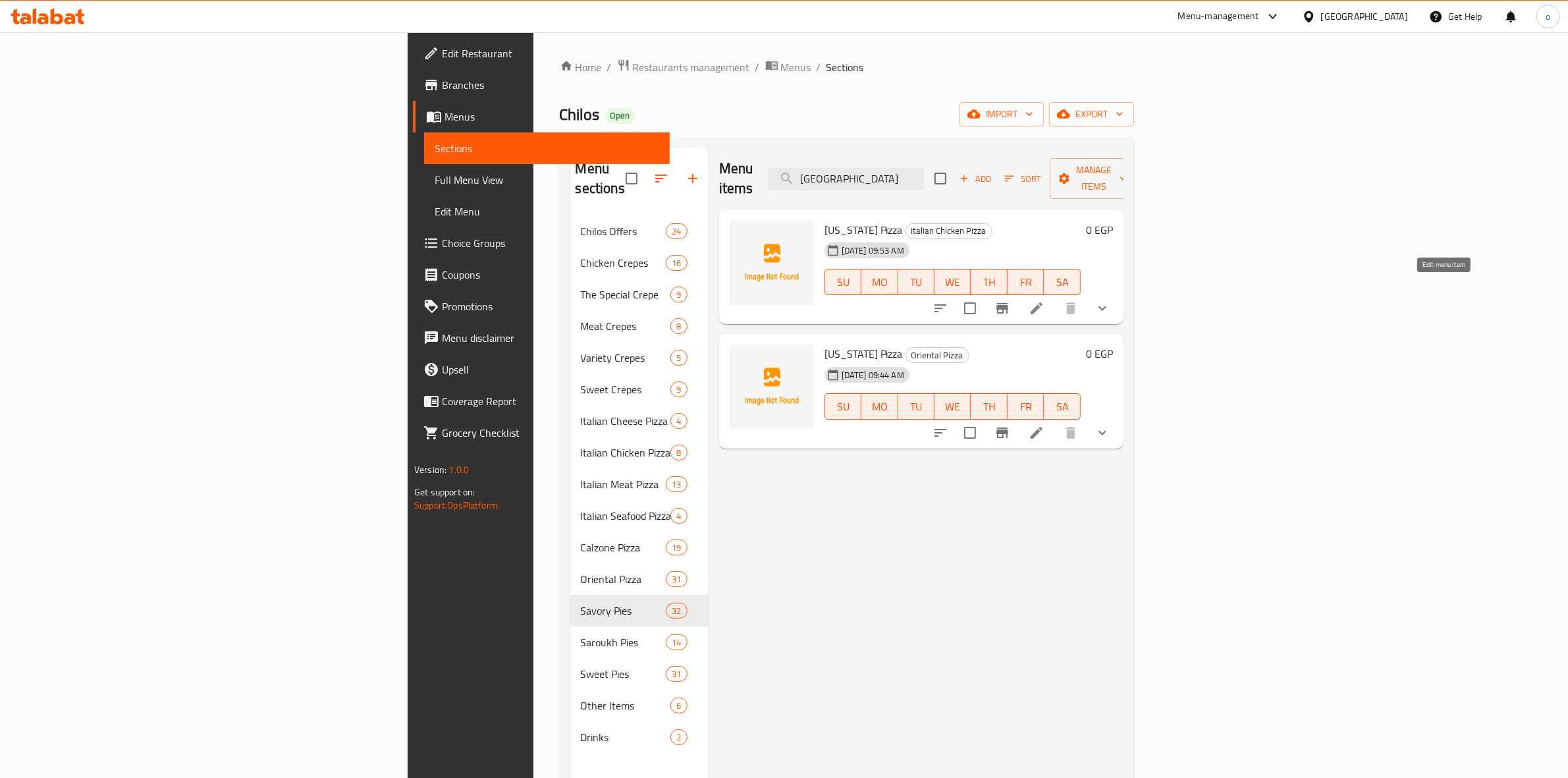
type input "بيتزا كاليفورنيا"
click at [1044, 300] on icon at bounding box center [1037, 308] width 16 height 16
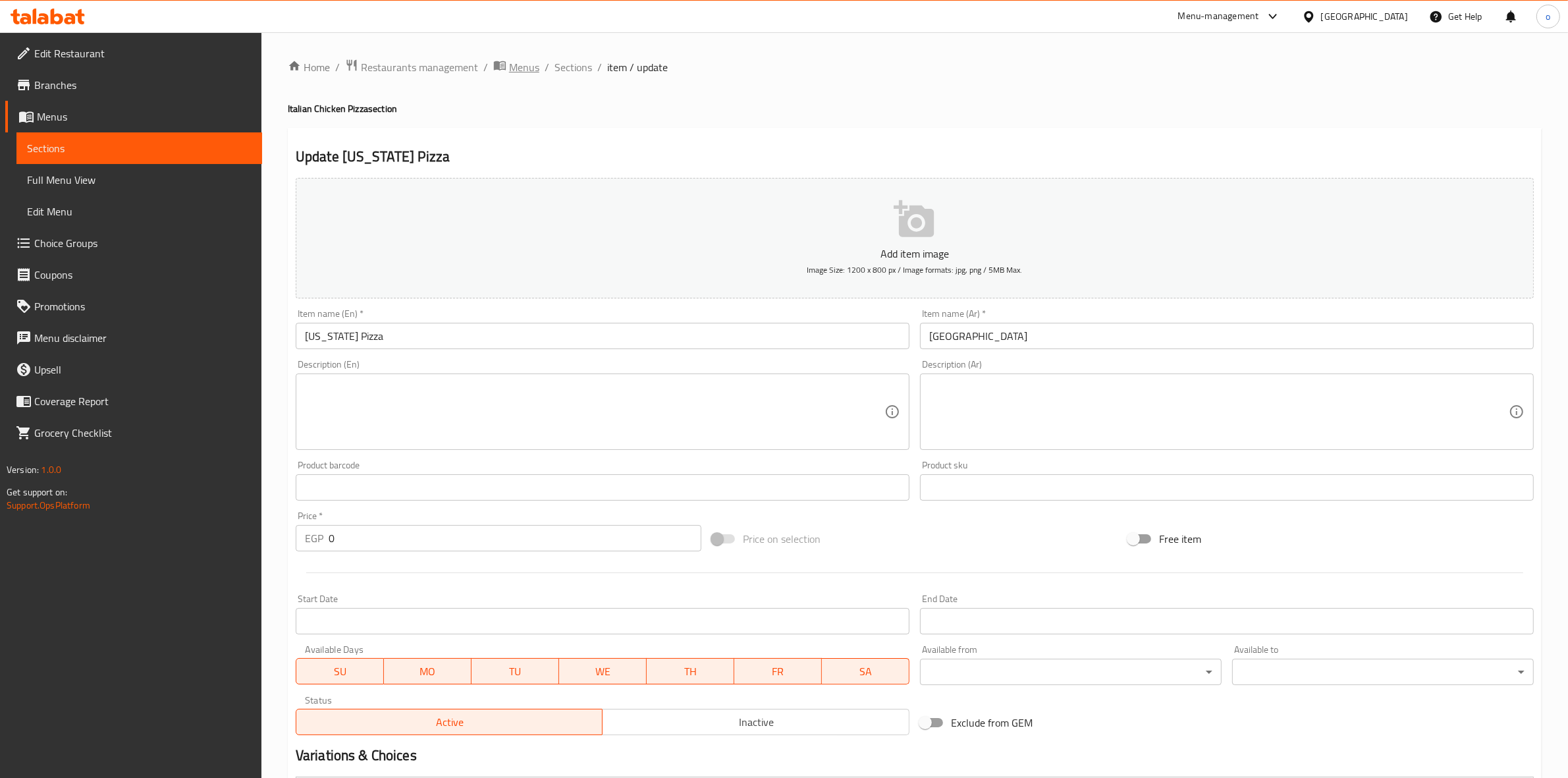
click at [529, 68] on span "Menus" at bounding box center [524, 68] width 30 height 16
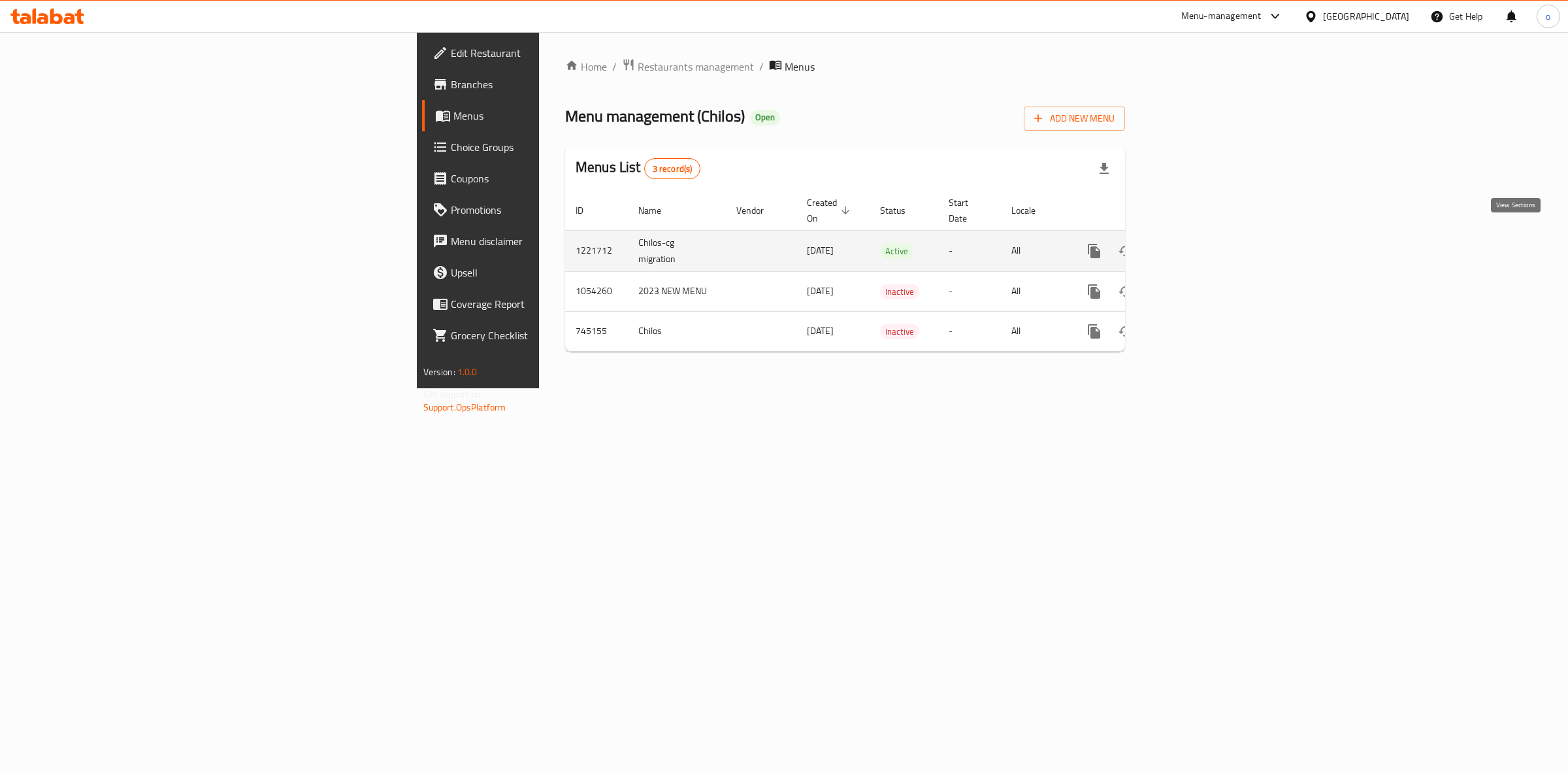
click at [1196, 243] on icon "enhanced table" at bounding box center [1188, 251] width 16 height 16
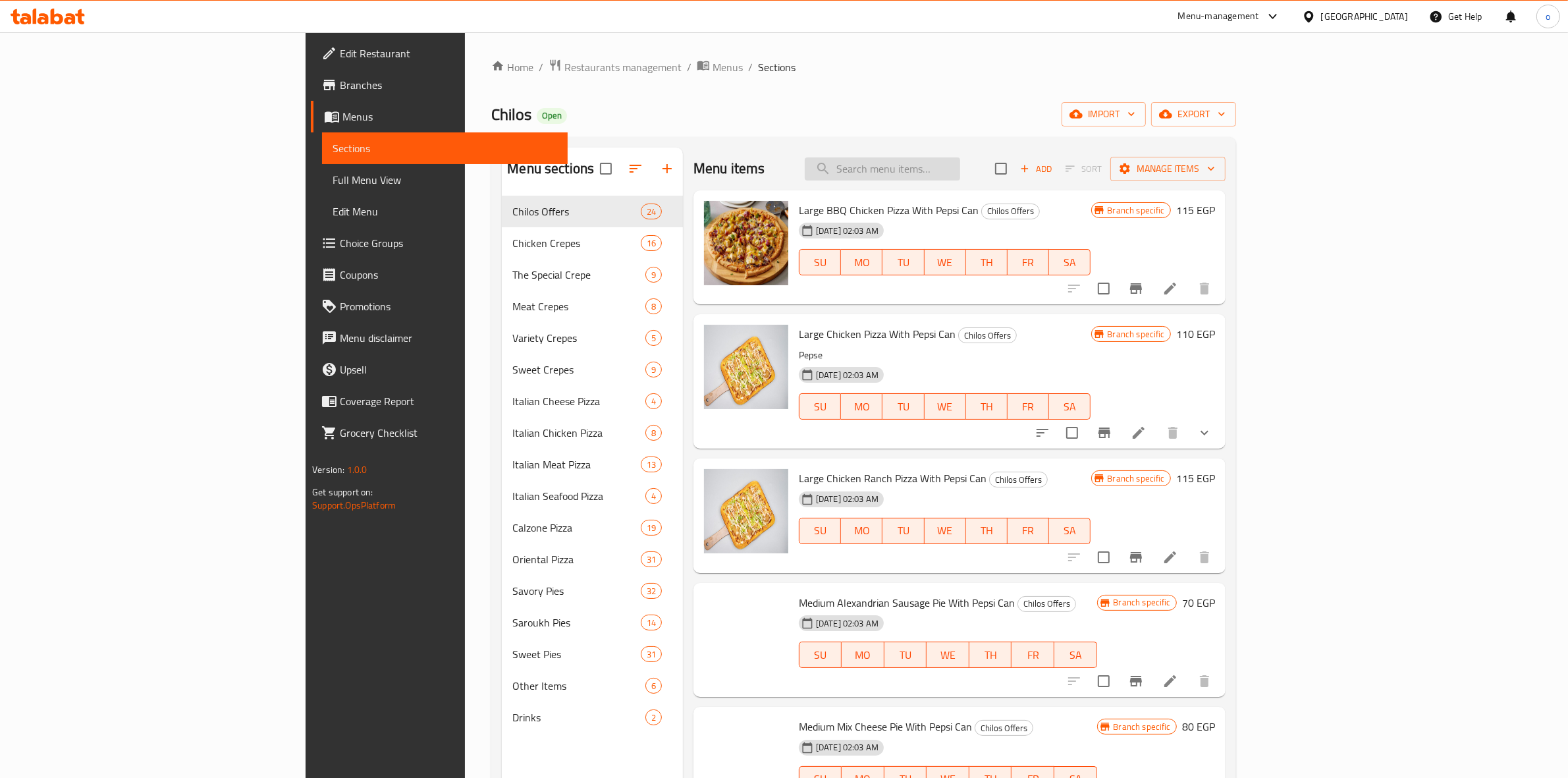
click at [960, 174] on input "search" at bounding box center [882, 169] width 156 height 23
paste input "بيتزا تشيلي"
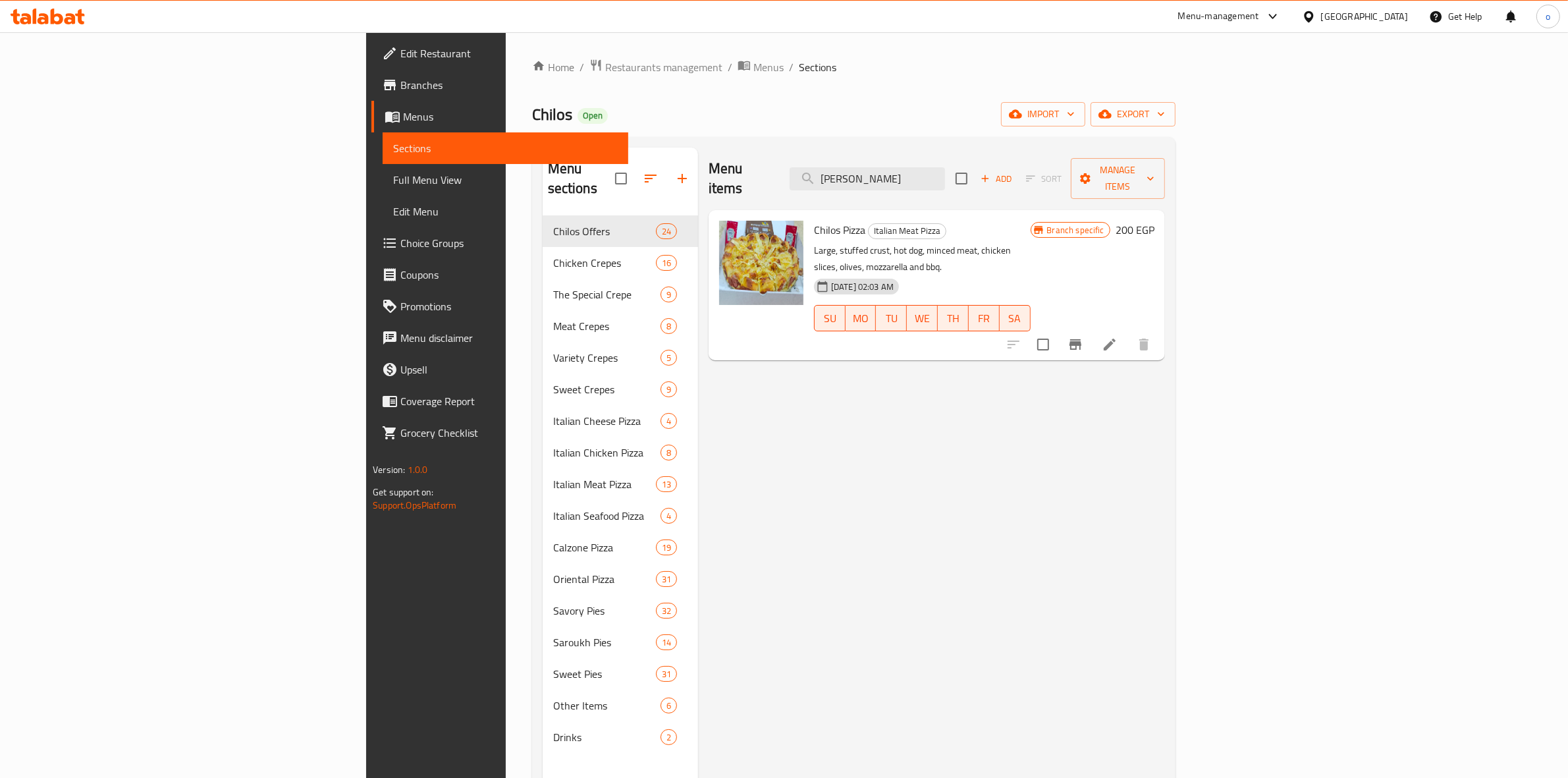
type input "بيتزا تشيل"
click at [1118, 337] on icon at bounding box center [1110, 344] width 16 height 16
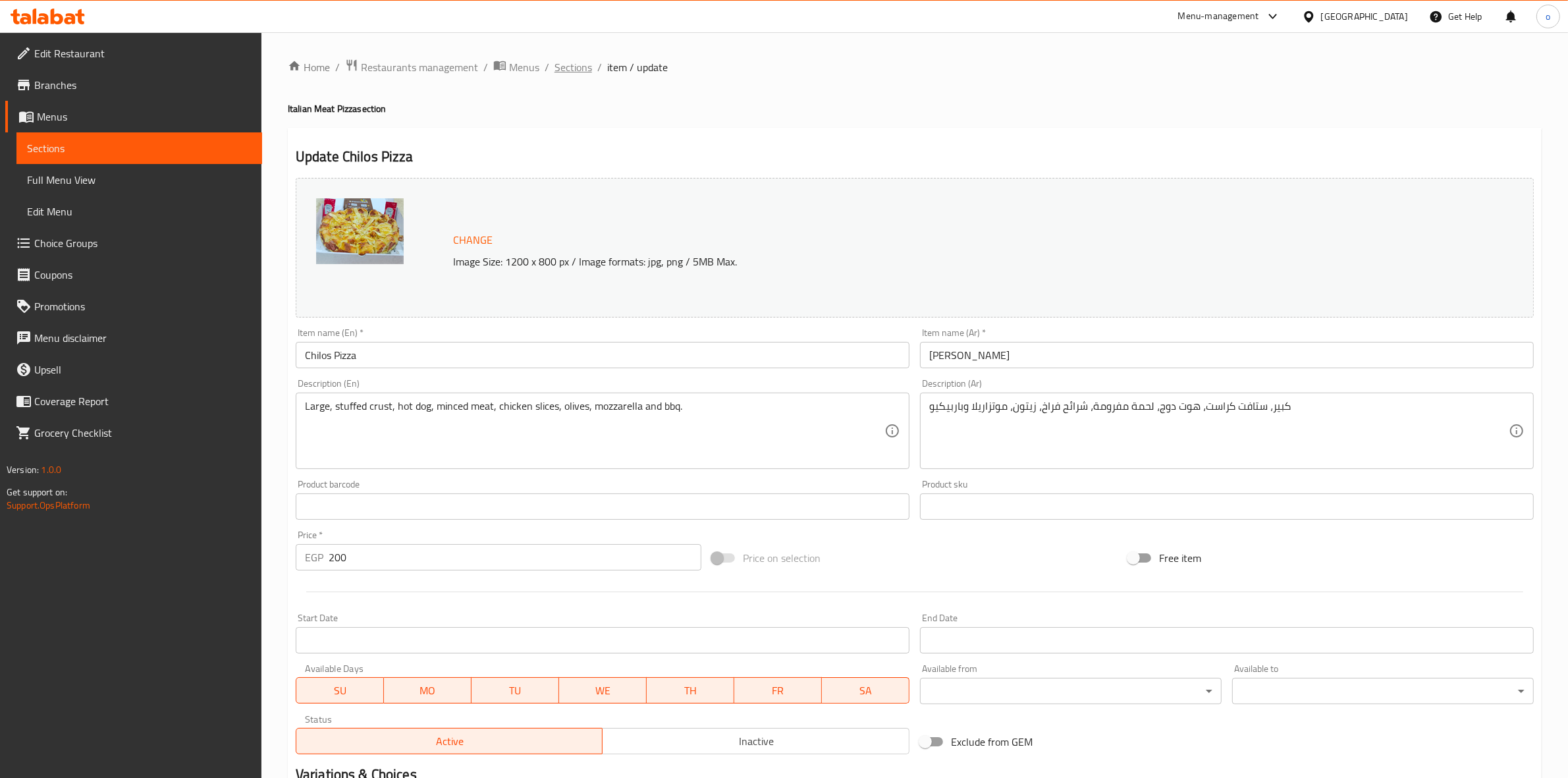
click at [570, 71] on span "Sections" at bounding box center [574, 68] width 37 height 16
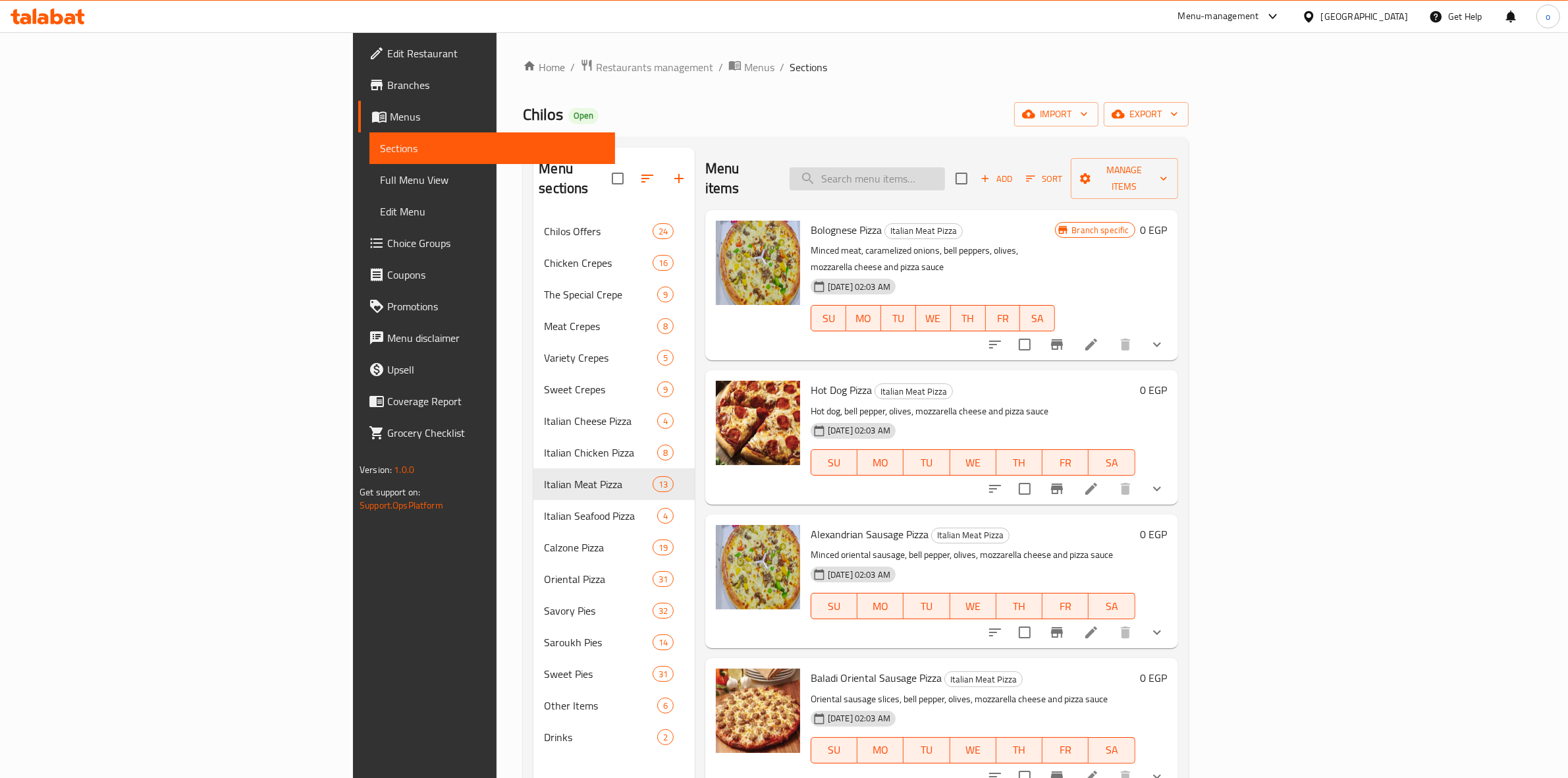
click at [945, 167] on input "search" at bounding box center [867, 179] width 156 height 23
paste input "بيتزا تشيلي"
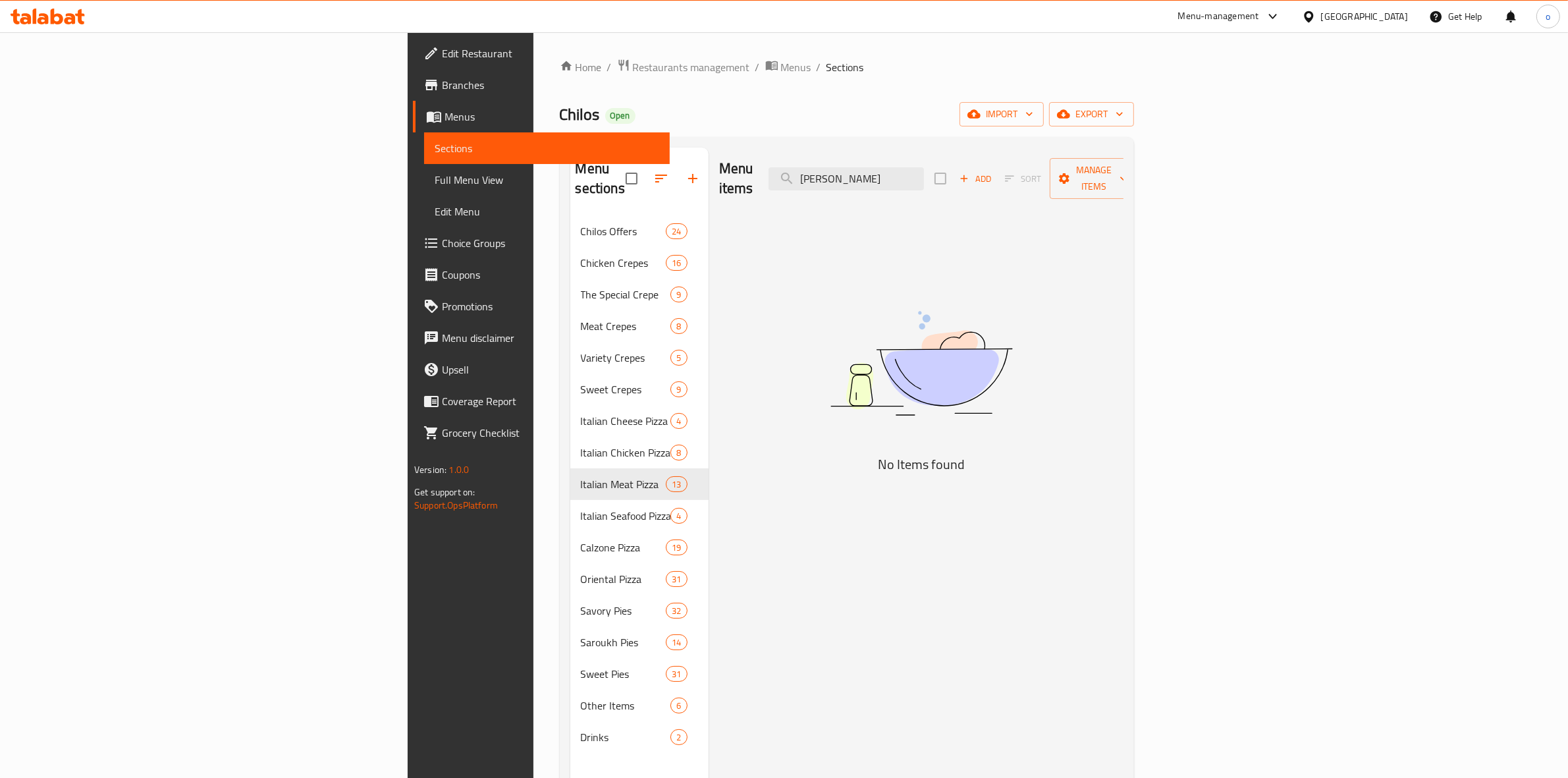
type input "بيتزا تشيلي"
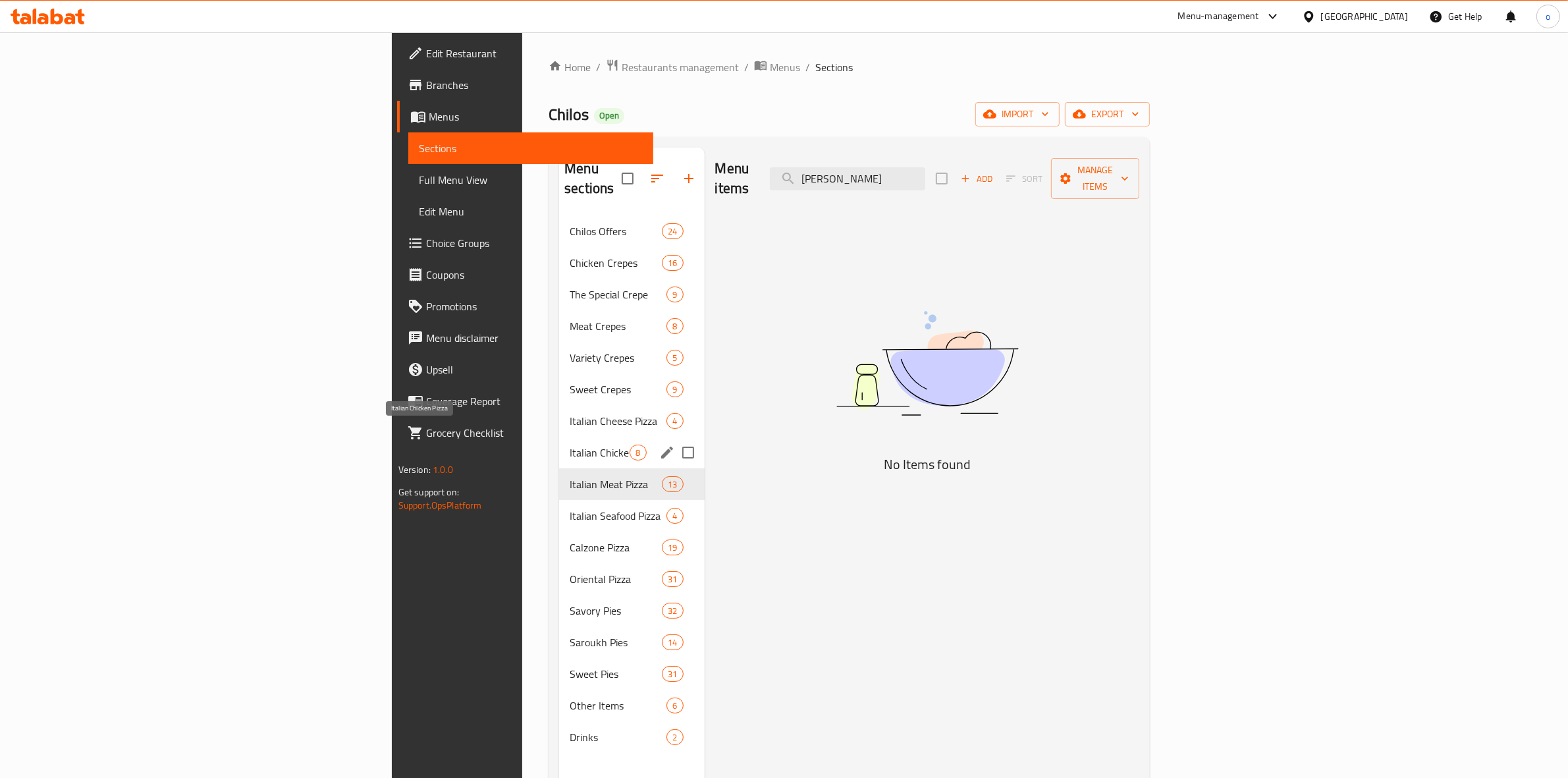
click at [570, 444] on span "Italian Chicken Pizza" at bounding box center [599, 452] width 60 height 16
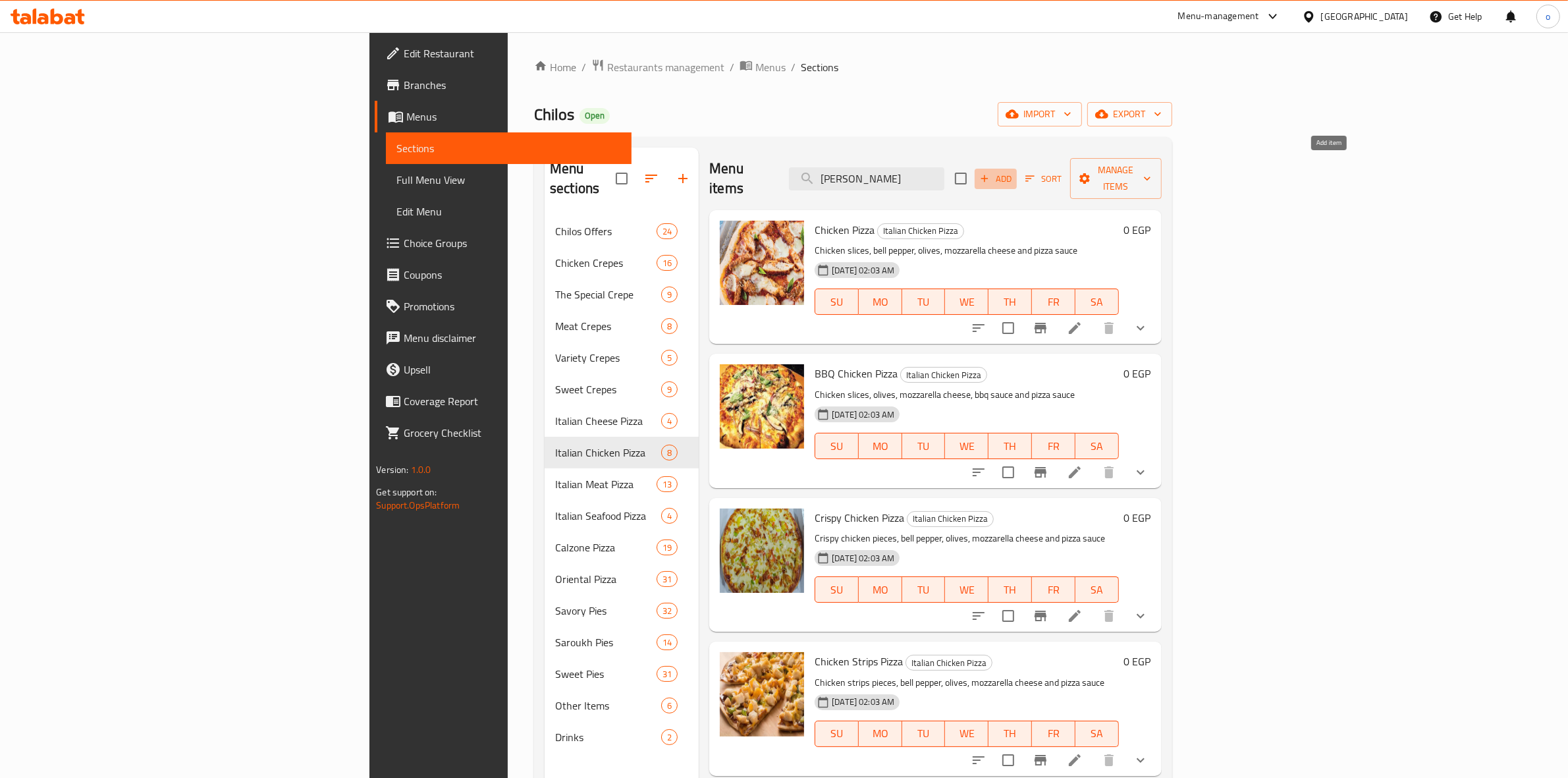
click at [1013, 171] on span "Add" at bounding box center [995, 178] width 35 height 15
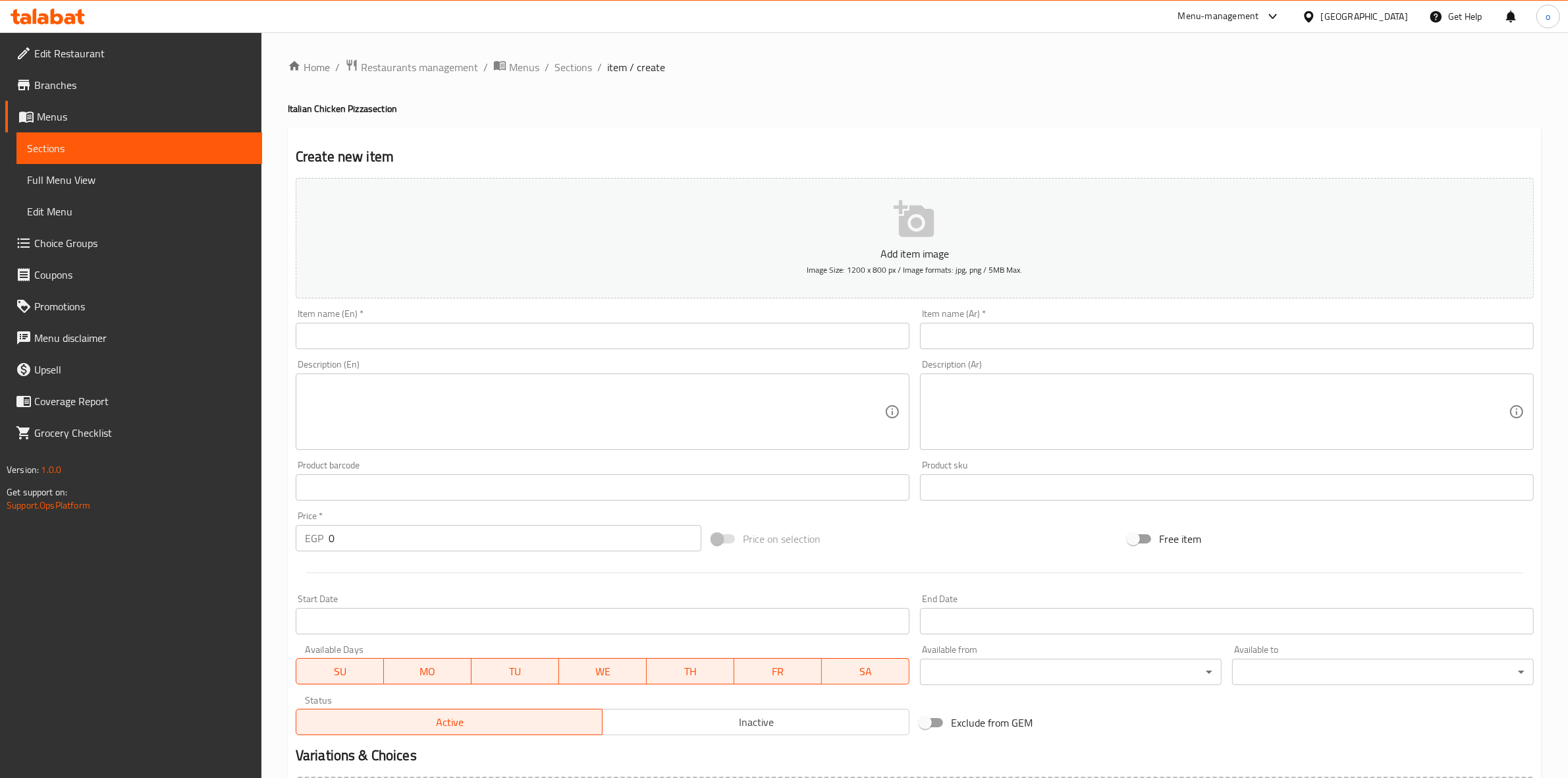
click at [1013, 337] on input "text" at bounding box center [1226, 336] width 614 height 26
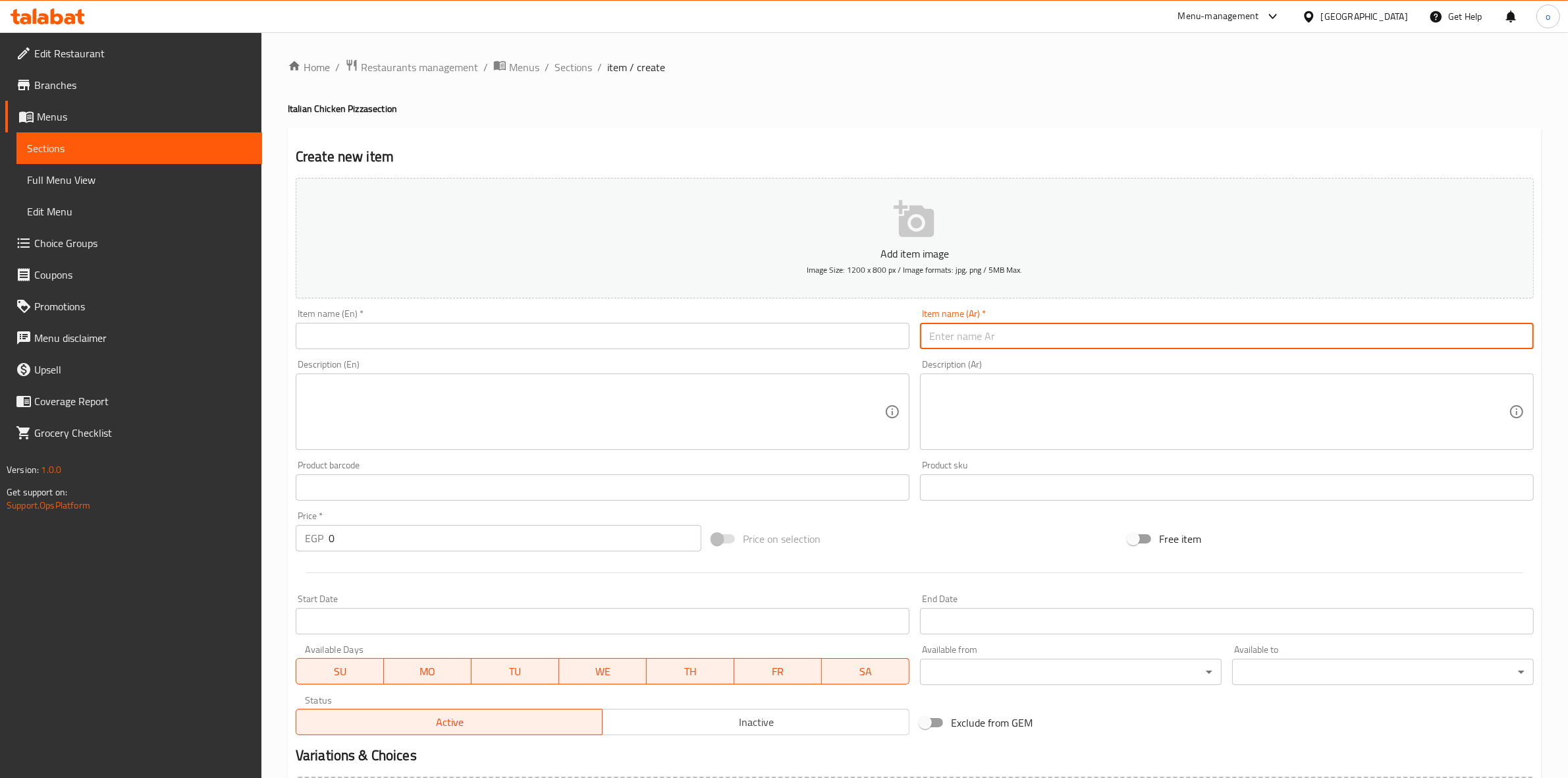
paste input "بيتزا تشيلي"
type input "بيتزا تشيلي"
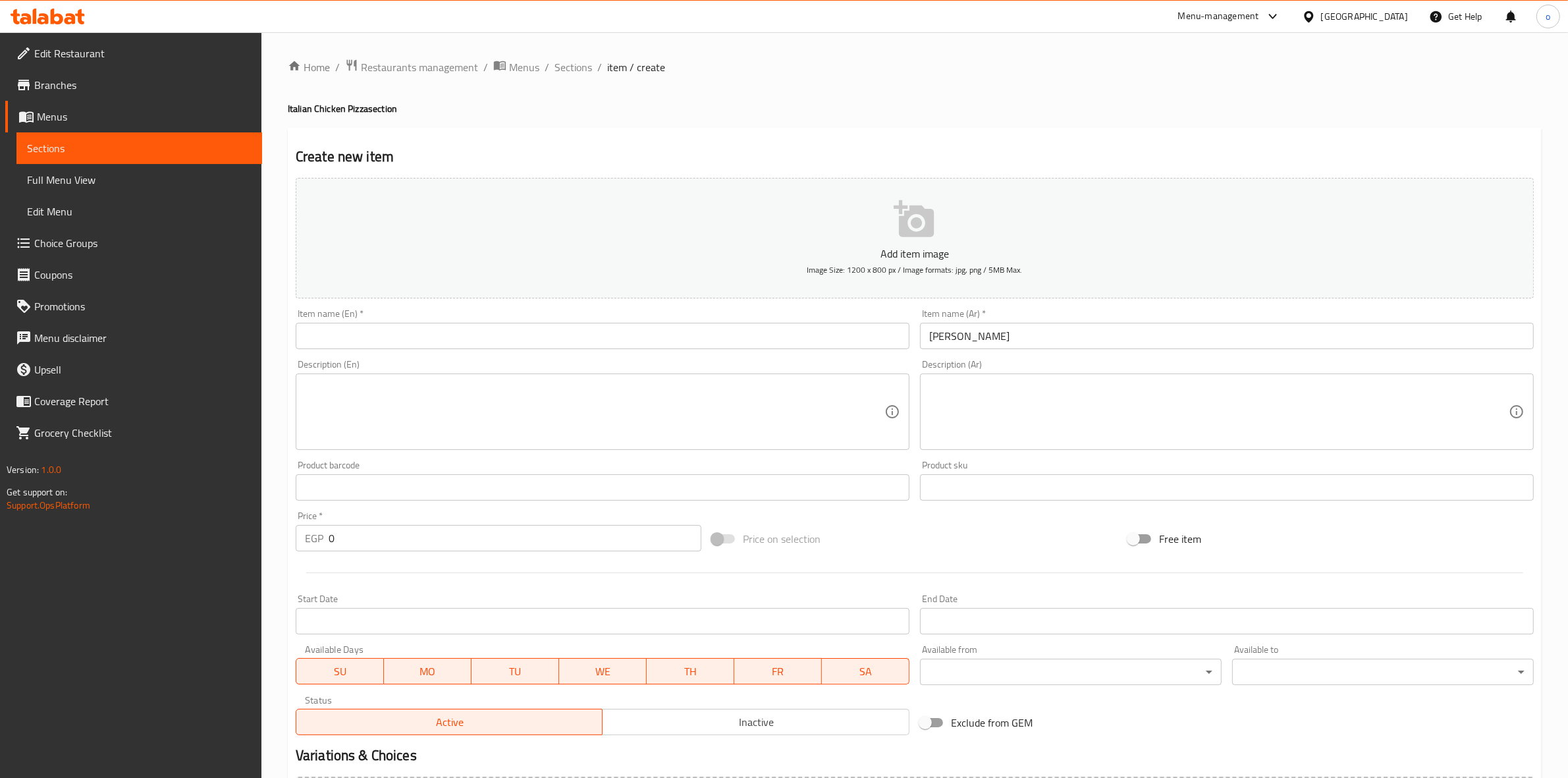
drag, startPoint x: 521, startPoint y: 317, endPoint x: 512, endPoint y: 331, distance: 16.6
click at [517, 326] on div "Item name (En)   * Item name (En) *" at bounding box center [602, 329] width 614 height 40
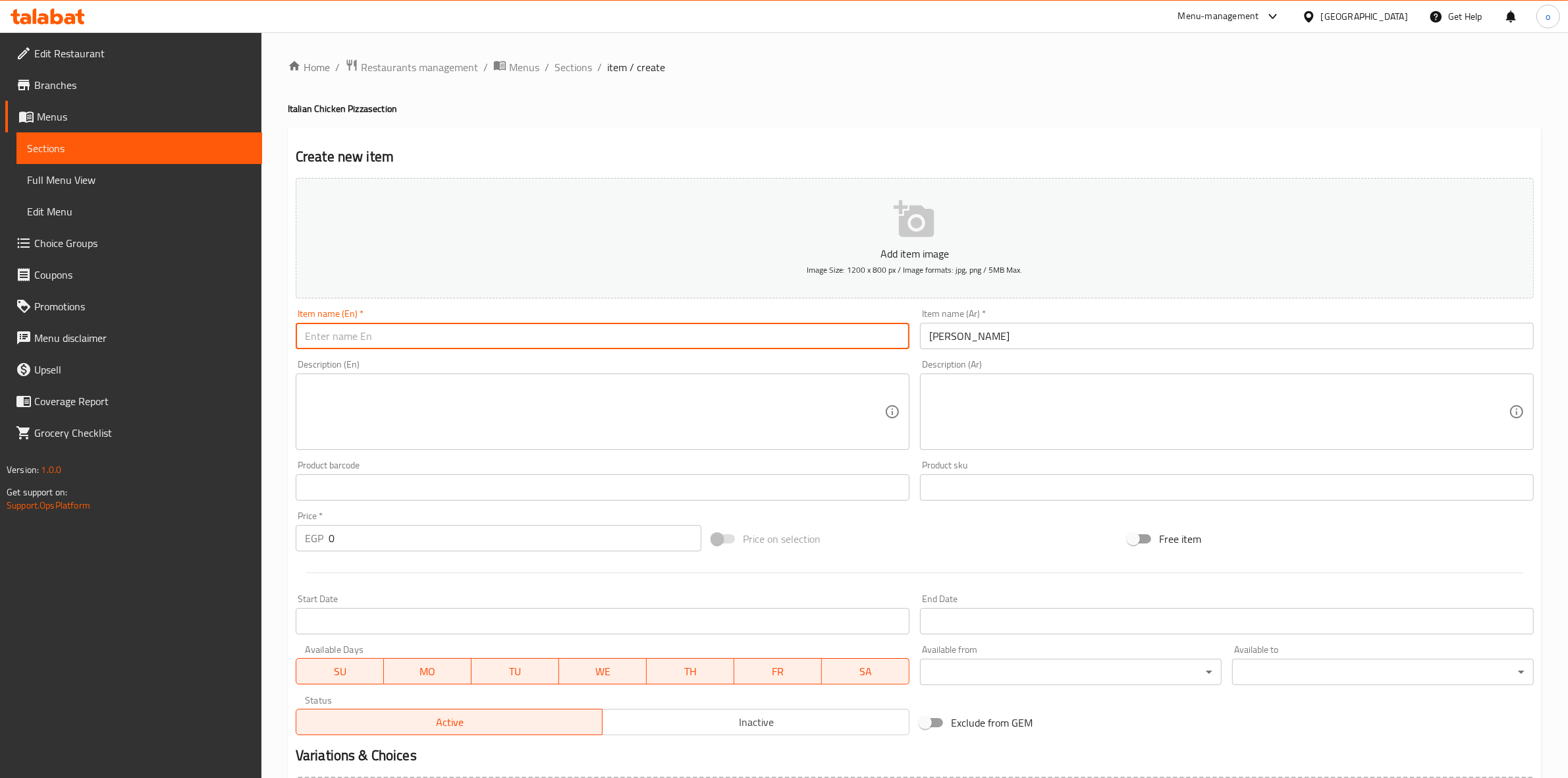
click at [504, 340] on input "text" at bounding box center [602, 336] width 614 height 26
paste input "Chili Pizza"
type input "Chili Pizza"
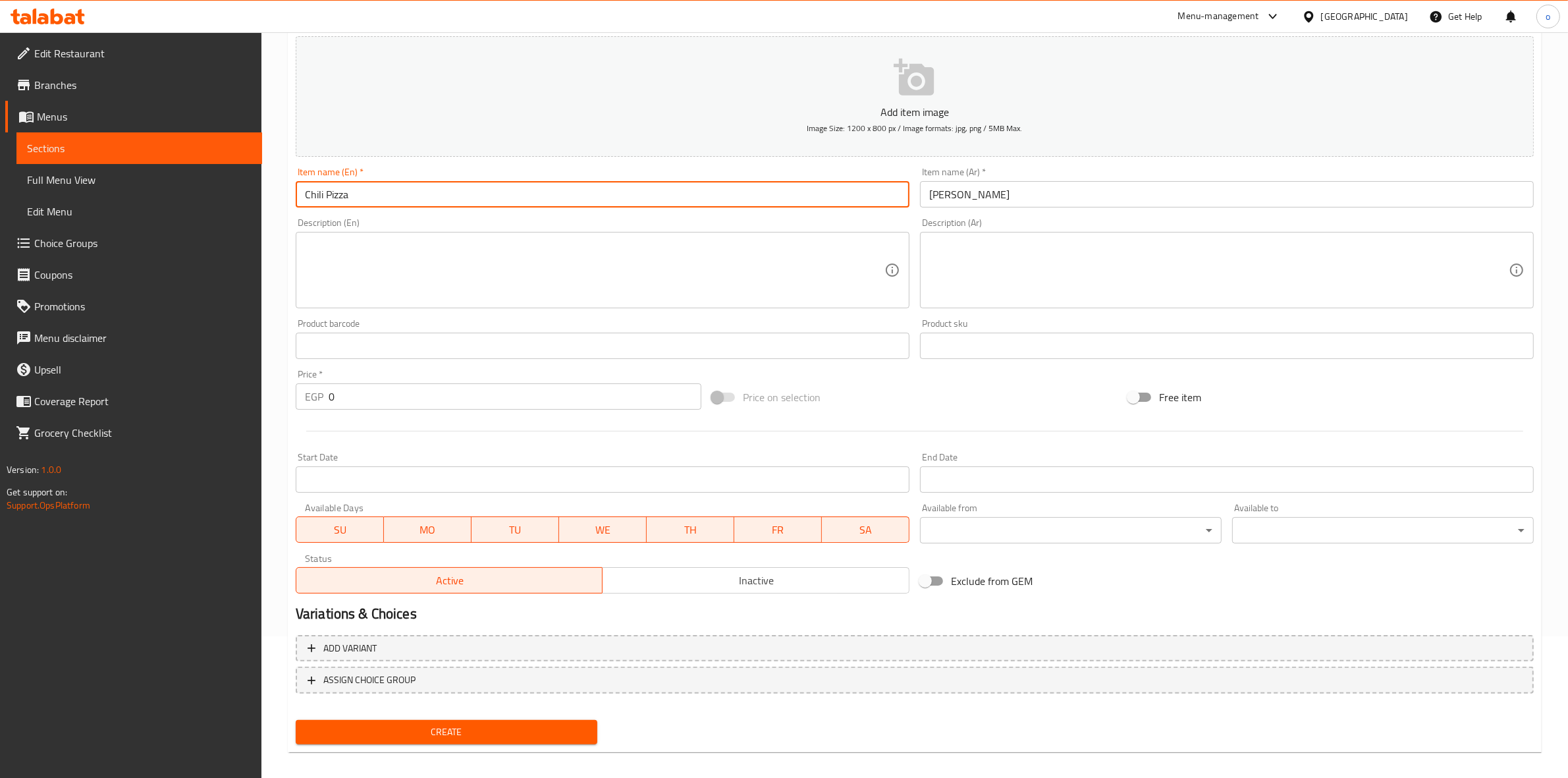
scroll to position [150, 0]
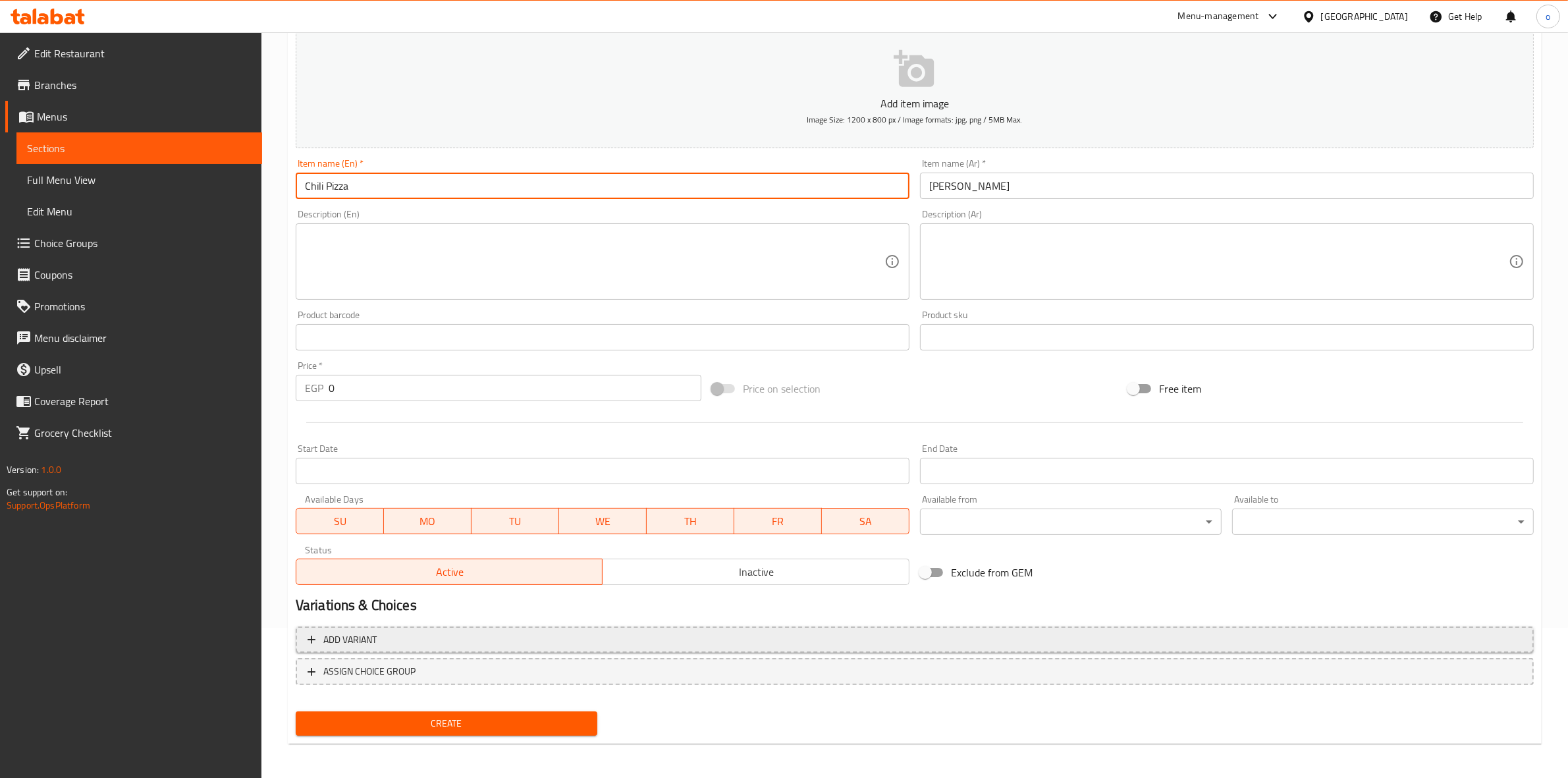
click at [647, 629] on button "Add variant" at bounding box center [914, 640] width 1238 height 27
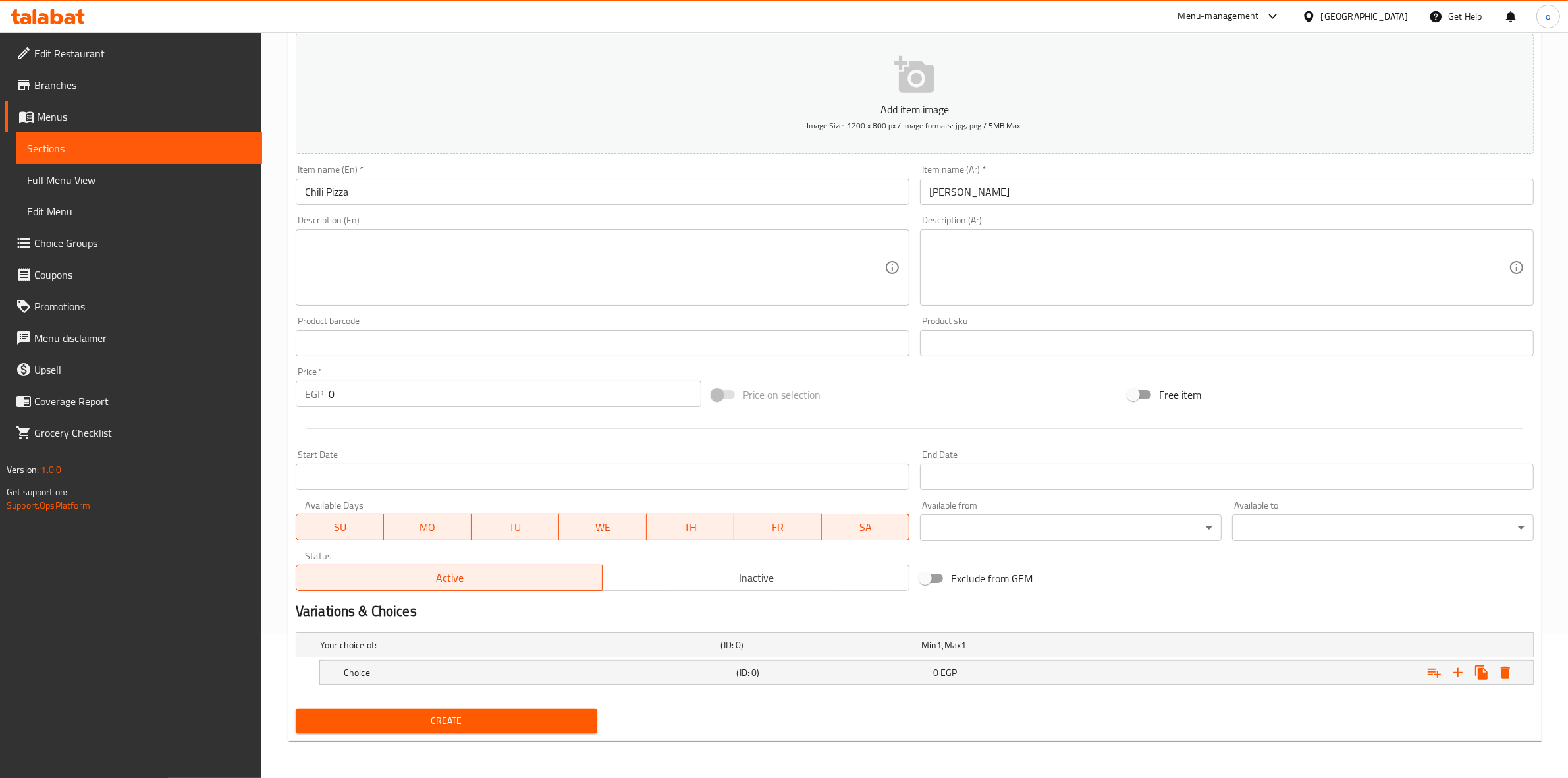
scroll to position [144, 0]
click at [614, 673] on h5 "Choice" at bounding box center [537, 672] width 388 height 13
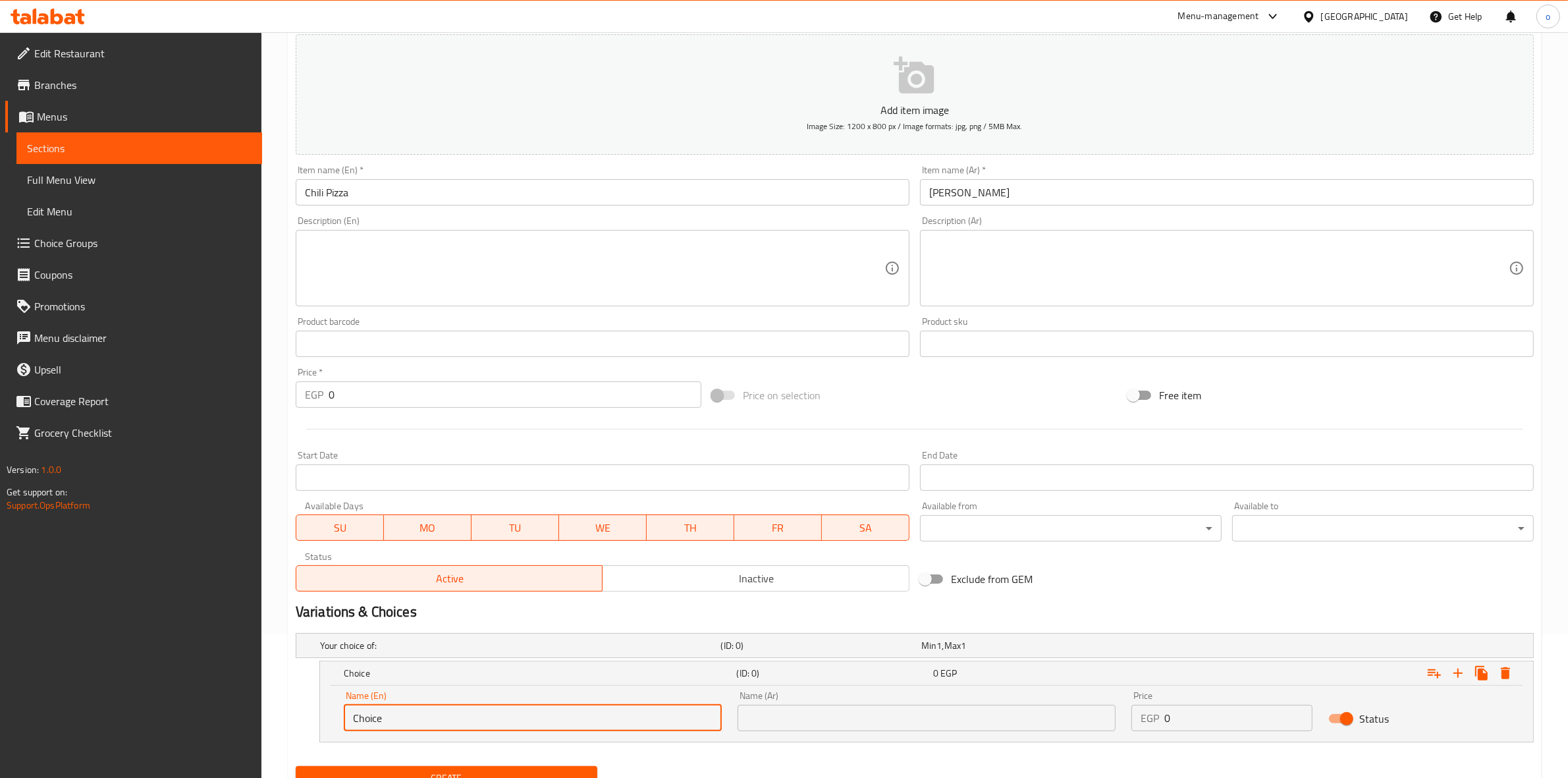
drag, startPoint x: 399, startPoint y: 719, endPoint x: 313, endPoint y: 717, distance: 86.0
click at [313, 717] on div "Choice (ID: 0) 0 EGP Name (En) Choice Name (En) Name (Ar) Name (Ar) Price EGP 0…" at bounding box center [914, 701] width 1238 height 81
click at [415, 721] on input "text" at bounding box center [532, 717] width 378 height 26
type input "Medium"
click at [993, 748] on nav at bounding box center [914, 750] width 1238 height 11
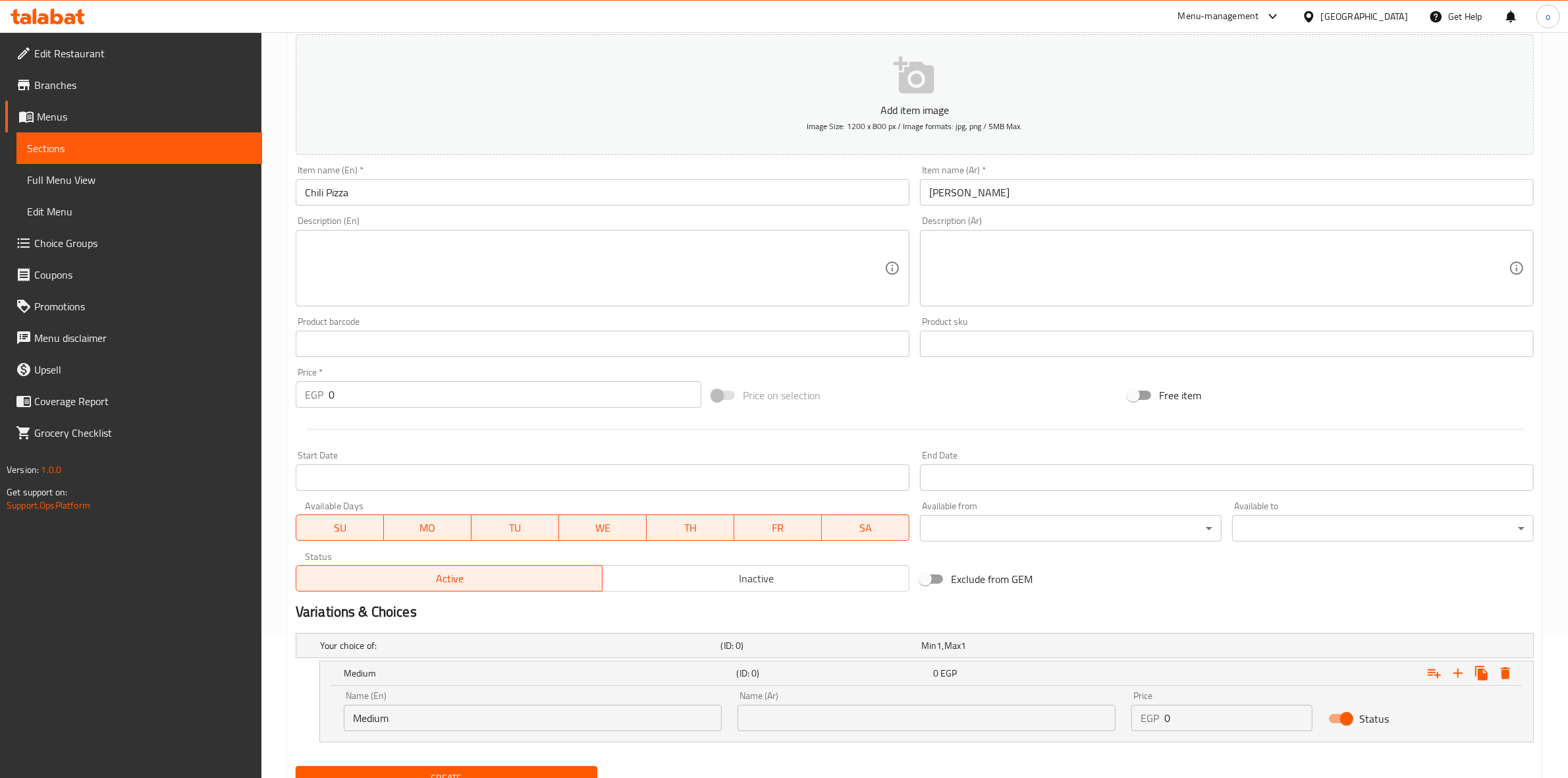
drag, startPoint x: 992, startPoint y: 741, endPoint x: 979, endPoint y: 725, distance: 20.6
click at [990, 738] on div "Name (En) Medium Name (En) Name (Ar) Name (Ar) Price EGP 0 Price Status" at bounding box center [926, 712] width 1213 height 56
click at [969, 711] on input "text" at bounding box center [927, 717] width 378 height 26
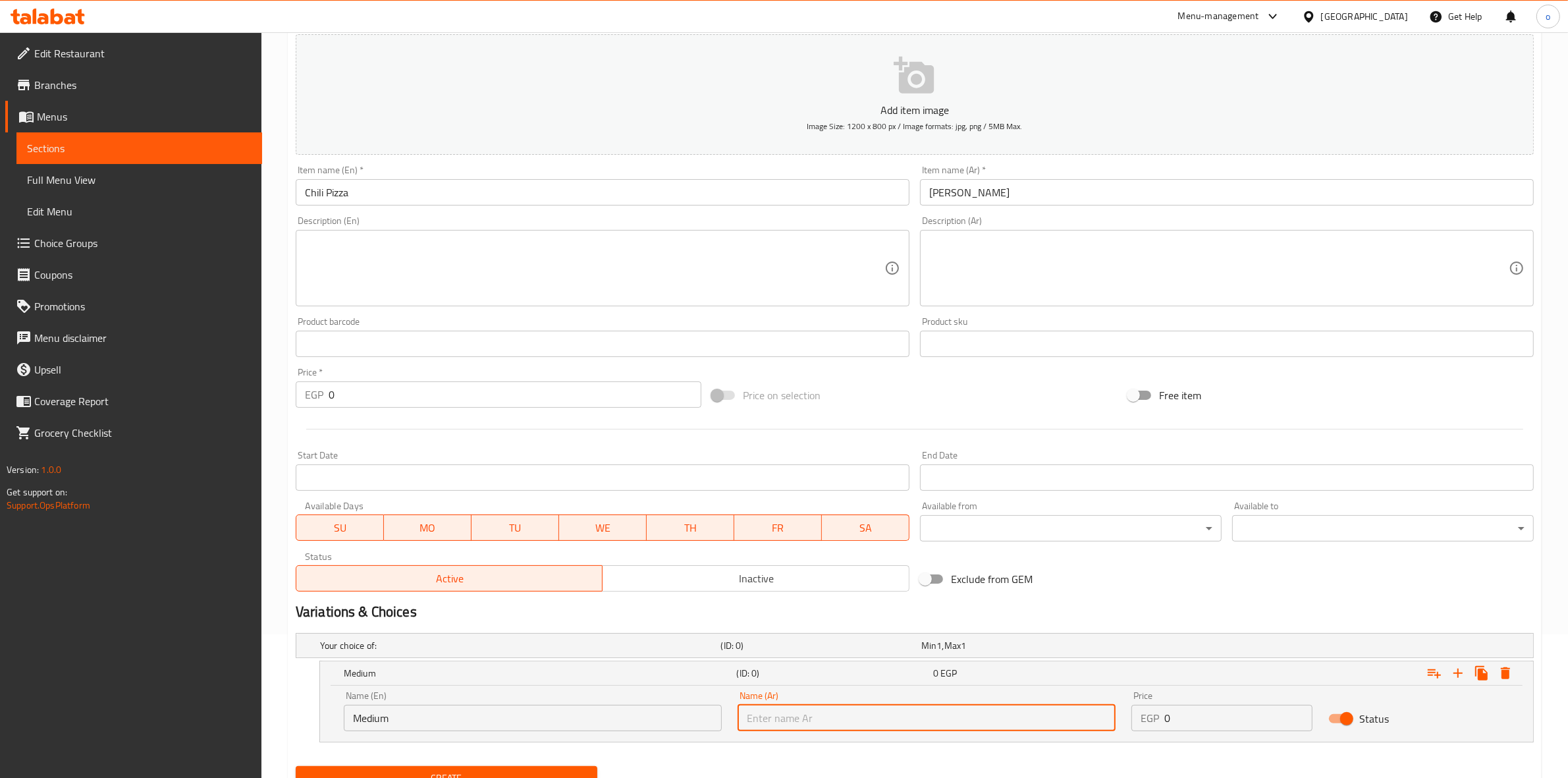
type input "وسط"
click at [1192, 716] on input "0" at bounding box center [1238, 717] width 148 height 26
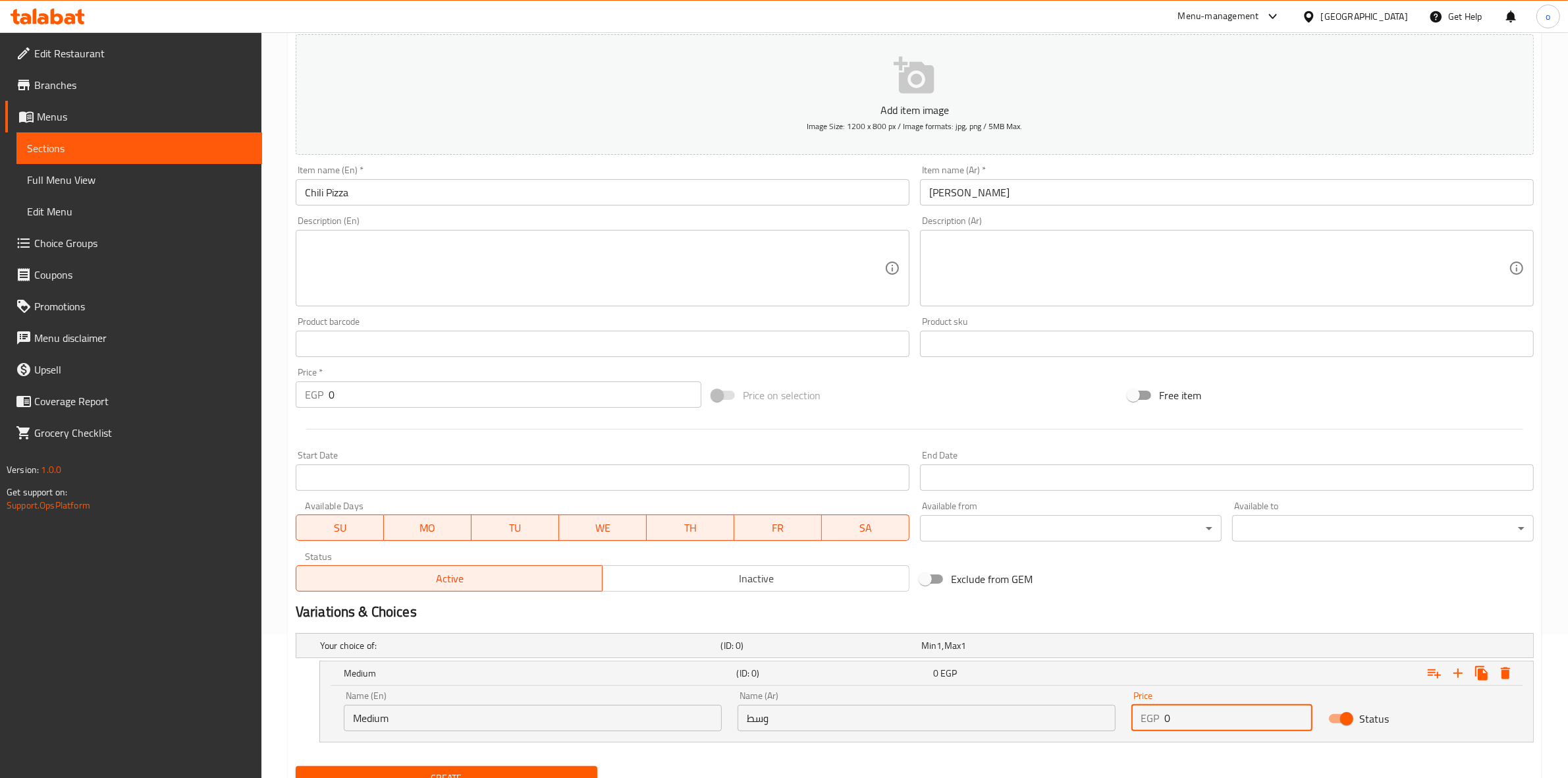
drag, startPoint x: 1192, startPoint y: 716, endPoint x: 1130, endPoint y: 716, distance: 62.0
click at [1130, 716] on div "Price EGP 0 Price" at bounding box center [1222, 710] width 197 height 56
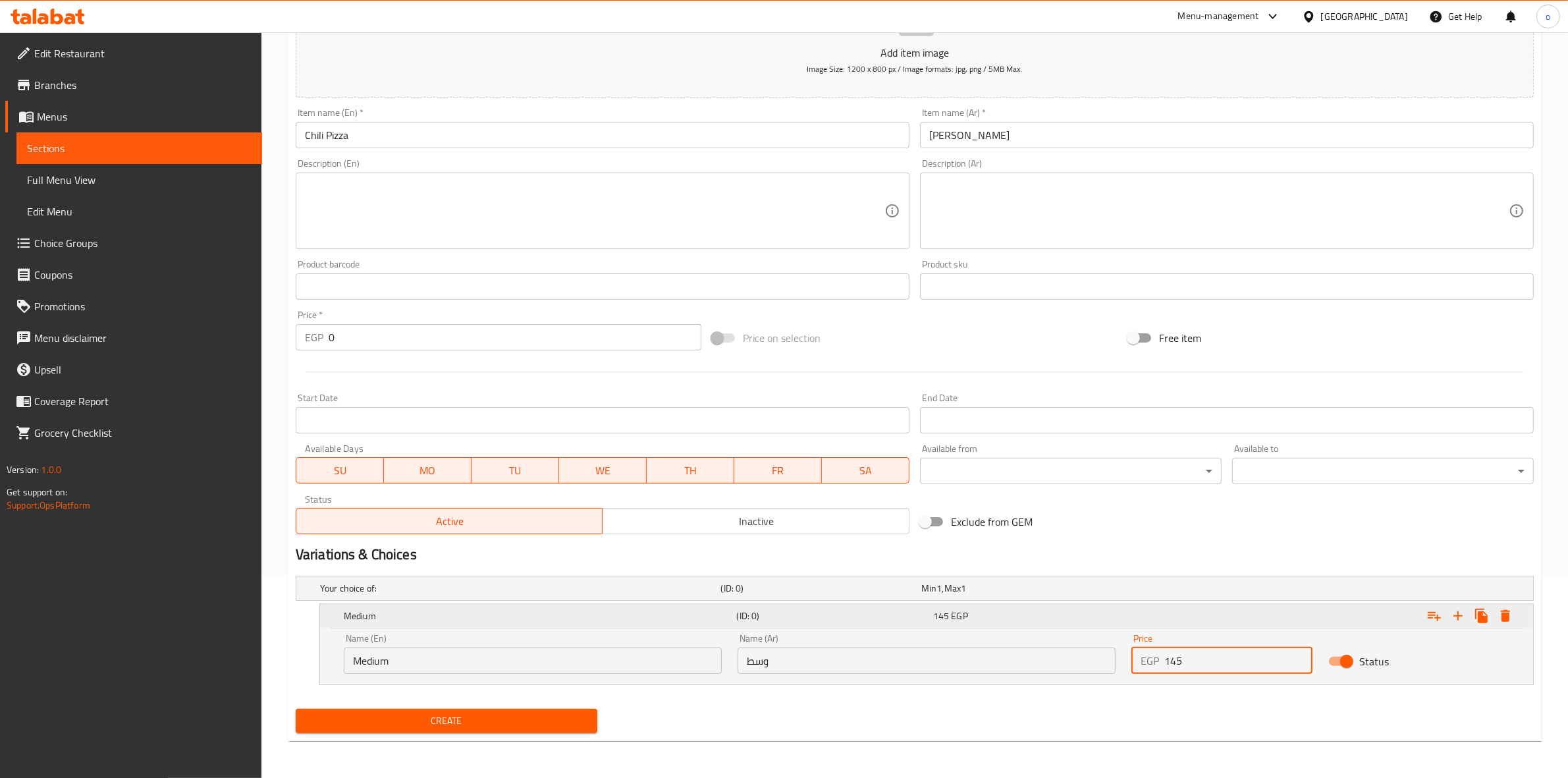
type input "145"
click at [1453, 616] on icon "Expand" at bounding box center [1458, 616] width 16 height 16
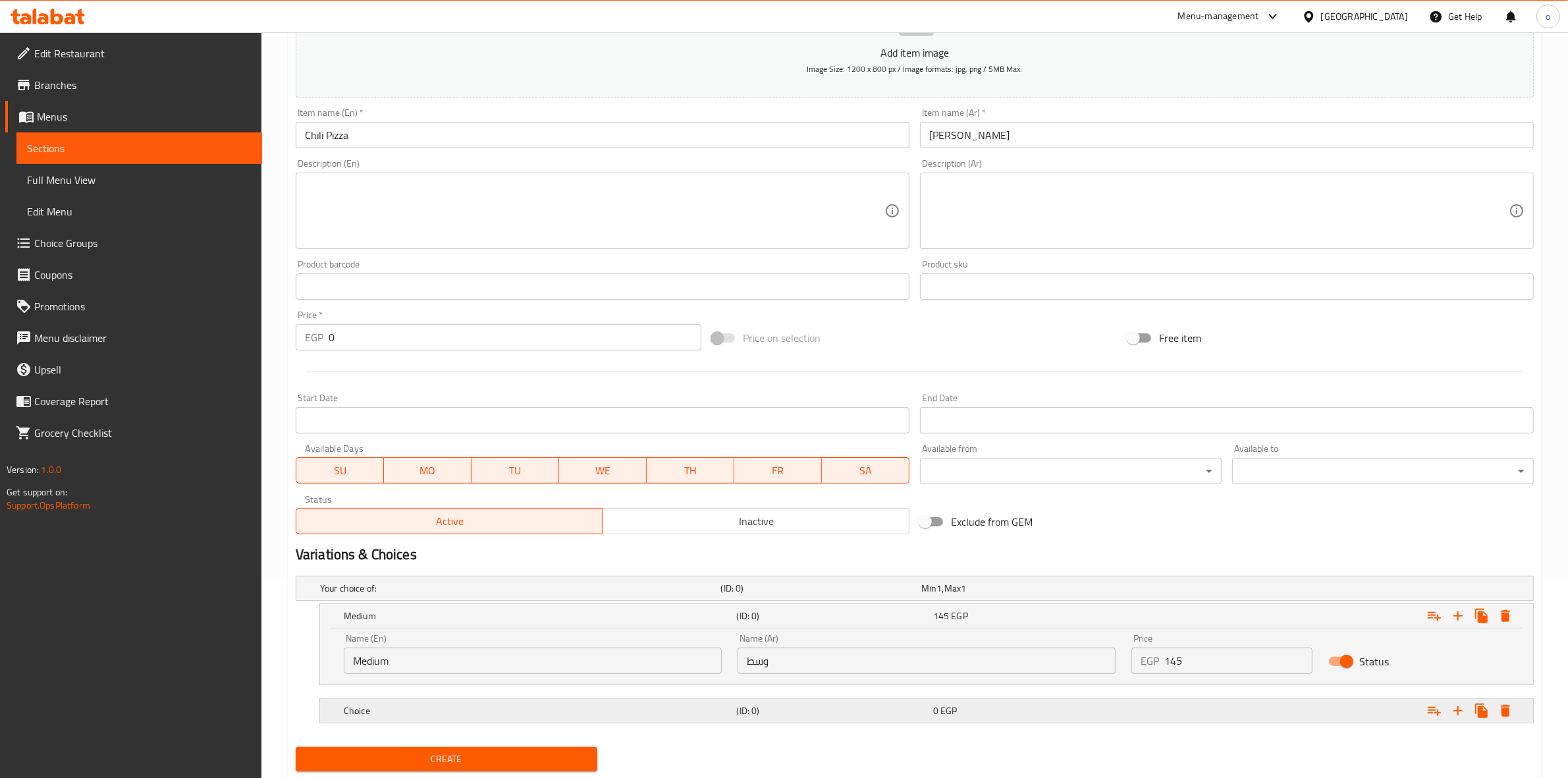
scroll to position [239, 0]
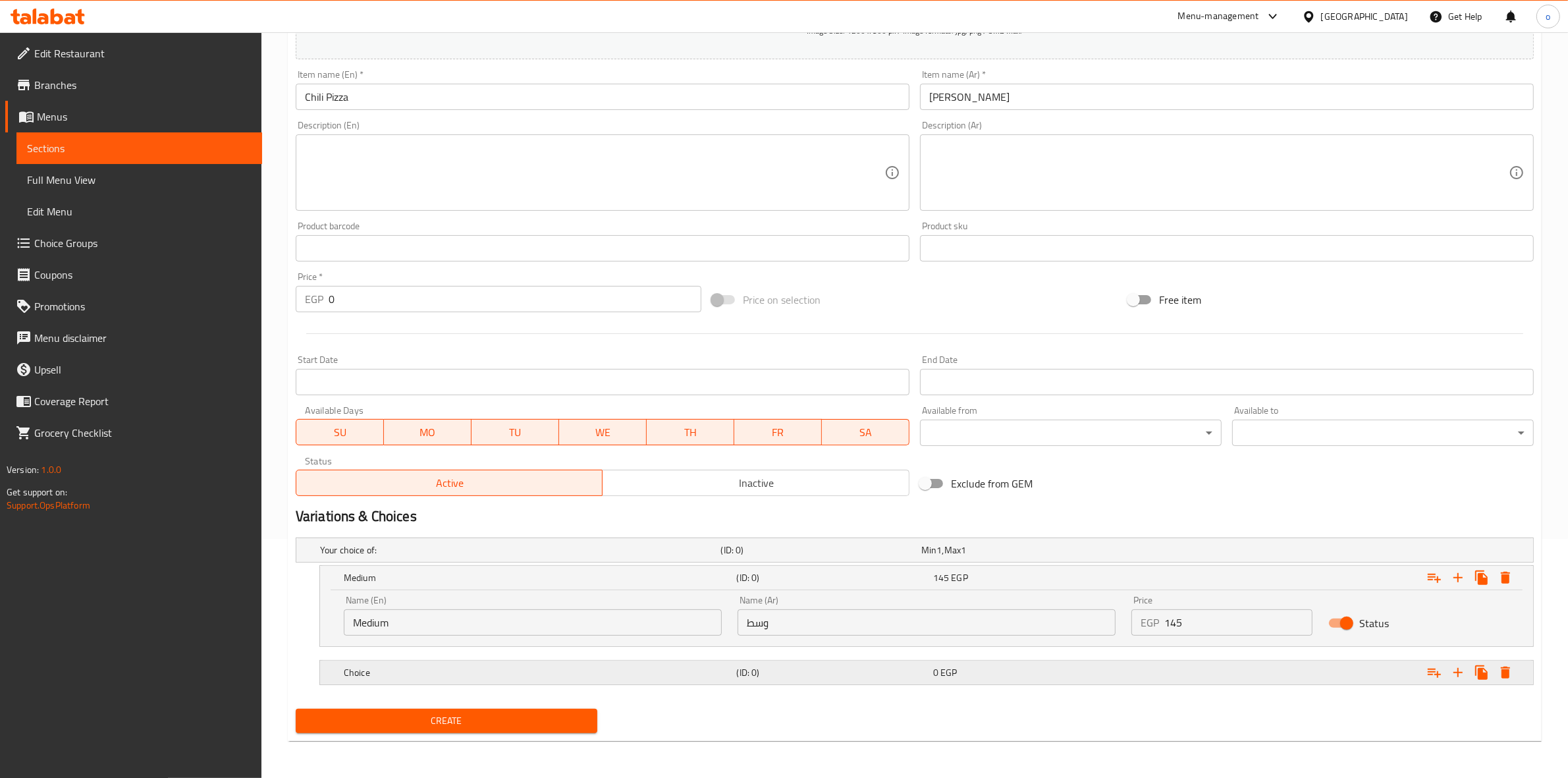
click at [482, 673] on h5 "Choice" at bounding box center [537, 671] width 388 height 13
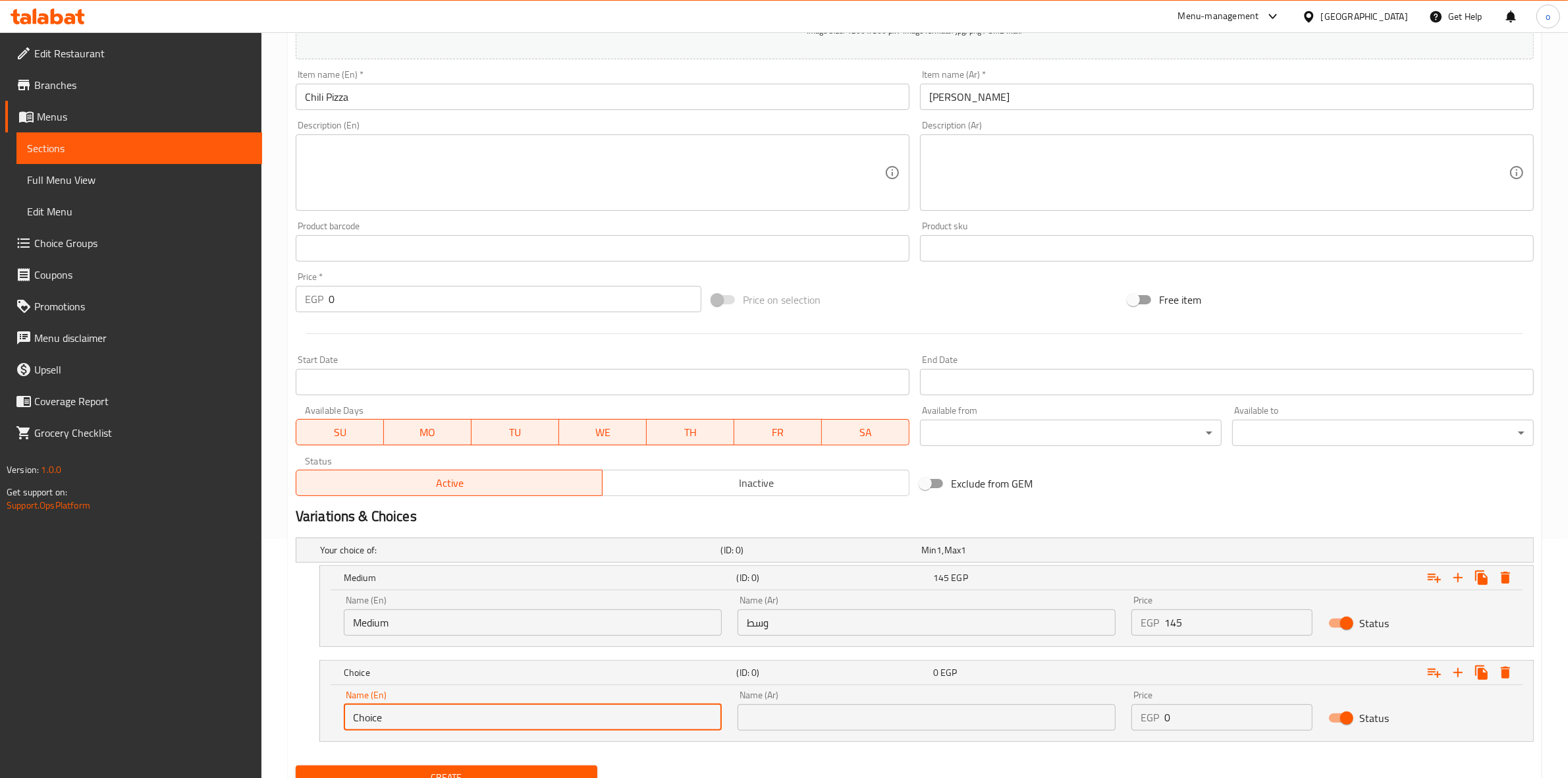
drag, startPoint x: 395, startPoint y: 725, endPoint x: 317, endPoint y: 724, distance: 78.0
click at [317, 724] on div "Choice (ID: 0) 0 EGP Name (En) Choice Name (En) Name (Ar) Name (Ar) Price EGP 0…" at bounding box center [914, 700] width 1238 height 81
click at [456, 726] on input "text" at bounding box center [532, 716] width 378 height 26
type input "large"
click at [808, 715] on input "text" at bounding box center [927, 716] width 378 height 26
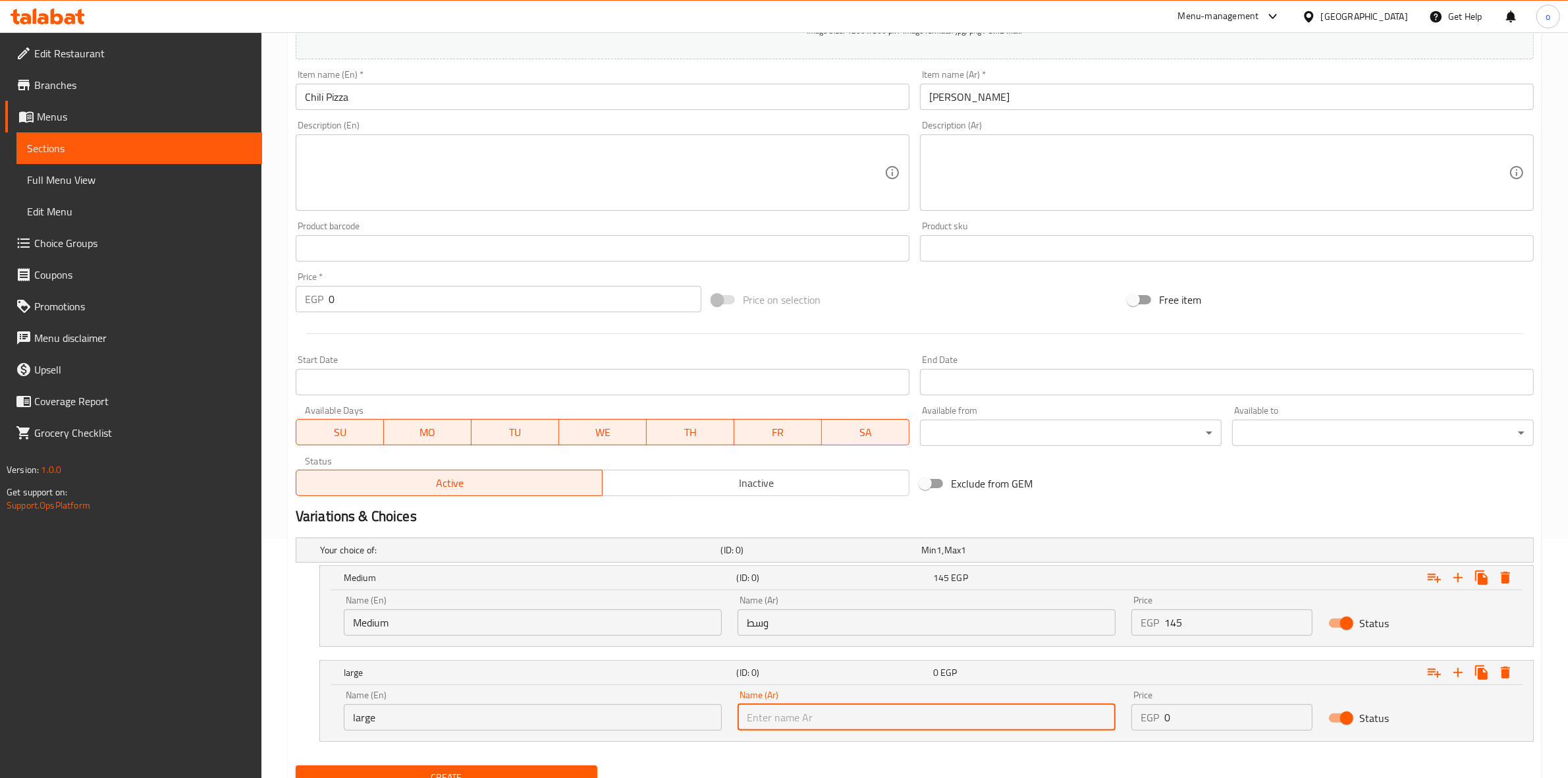
type input "كبير"
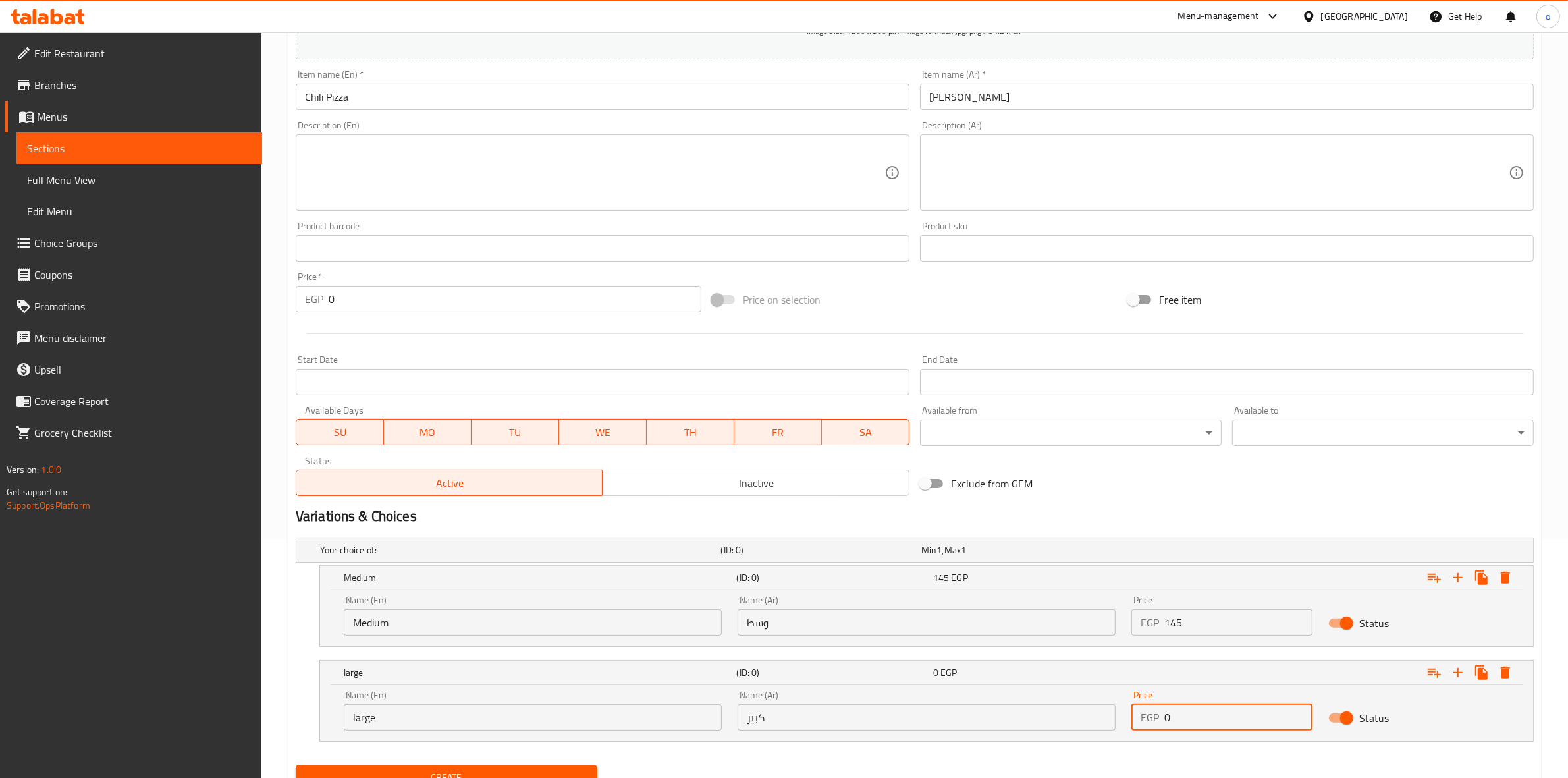
drag, startPoint x: 1182, startPoint y: 719, endPoint x: 1076, endPoint y: 721, distance: 106.0
click at [1078, 719] on div "Name (En) large Name (En) Name (Ar) كبير Name (Ar) Price EGP 0 Price Status" at bounding box center [926, 709] width 1181 height 56
type input "170"
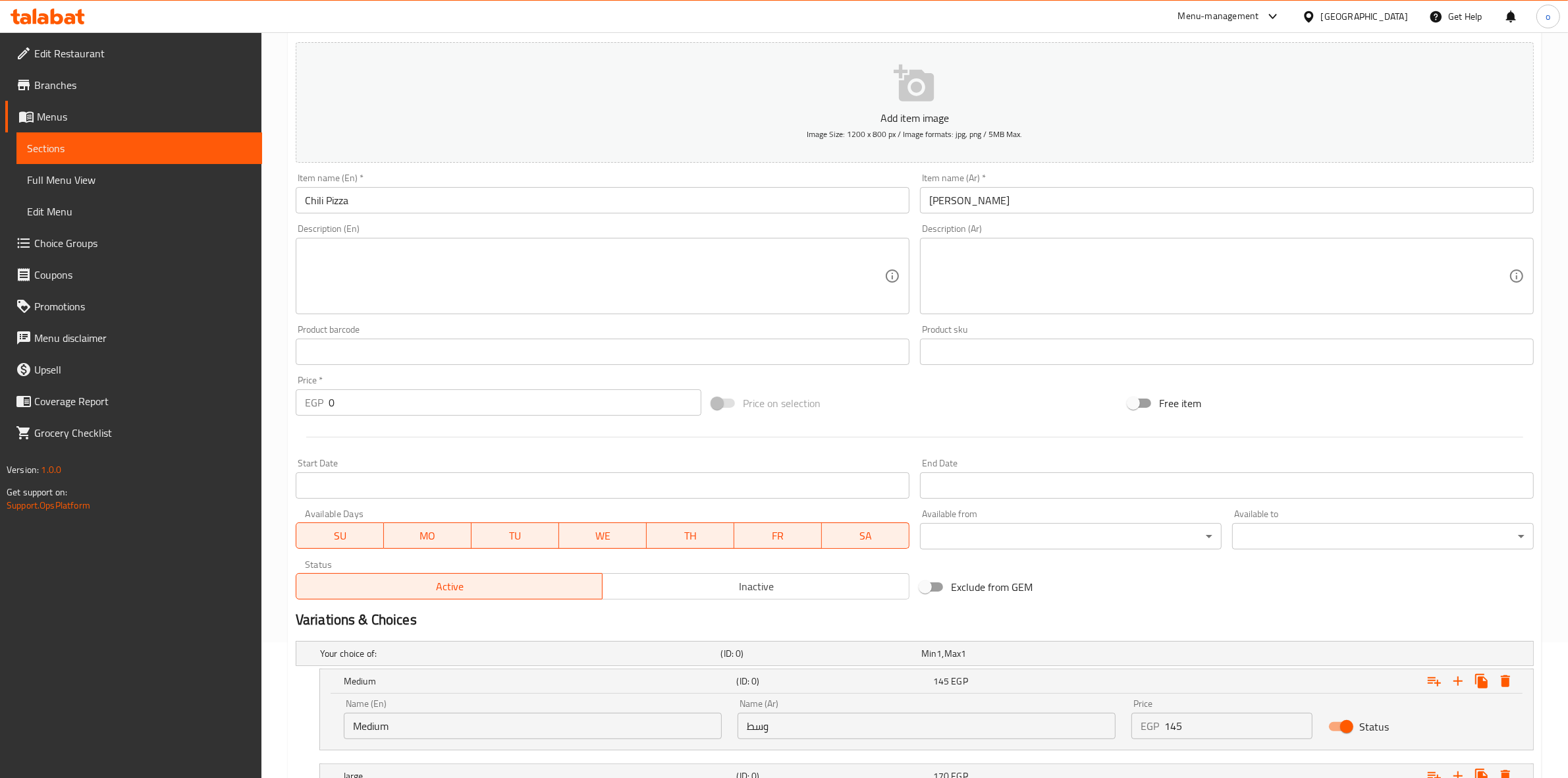
scroll to position [0, 0]
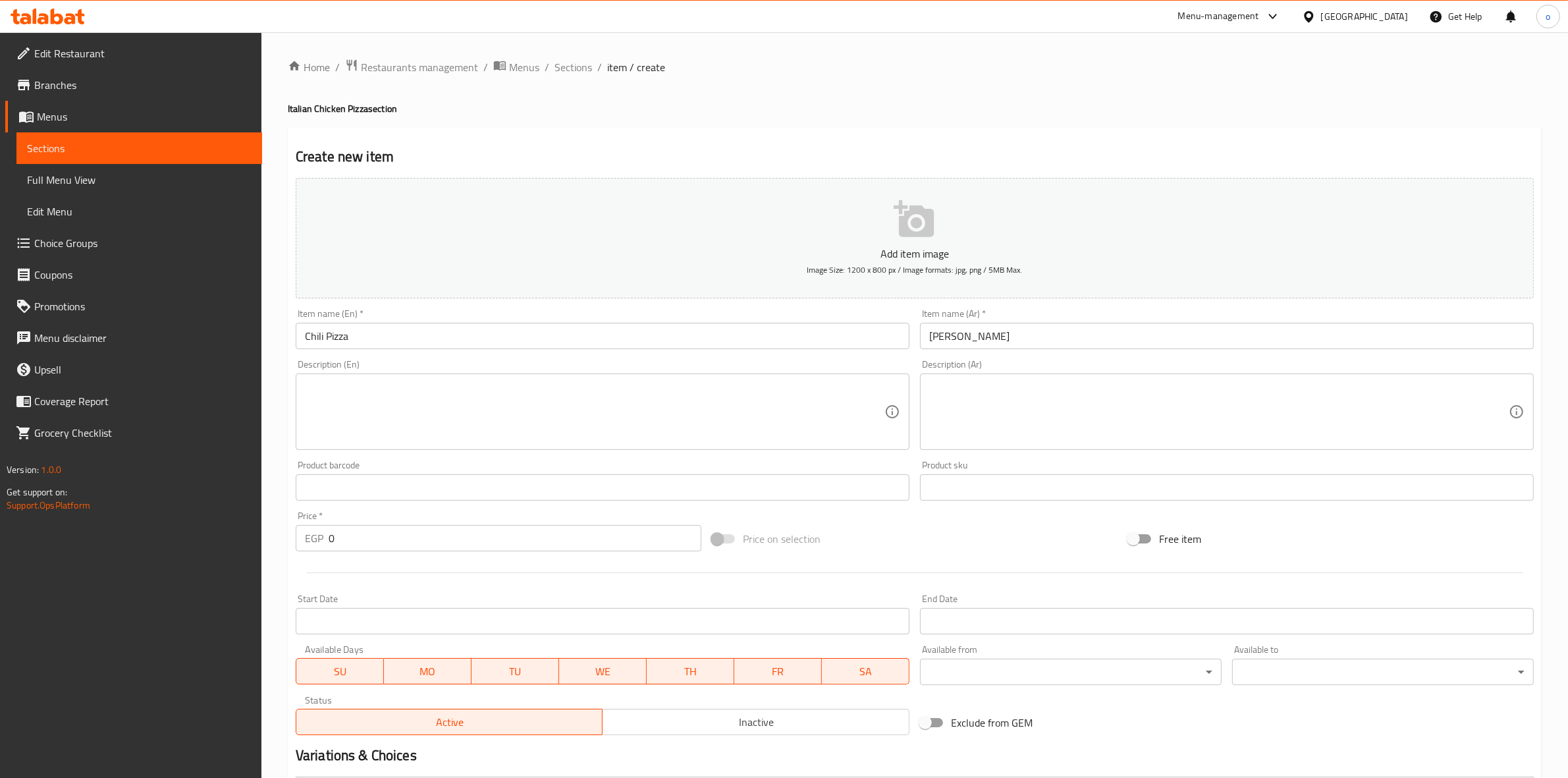
click at [634, 85] on div "Home / Restaurants management / Menus / Sections / item / create Italian Chicke…" at bounding box center [914, 553] width 1254 height 988
click at [583, 61] on span "Sections" at bounding box center [574, 68] width 37 height 16
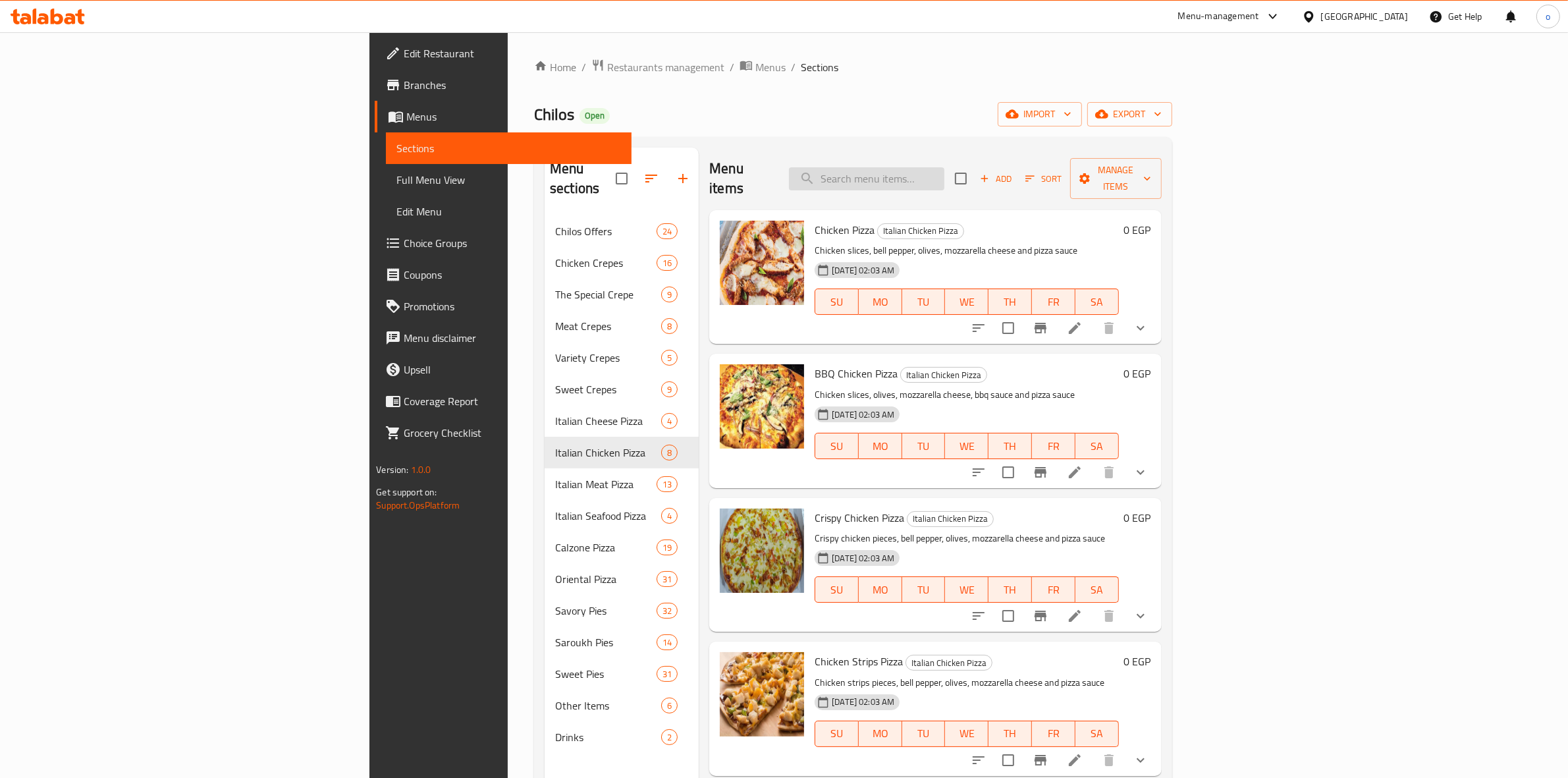
click at [945, 168] on input "search" at bounding box center [866, 179] width 156 height 23
paste input "فطيرة سجق بلدي"
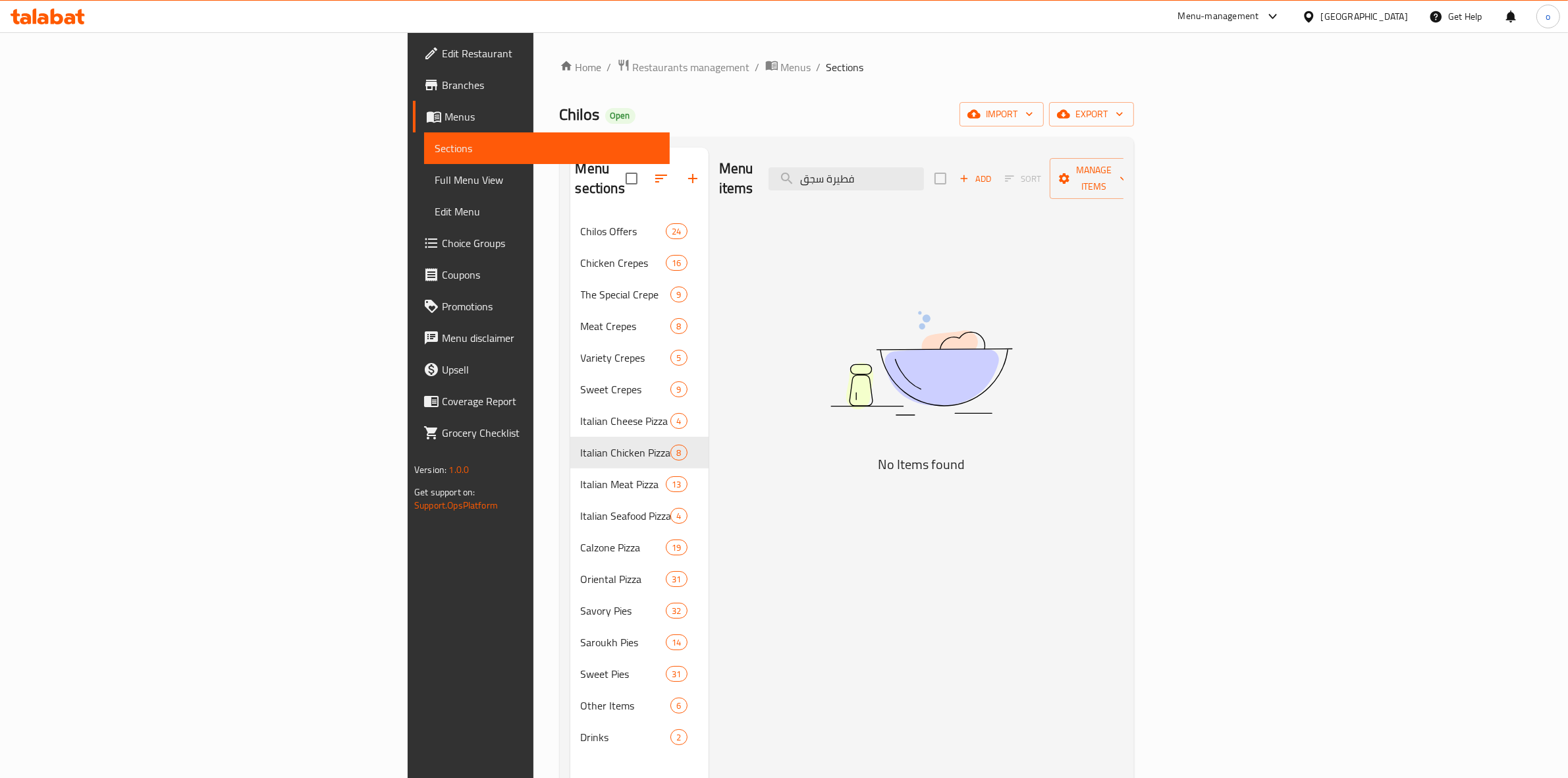
type input "فطيرة سجق"
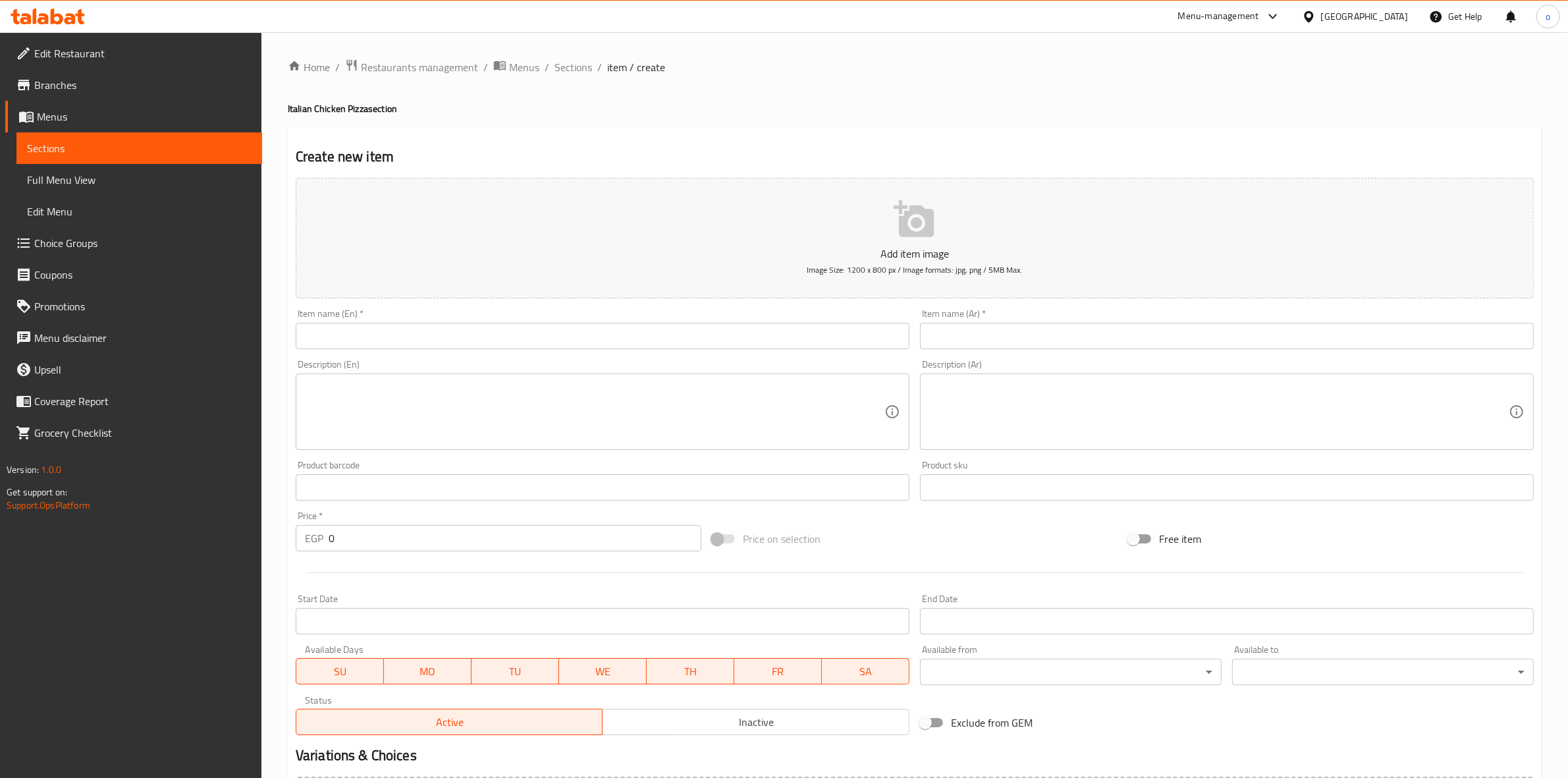
click at [603, 69] on ol "Home / Restaurants management / Menus / Sections / item / create" at bounding box center [914, 67] width 1254 height 17
click at [580, 74] on span "Sections" at bounding box center [574, 68] width 37 height 16
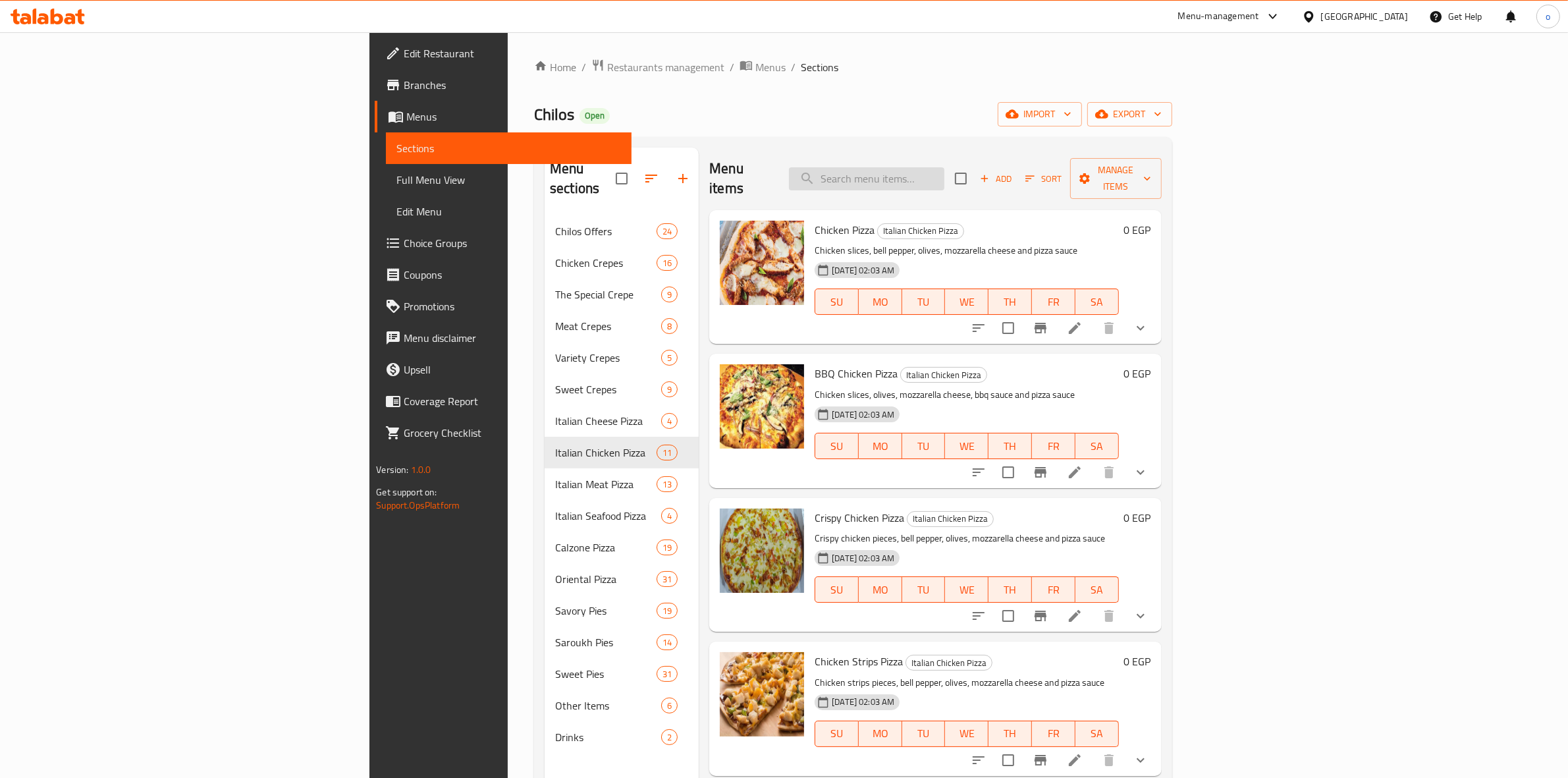
click at [945, 167] on input "search" at bounding box center [866, 179] width 156 height 23
paste input "فطيرة ميكس كاليفرونيا"
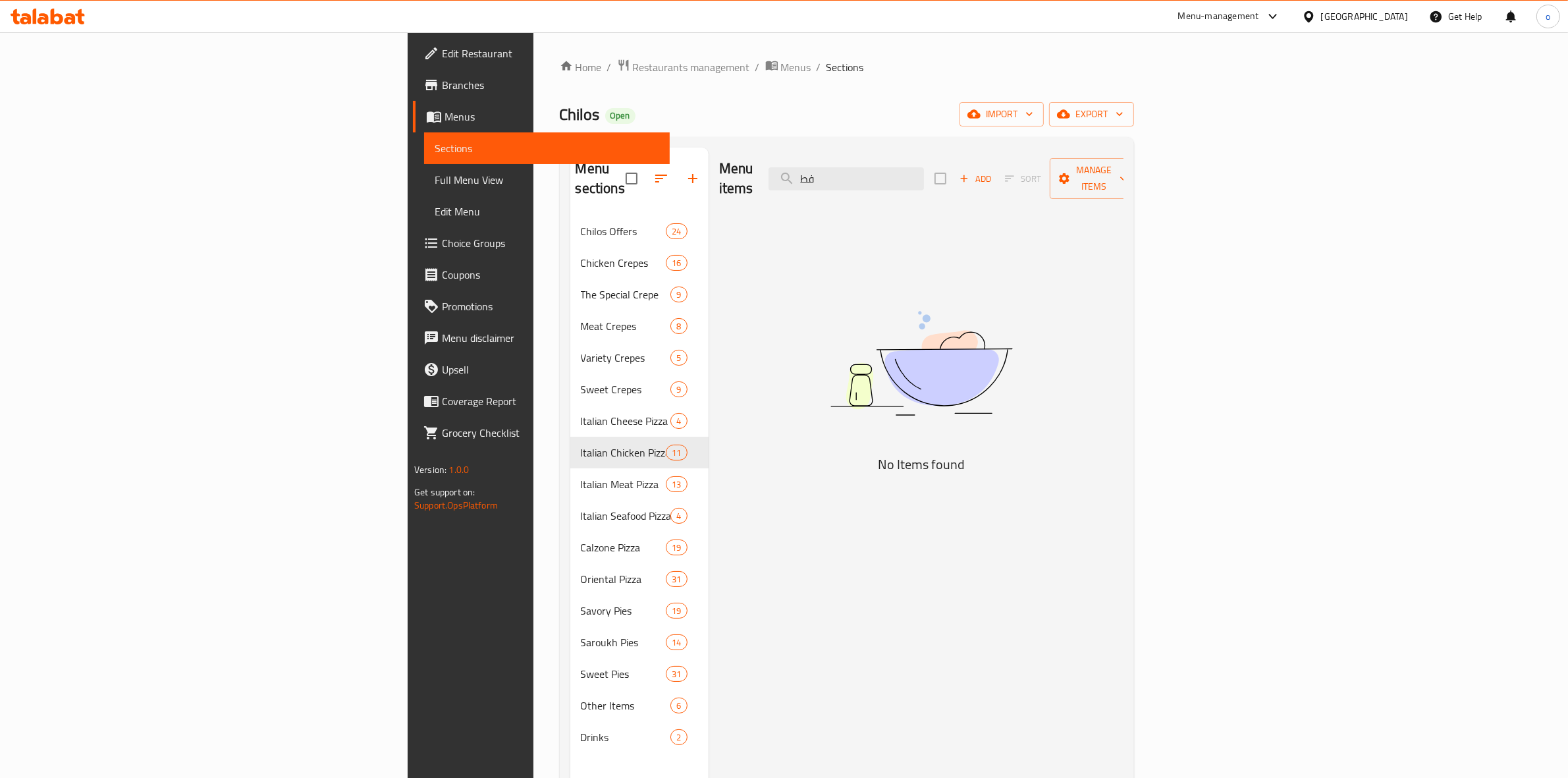
type input "ف"
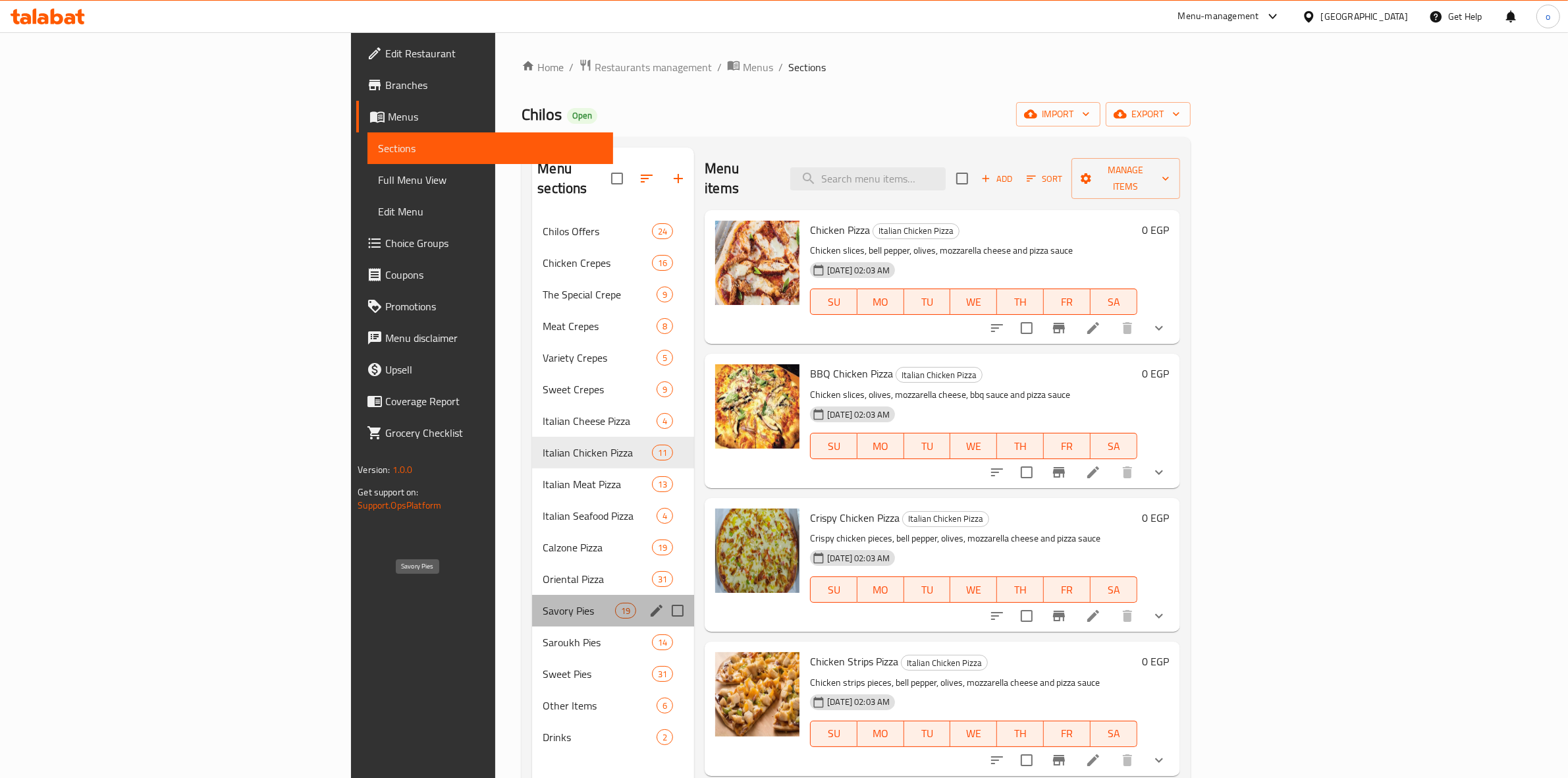
click at [542, 603] on span "Savory Pies" at bounding box center [578, 611] width 72 height 16
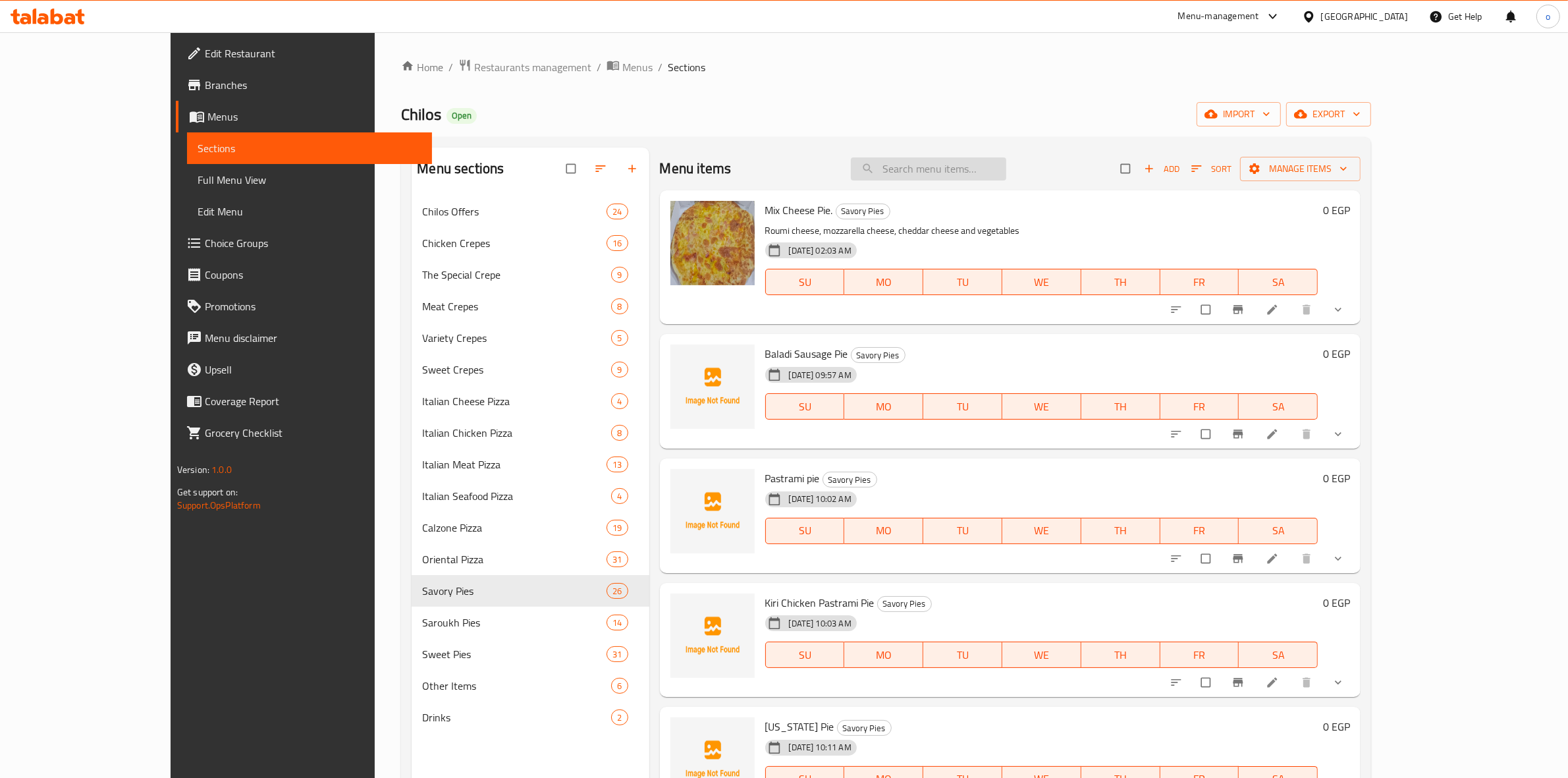
click at [985, 170] on input "search" at bounding box center [928, 169] width 156 height 23
paste input "فطيرة سجق بسطرمة كيرى"
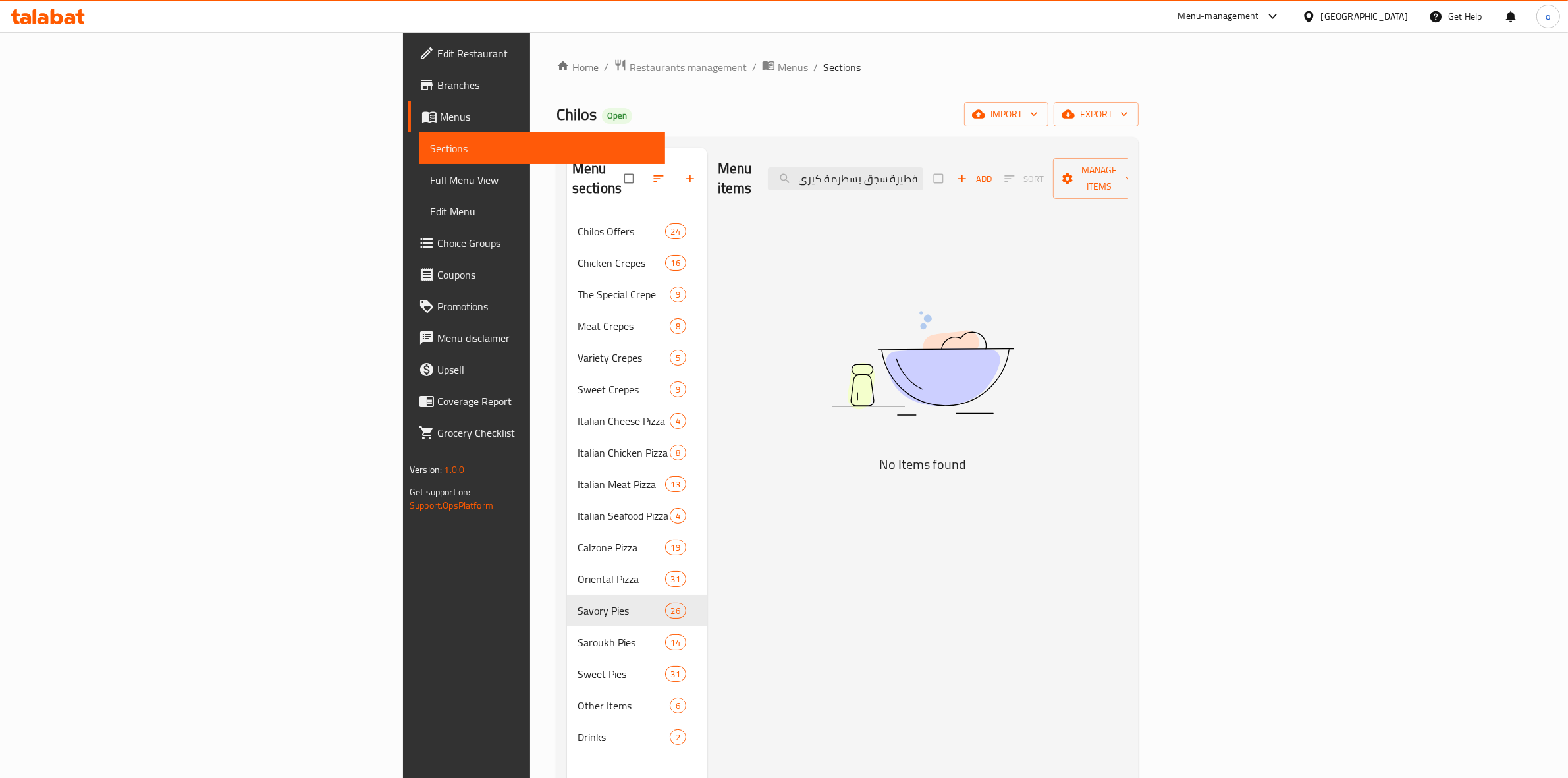
type input "فطيرة سجق بسطرمة كيرى"
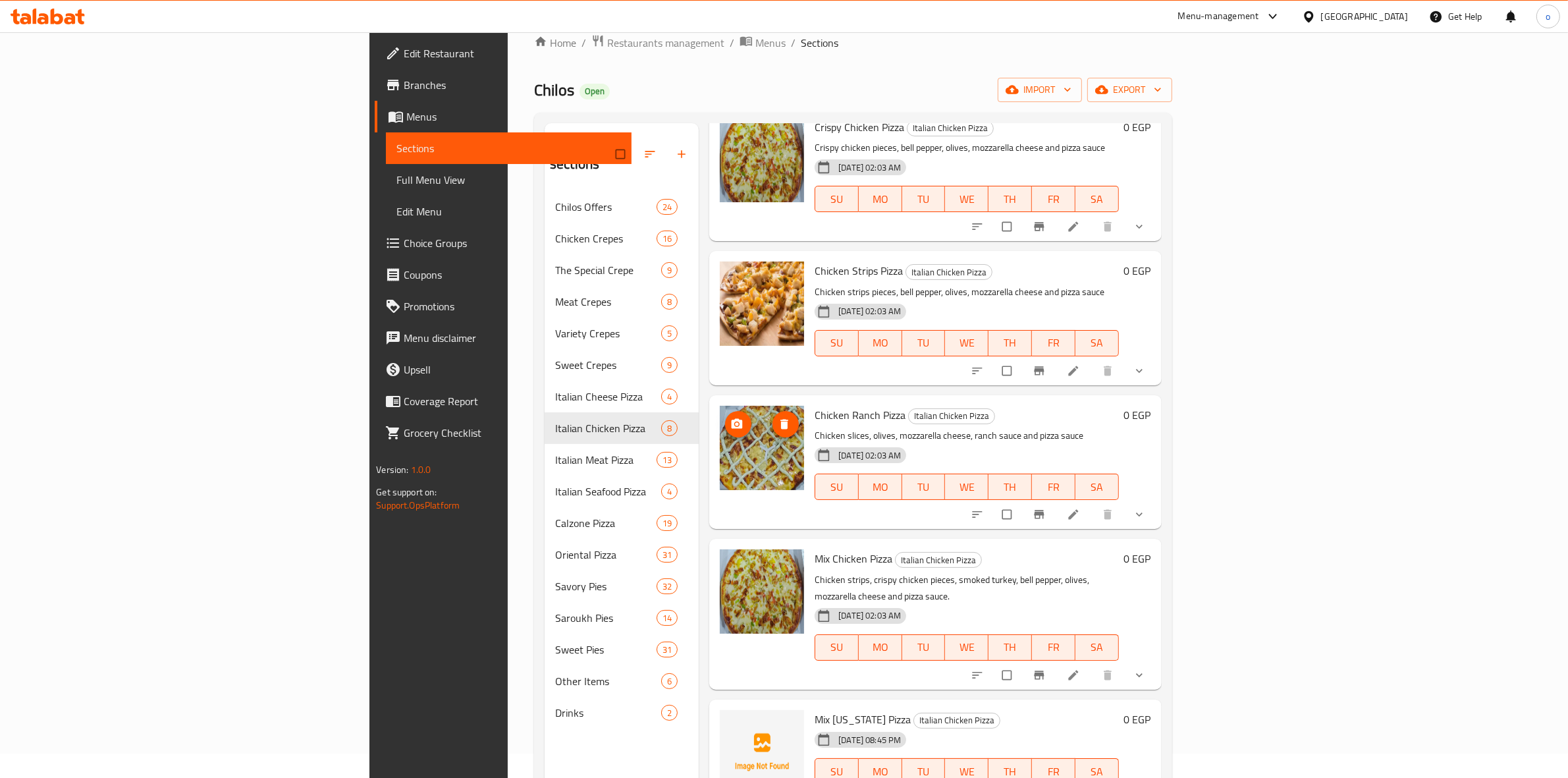
scroll to position [185, 0]
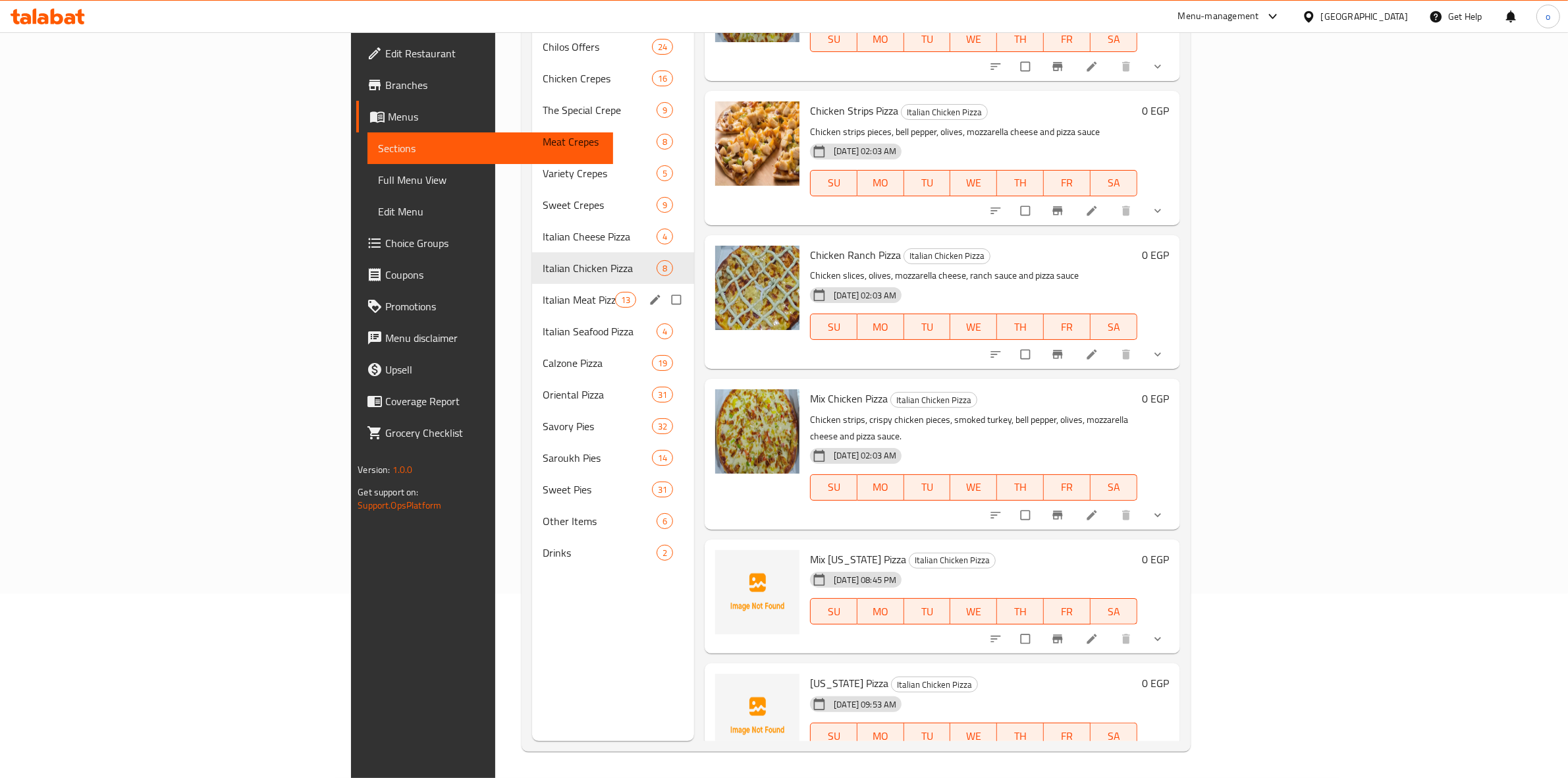
click at [532, 284] on div "Italian Meat Pizza 13" at bounding box center [614, 299] width 162 height 31
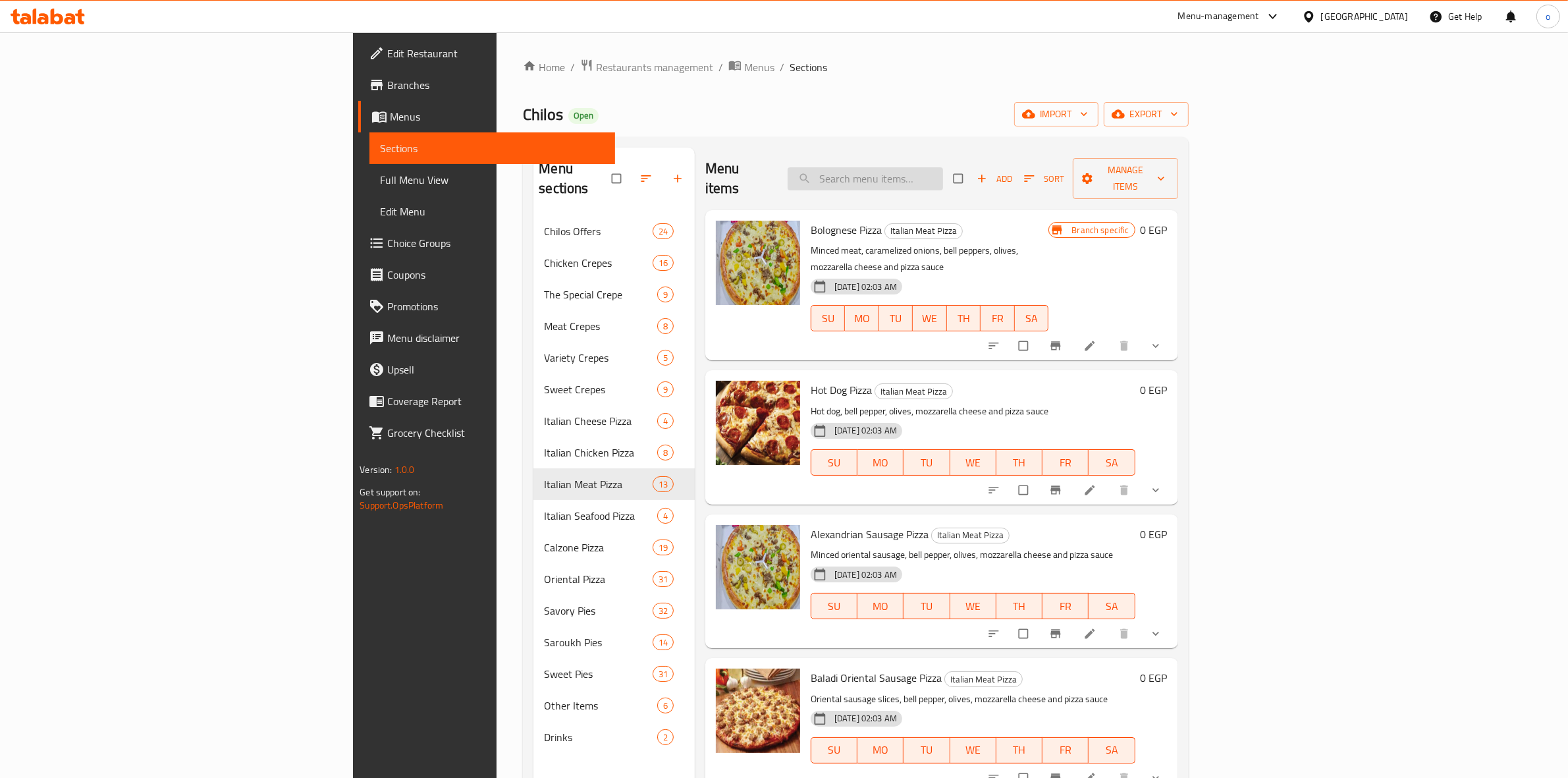
click at [943, 178] on input "search" at bounding box center [865, 179] width 156 height 23
click at [943, 167] on input "search" at bounding box center [865, 179] width 156 height 23
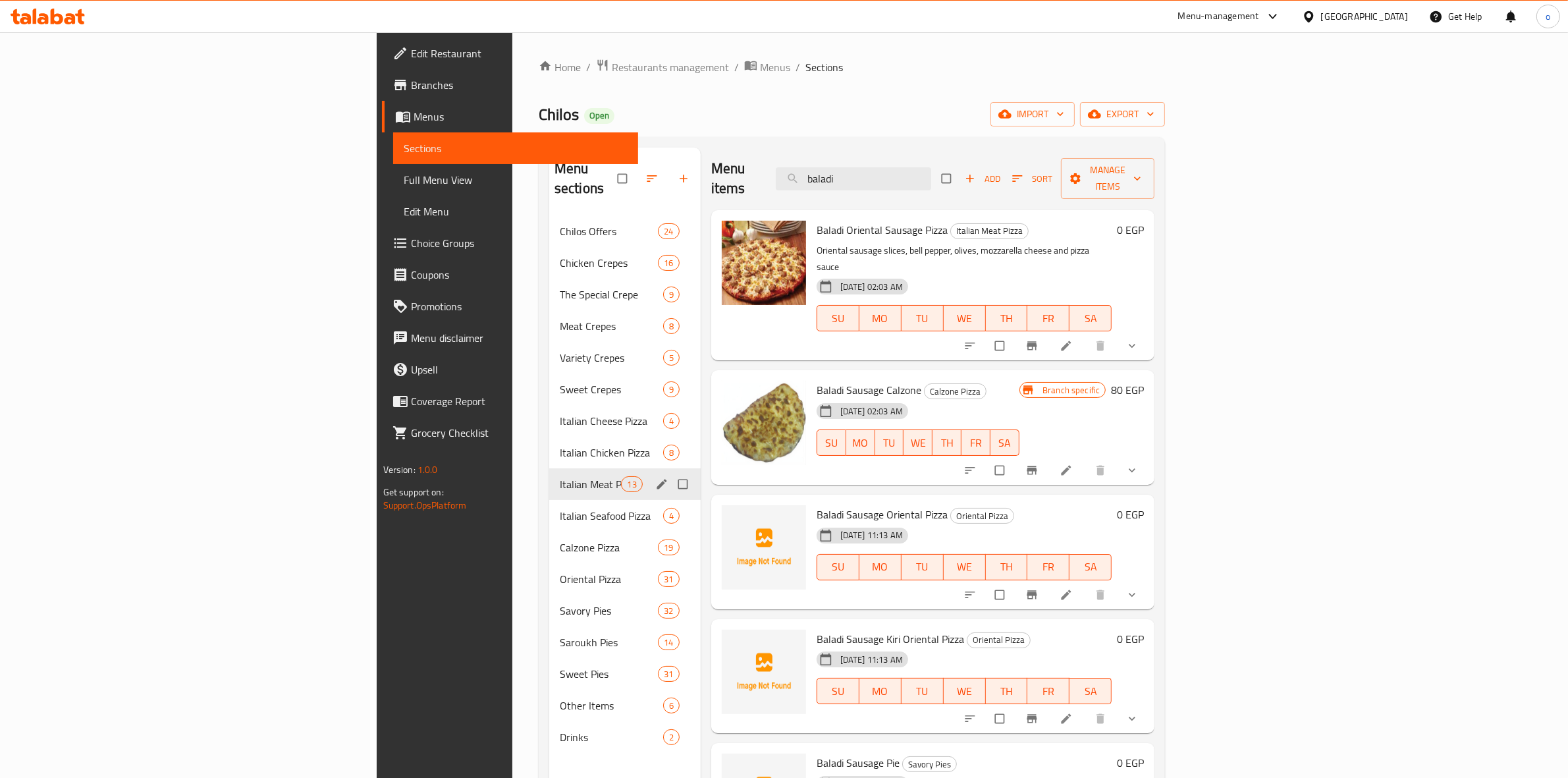
type input "baladi"
click at [560, 476] on span "Italian Meat Pizza" at bounding box center [590, 483] width 62 height 16
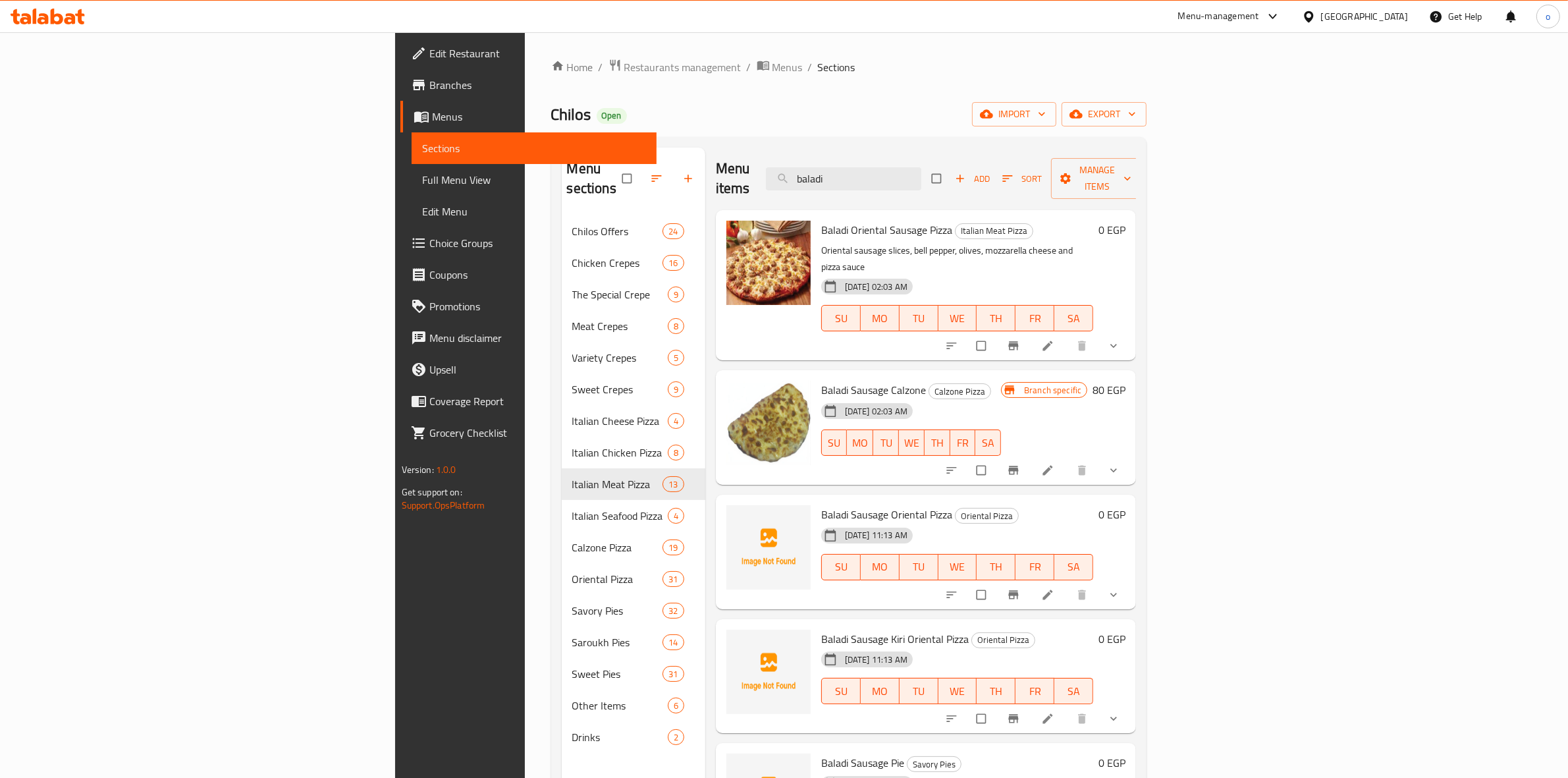
click at [1136, 188] on div "Menu items baladi Add Sort Manage items" at bounding box center [926, 179] width 421 height 63
click at [991, 171] on span "Add" at bounding box center [973, 178] width 35 height 15
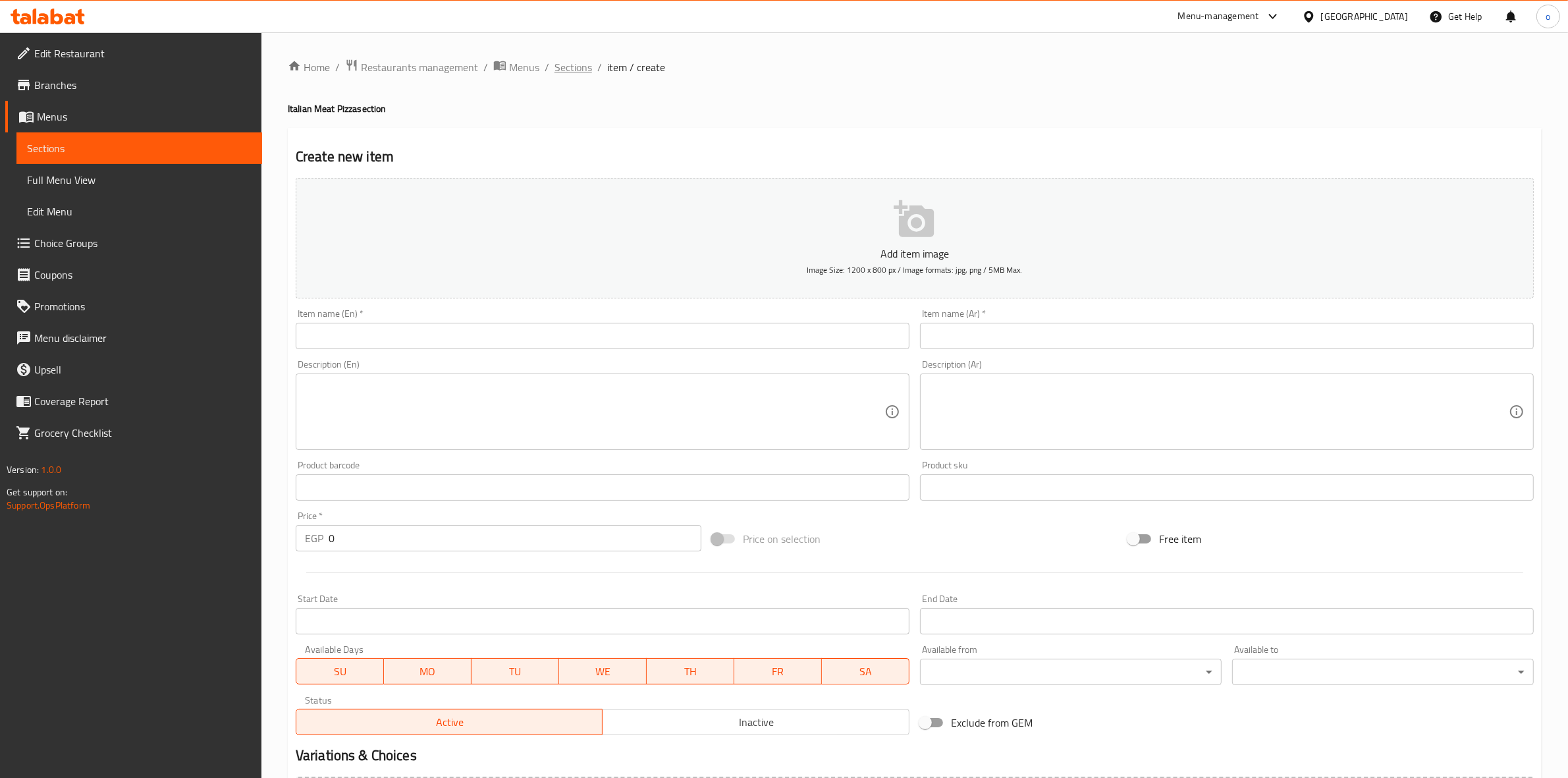
click at [568, 68] on span "Sections" at bounding box center [574, 68] width 37 height 16
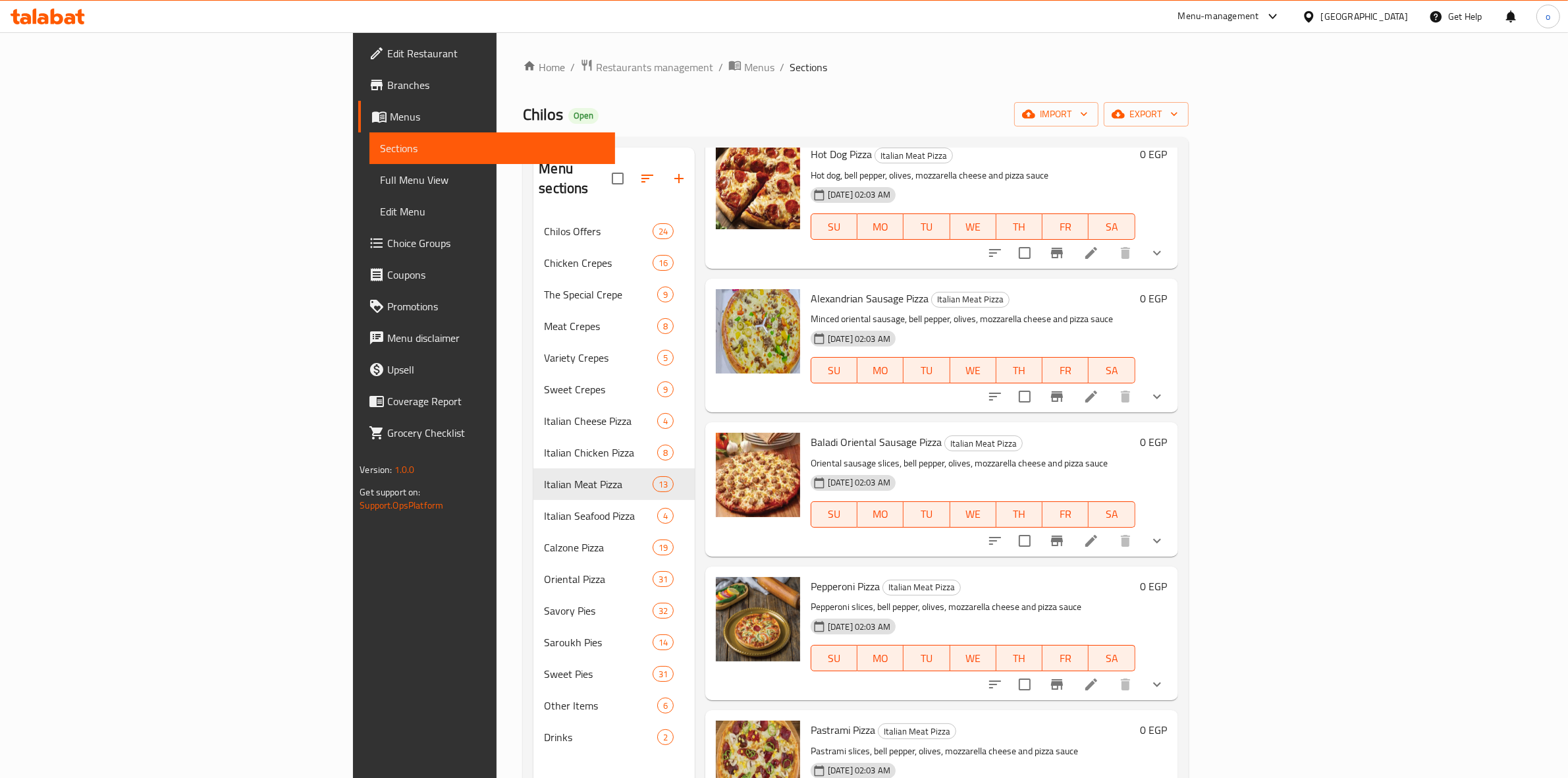
scroll to position [247, 0]
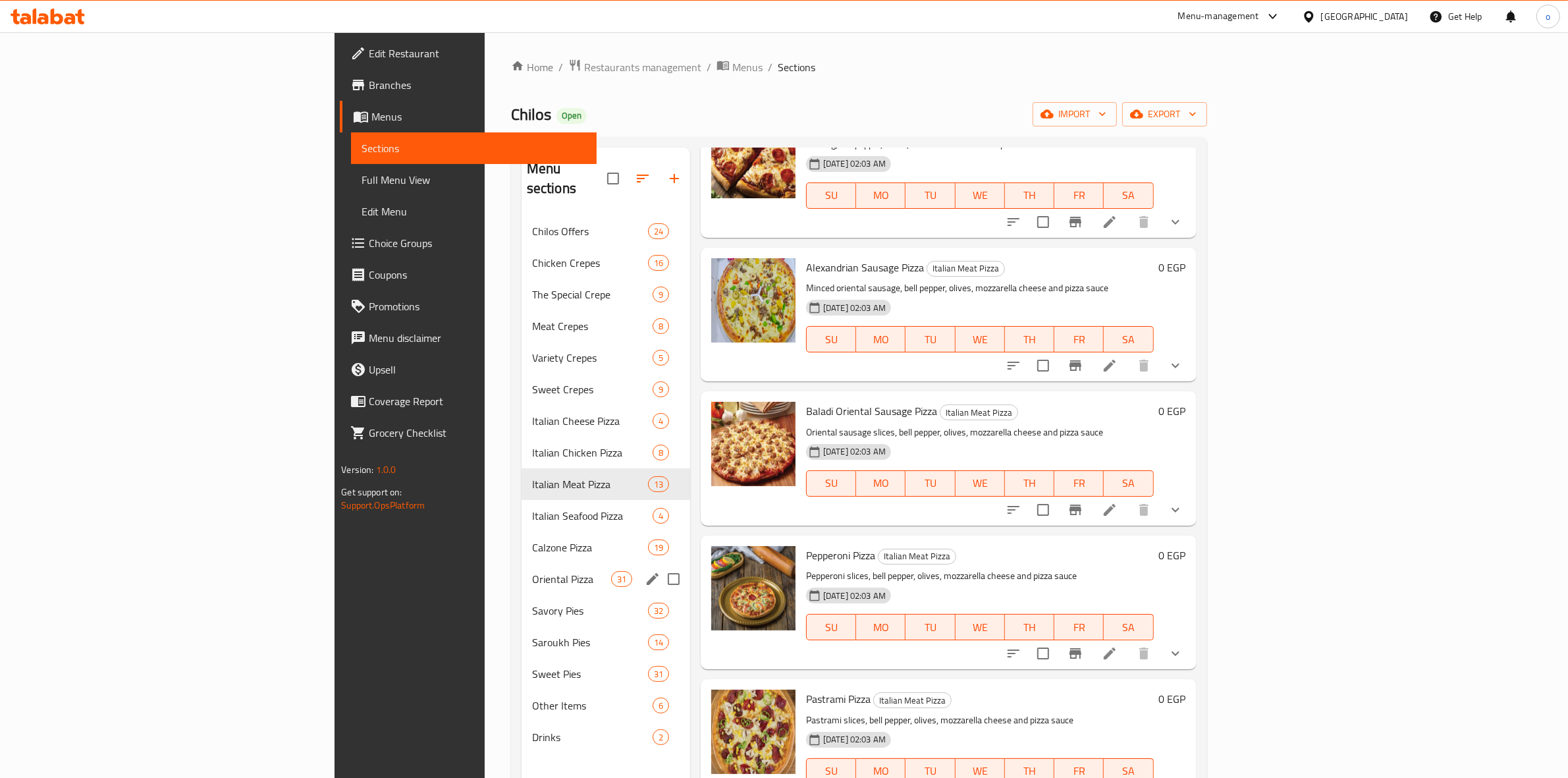
click at [522, 563] on div "Oriental Pizza 31" at bounding box center [606, 578] width 168 height 31
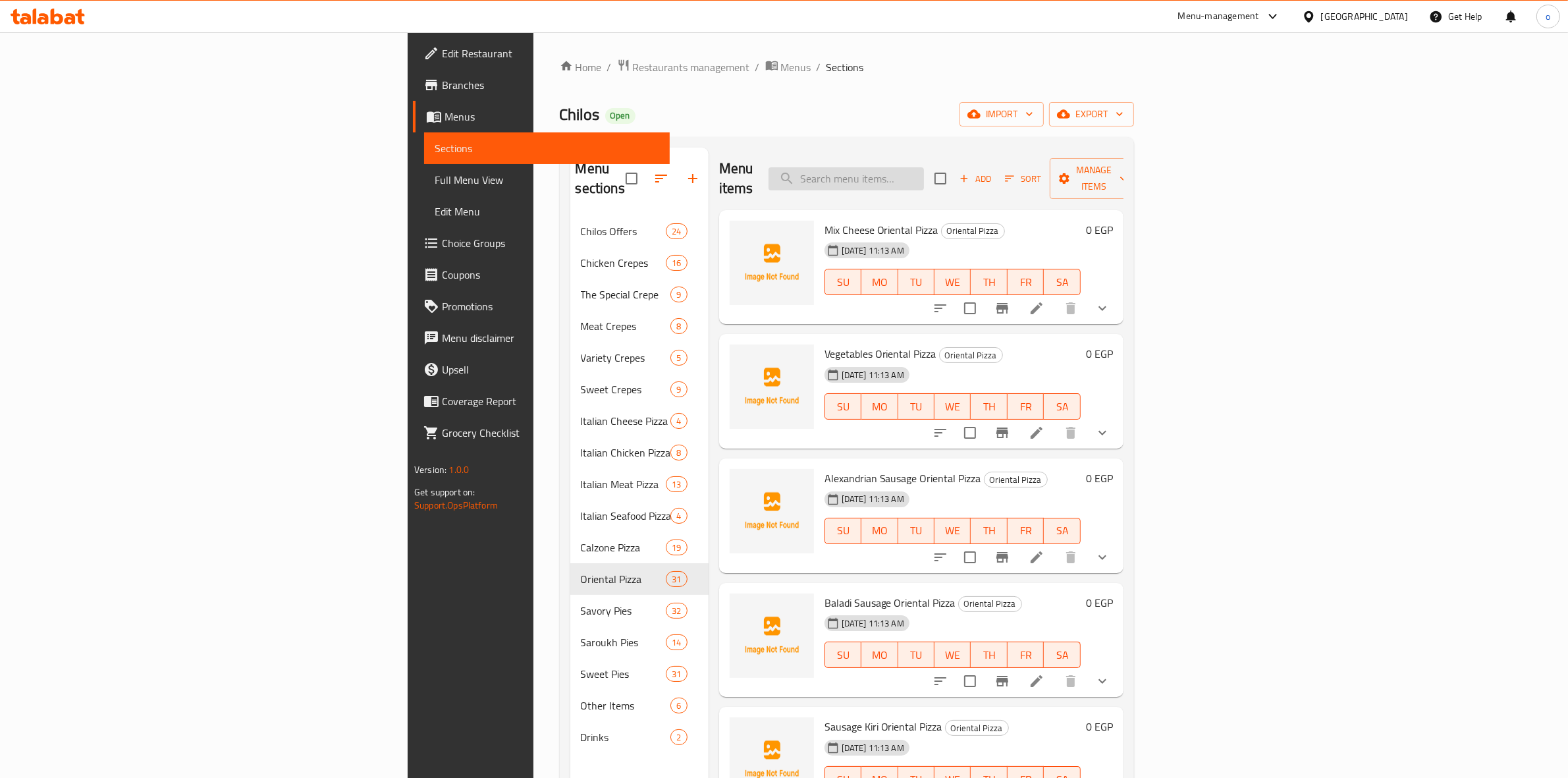
click at [924, 168] on input "search" at bounding box center [846, 179] width 156 height 23
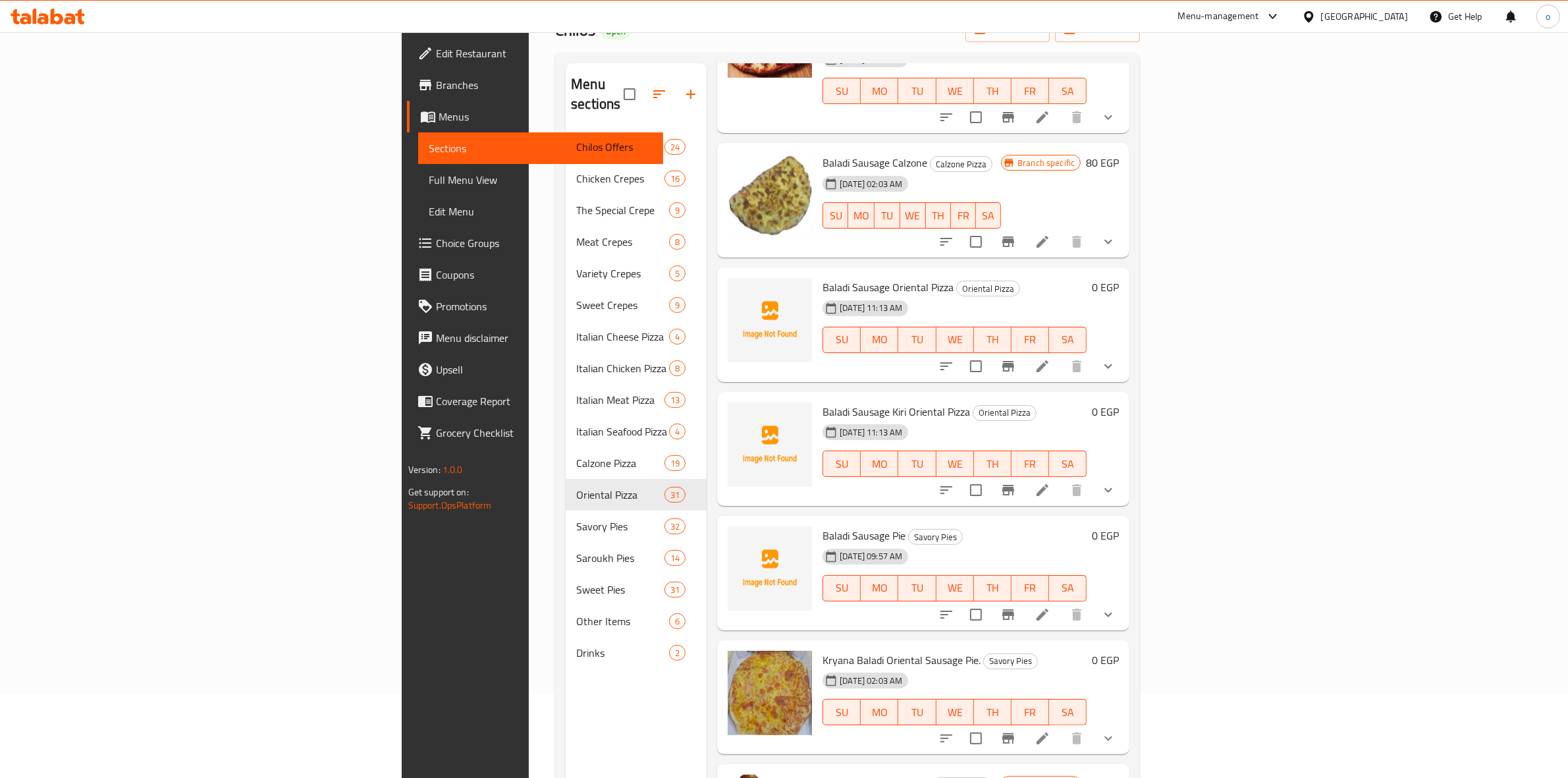
scroll to position [164, 0]
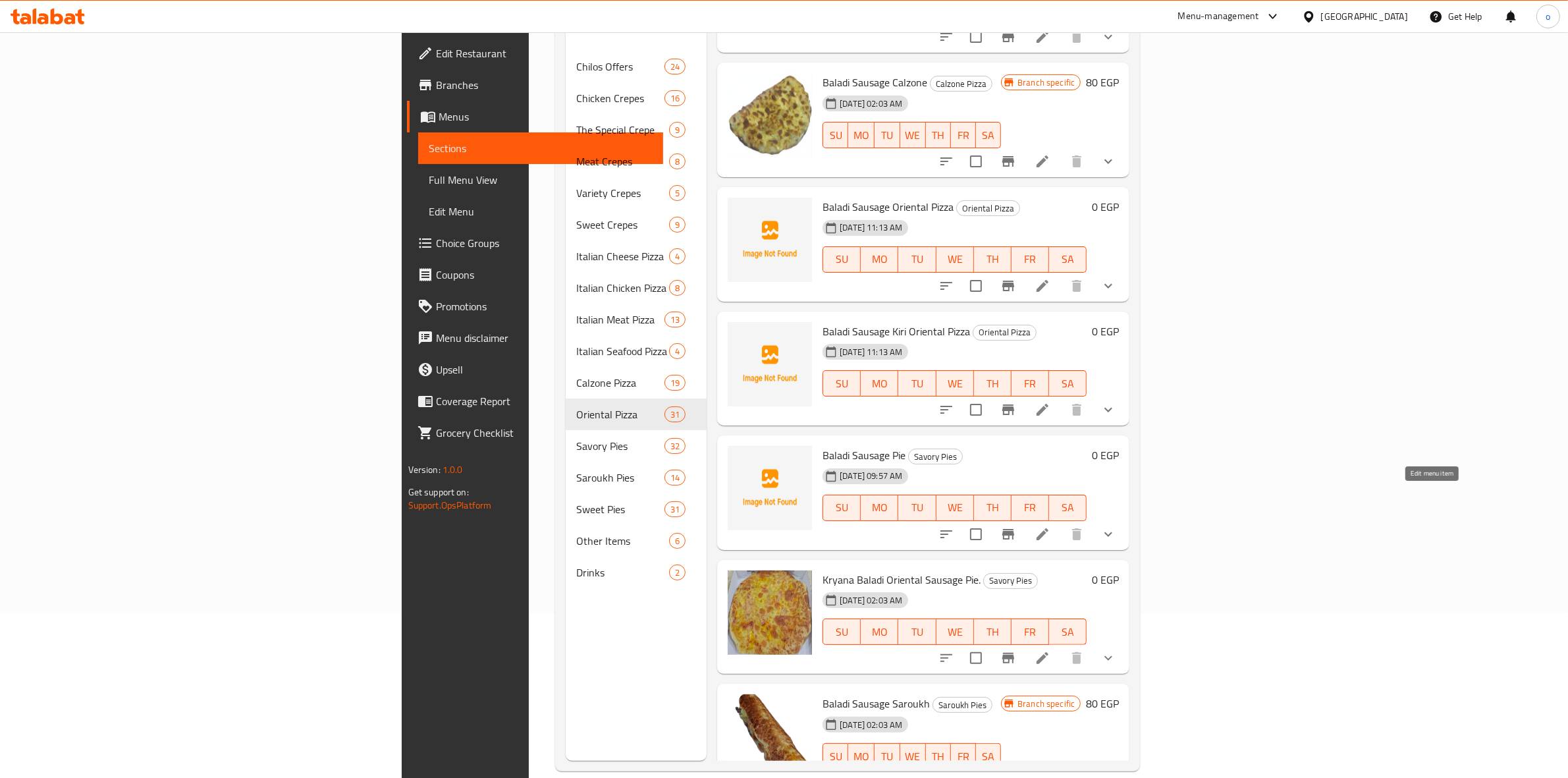
type input "baladi"
click at [1050, 526] on icon at bounding box center [1042, 534] width 16 height 16
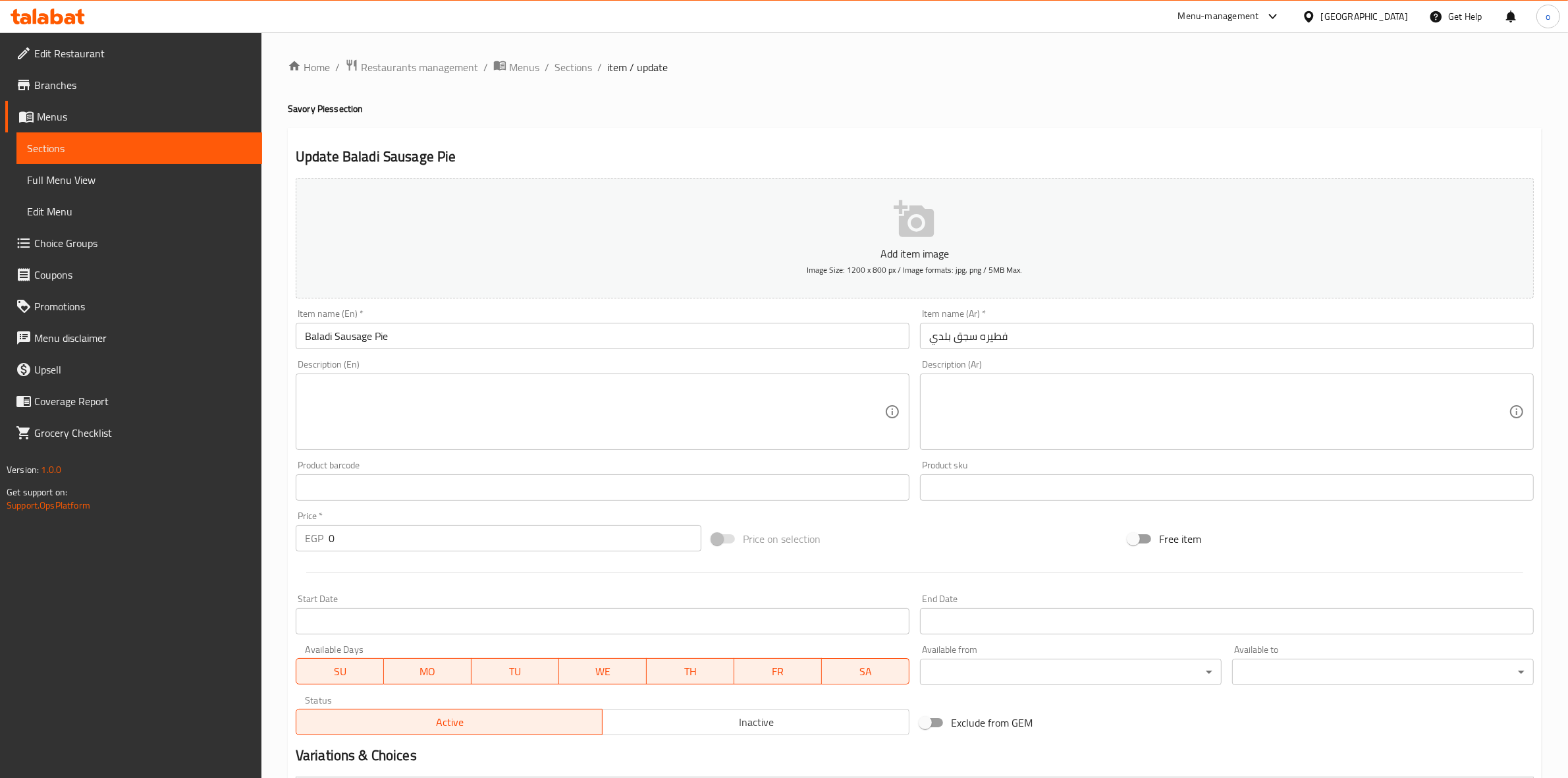
click at [590, 76] on div "Home / Restaurants management / Menus / Sections / item / update Savory Pies se…" at bounding box center [914, 515] width 1254 height 913
click at [577, 69] on span "Sections" at bounding box center [574, 68] width 37 height 16
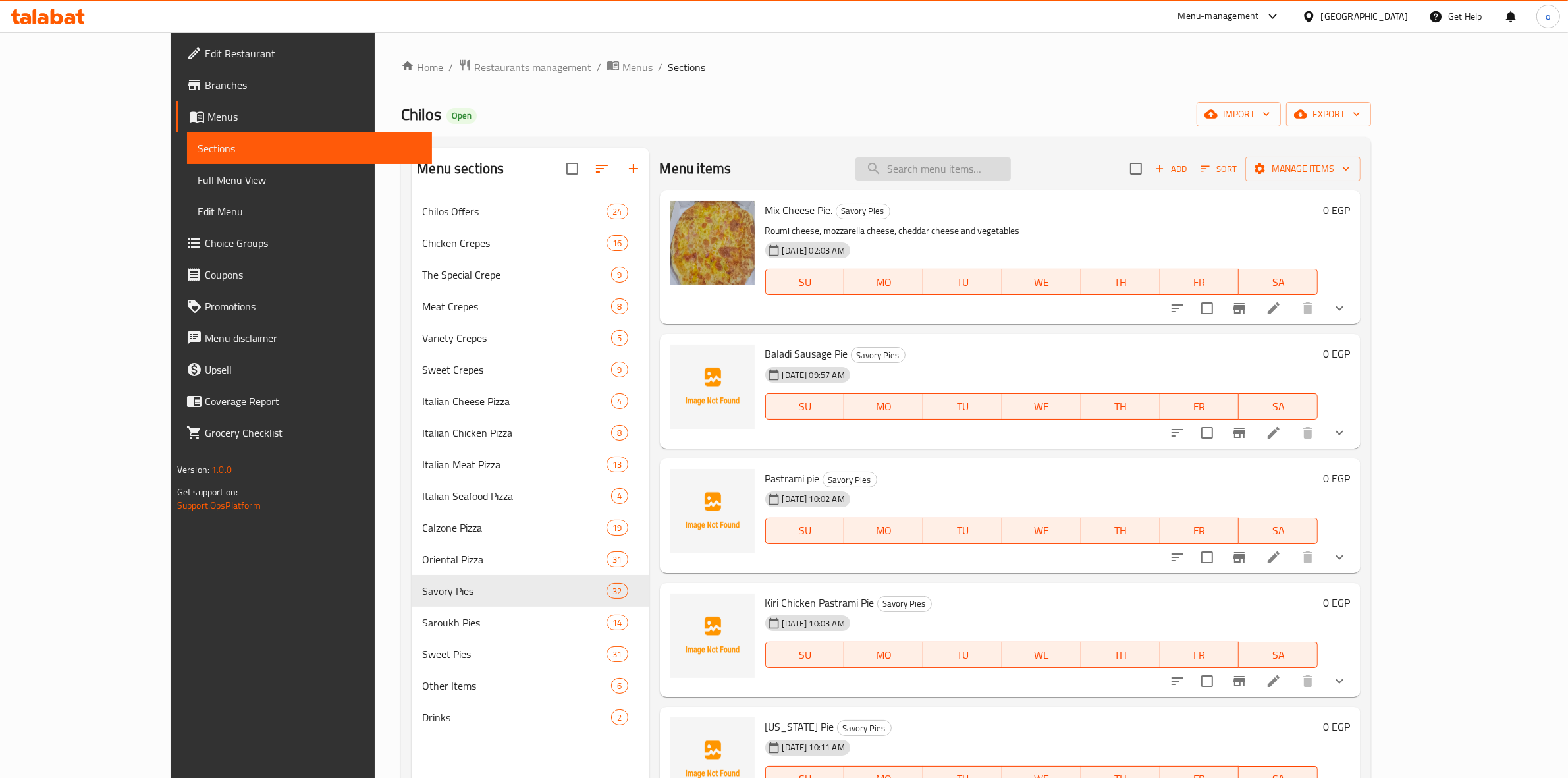
click at [983, 169] on input "search" at bounding box center [933, 169] width 156 height 23
paste input "فطيرة بسطرمة"
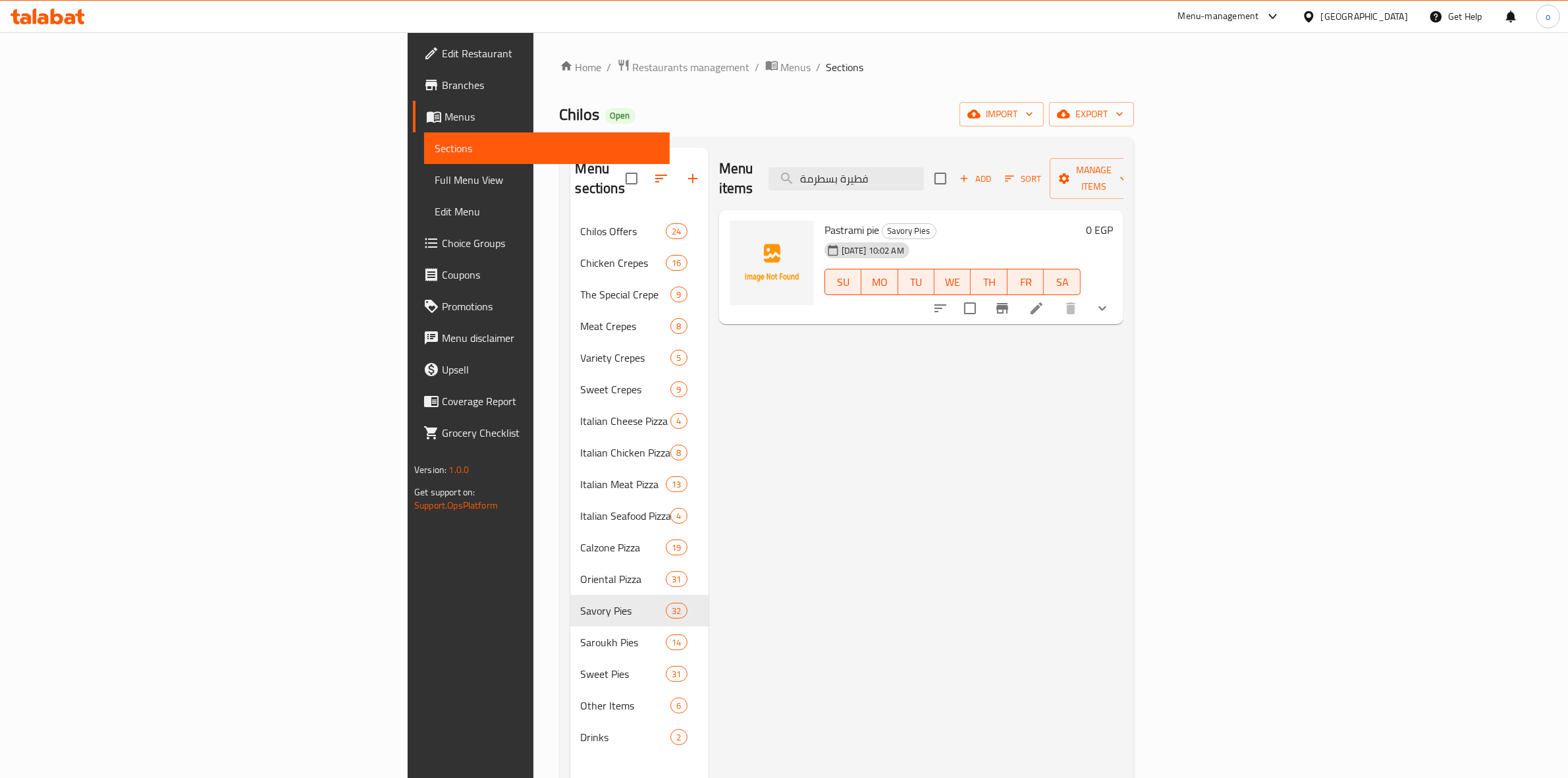
type input "فطيرة بسطرمة"
click at [1055, 297] on li at bounding box center [1037, 308] width 37 height 23
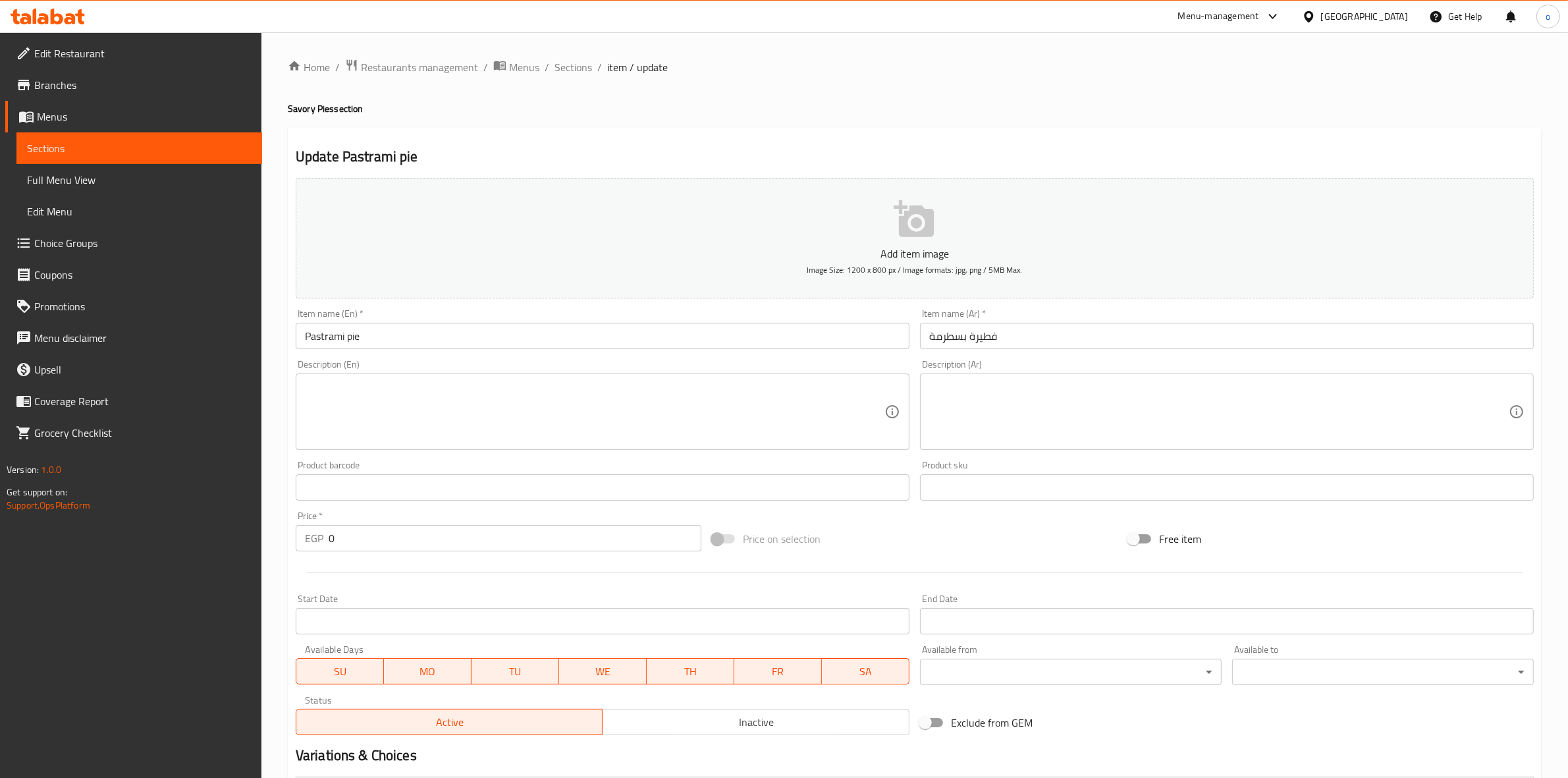
drag, startPoint x: 657, startPoint y: 108, endPoint x: 630, endPoint y: 96, distance: 29.5
click at [654, 102] on h4 "Savory Pies section" at bounding box center [914, 108] width 1254 height 13
click at [550, 76] on div "Home / Restaurants management / Menus / Sections / item / update Savory Pies se…" at bounding box center [914, 515] width 1254 height 913
click at [571, 66] on span "Sections" at bounding box center [574, 68] width 37 height 16
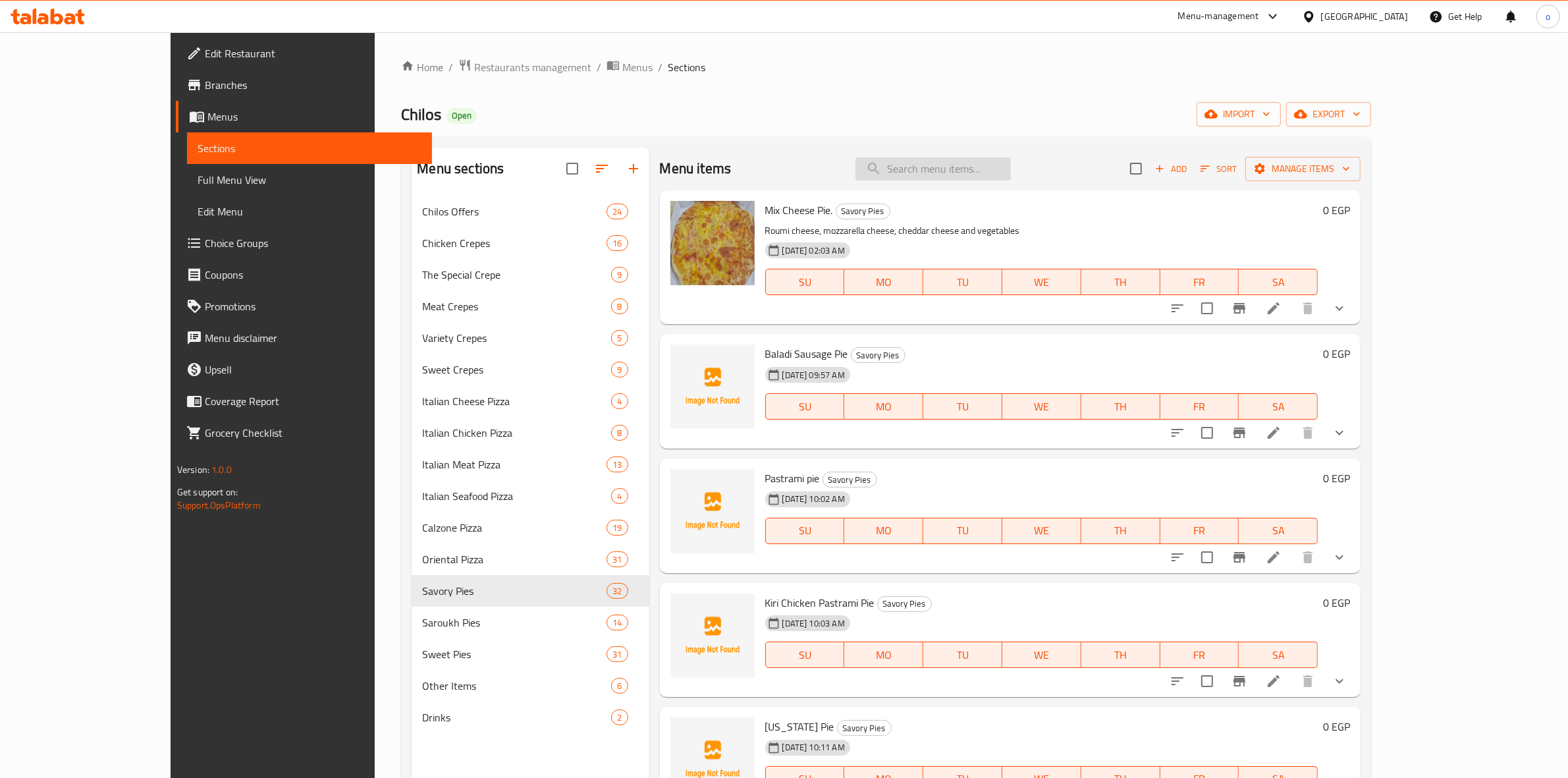
click at [989, 170] on input "search" at bounding box center [933, 169] width 156 height 23
click at [989, 162] on input "search" at bounding box center [933, 169] width 156 height 23
paste input "فطيرة تشكن بسطرمة كيري"
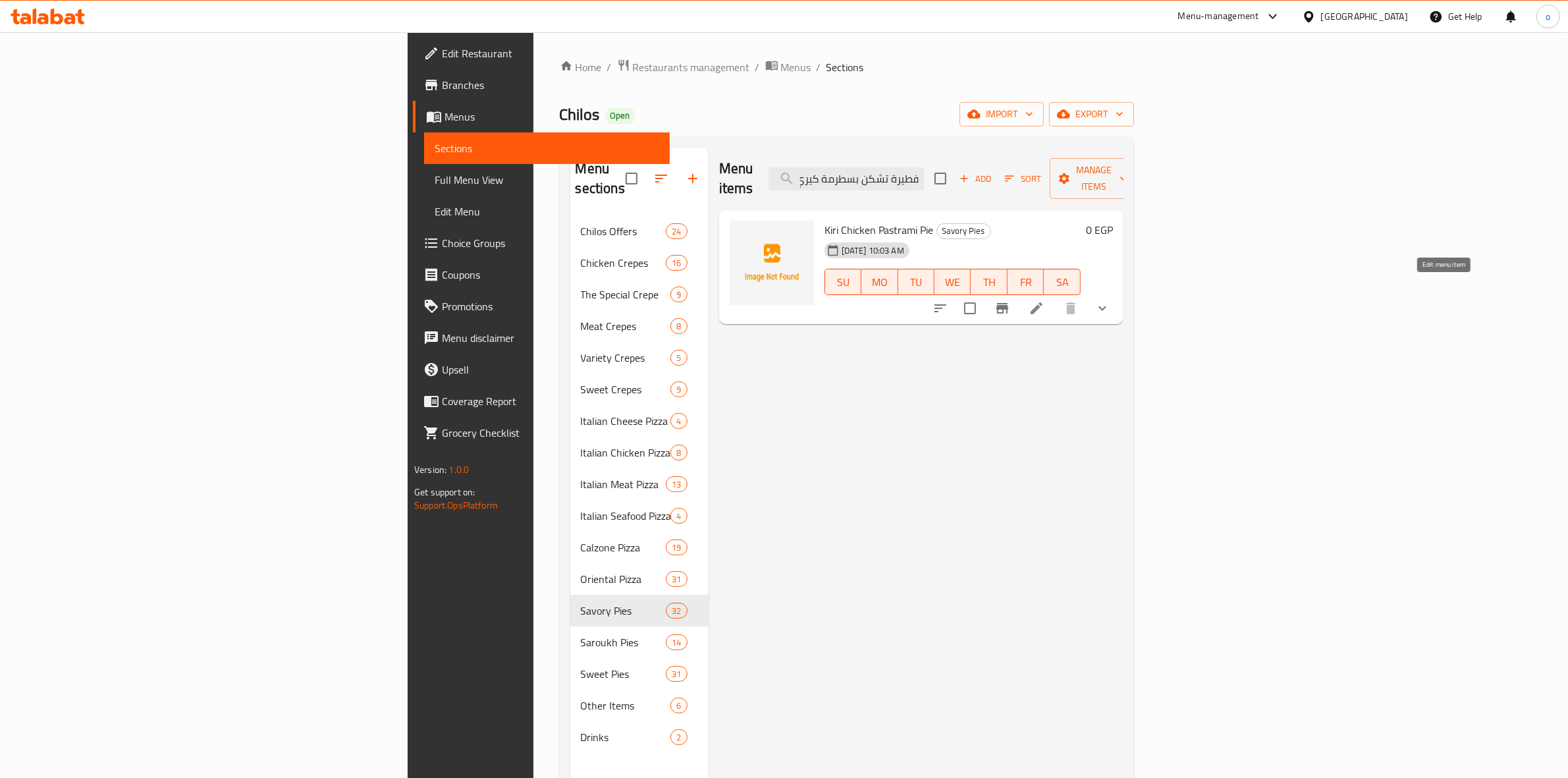
type input "فطيرة تشكن بسطرمة كيري"
click at [1044, 300] on icon at bounding box center [1037, 308] width 16 height 16
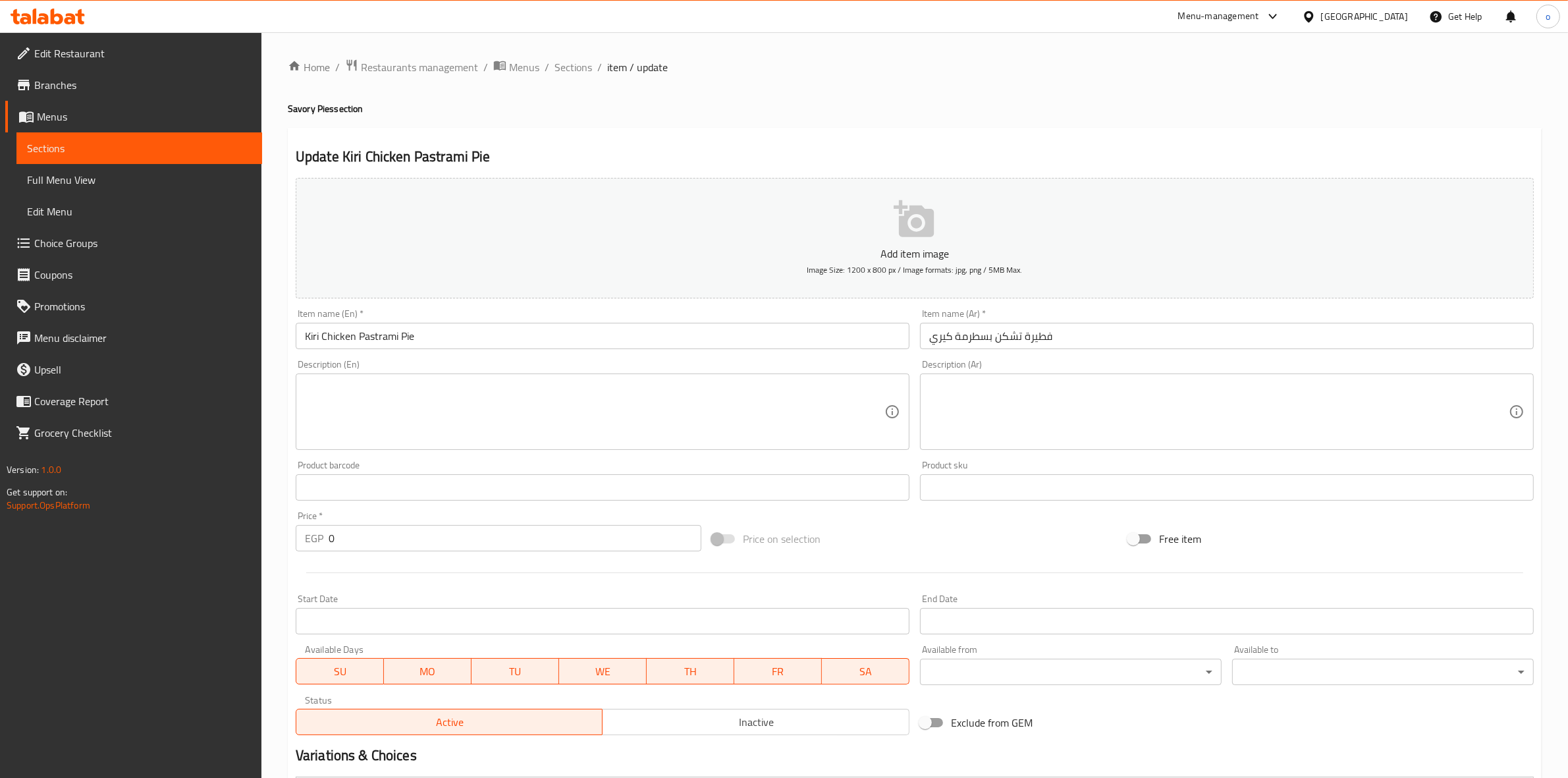
drag, startPoint x: 578, startPoint y: 65, endPoint x: 534, endPoint y: 5, distance: 74.4
click at [578, 65] on span "Sections" at bounding box center [574, 68] width 37 height 16
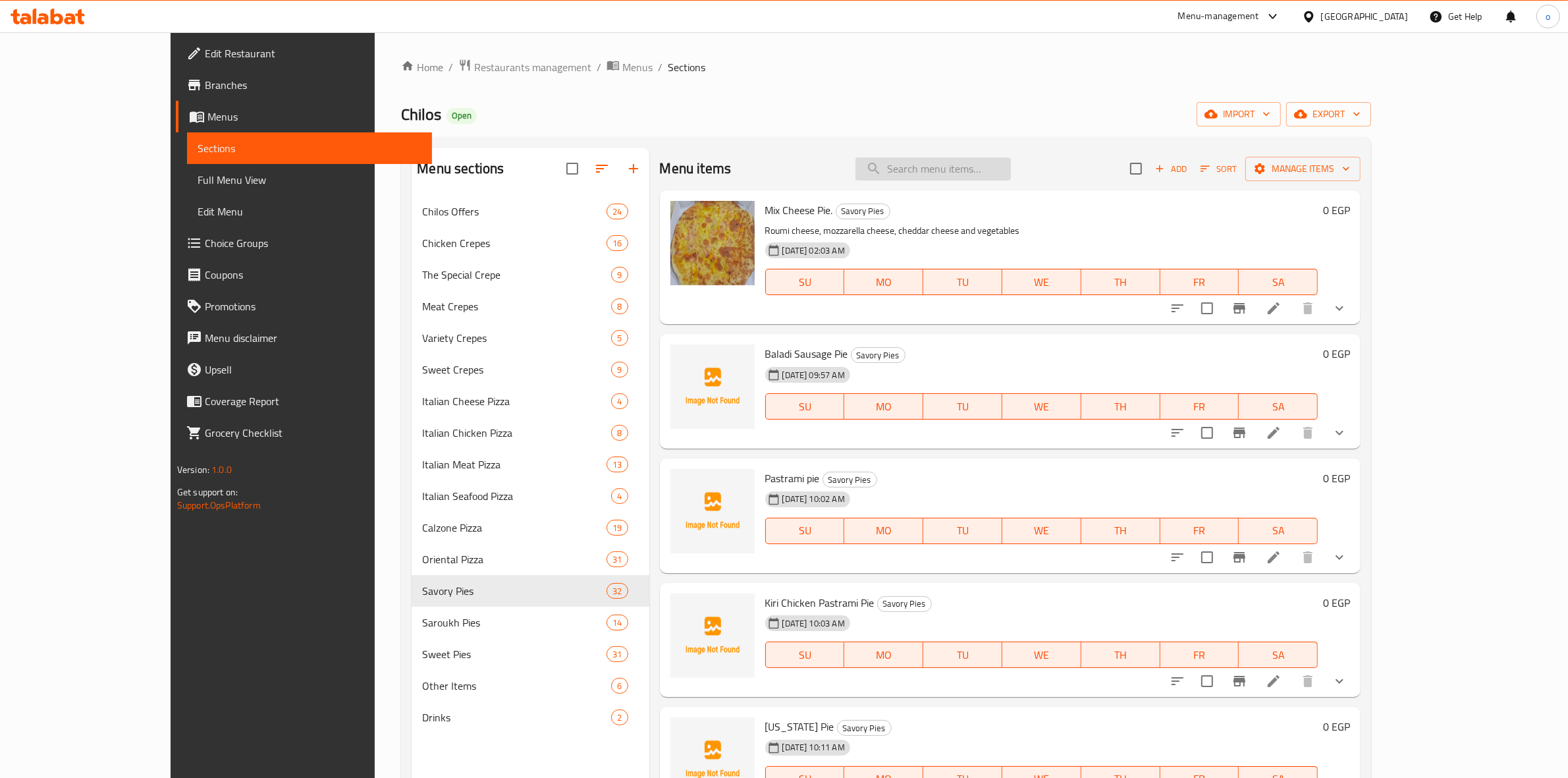
click at [980, 165] on input "search" at bounding box center [933, 169] width 156 height 23
paste input "فطيرة كاليفورنيا"
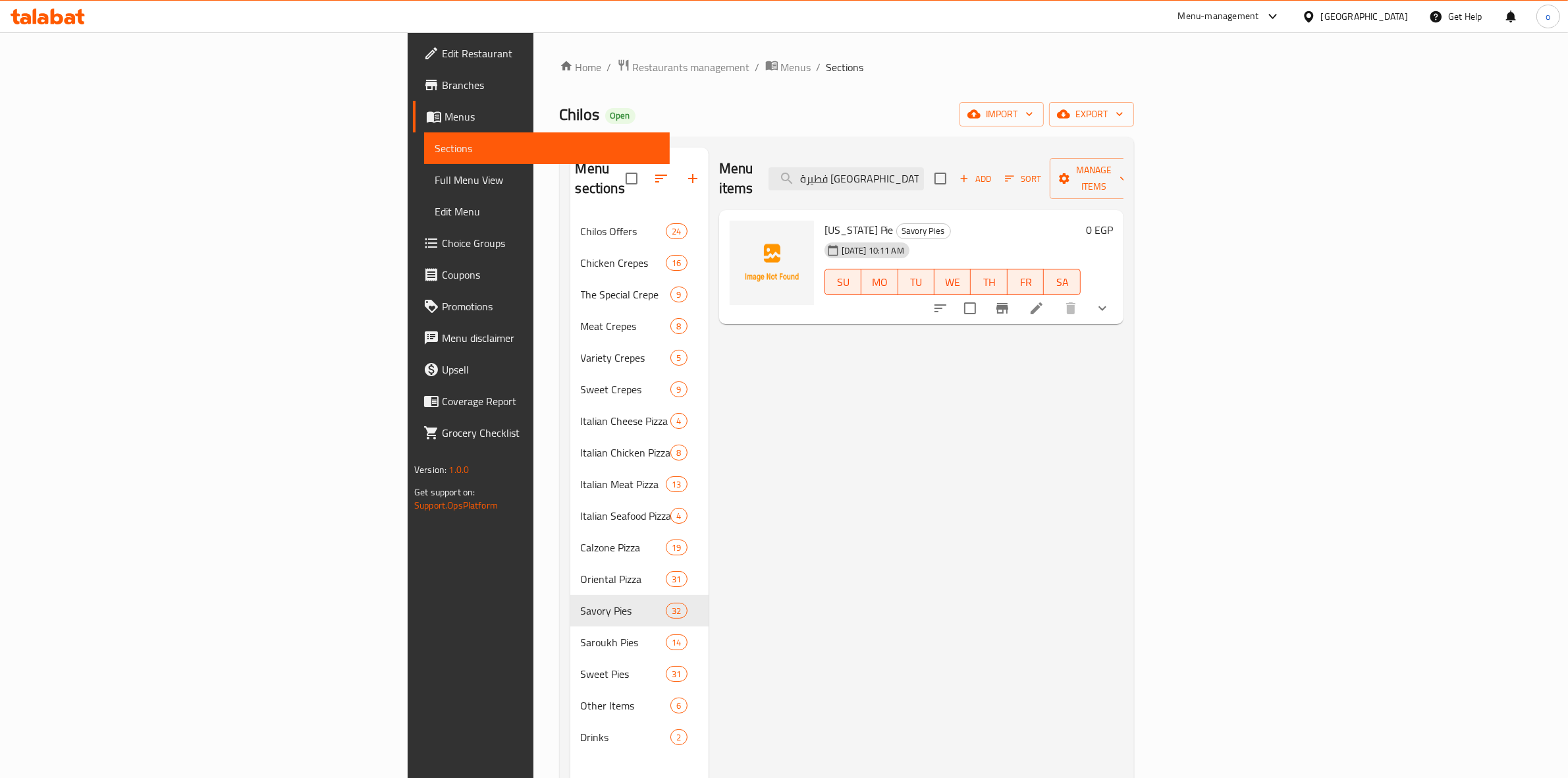
type input "فطيرة كاليفورنيا"
click at [1044, 300] on icon at bounding box center [1037, 308] width 16 height 16
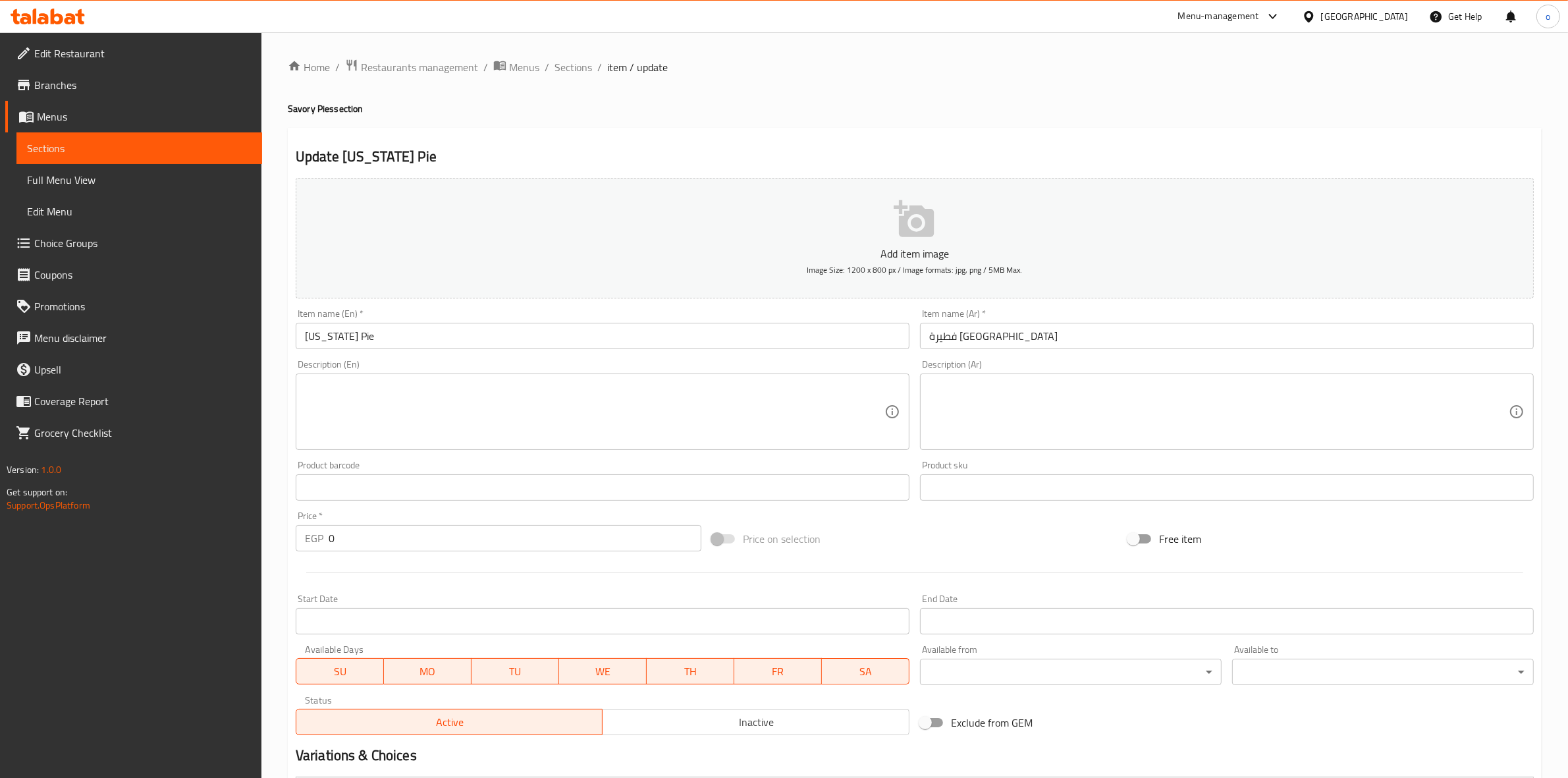
drag, startPoint x: 576, startPoint y: 69, endPoint x: 716, endPoint y: 97, distance: 142.8
click at [576, 69] on span "Sections" at bounding box center [574, 68] width 37 height 16
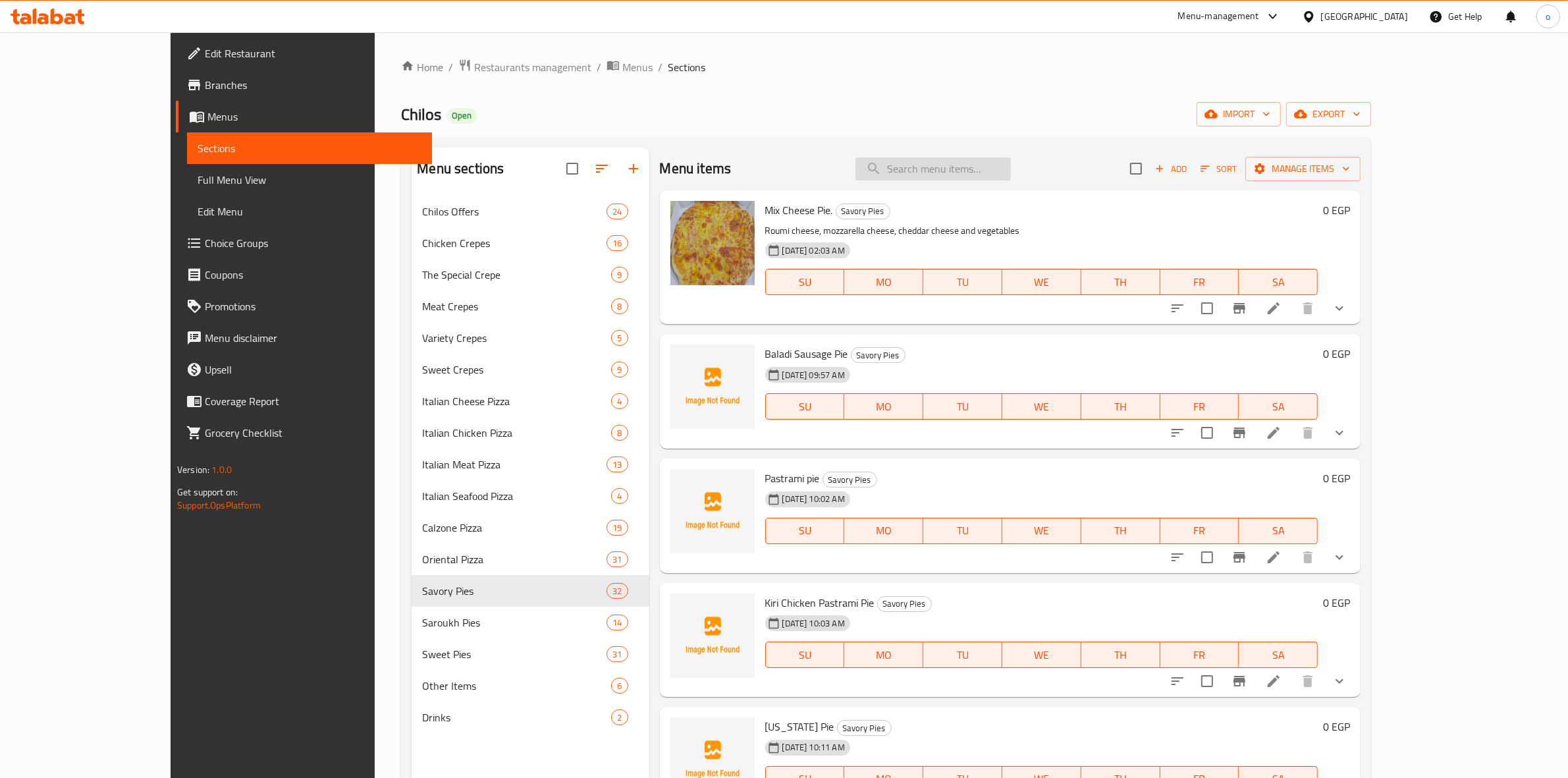
click at [990, 163] on input "search" at bounding box center [933, 169] width 156 height 23
paste input "فطيرة ميكس كاليفرونيا"
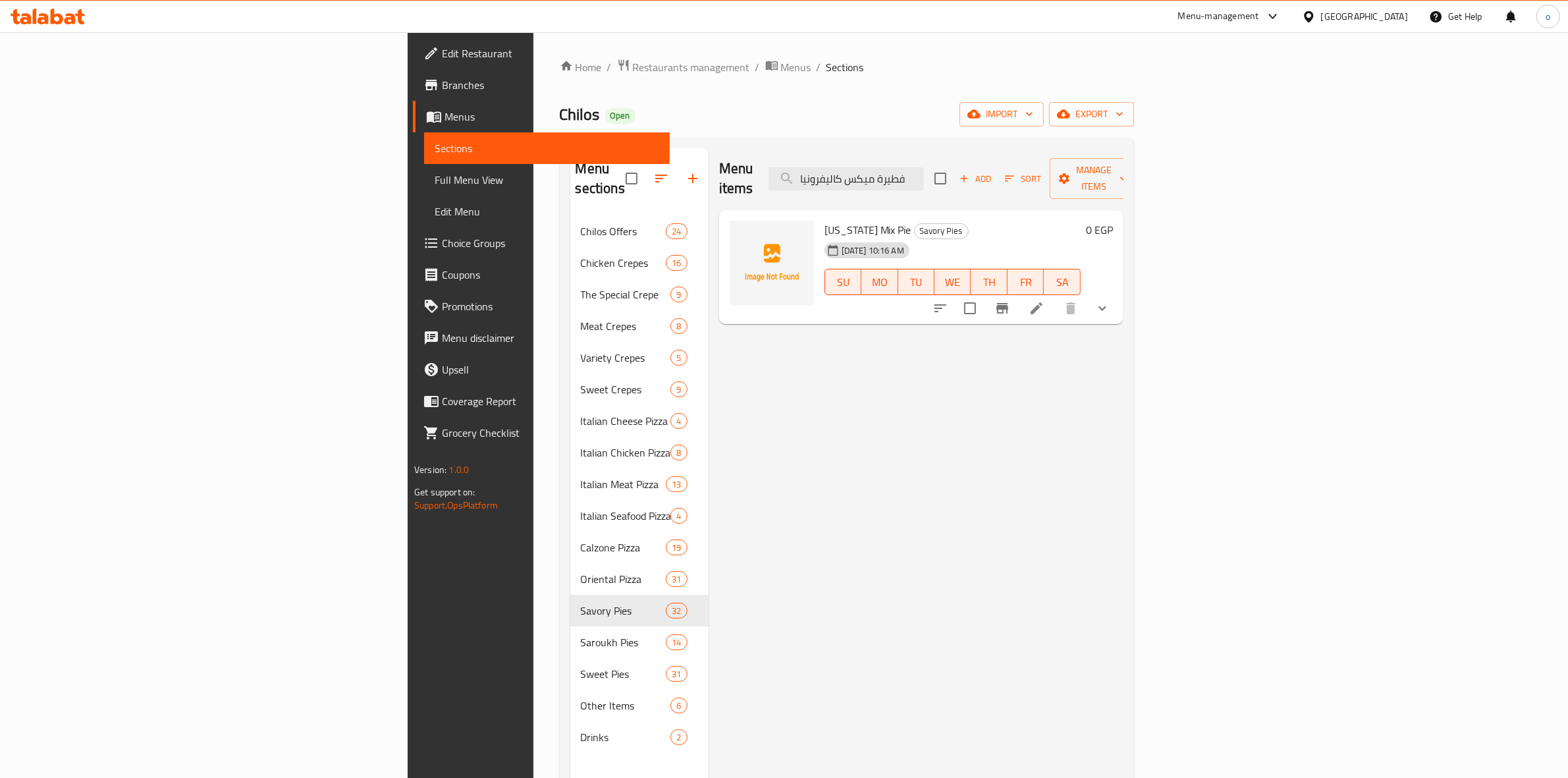
type input "فطيرة ميكس كاليفرونيا"
click at [1055, 297] on li at bounding box center [1037, 308] width 37 height 23
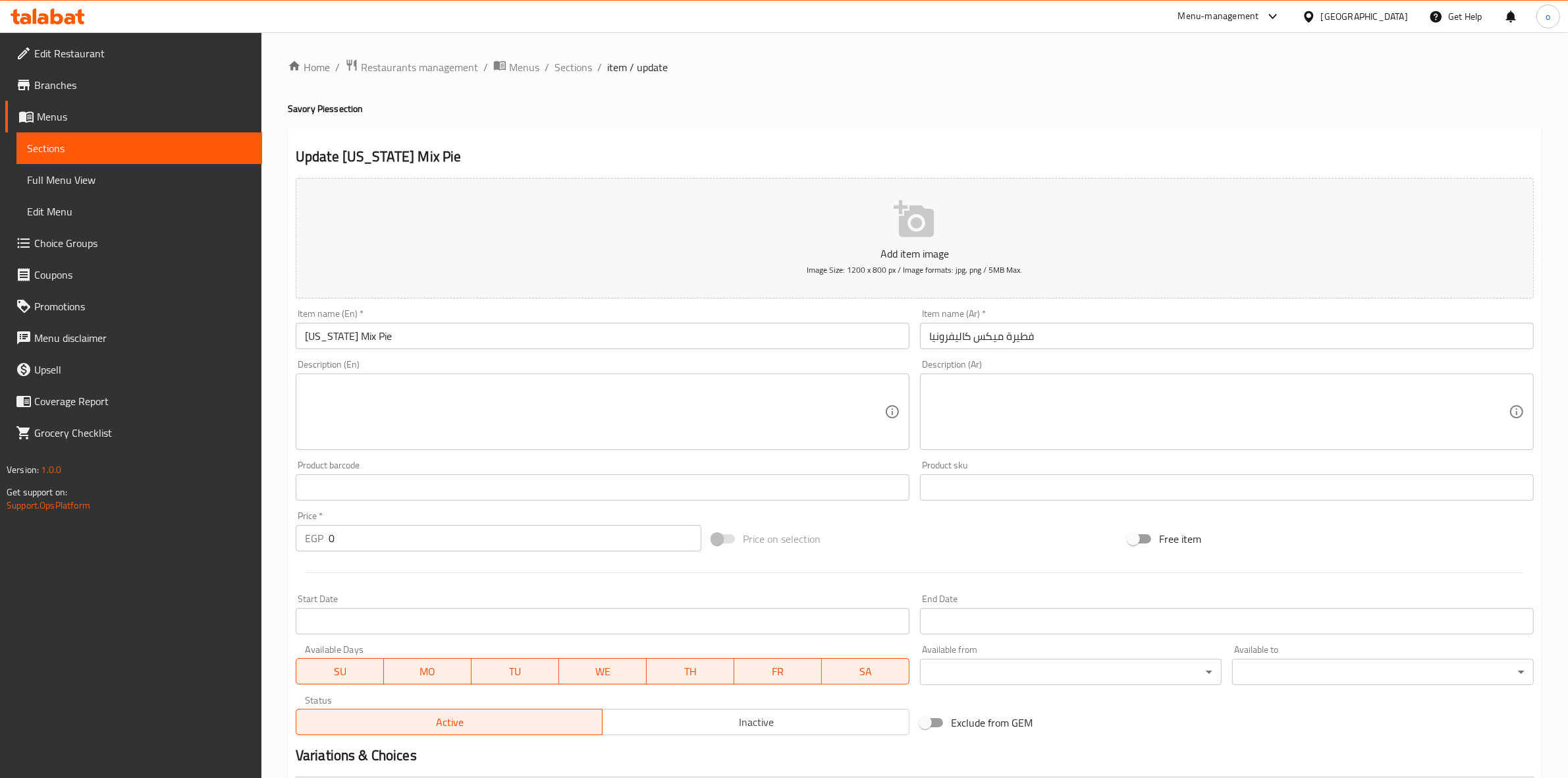
drag, startPoint x: 563, startPoint y: 69, endPoint x: 683, endPoint y: 83, distance: 120.8
click at [563, 69] on span "Sections" at bounding box center [574, 68] width 37 height 16
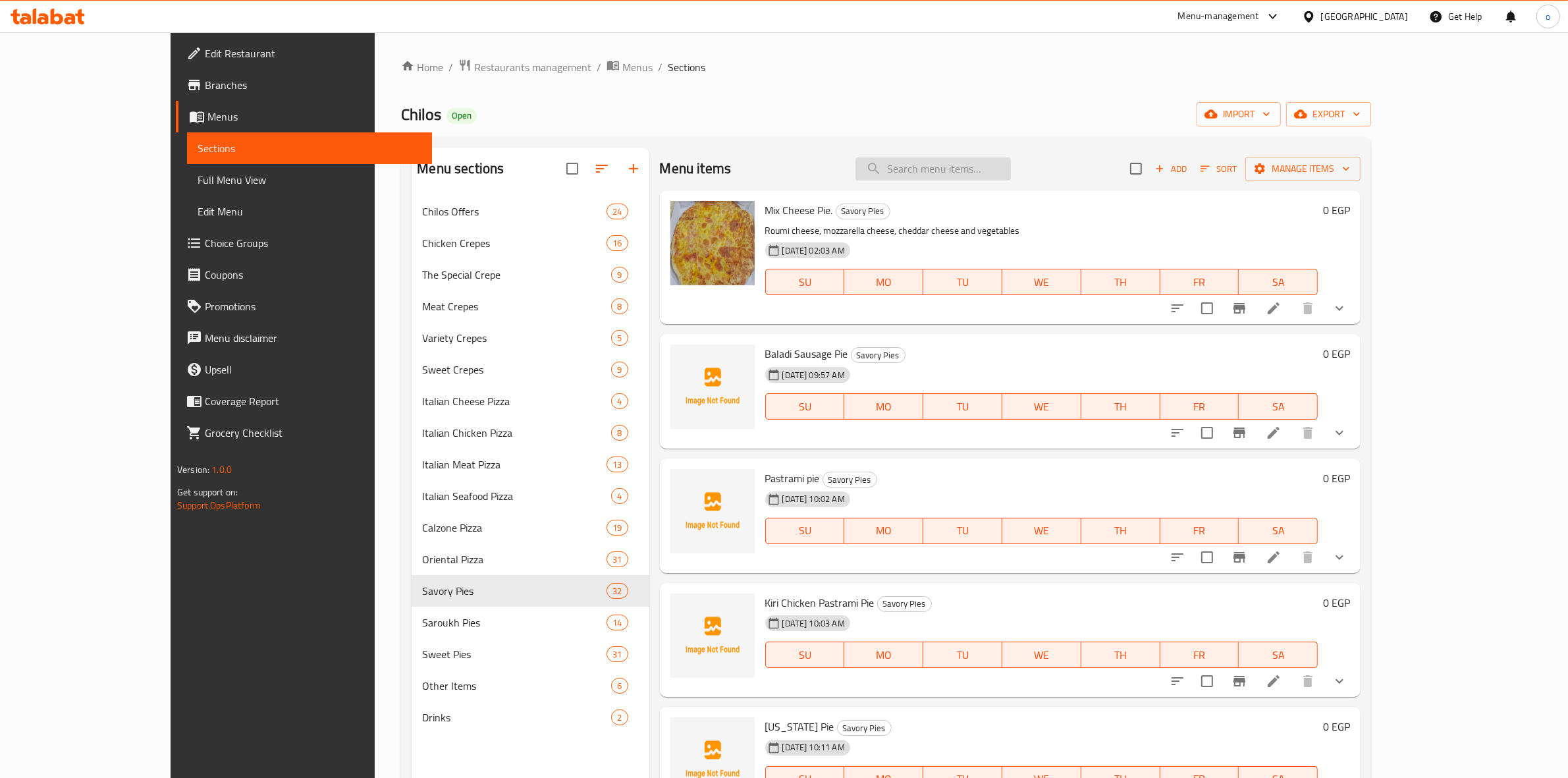
click at [1008, 162] on input "search" at bounding box center [933, 169] width 156 height 23
paste input "فطيرة ميكس تيستى"
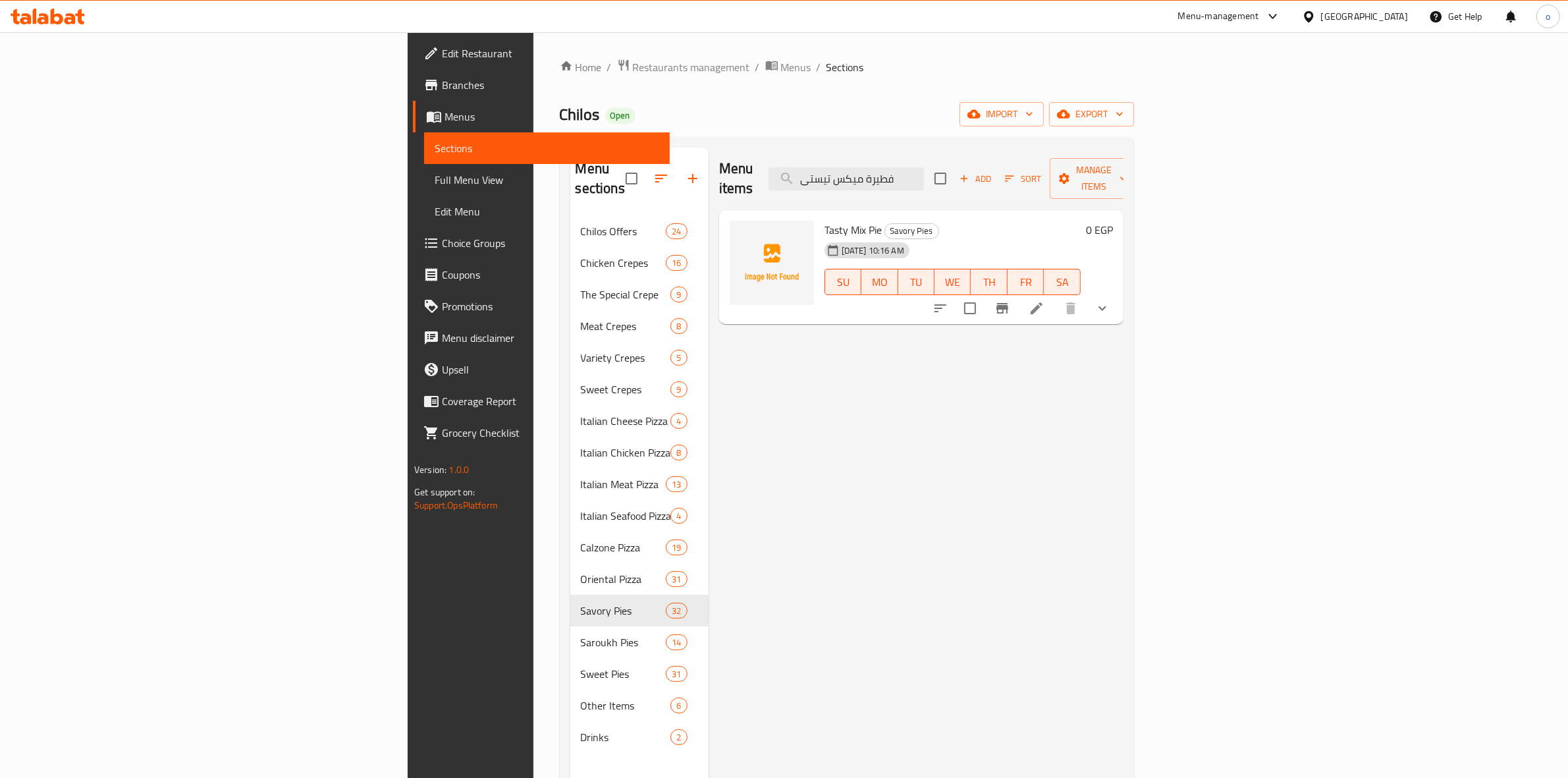
type input "فطيرة ميكس تيستى"
click at [1075, 273] on span "SA" at bounding box center [1062, 283] width 25 height 20
click at [1055, 297] on li at bounding box center [1037, 308] width 37 height 23
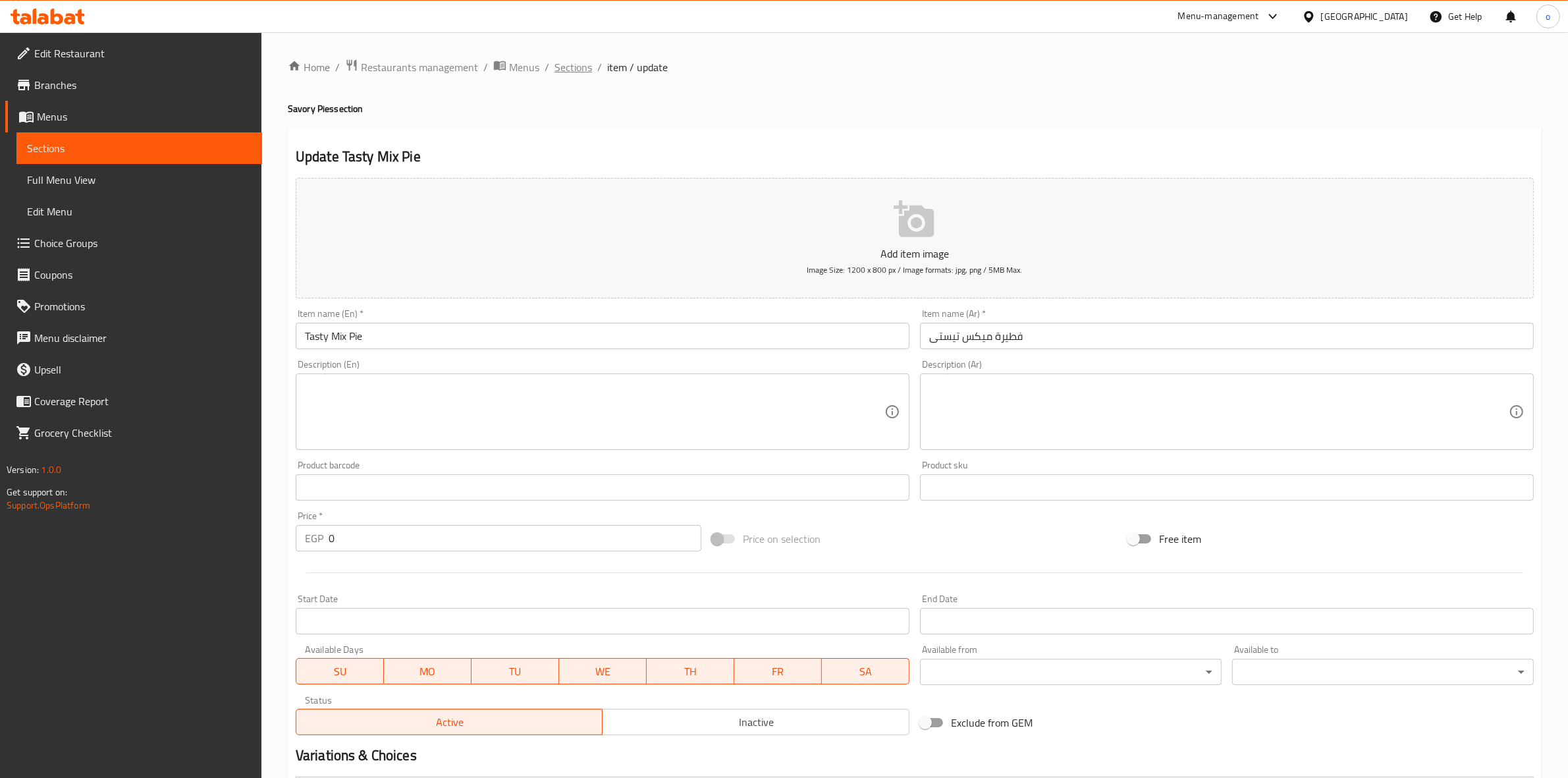
click at [582, 61] on span "Sections" at bounding box center [574, 68] width 37 height 16
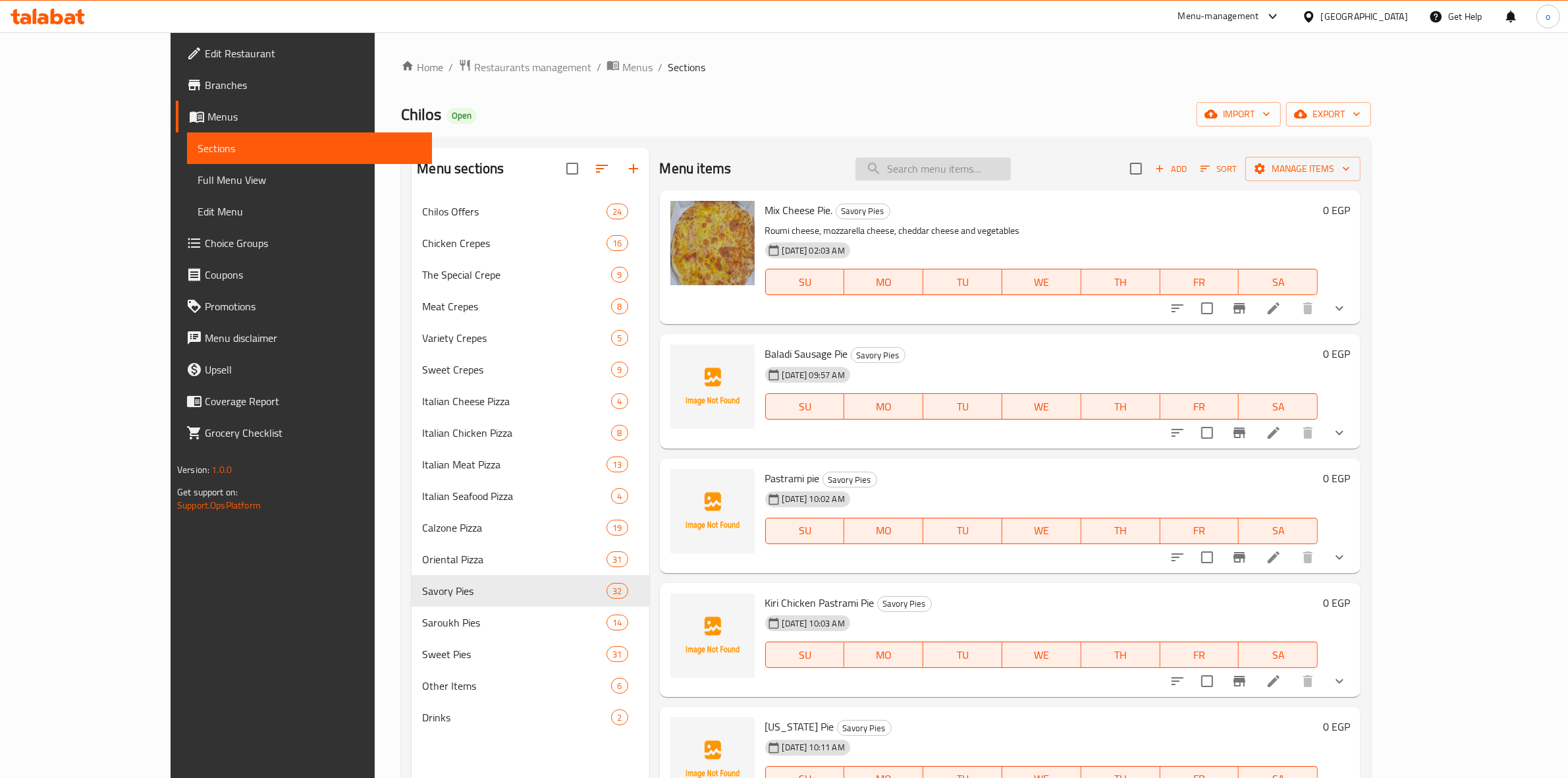
click at [962, 162] on input "search" at bounding box center [933, 169] width 156 height 23
paste input "فطيرة ميكس لحوم كيرى"
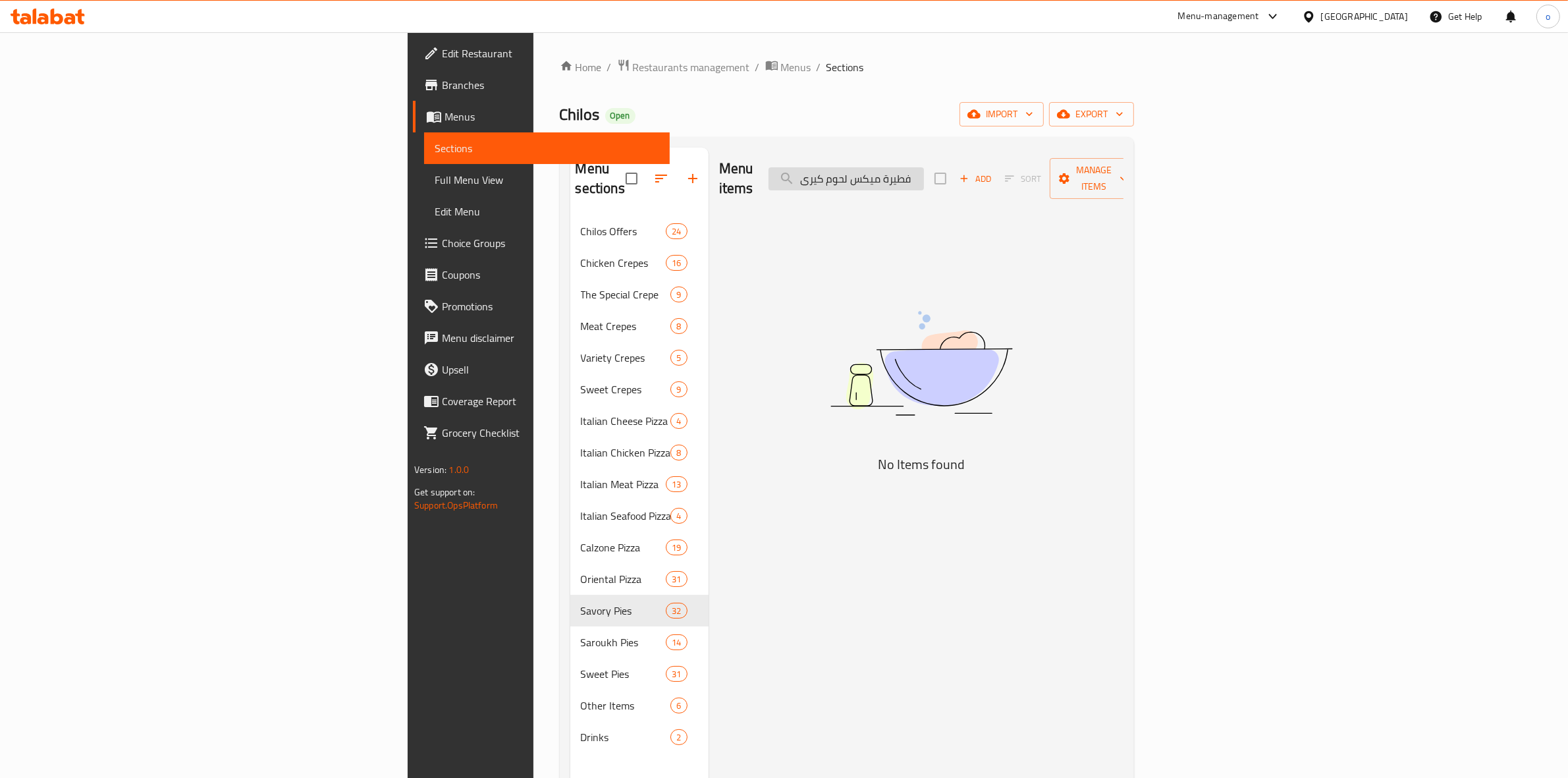
click at [924, 172] on input "فطيرة ميكس لحوم كيرى" at bounding box center [846, 179] width 156 height 23
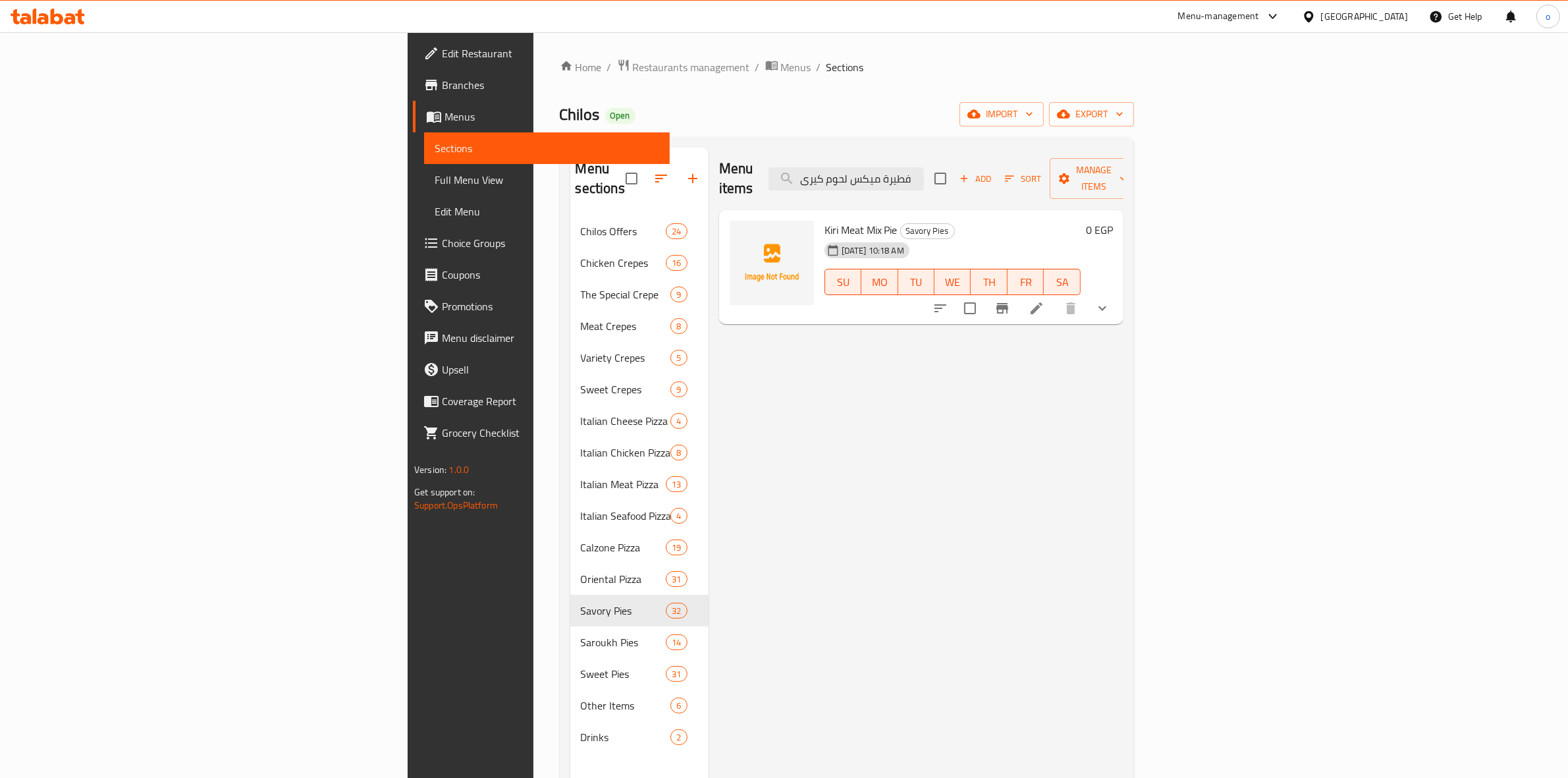
type input "فطيرة ميكس لحوم كيرى"
click at [1118, 300] on div at bounding box center [1022, 308] width 194 height 31
click at [1055, 297] on li at bounding box center [1037, 308] width 37 height 23
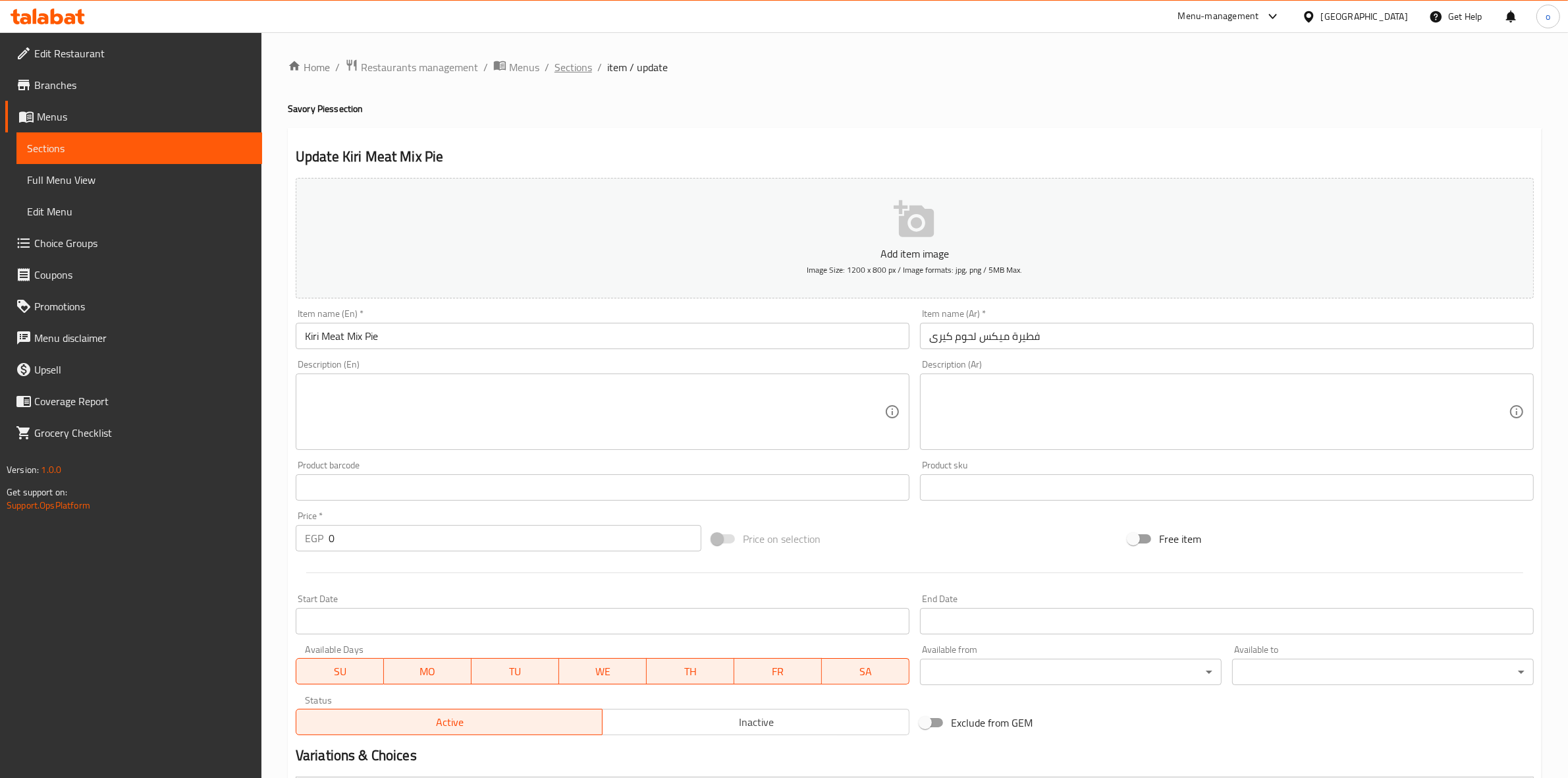
click at [571, 69] on span "Sections" at bounding box center [574, 68] width 37 height 16
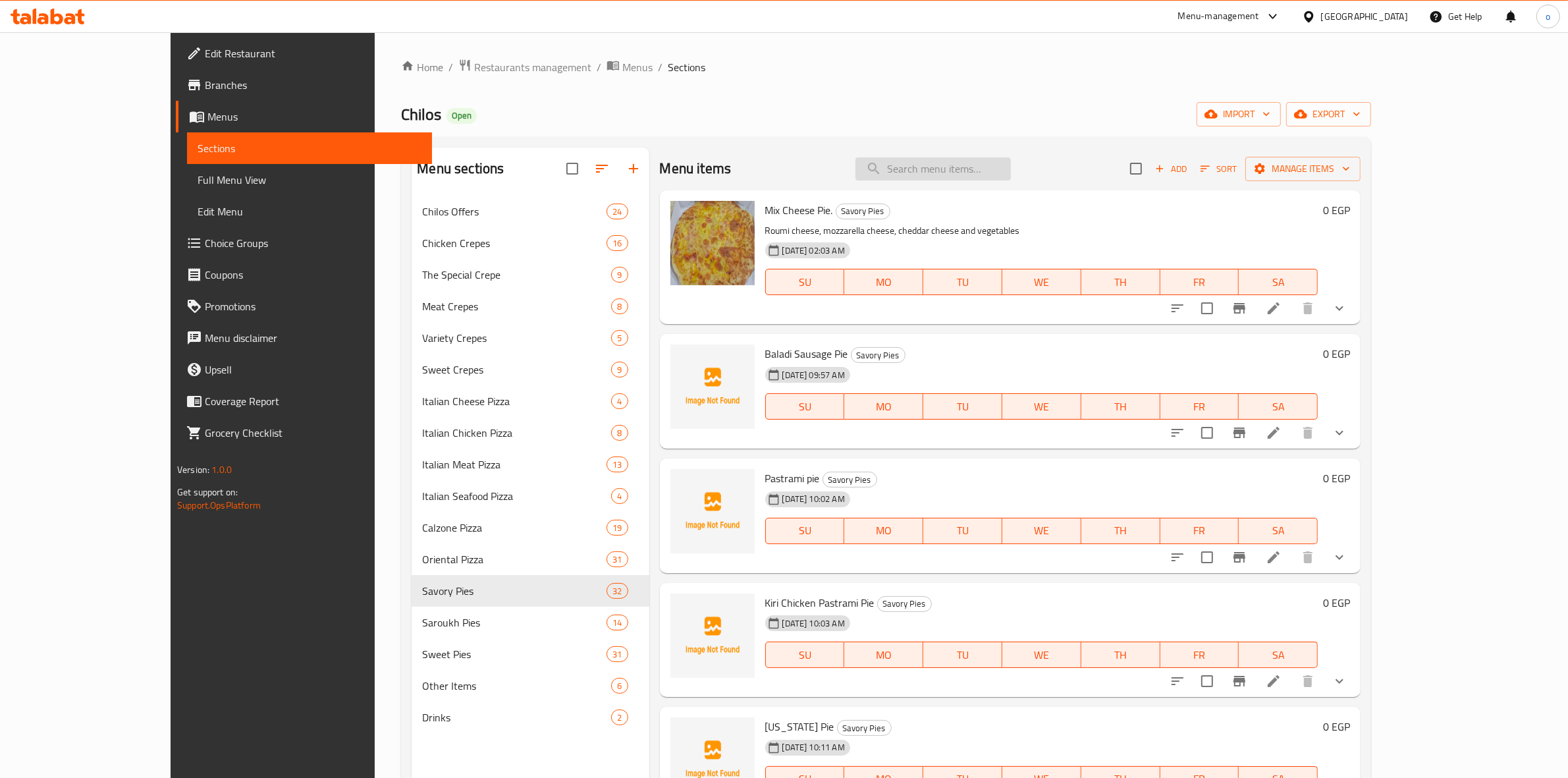
click at [1007, 171] on input "search" at bounding box center [933, 169] width 156 height 23
paste input "فطيرة سجق بسطرمة كيرى"
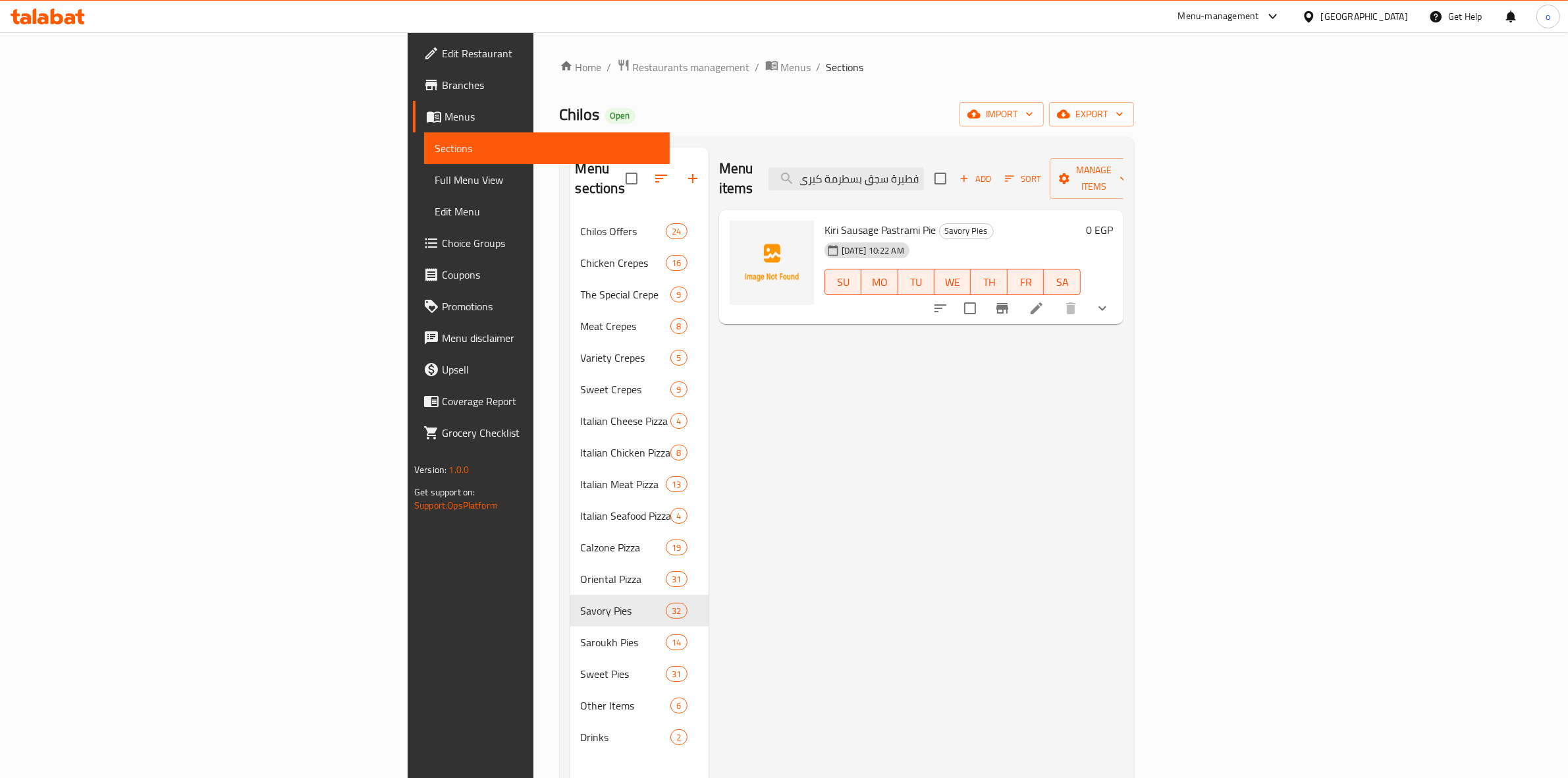
type input "فطيرة سجق بسطرمة كيرى"
click at [1044, 300] on icon at bounding box center [1037, 308] width 16 height 16
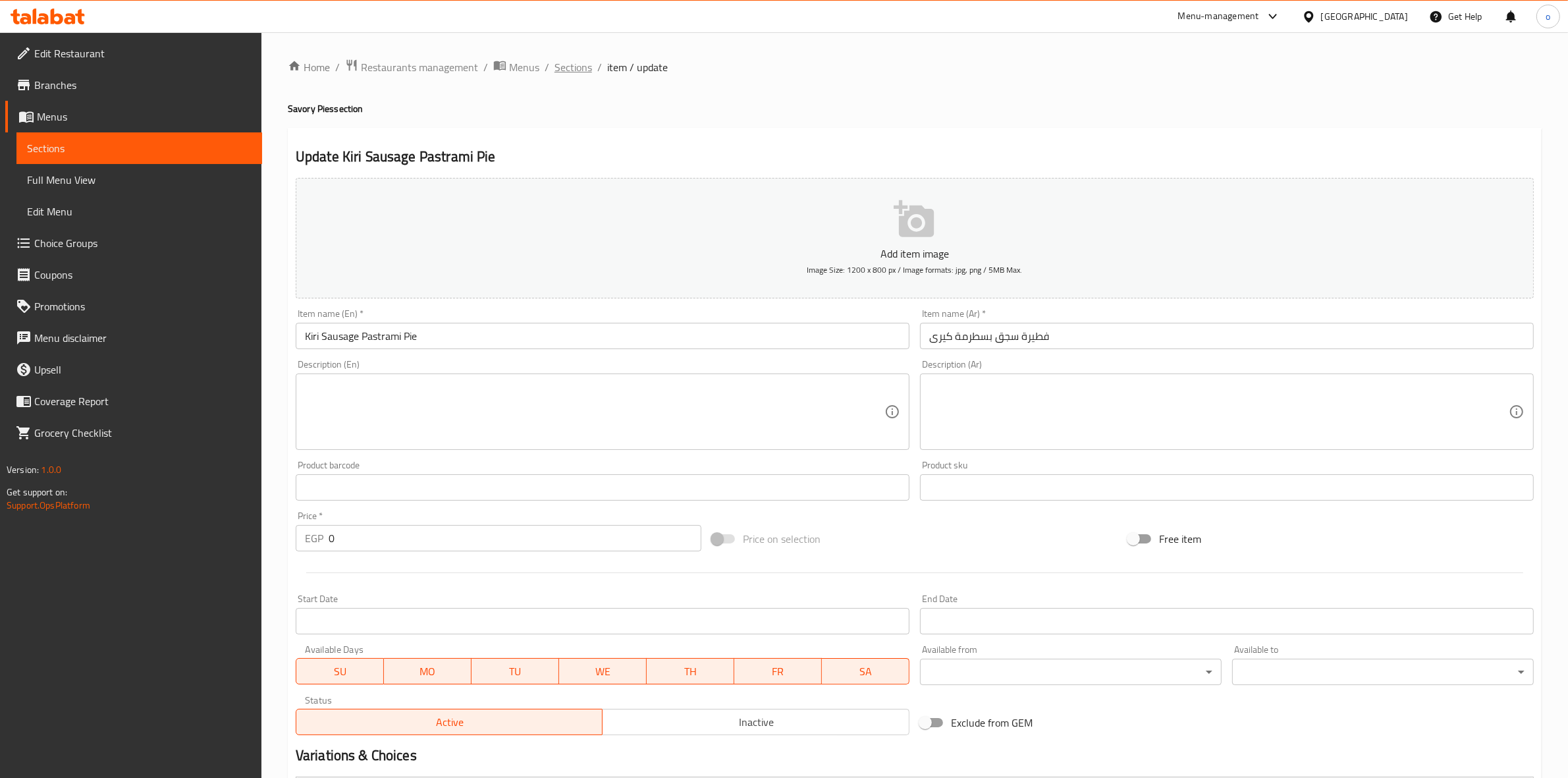
click at [579, 68] on span "Sections" at bounding box center [574, 68] width 37 height 16
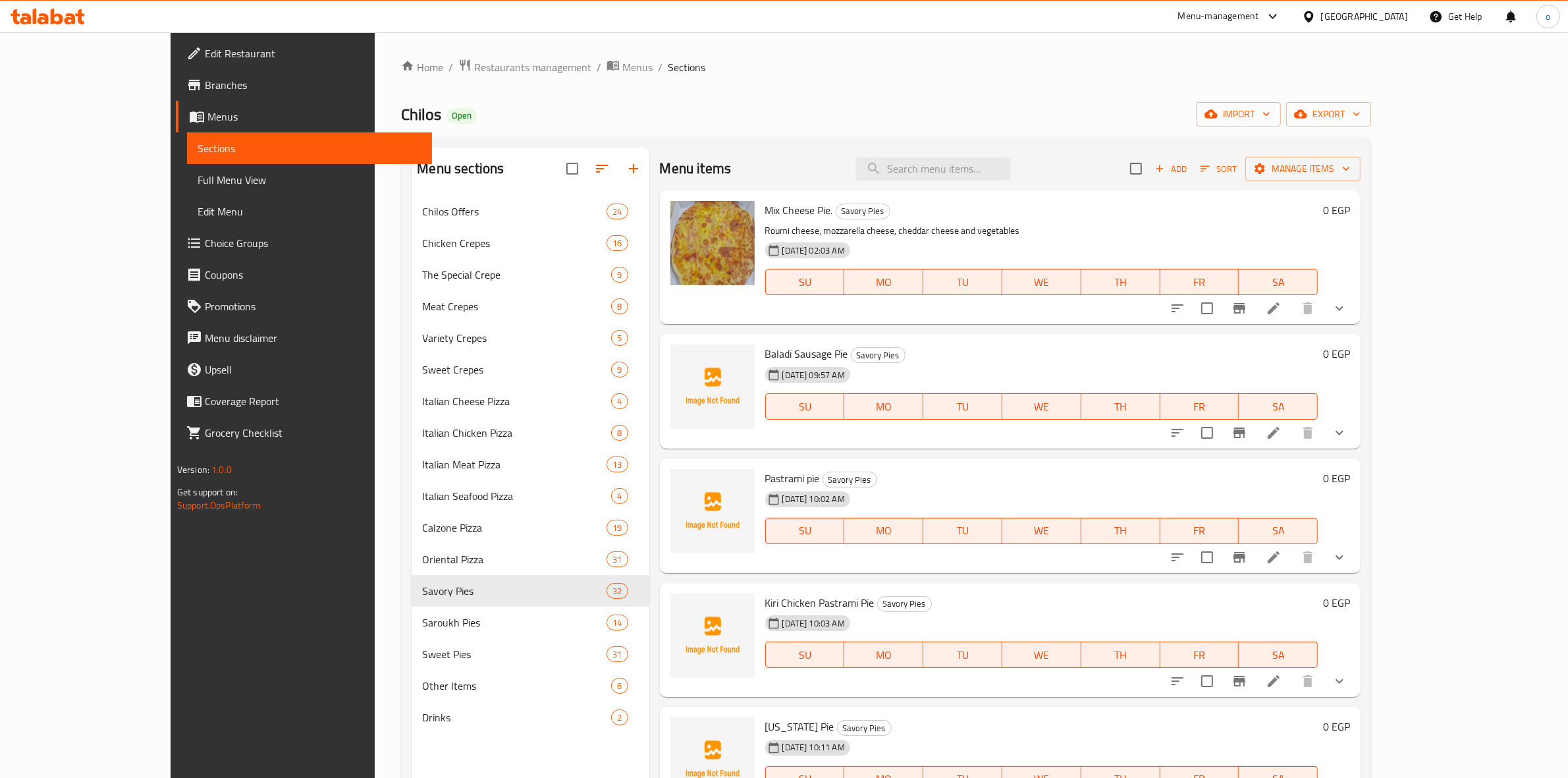
click at [1011, 142] on div "Menu sections Chilos Offers 24 Chicken Crepes 16 The Special Crepe 9 Meat Crepe…" at bounding box center [886, 536] width 970 height 799
click at [998, 174] on input "search" at bounding box center [933, 169] width 156 height 23
paste input "فطيرة ميكس تشيلي"
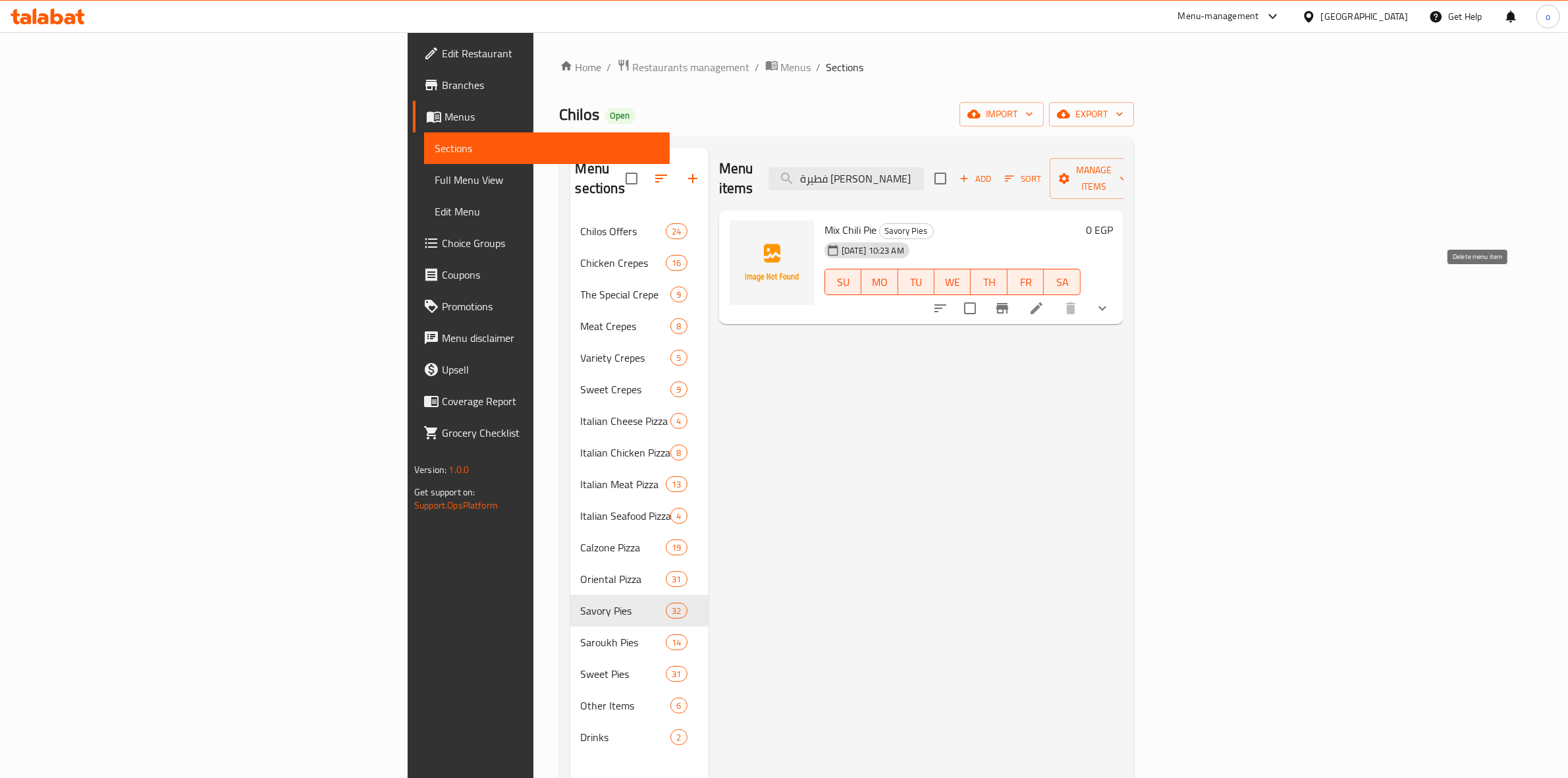
type input "فطيرة ميكس تشيلي"
click at [1055, 297] on li at bounding box center [1037, 308] width 37 height 23
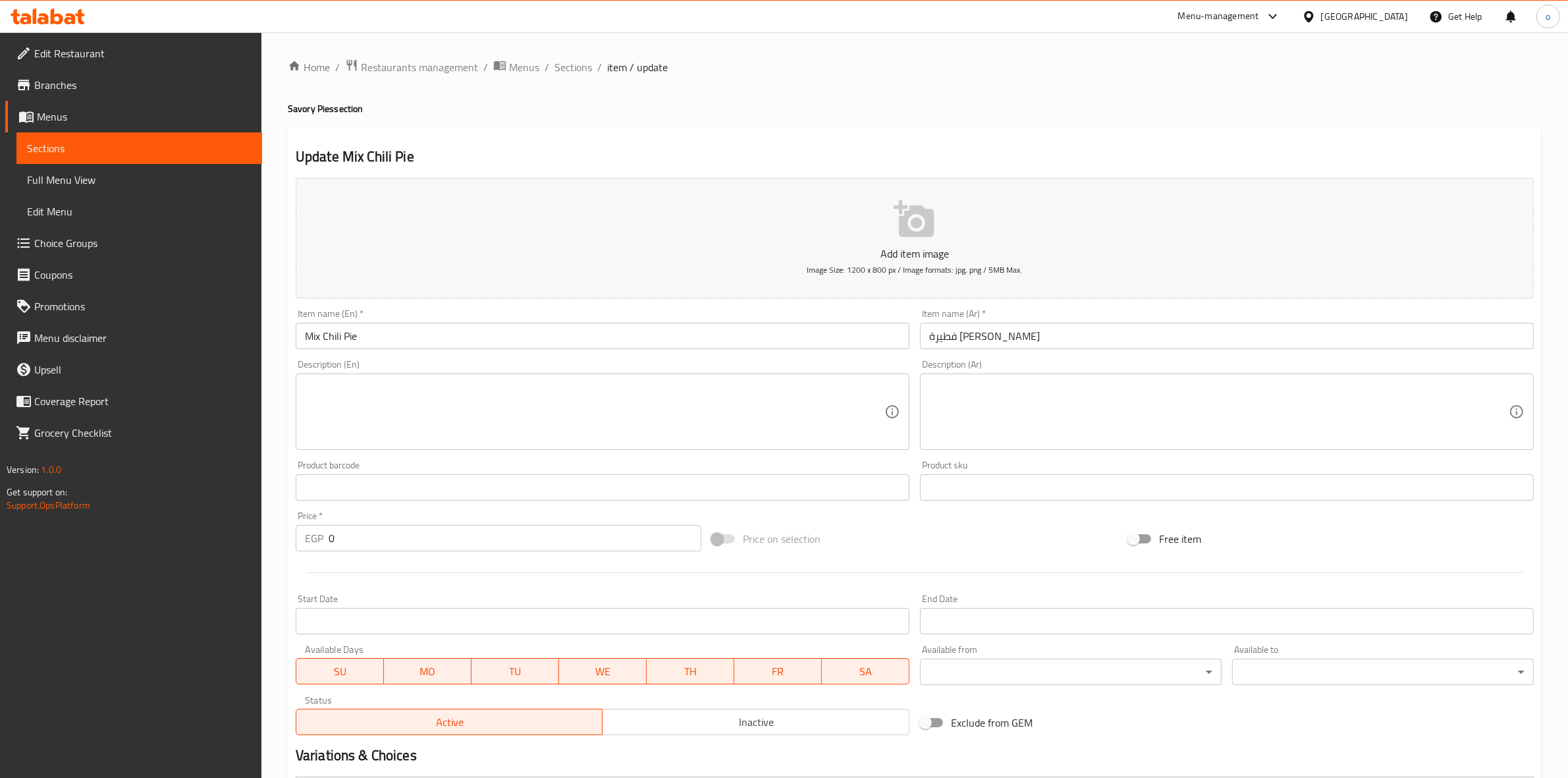
click at [552, 47] on div "Home / Restaurants management / Menus / Sections / item / update Savory Pies se…" at bounding box center [914, 496] width 1307 height 928
click at [573, 61] on span "Sections" at bounding box center [574, 68] width 37 height 16
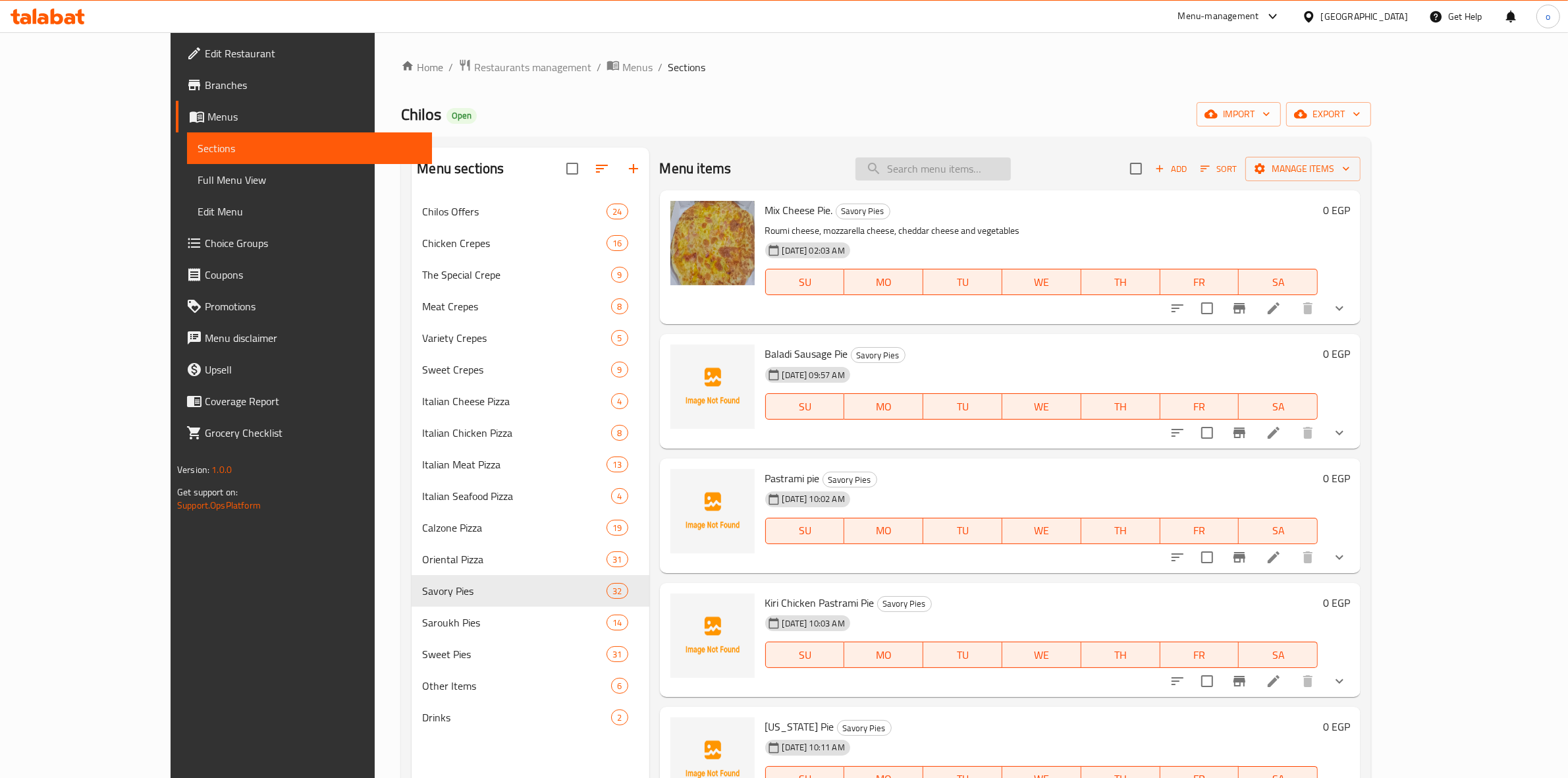
click at [992, 173] on input "search" at bounding box center [933, 169] width 156 height 23
paste input "فطيرة تشيكن رانش"
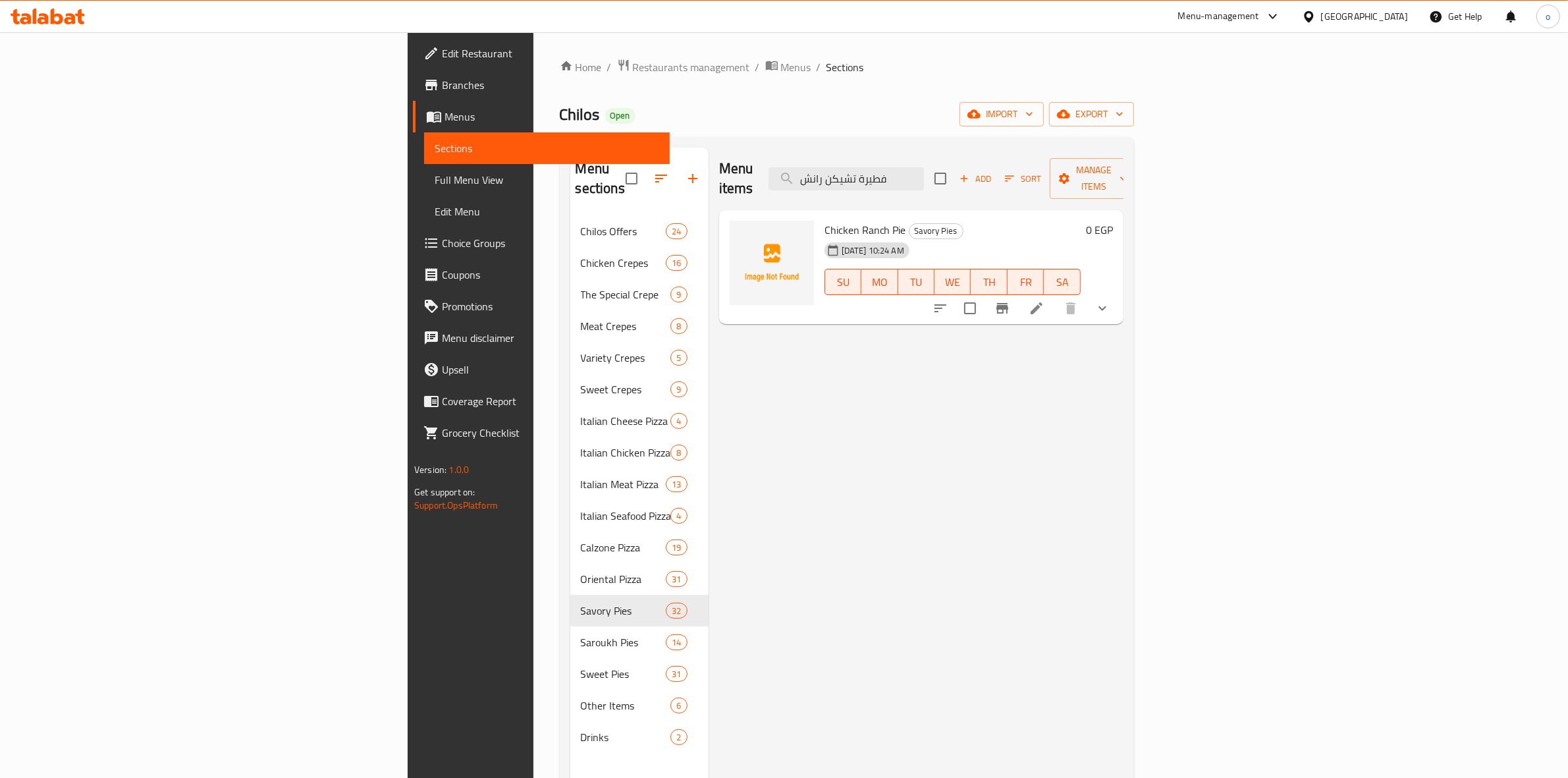
type input "فطيرة تشيكن رانش"
click at [1044, 300] on icon at bounding box center [1037, 308] width 16 height 16
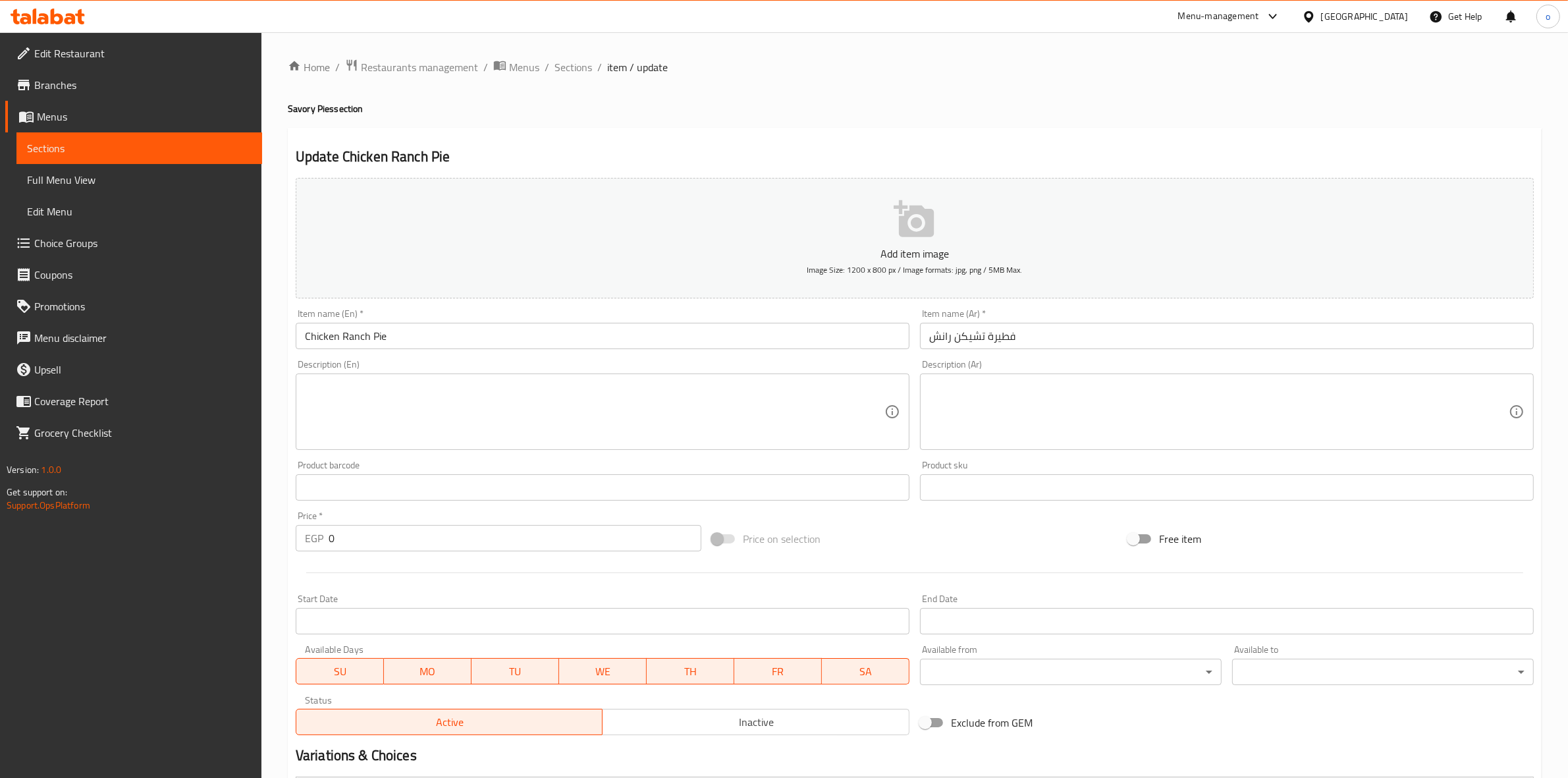
click at [591, 66] on ol "Home / Restaurants management / Menus / Sections / item / update" at bounding box center [914, 67] width 1254 height 17
click at [548, 64] on ol "Home / Restaurants management / Menus / Sections / item / update" at bounding box center [914, 67] width 1254 height 17
click at [578, 64] on span "Sections" at bounding box center [574, 68] width 37 height 16
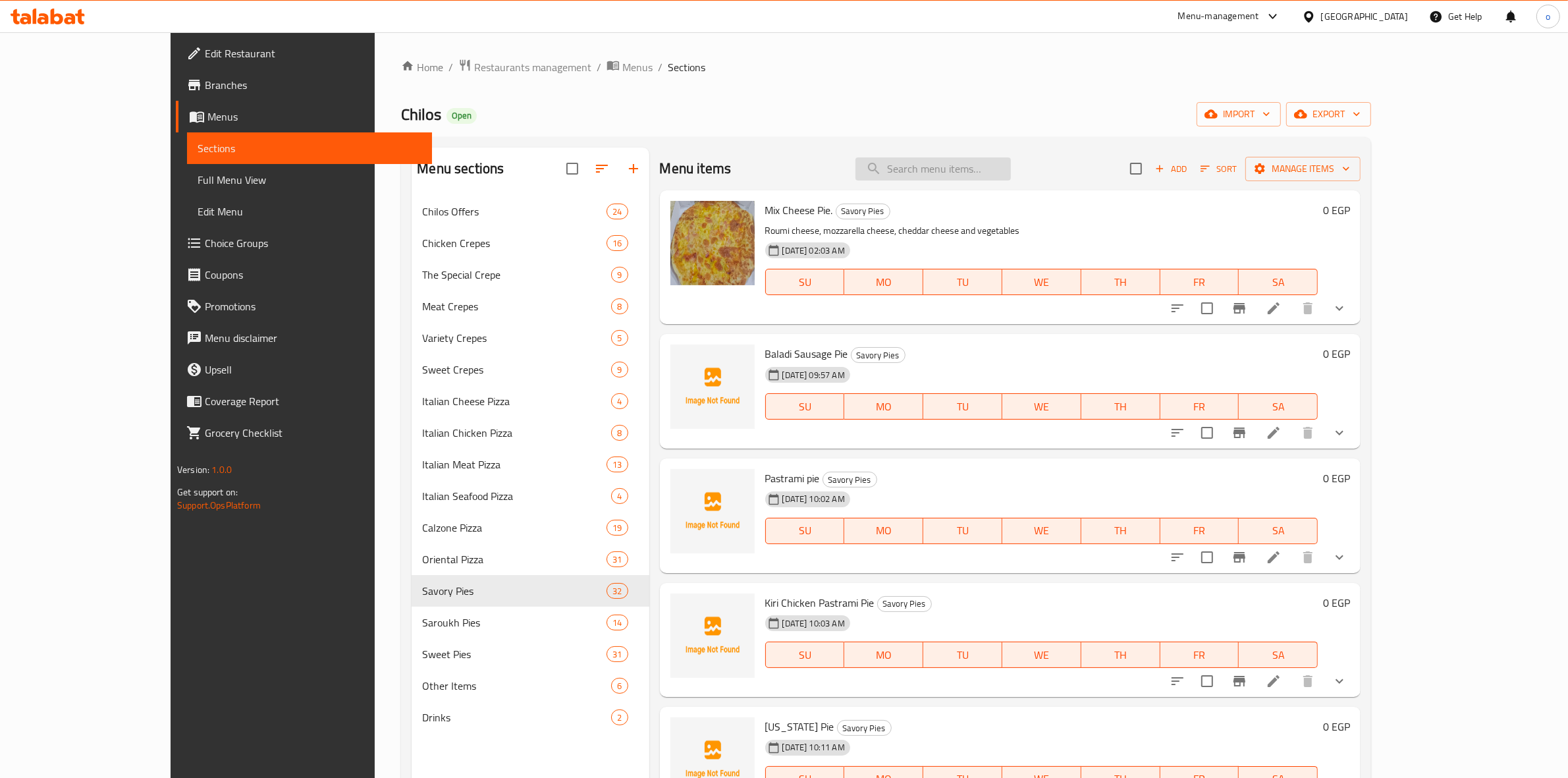
click at [980, 176] on input "search" at bounding box center [933, 169] width 156 height 23
paste input "فطيرة تشيكن باربيكيوي"
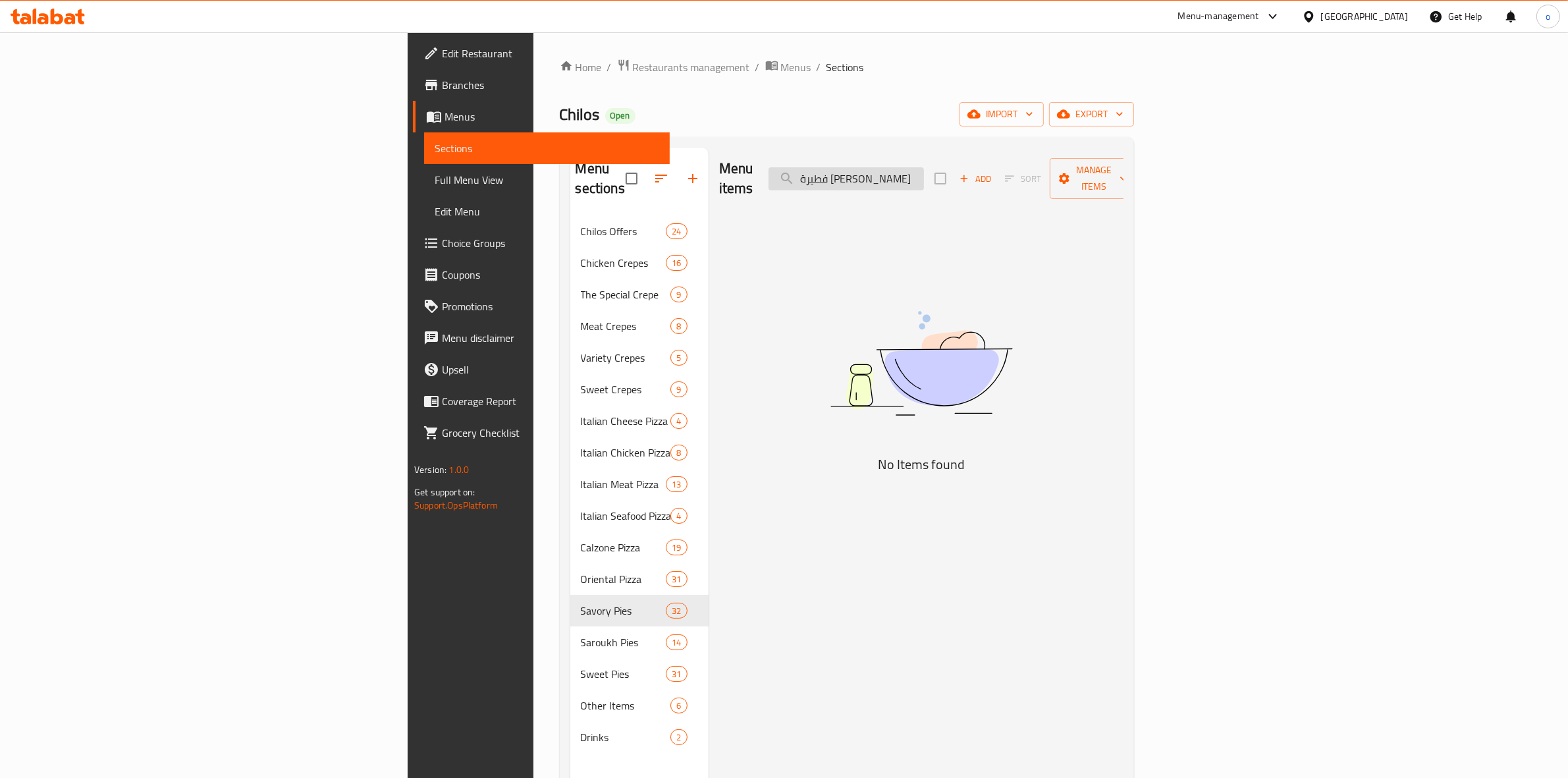
click at [924, 178] on input "فطيرة تشيكن باربيكيوي" at bounding box center [846, 179] width 156 height 23
drag, startPoint x: 956, startPoint y: 171, endPoint x: 942, endPoint y: 179, distance: 16.1
click at [924, 179] on input "فطيرة تشيكن باربيكيوي" at bounding box center [846, 179] width 156 height 23
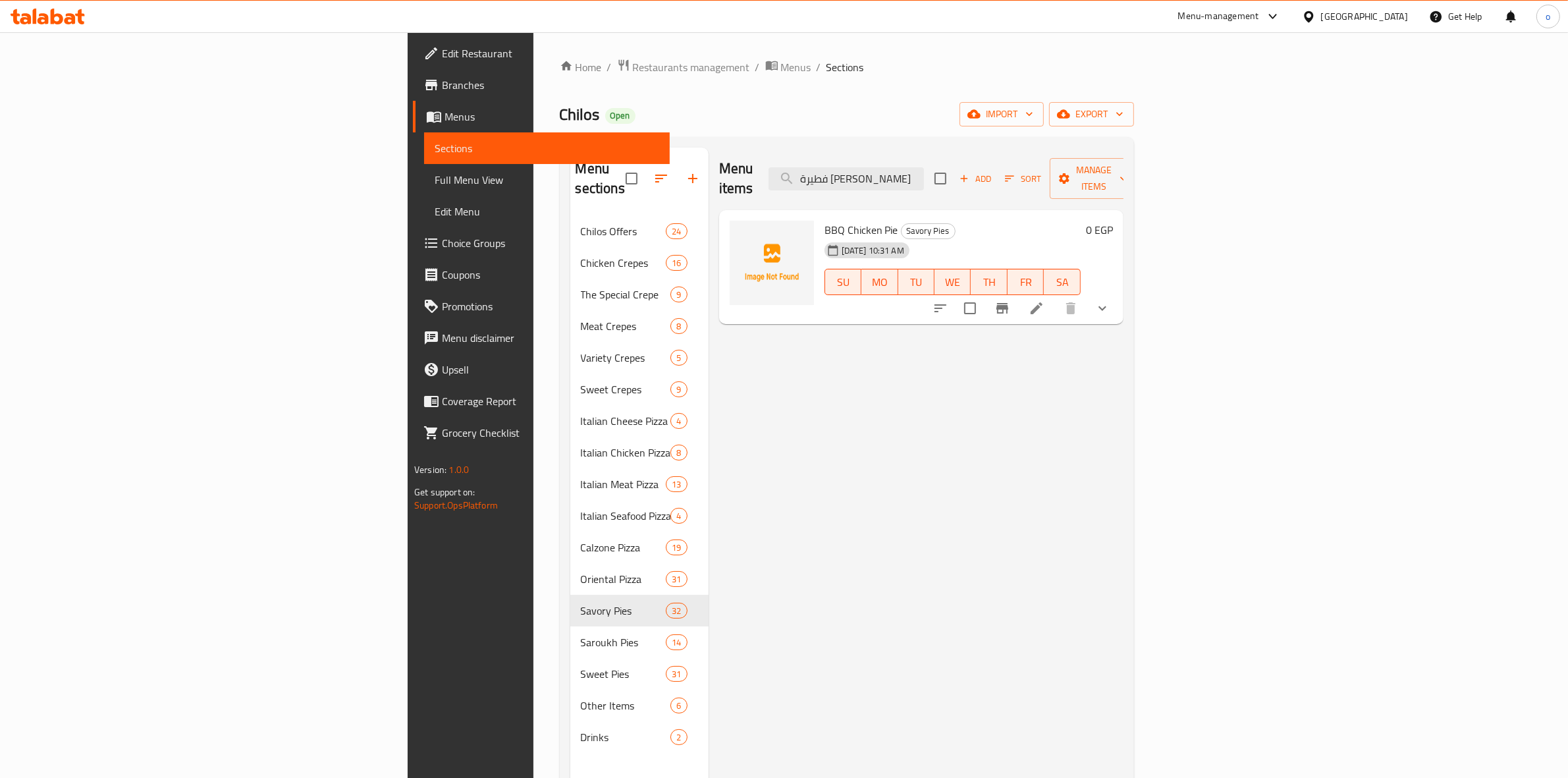
type input "فطيرة تشيكن باربيكيو"
click at [1044, 300] on icon at bounding box center [1037, 308] width 16 height 16
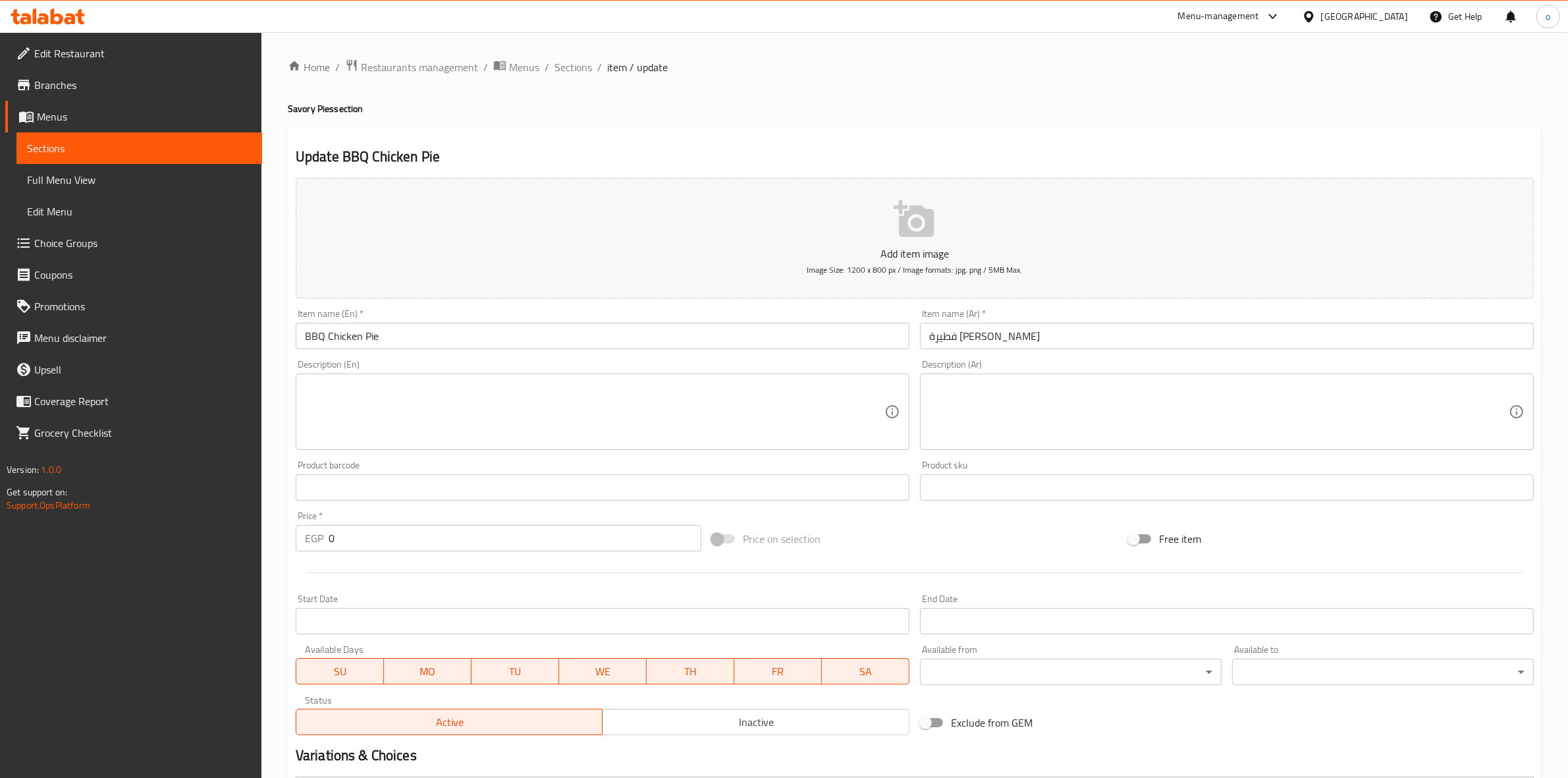
click at [600, 73] on ol "Home / Restaurants management / Menus / Sections / item / update" at bounding box center [914, 67] width 1254 height 17
drag, startPoint x: 579, startPoint y: 68, endPoint x: 758, endPoint y: 94, distance: 180.9
click at [579, 68] on span "Sections" at bounding box center [574, 68] width 37 height 16
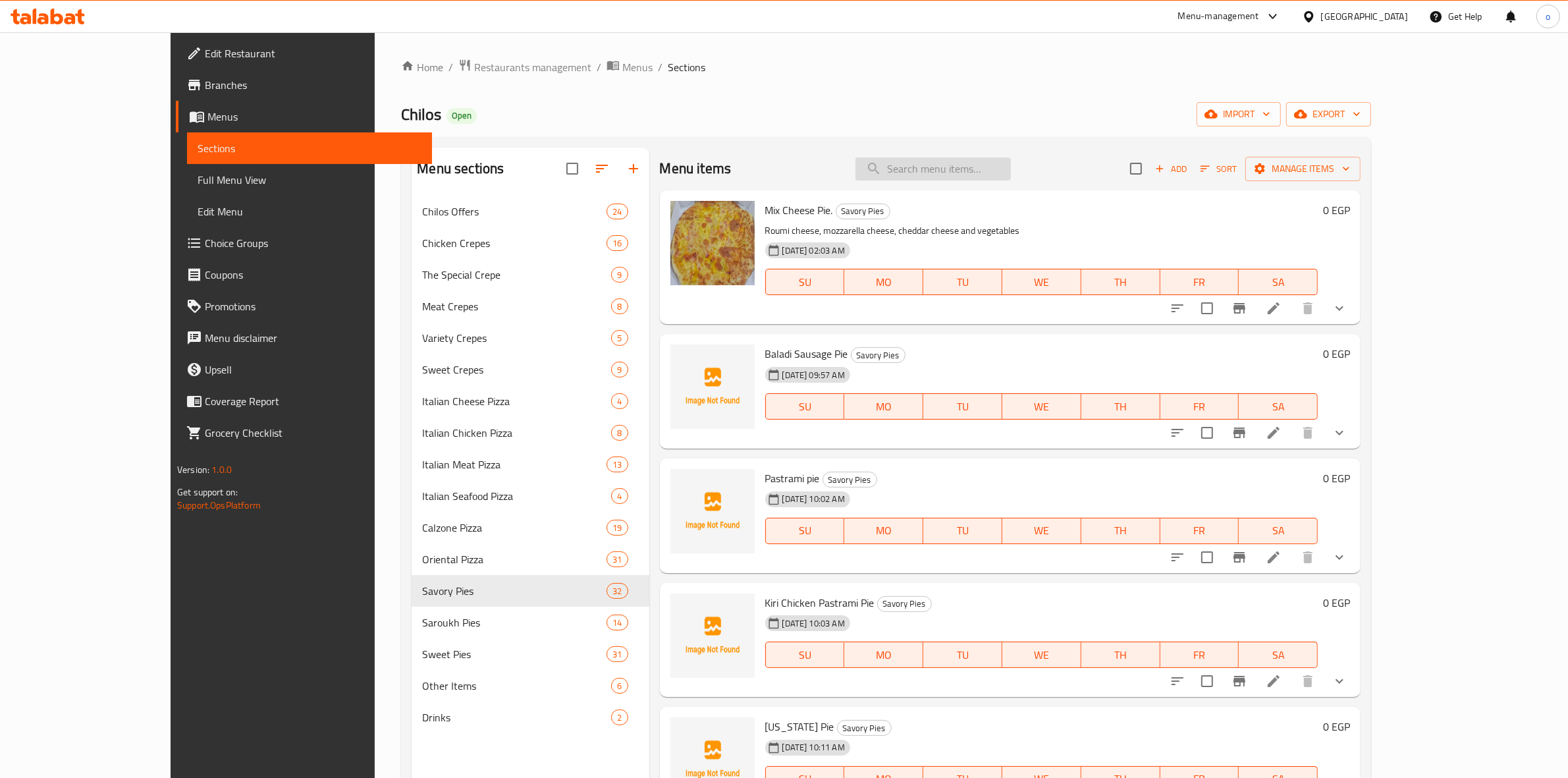
click at [1011, 175] on input "search" at bounding box center [933, 169] width 156 height 23
paste input "فطيرة رانش كيو"
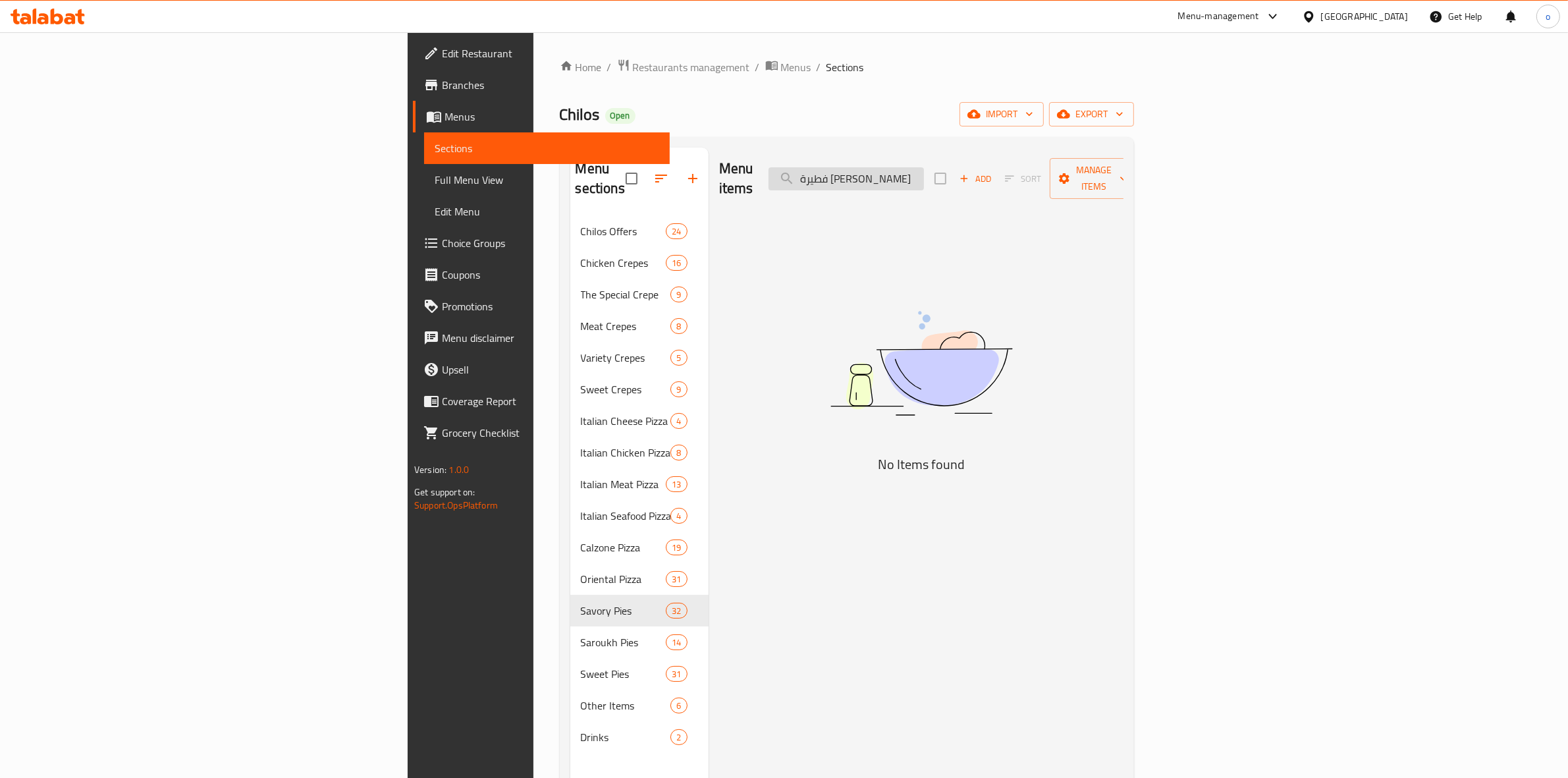
click at [924, 175] on input "فطيرة رانش كيو" at bounding box center [846, 179] width 156 height 23
drag, startPoint x: 1016, startPoint y: 166, endPoint x: 852, endPoint y: 172, distance: 164.1
click at [857, 172] on div "Menu items فطيرة رانش Add Sort Manage items" at bounding box center [921, 179] width 404 height 63
paste input "كيو"
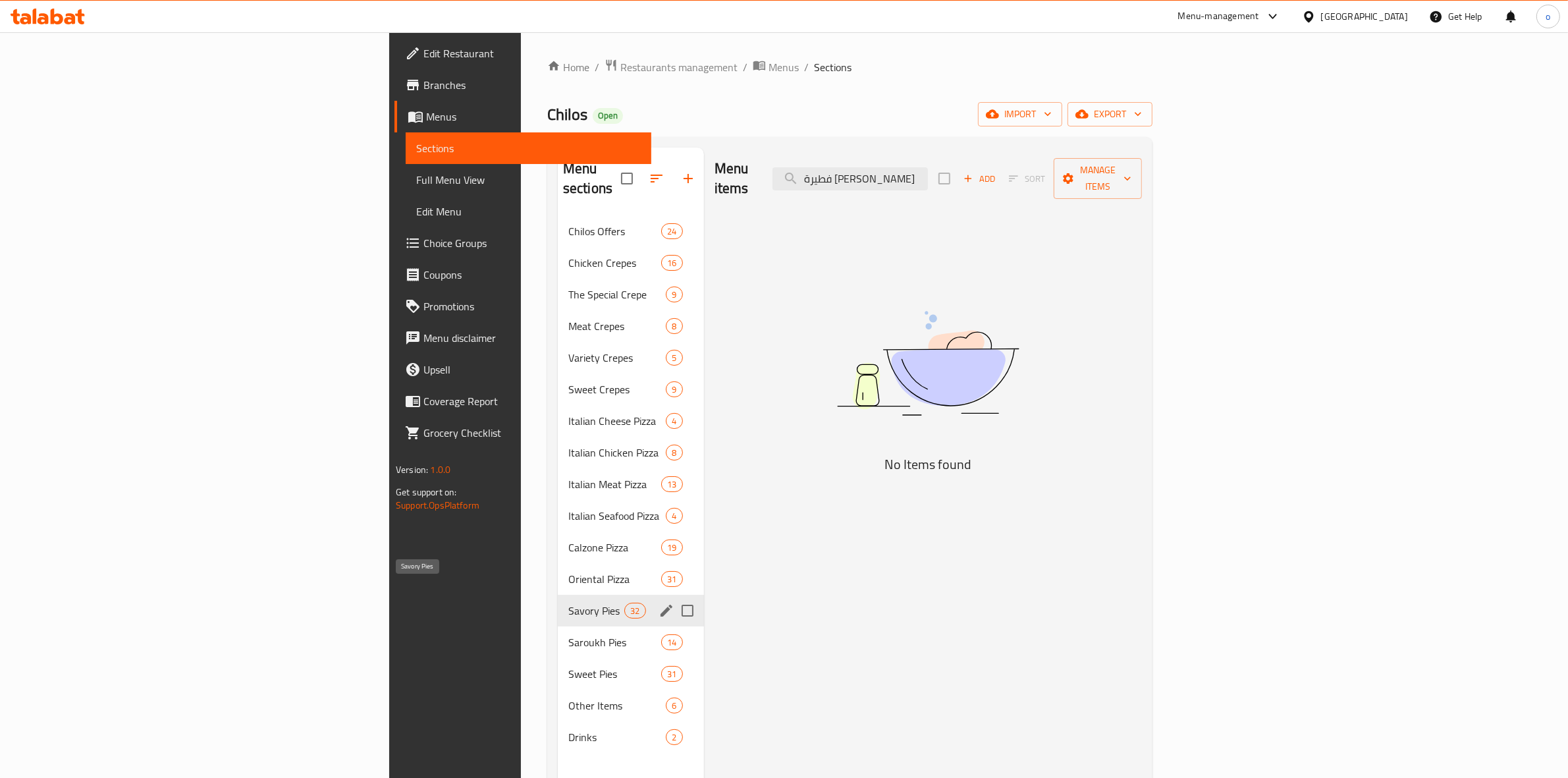
type input "فطيرة رانش كيو"
click at [569, 603] on span "Savory Pies" at bounding box center [596, 611] width 56 height 16
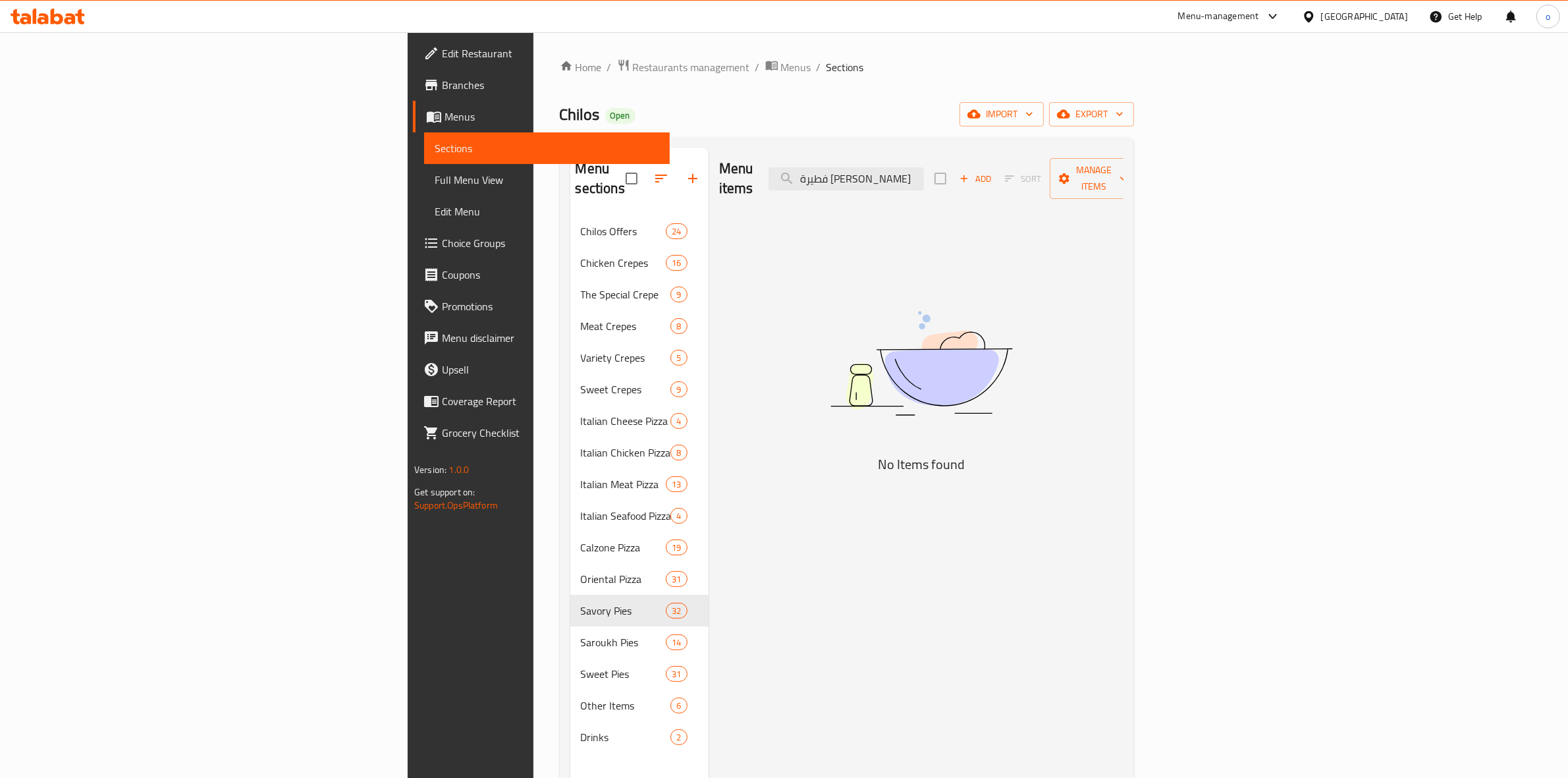
click at [1025, 192] on div "Menu items فطيرة رانش كيو Add Sort Manage items No Items found" at bounding box center [916, 536] width 415 height 778
click at [924, 176] on input "فطيرة رانش كيو" at bounding box center [846, 179] width 156 height 23
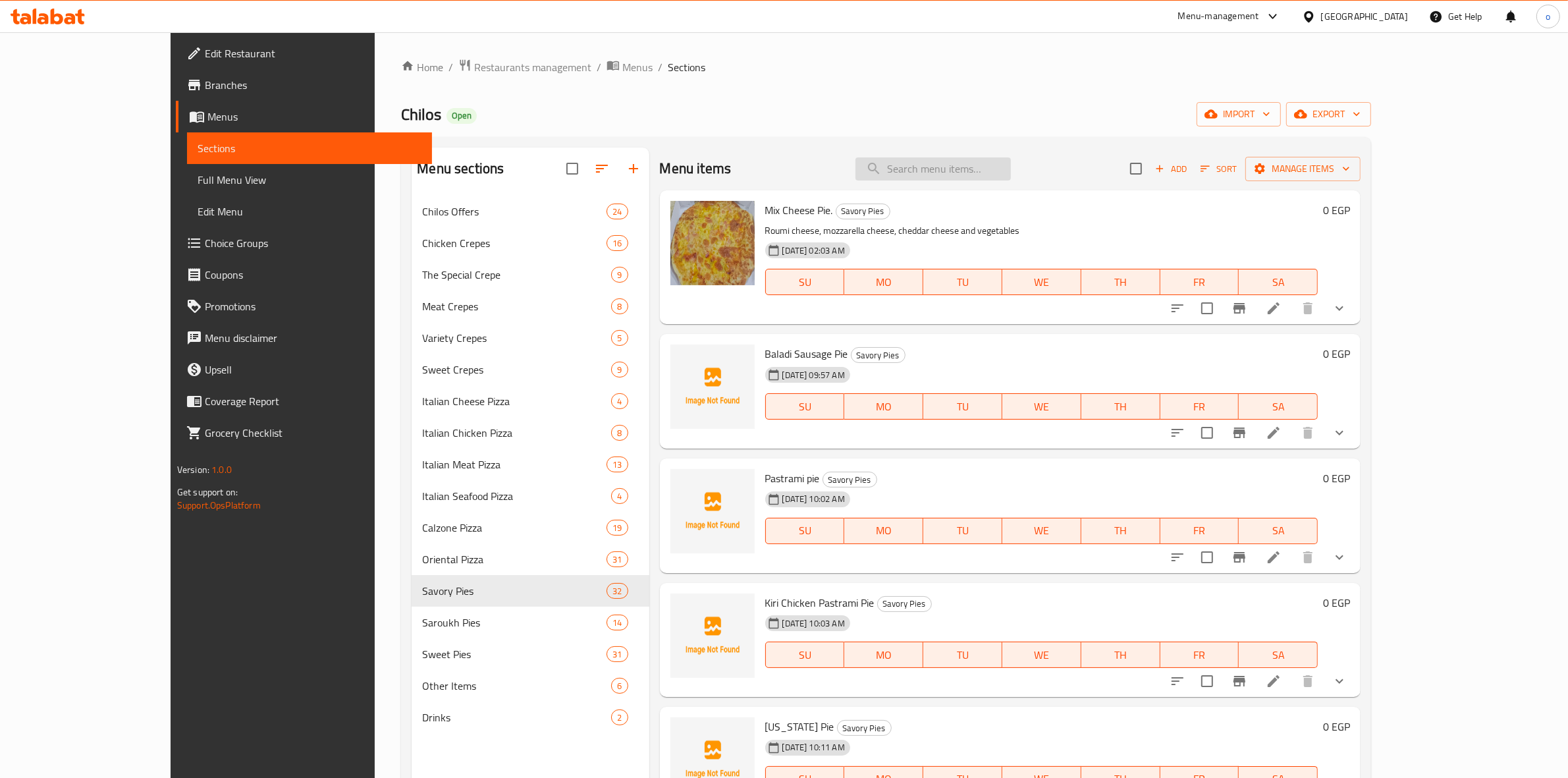
click at [997, 166] on input "search" at bounding box center [933, 169] width 156 height 23
paste input "رانش"
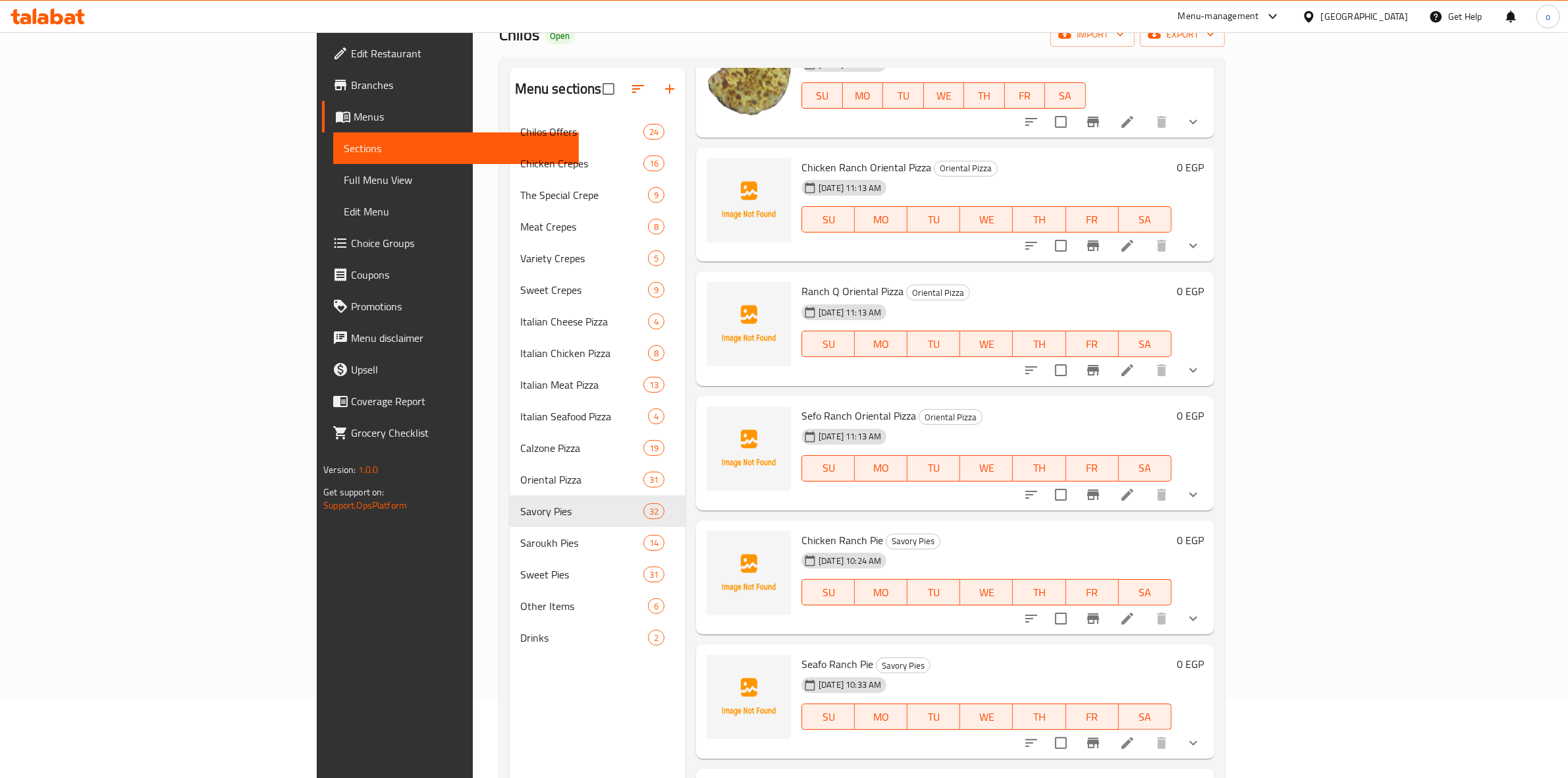
scroll to position [185, 0]
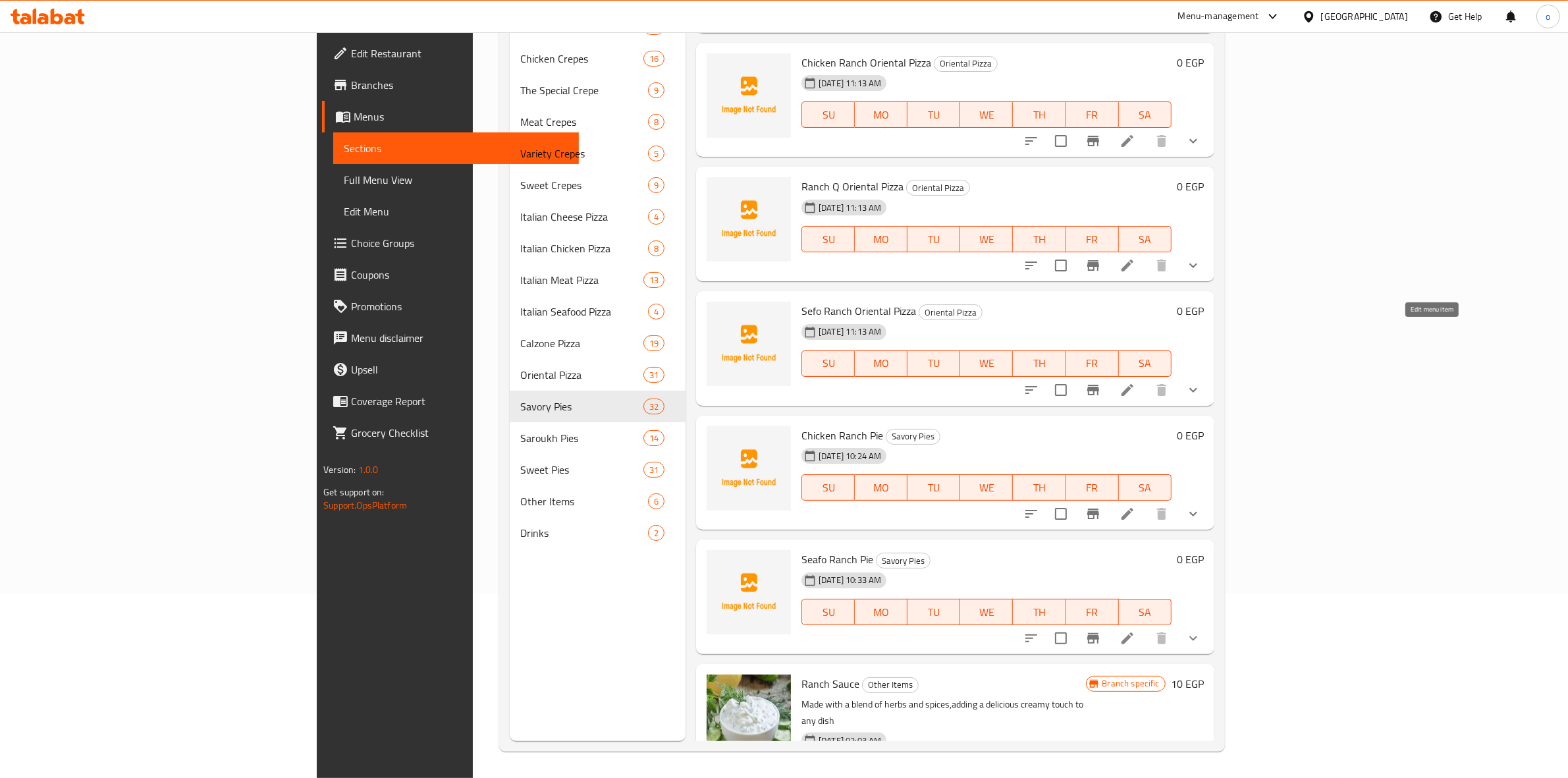
type input "رانش"
click at [1135, 382] on icon at bounding box center [1128, 389] width 16 height 16
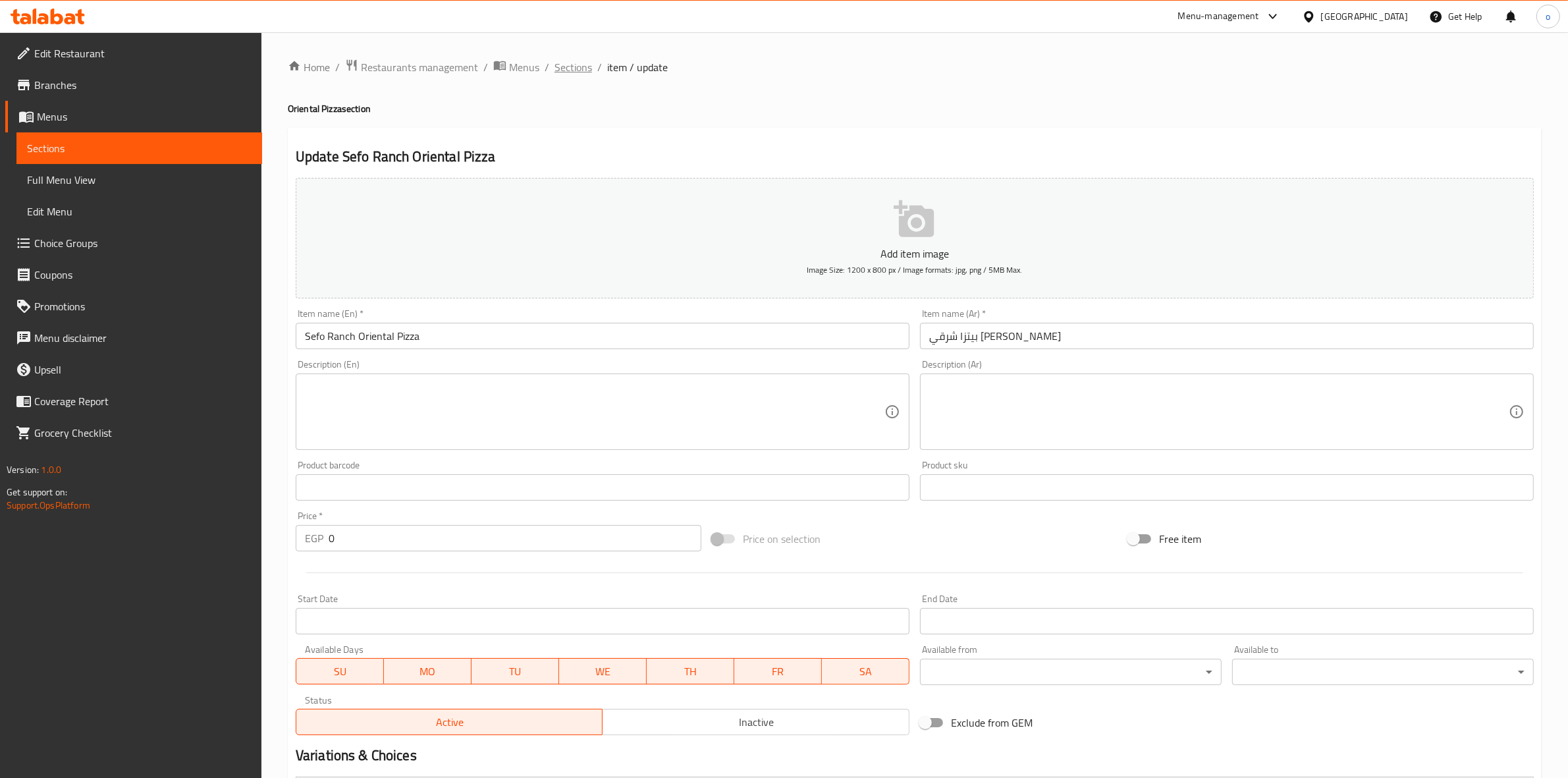
click at [575, 68] on span "Sections" at bounding box center [574, 68] width 37 height 16
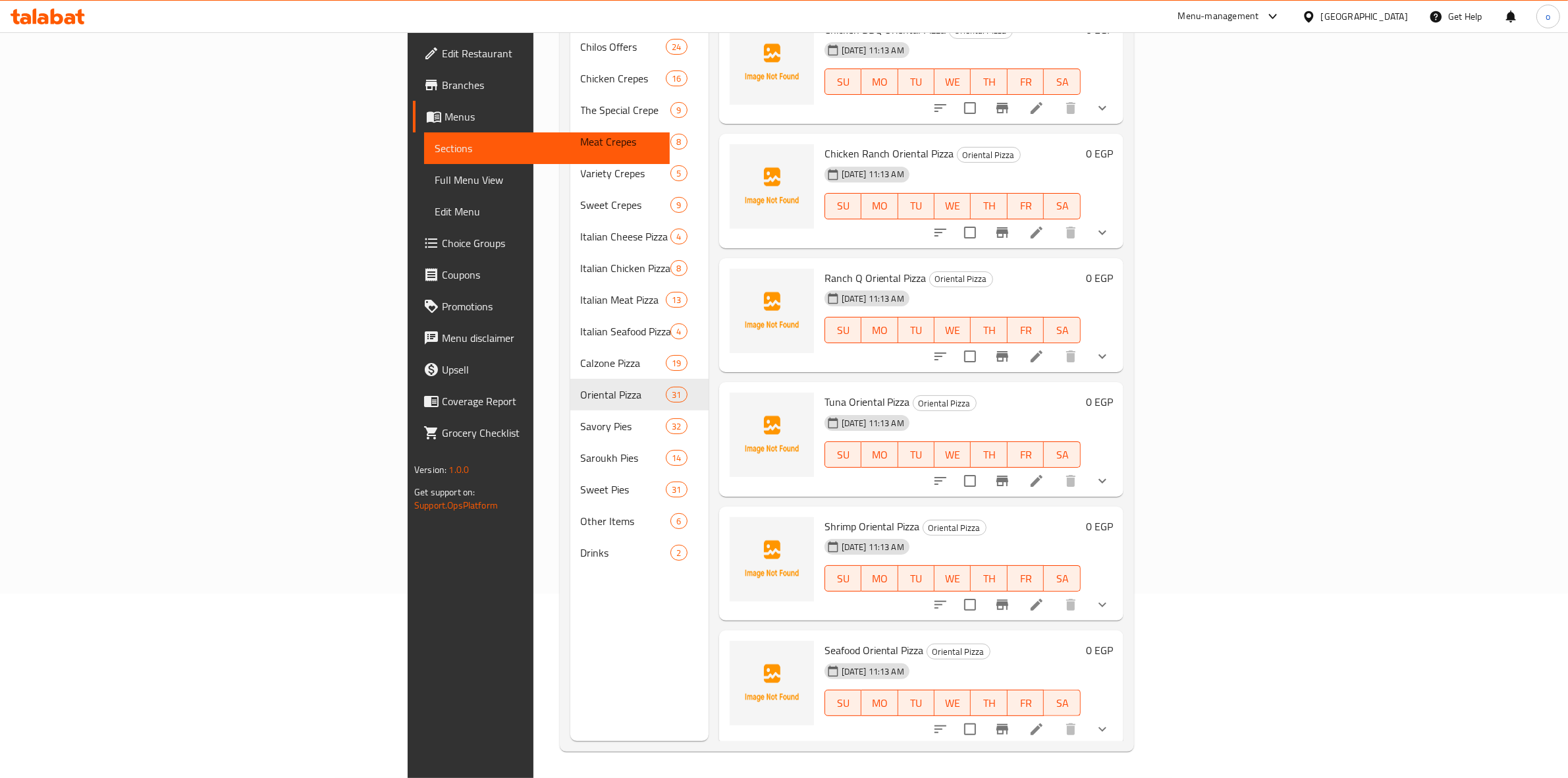
scroll to position [2856, 0]
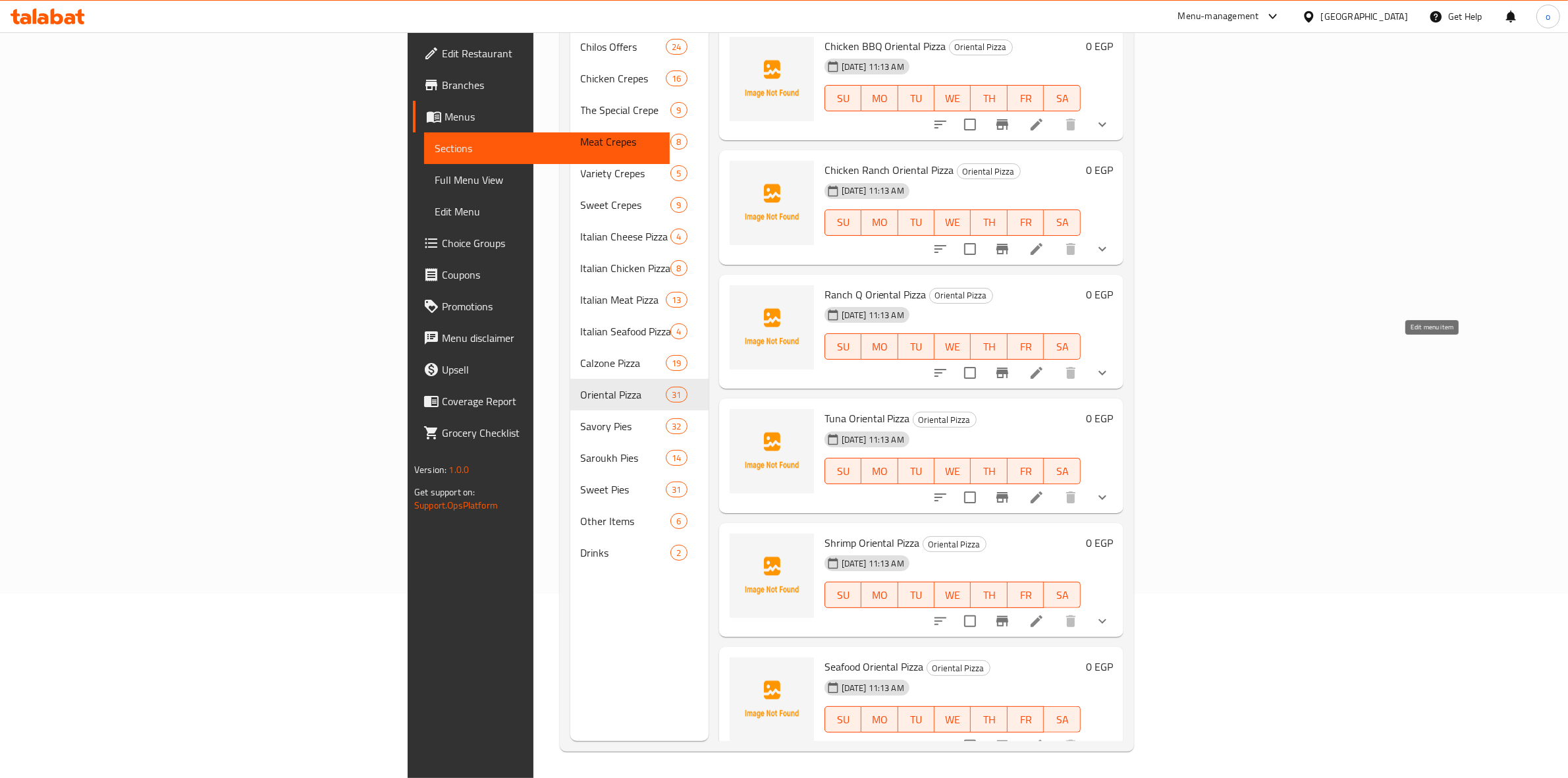
click at [1044, 365] on icon at bounding box center [1037, 373] width 16 height 16
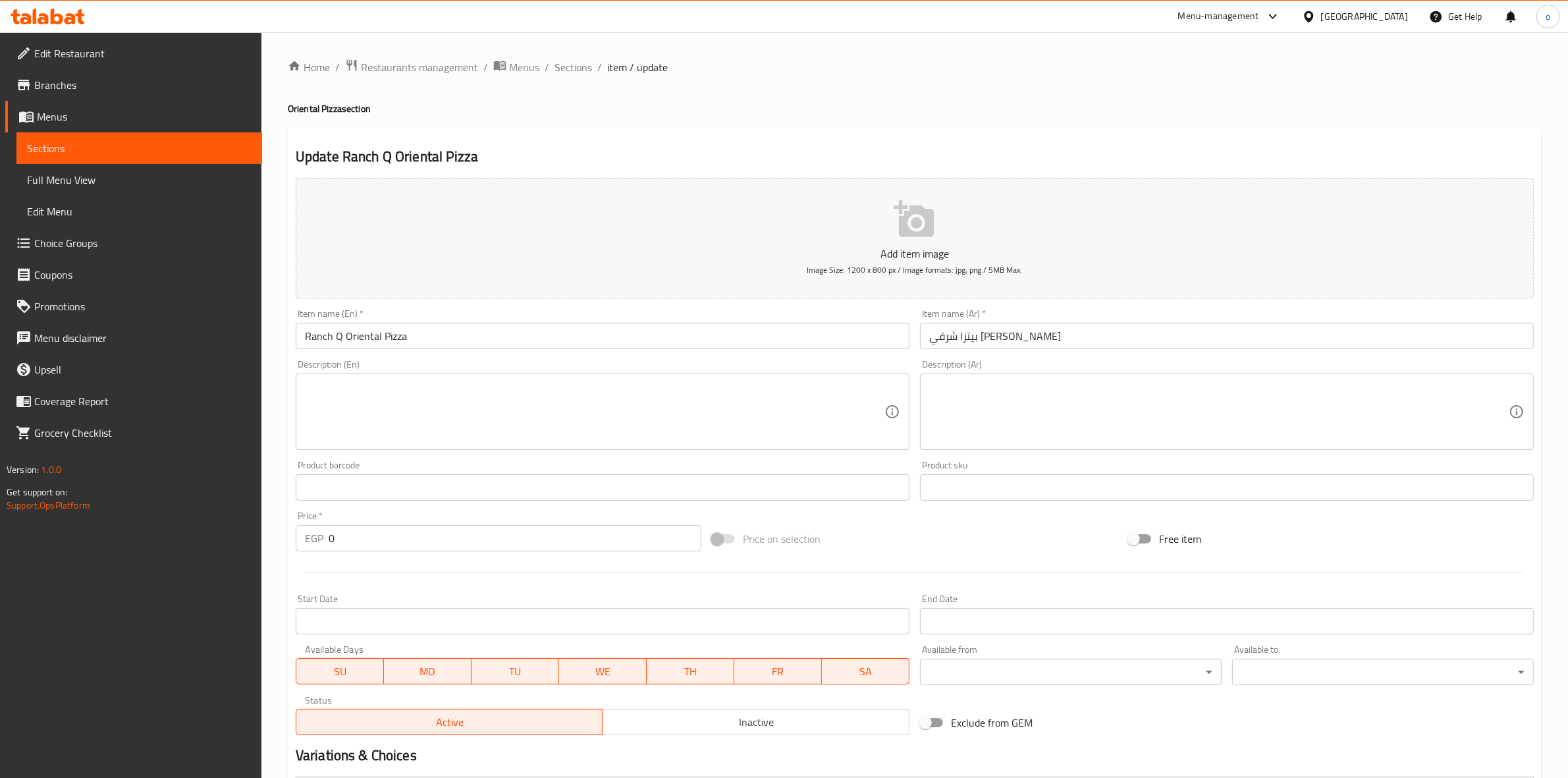
click at [989, 340] on input "بيتزا شرقي رانش كيو" at bounding box center [1226, 336] width 614 height 26
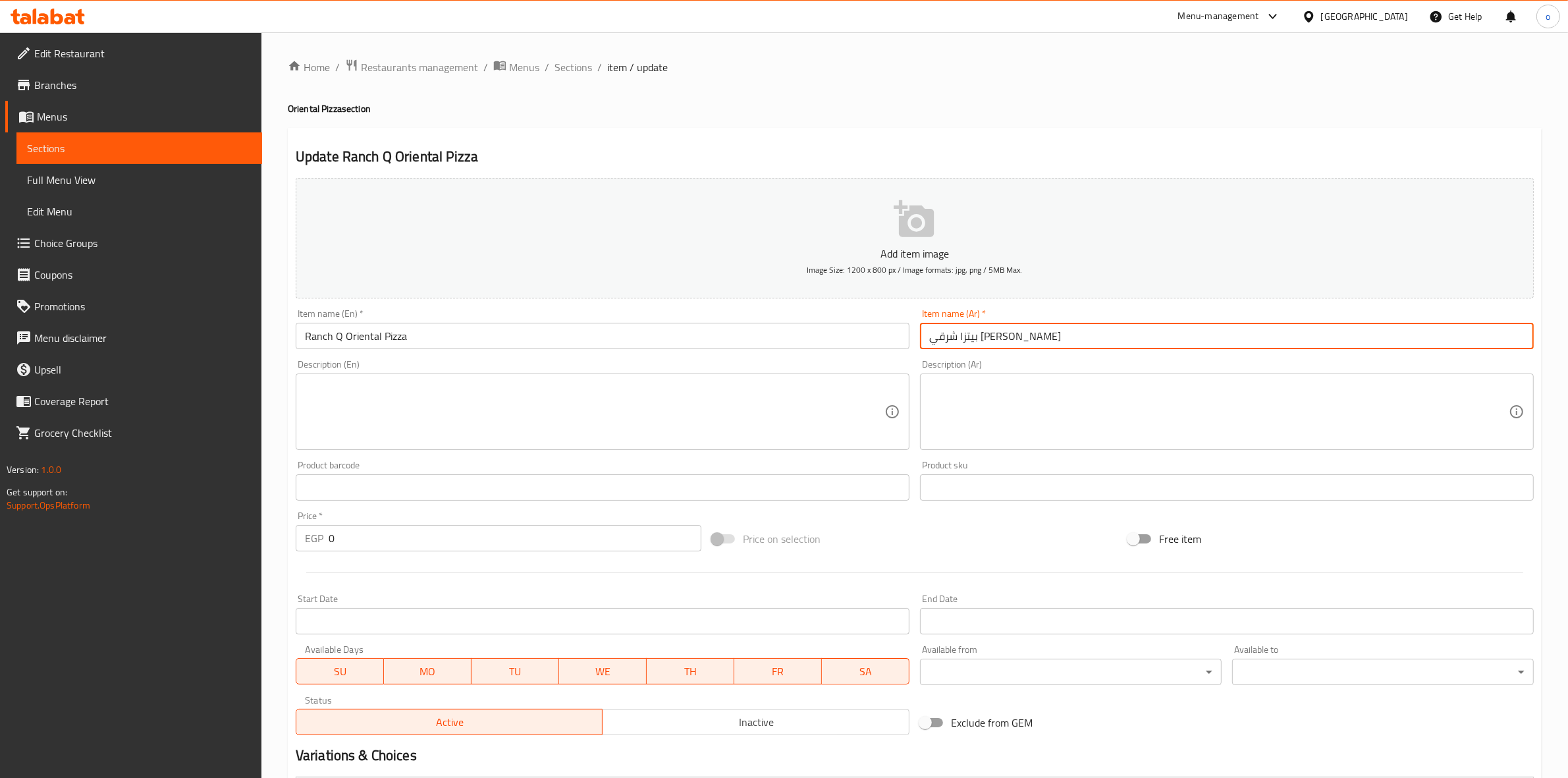
click at [990, 339] on input "بيتزا شرقي رانش كيو" at bounding box center [1226, 336] width 614 height 26
click at [370, 339] on input "Ranch Q Oriental Pizza" at bounding box center [602, 336] width 614 height 26
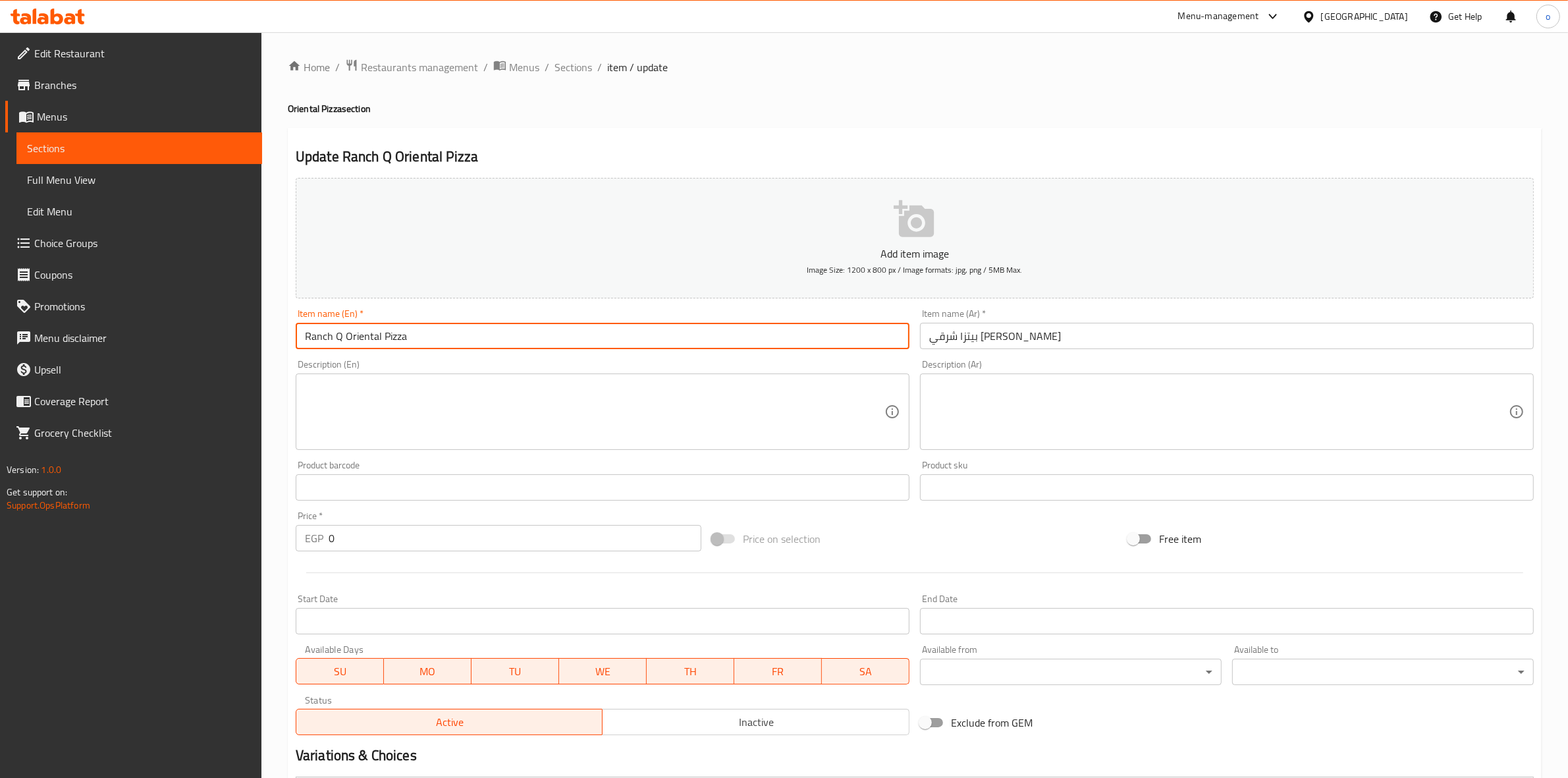
click at [370, 339] on input "Ranch Q Oriental Pizza" at bounding box center [602, 336] width 614 height 26
click at [363, 333] on input "Ranch Q Oriental Pizza" at bounding box center [602, 336] width 614 height 26
click at [364, 336] on input "Ranch Q Oriental Pizza" at bounding box center [602, 336] width 614 height 26
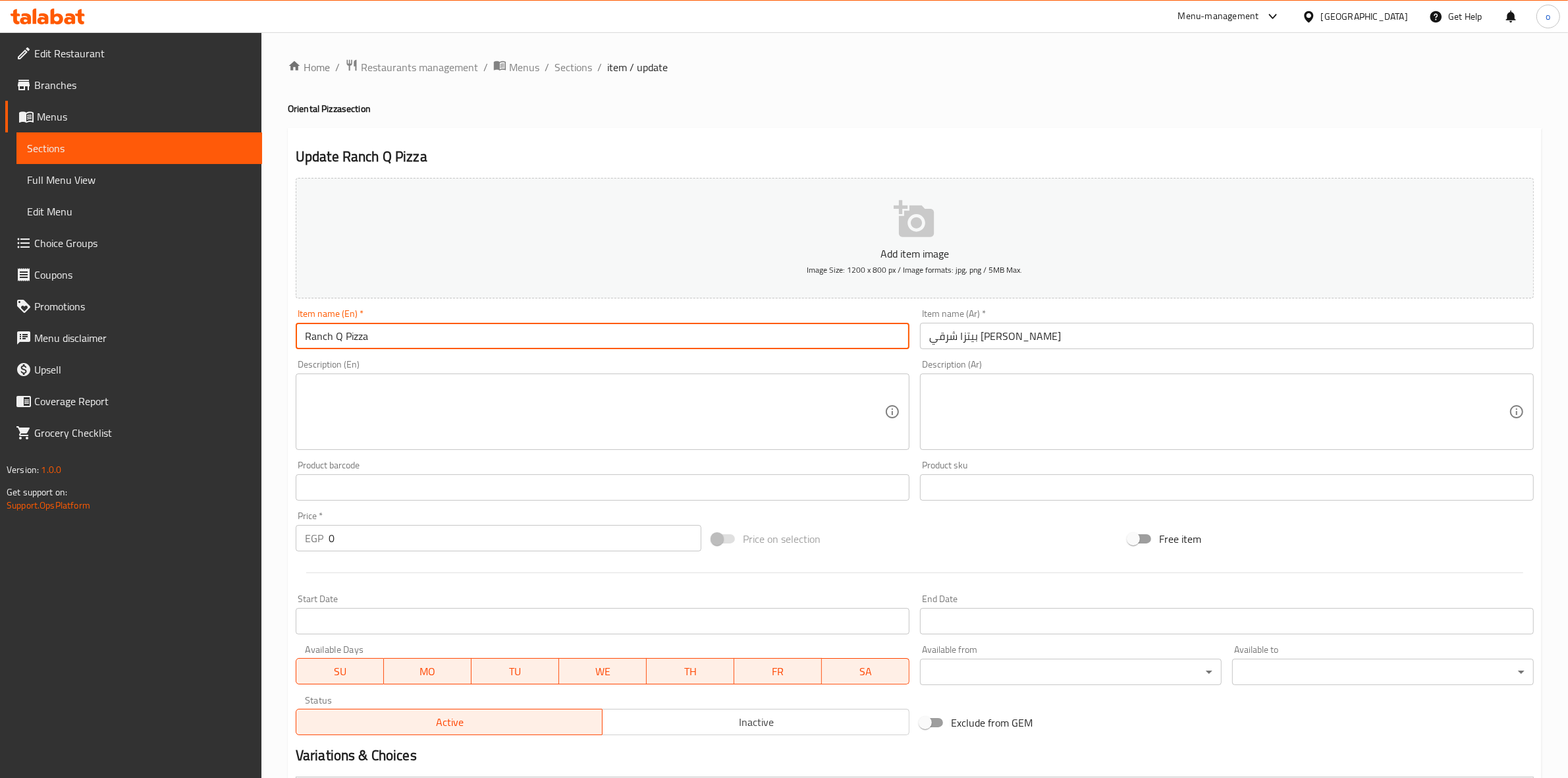
type input "Ranch Q Pizza"
click at [416, 458] on div "Product barcode Product barcode" at bounding box center [603, 481] width 624 height 51
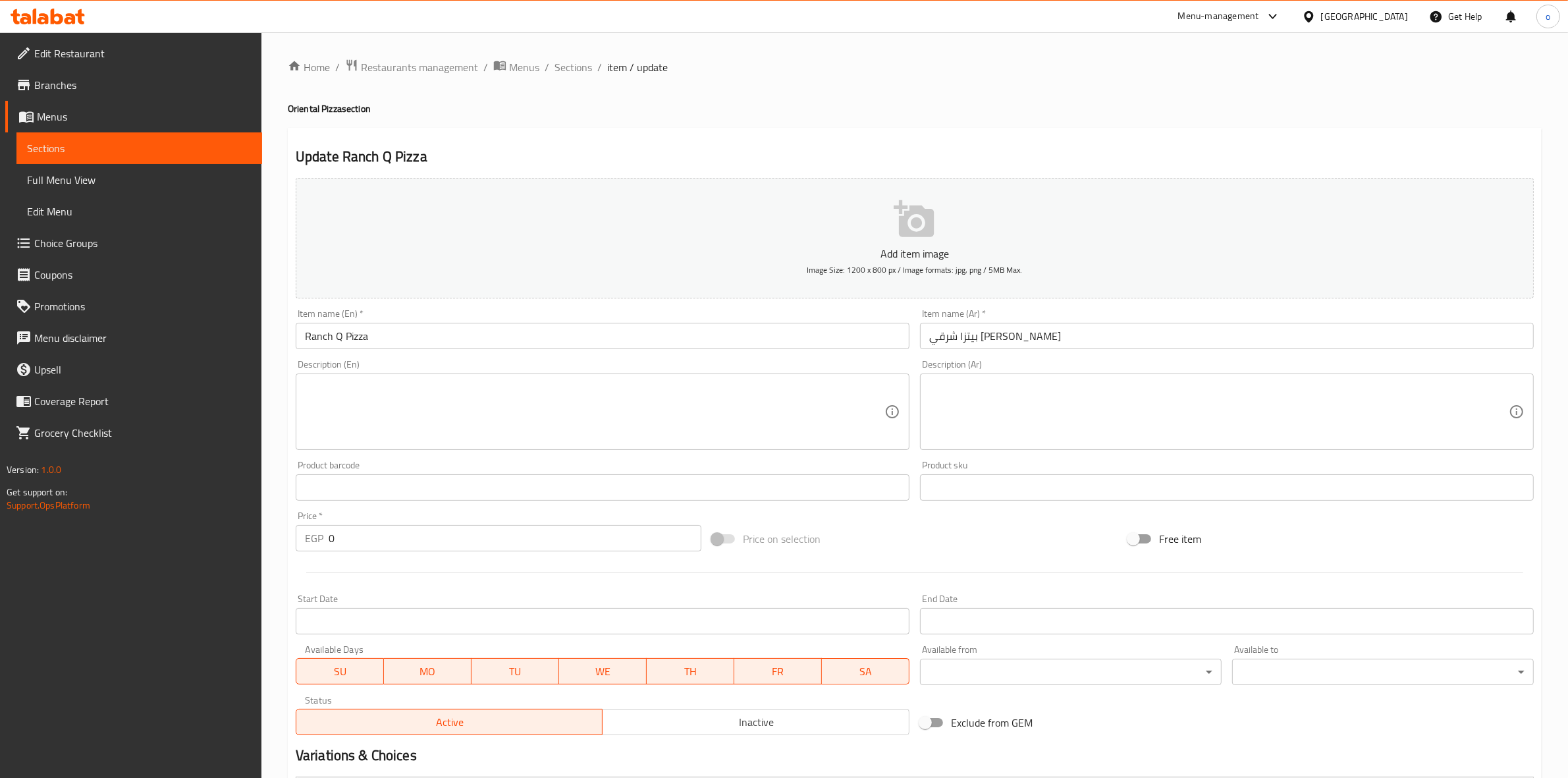
click at [1003, 331] on input "بيتزا شرقي رانش كيو" at bounding box center [1226, 336] width 614 height 26
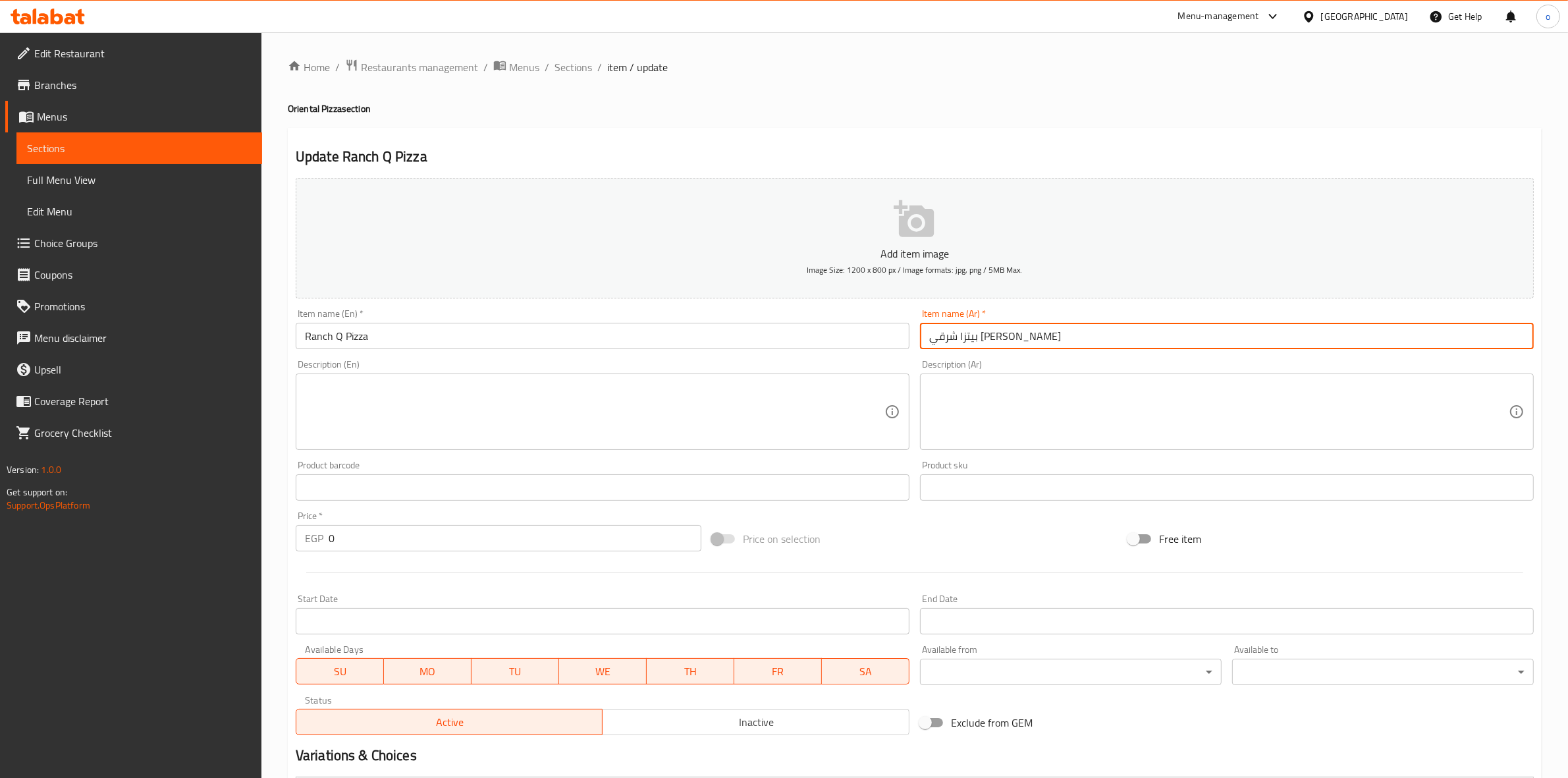
click at [1003, 331] on input "بيتزا شرقي رانش كيو" at bounding box center [1226, 336] width 614 height 26
click at [994, 337] on input "بيتزا شرقي رانش كيو" at bounding box center [1226, 336] width 614 height 26
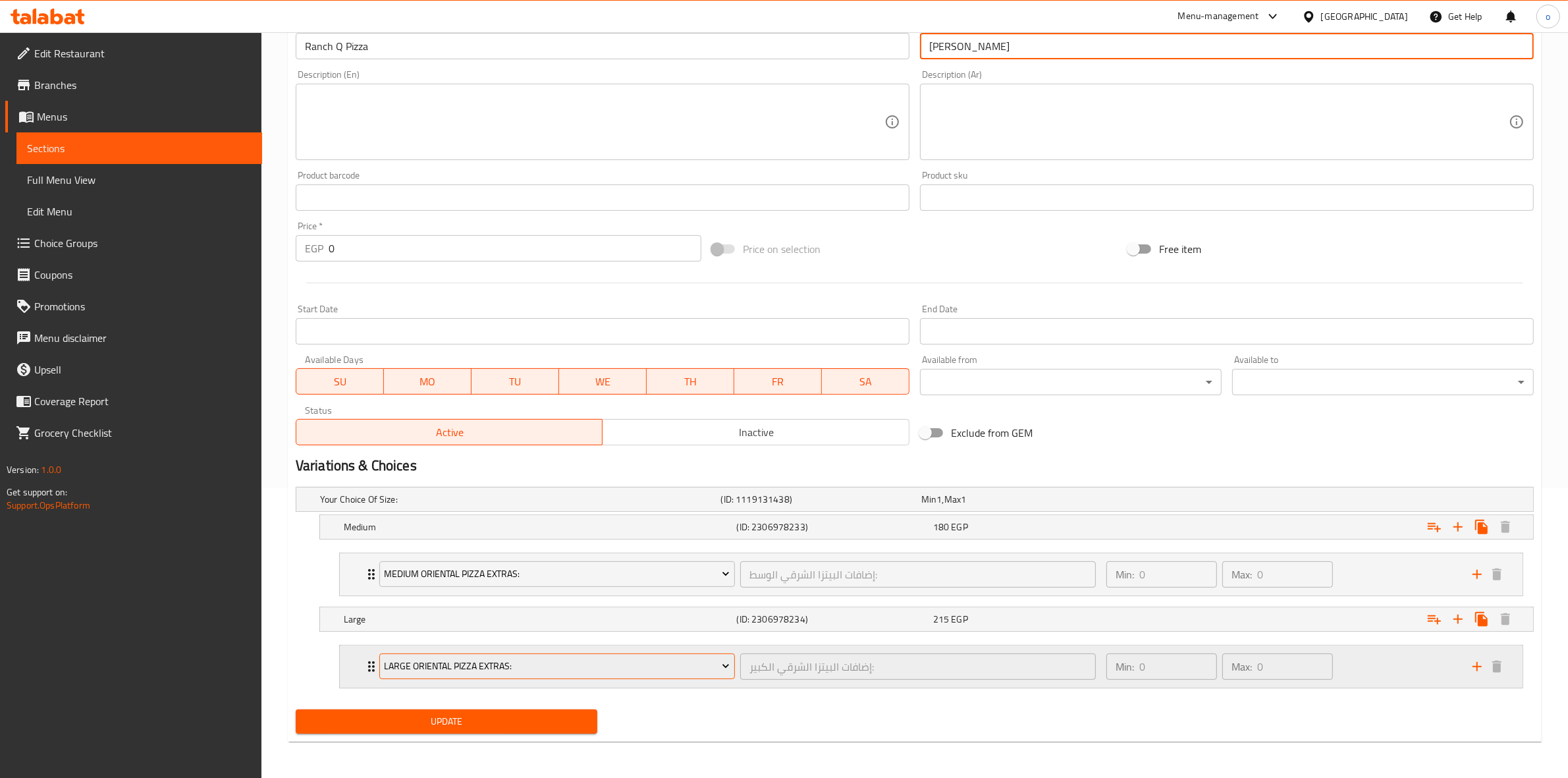
scroll to position [291, 0]
type input "بيتزا رانش كيو"
click at [471, 725] on span "Update" at bounding box center [446, 720] width 281 height 17
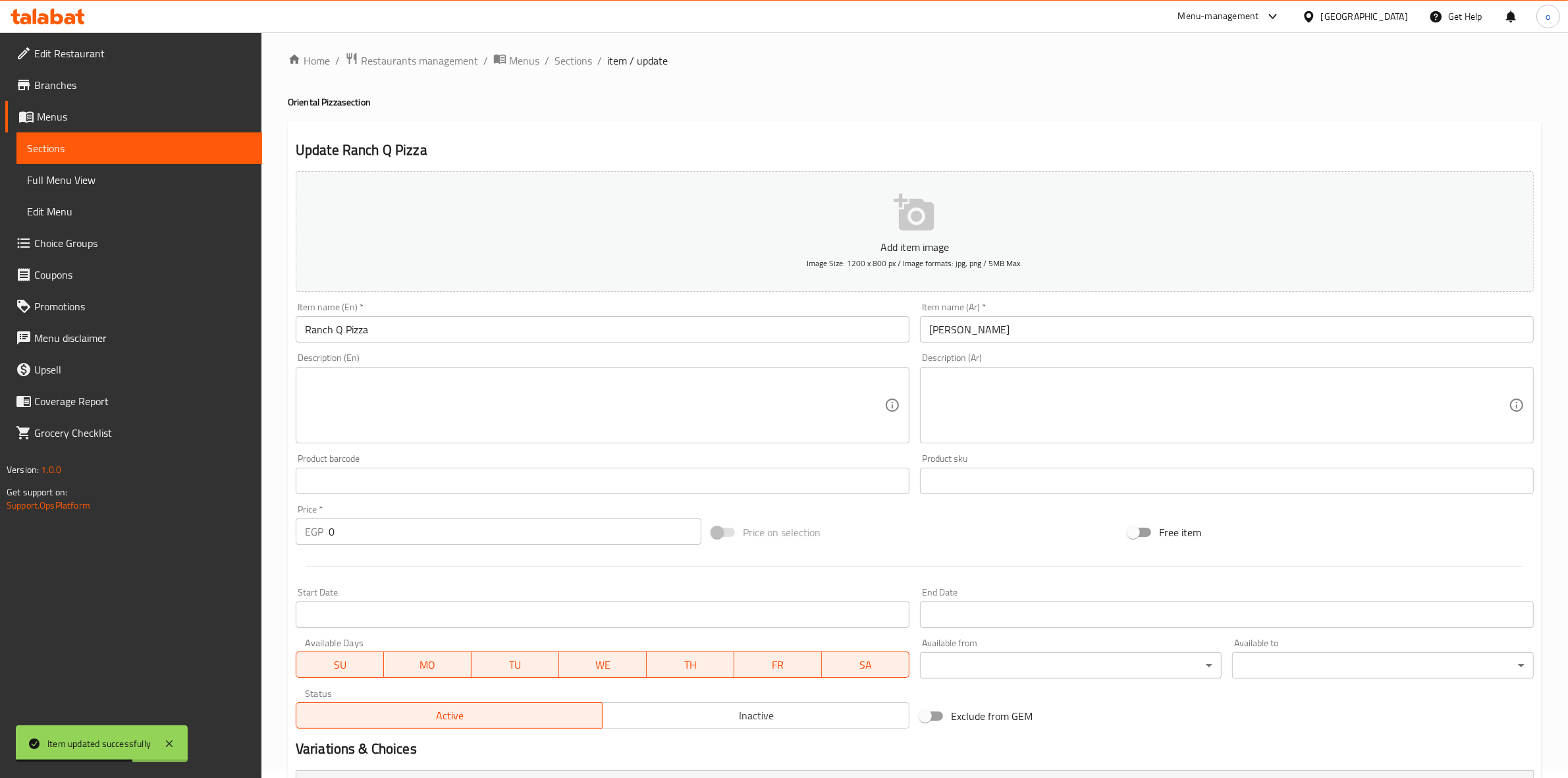
scroll to position [0, 0]
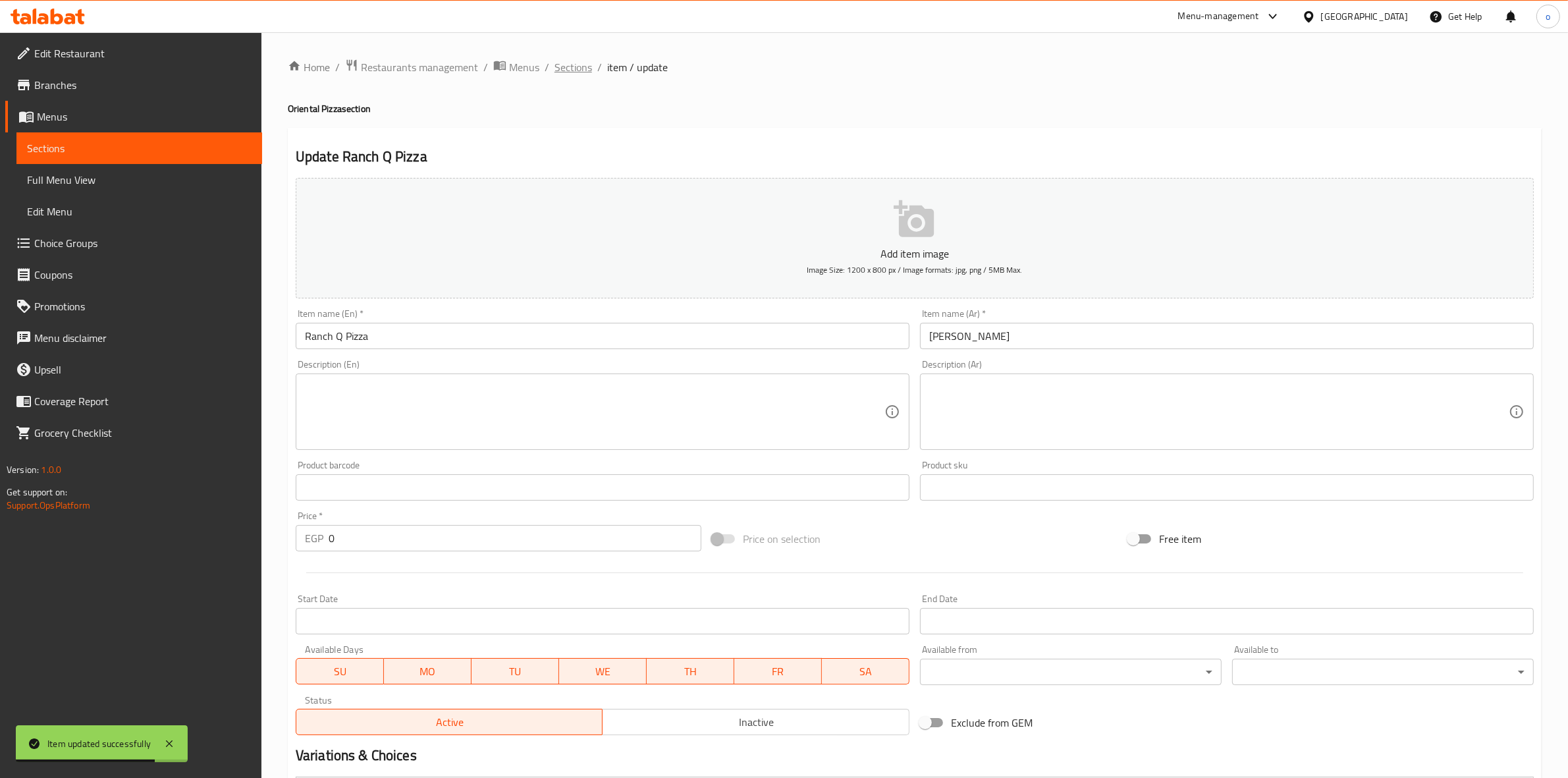
click at [590, 66] on span "Sections" at bounding box center [574, 68] width 37 height 16
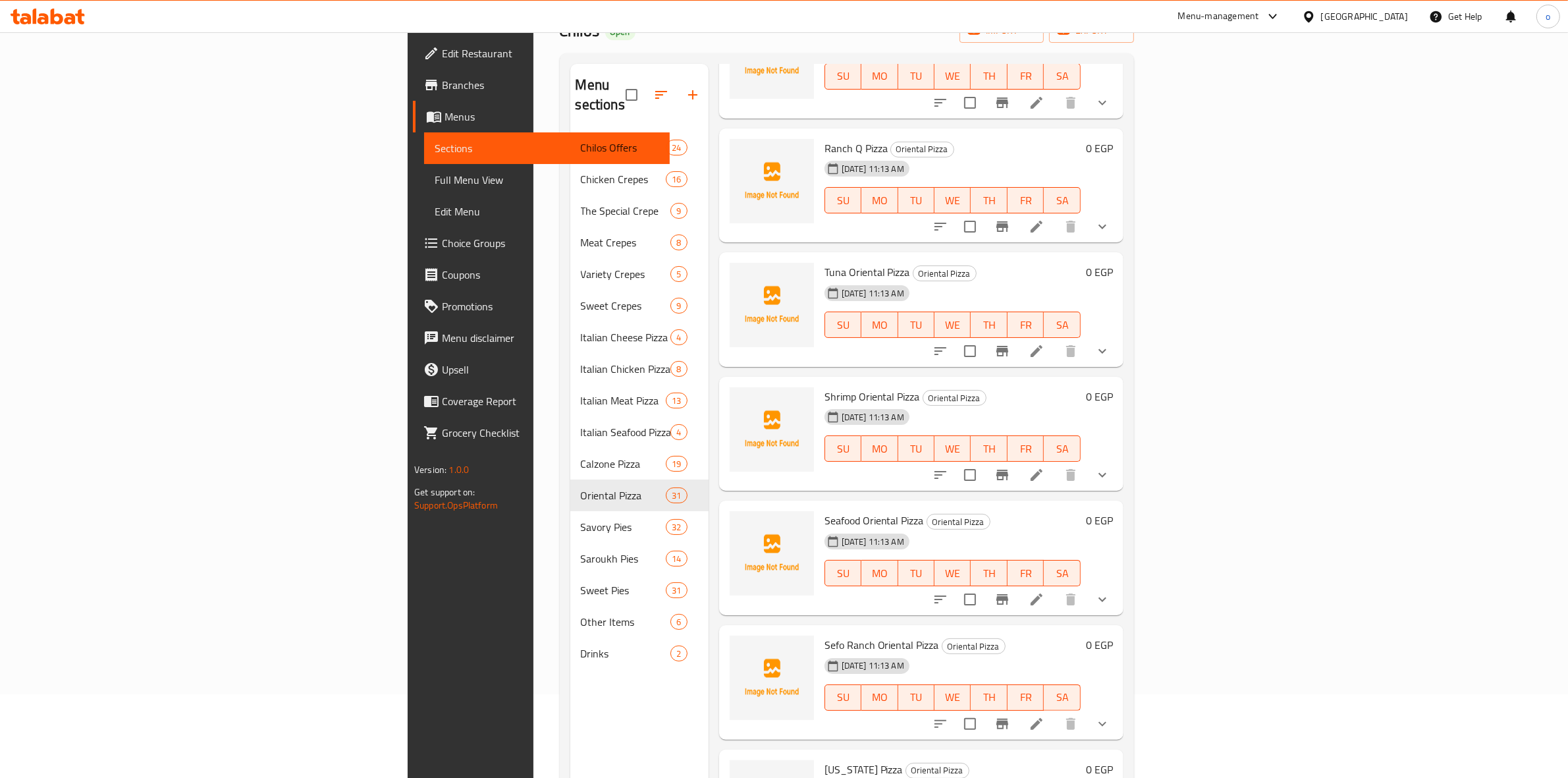
scroll to position [185, 0]
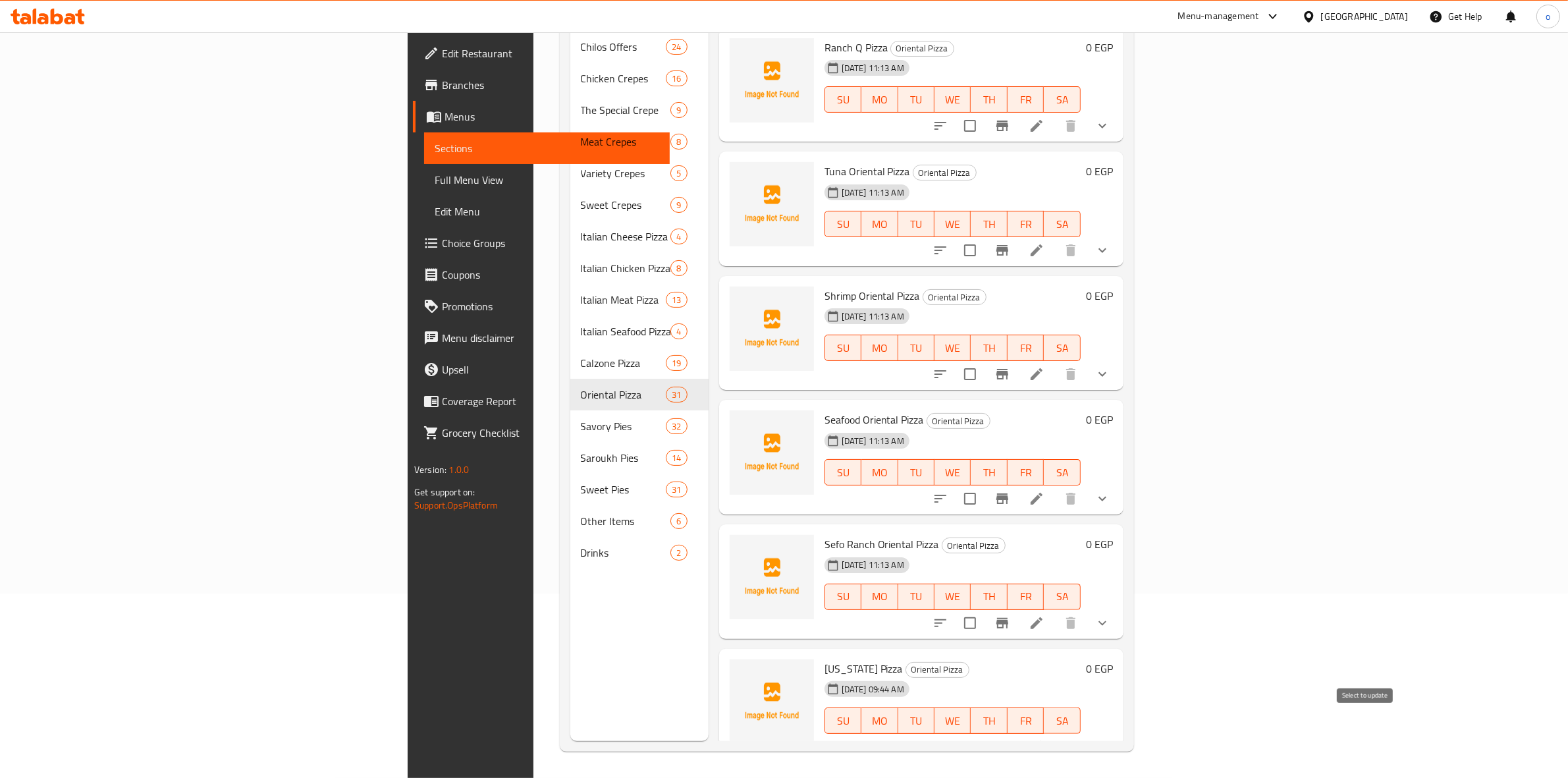
click at [984, 733] on input "checkbox" at bounding box center [970, 747] width 27 height 27
checkbox input "true"
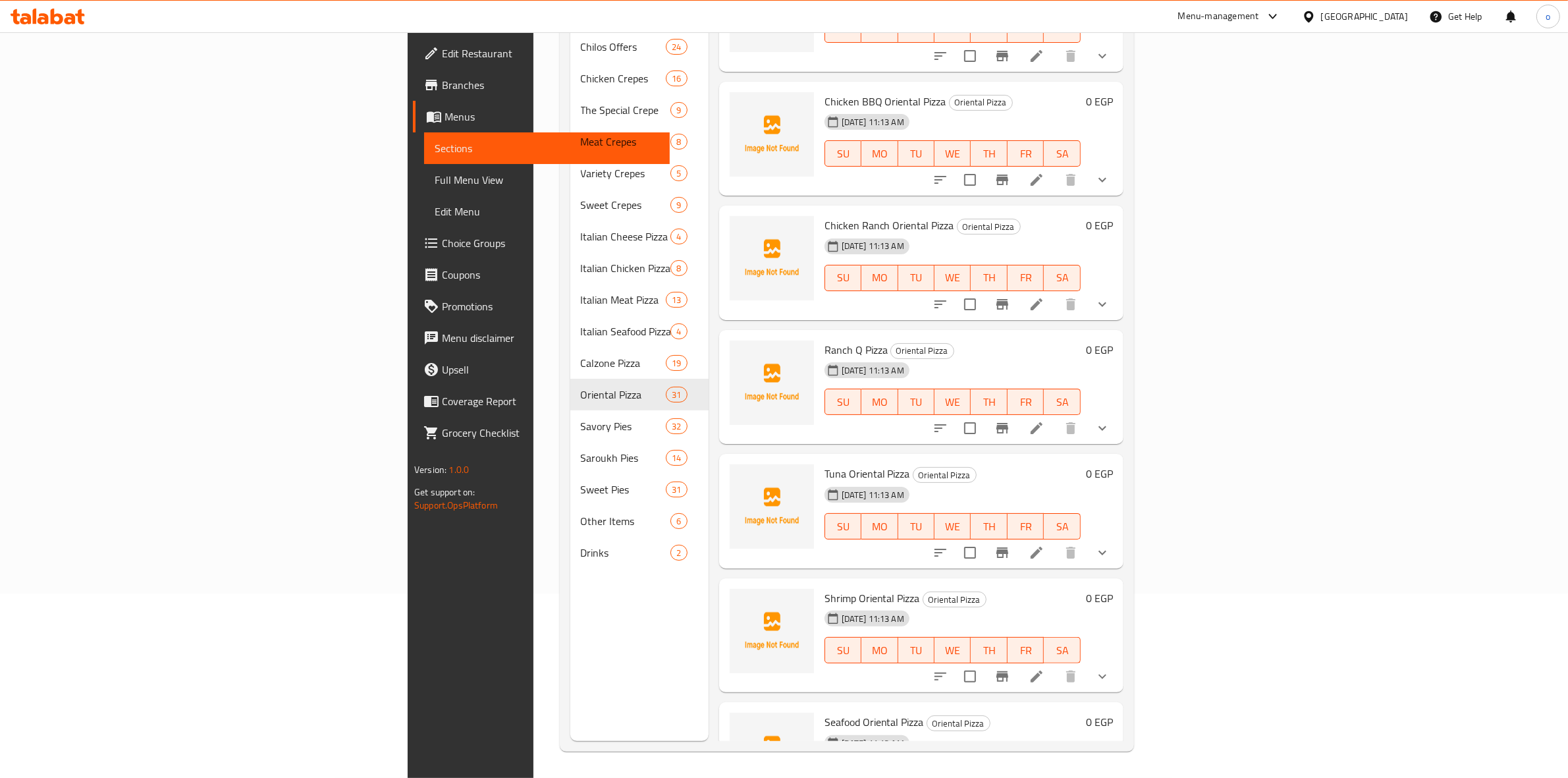
scroll to position [2773, 0]
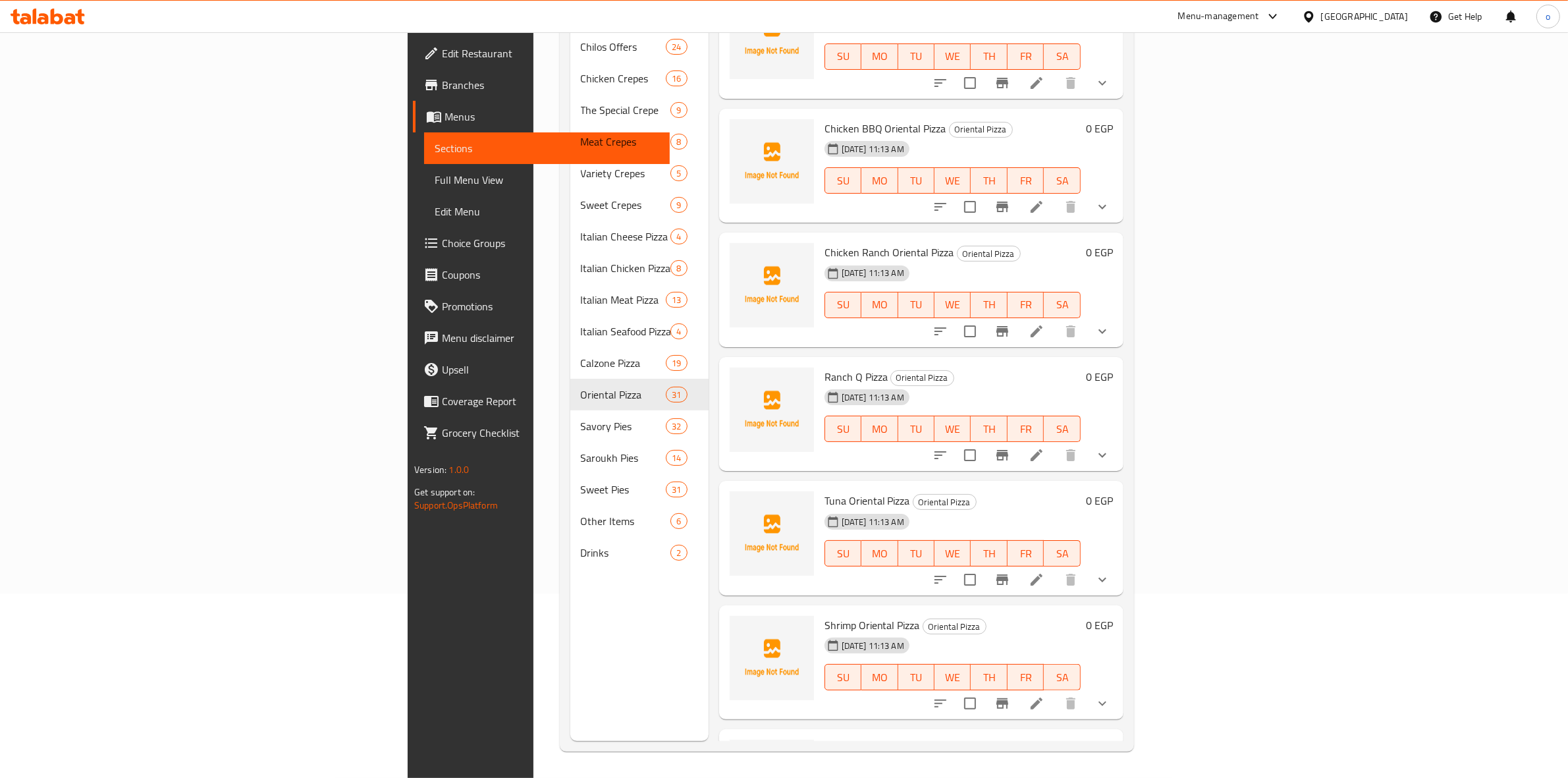
click at [1110, 447] on icon "show more" at bounding box center [1102, 455] width 16 height 16
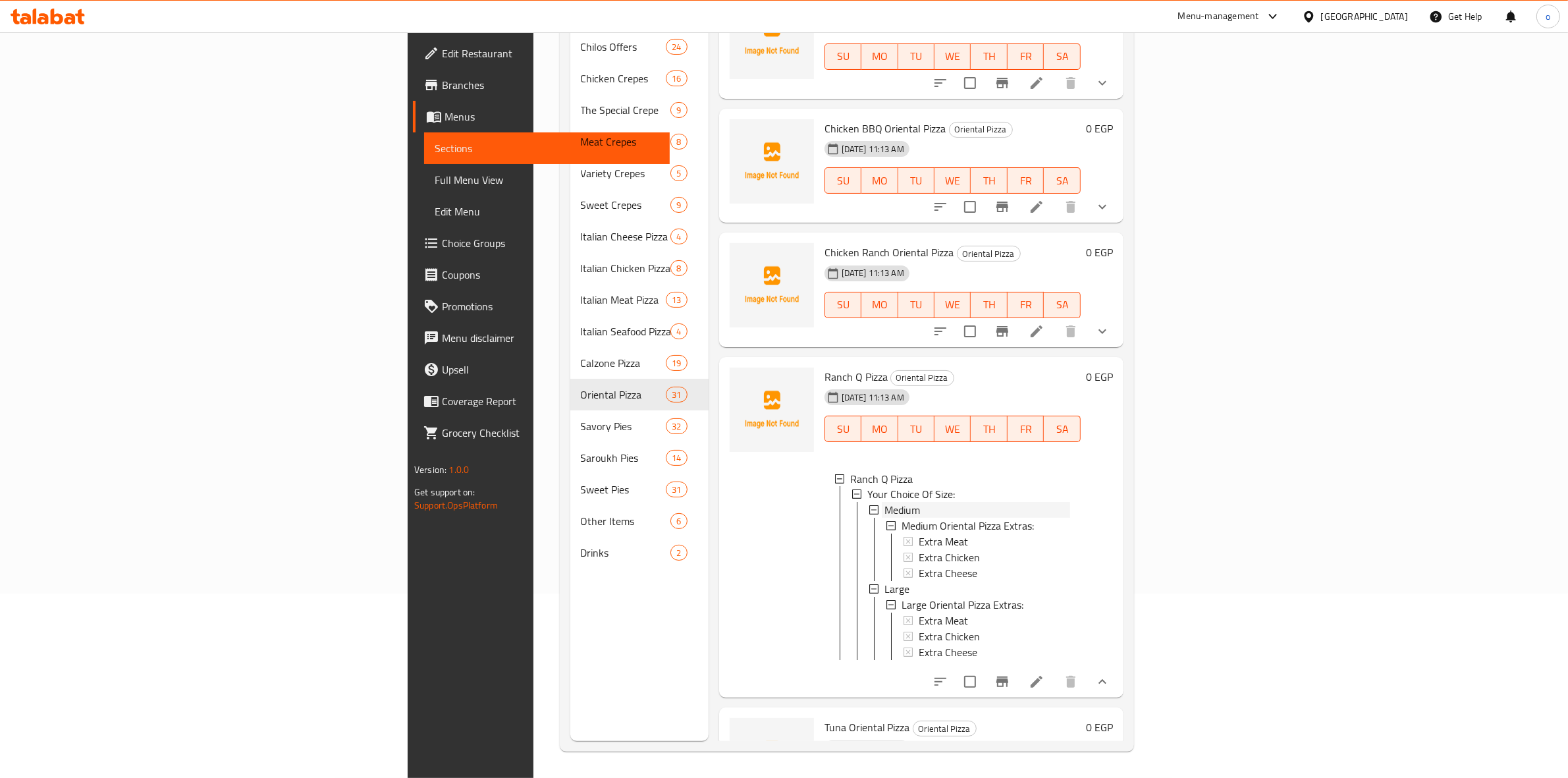
click at [885, 502] on div "Medium" at bounding box center [978, 510] width 186 height 16
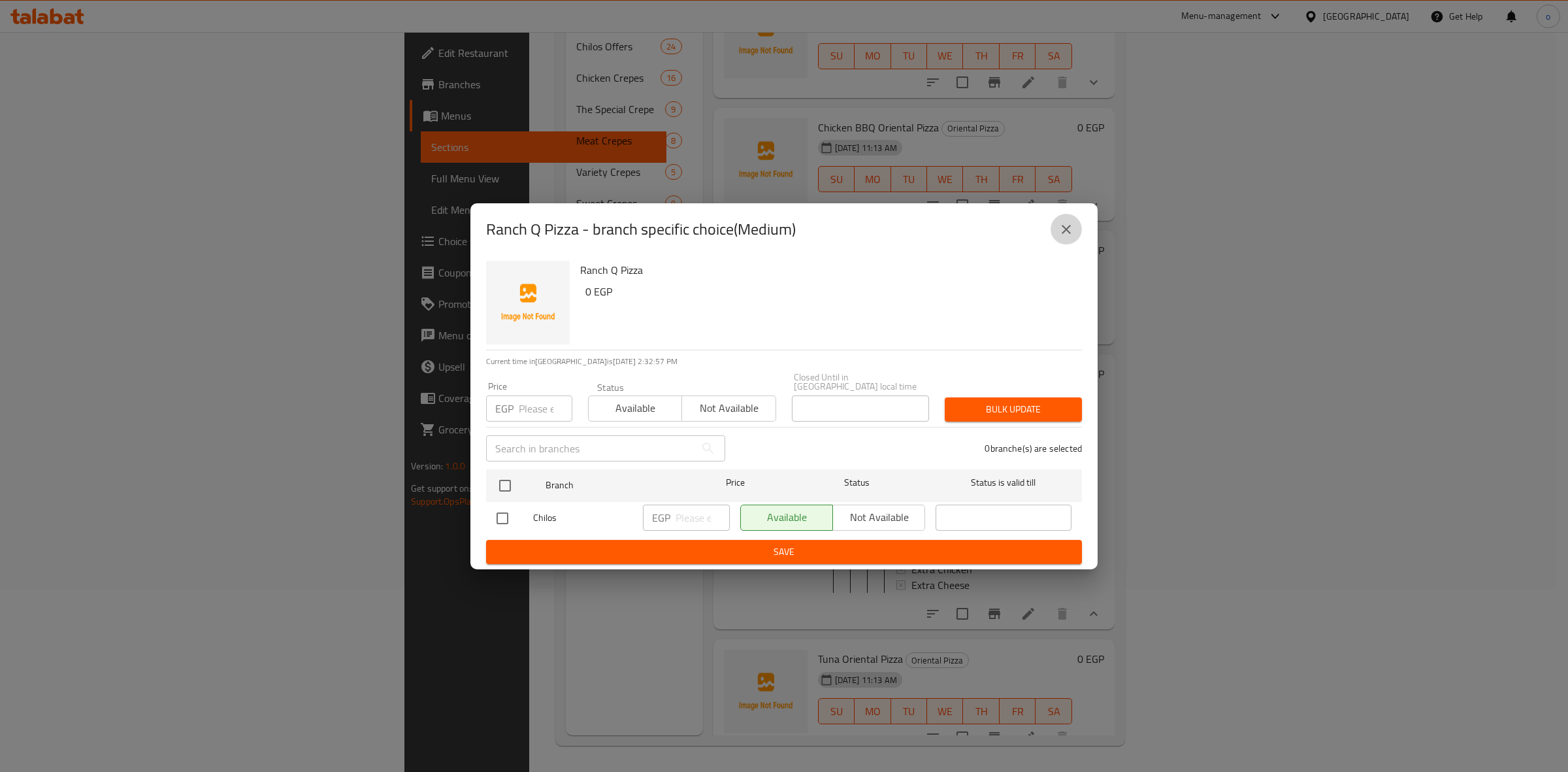
click at [1061, 234] on icon "close" at bounding box center [1066, 229] width 16 height 16
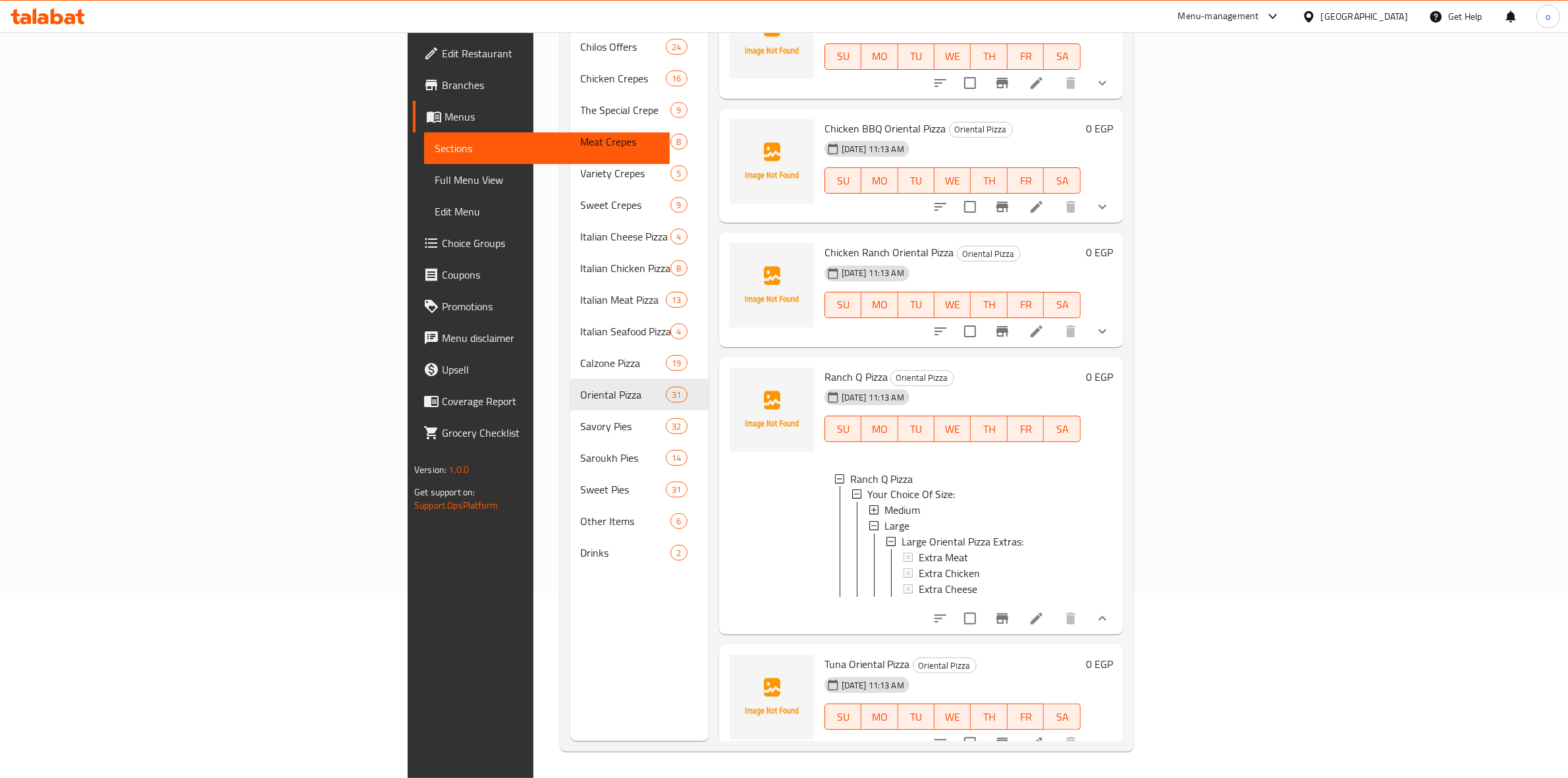
click at [885, 502] on span "Medium" at bounding box center [902, 510] width 35 height 16
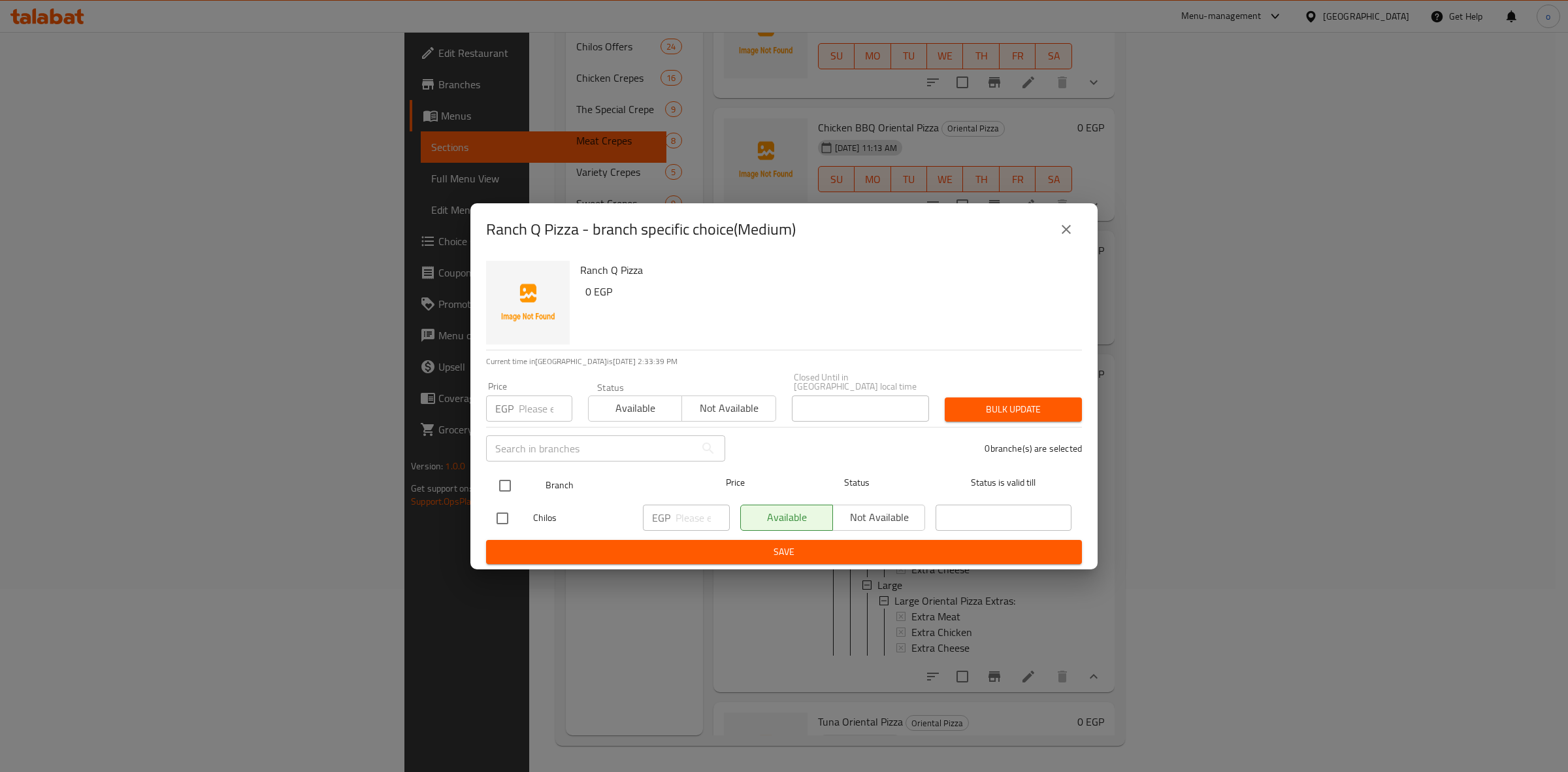
click at [508, 474] on input "checkbox" at bounding box center [505, 486] width 27 height 27
checkbox input "true"
click at [665, 515] on p "EGP" at bounding box center [660, 518] width 18 height 16
click at [549, 413] on input "number" at bounding box center [545, 408] width 53 height 26
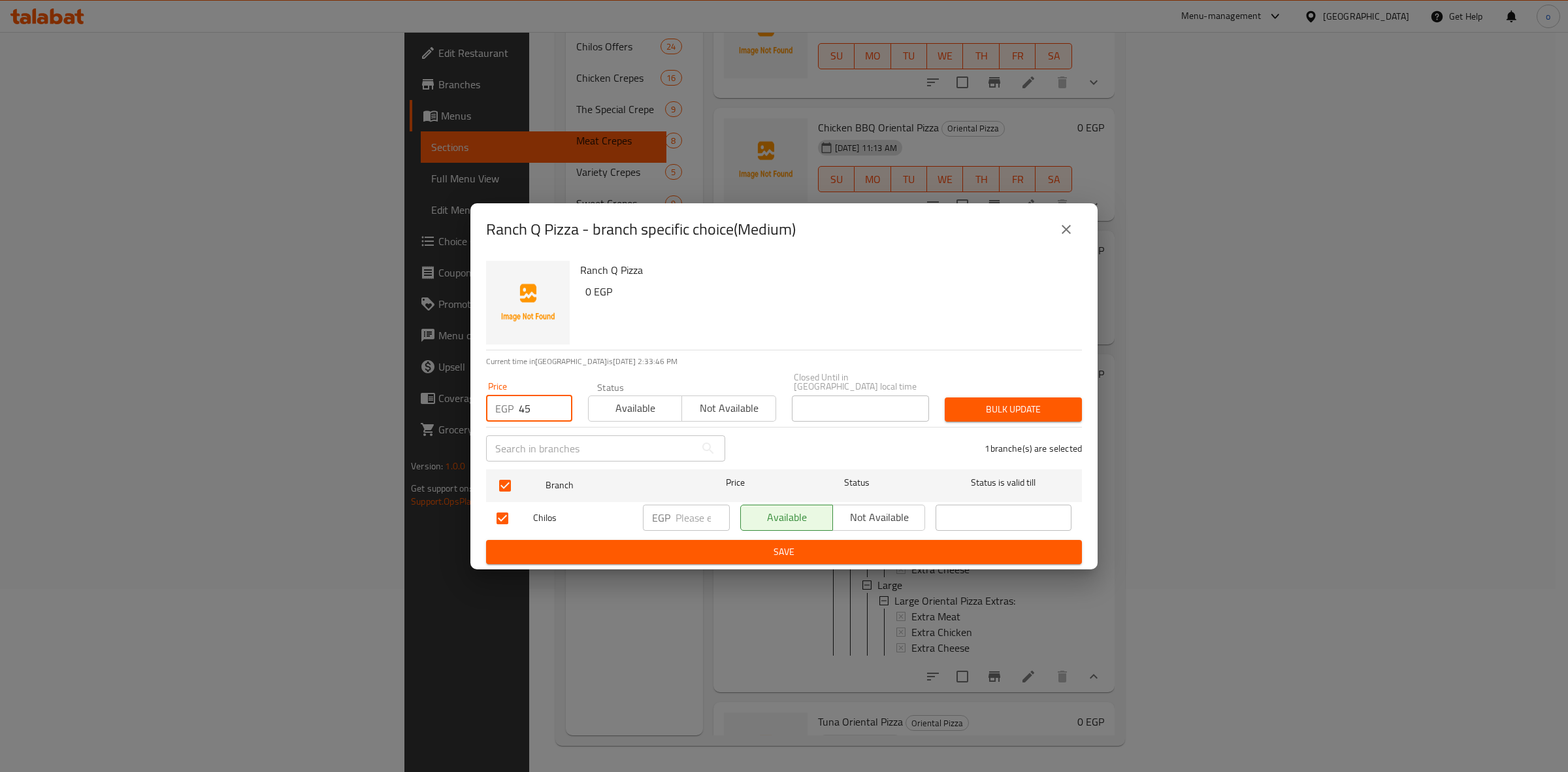
type input "4"
type input "165"
drag, startPoint x: 1052, startPoint y: 422, endPoint x: 1037, endPoint y: 409, distance: 19.8
click at [1051, 424] on div "1 branche(s) are selected" at bounding box center [911, 448] width 356 height 47
click at [1036, 409] on span "Bulk update" at bounding box center [1014, 409] width 117 height 17
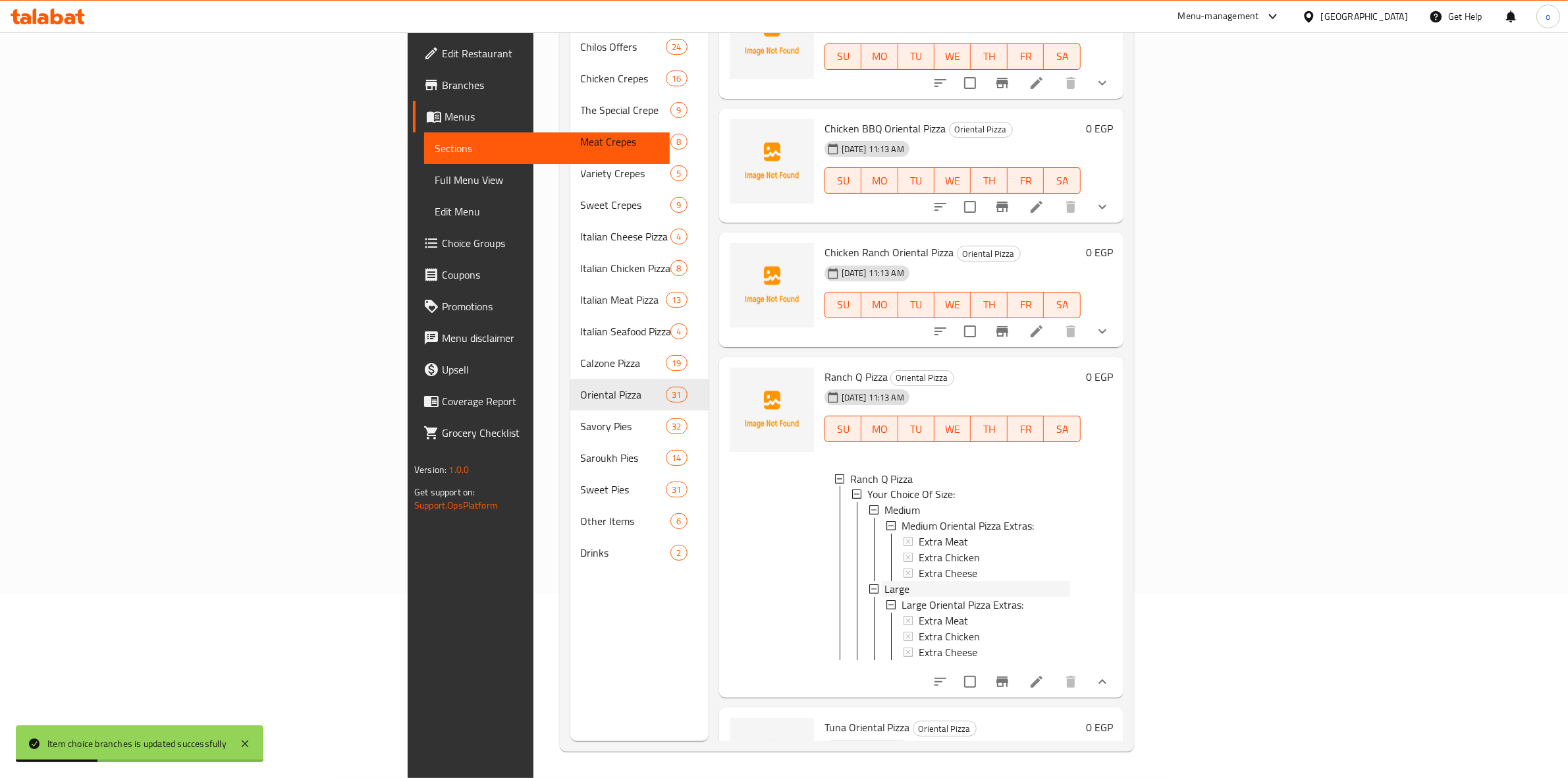
click at [885, 581] on div "Large" at bounding box center [978, 589] width 186 height 16
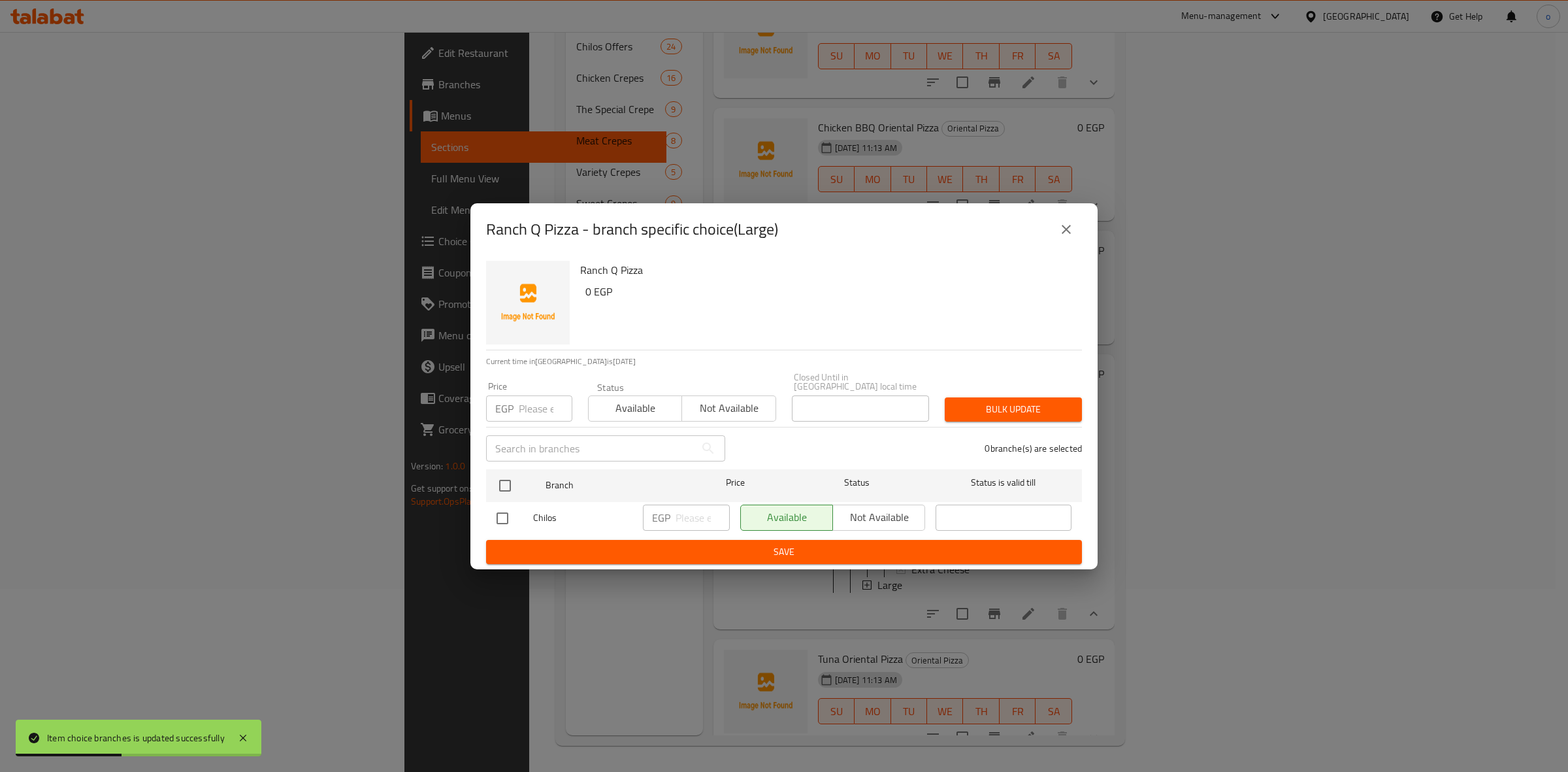
click at [526, 400] on input "number" at bounding box center [545, 408] width 53 height 26
type input "190"
click at [514, 485] on input "checkbox" at bounding box center [505, 486] width 27 height 27
checkbox input "true"
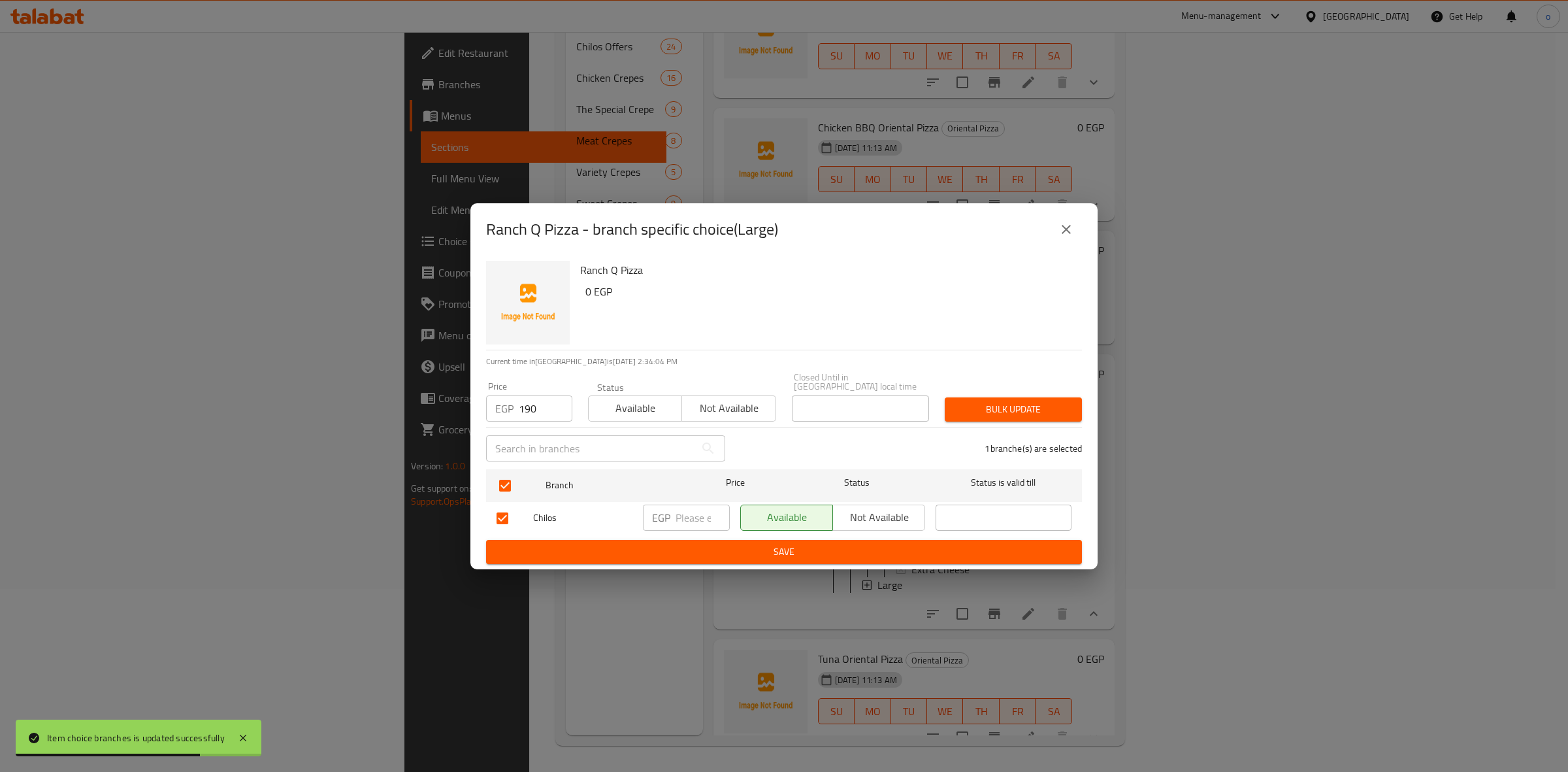
click at [998, 405] on span "Bulk update" at bounding box center [1014, 409] width 117 height 17
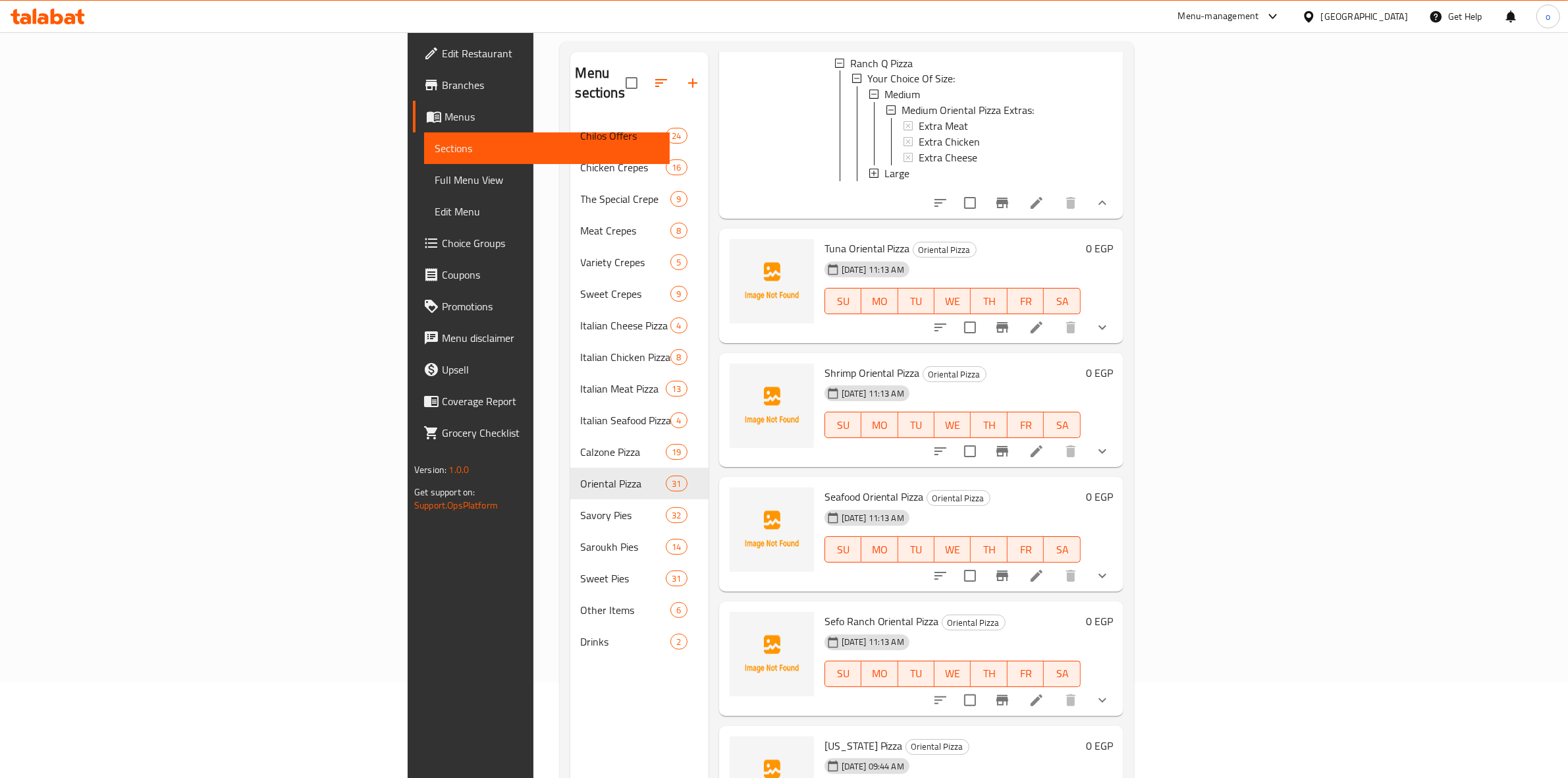
scroll to position [185, 0]
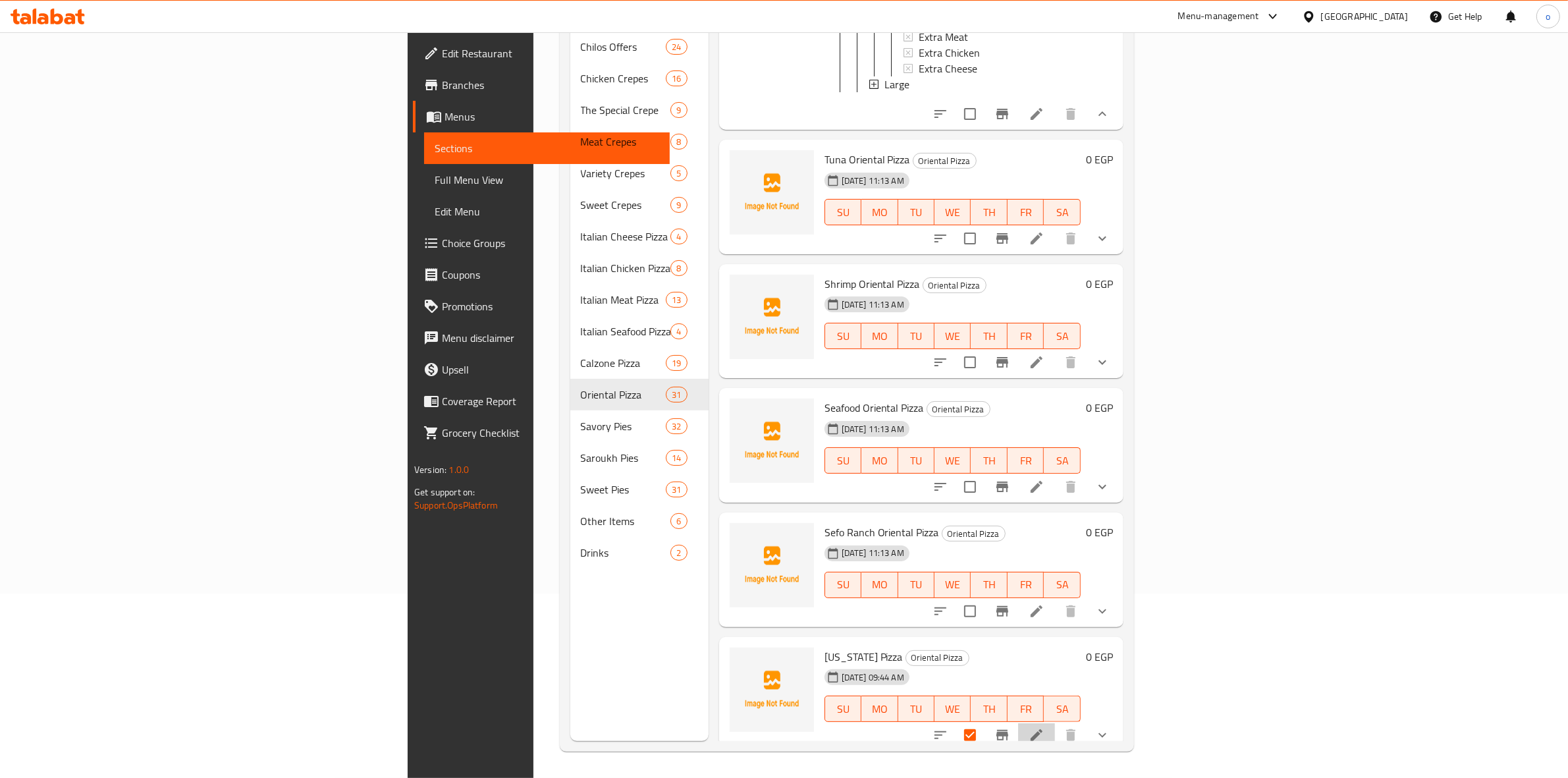
click at [1055, 723] on li at bounding box center [1037, 735] width 37 height 23
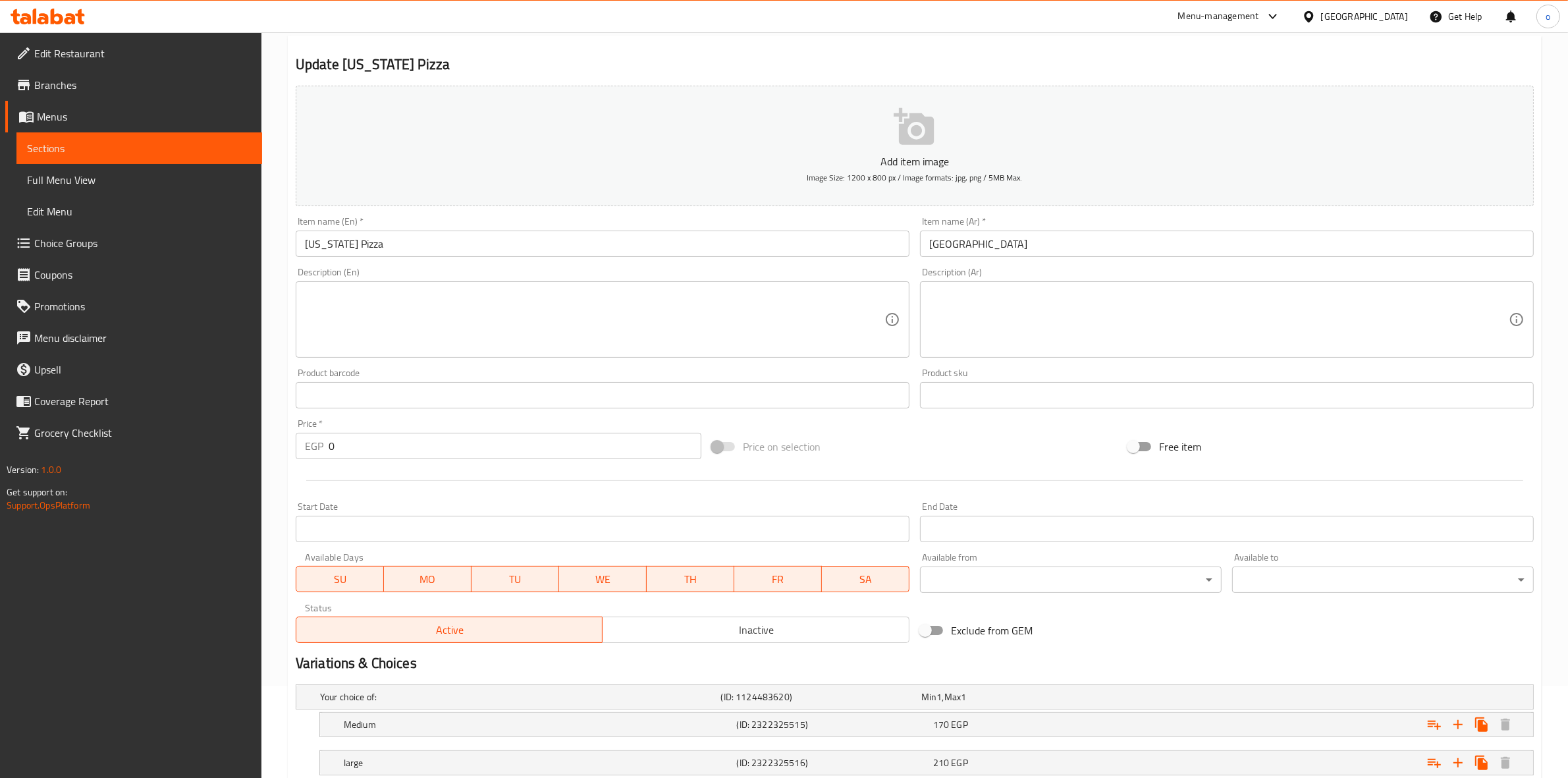
scroll to position [182, 0]
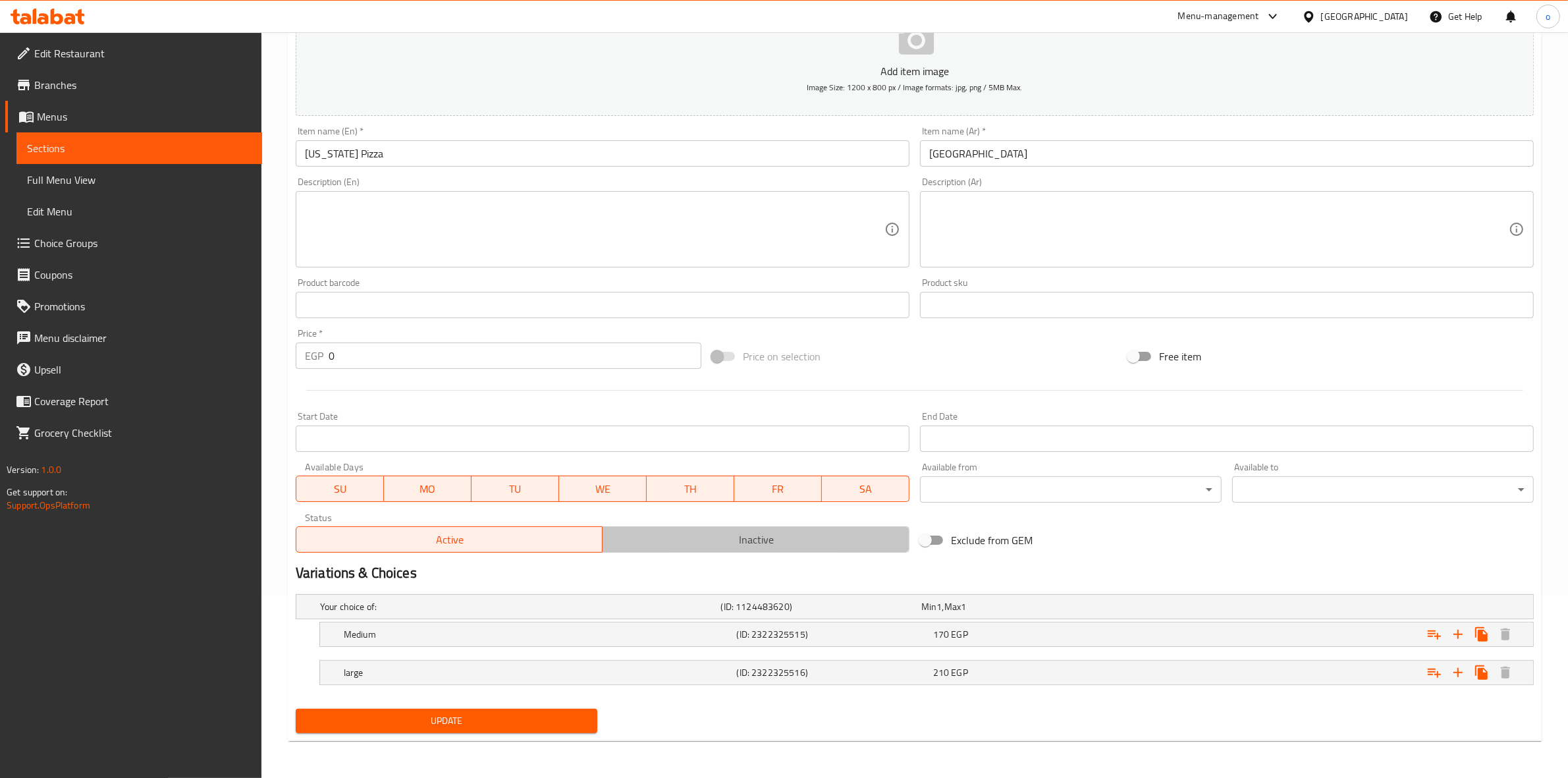
click at [702, 550] on button "Inactive" at bounding box center [756, 539] width 307 height 26
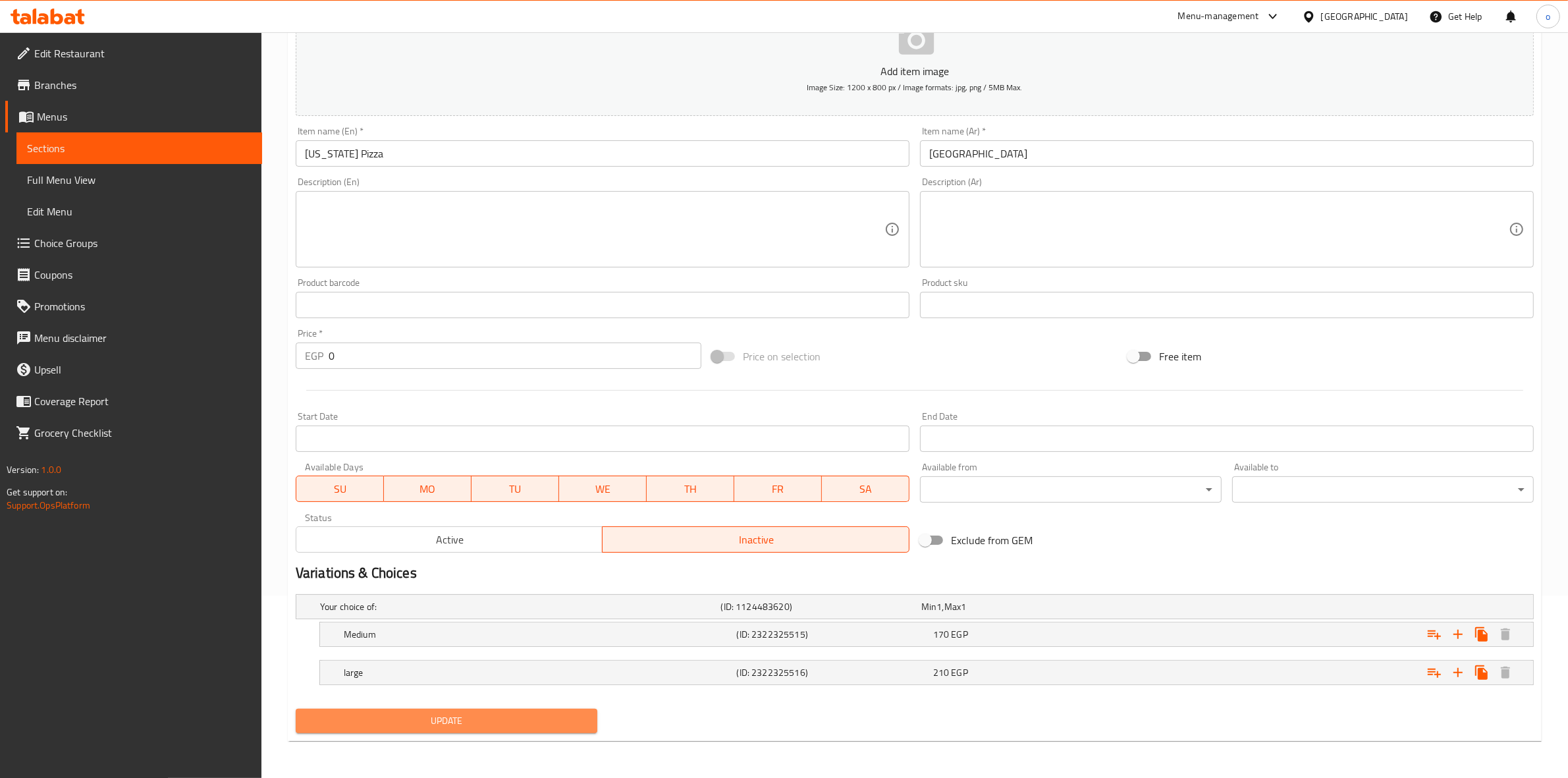
click at [530, 716] on button "Update" at bounding box center [446, 720] width 301 height 24
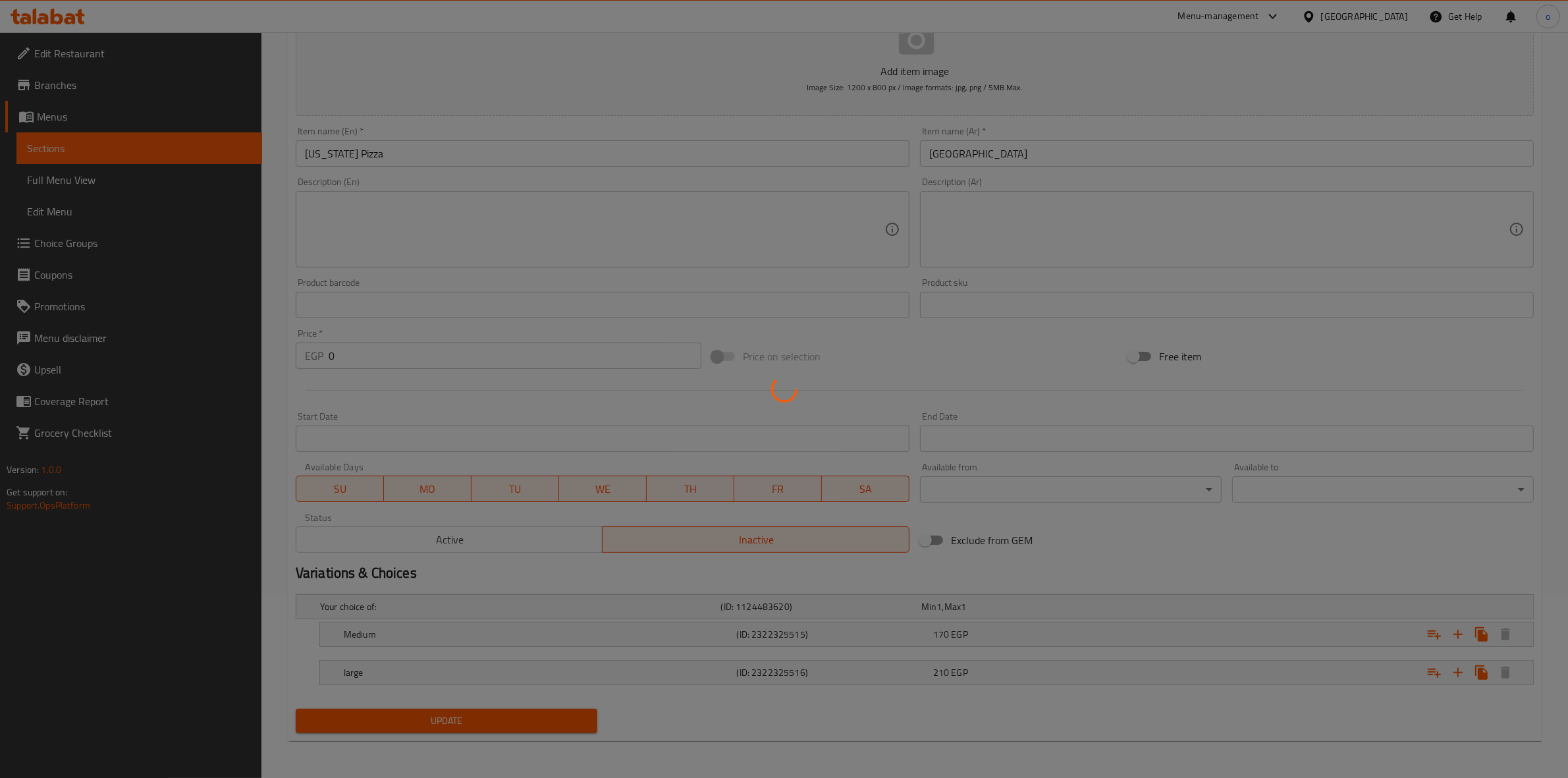
click at [530, 729] on div at bounding box center [784, 389] width 1568 height 778
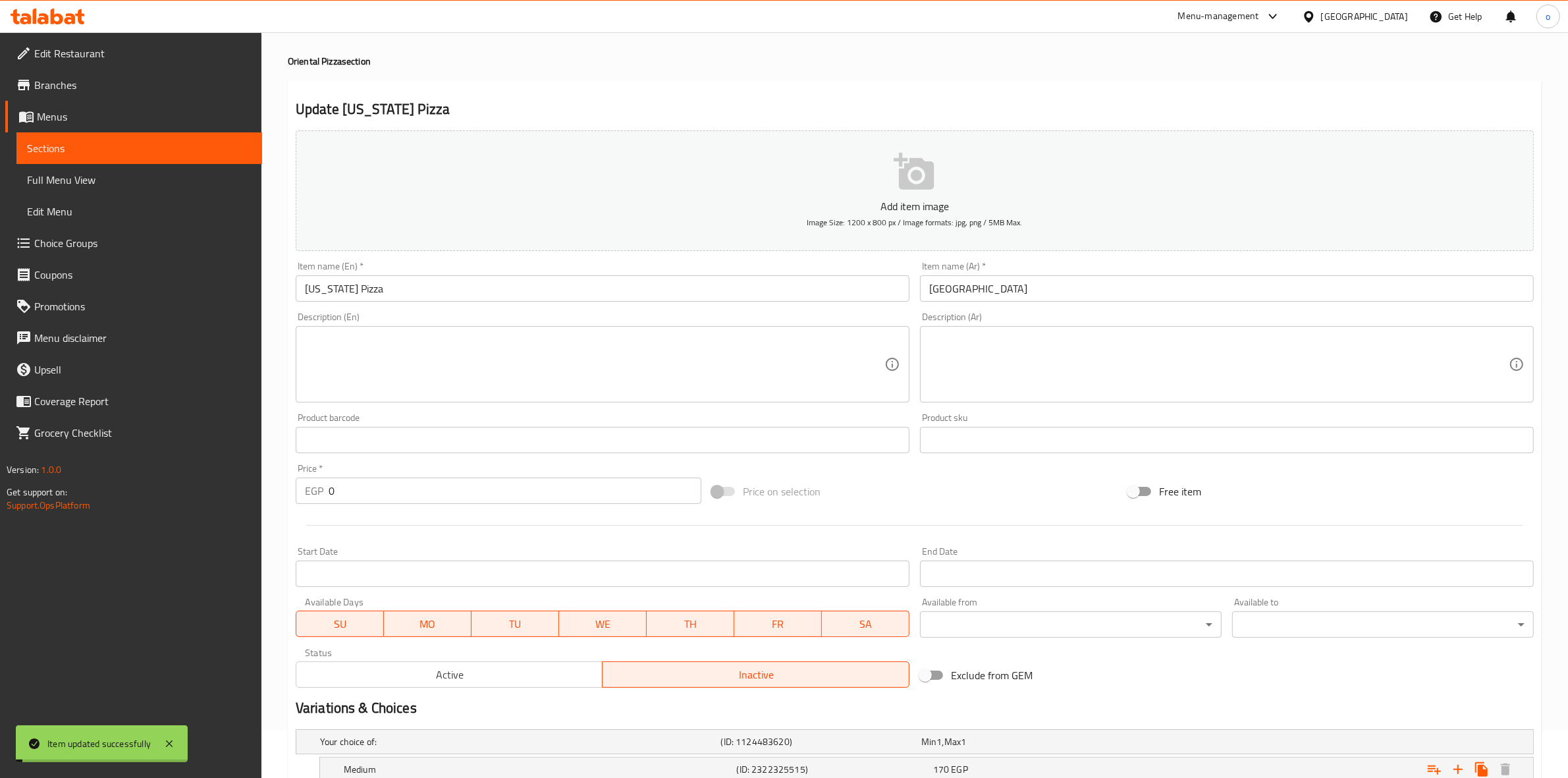
scroll to position [0, 0]
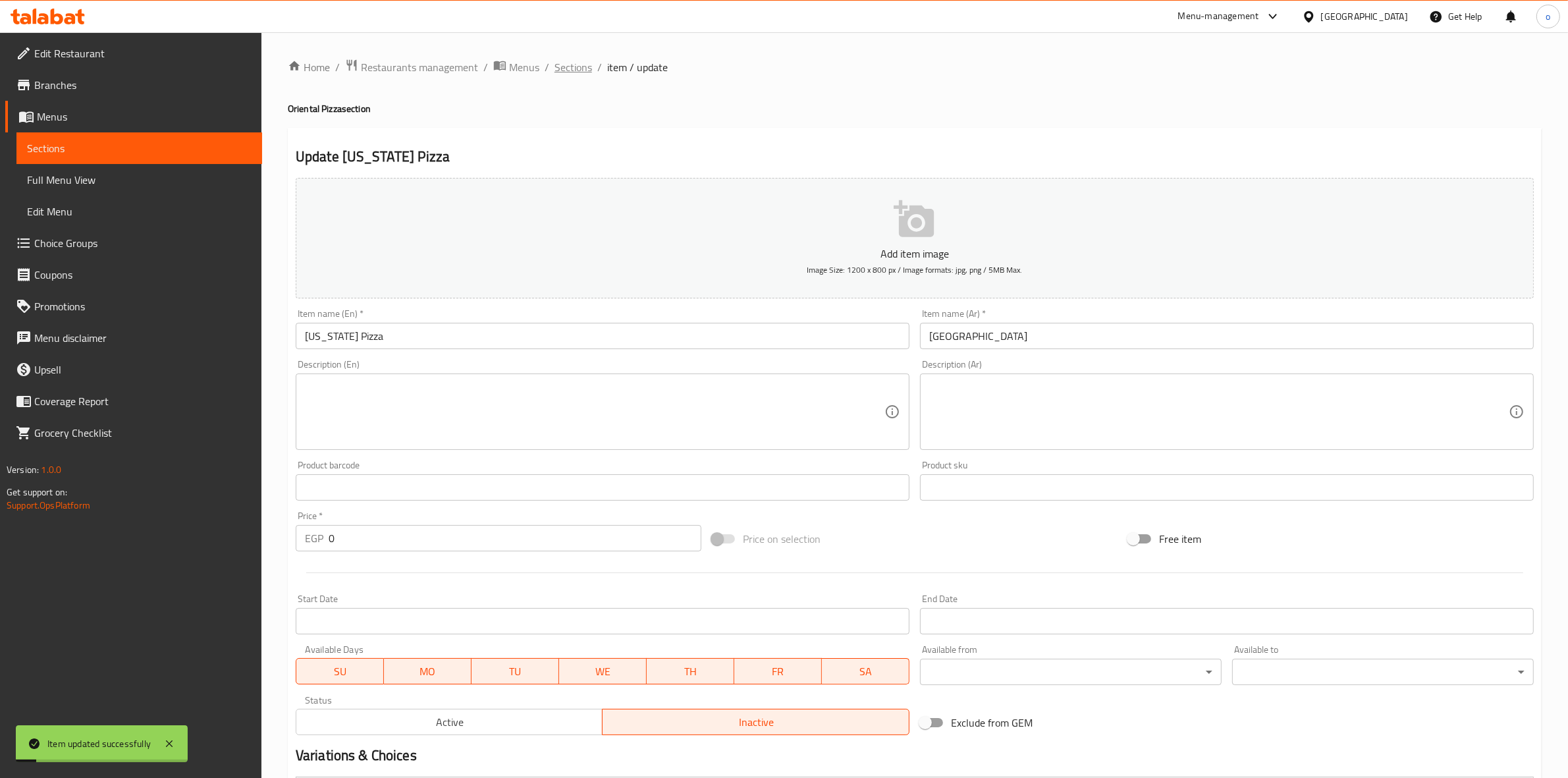
click at [577, 73] on span "Sections" at bounding box center [574, 68] width 37 height 16
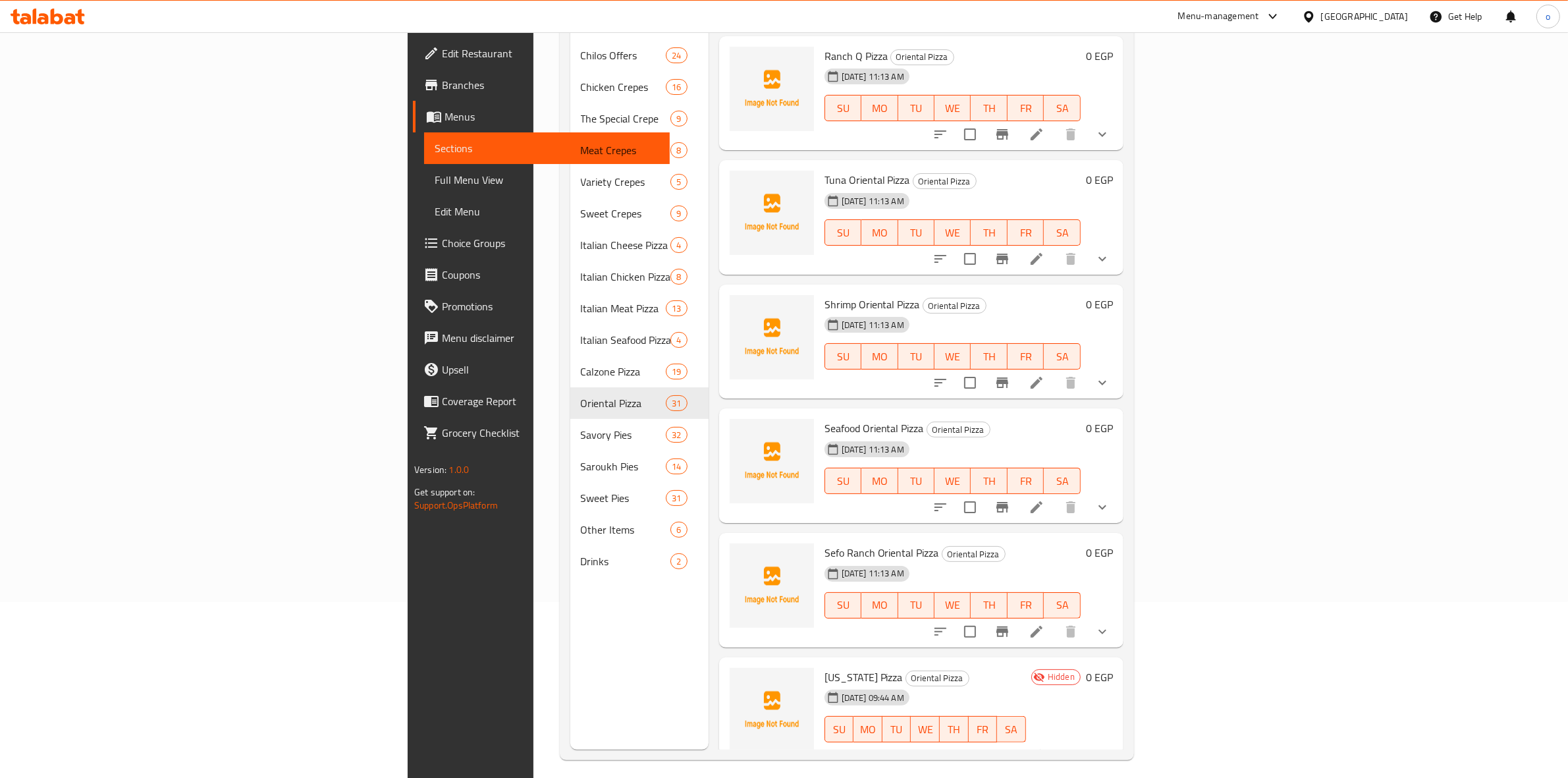
scroll to position [185, 0]
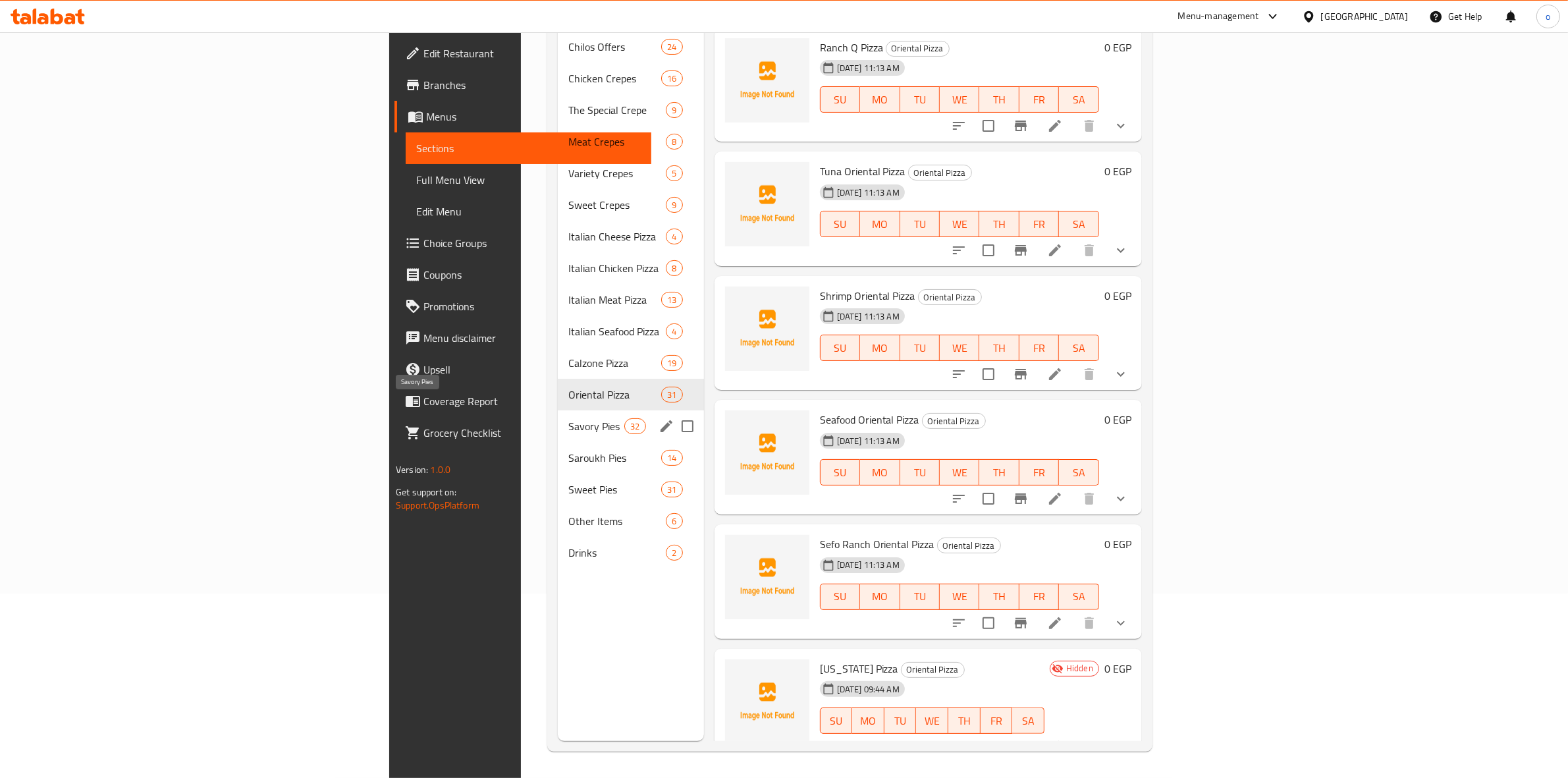
click at [569, 418] on span "Savory Pies" at bounding box center [596, 426] width 56 height 16
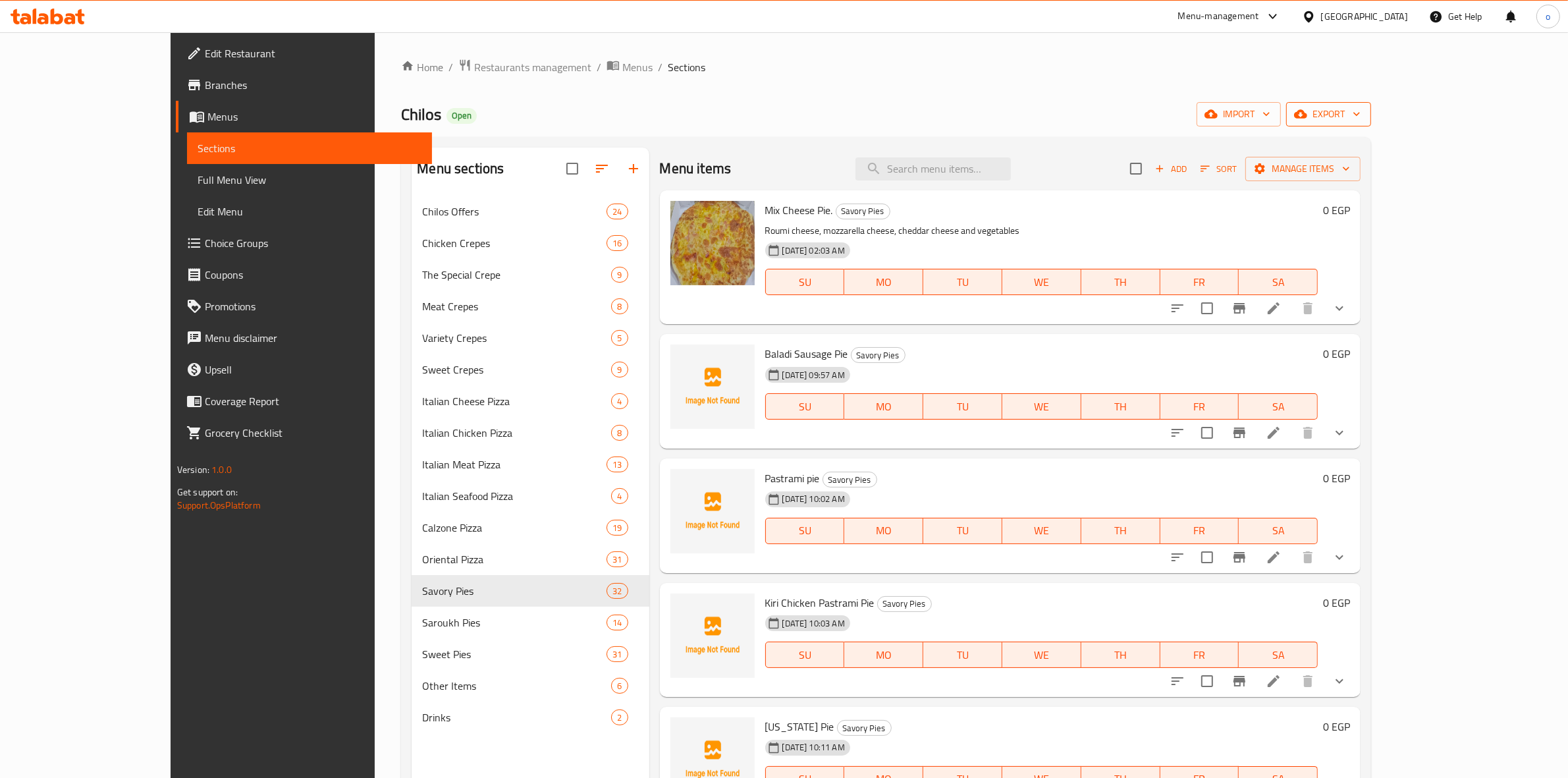
click at [1360, 108] on span "export" at bounding box center [1328, 114] width 64 height 17
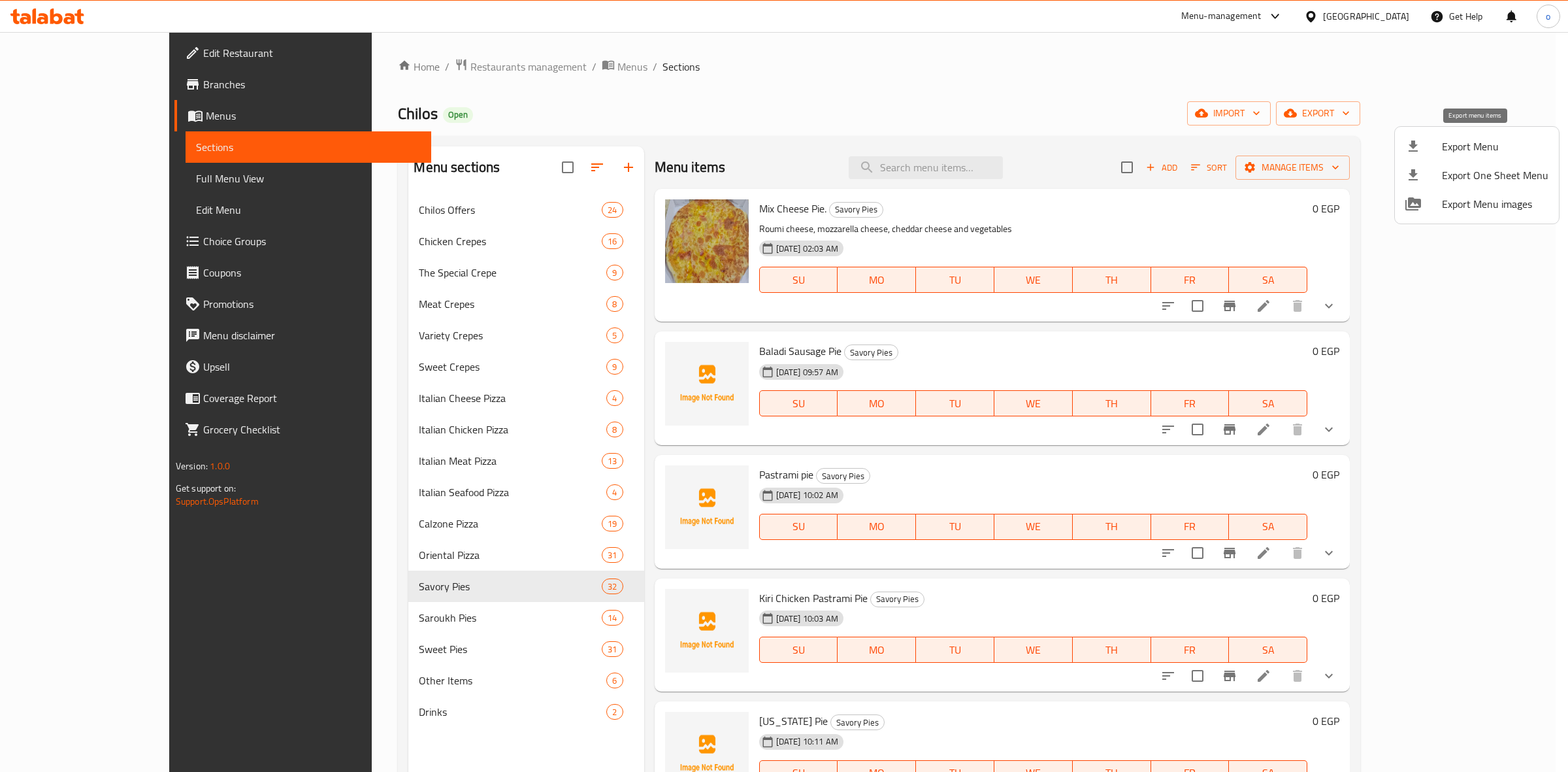
click at [1458, 139] on span "Export Menu" at bounding box center [1495, 147] width 107 height 16
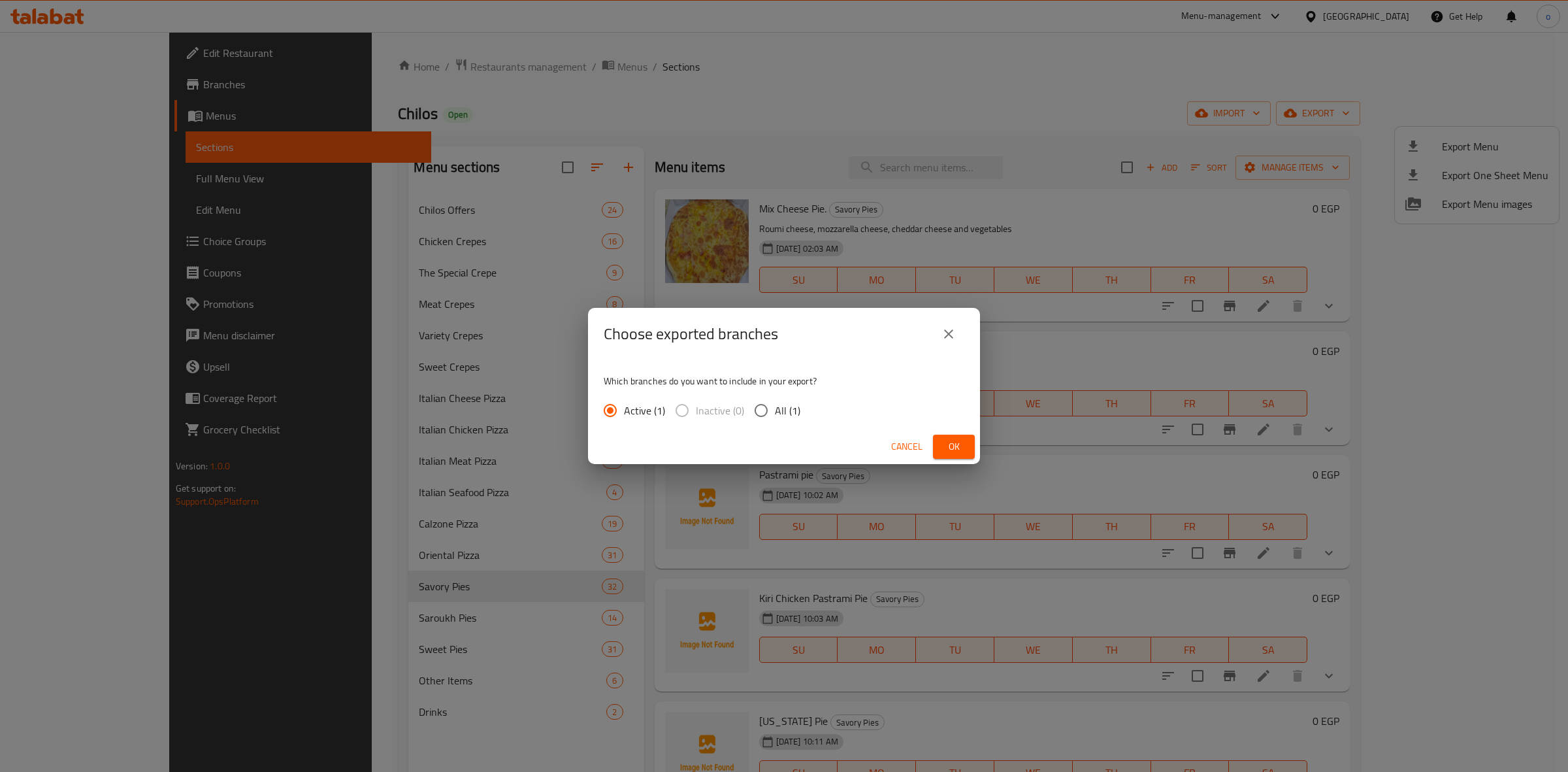
click at [772, 413] on input "All (1)" at bounding box center [761, 410] width 27 height 27
radio input "true"
click at [961, 455] on button "Ok" at bounding box center [953, 446] width 42 height 24
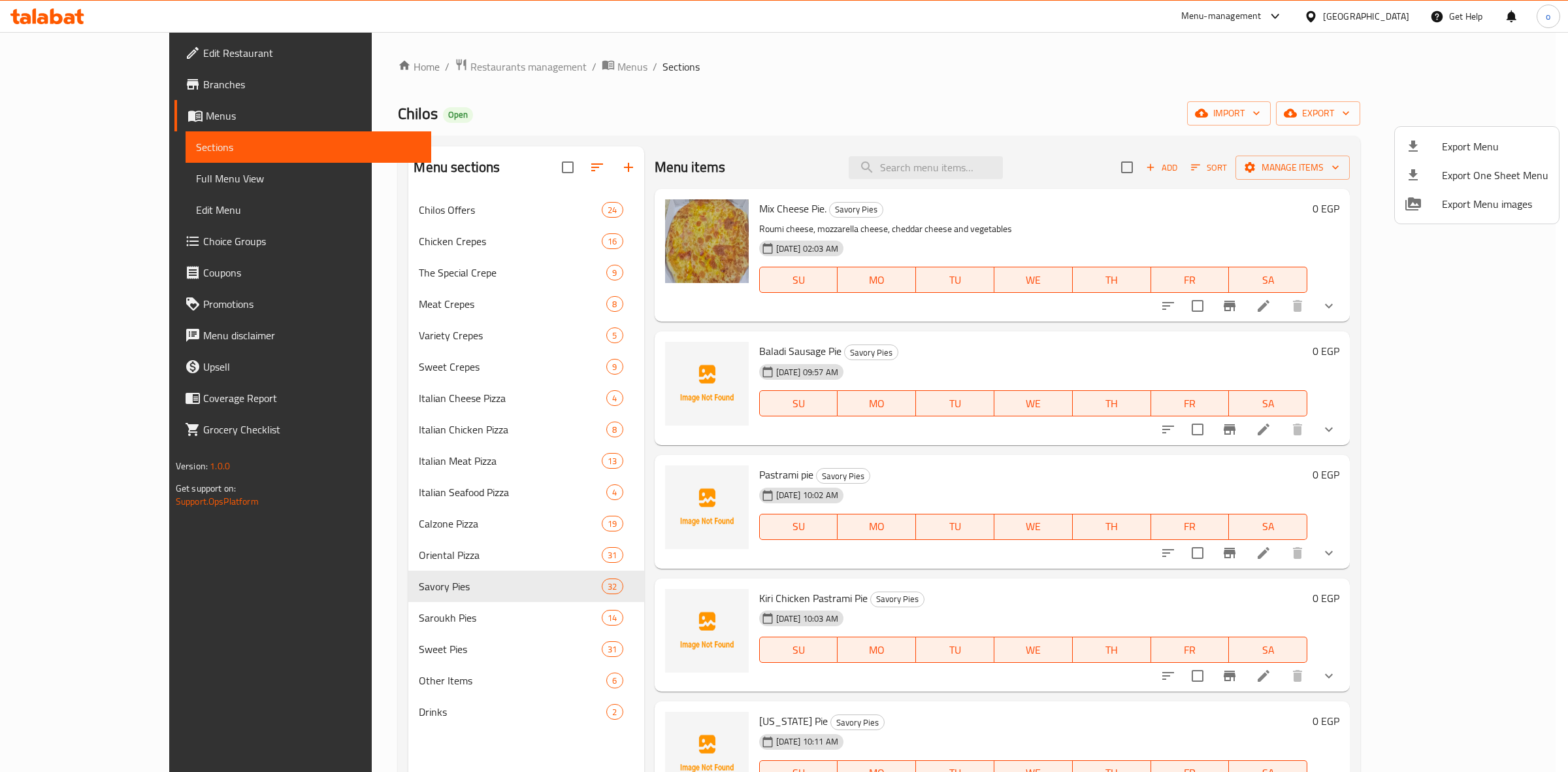
click at [349, 528] on div at bounding box center [784, 386] width 1568 height 772
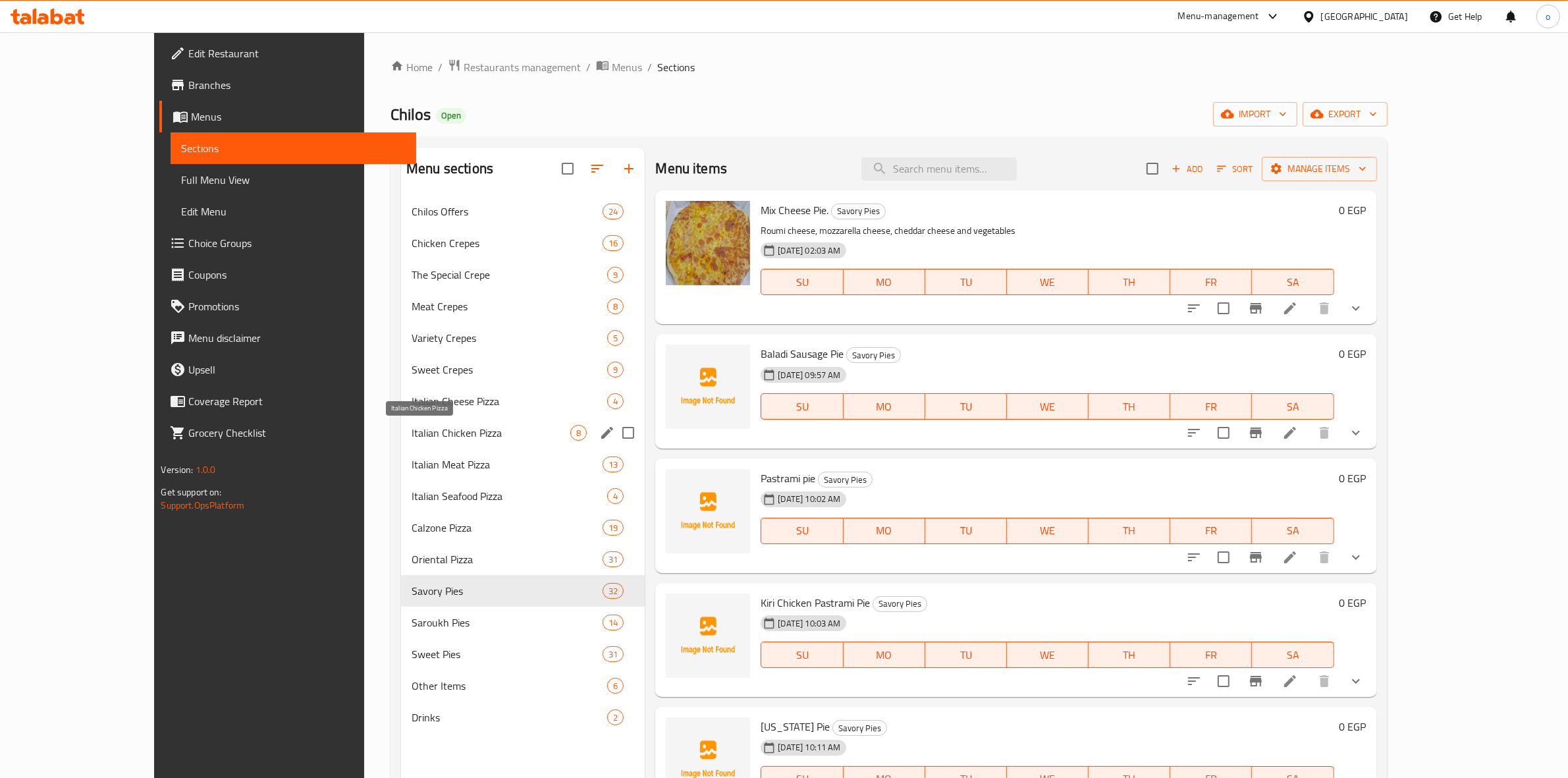
click at [412, 427] on span "Italian Chicken Pizza" at bounding box center [491, 433] width 159 height 16
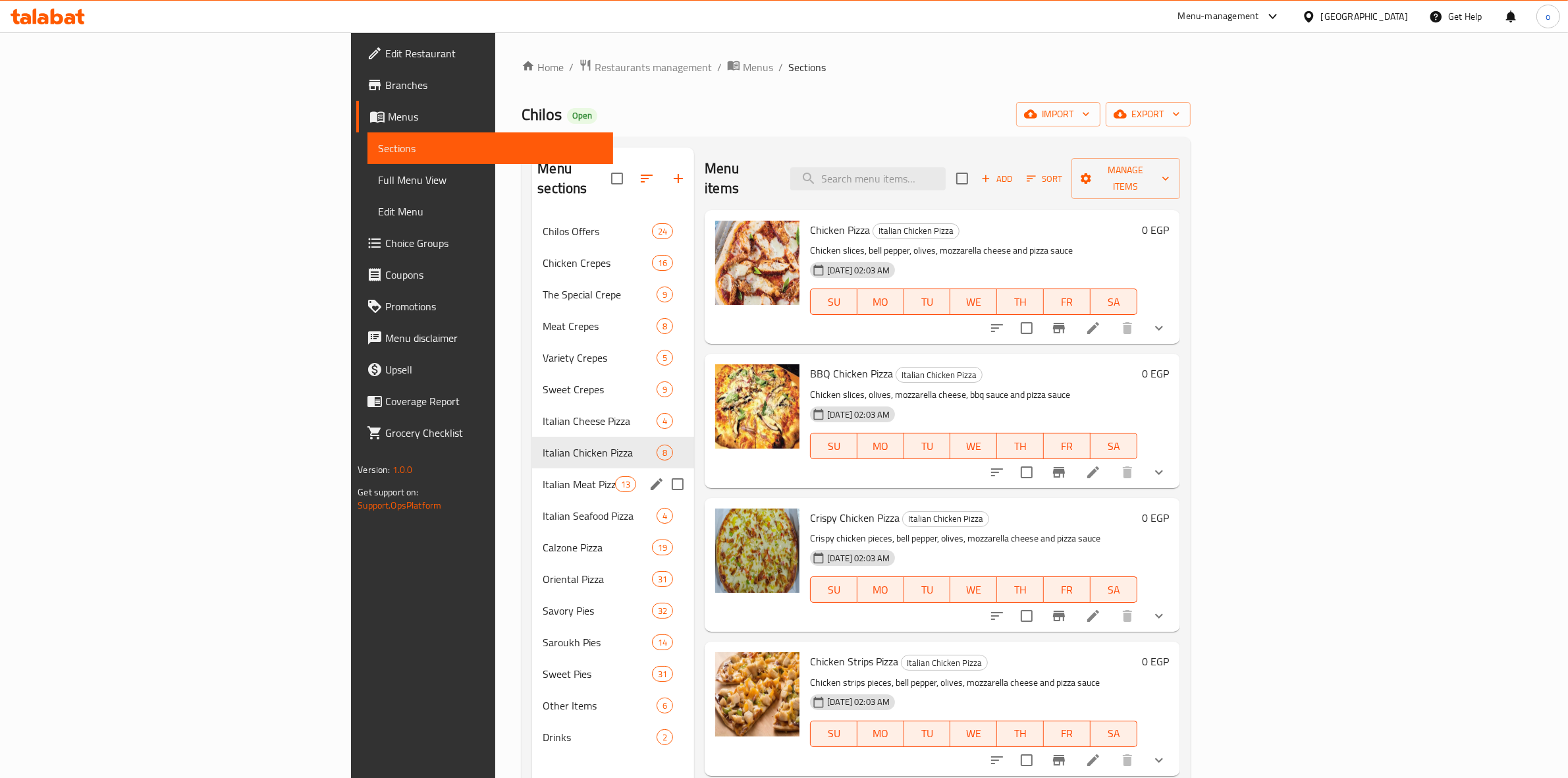
click at [542, 476] on span "Italian Meat Pizza" at bounding box center [578, 483] width 72 height 16
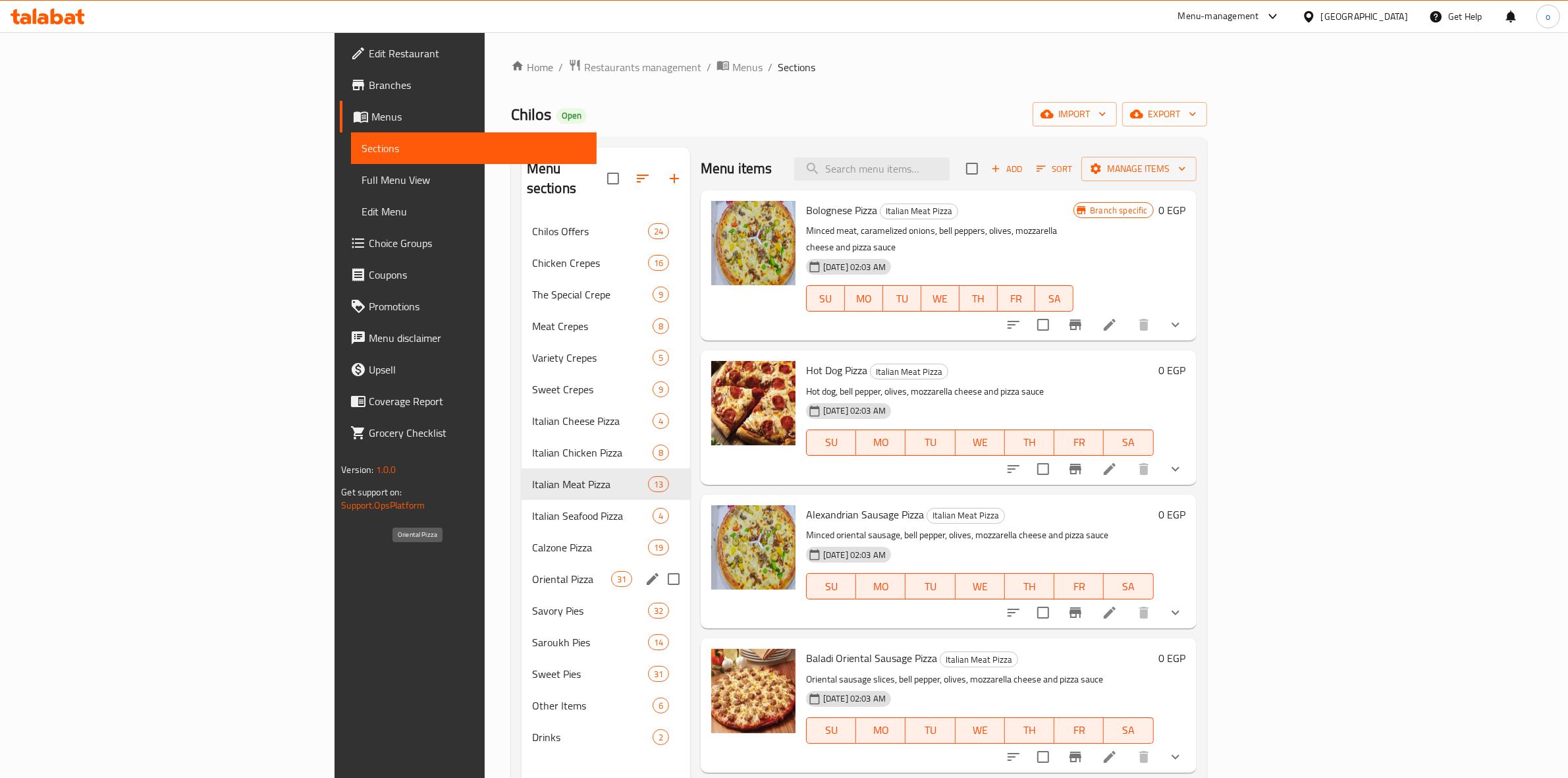
click at [532, 571] on span "Oriental Pizza" at bounding box center [572, 578] width 79 height 16
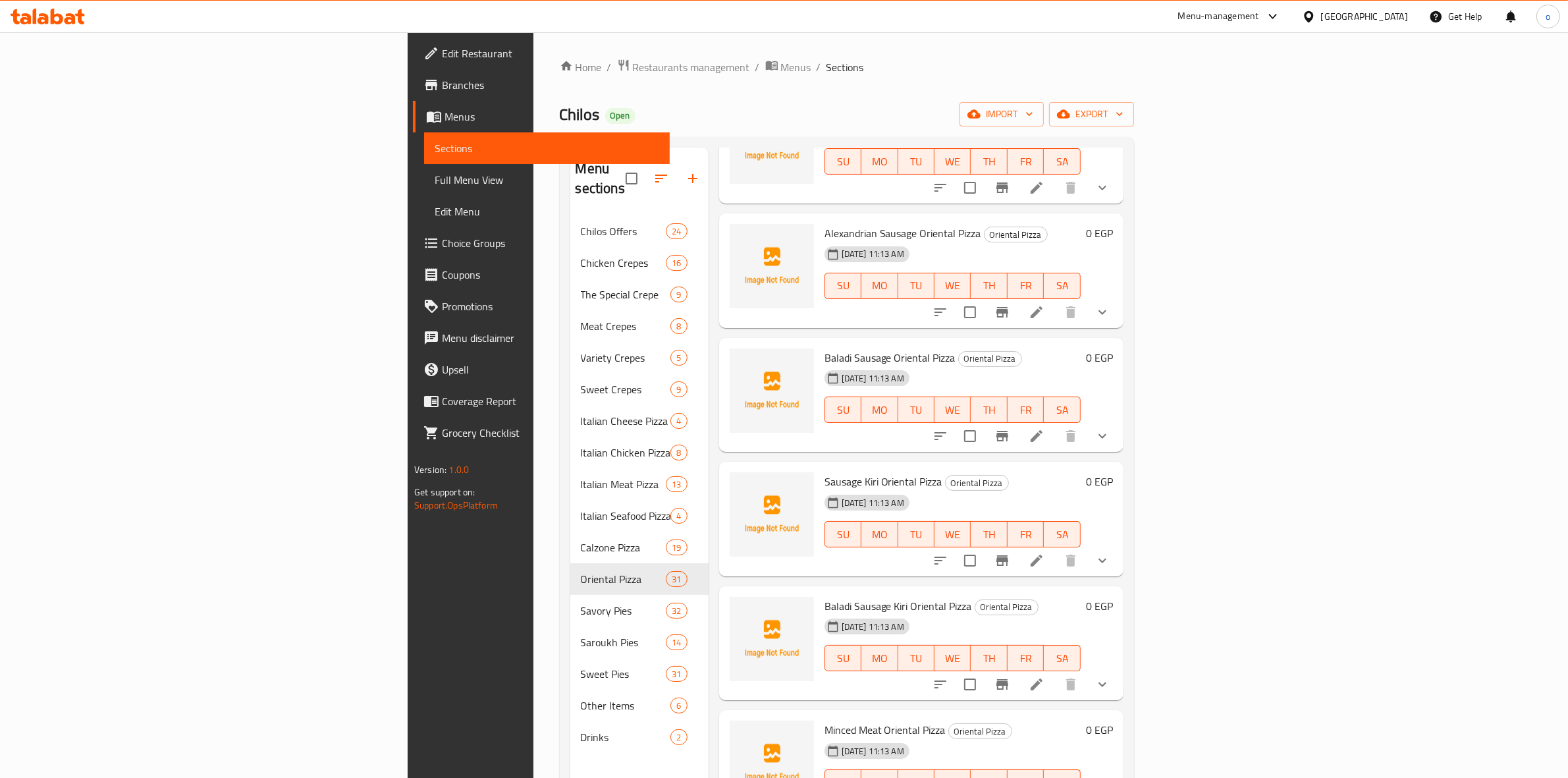
scroll to position [247, 0]
drag, startPoint x: 758, startPoint y: 338, endPoint x: 828, endPoint y: 341, distance: 70.1
click at [828, 345] on span "Baladi Sausage Oriental Pizza" at bounding box center [890, 355] width 131 height 20
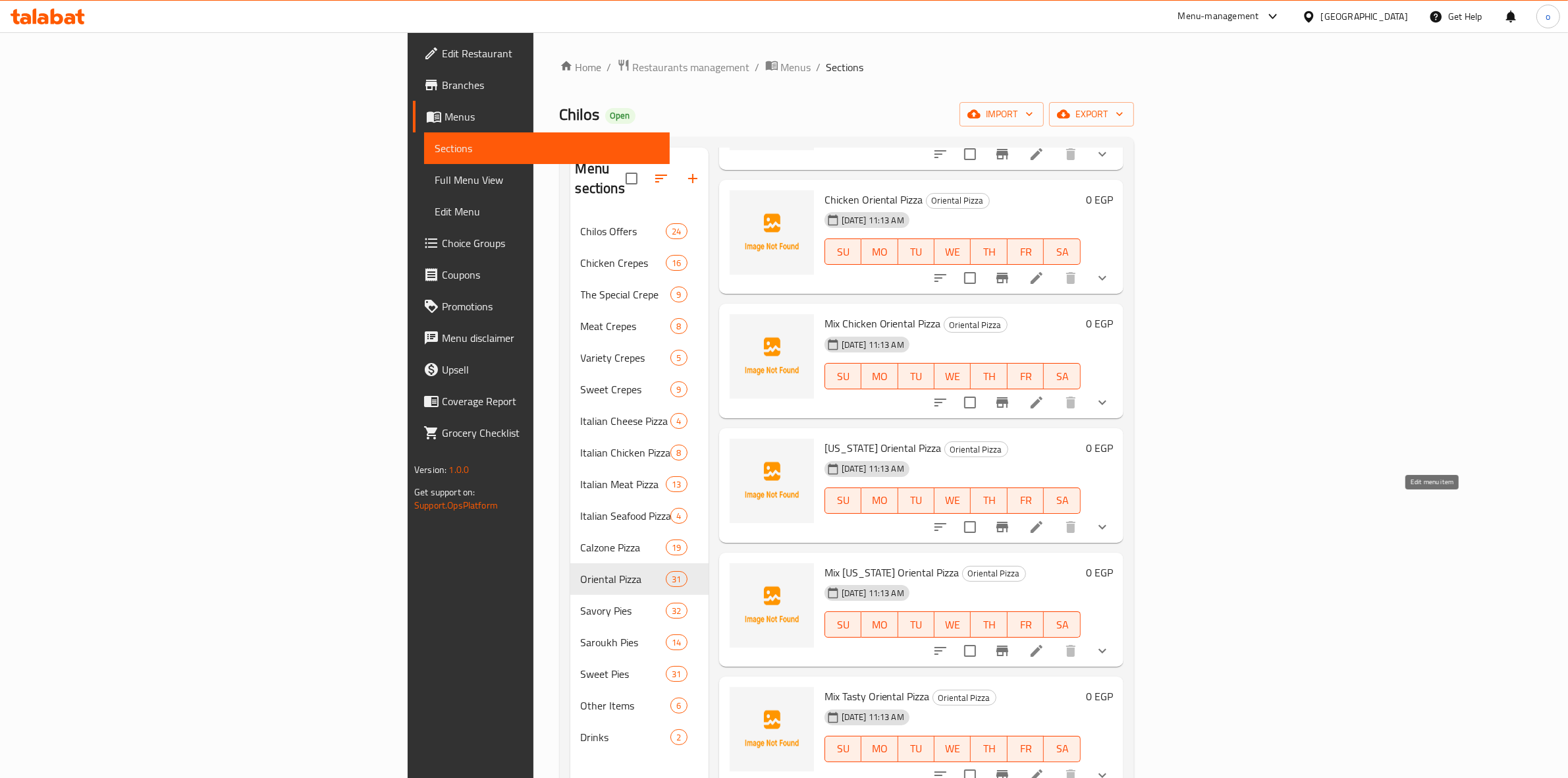
click at [1042, 521] on icon at bounding box center [1037, 526] width 12 height 12
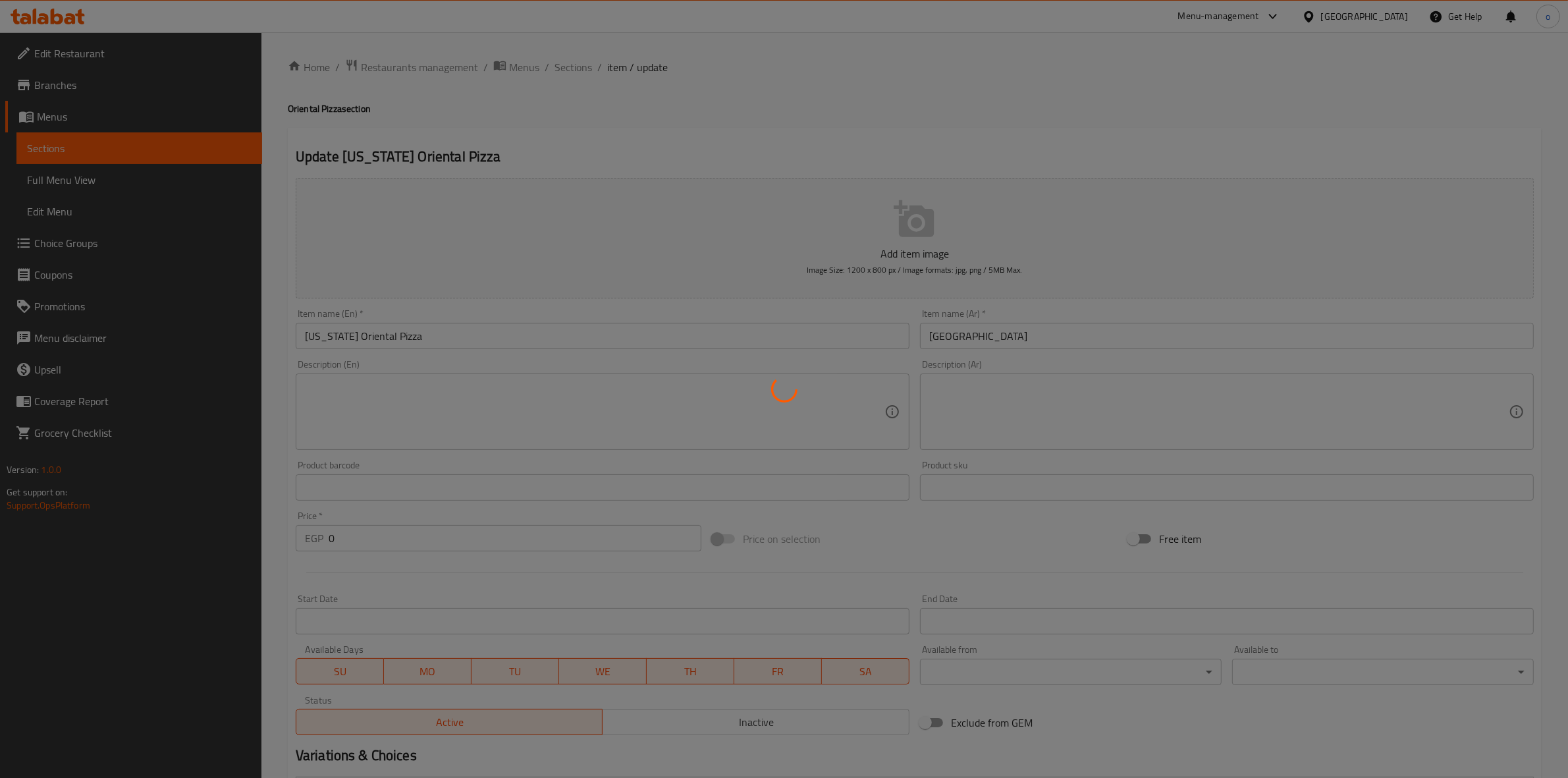
type input "إضافات البيتزا الشرقي الوسط:"
type input "0"
type input "إضافات البيتزا الشرقي الكبير:"
type input "0"
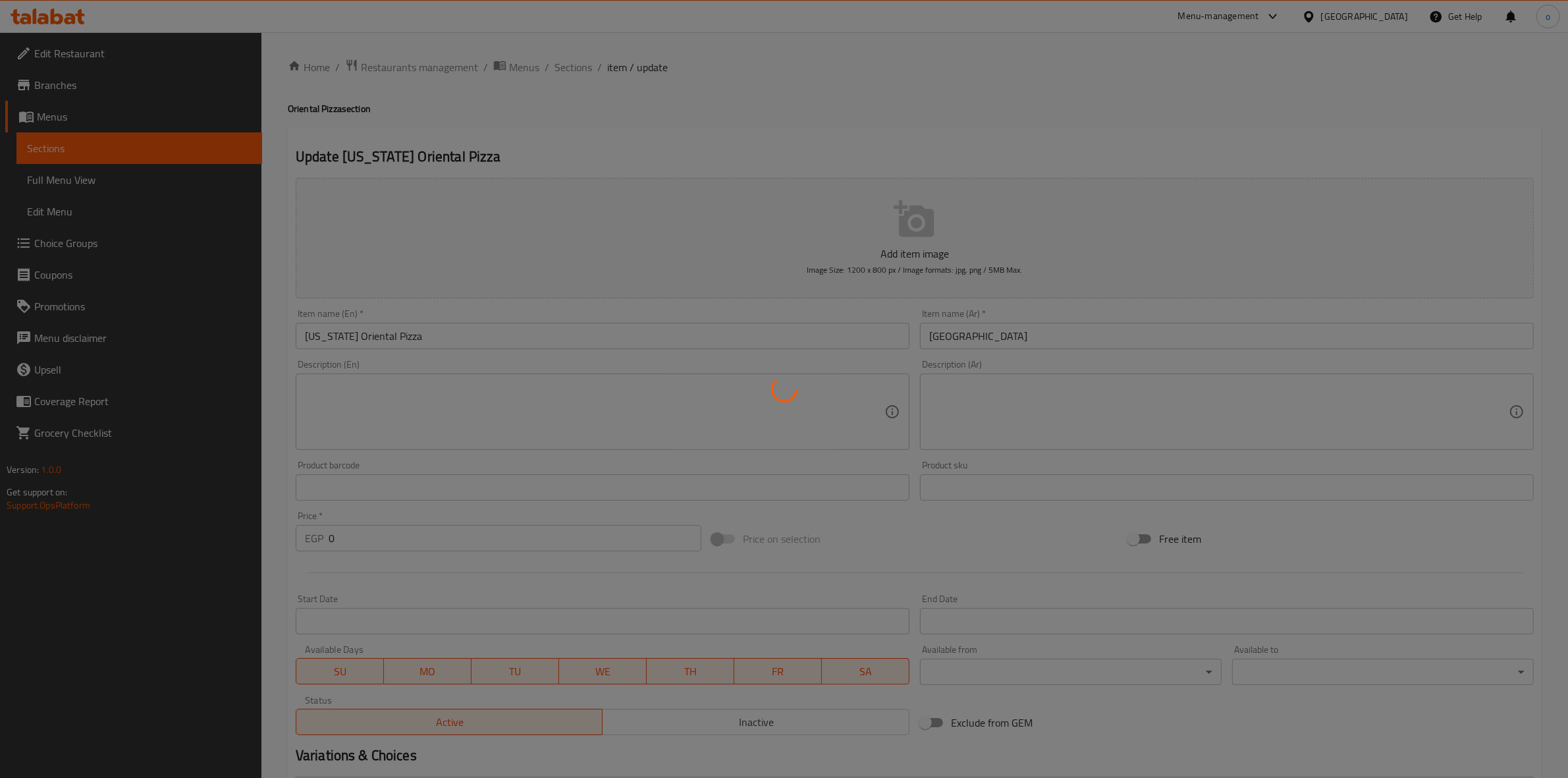
type input "0"
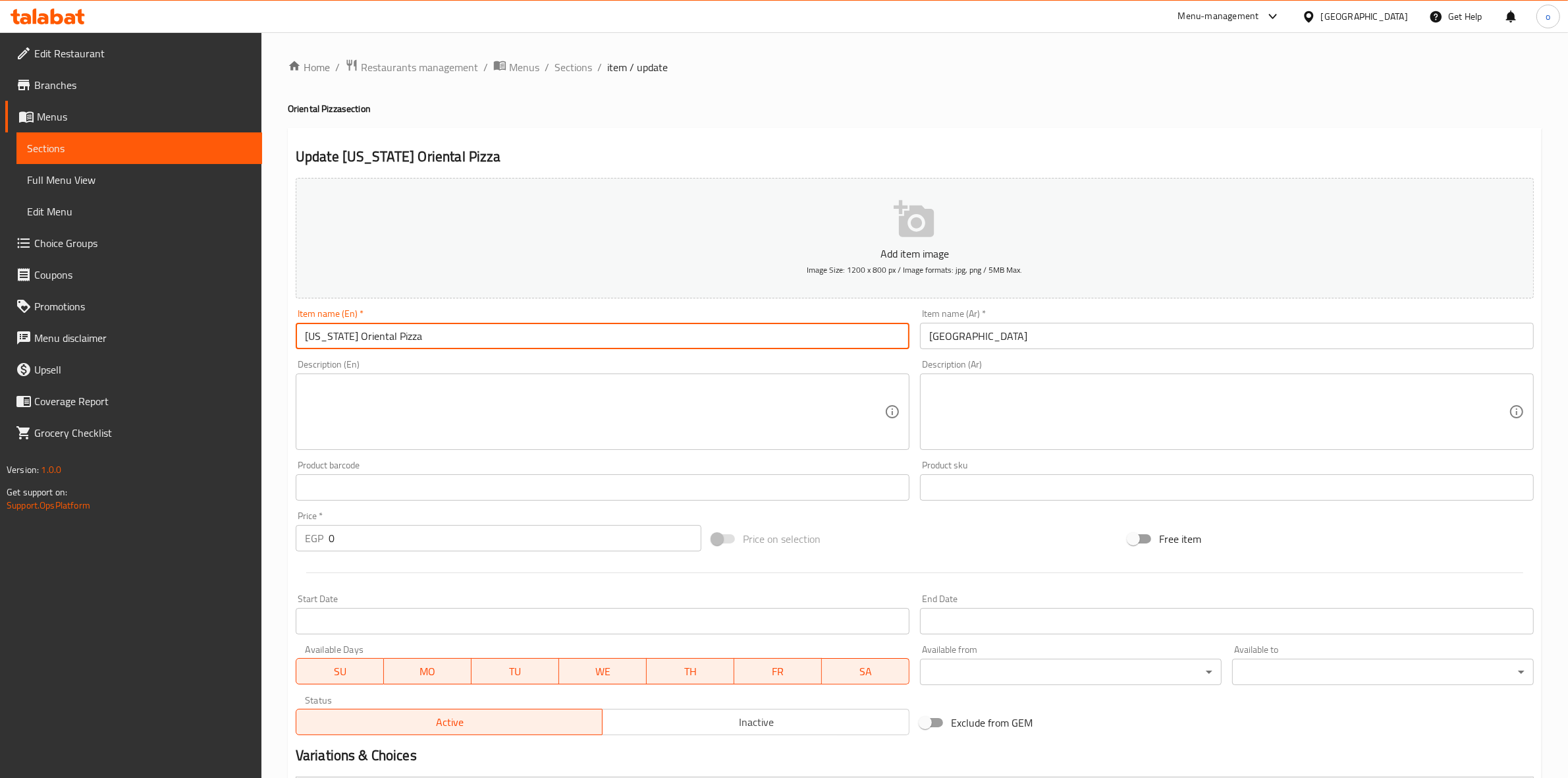
click at [371, 341] on input "California Oriental Pizza" at bounding box center [602, 336] width 614 height 26
type input "California Pizza"
click at [981, 334] on input "بيتزا شرقي كاليفورنيا" at bounding box center [1226, 336] width 614 height 26
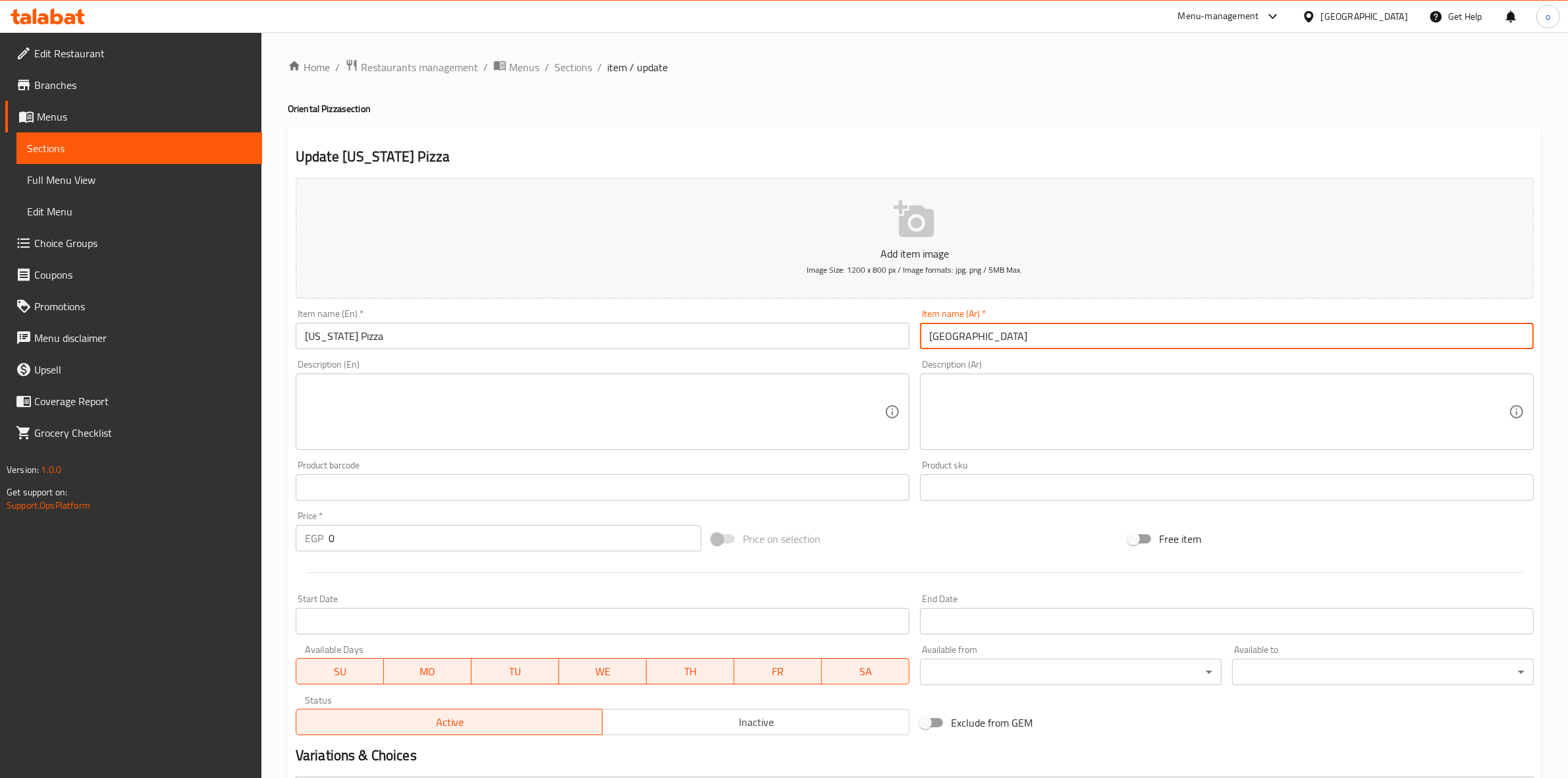
click at [981, 334] on input "بيتزا شرقي كاليفورنيا" at bounding box center [1226, 336] width 614 height 26
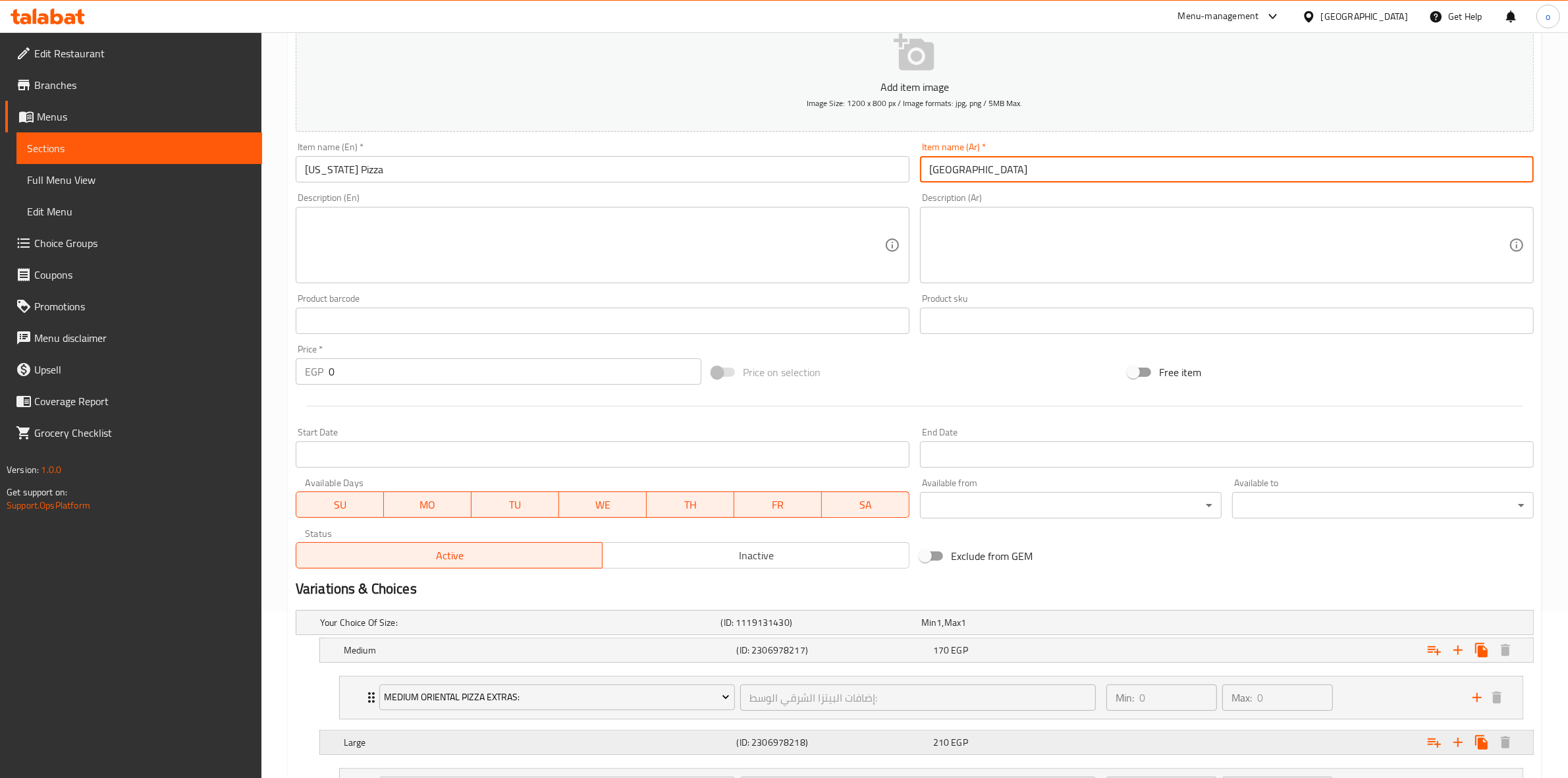
scroll to position [291, 0]
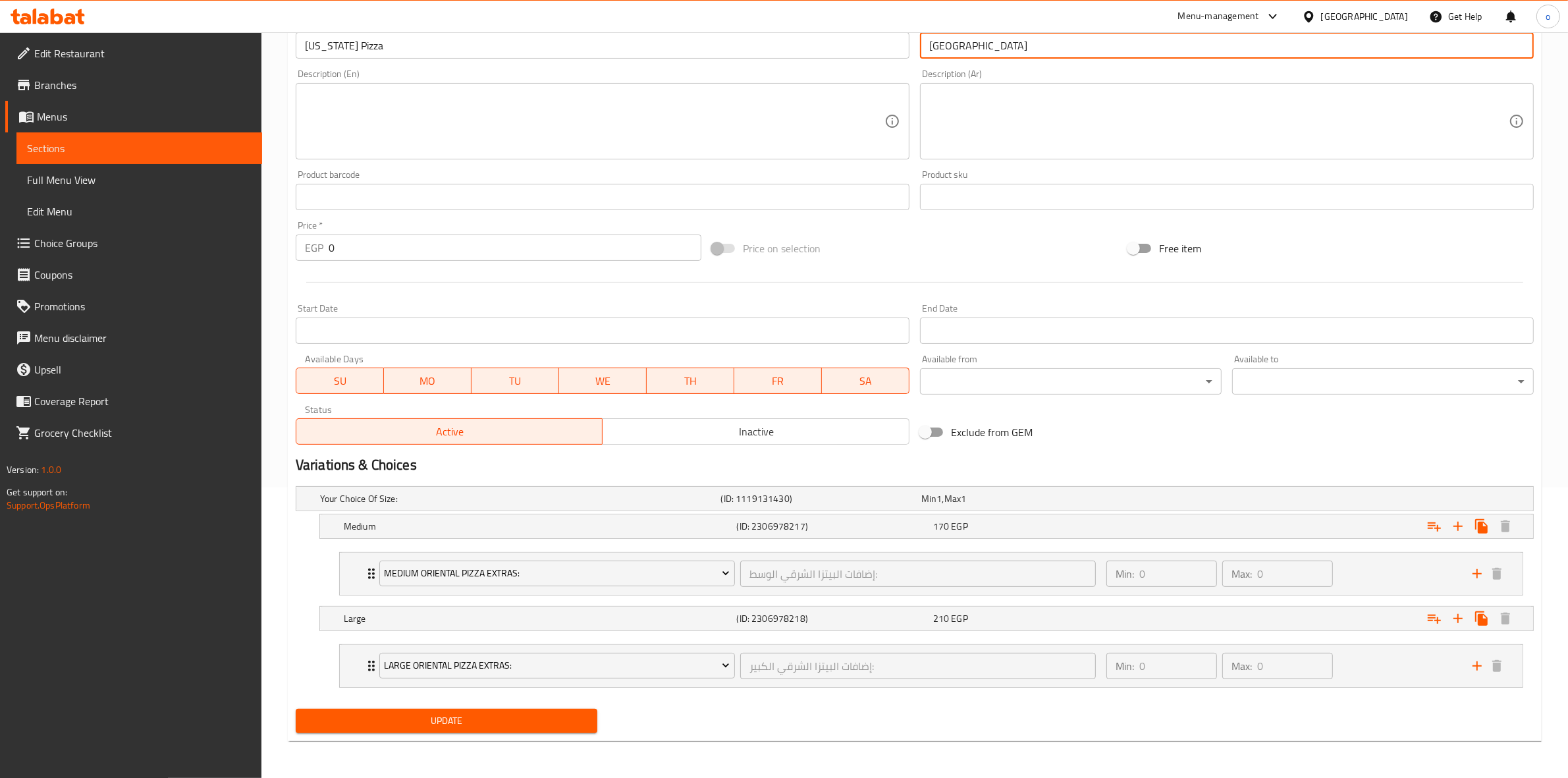
type input "بيتزا كاليفورنيا"
click at [456, 731] on button "Update" at bounding box center [446, 720] width 301 height 24
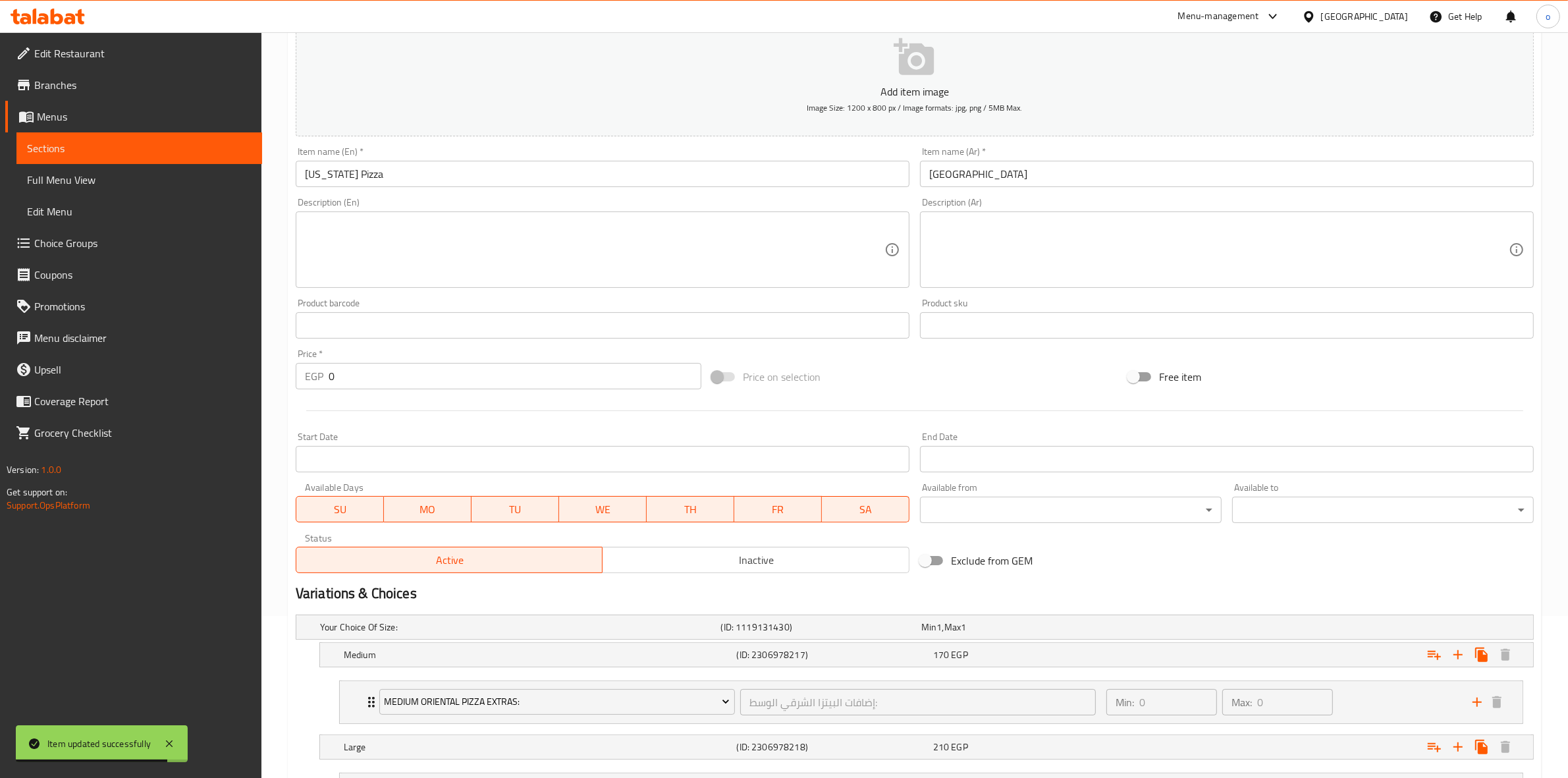
scroll to position [0, 0]
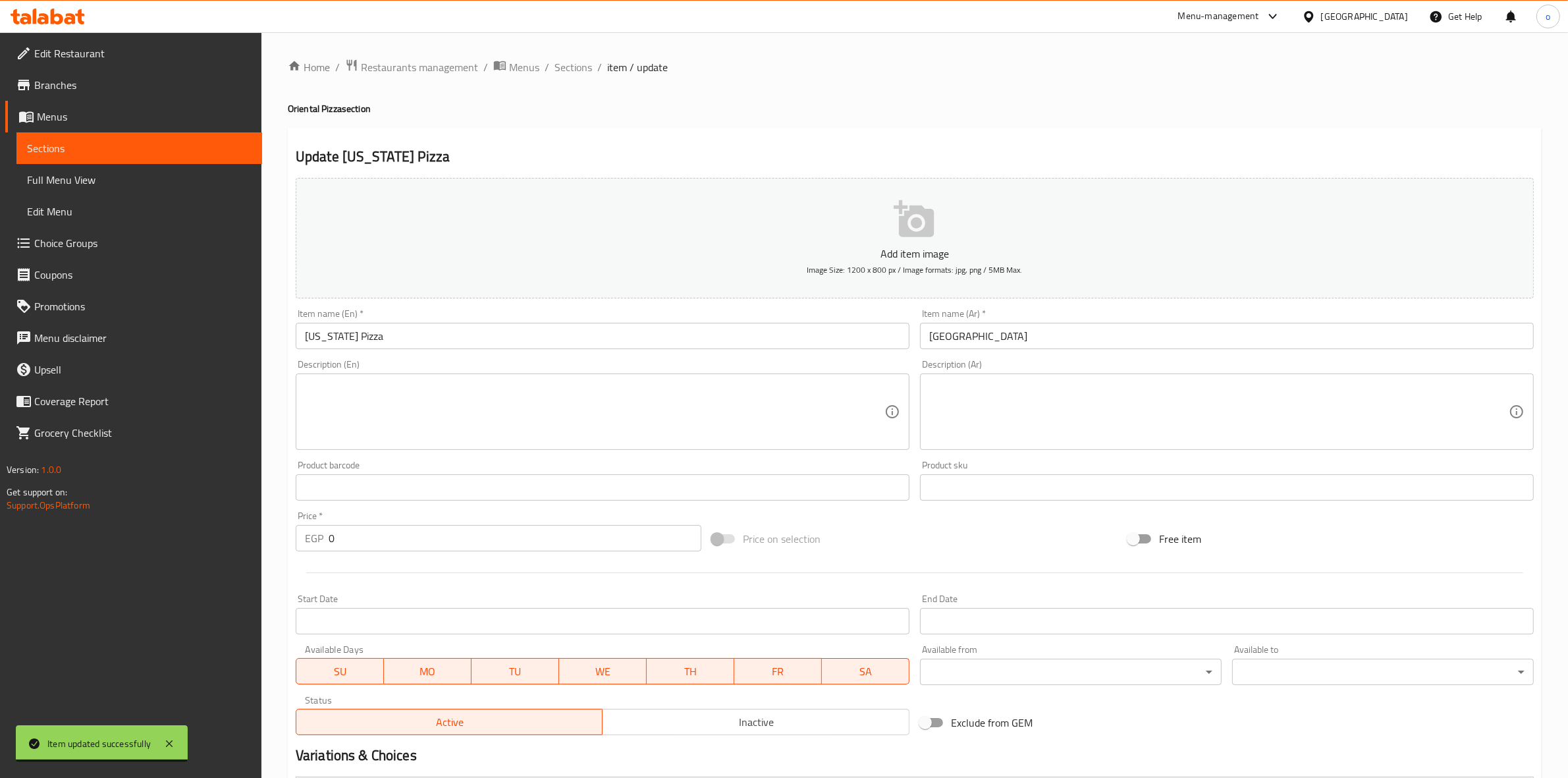
click at [571, 77] on div "Home / Restaurants management / Menus / Sections / item / update Oriental Pizza…" at bounding box center [914, 550] width 1254 height 984
click at [598, 67] on li "/" at bounding box center [599, 68] width 5 height 16
click at [576, 69] on span "Sections" at bounding box center [574, 68] width 37 height 16
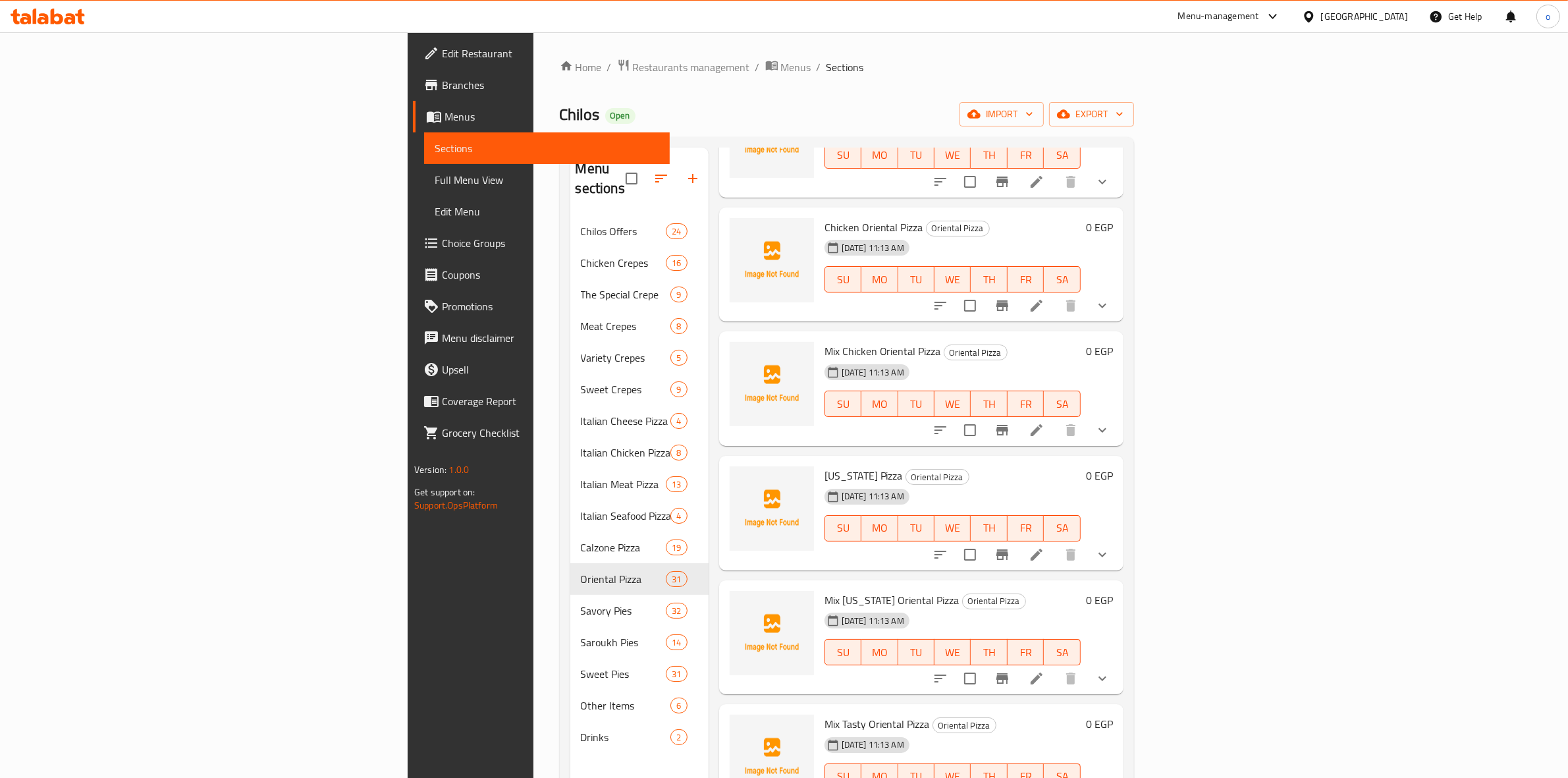
scroll to position [1893, 0]
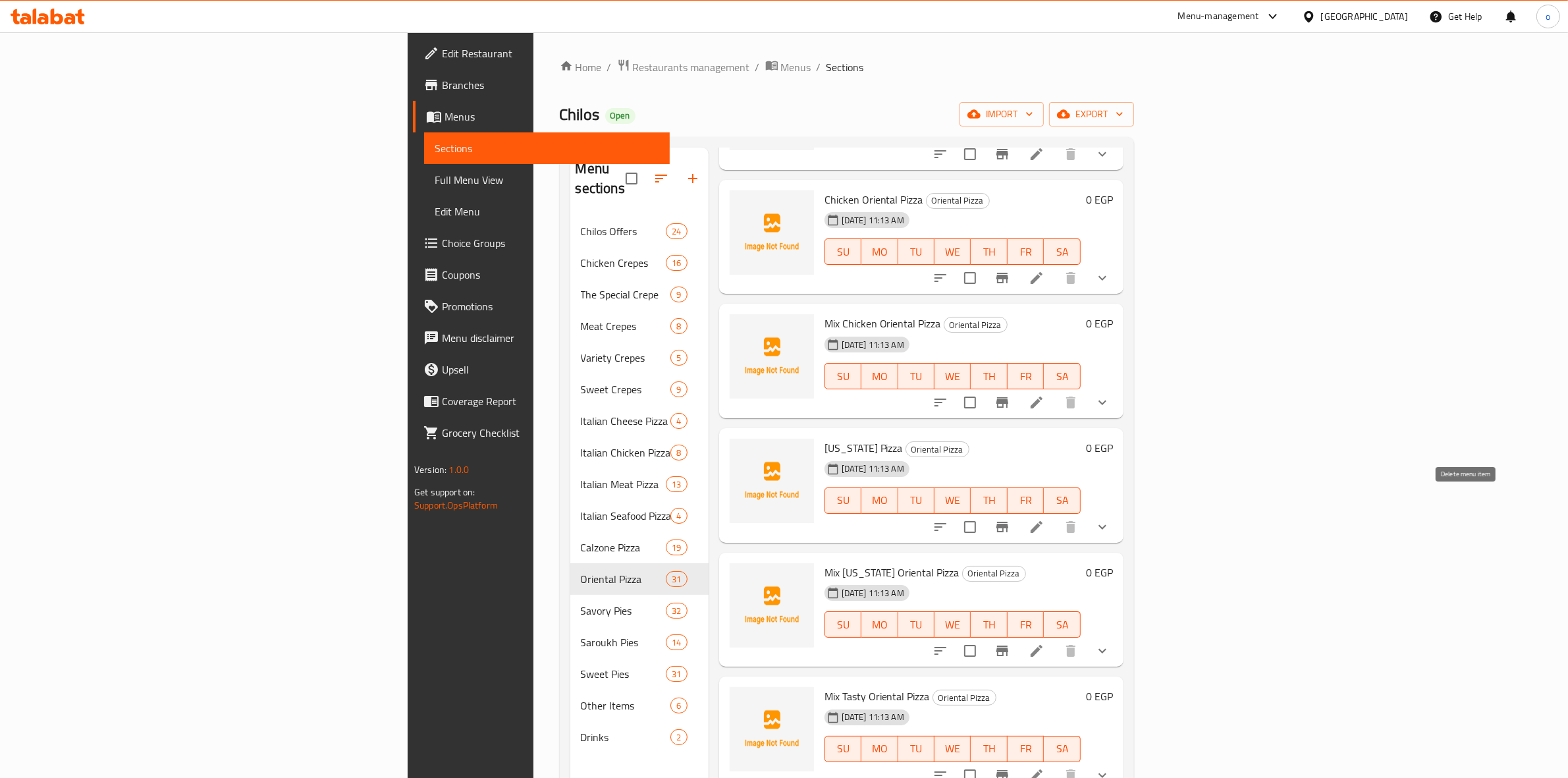
click at [1118, 511] on button "show more" at bounding box center [1102, 526] width 31 height 31
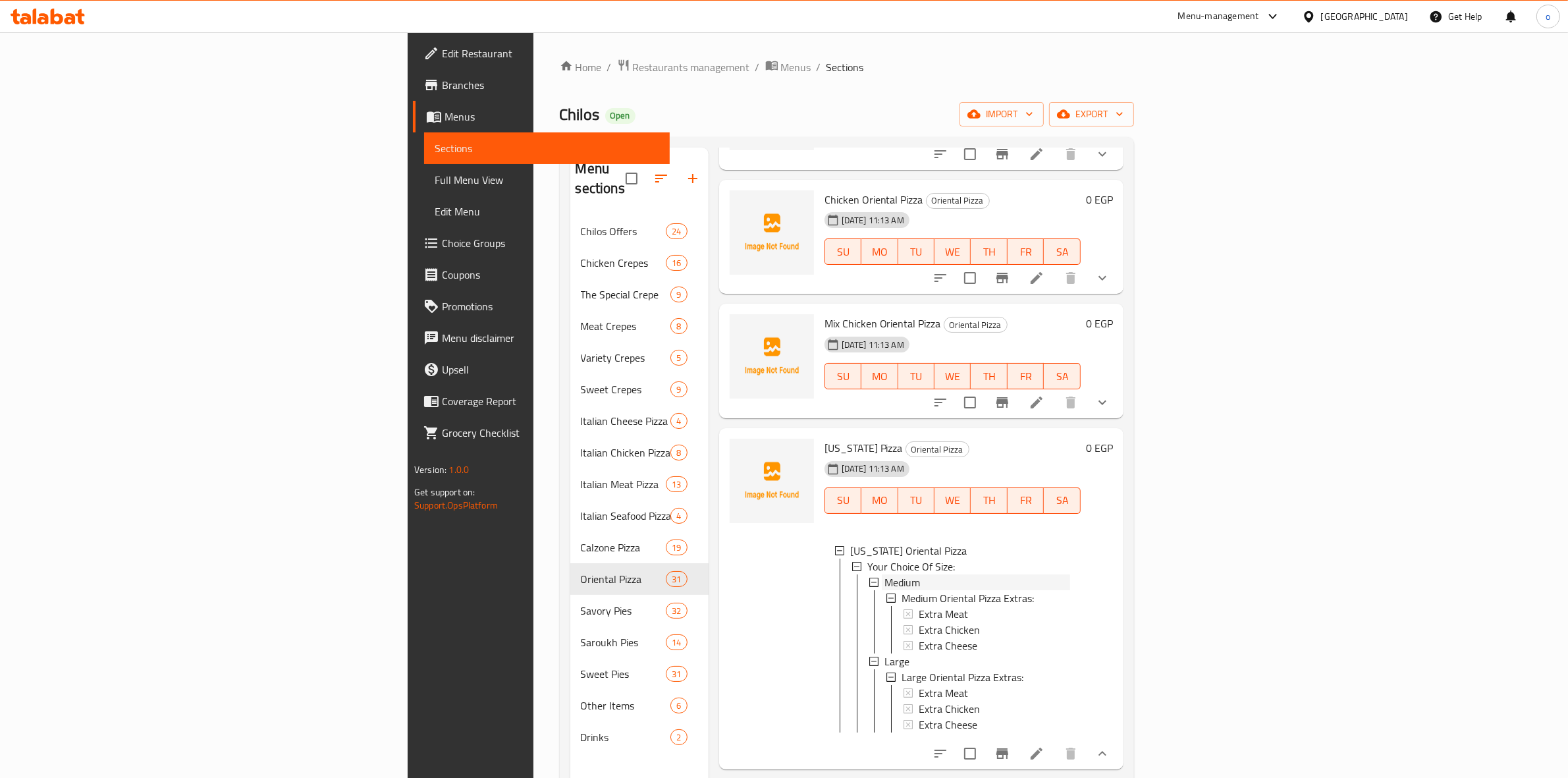
click at [885, 574] on div "Medium" at bounding box center [978, 582] width 186 height 16
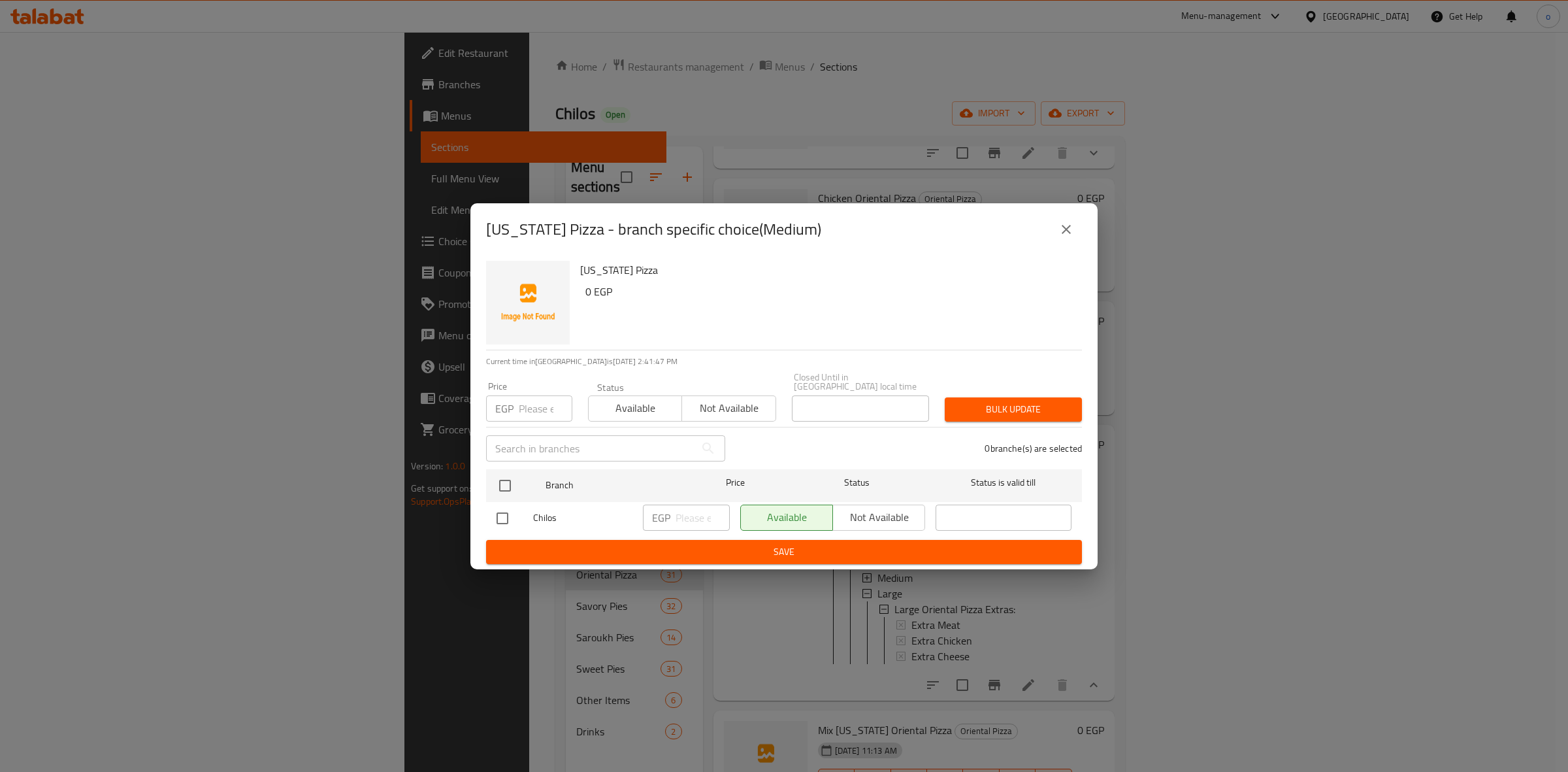
click at [1068, 237] on icon "close" at bounding box center [1066, 229] width 16 height 16
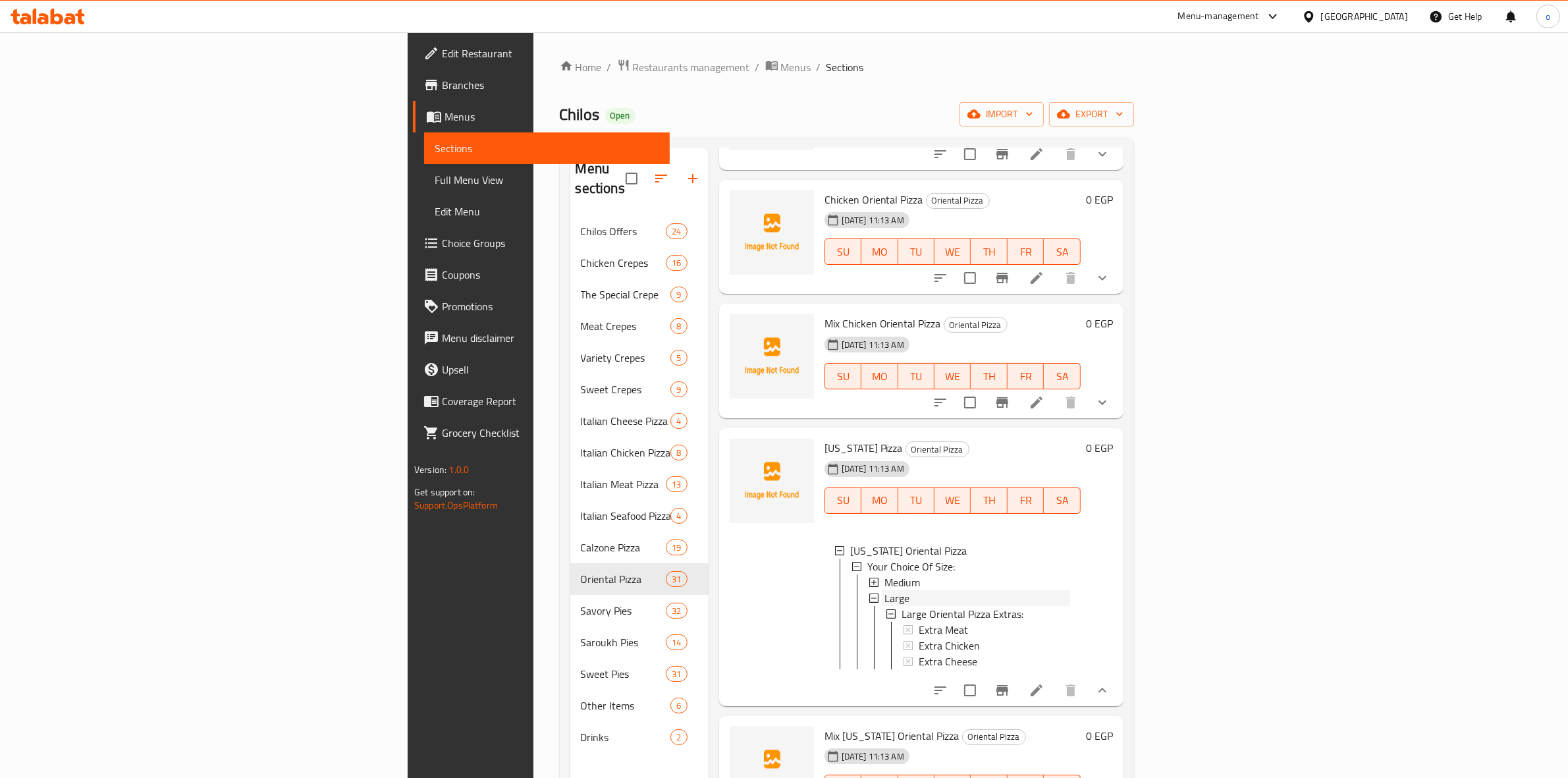
click at [885, 590] on div "Large" at bounding box center [978, 598] width 186 height 16
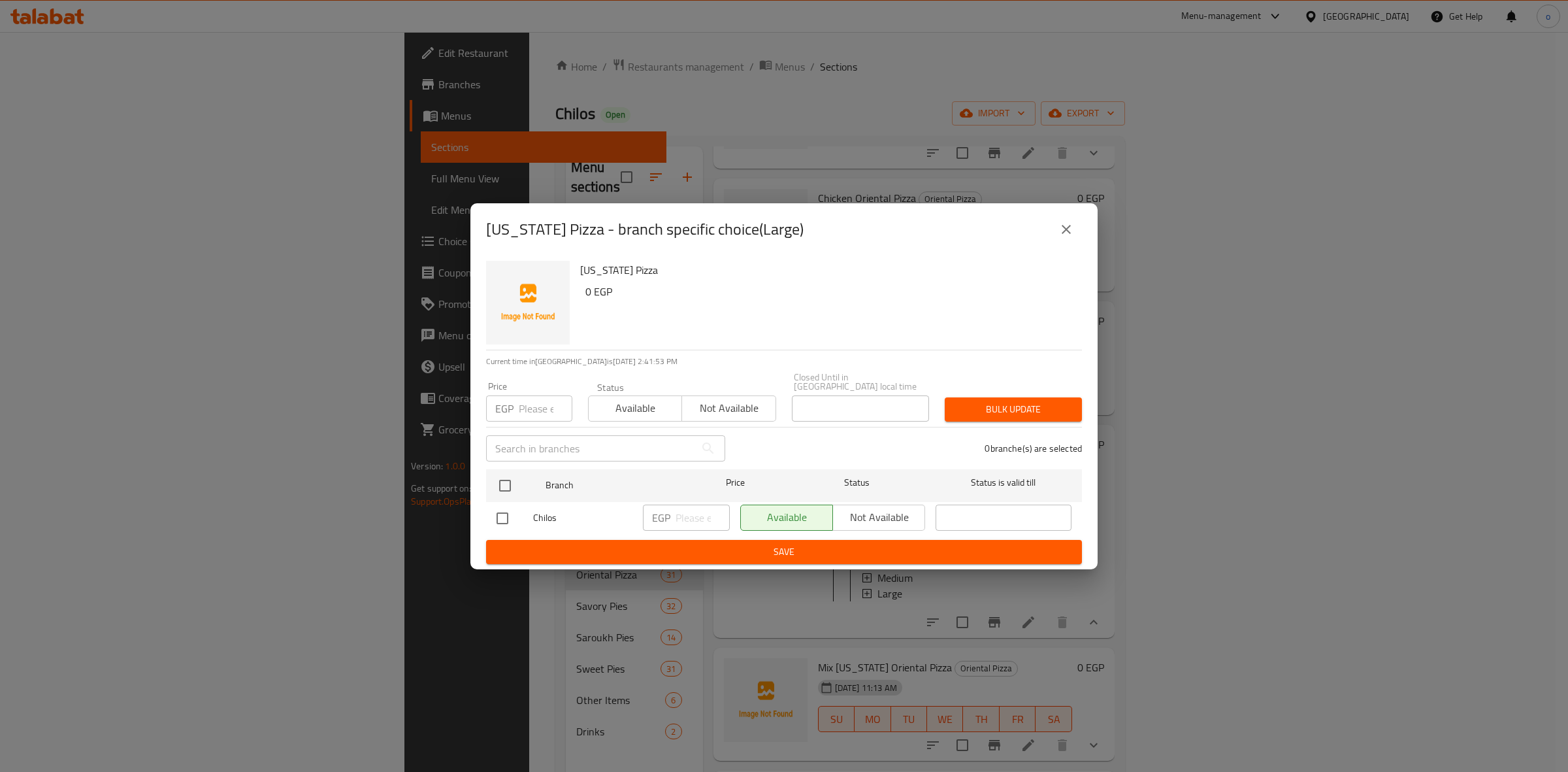
click at [1076, 232] on button "close" at bounding box center [1066, 229] width 31 height 31
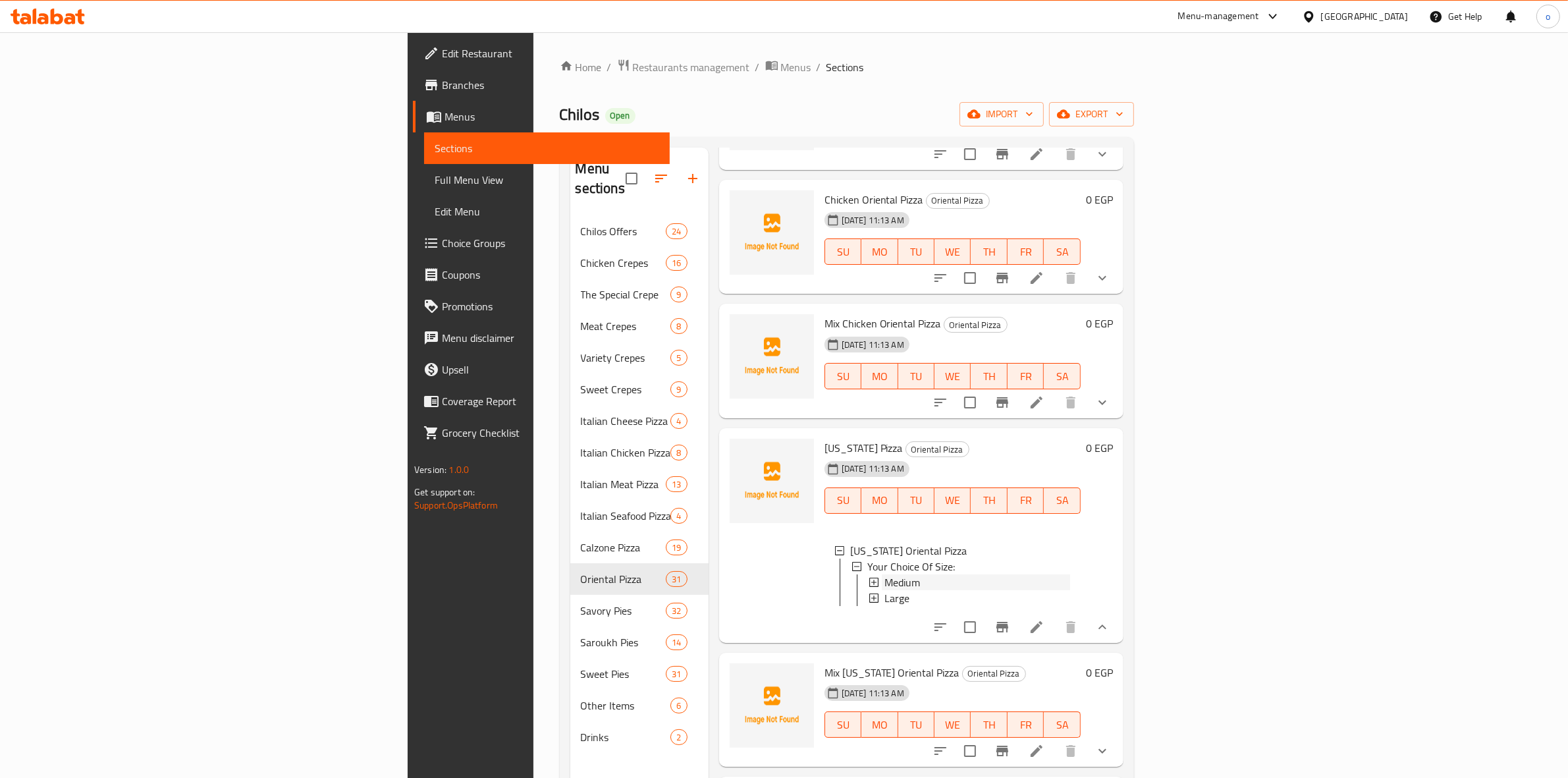
click at [885, 574] on div "Medium" at bounding box center [978, 582] width 186 height 16
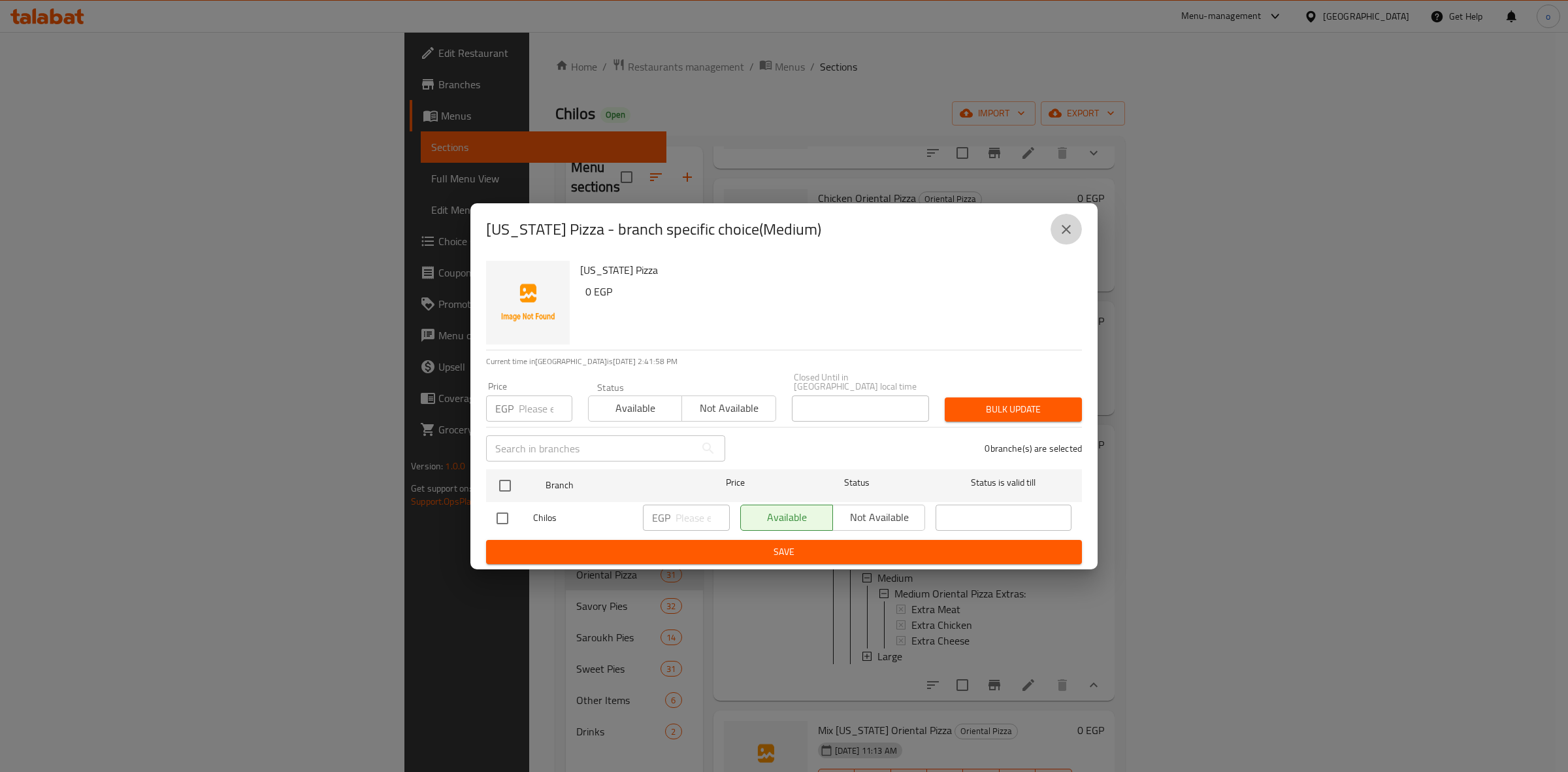
click at [1065, 231] on icon "close" at bounding box center [1066, 229] width 16 height 16
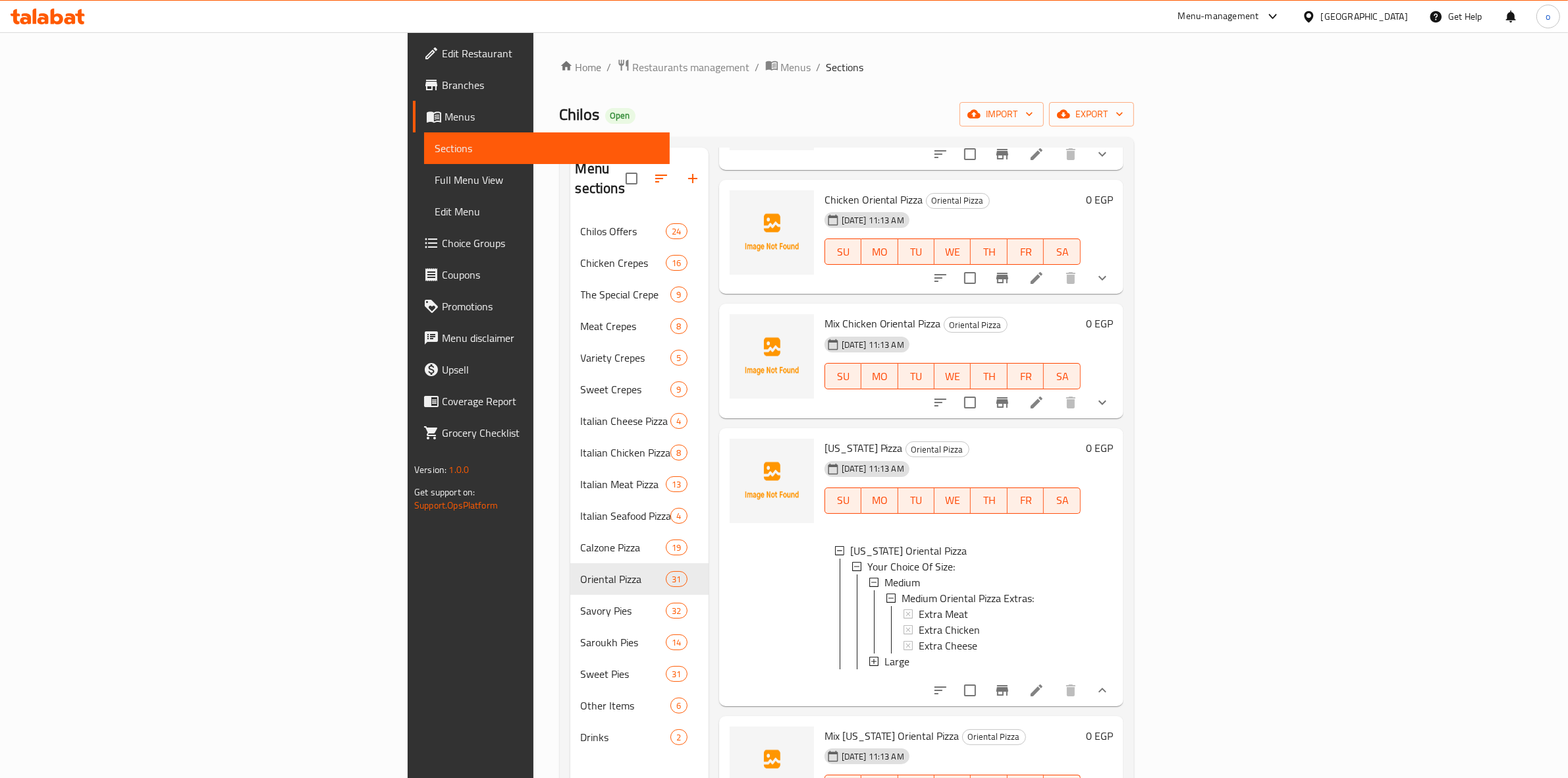
click at [885, 574] on div "Medium" at bounding box center [978, 582] width 186 height 16
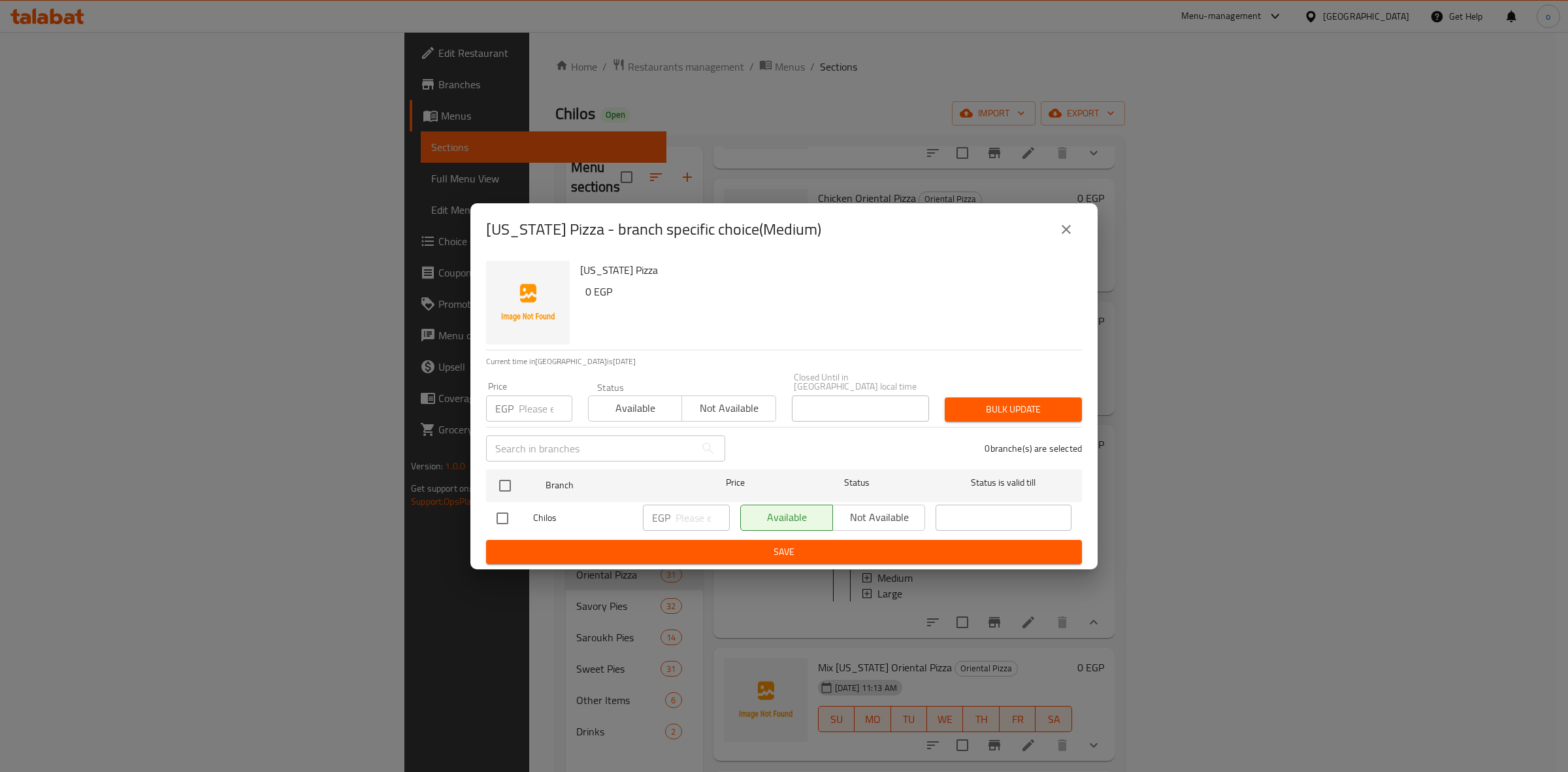
click at [527, 406] on input "number" at bounding box center [545, 408] width 53 height 26
type input "170"
click at [518, 474] on input "checkbox" at bounding box center [505, 486] width 27 height 27
checkbox input "true"
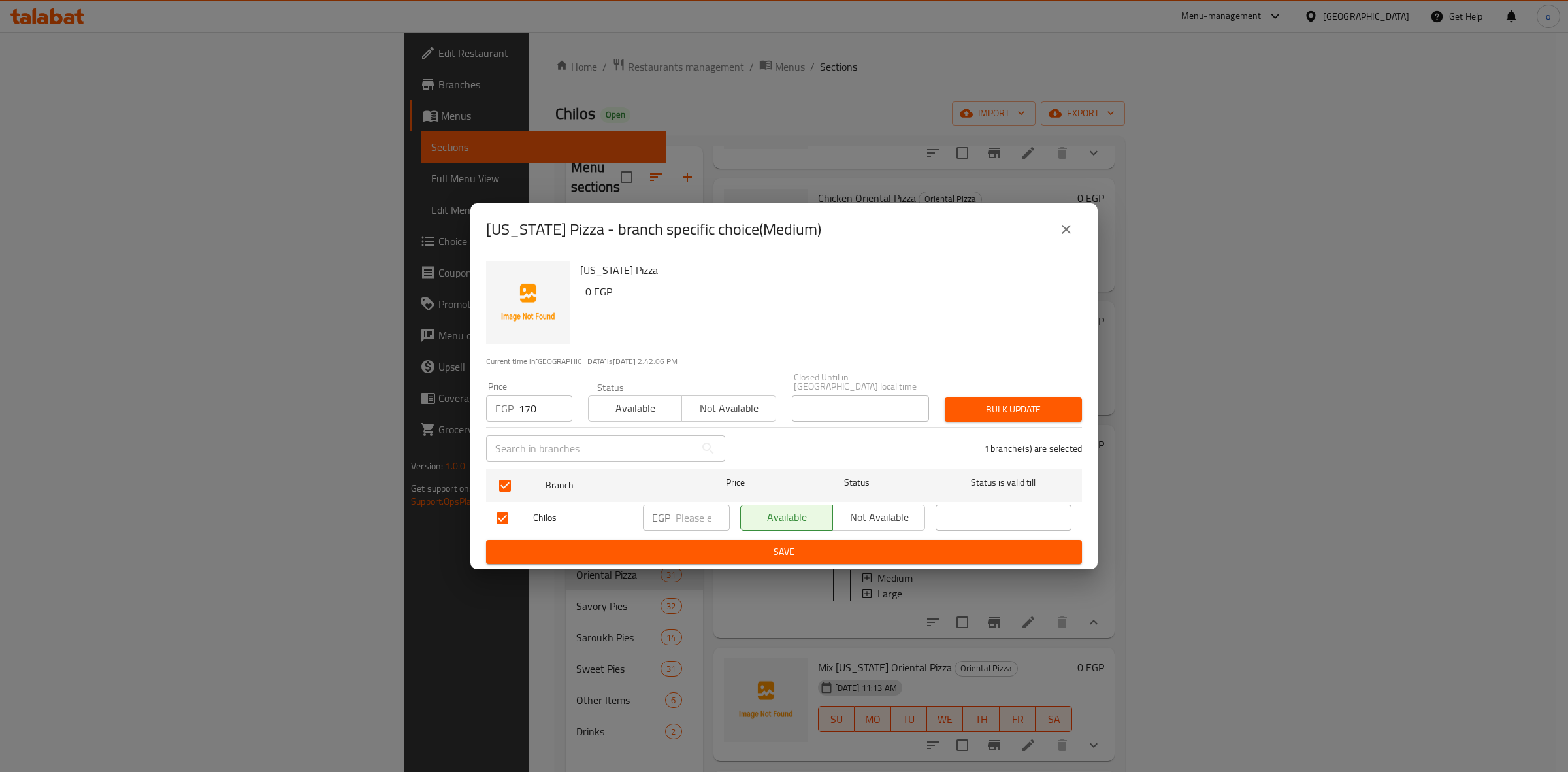
click at [1022, 401] on span "Bulk update" at bounding box center [1014, 409] width 117 height 17
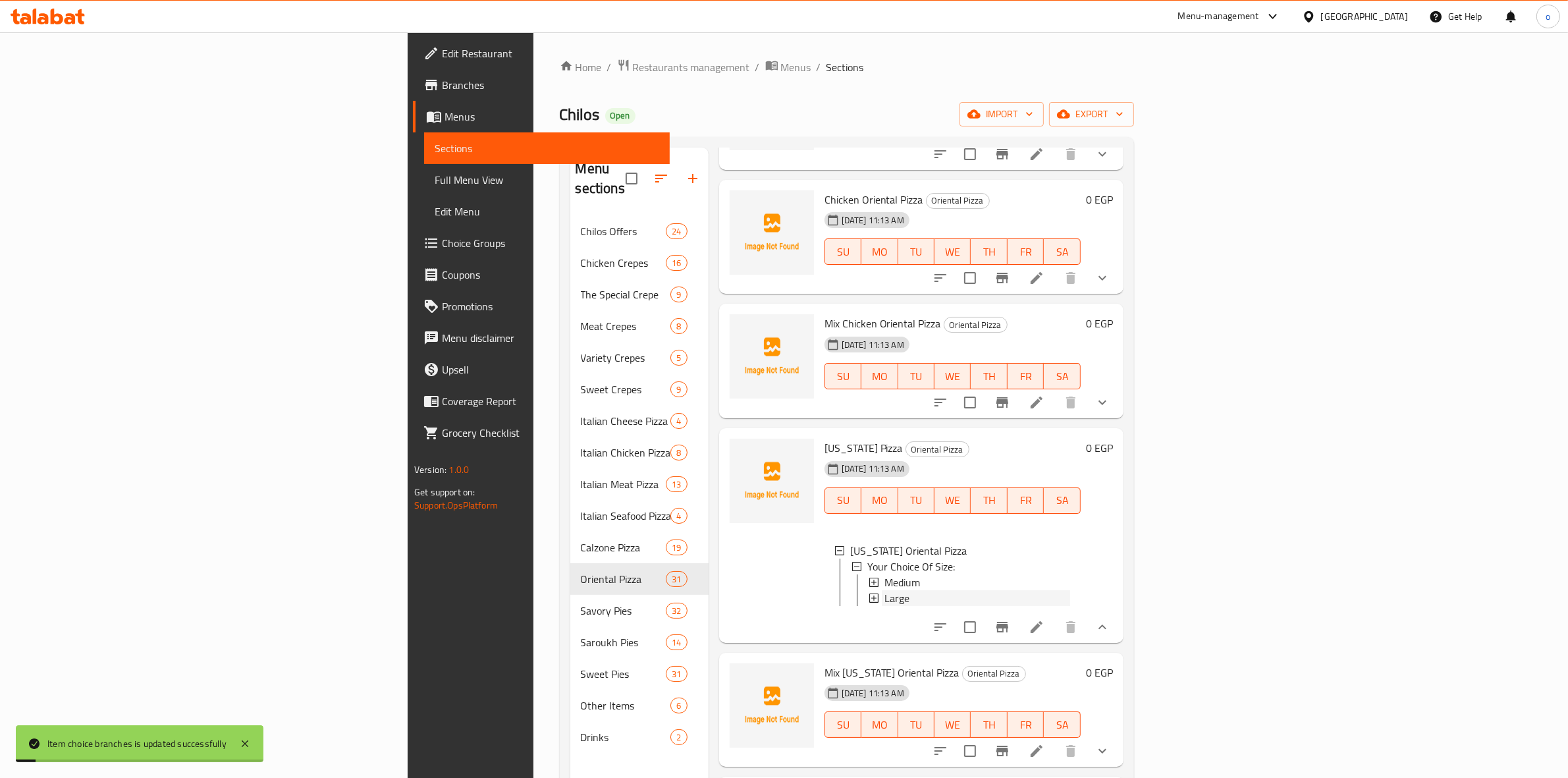
click at [885, 590] on span "Large" at bounding box center [898, 598] width 25 height 16
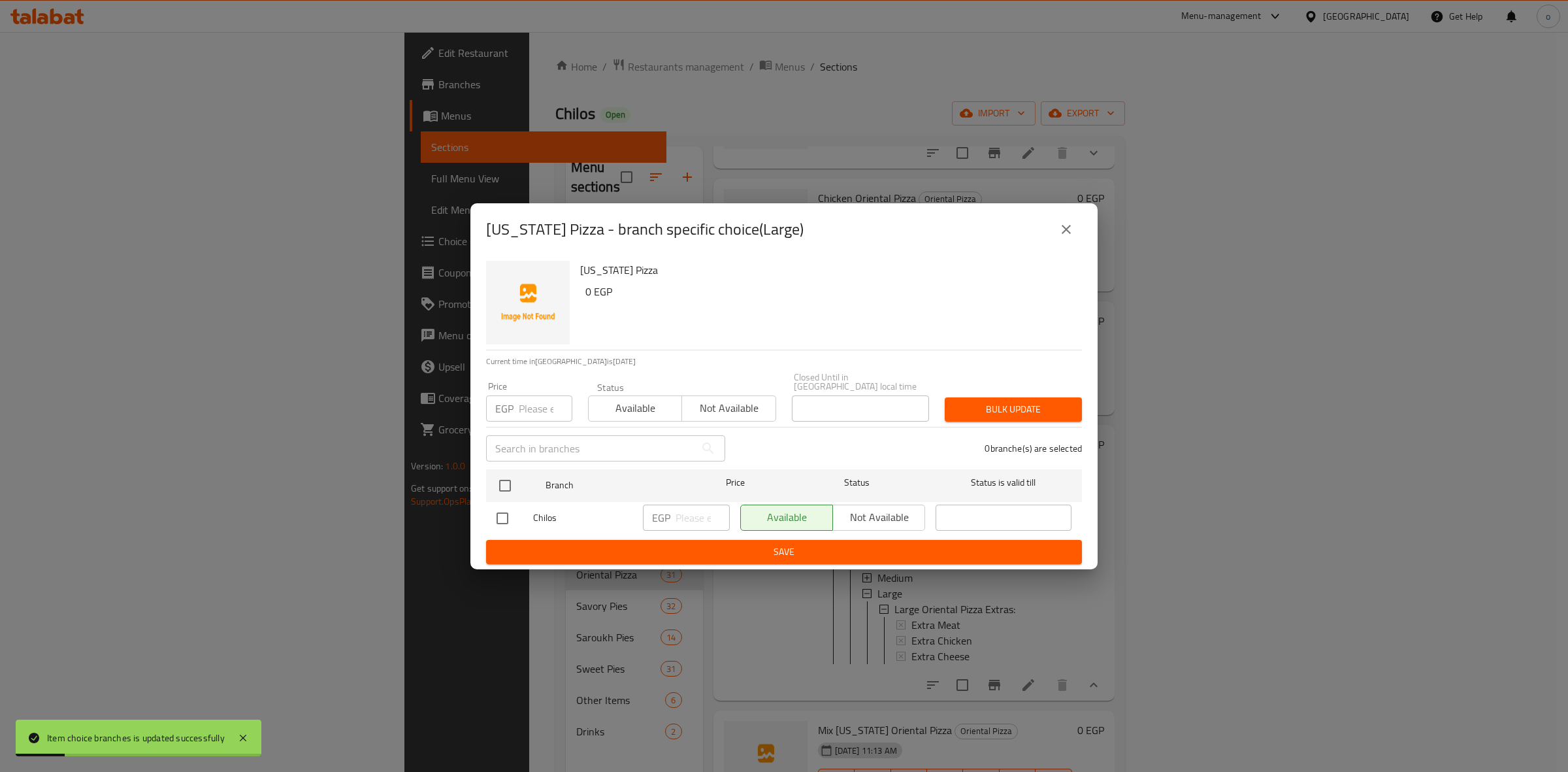
click at [521, 404] on input "number" at bounding box center [545, 408] width 53 height 26
type input "210"
click at [508, 474] on input "checkbox" at bounding box center [505, 486] width 27 height 27
checkbox input "true"
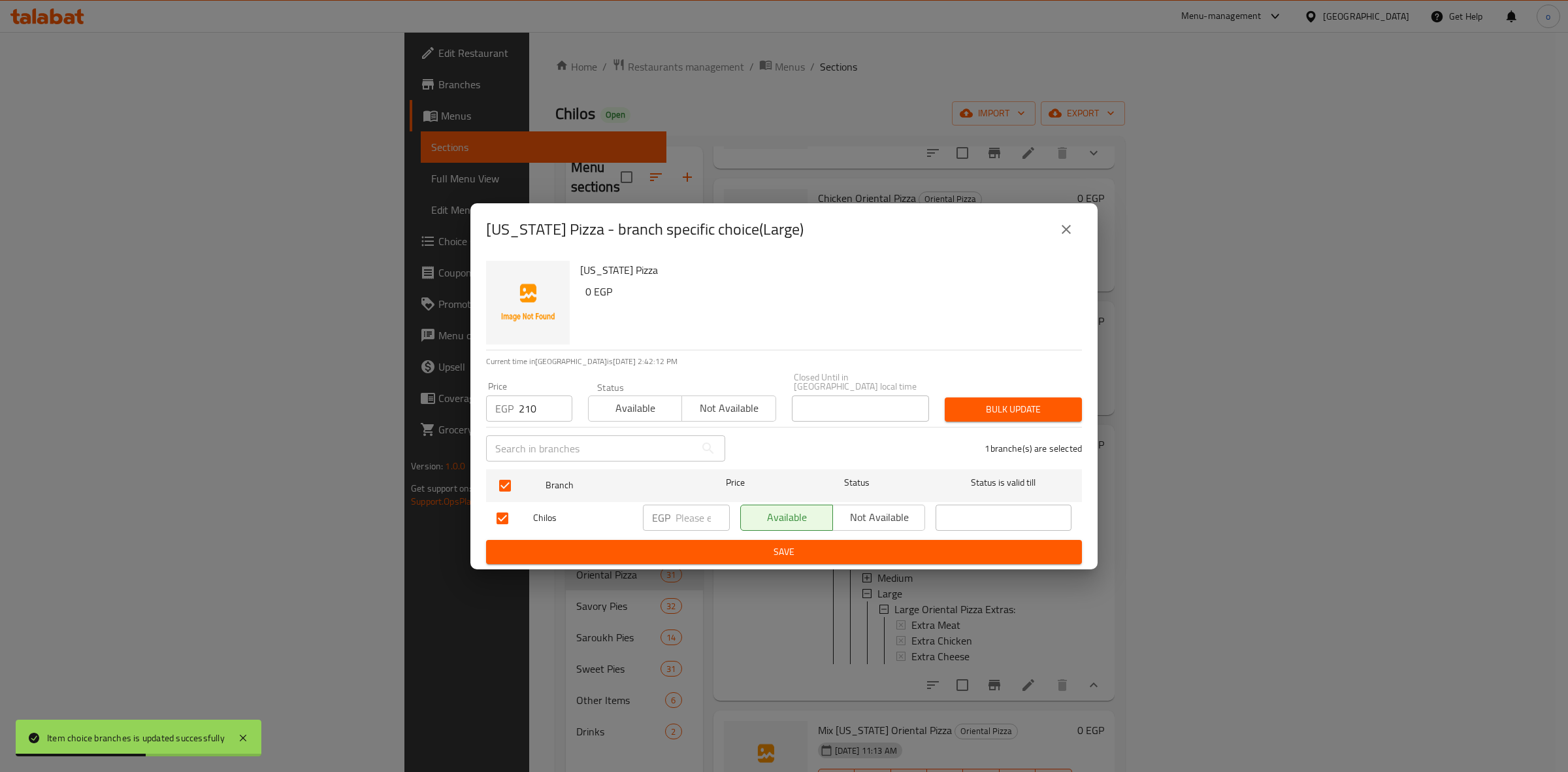
click at [986, 403] on span "Bulk update" at bounding box center [1014, 409] width 117 height 17
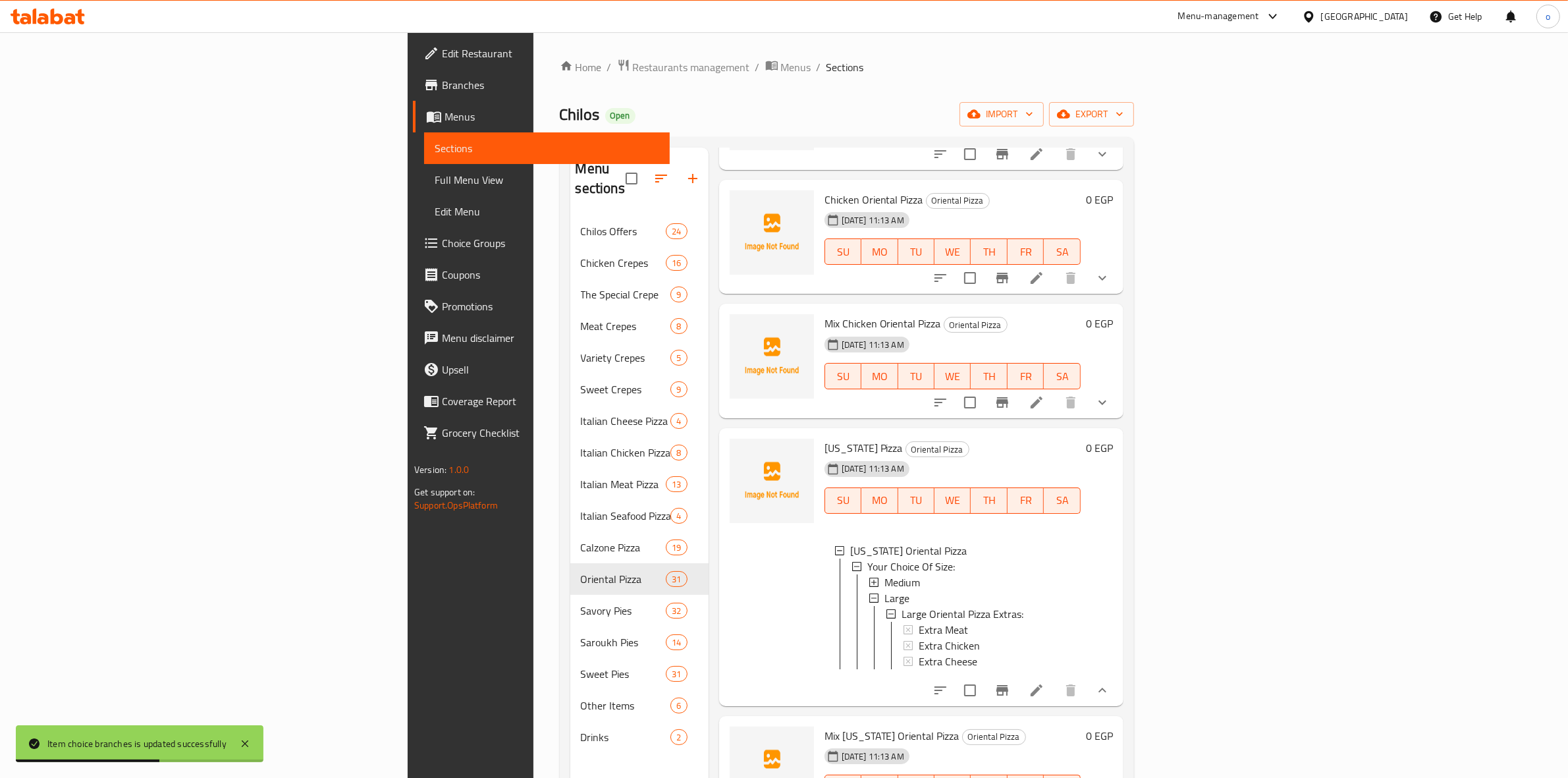
click at [1044, 682] on icon at bounding box center [1037, 690] width 16 height 16
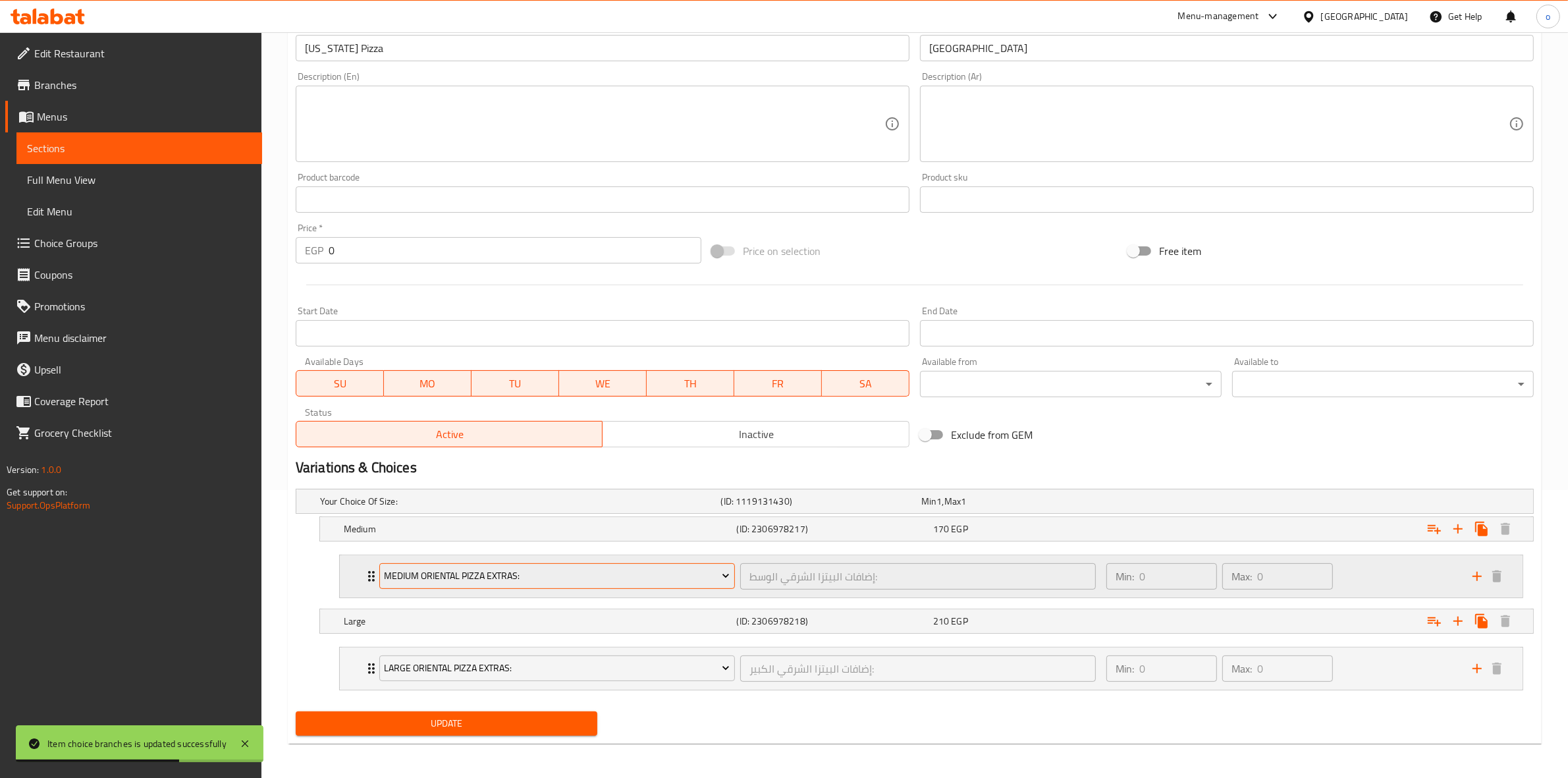
scroll to position [291, 0]
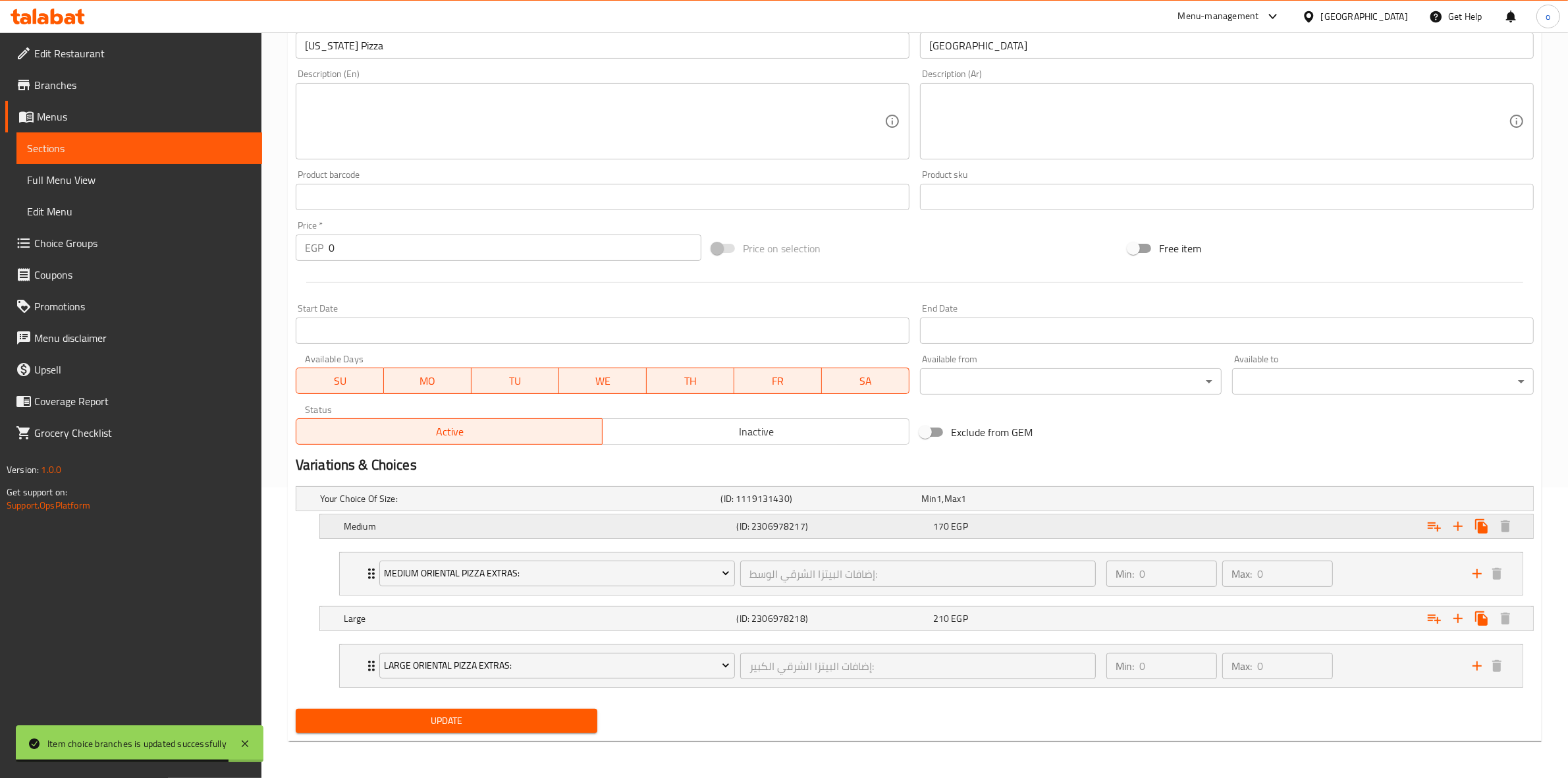
click at [1371, 530] on div "Expand" at bounding box center [1323, 526] width 393 height 29
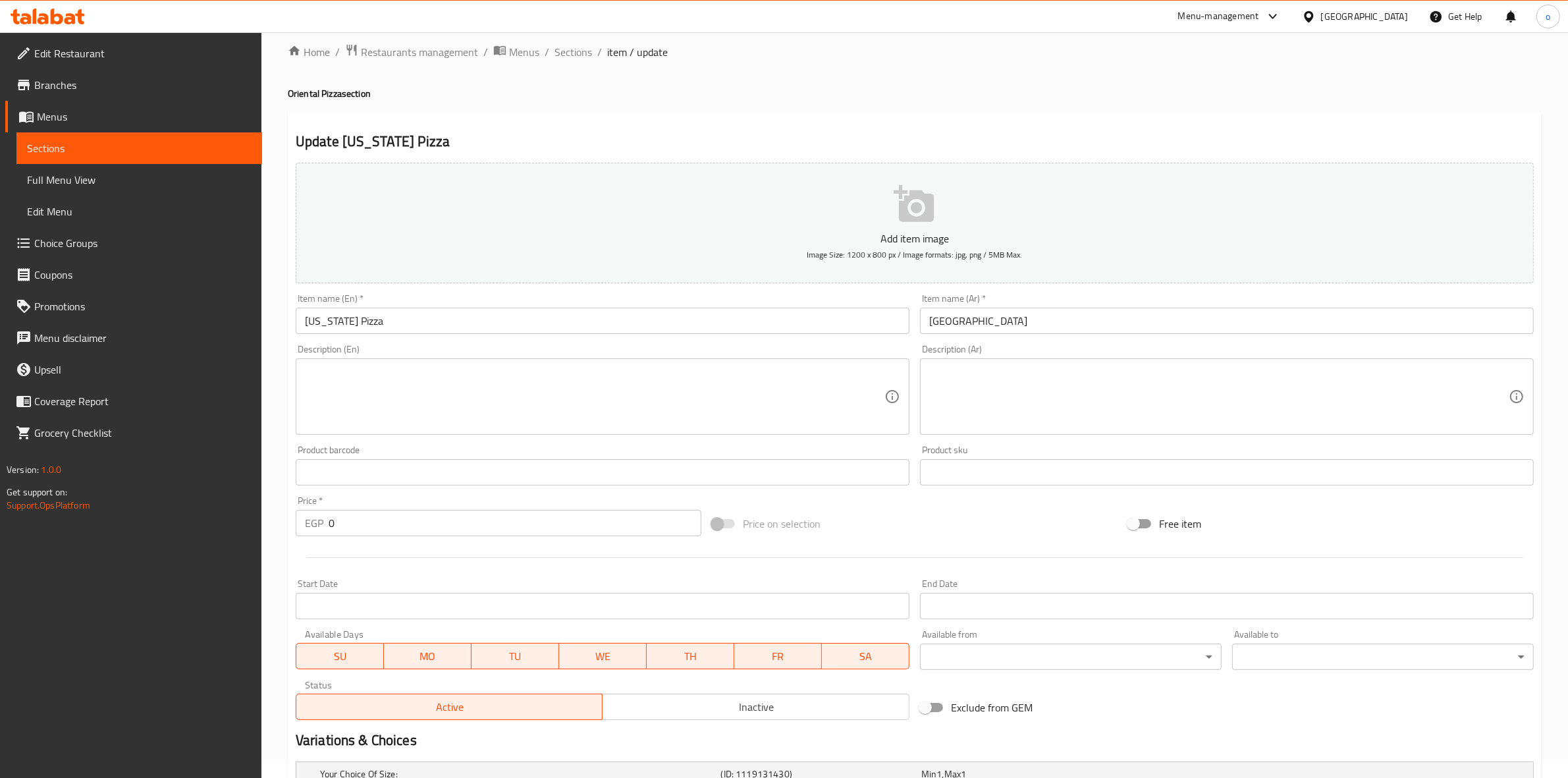
scroll to position [0, 0]
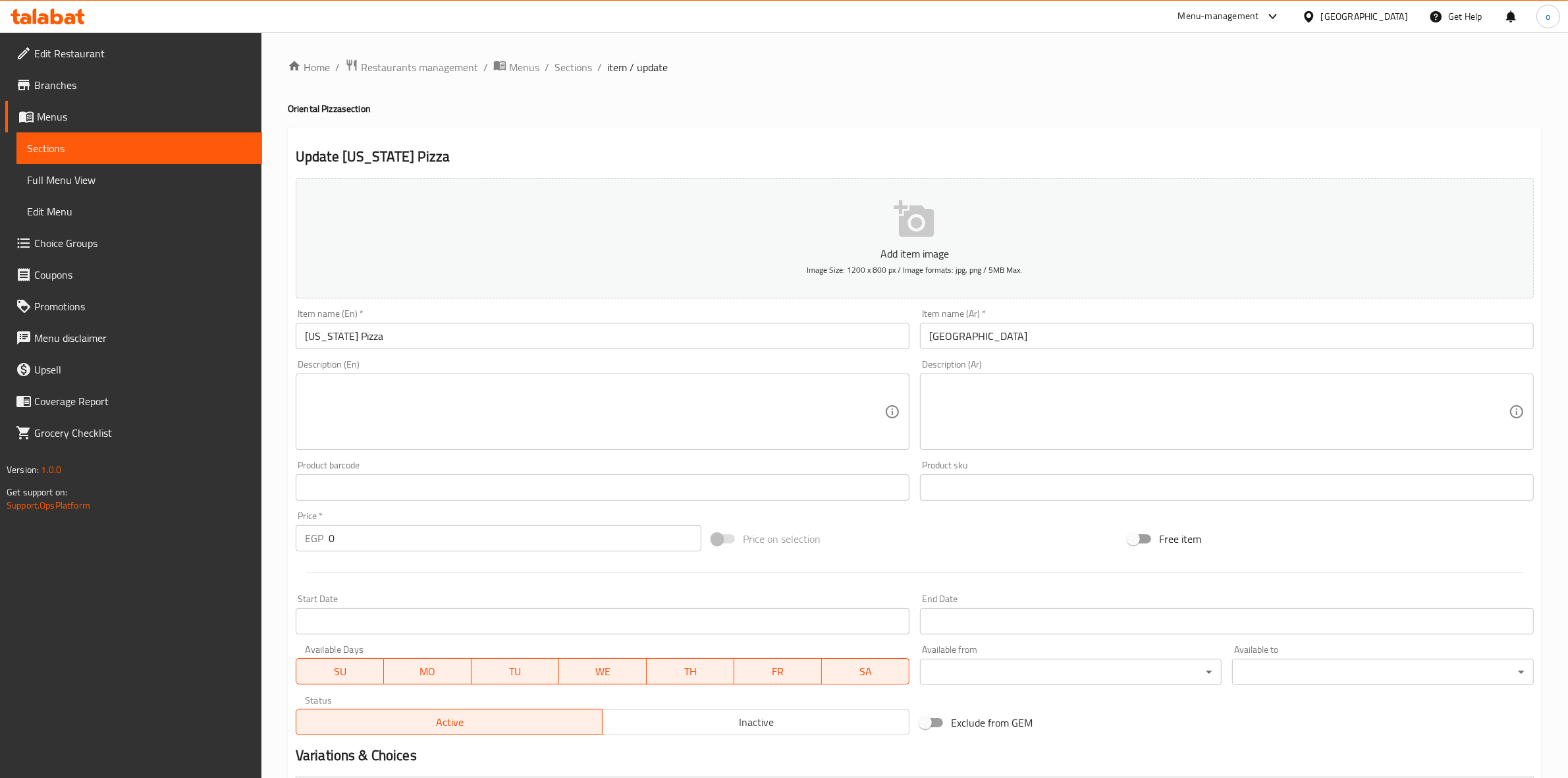
click at [570, 67] on span "Sections" at bounding box center [574, 68] width 37 height 16
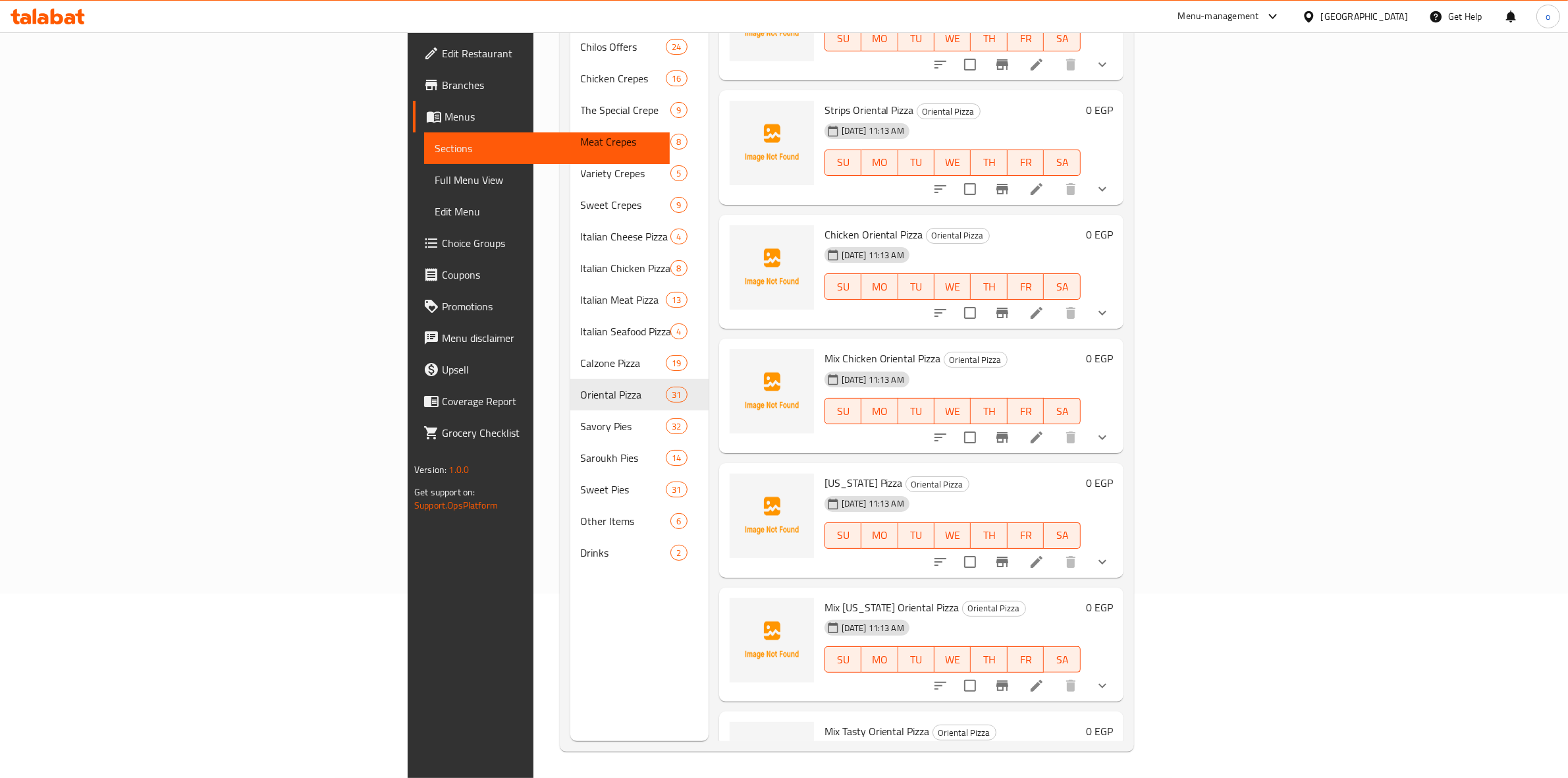
scroll to position [1704, 0]
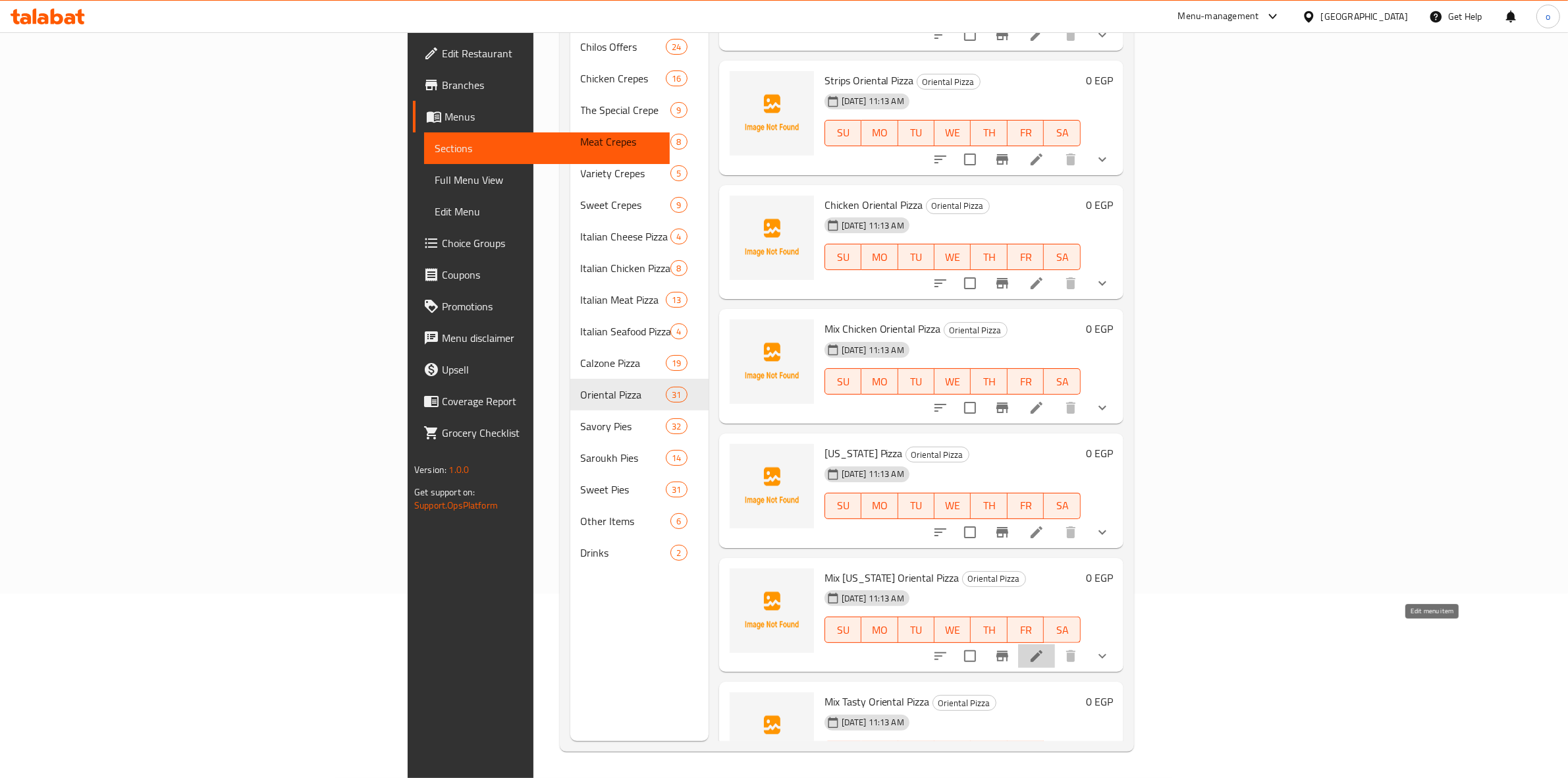
click at [1044, 648] on icon at bounding box center [1037, 656] width 16 height 16
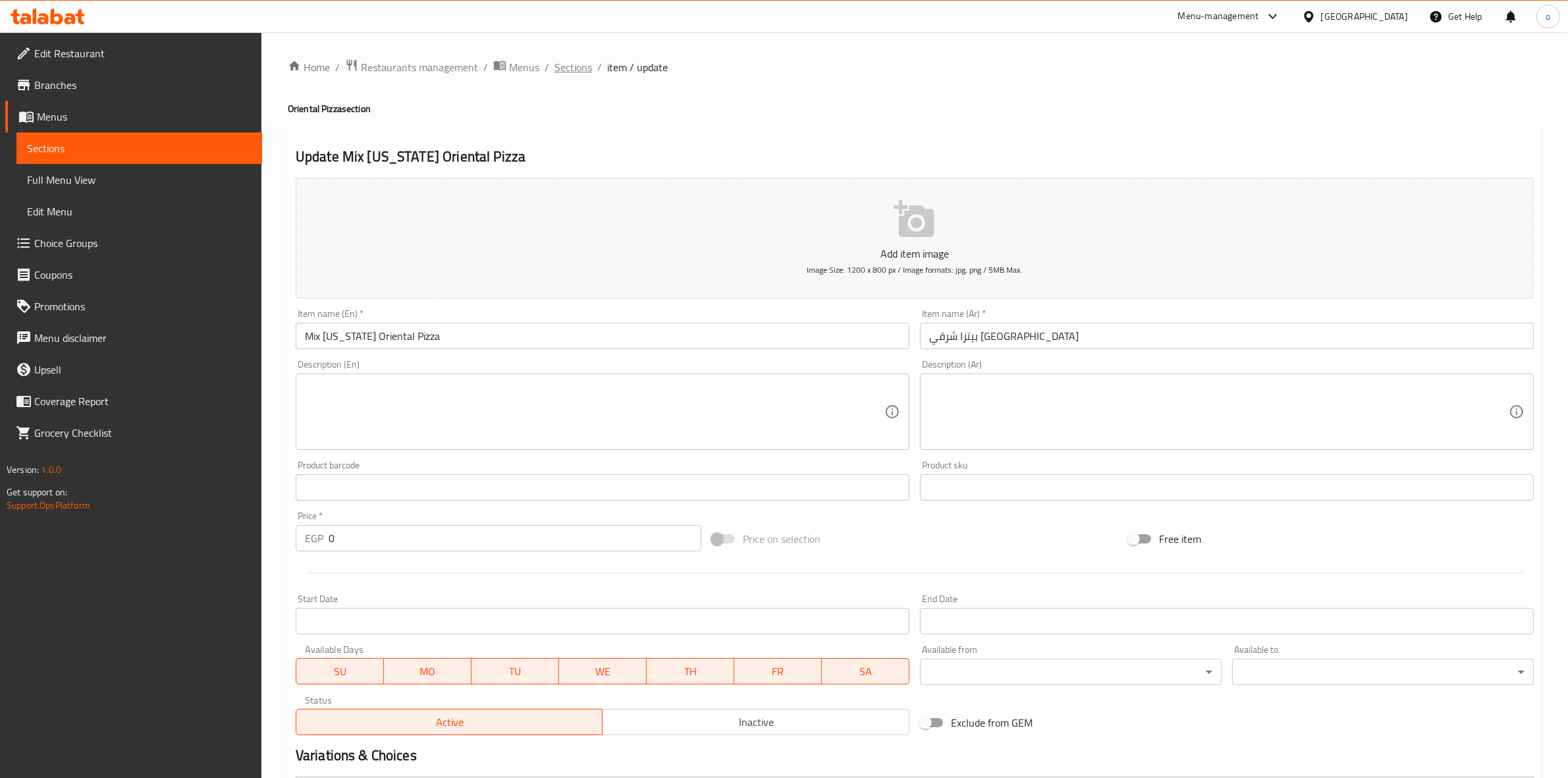
click at [580, 68] on span "Sections" at bounding box center [574, 68] width 37 height 16
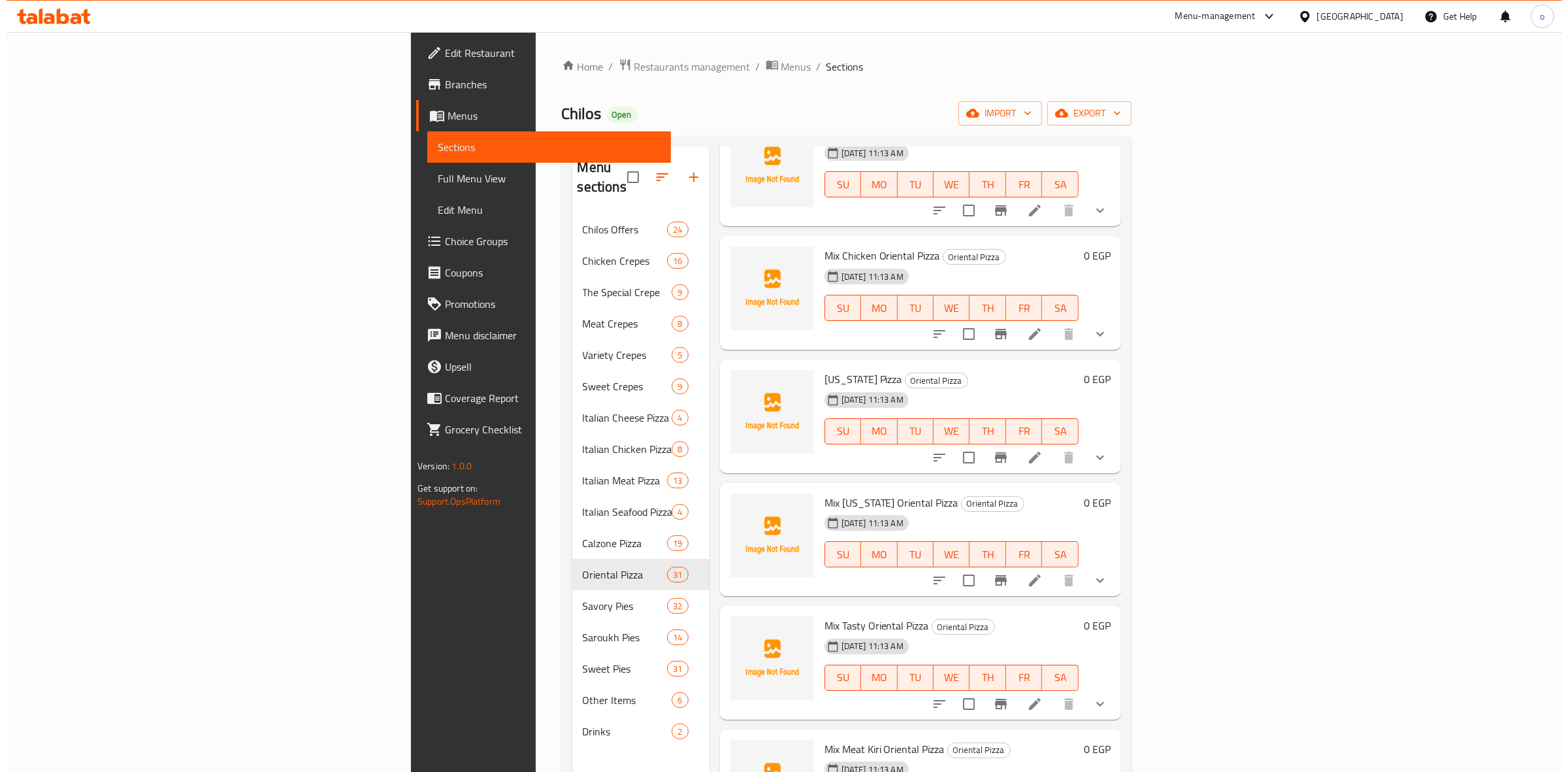
scroll to position [1960, 0]
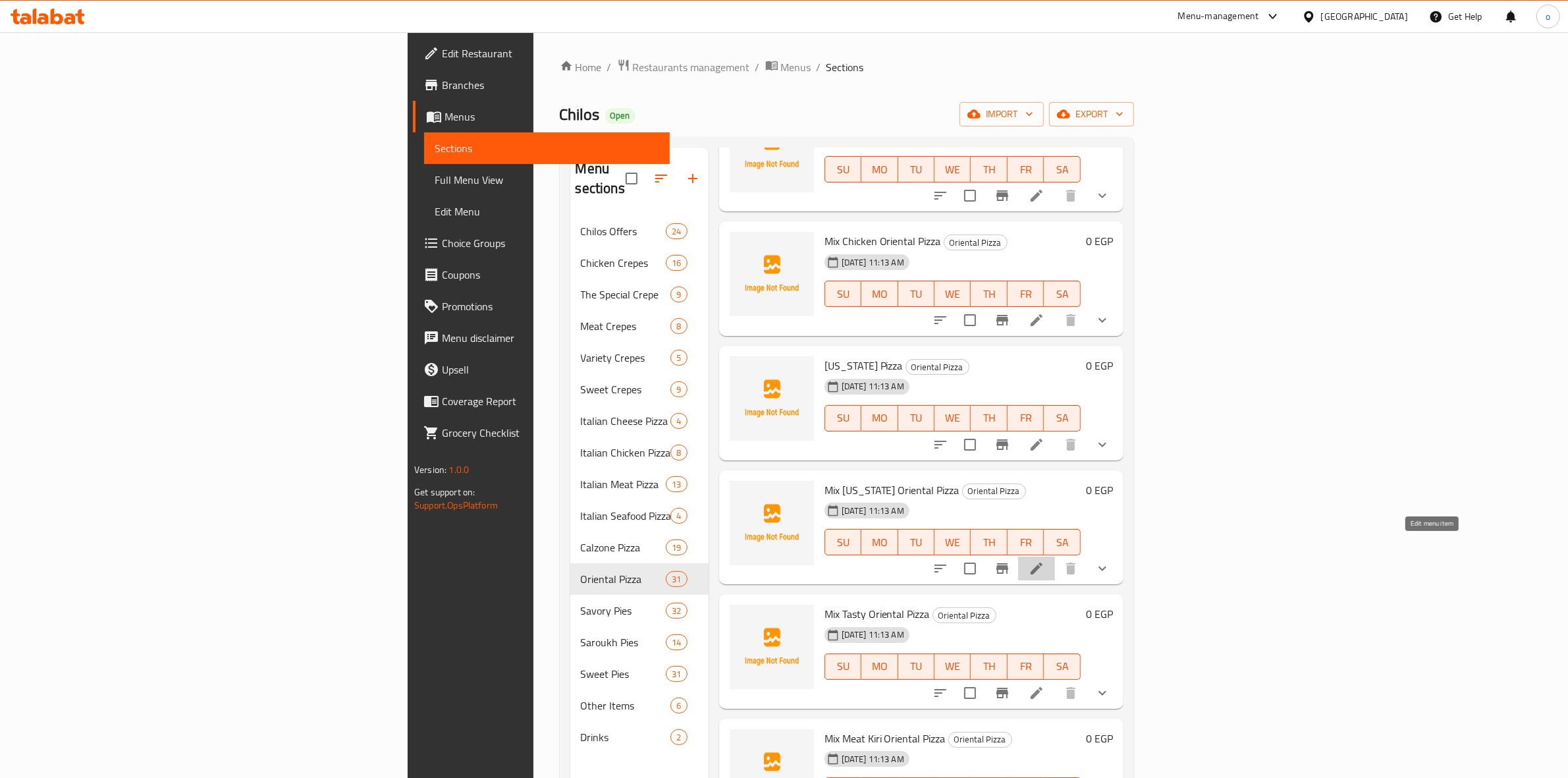
click at [1044, 561] on icon at bounding box center [1037, 569] width 16 height 16
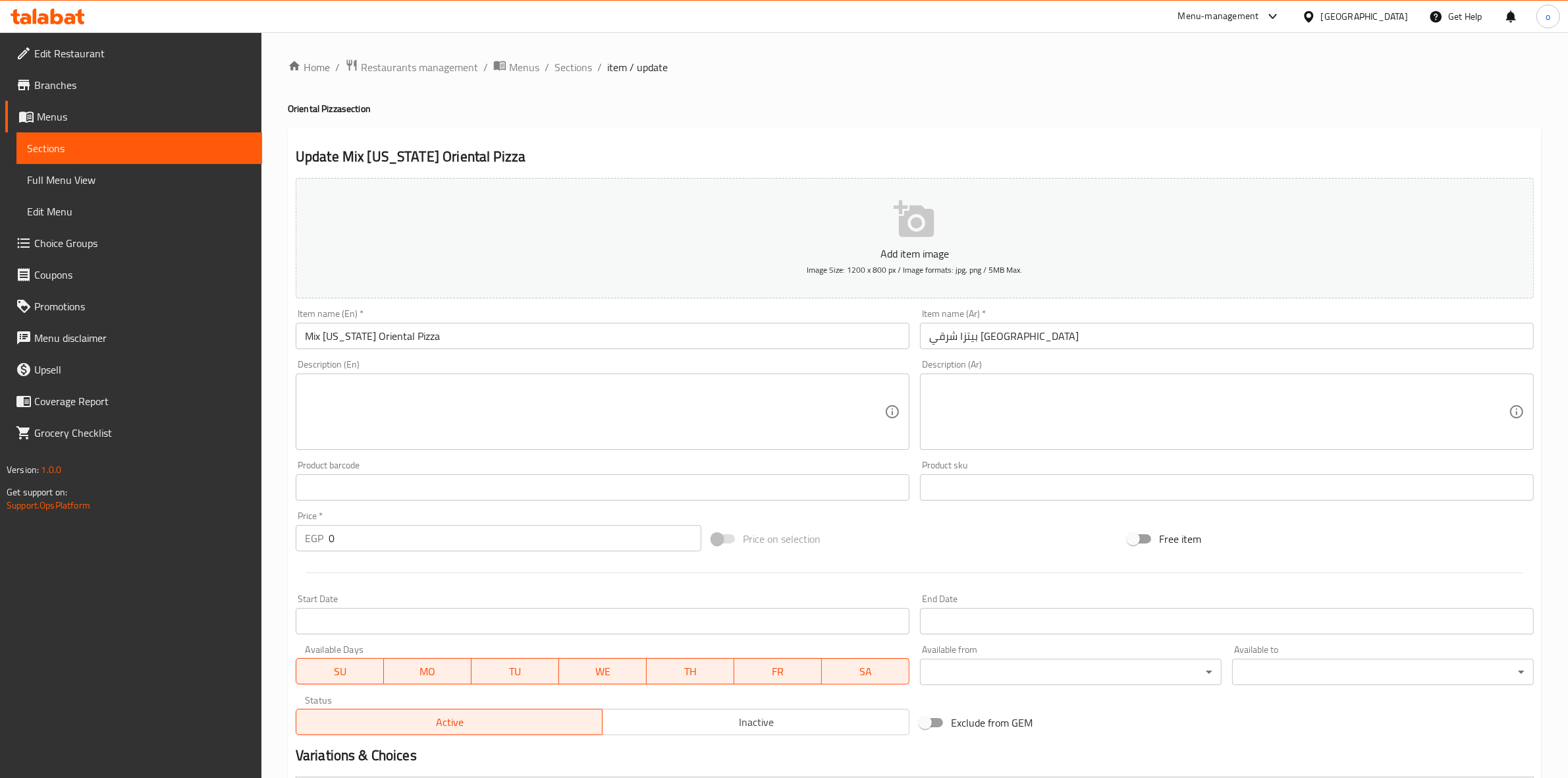
click at [378, 336] on input "Mix California Oriental Pizza" at bounding box center [602, 336] width 614 height 26
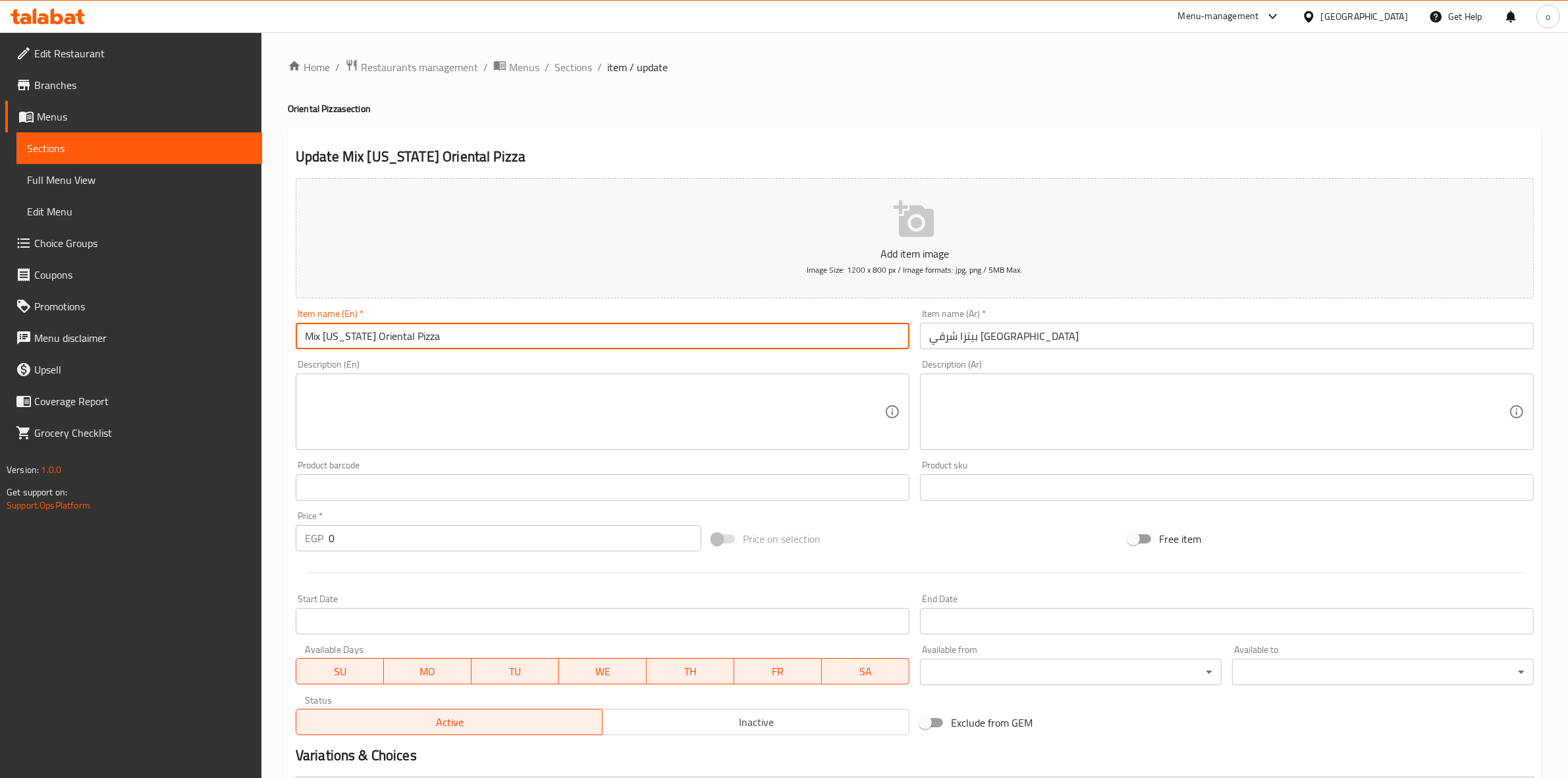
click at [378, 336] on input "Mix California Oriental Pizza" at bounding box center [602, 336] width 614 height 26
type input "Mix California Pizza"
click at [1018, 343] on input "بيتزا شرقي ميكس كاليفورنيا" at bounding box center [1226, 336] width 614 height 26
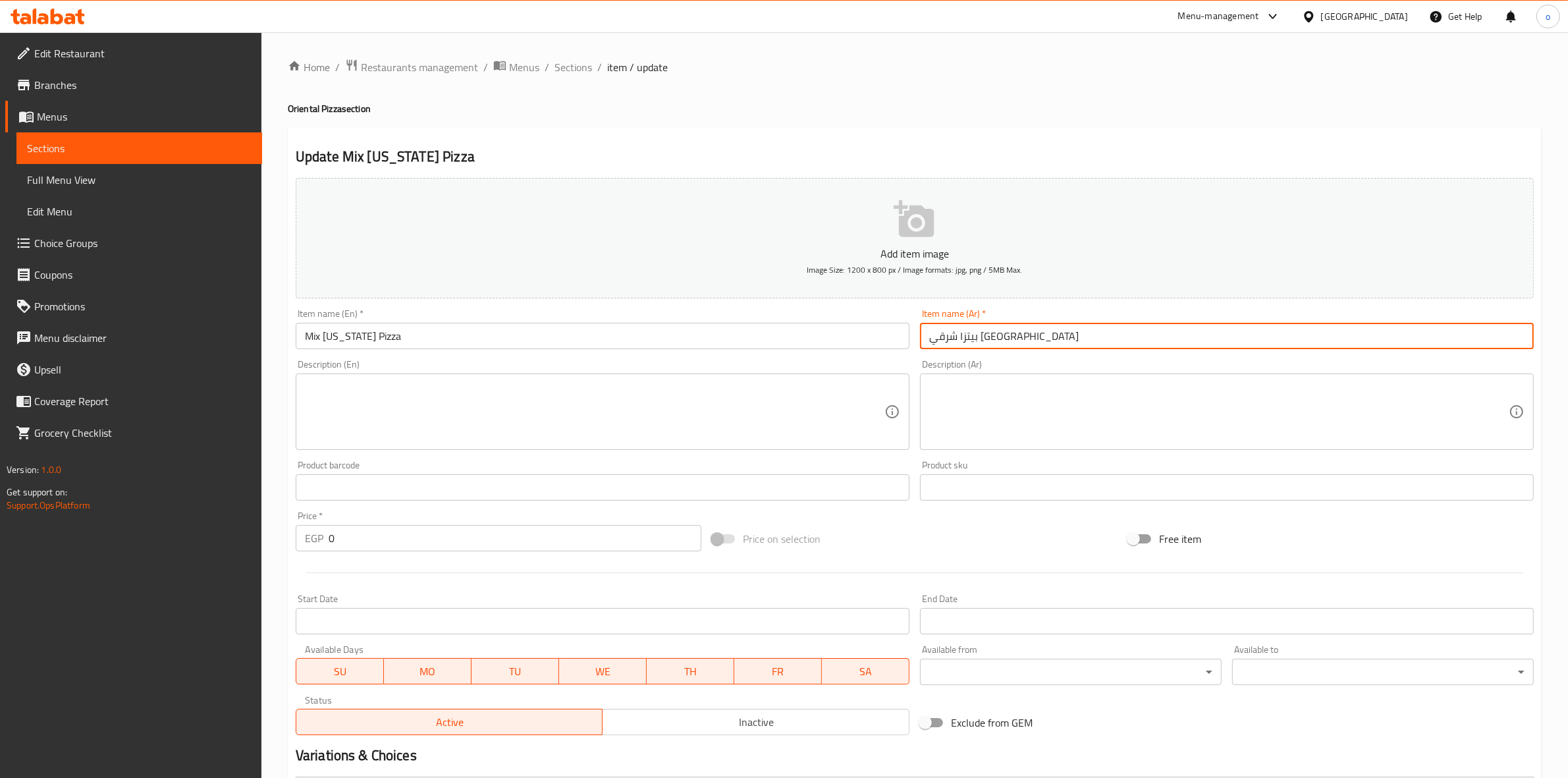
click at [1017, 344] on input "بيتزا شرقي ميكس كاليفورنيا" at bounding box center [1226, 336] width 614 height 26
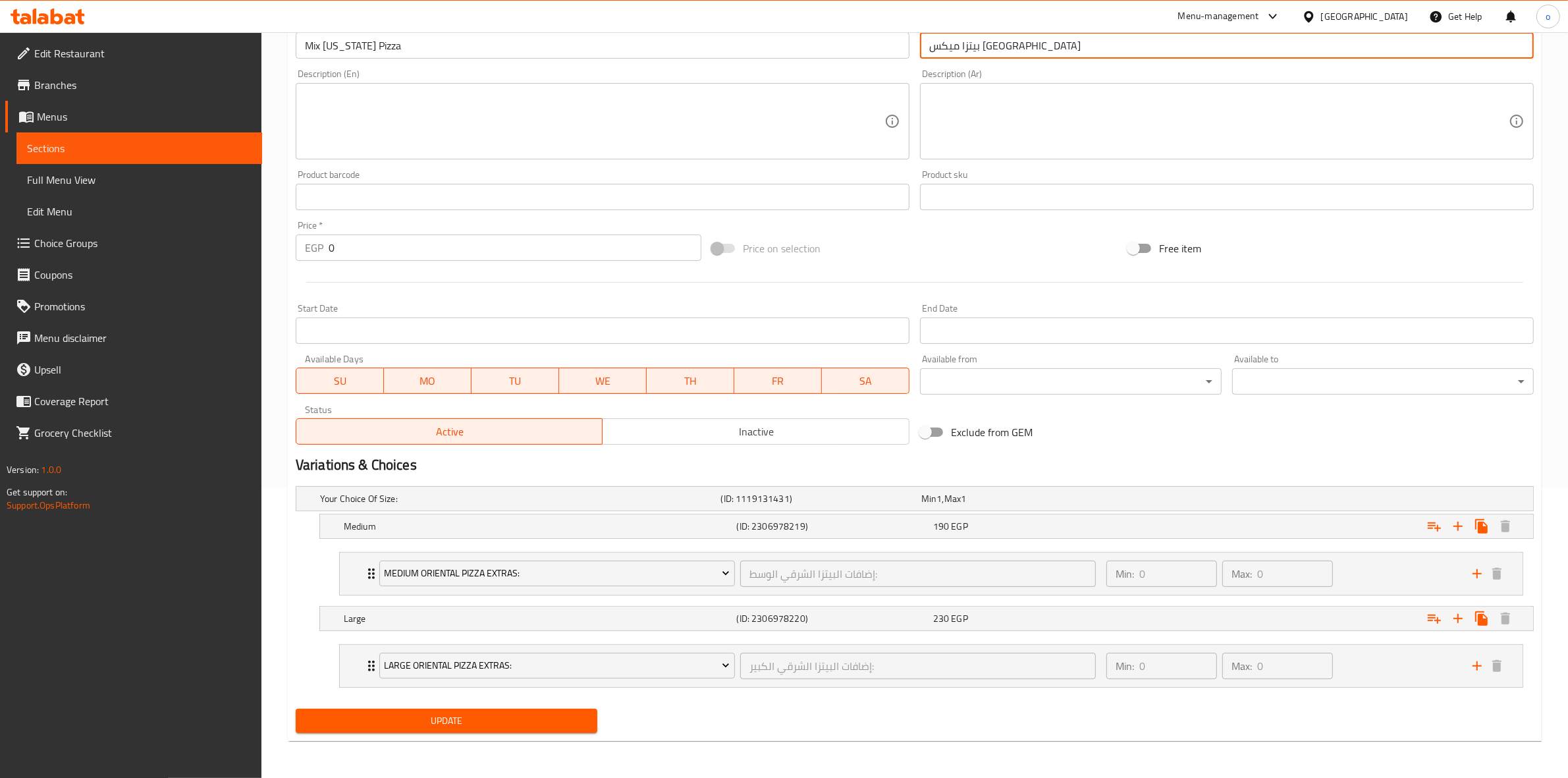
type input "بيتزا ميكس كاليفورنيا"
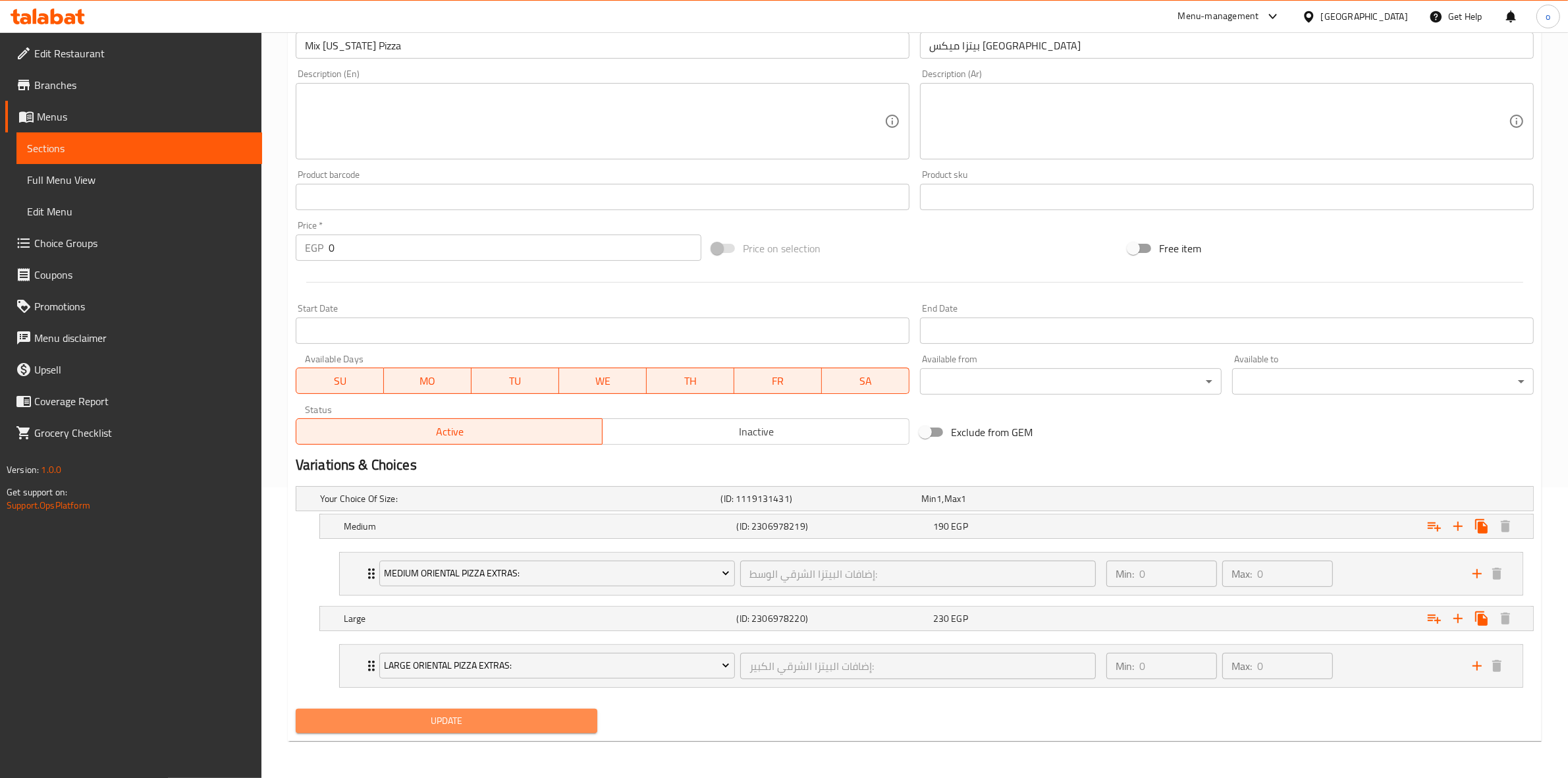
click at [468, 723] on span "Update" at bounding box center [446, 720] width 281 height 17
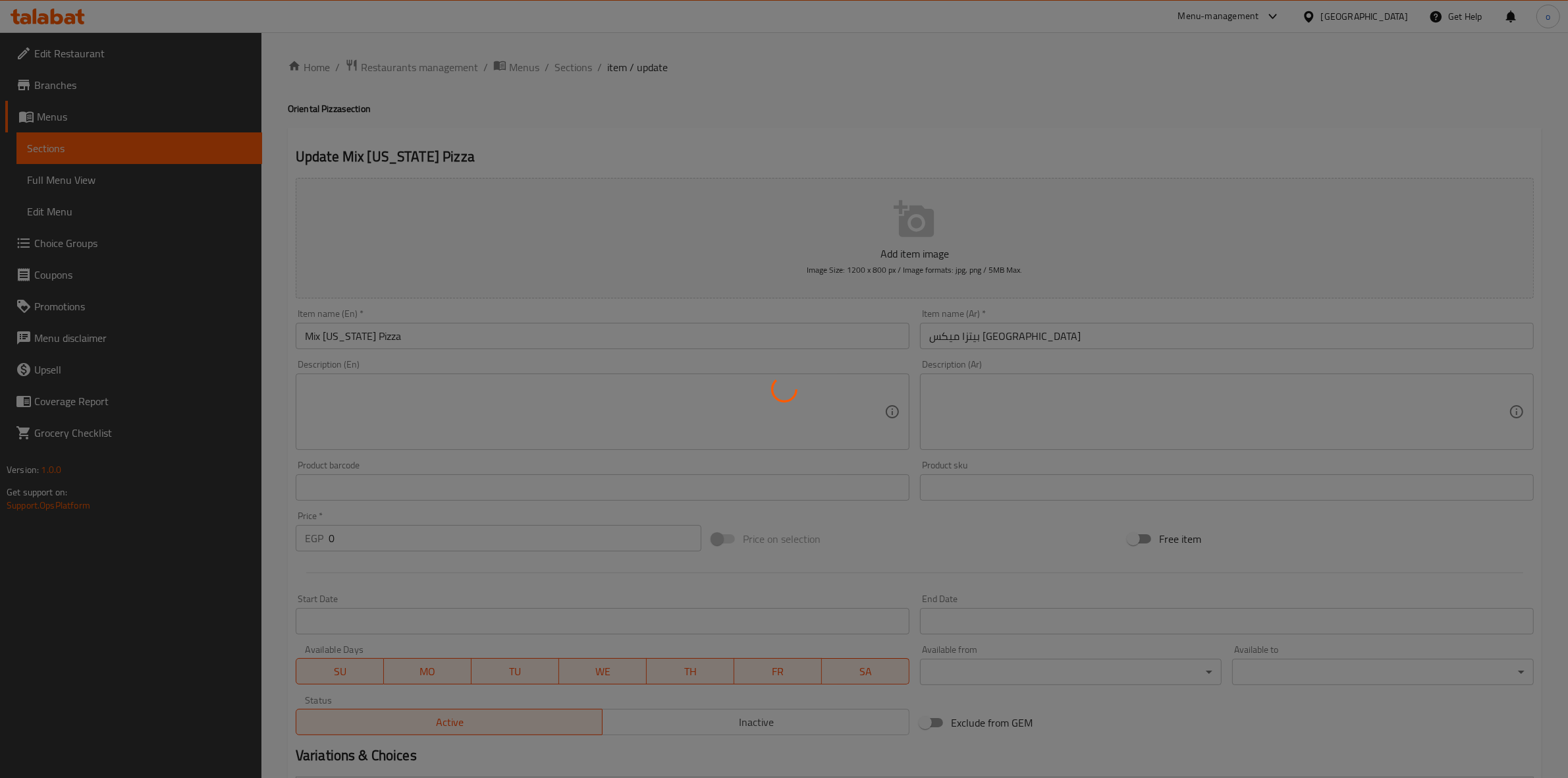
click at [633, 156] on div at bounding box center [784, 389] width 1568 height 778
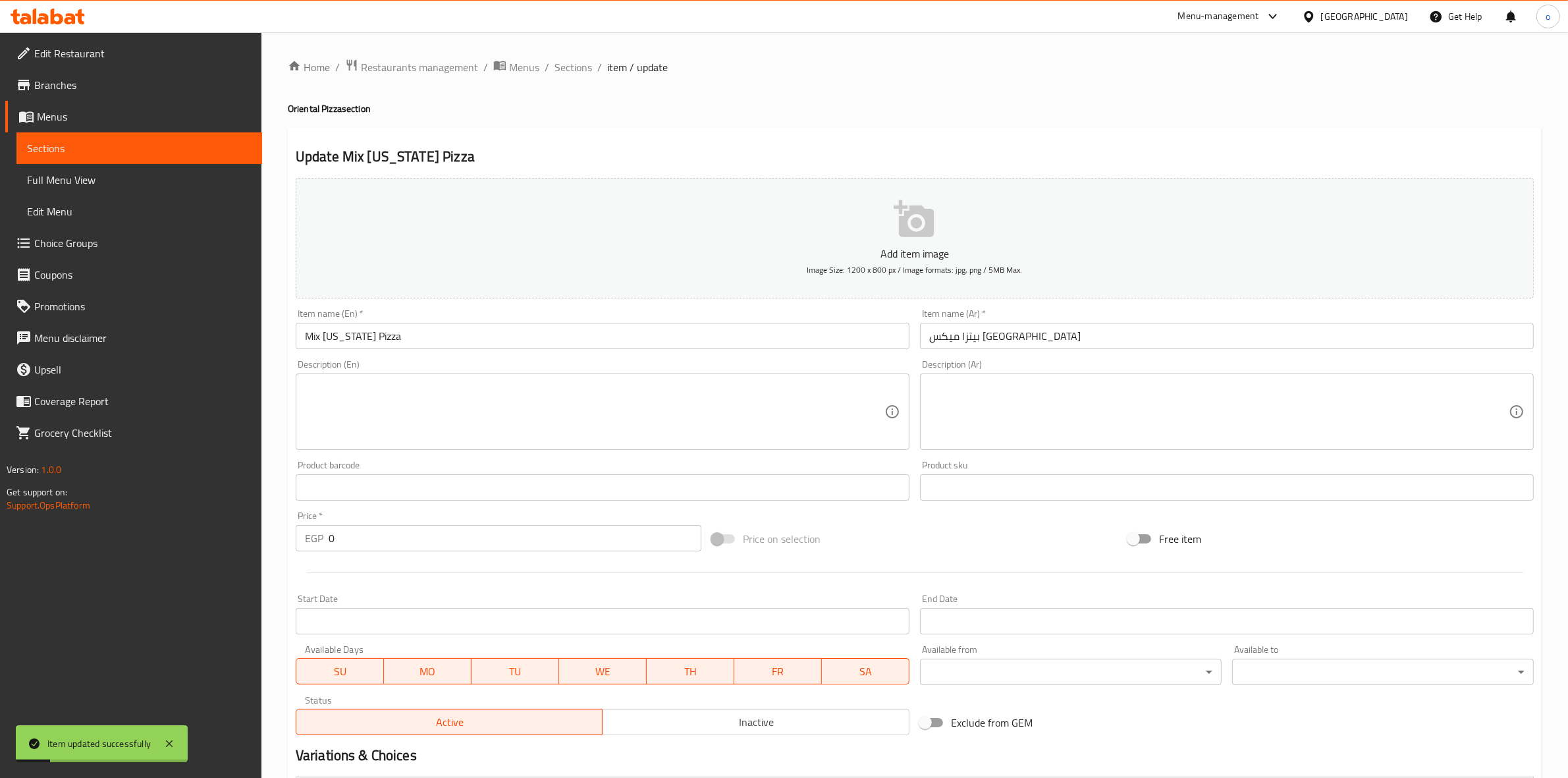
drag, startPoint x: 580, startPoint y: 68, endPoint x: 623, endPoint y: 84, distance: 45.9
click at [580, 68] on span "Sections" at bounding box center [574, 68] width 37 height 16
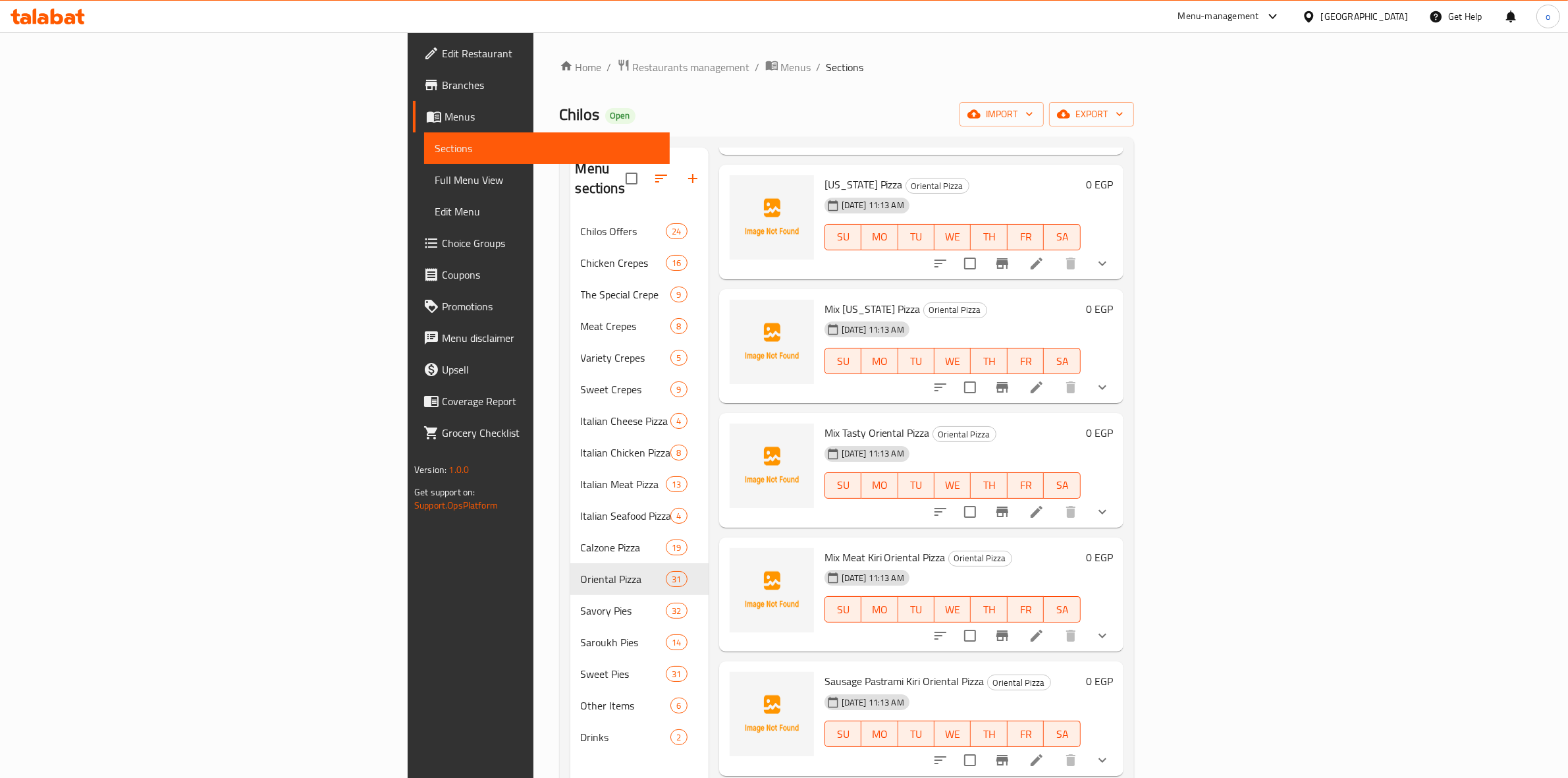
scroll to position [2058, 0]
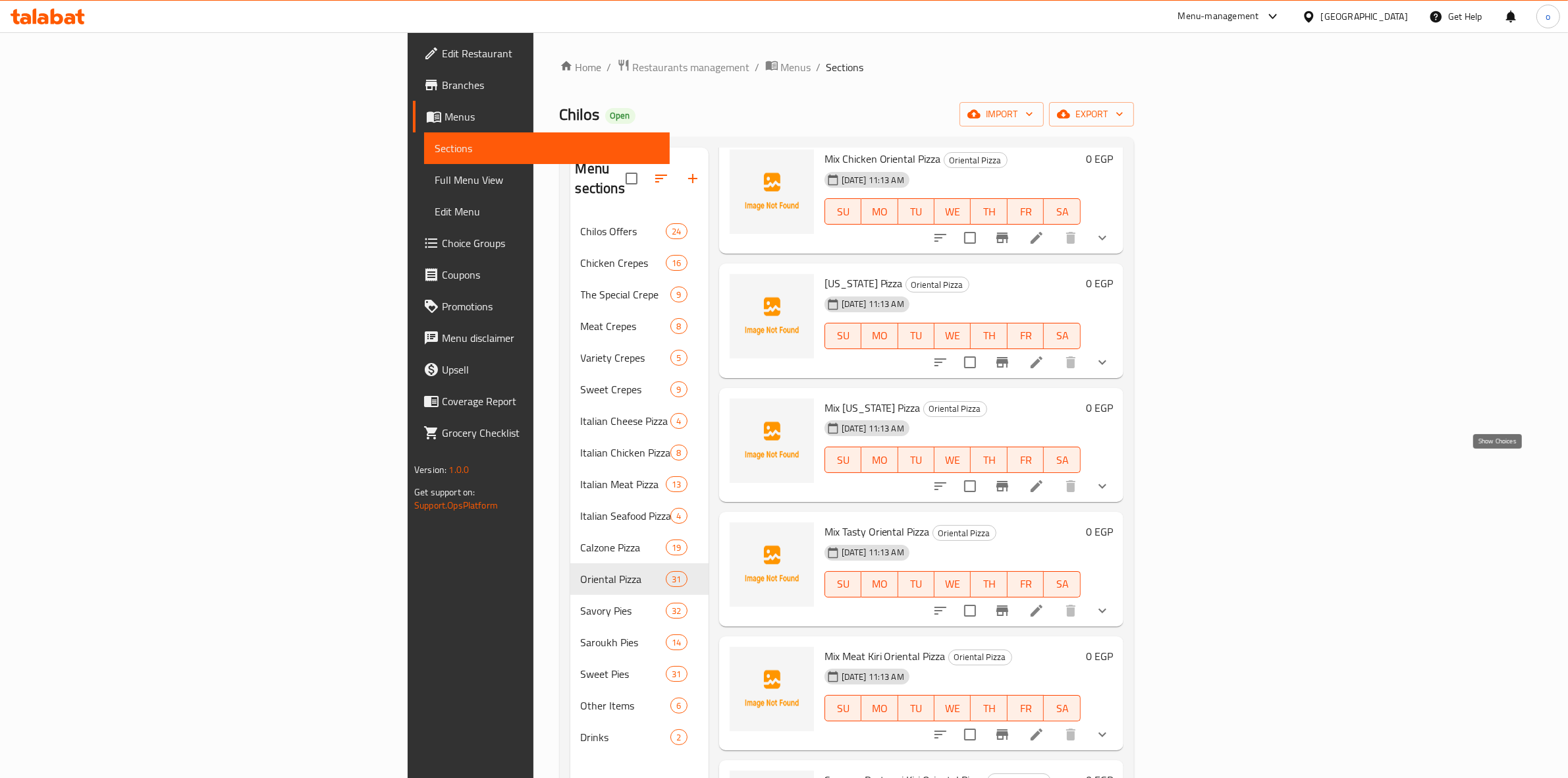
drag, startPoint x: 1499, startPoint y: 461, endPoint x: 1422, endPoint y: 466, distance: 77.2
click at [1110, 478] on icon "show more" at bounding box center [1102, 485] width 16 height 16
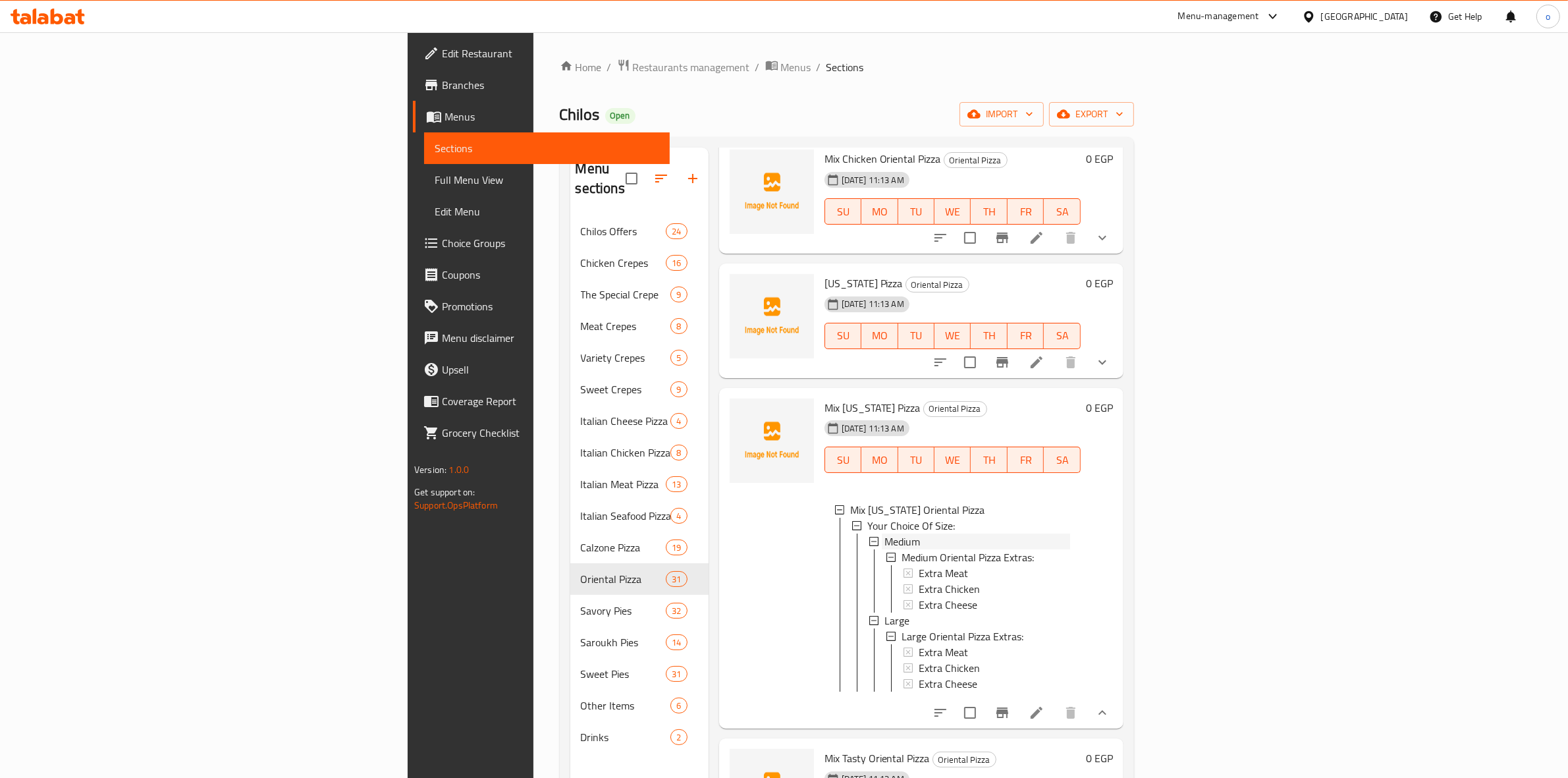
click at [885, 533] on span "Medium" at bounding box center [902, 541] width 35 height 16
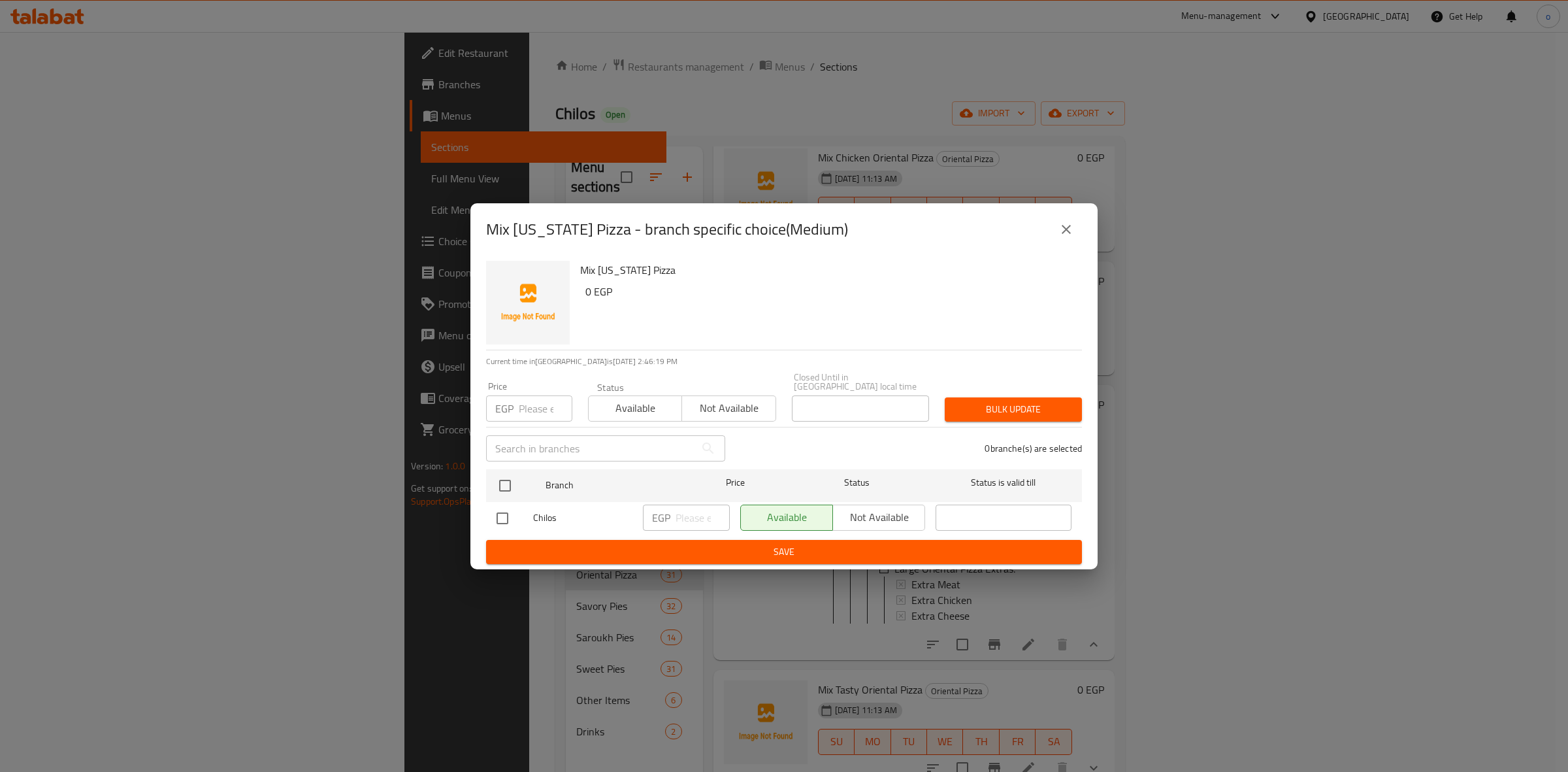
click at [530, 411] on input "number" at bounding box center [545, 408] width 53 height 26
type input "190"
click at [506, 481] on input "checkbox" at bounding box center [505, 486] width 27 height 27
checkbox input "true"
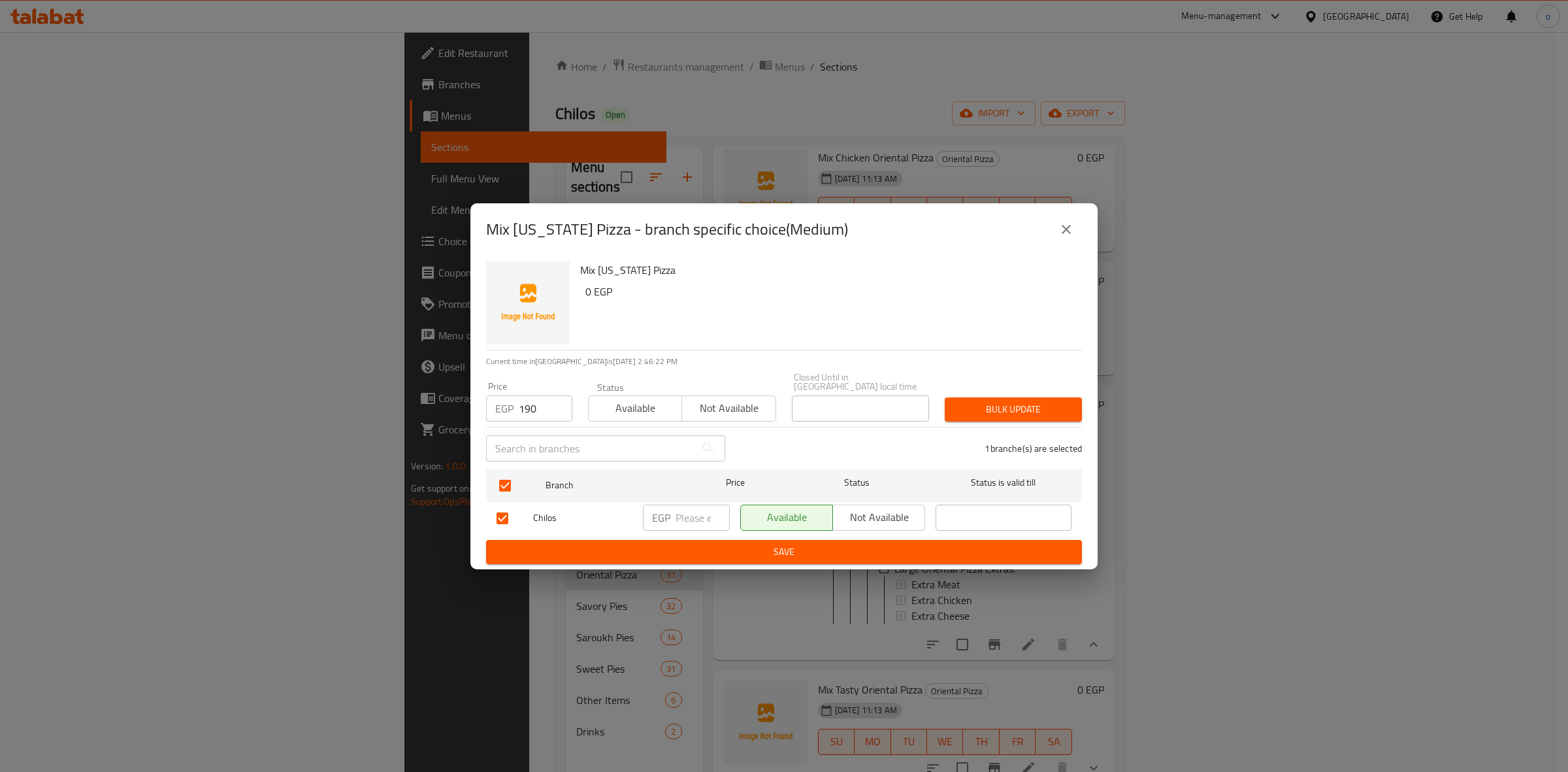
click at [1050, 390] on div "Bulk update" at bounding box center [1013, 409] width 152 height 40
click at [1037, 401] on span "Bulk update" at bounding box center [1014, 409] width 117 height 17
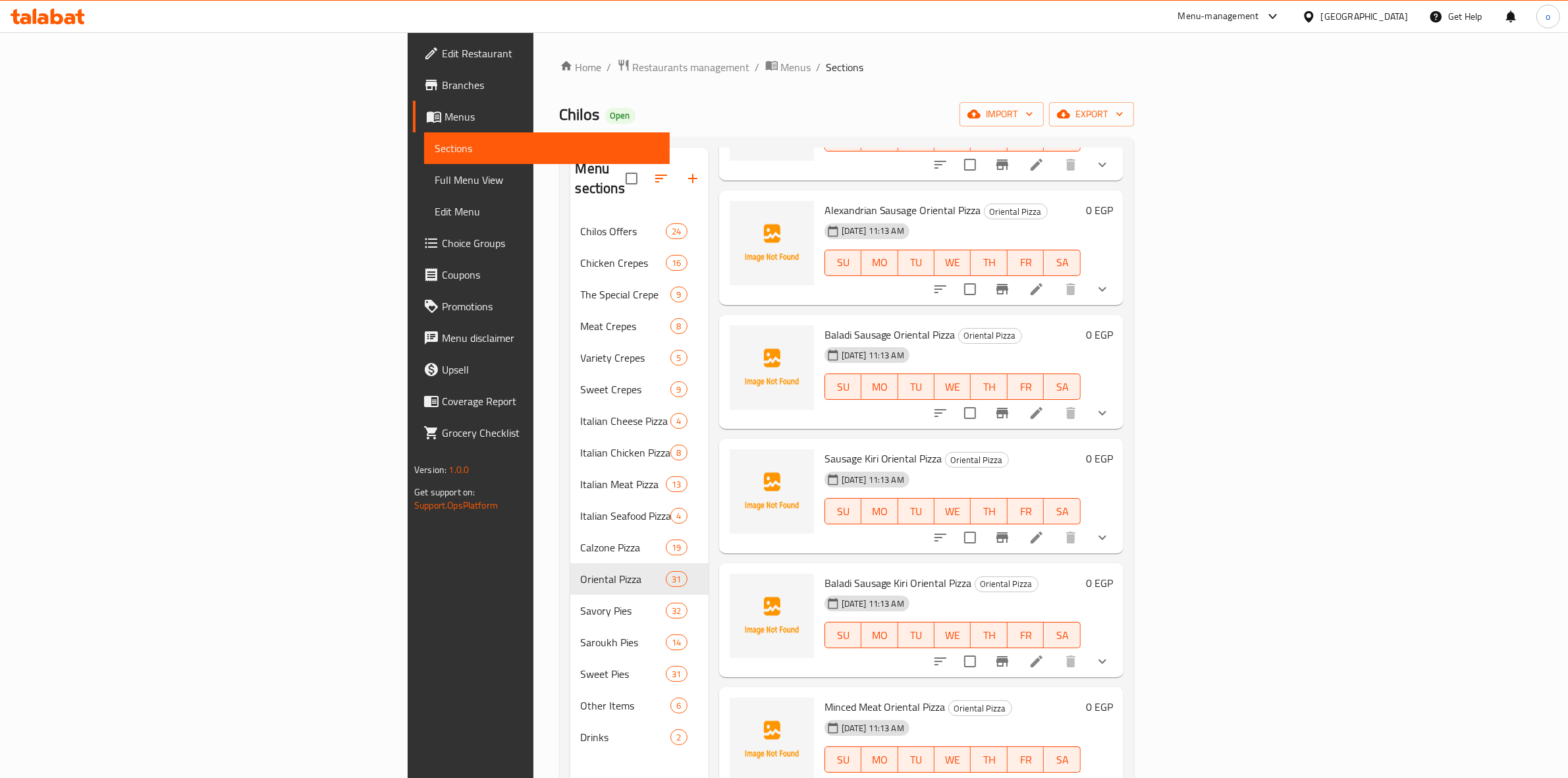
scroll to position [0, 0]
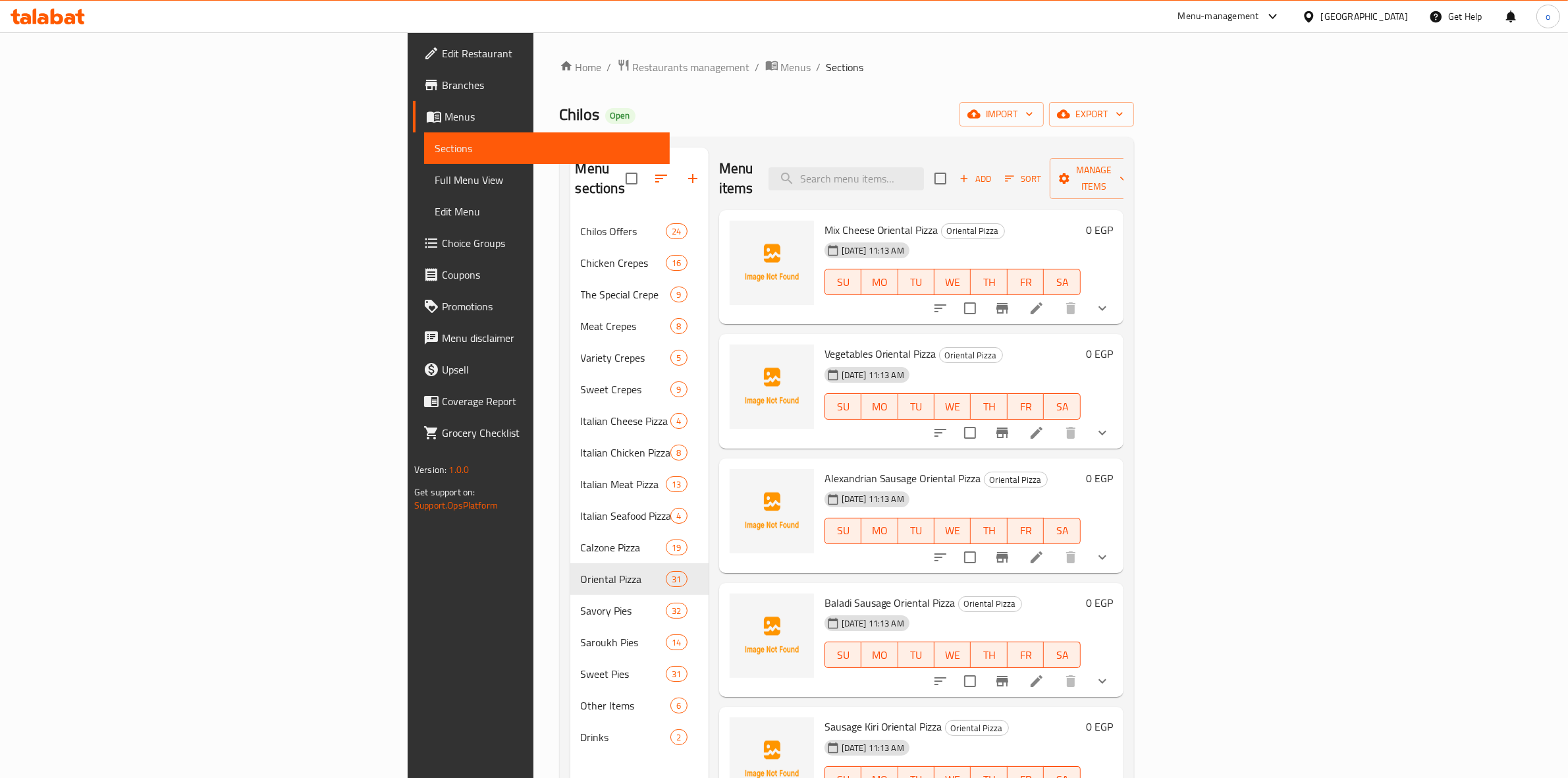
click at [441, 77] on span "Branches" at bounding box center [550, 85] width 217 height 16
